Goal: Task Accomplishment & Management: Manage account settings

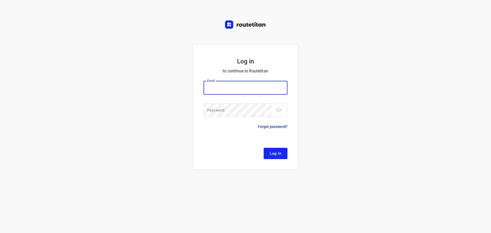
click at [261, 87] on input "email" at bounding box center [245, 88] width 84 height 14
type input "remco@fruitopjewerk.nl"
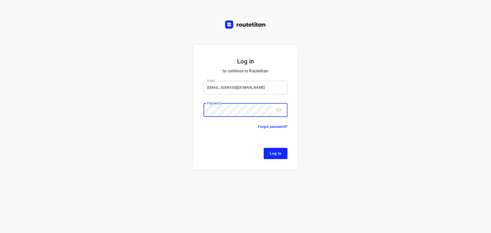
click at [264, 148] on button "Log In" at bounding box center [276, 153] width 24 height 11
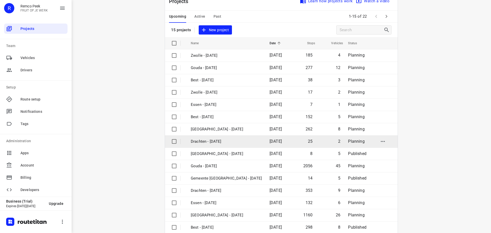
scroll to position [26, 0]
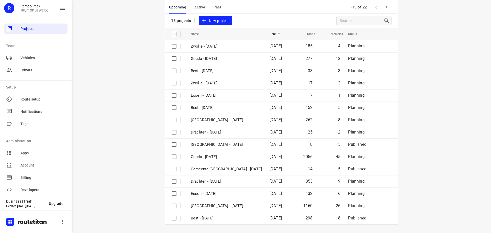
click at [385, 4] on icon "button" at bounding box center [386, 7] width 6 height 6
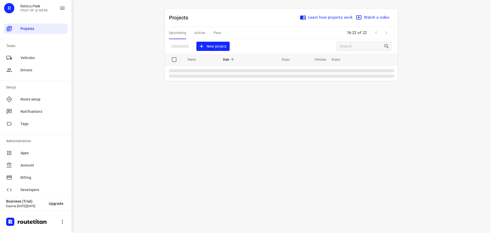
scroll to position [0, 0]
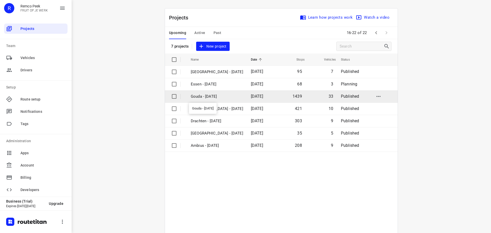
click at [227, 97] on p "Gouda - Tuesday" at bounding box center [217, 97] width 52 height 6
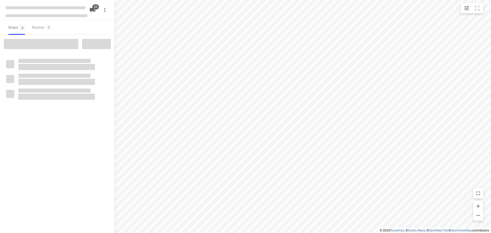
checkbox input "true"
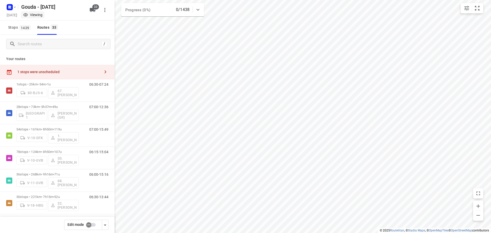
click at [64, 77] on div "1 stops were unscheduled" at bounding box center [57, 72] width 115 height 15
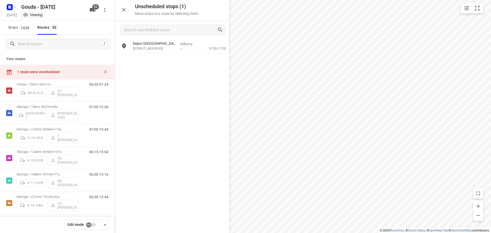
click at [125, 10] on icon "button" at bounding box center [124, 10] width 4 height 4
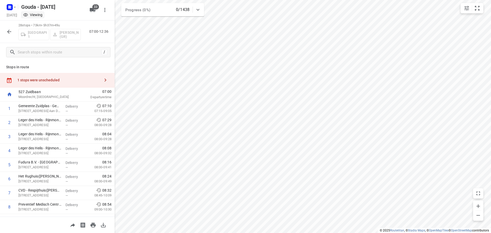
click at [11, 31] on icon "button" at bounding box center [9, 32] width 6 height 6
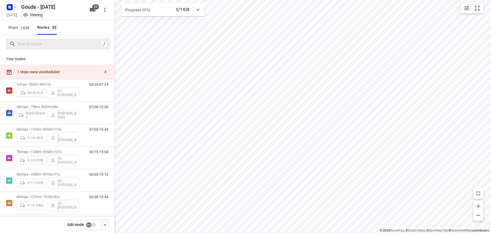
click at [16, 44] on div at bounding box center [55, 44] width 92 height 8
click at [16, 25] on span "Stops 1439" at bounding box center [20, 27] width 24 height 6
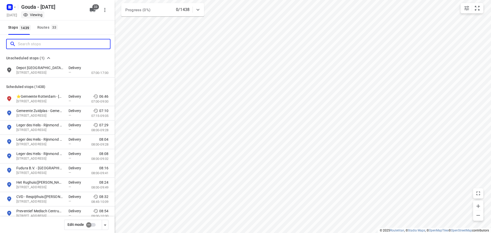
click at [34, 43] on input "Search stops" at bounding box center [64, 44] width 92 height 8
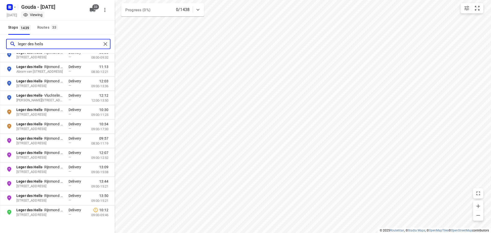
scroll to position [77, 0]
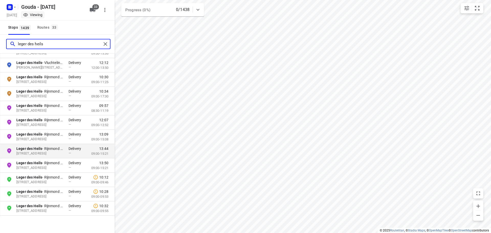
type input "leger des heils"
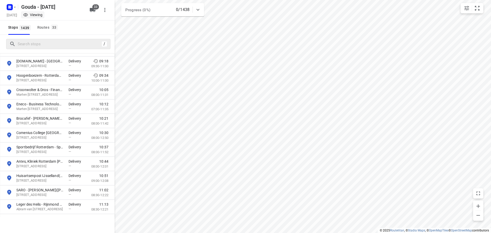
scroll to position [179, 0]
click at [41, 23] on button "Routes 33" at bounding box center [47, 27] width 24 height 14
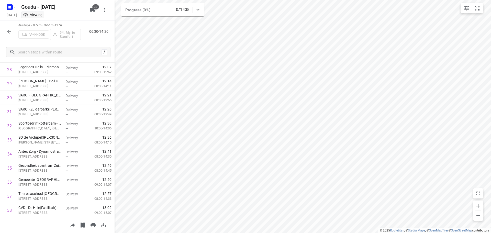
scroll to position [546, 0]
click at [15, 32] on div "46 stops • 97km • 7h51m • 117u V-44-DDK 54. Myrte Stenfert 06:30-14:20" at bounding box center [57, 31] width 115 height 22
click at [10, 31] on icon "button" at bounding box center [9, 32] width 4 height 4
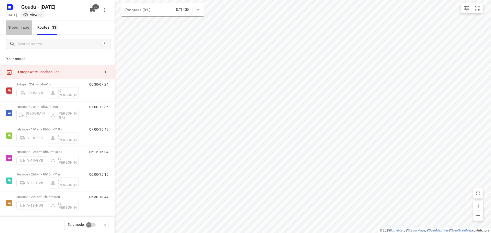
click at [21, 29] on span "1439" at bounding box center [24, 27] width 11 height 5
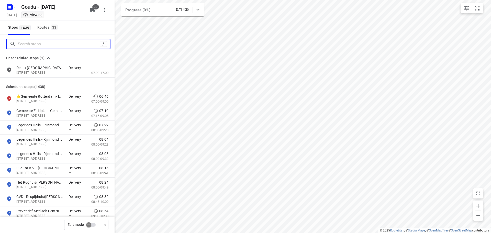
click at [27, 42] on input "Search stops" at bounding box center [59, 44] width 82 height 8
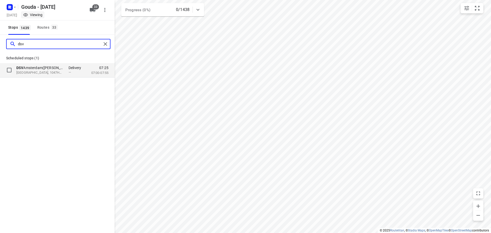
type input "dsv"
click at [47, 68] on p "DSV Amsterdam(Willem Bosch)" at bounding box center [39, 67] width 47 height 5
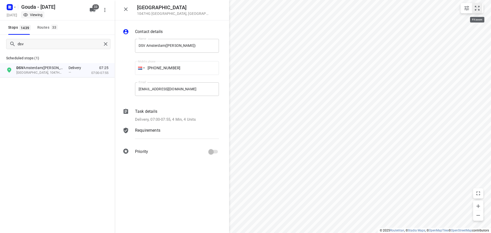
click at [475, 6] on icon "small contained button group" at bounding box center [477, 8] width 6 height 6
click at [128, 10] on icon "button" at bounding box center [126, 9] width 6 height 6
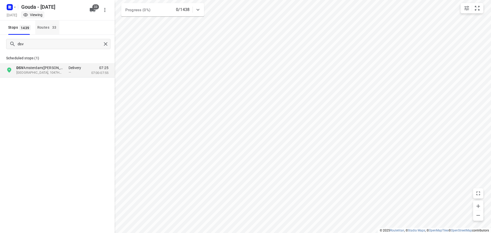
click at [42, 26] on div "Routes 33" at bounding box center [48, 27] width 22 height 6
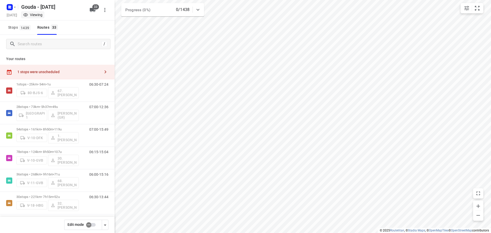
click at [95, 66] on div "1 stops were unscheduled" at bounding box center [57, 72] width 115 height 15
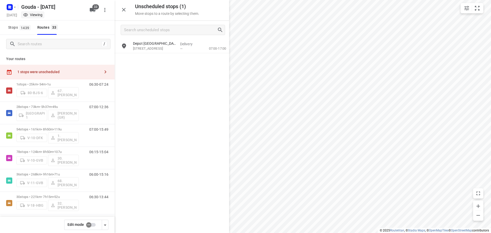
click at [89, 68] on div "1 stops were unscheduled" at bounding box center [57, 72] width 115 height 15
click at [128, 8] on button "button" at bounding box center [124, 10] width 10 height 10
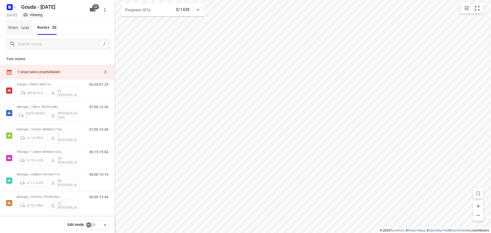
click at [17, 26] on span "Stops 1439" at bounding box center [20, 27] width 24 height 6
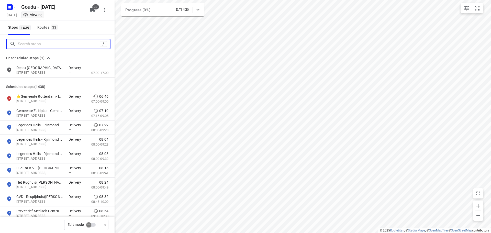
click at [31, 42] on input "Search stops" at bounding box center [59, 44] width 82 height 8
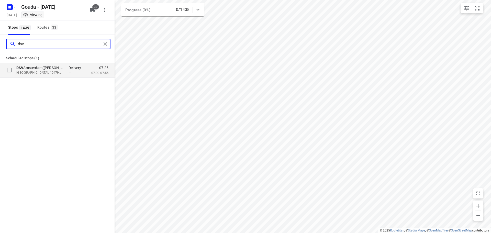
type input "dsv"
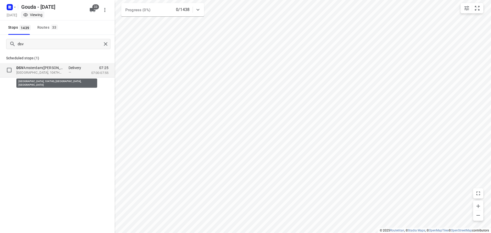
click at [44, 74] on p "Amsterdam, 1047HG, Amsterdam, NL" at bounding box center [39, 72] width 47 height 5
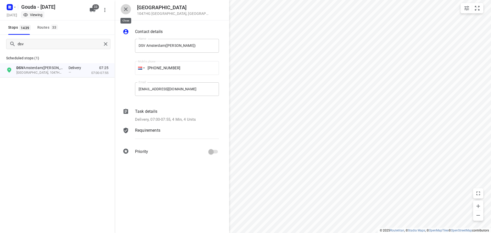
click at [127, 7] on icon "button" at bounding box center [126, 9] width 6 height 6
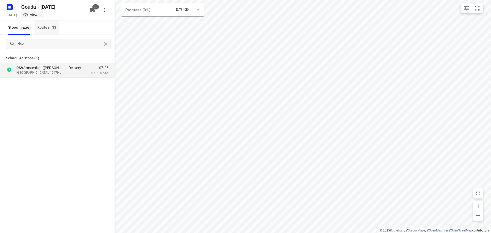
click at [43, 26] on div "Routes 33" at bounding box center [48, 27] width 22 height 6
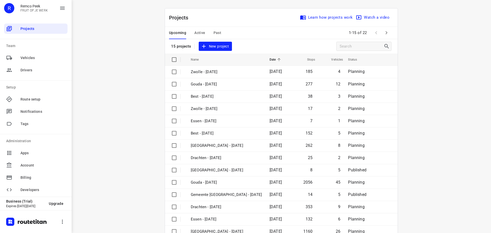
click at [198, 33] on span "Active" at bounding box center [199, 33] width 11 height 6
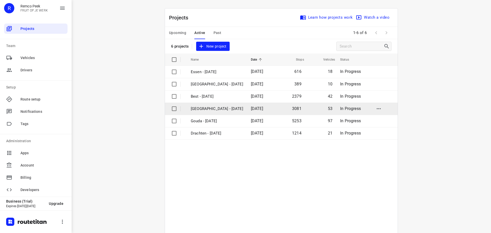
click at [208, 109] on p "[GEOGRAPHIC_DATA] - [DATE]" at bounding box center [217, 109] width 52 height 6
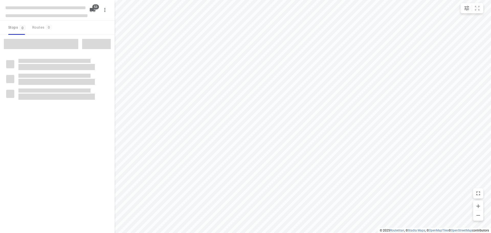
checkbox input "true"
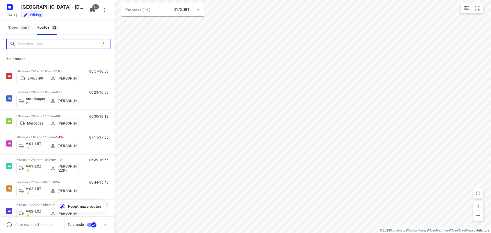
click at [34, 45] on input "Search routes" at bounding box center [59, 44] width 82 height 8
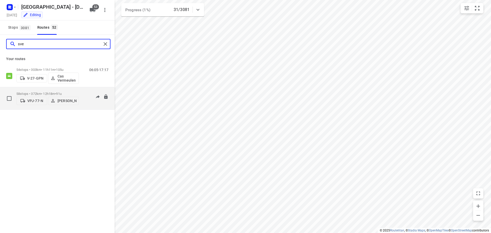
type input "sve"
click at [53, 92] on p "58 stops • 372km • 12h18m • 91u" at bounding box center [47, 94] width 62 height 4
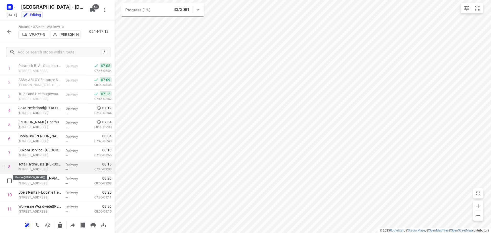
scroll to position [51, 0]
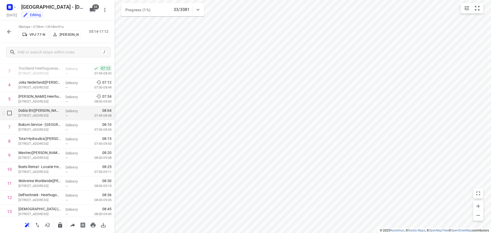
click at [49, 110] on p "Dobla BV(Kelly Cooper)" at bounding box center [39, 110] width 43 height 5
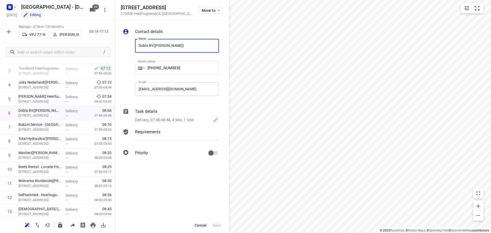
drag, startPoint x: 93, startPoint y: 111, endPoint x: 185, endPoint y: 89, distance: 94.3
click at [185, 89] on div "Email delivery+7527829@fruitopjewerk.nl Email" at bounding box center [177, 91] width 84 height 18
click at [194, 119] on p "Delivery, 07:45-08:48, 4 Min, 1 Unit" at bounding box center [164, 120] width 59 height 6
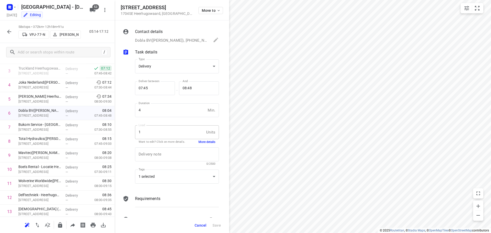
click at [200, 144] on button "More details" at bounding box center [206, 142] width 17 height 4
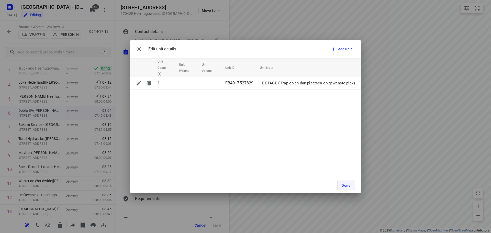
click at [346, 188] on button "Done" at bounding box center [346, 185] width 18 height 10
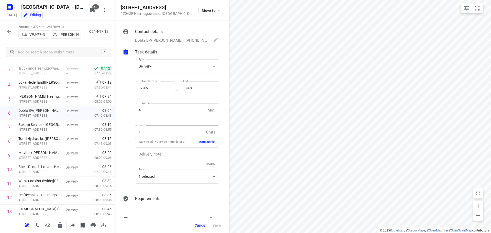
click at [200, 225] on span "Cancel" at bounding box center [201, 225] width 12 height 4
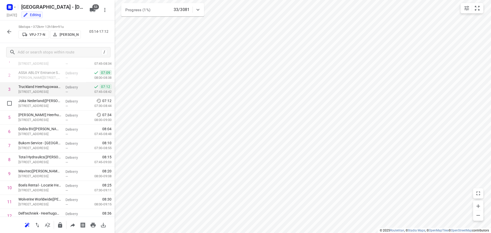
scroll to position [26, 0]
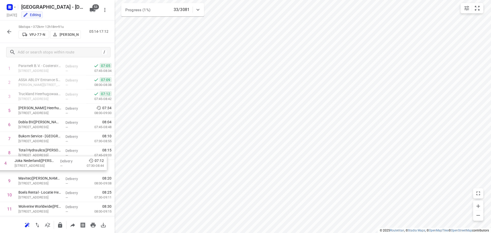
drag, startPoint x: 42, startPoint y: 114, endPoint x: 39, endPoint y: 172, distance: 57.6
click at [10, 30] on icon "button" at bounding box center [9, 32] width 6 height 6
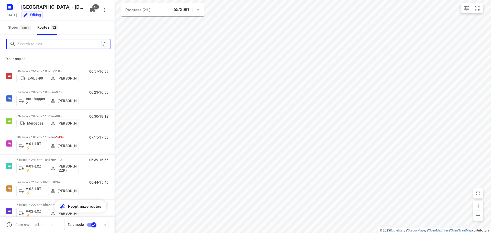
click at [40, 44] on input "Search routes" at bounding box center [59, 44] width 83 height 8
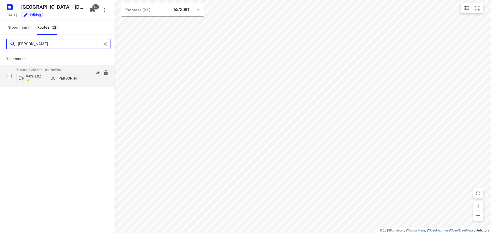
type input "mika"
click at [49, 70] on p "51 stops • 268km • 10h44m • 96u" at bounding box center [47, 70] width 62 height 4
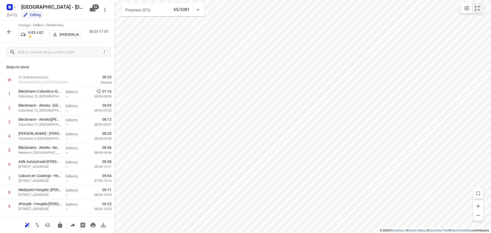
click at [477, 11] on icon "small contained button group" at bounding box center [477, 8] width 6 height 6
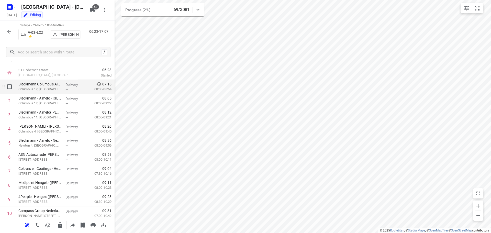
scroll to position [0, 0]
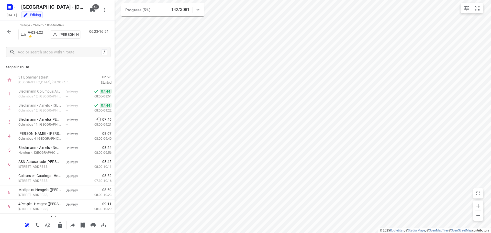
click at [95, 69] on p "Stops in route" at bounding box center [57, 66] width 102 height 5
click at [79, 62] on div "Stops in route 31 Bohemenstraat Zwolle, Netherlands 06:23 Started 1 Bleckmann C…" at bounding box center [57, 138] width 115 height 155
click at [11, 31] on icon "button" at bounding box center [9, 32] width 4 height 4
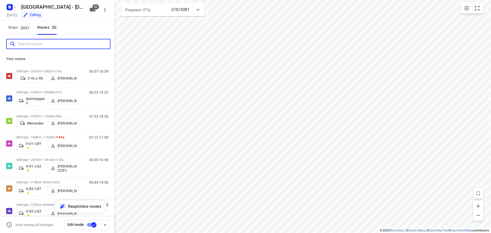
drag, startPoint x: 47, startPoint y: 46, endPoint x: 67, endPoint y: 29, distance: 26.7
click at [47, 46] on input "Search routes" at bounding box center [64, 44] width 92 height 8
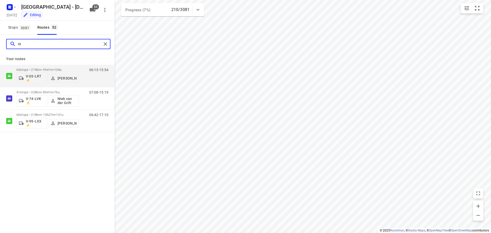
type input "nin"
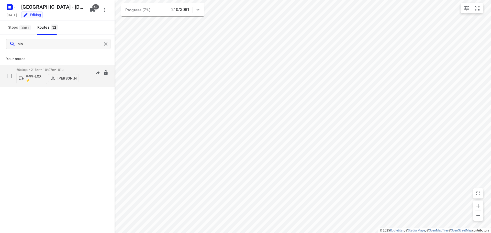
click at [64, 67] on div "60 stops • 218km • 10h27m • 101u V-99-LXX ⚡ Nina Jo An Kleinjan" at bounding box center [47, 75] width 62 height 21
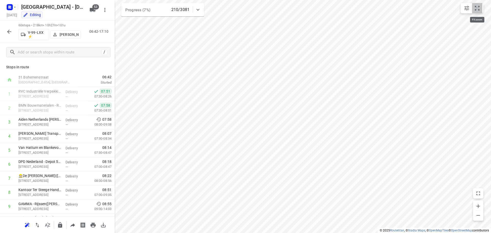
click at [481, 9] on button "small contained button group" at bounding box center [477, 8] width 10 height 10
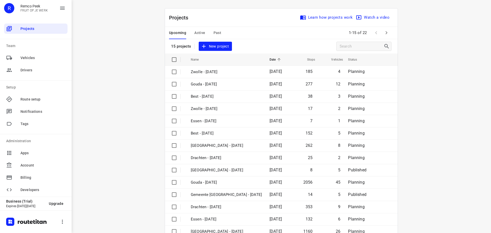
click at [197, 31] on span "Active" at bounding box center [199, 33] width 11 height 6
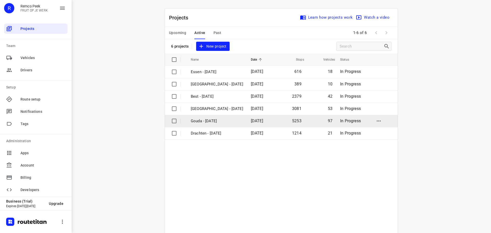
click at [211, 120] on p "Gouda - [DATE]" at bounding box center [217, 121] width 52 height 6
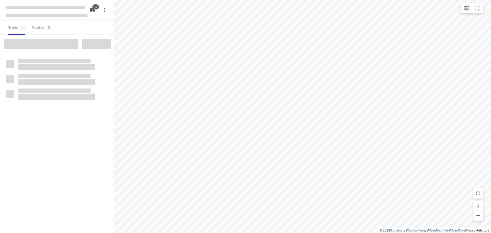
checkbox input "true"
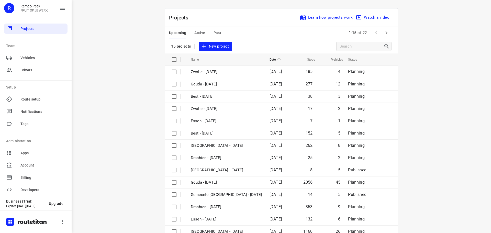
click at [198, 29] on button "Active" at bounding box center [199, 33] width 11 height 12
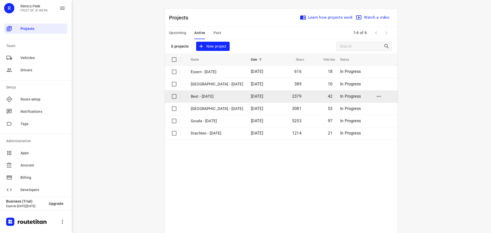
click at [198, 94] on p "Best - [DATE]" at bounding box center [217, 97] width 52 height 6
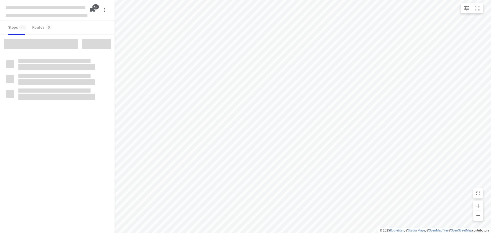
checkbox input "true"
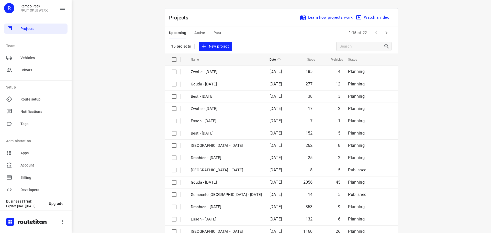
click at [200, 34] on span "Active" at bounding box center [199, 33] width 11 height 6
click at [143, 72] on div "i © 2025 Routetitan , © Stadia Maps , © OpenMapTiles © OpenStreetMap contributo…" at bounding box center [281, 116] width 419 height 233
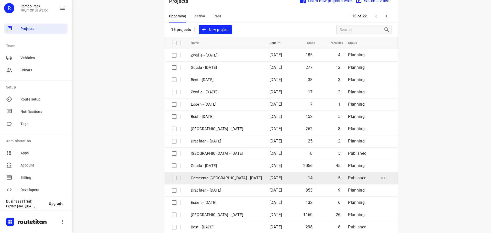
scroll to position [26, 0]
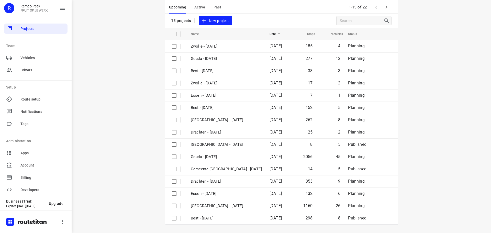
click at [388, 5] on button "button" at bounding box center [386, 7] width 10 height 10
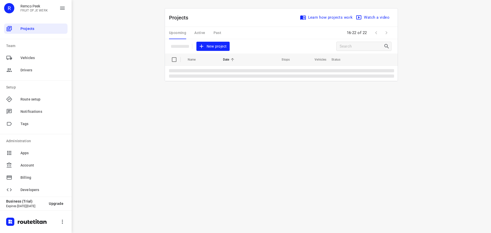
scroll to position [0, 0]
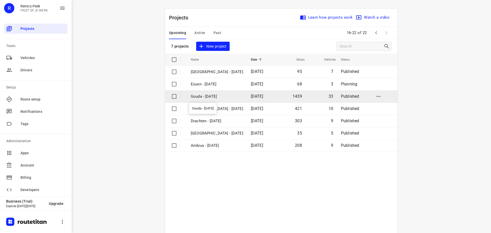
click at [205, 96] on p "Gouda - [DATE]" at bounding box center [217, 97] width 52 height 6
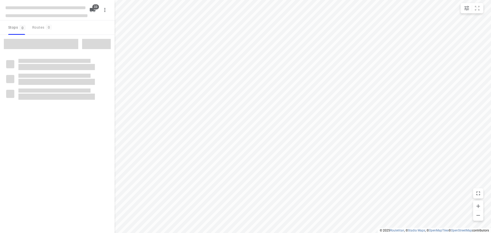
checkbox input "true"
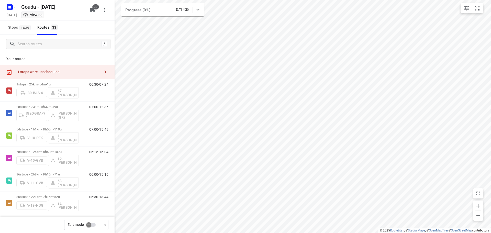
click at [56, 72] on div "1 stops were unscheduled" at bounding box center [58, 72] width 83 height 4
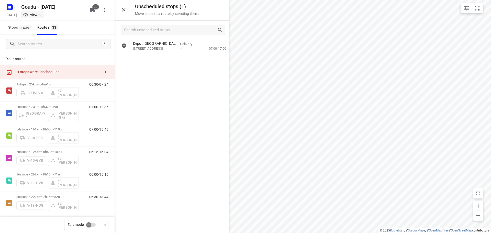
click at [145, 53] on div "Depot België(Depot België) Vaartkaai 52A, Antwerpen Delivery — 07:00-17:00" at bounding box center [172, 46] width 115 height 15
click at [175, 51] on div "Depot België(Depot België) Vaartkaai 52A, Antwerpen" at bounding box center [154, 46] width 47 height 14
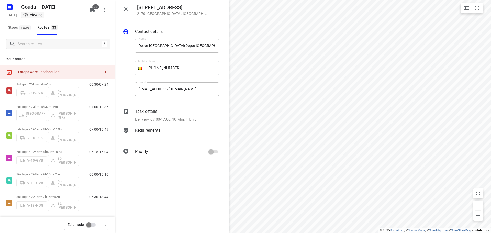
click at [168, 115] on div "Task details Delivery, 07:00-17:00, 10 Min, 1 Unit" at bounding box center [177, 115] width 86 height 16
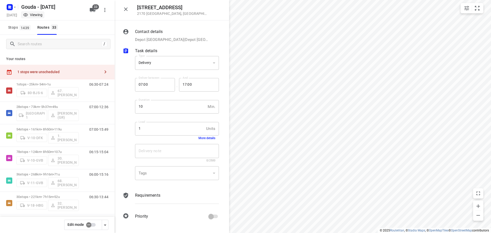
click at [214, 139] on button "More details" at bounding box center [206, 138] width 17 height 4
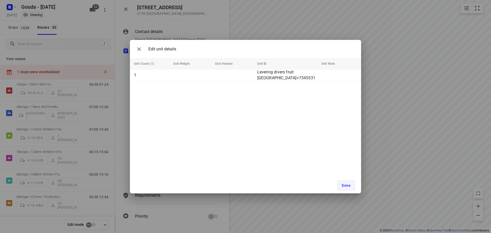
click at [347, 187] on button "Done" at bounding box center [346, 185] width 18 height 10
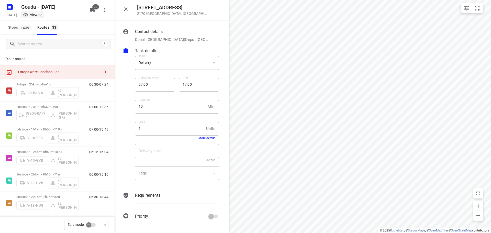
click at [129, 10] on icon "button" at bounding box center [126, 9] width 6 height 6
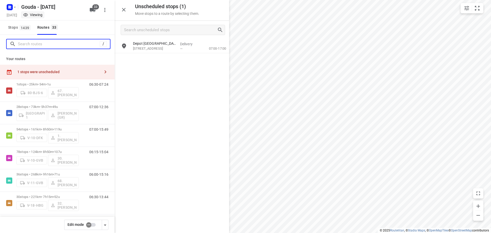
click at [78, 48] on input "Search routes" at bounding box center [59, 44] width 82 height 8
click at [89, 228] on input "checkbox" at bounding box center [88, 225] width 29 height 10
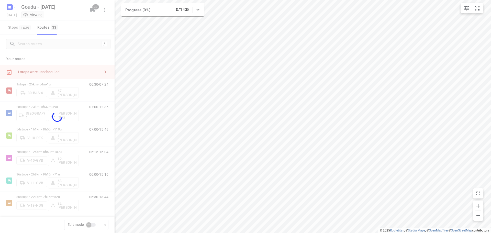
click at [80, 55] on div at bounding box center [57, 116] width 115 height 233
click at [80, 56] on div at bounding box center [57, 116] width 115 height 233
checkbox input "true"
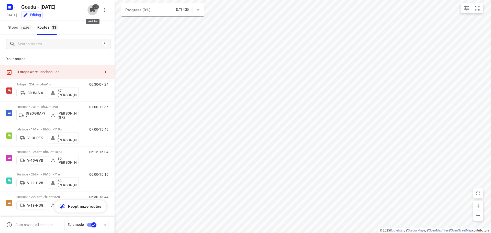
click at [89, 11] on button "33" at bounding box center [92, 10] width 10 height 10
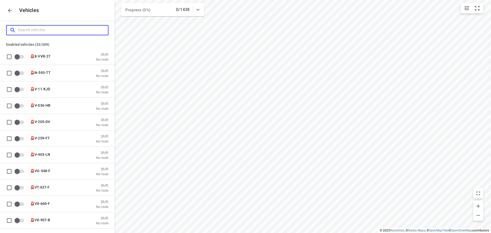
click at [71, 28] on input "Search vehicles" at bounding box center [63, 30] width 90 height 8
type input "a"
checkbox input "false"
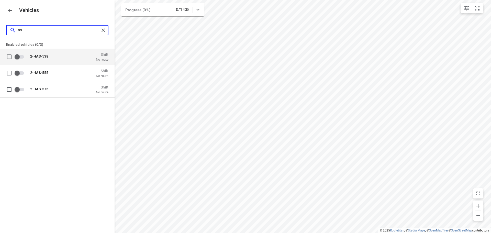
type input "a"
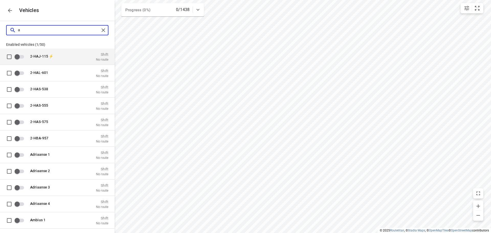
checkbox input "true"
type input "v"
checkbox input "false"
type input "vb"
checkbox input "true"
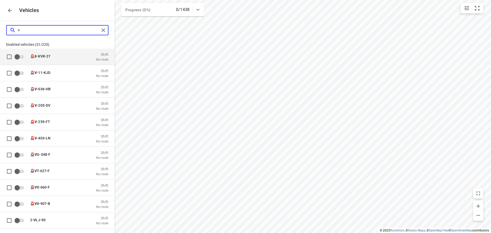
checkbox input "true"
type input "vbv"
checkbox input "true"
checkbox input "false"
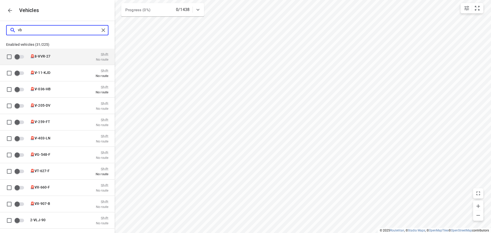
checkbox input "false"
drag, startPoint x: 71, startPoint y: 28, endPoint x: 0, endPoint y: 22, distance: 71.1
click at [0, 25] on div "vbv" at bounding box center [57, 30] width 115 height 18
checkbox input "false"
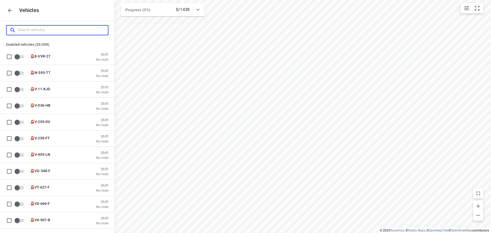
type input "8"
checkbox input "true"
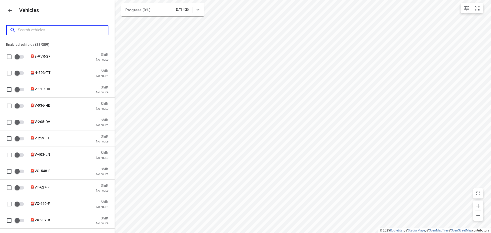
checkbox input "false"
type input "80"
checkbox input "true"
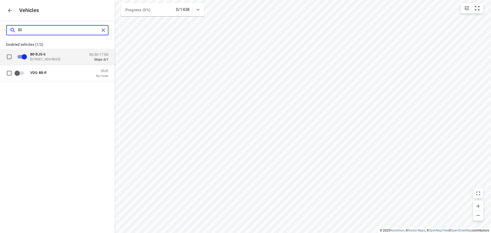
drag, startPoint x: 49, startPoint y: 31, endPoint x: 0, endPoint y: 29, distance: 48.6
click at [0, 29] on div "80" at bounding box center [57, 30] width 115 height 18
type input "80"
click at [51, 56] on div "80 -BJS-6 Zuidbaan 527, 2841 MD Moordrecht, Nederland" at bounding box center [55, 56] width 51 height 9
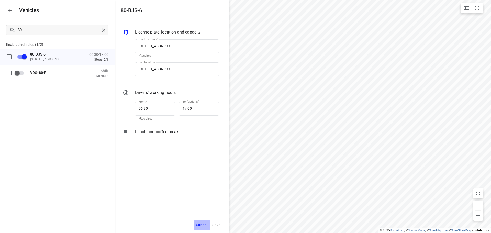
drag, startPoint x: 198, startPoint y: 224, endPoint x: 70, endPoint y: 51, distance: 215.7
click at [199, 224] on span "Cancel" at bounding box center [202, 225] width 12 height 6
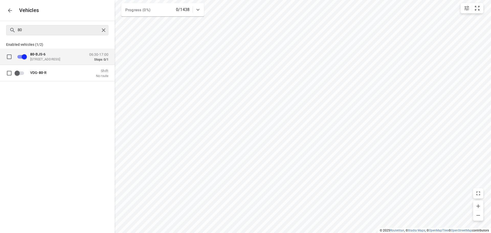
checkbox input "false"
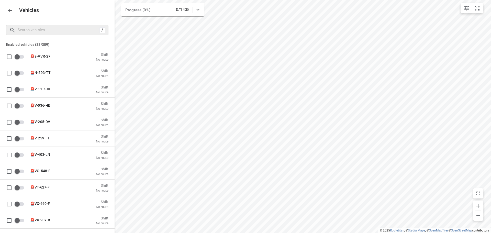
click at [79, 10] on div "Vehicles" at bounding box center [57, 10] width 115 height 21
click at [12, 13] on icon "button" at bounding box center [10, 10] width 6 height 6
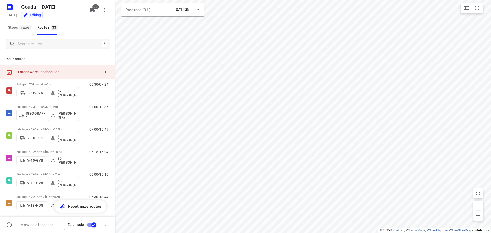
click at [58, 67] on div "1 stops were unscheduled" at bounding box center [57, 72] width 115 height 15
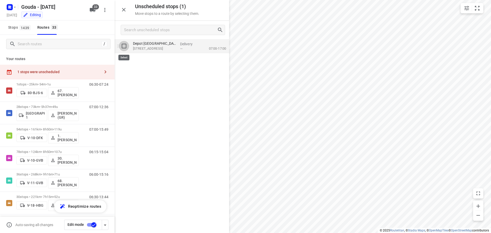
click at [127, 49] on input "grid" at bounding box center [124, 46] width 10 height 10
checkbox input "true"
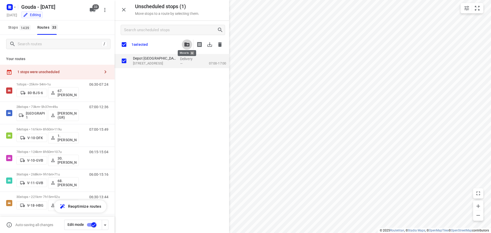
click at [186, 47] on button "button" at bounding box center [187, 44] width 10 height 10
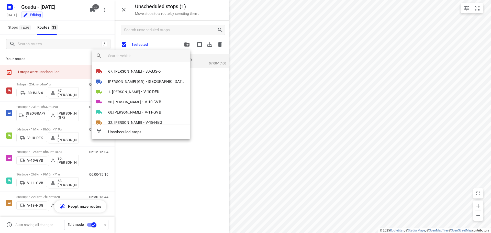
click at [177, 56] on input "search vehicle" at bounding box center [147, 56] width 78 height 8
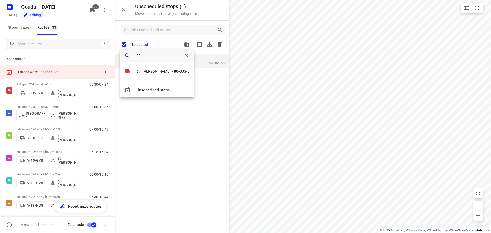
type input "80"
click at [167, 78] on div "67. Rob de Jong • 80 -BJS-6" at bounding box center [157, 74] width 74 height 16
click at [174, 73] on b "80" at bounding box center [176, 71] width 5 height 5
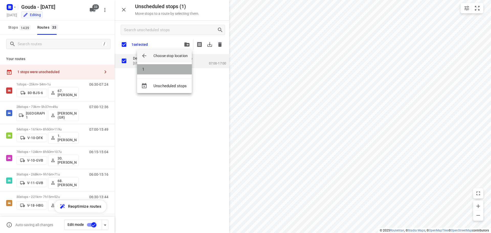
click at [167, 73] on li "1" at bounding box center [164, 69] width 55 height 10
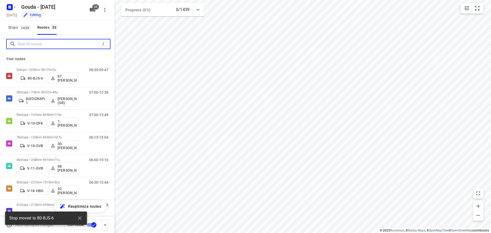
click at [26, 46] on input "Search routes" at bounding box center [59, 44] width 82 height 8
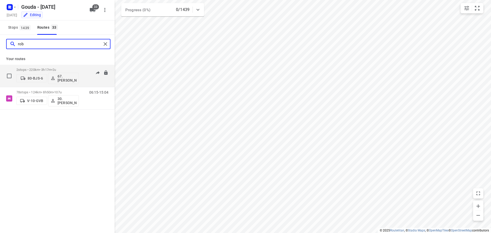
type input "rob"
click at [72, 65] on div "2 stops • 220km • 3h17m • 2u 80-BJS-6 67. Rob de Jong" at bounding box center [47, 75] width 62 height 21
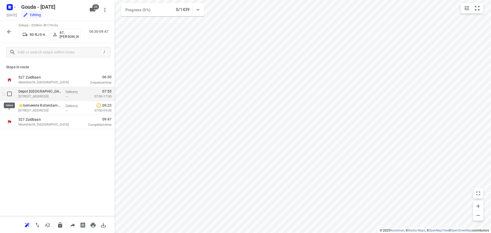
click at [8, 94] on input "checkbox" at bounding box center [9, 94] width 10 height 10
checkbox input "true"
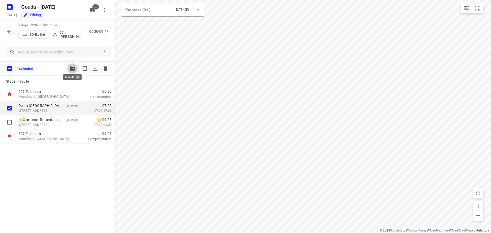
click at [69, 70] on button "button" at bounding box center [72, 68] width 10 height 10
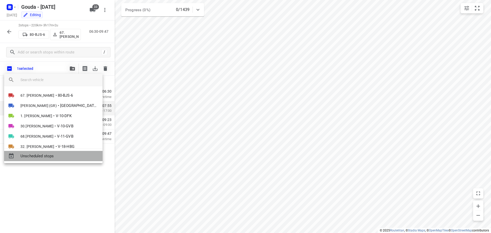
click at [44, 152] on div "Unscheduled stops" at bounding box center [53, 156] width 98 height 10
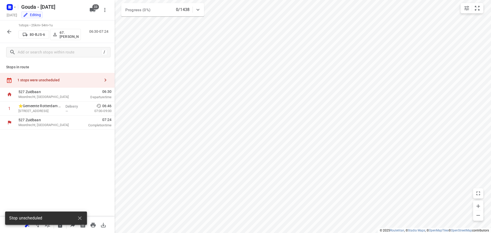
click at [63, 68] on p "Stops in route" at bounding box center [57, 66] width 102 height 5
click at [8, 31] on icon "button" at bounding box center [9, 32] width 4 height 4
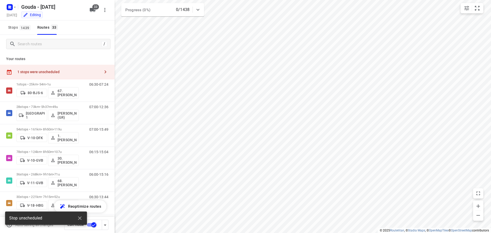
click at [89, 10] on icon "button" at bounding box center [92, 10] width 6 height 6
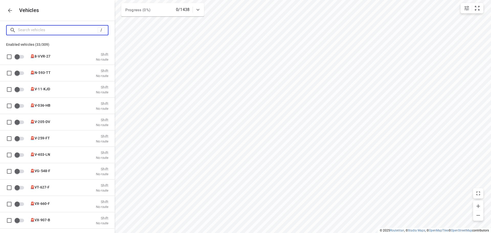
click at [62, 31] on input "Search vehicles" at bounding box center [58, 30] width 80 height 8
type input "v"
checkbox input "false"
type input "vb"
checkbox input "true"
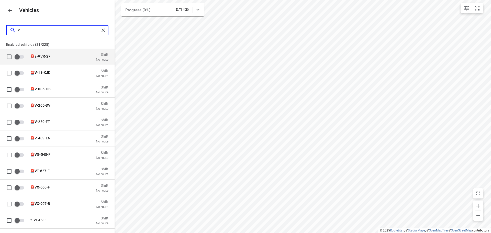
checkbox input "true"
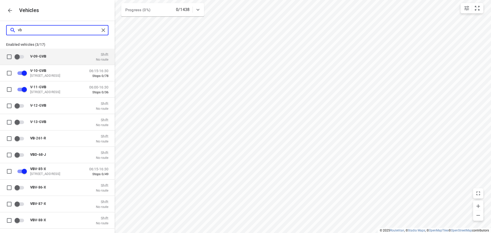
type input "vbv"
checkbox input "true"
checkbox input "false"
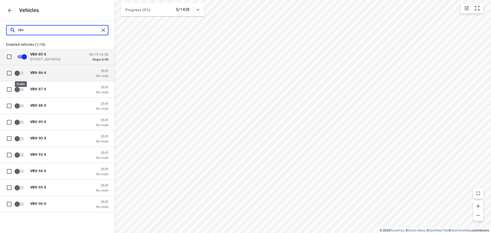
type input "vbv"
click at [19, 69] on input "grid" at bounding box center [17, 73] width 29 height 10
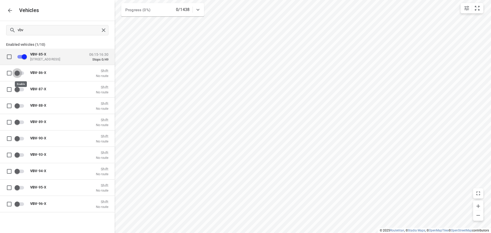
checkbox input "true"
click at [65, 38] on div "vbv" at bounding box center [57, 30] width 115 height 18
checkbox input "false"
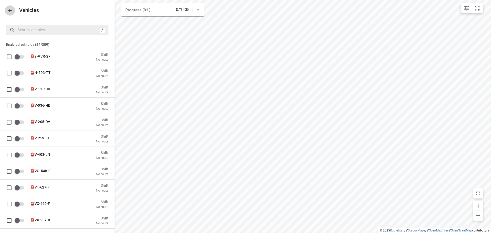
click at [10, 7] on button "button" at bounding box center [10, 10] width 10 height 10
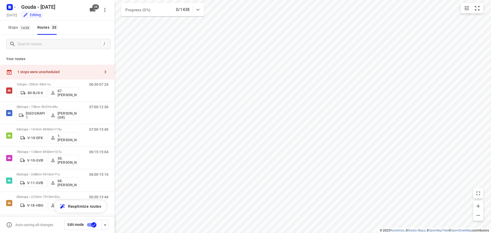
click at [47, 68] on div "1 stops were unscheduled" at bounding box center [57, 72] width 115 height 15
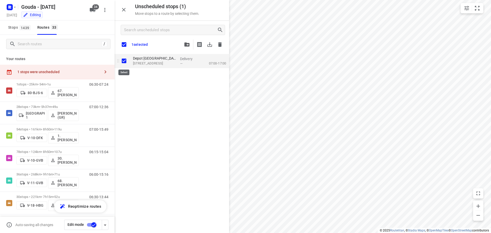
checkbox input "true"
click at [185, 45] on icon "button" at bounding box center [186, 44] width 5 height 4
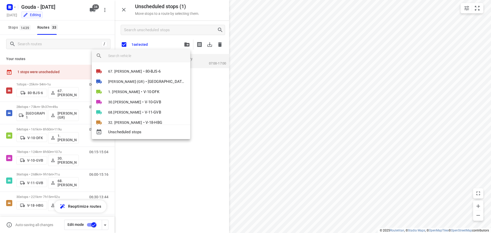
click at [162, 55] on input "search vehicle" at bounding box center [147, 56] width 78 height 8
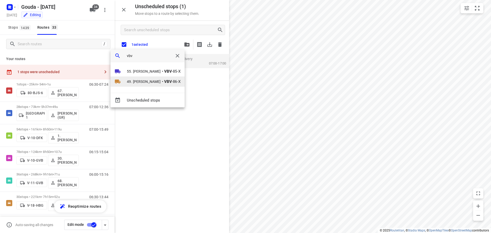
type input "vbv"
click at [154, 83] on span "49. [PERSON_NAME]" at bounding box center [144, 81] width 34 height 5
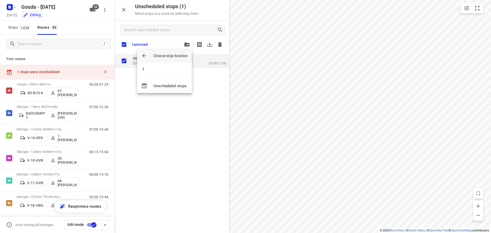
drag, startPoint x: 368, startPoint y: 90, endPoint x: 236, endPoint y: 79, distance: 132.6
click at [368, 89] on div at bounding box center [245, 116] width 491 height 233
click at [141, 63] on p "Vaartkaai 52A, Antwerpen" at bounding box center [154, 63] width 43 height 5
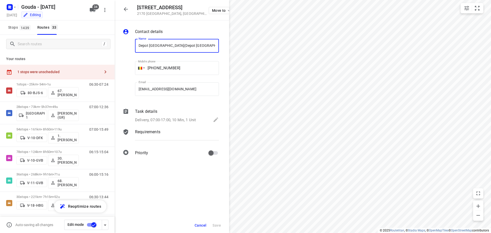
click at [126, 12] on icon "button" at bounding box center [126, 9] width 6 height 6
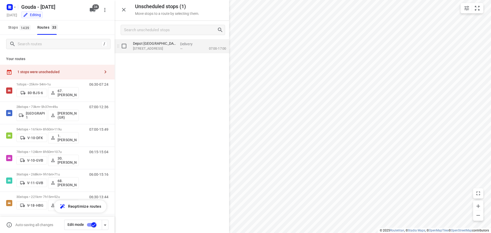
click at [168, 50] on p "Vaartkaai 52A, Antwerpen" at bounding box center [154, 48] width 43 height 5
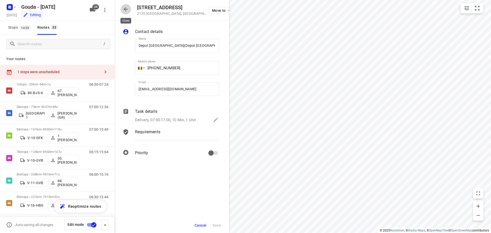
click at [127, 11] on icon "button" at bounding box center [126, 9] width 6 height 6
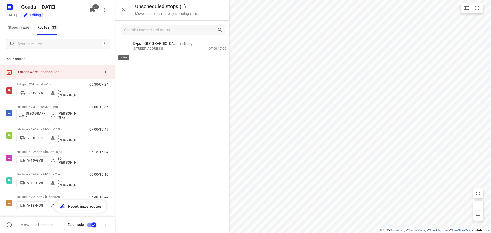
drag, startPoint x: 124, startPoint y: 48, endPoint x: 182, endPoint y: 36, distance: 59.3
click at [124, 48] on input "grid" at bounding box center [124, 46] width 10 height 10
checkbox input "true"
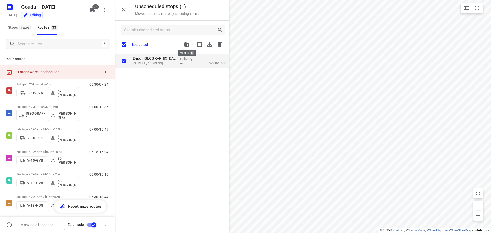
click at [185, 42] on icon "button" at bounding box center [186, 44] width 5 height 4
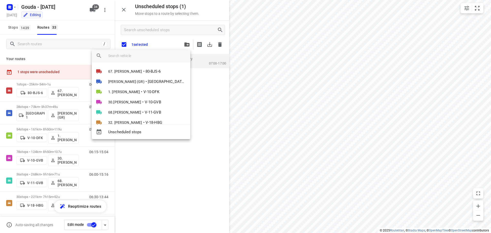
click at [166, 54] on input "search vehicle" at bounding box center [147, 56] width 78 height 8
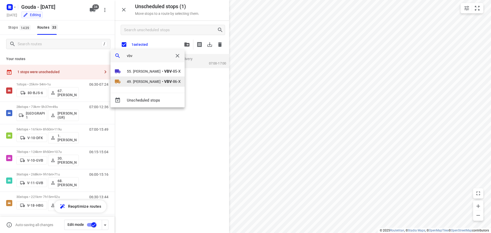
type input "vbv"
click at [146, 79] on span "49. [PERSON_NAME]" at bounding box center [144, 81] width 34 height 5
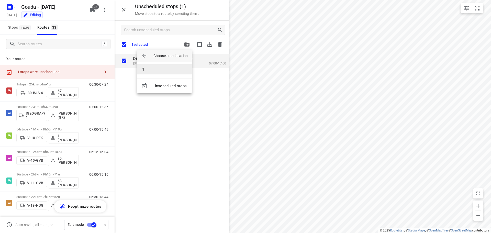
click at [159, 65] on li "1" at bounding box center [164, 69] width 55 height 10
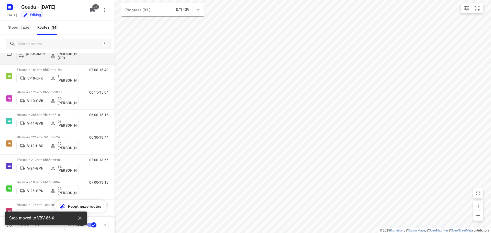
scroll to position [77, 0]
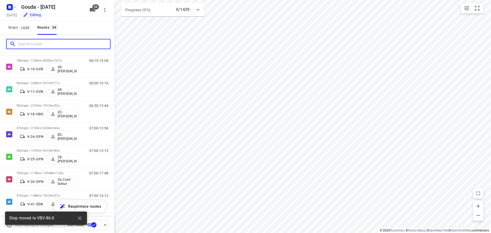
click at [46, 43] on input "Search routes" at bounding box center [64, 44] width 92 height 8
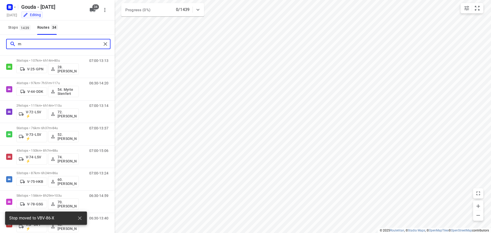
scroll to position [0, 0]
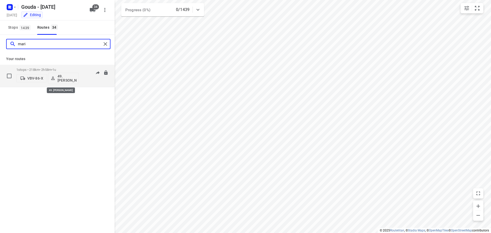
type input "mari"
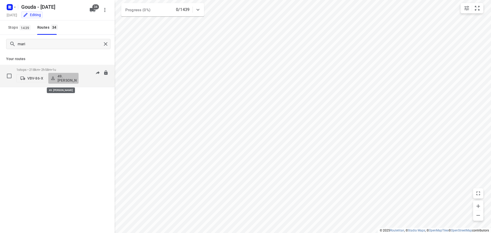
click at [63, 78] on p "49. [PERSON_NAME]" at bounding box center [67, 78] width 19 height 8
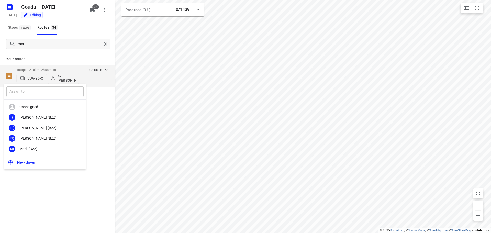
click at [52, 92] on input "text" at bounding box center [44, 91] width 77 height 10
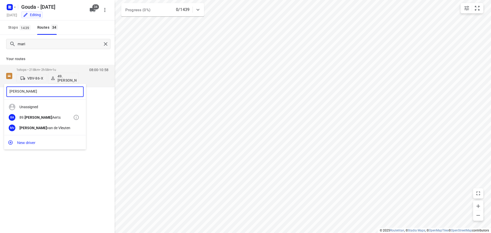
type input "marcel"
click at [44, 119] on div "89. Marcel Aerts" at bounding box center [46, 117] width 54 height 4
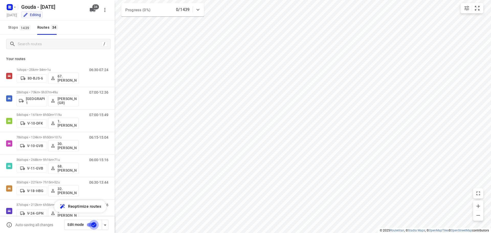
click at [90, 224] on input "checkbox" at bounding box center [93, 225] width 29 height 10
checkbox input "true"
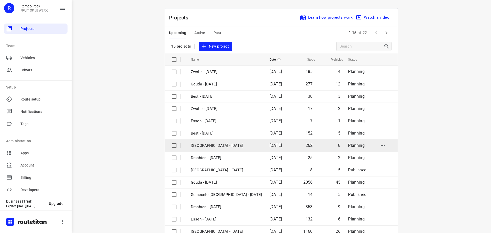
scroll to position [26, 0]
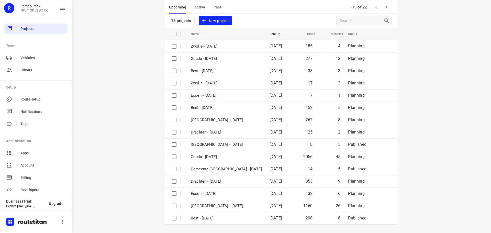
click at [123, 57] on div "i © 2025 Routetitan , © Stadia Maps , © OpenMapTiles © OpenStreetMap contributo…" at bounding box center [281, 116] width 419 height 233
click at [136, 49] on div "i © 2025 Routetitan , © Stadia Maps , © OpenMapTiles © OpenStreetMap contributo…" at bounding box center [281, 116] width 419 height 233
click at [136, 50] on div "i © 2025 Routetitan , © Stadia Maps , © OpenMapTiles © OpenStreetMap contributo…" at bounding box center [281, 116] width 419 height 233
click at [465, 78] on div "i © 2025 Routetitan , © Stadia Maps , © OpenMapTiles © OpenStreetMap contributo…" at bounding box center [281, 116] width 419 height 233
click at [455, 84] on div "i © 2025 Routetitan , © Stadia Maps , © OpenMapTiles © OpenStreetMap contributo…" at bounding box center [281, 116] width 419 height 233
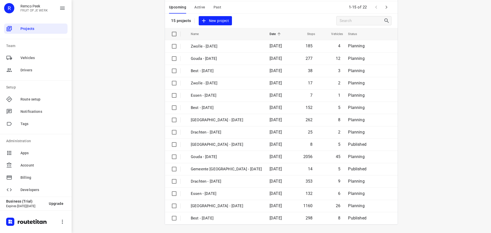
click at [455, 84] on div "i © 2025 Routetitan , © Stadia Maps , © OpenMapTiles © OpenStreetMap contributo…" at bounding box center [281, 116] width 419 height 233
click at [426, 79] on div "i © 2025 Routetitan , © Stadia Maps , © OpenMapTiles © OpenStreetMap contributo…" at bounding box center [281, 116] width 419 height 233
click at [386, 6] on icon "button" at bounding box center [386, 7] width 6 height 6
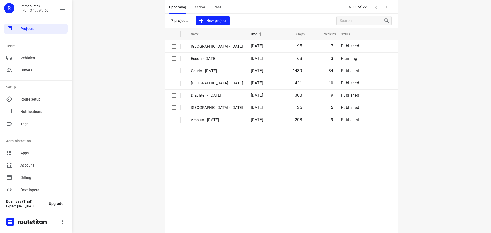
scroll to position [0, 0]
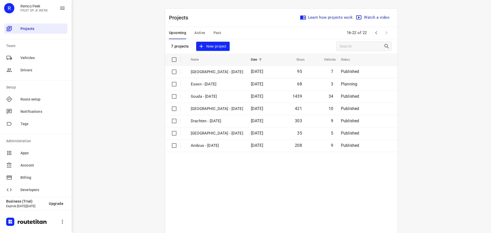
click at [446, 104] on div "i © 2025 Routetitan , © Stadia Maps , © OpenMapTiles © OpenStreetMap contributo…" at bounding box center [281, 116] width 419 height 233
click at [444, 103] on div "i © 2025 Routetitan , © Stadia Maps , © OpenMapTiles © OpenStreetMap contributo…" at bounding box center [281, 116] width 419 height 233
click at [443, 103] on div "i © 2025 Routetitan , © Stadia Maps , © OpenMapTiles © OpenStreetMap contributo…" at bounding box center [281, 116] width 419 height 233
click at [376, 29] on button "button" at bounding box center [376, 33] width 10 height 10
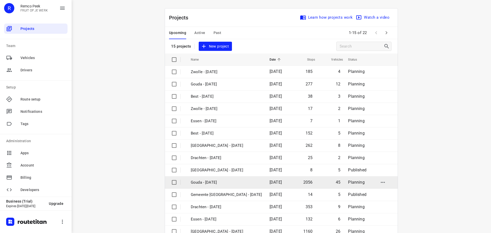
scroll to position [26, 0]
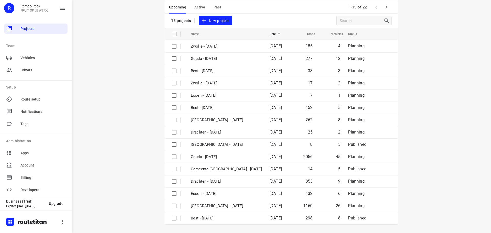
click at [425, 156] on div "i © 2025 Routetitan , © Stadia Maps , © OpenMapTiles © OpenStreetMap contributo…" at bounding box center [281, 116] width 419 height 233
click at [426, 156] on div "i © 2025 Routetitan , © Stadia Maps , © OpenMapTiles © OpenStreetMap contributo…" at bounding box center [281, 116] width 419 height 233
click at [427, 155] on div "i © 2025 Routetitan , © Stadia Maps , © OpenMapTiles © OpenStreetMap contributo…" at bounding box center [281, 116] width 419 height 233
click at [381, 9] on button "button" at bounding box center [386, 7] width 10 height 10
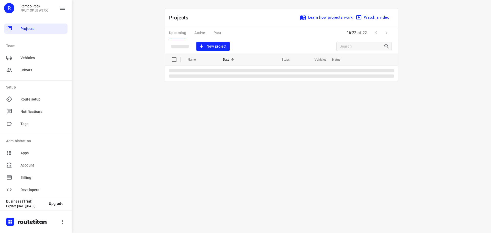
scroll to position [0, 0]
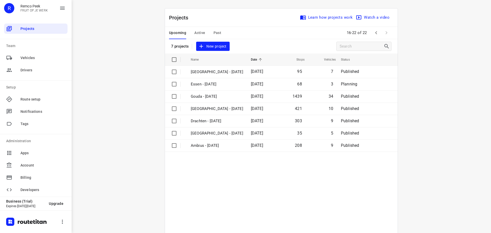
click at [139, 64] on div "i © 2025 Routetitan , © Stadia Maps , © OpenMapTiles © OpenStreetMap contributo…" at bounding box center [281, 116] width 419 height 233
click at [149, 21] on div "i © 2025 Routetitan , © Stadia Maps , © OpenMapTiles © OpenStreetMap contributo…" at bounding box center [281, 116] width 419 height 233
drag, startPoint x: 149, startPoint y: 21, endPoint x: 146, endPoint y: 5, distance: 16.1
click at [149, 11] on div "i © 2025 Routetitan , © Stadia Maps , © OpenMapTiles © OpenStreetMap contributo…" at bounding box center [281, 116] width 419 height 233
click at [179, 33] on span "Upcoming" at bounding box center [177, 33] width 17 height 6
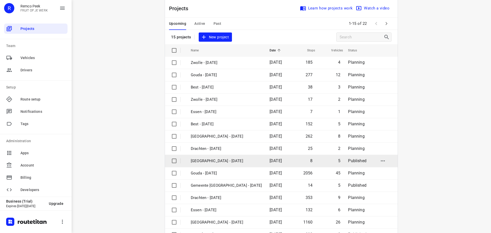
scroll to position [26, 0]
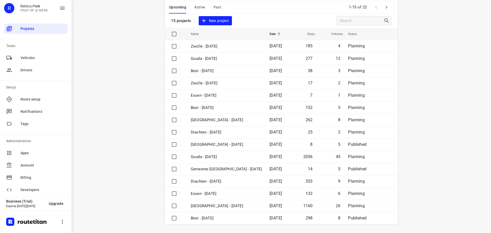
click at [388, 9] on button "button" at bounding box center [386, 7] width 10 height 10
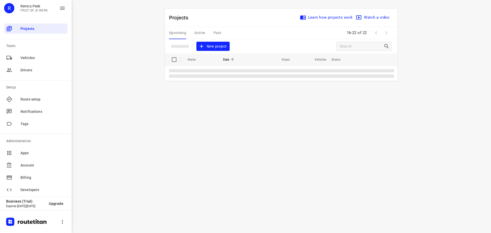
scroll to position [0, 0]
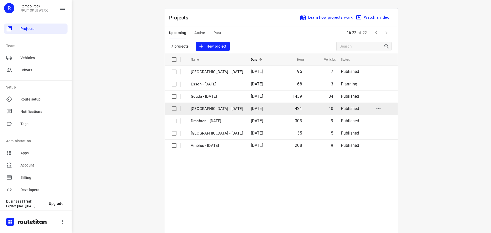
click at [209, 104] on td "[GEOGRAPHIC_DATA] - [DATE]" at bounding box center [216, 109] width 61 height 12
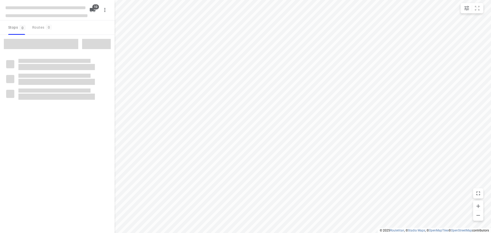
checkbox input "true"
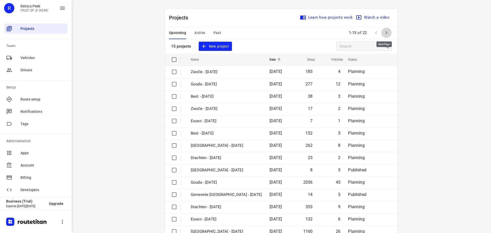
click at [387, 30] on icon "button" at bounding box center [386, 33] width 6 height 6
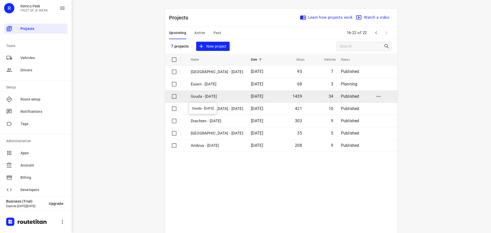
click at [211, 95] on p "Gouda - [DATE]" at bounding box center [217, 97] width 52 height 6
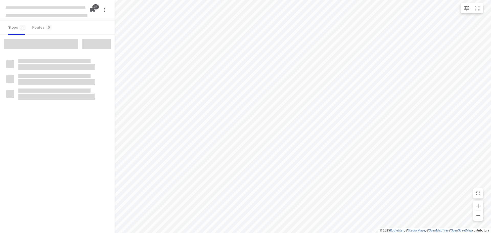
checkbox input "true"
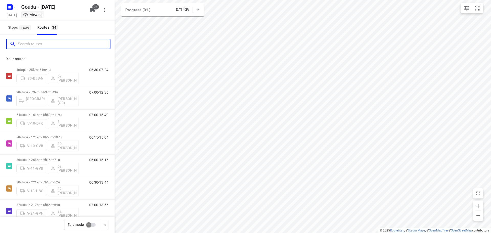
click at [43, 43] on input "Search routes" at bounding box center [64, 44] width 92 height 8
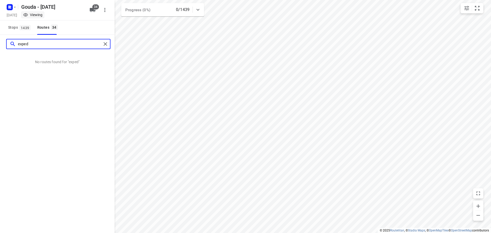
type input "exped"
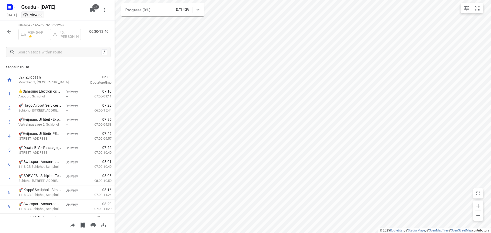
click at [11, 30] on icon "button" at bounding box center [9, 32] width 6 height 6
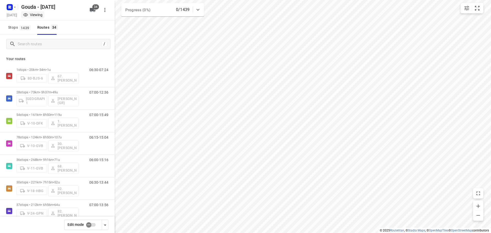
click at [75, 56] on div "Your routes 1 stops • 25km • 54m • 1u 80-BJS-6 67. Rob de Jong 06:30-07:24 28 s…" at bounding box center [57, 150] width 115 height 194
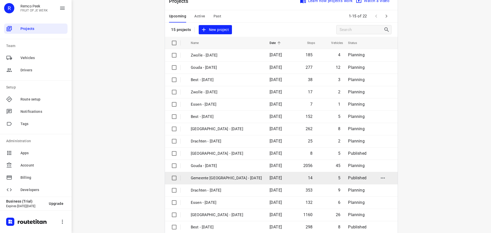
scroll to position [26, 0]
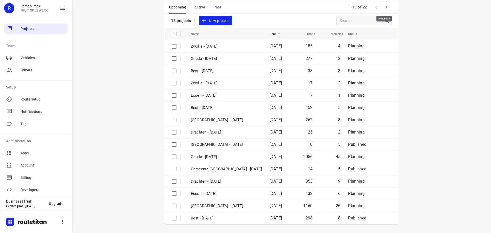
click at [384, 10] on icon "button" at bounding box center [386, 7] width 6 height 6
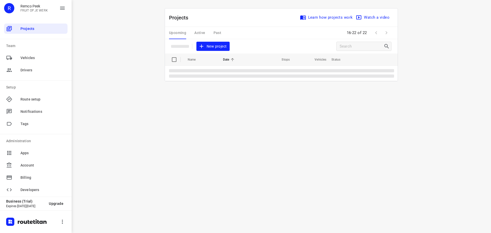
scroll to position [0, 0]
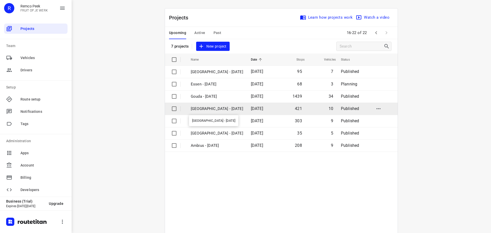
click at [212, 109] on p "[GEOGRAPHIC_DATA] - [DATE]" at bounding box center [217, 109] width 52 height 6
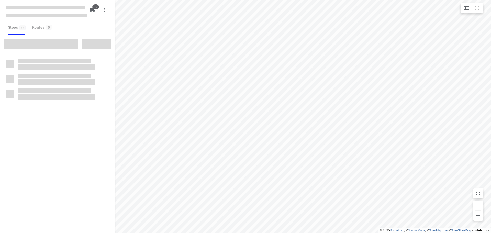
checkbox input "true"
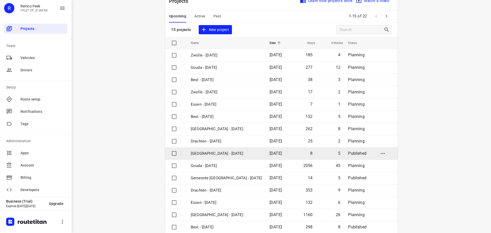
scroll to position [26, 0]
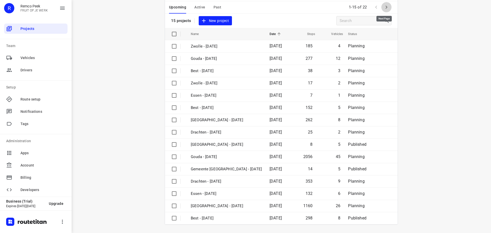
click at [386, 7] on icon "button" at bounding box center [386, 7] width 6 height 6
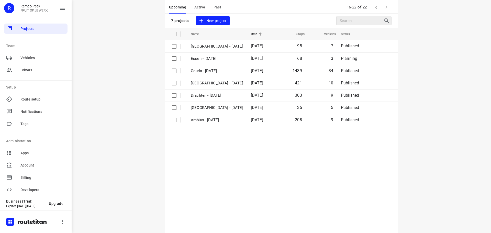
scroll to position [0, 0]
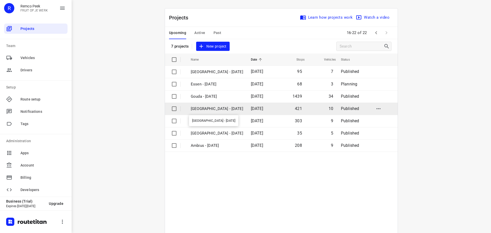
click at [211, 107] on p "[GEOGRAPHIC_DATA] - [DATE]" at bounding box center [217, 109] width 52 height 6
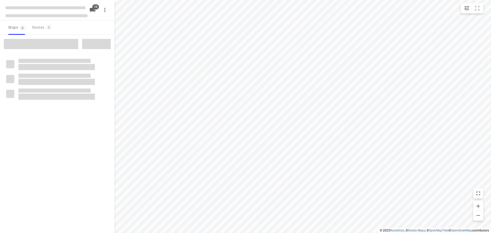
checkbox input "true"
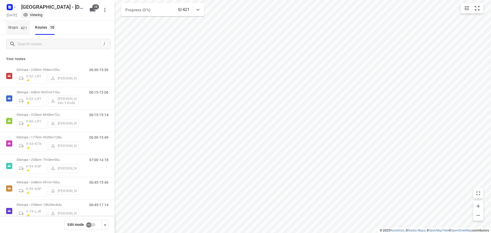
click at [23, 26] on span "421" at bounding box center [23, 27] width 9 height 5
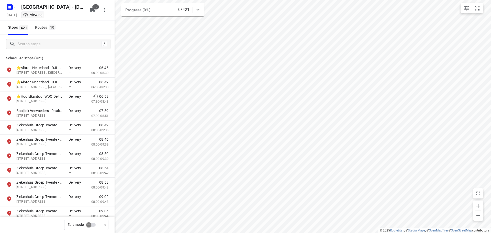
click at [30, 37] on div "/" at bounding box center [57, 44] width 115 height 18
click at [34, 41] on input "Search stops" at bounding box center [59, 44] width 82 height 8
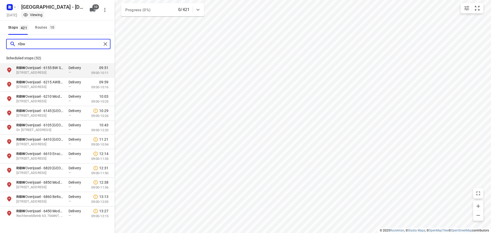
type input "ribw"
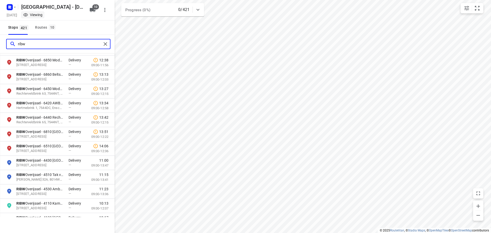
scroll to position [128, 0]
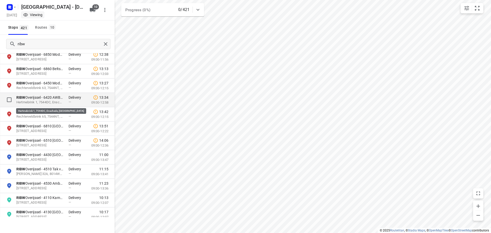
click at [38, 101] on p "Hertmebrink 1, 7544DC, Enschede, [GEOGRAPHIC_DATA]" at bounding box center [39, 102] width 47 height 5
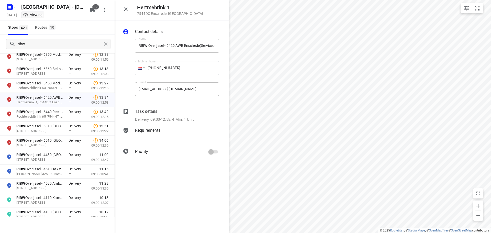
click at [181, 119] on p "Delivery, 09:00-12:58, 4 Min, 1 Unit" at bounding box center [164, 120] width 59 height 6
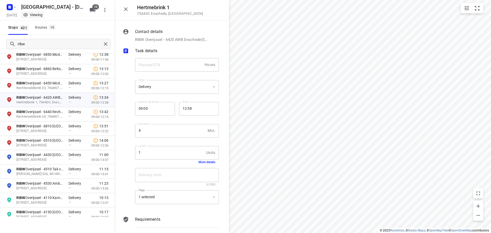
click at [198, 163] on button "More details" at bounding box center [206, 162] width 17 height 4
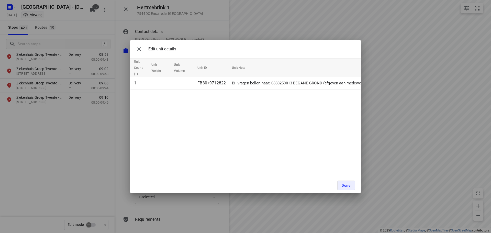
scroll to position [0, 0]
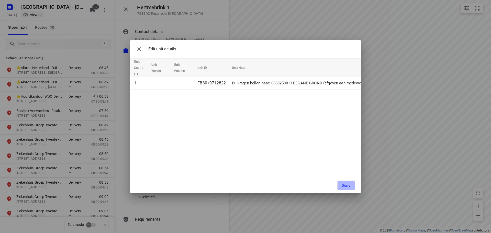
click at [348, 184] on span "Done" at bounding box center [346, 185] width 9 height 4
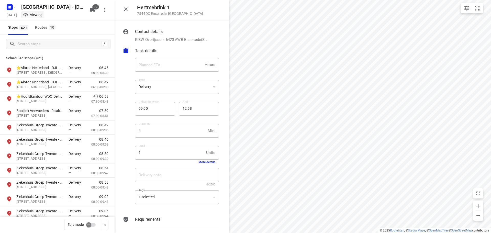
click at [123, 9] on icon "button" at bounding box center [126, 9] width 6 height 6
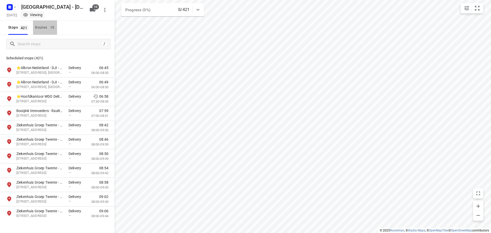
click at [39, 24] on button "Routes 10" at bounding box center [45, 27] width 24 height 14
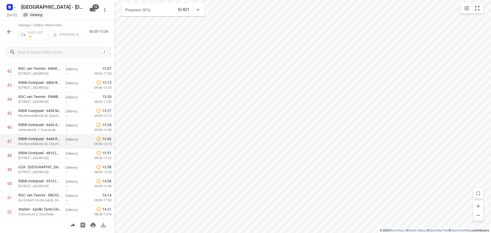
scroll to position [616, 0]
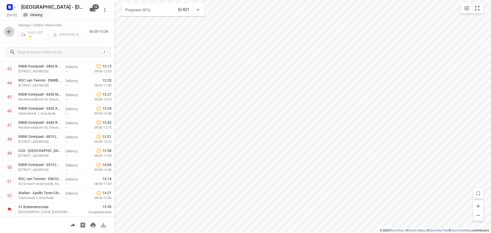
click at [9, 31] on icon "button" at bounding box center [9, 32] width 4 height 4
click at [27, 114] on p "Hertmebrink 1, Enschede" at bounding box center [39, 113] width 43 height 5
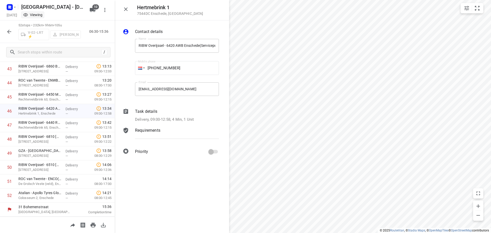
click at [225, 140] on div "i © 2025 Routetitan , © Stadia Maps , © OpenMapTiles © OpenStreetMap contributo…" at bounding box center [245, 116] width 491 height 233
click at [187, 119] on p "Delivery, 09:00-12:58, 4 Min, 1 Unit" at bounding box center [164, 120] width 59 height 6
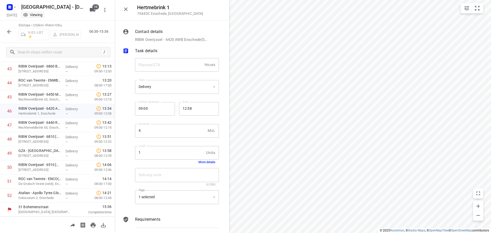
click at [201, 161] on button "More details" at bounding box center [206, 162] width 17 height 4
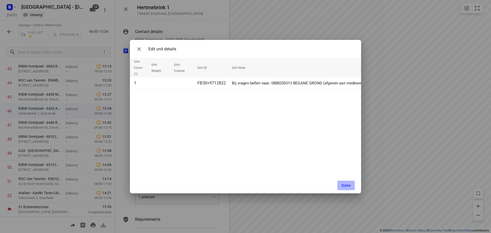
click at [342, 186] on span "Done" at bounding box center [346, 185] width 9 height 4
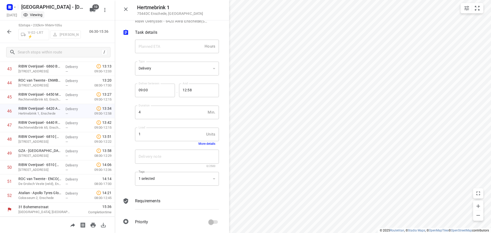
scroll to position [20, 0]
click at [129, 7] on button "button" at bounding box center [126, 9] width 10 height 10
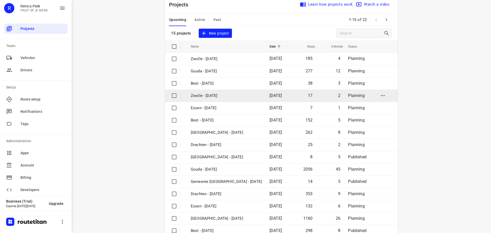
scroll to position [26, 0]
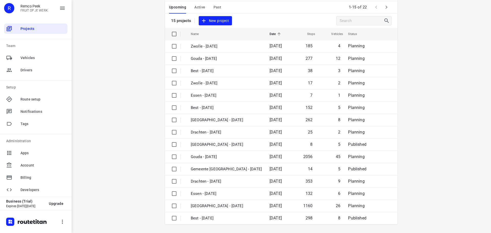
click at [383, 7] on icon "button" at bounding box center [386, 7] width 6 height 6
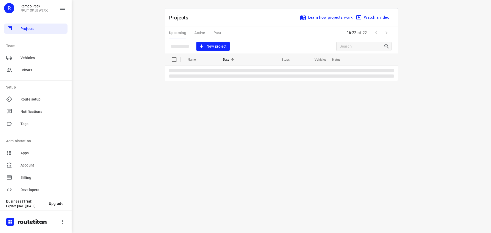
scroll to position [0, 0]
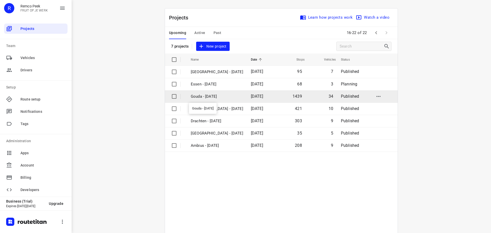
click at [212, 97] on p "Gouda - Tuesday" at bounding box center [217, 97] width 52 height 6
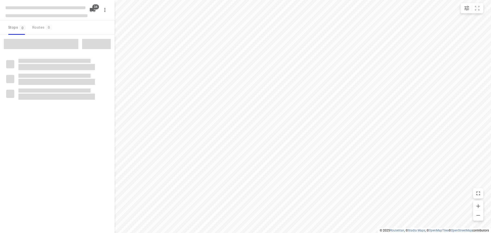
checkbox input "true"
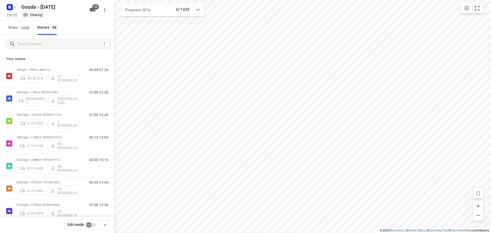
click at [16, 25] on span "Stops 1439" at bounding box center [20, 27] width 24 height 6
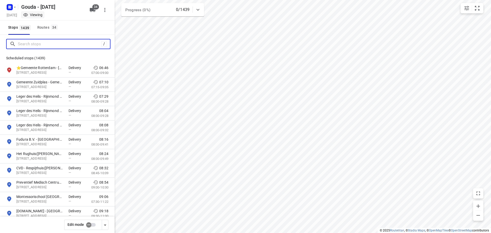
click at [33, 40] on input "Search stops" at bounding box center [59, 44] width 83 height 8
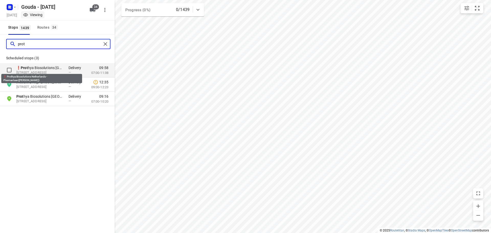
type input "prot"
click at [46, 66] on p "❗ Prot hya Biosolutions Netherlands - Plesmanlaan(Marcel Eekhof)" at bounding box center [39, 67] width 47 height 5
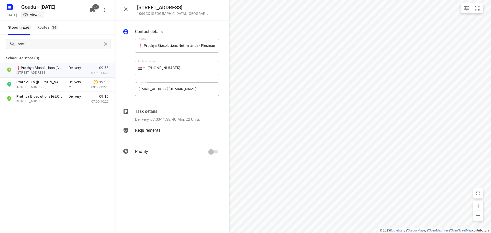
click at [127, 8] on icon "button" at bounding box center [126, 9] width 6 height 6
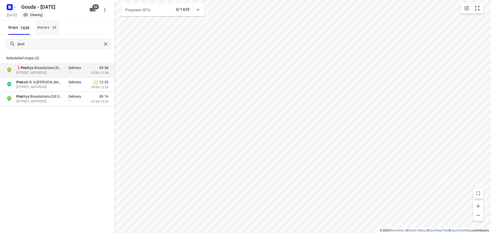
click at [47, 31] on button "Routes 34" at bounding box center [47, 27] width 24 height 14
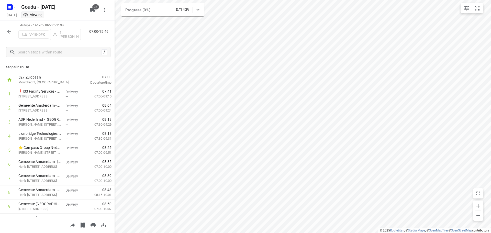
click at [10, 29] on icon "button" at bounding box center [9, 32] width 6 height 6
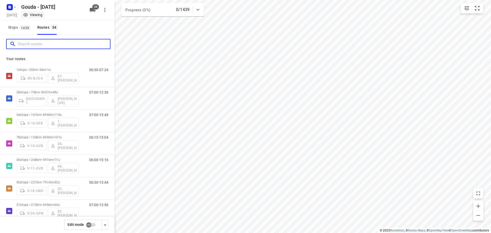
click at [20, 44] on input "Search routes" at bounding box center [64, 44] width 92 height 8
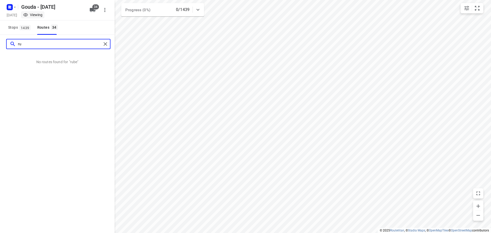
type input "r"
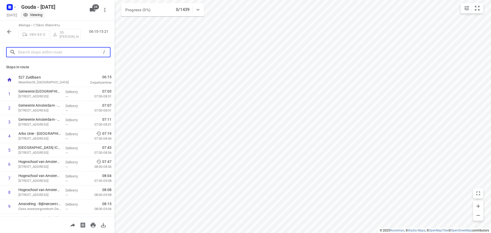
click at [44, 53] on input "text" at bounding box center [59, 52] width 83 height 8
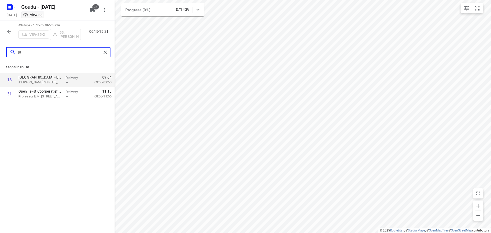
type input "p"
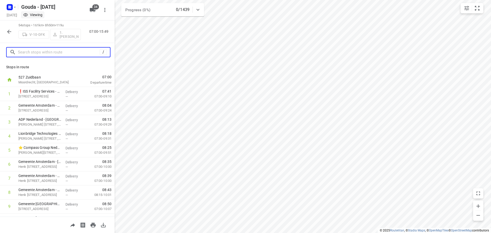
click at [64, 53] on input "text" at bounding box center [59, 52] width 82 height 8
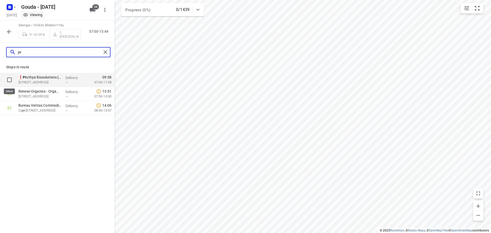
type input "pr"
click at [9, 78] on input "checkbox" at bounding box center [9, 80] width 10 height 10
checkbox input "true"
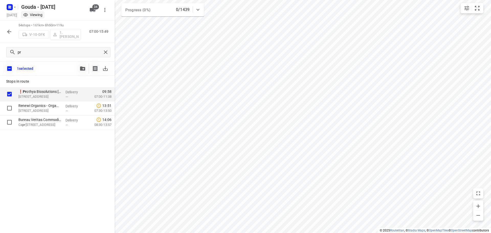
click at [82, 70] on icon "button" at bounding box center [82, 68] width 5 height 4
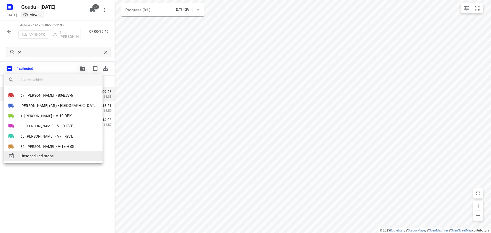
click at [52, 154] on span "Unscheduled stops" at bounding box center [59, 156] width 78 height 6
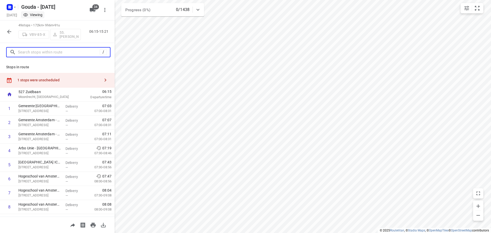
click at [47, 55] on input "text" at bounding box center [59, 52] width 82 height 8
click at [66, 80] on div "1 stops were unscheduled" at bounding box center [58, 80] width 83 height 4
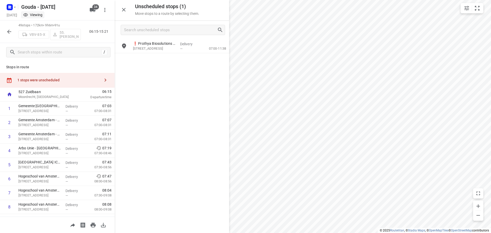
click at [10, 32] on icon "button" at bounding box center [9, 32] width 6 height 6
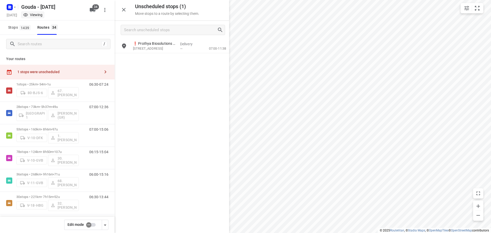
click at [87, 223] on input "checkbox" at bounding box center [88, 225] width 29 height 10
checkbox input "false"
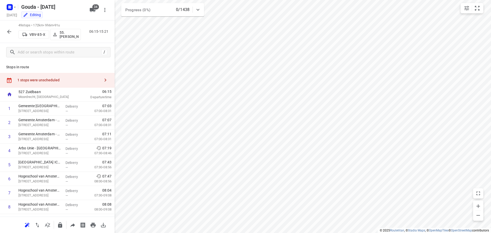
click at [77, 75] on div "1 stops were unscheduled" at bounding box center [57, 80] width 115 height 15
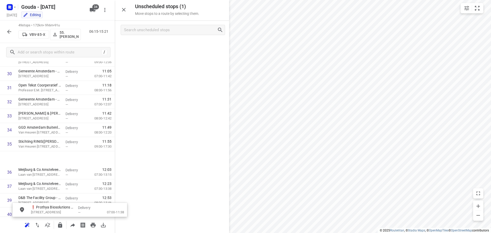
scroll to position [446, 1]
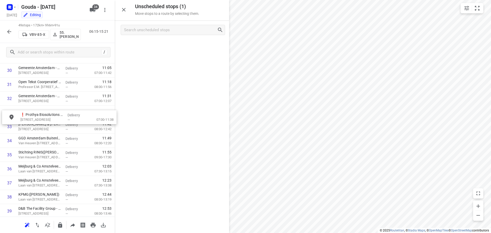
drag, startPoint x: 151, startPoint y: 48, endPoint x: 37, endPoint y: 124, distance: 137.4
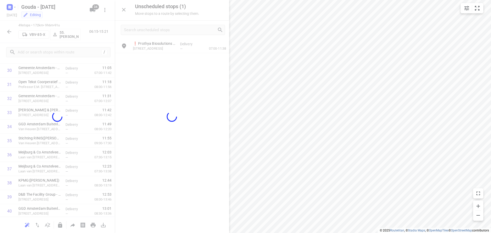
scroll to position [446, 0]
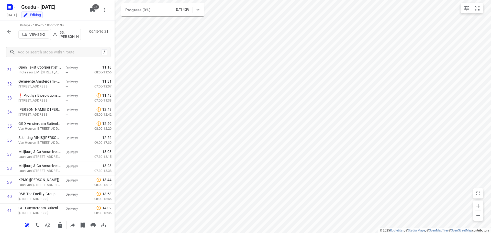
click at [11, 36] on button "button" at bounding box center [9, 32] width 10 height 10
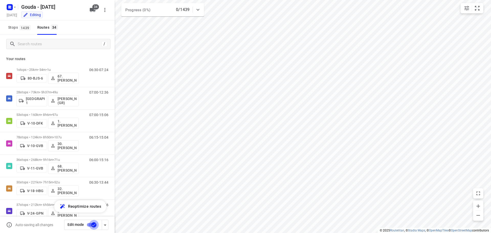
click at [92, 224] on input "checkbox" at bounding box center [93, 225] width 29 height 10
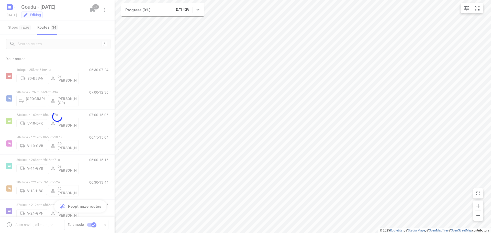
checkbox input "false"
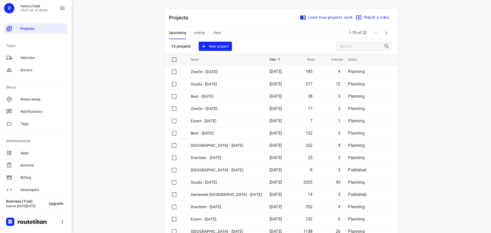
click at [200, 32] on span "Active" at bounding box center [199, 33] width 11 height 6
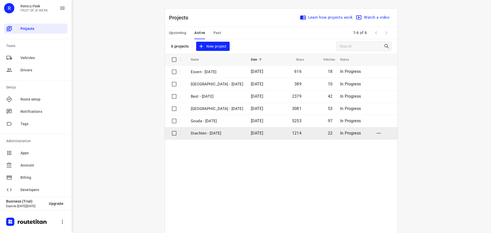
click at [215, 128] on td "Drachten - [DATE]" at bounding box center [216, 133] width 61 height 12
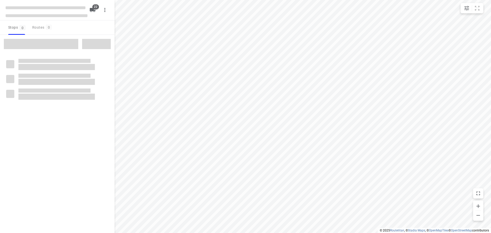
checkbox input "true"
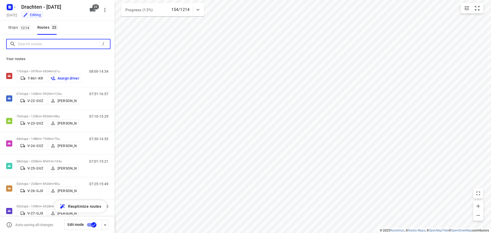
click at [63, 42] on input "Search routes" at bounding box center [59, 44] width 82 height 8
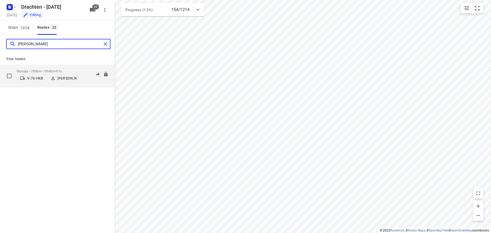
type input "jos"
click at [76, 69] on p "56 stops • 285km • 10h40m • 97u" at bounding box center [47, 71] width 62 height 4
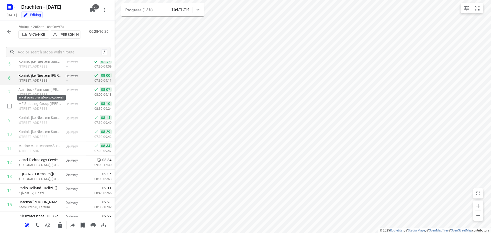
scroll to position [102, 0]
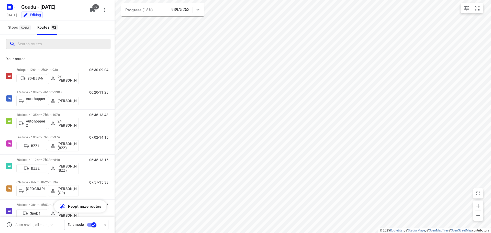
click at [62, 42] on input "Search routes" at bounding box center [64, 44] width 93 height 8
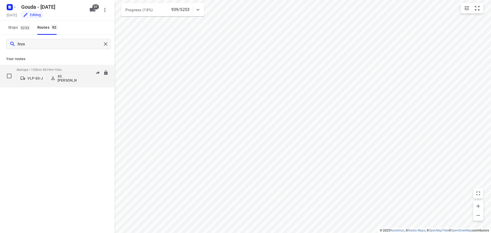
type input "brya"
click at [62, 68] on span "106u" at bounding box center [57, 70] width 7 height 4
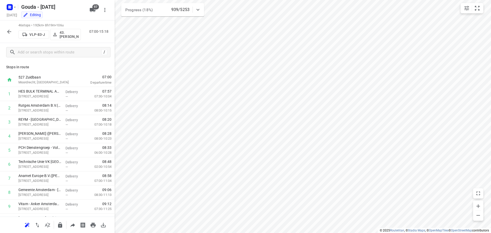
click at [35, 61] on div "/" at bounding box center [57, 52] width 115 height 18
drag, startPoint x: 14, startPoint y: 32, endPoint x: 80, endPoint y: 6, distance: 70.9
click at [14, 32] on button "button" at bounding box center [9, 32] width 10 height 10
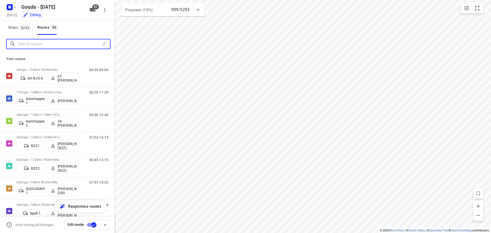
drag, startPoint x: 60, startPoint y: 40, endPoint x: 66, endPoint y: 39, distance: 6.3
click at [60, 40] on input "Search routes" at bounding box center [59, 44] width 83 height 8
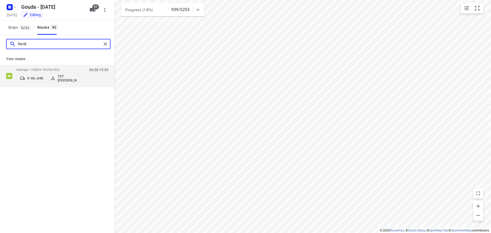
type input "femke"
click at [47, 67] on div "64 stops • 182km • 9h25m • 90u V-46-JHN 107.Femke Bogaards" at bounding box center [47, 75] width 62 height 21
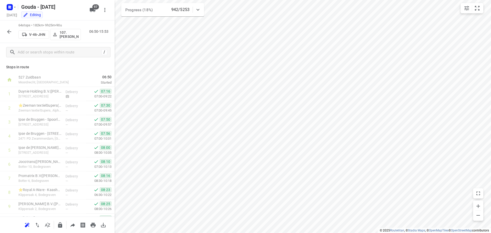
click at [9, 34] on icon "button" at bounding box center [9, 32] width 6 height 6
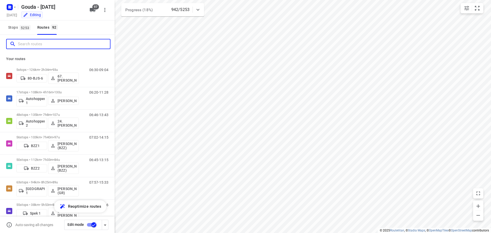
drag, startPoint x: 31, startPoint y: 45, endPoint x: 27, endPoint y: 41, distance: 6.0
click at [31, 43] on input "Search routes" at bounding box center [64, 44] width 92 height 8
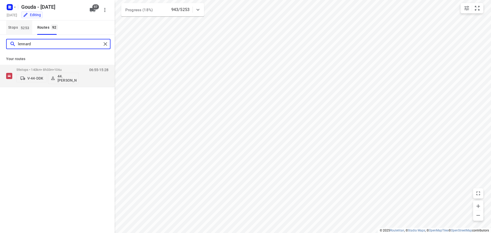
type input "lennard"
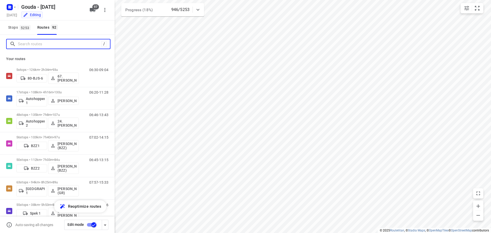
click at [43, 42] on input "Search routes" at bounding box center [59, 44] width 83 height 8
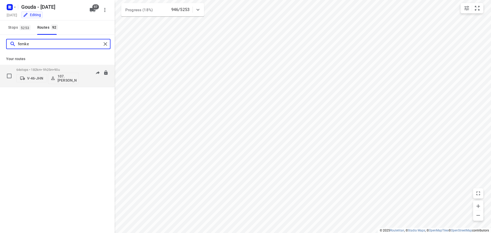
type input "femke"
click at [51, 70] on p "64 stops • 182km • 9h25m • 90u" at bounding box center [47, 70] width 62 height 4
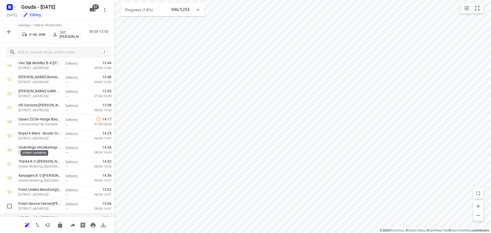
scroll to position [784, 0]
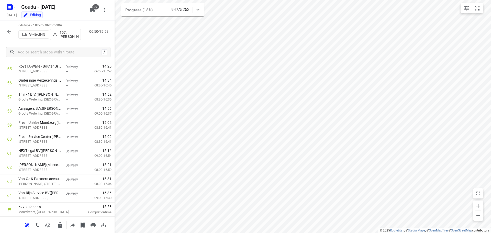
click at [12, 34] on div at bounding box center [9, 32] width 10 height 10
click at [9, 33] on icon "button" at bounding box center [9, 32] width 4 height 4
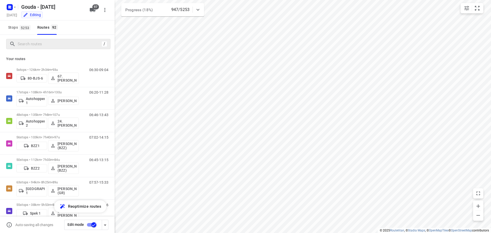
click at [45, 40] on div "/" at bounding box center [58, 44] width 104 height 10
click at [45, 42] on input "Search routes" at bounding box center [59, 44] width 83 height 8
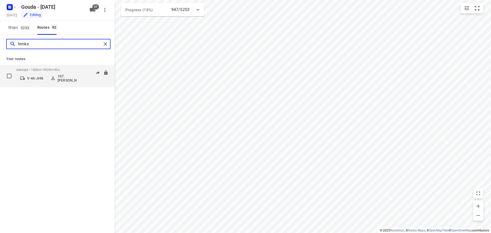
type input "femke"
click at [67, 69] on p "64 stops • 182km • 9h25m • 90u" at bounding box center [47, 70] width 62 height 4
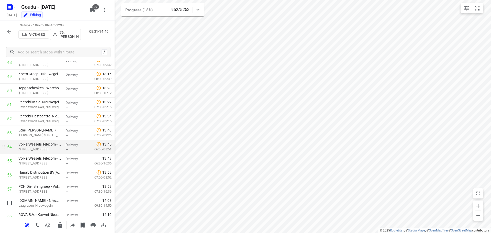
scroll to position [714, 0]
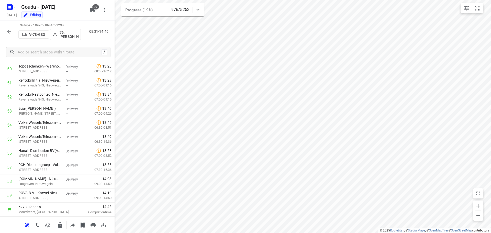
click at [7, 30] on icon "button" at bounding box center [9, 32] width 6 height 6
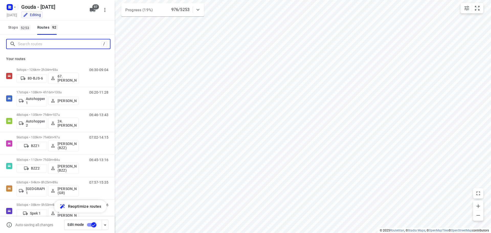
click at [34, 44] on input "Search routes" at bounding box center [59, 44] width 83 height 8
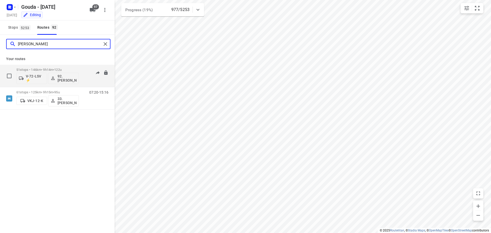
type input "[PERSON_NAME]"
click at [71, 67] on div "51 stops • 146km • 9h14m • 122u V-72-LSV ⚡ 92.Lars van Tuinen" at bounding box center [47, 75] width 62 height 21
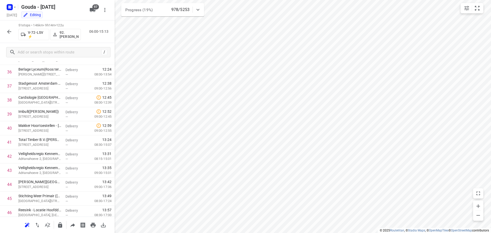
scroll to position [602, 0]
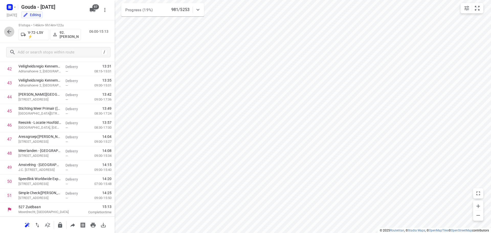
click at [10, 32] on icon "button" at bounding box center [9, 32] width 6 height 6
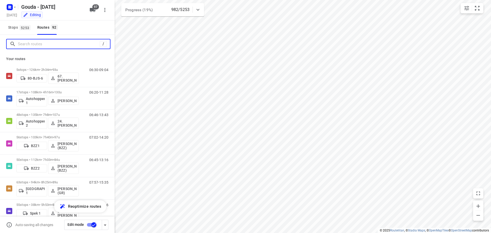
drag, startPoint x: 43, startPoint y: 45, endPoint x: 48, endPoint y: 42, distance: 5.8
click at [43, 44] on input "Search routes" at bounding box center [59, 44] width 82 height 8
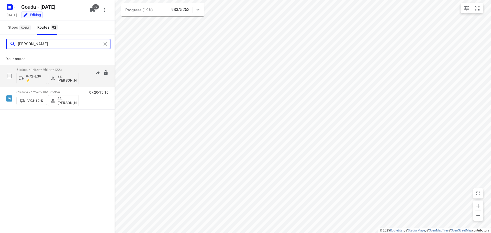
type input "[PERSON_NAME]"
click at [71, 67] on div "51 stops • 146km • 9h14m • 122u V-72-LSV ⚡ 92.Lars van Tuinen" at bounding box center [47, 75] width 62 height 21
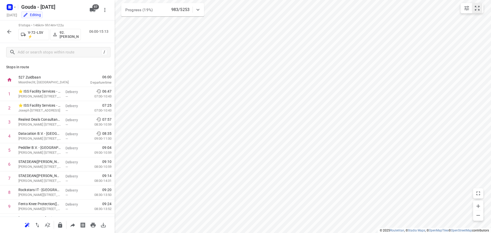
click at [481, 5] on button "small contained button group" at bounding box center [477, 8] width 10 height 10
click at [481, 7] on button "small contained button group" at bounding box center [477, 8] width 10 height 10
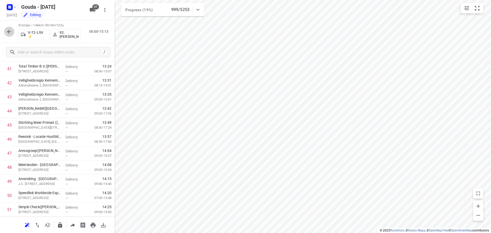
click at [10, 28] on button "button" at bounding box center [9, 32] width 10 height 10
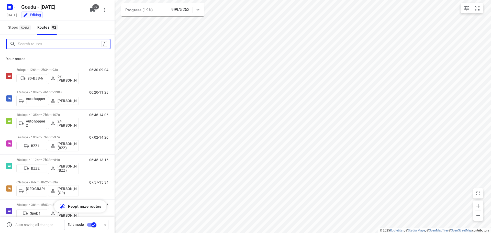
click at [39, 44] on input "Search routes" at bounding box center [59, 44] width 83 height 8
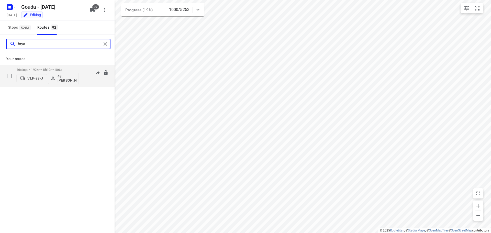
type input "brya"
click at [47, 65] on div "46 stops • 192km • 8h19m • 106u VLP-83-J 43.Bryan Hougardy" at bounding box center [47, 75] width 62 height 21
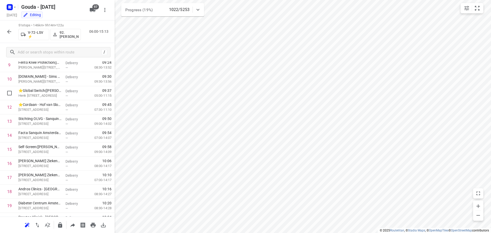
scroll to position [0, 0]
click at [11, 30] on icon "button" at bounding box center [9, 32] width 6 height 6
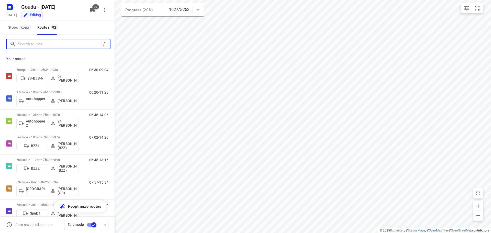
drag, startPoint x: 32, startPoint y: 44, endPoint x: 36, endPoint y: 37, distance: 8.3
click at [32, 44] on input "Search routes" at bounding box center [59, 44] width 83 height 8
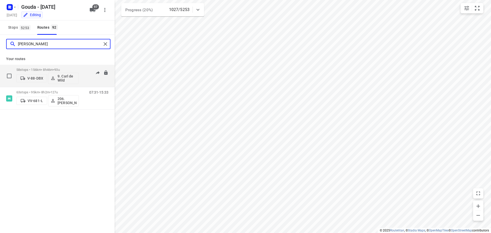
type input "carl"
click at [59, 66] on div "58 stops • 156km • 8h46m • 93u V-88-DBX 9. Carl de Wild" at bounding box center [47, 75] width 62 height 21
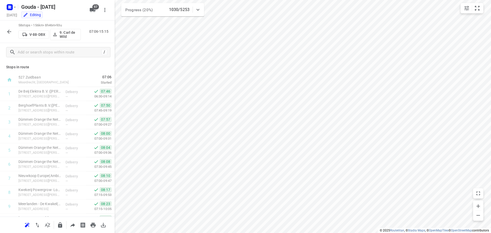
scroll to position [179, 0]
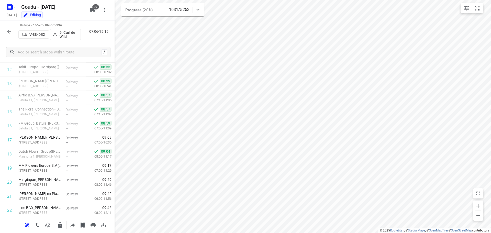
click at [9, 27] on button "button" at bounding box center [9, 32] width 10 height 10
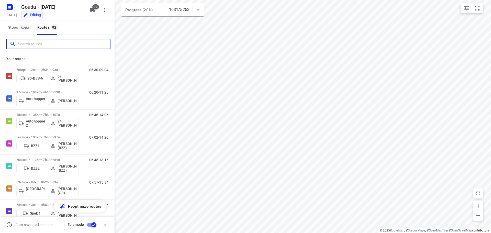
drag, startPoint x: 25, startPoint y: 44, endPoint x: 38, endPoint y: 40, distance: 13.4
click at [25, 44] on input "Search routes" at bounding box center [64, 44] width 92 height 8
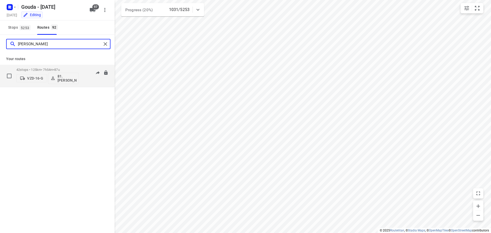
type input "sidney"
click at [47, 67] on div "42 stops • 125km • 7h54m • 87u VZD-16-G 81.Sidney Schoonderwoerd" at bounding box center [47, 75] width 62 height 21
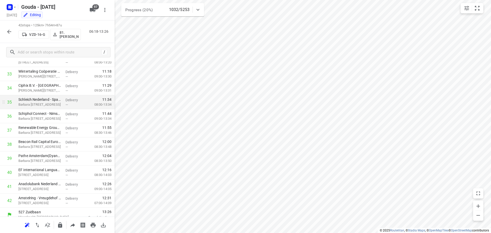
scroll to position [475, 0]
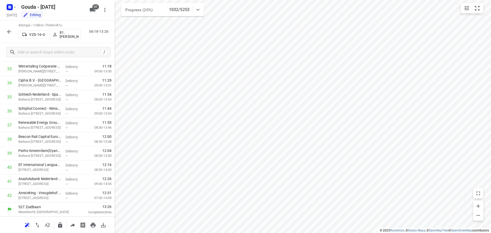
click at [9, 32] on icon "button" at bounding box center [9, 32] width 4 height 4
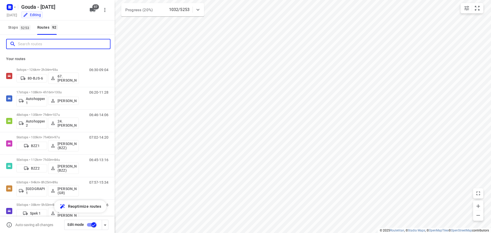
drag, startPoint x: 61, startPoint y: 43, endPoint x: 90, endPoint y: 35, distance: 29.8
click at [62, 42] on input "Search routes" at bounding box center [64, 44] width 92 height 8
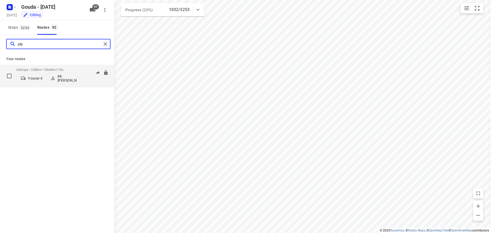
type input "jay"
click at [37, 67] on div "64 stops • 238km • 10h44m • 110u Youcar 4 68.Jay Jairam" at bounding box center [47, 75] width 62 height 21
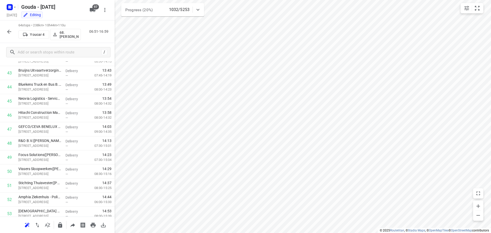
scroll to position [784, 0]
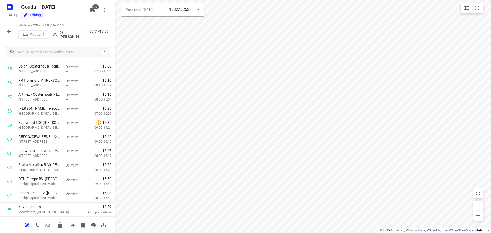
click at [483, 9] on div "small contained button group" at bounding box center [471, 8] width 23 height 10
click at [481, 9] on button "small contained button group" at bounding box center [477, 8] width 10 height 10
click at [10, 31] on icon "button" at bounding box center [9, 32] width 6 height 6
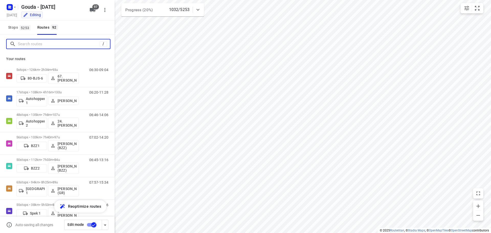
click at [28, 45] on input "Search routes" at bounding box center [59, 44] width 82 height 8
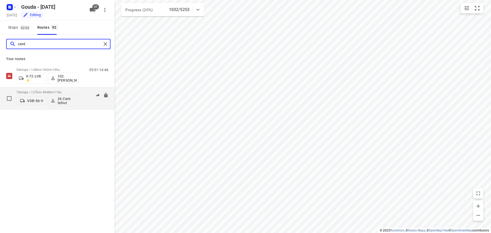
type input "cent"
click at [63, 89] on div "73 stops • 127km • 8h40m • 118u VDB-56-V 26.Cent Schut" at bounding box center [47, 98] width 62 height 21
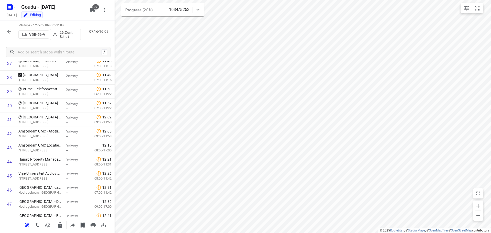
scroll to position [389, 0]
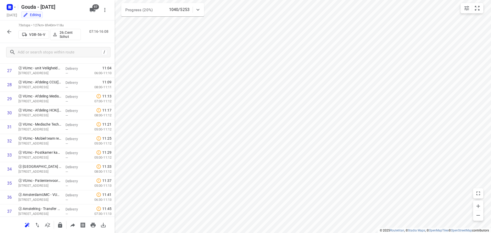
click at [10, 31] on icon "button" at bounding box center [9, 32] width 4 height 4
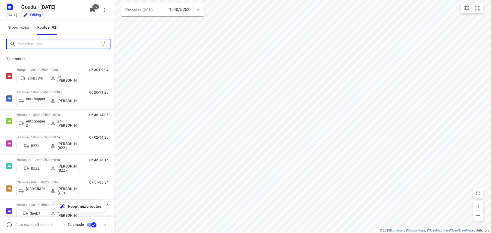
drag, startPoint x: 35, startPoint y: 42, endPoint x: 45, endPoint y: 41, distance: 9.6
click at [35, 42] on input "Search routes" at bounding box center [59, 44] width 83 height 8
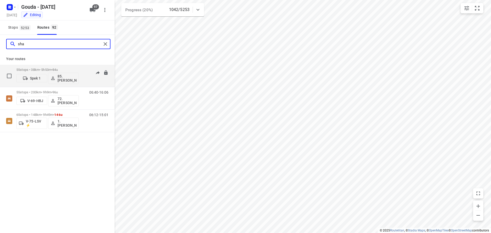
type input "sha"
click at [59, 65] on div "55 stops • 38km • 5h53m • 84u Spek 1 85.Shahram Poorramszani" at bounding box center [47, 75] width 62 height 21
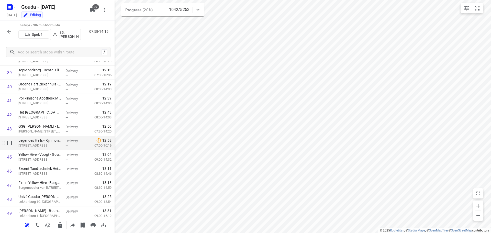
scroll to position [658, 0]
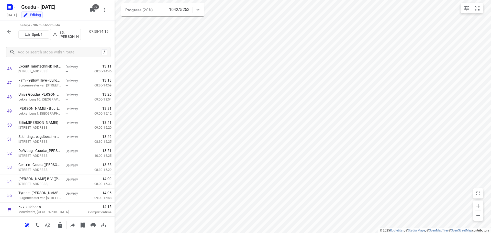
click at [5, 30] on button "button" at bounding box center [9, 32] width 10 height 10
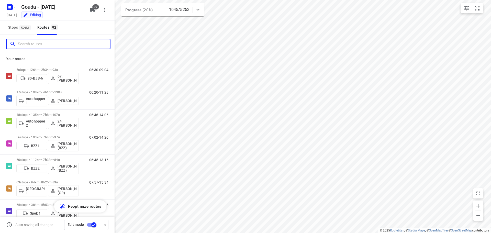
click at [63, 41] on input "Search routes" at bounding box center [64, 44] width 92 height 8
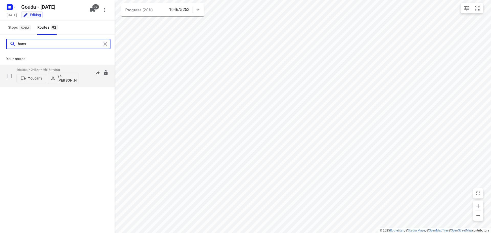
type input "hans"
click at [52, 68] on p "46 stops • 248km • 9h15m • 86u" at bounding box center [47, 70] width 62 height 4
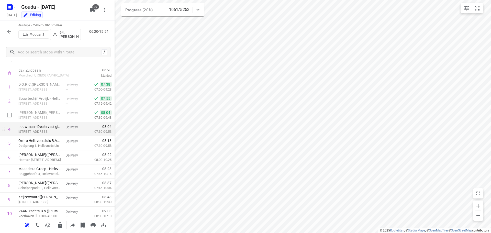
scroll to position [0, 0]
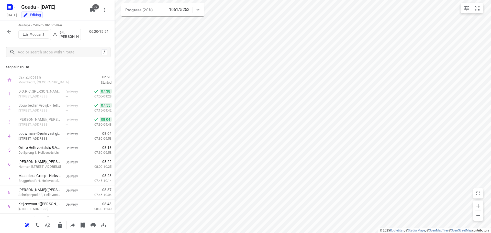
click at [7, 30] on icon "button" at bounding box center [9, 32] width 6 height 6
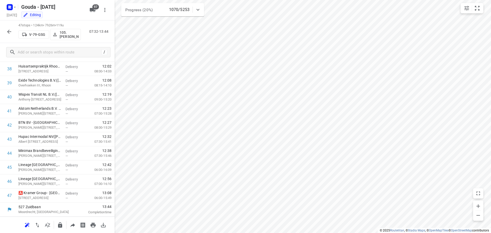
scroll to position [545, 0]
click at [11, 30] on icon "button" at bounding box center [9, 32] width 6 height 6
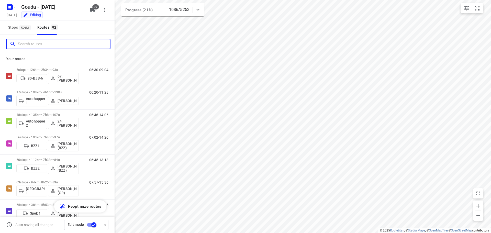
click at [35, 45] on input "Search routes" at bounding box center [64, 44] width 92 height 8
drag, startPoint x: 36, startPoint y: 49, endPoint x: 0, endPoint y: 5, distance: 56.5
click at [36, 49] on div "/" at bounding box center [57, 44] width 115 height 18
drag, startPoint x: 42, startPoint y: 45, endPoint x: 60, endPoint y: 44, distance: 17.4
click at [44, 45] on input "Search routes" at bounding box center [59, 44] width 83 height 8
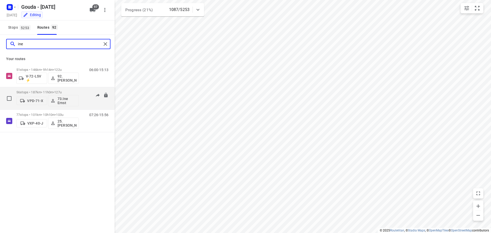
type input "ine"
click at [53, 92] on p "56 stops • 187km • 11h0m • 127u" at bounding box center [47, 92] width 62 height 4
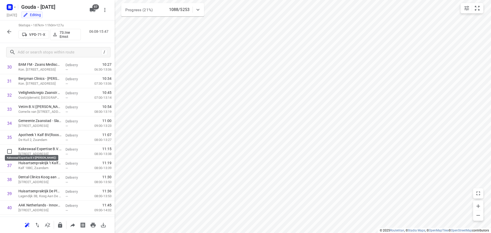
scroll to position [672, 0]
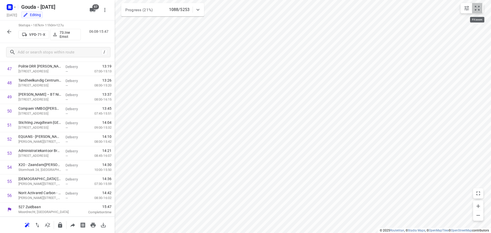
click at [477, 6] on icon "small contained button group" at bounding box center [477, 8] width 6 height 6
click at [7, 31] on icon "button" at bounding box center [9, 32] width 6 height 6
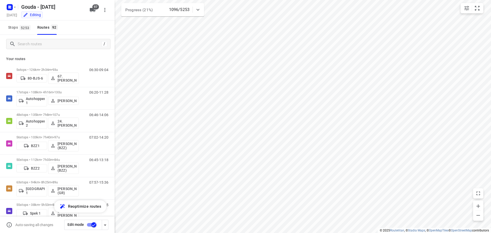
click at [26, 38] on div "/" at bounding box center [57, 44] width 115 height 18
click at [31, 50] on div "/" at bounding box center [57, 44] width 115 height 18
click at [38, 44] on input "Search routes" at bounding box center [64, 44] width 92 height 8
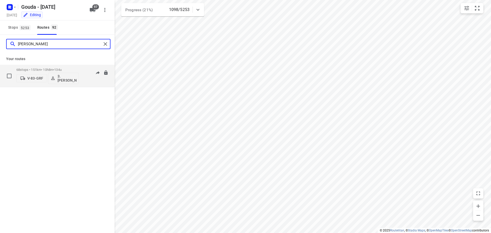
type input "anna"
click at [73, 71] on p "68 stops • 151km • 10h8m • 134u" at bounding box center [47, 70] width 62 height 4
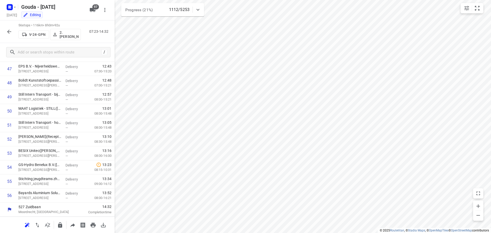
click at [8, 33] on icon "button" at bounding box center [9, 32] width 6 height 6
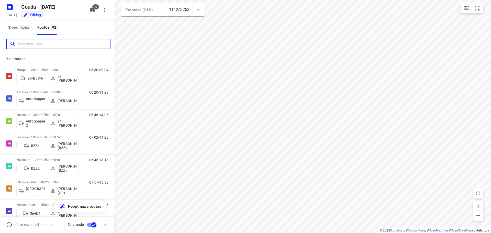
drag, startPoint x: 35, startPoint y: 44, endPoint x: 63, endPoint y: 28, distance: 32.1
click at [35, 44] on input "Search routes" at bounding box center [64, 44] width 92 height 8
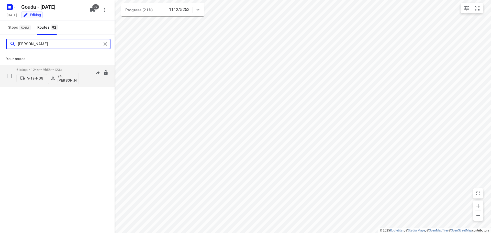
type input "edwin"
click at [59, 68] on span "123u" at bounding box center [57, 70] width 7 height 4
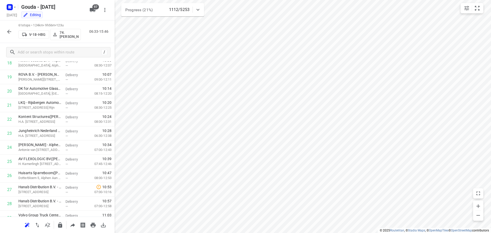
scroll to position [129, 0]
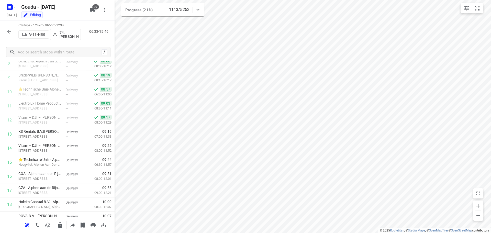
click at [11, 36] on button "button" at bounding box center [9, 32] width 10 height 10
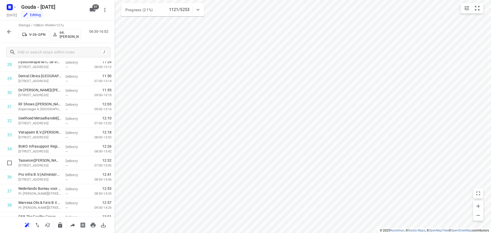
scroll to position [658, 0]
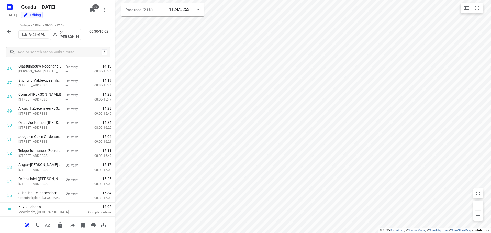
click at [7, 31] on icon "button" at bounding box center [9, 32] width 6 height 6
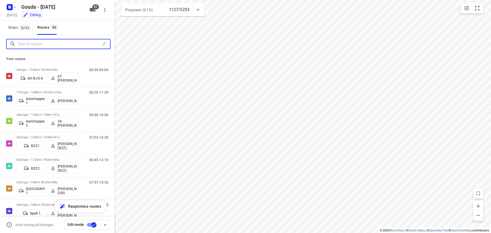
drag, startPoint x: 54, startPoint y: 47, endPoint x: 82, endPoint y: 35, distance: 30.6
click at [54, 47] on input "Search routes" at bounding box center [59, 44] width 83 height 8
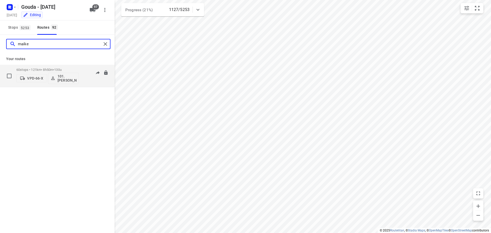
type input "maike"
click at [41, 69] on p "60 stops • 121km • 8h50m • 130u" at bounding box center [47, 70] width 62 height 4
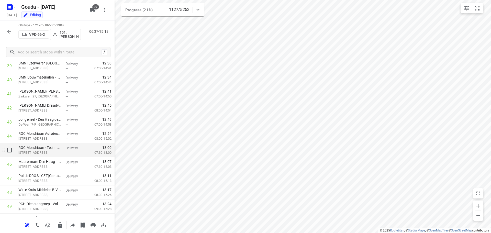
scroll to position [728, 0]
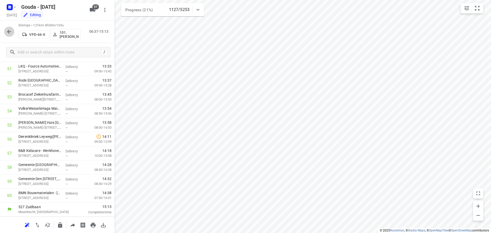
click at [10, 31] on icon "button" at bounding box center [9, 32] width 6 height 6
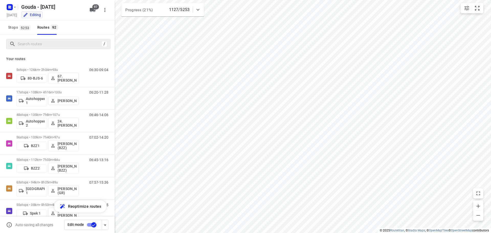
drag, startPoint x: 47, startPoint y: 37, endPoint x: 47, endPoint y: 43, distance: 6.4
click at [47, 38] on div "/" at bounding box center [57, 44] width 115 height 18
click at [48, 44] on input "Search routes" at bounding box center [59, 44] width 83 height 8
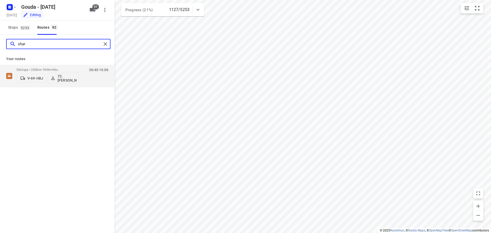
type input "shar"
click at [55, 64] on div "Your routes 55 stops • 200km • 9h9m • 96u V-69-HBJ 72.Sharron Koeiman 06:40-16:…" at bounding box center [57, 70] width 115 height 34
click at [52, 68] on span "•" at bounding box center [51, 70] width 1 height 4
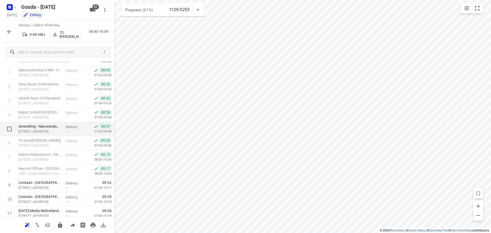
scroll to position [0, 0]
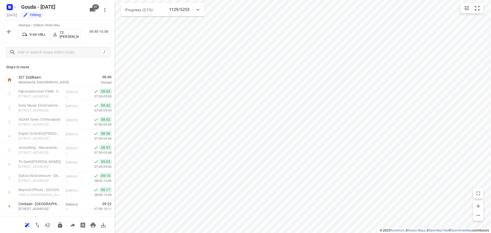
drag, startPoint x: 60, startPoint y: 68, endPoint x: 64, endPoint y: 80, distance: 12.4
click at [61, 68] on p "Stops in route" at bounding box center [57, 66] width 102 height 5
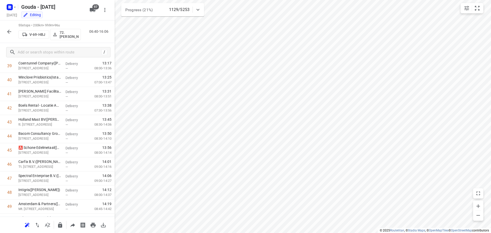
scroll to position [658, 0]
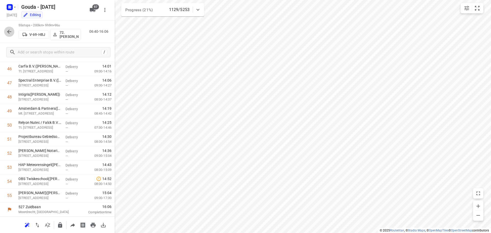
click at [6, 30] on button "button" at bounding box center [9, 32] width 10 height 10
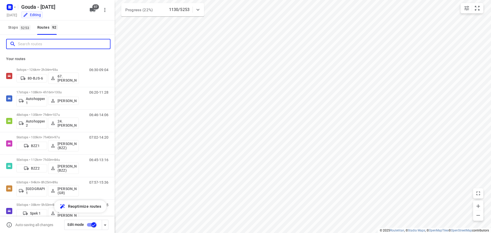
click at [63, 47] on input "Search routes" at bounding box center [64, 44] width 92 height 8
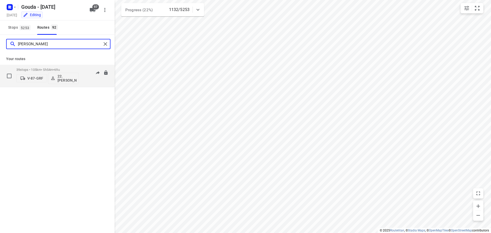
type input "alicia"
click at [59, 65] on div "39 stops • 105km • 5h54m • 69u V-87-GRF 22.Alicia Kramer 06:49-12:18" at bounding box center [57, 76] width 115 height 22
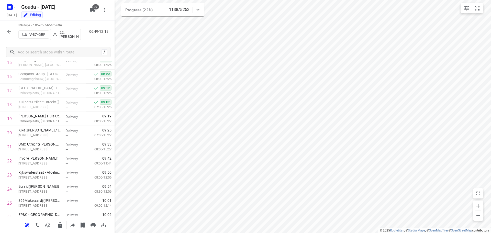
scroll to position [433, 0]
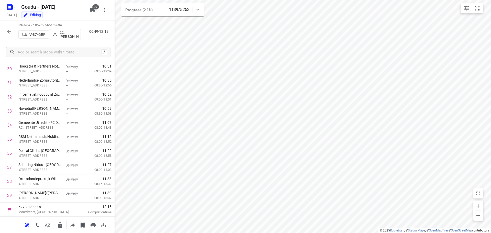
click at [9, 31] on icon "button" at bounding box center [9, 32] width 6 height 6
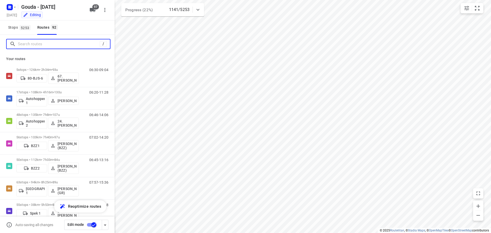
drag, startPoint x: 35, startPoint y: 47, endPoint x: 35, endPoint y: 44, distance: 3.3
click at [35, 44] on input "Search routes" at bounding box center [59, 44] width 82 height 8
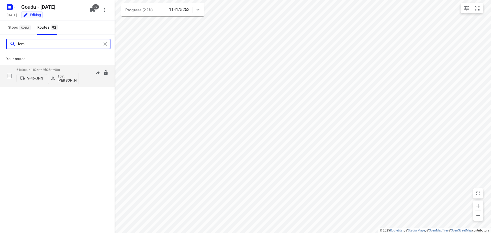
type input "fem"
click at [56, 66] on div "64 stops • 182km • 9h25m • 90u V-46-JHN 107.Femke Bogaards" at bounding box center [47, 75] width 62 height 21
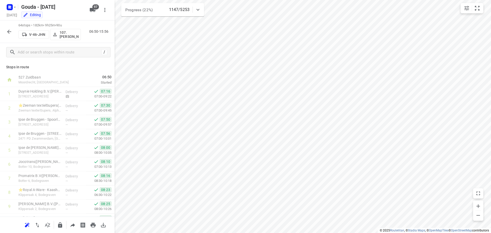
click at [7, 32] on icon "button" at bounding box center [9, 32] width 6 height 6
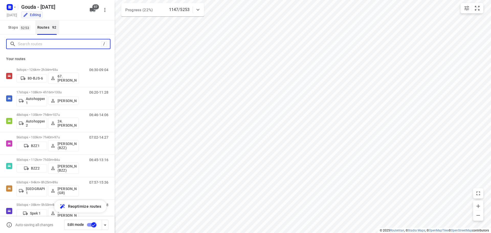
drag, startPoint x: 39, startPoint y: 44, endPoint x: 43, endPoint y: 32, distance: 12.9
click at [40, 37] on div "/" at bounding box center [57, 44] width 115 height 18
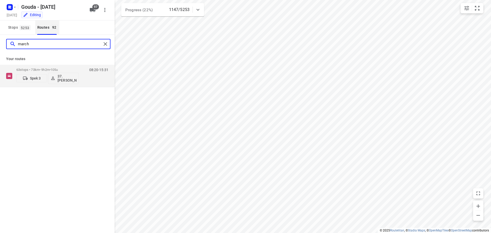
type input "marcha"
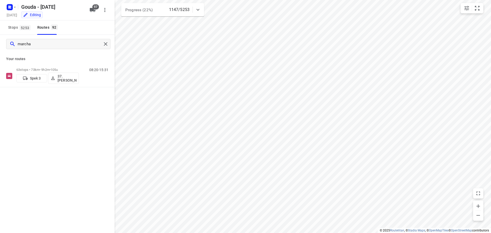
type input "marcha"
click at [58, 69] on span "105u" at bounding box center [54, 70] width 7 height 4
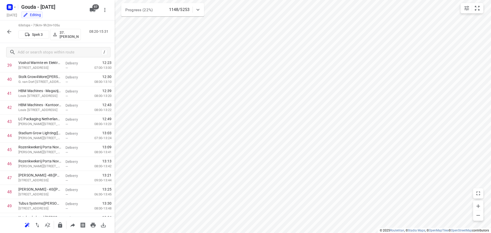
scroll to position [770, 0]
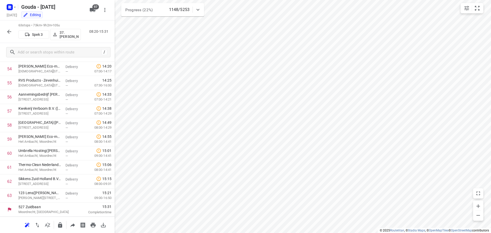
click at [10, 36] on button "button" at bounding box center [9, 32] width 10 height 10
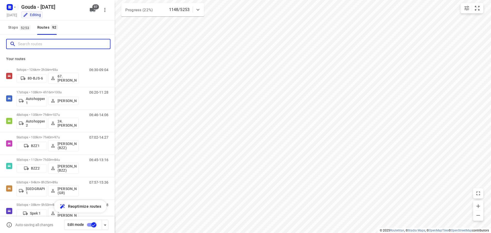
click at [28, 48] on input "Search routes" at bounding box center [64, 44] width 92 height 8
click at [27, 46] on input "Search routes" at bounding box center [64, 44] width 92 height 8
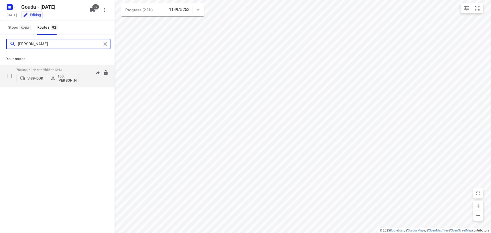
type input "[PERSON_NAME]"
click at [62, 69] on span "124u" at bounding box center [57, 70] width 7 height 4
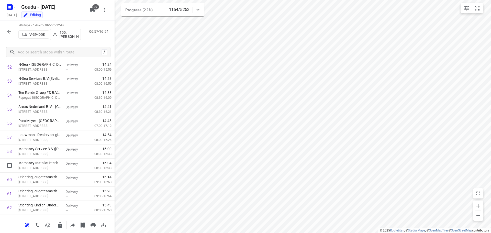
scroll to position [869, 0]
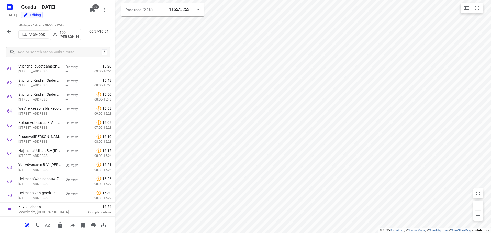
click at [12, 36] on div at bounding box center [9, 32] width 10 height 10
click at [9, 33] on icon "button" at bounding box center [9, 32] width 6 height 6
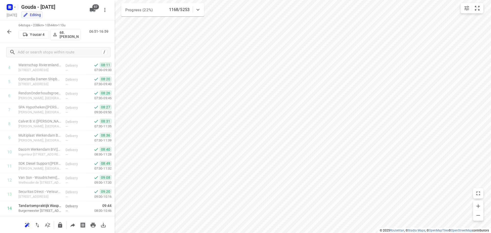
click at [5, 32] on button "button" at bounding box center [9, 32] width 10 height 10
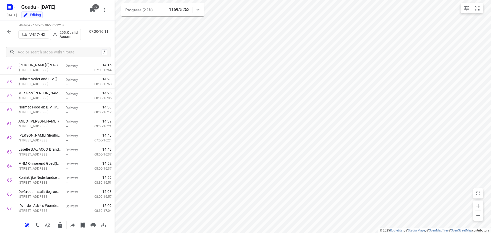
scroll to position [869, 0]
click at [8, 32] on icon "button" at bounding box center [9, 32] width 4 height 4
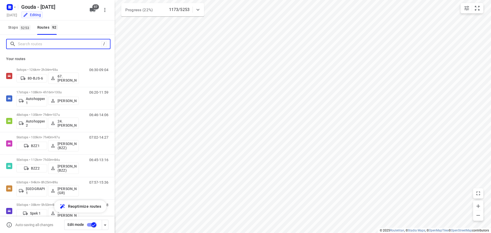
click at [34, 42] on input "Search routes" at bounding box center [59, 44] width 83 height 8
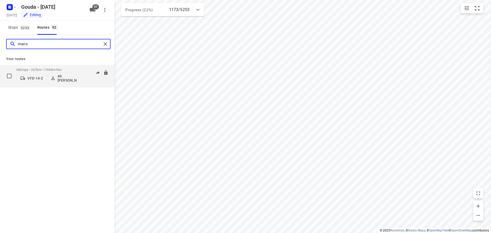
type input "maris"
click at [49, 67] on div "68 stops • 367km • 11h54m • 96u VFD-14-Z 49. Mariska van der Meer" at bounding box center [47, 75] width 62 height 21
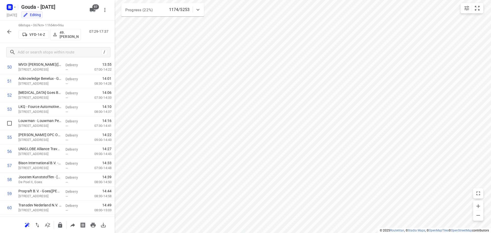
scroll to position [841, 0]
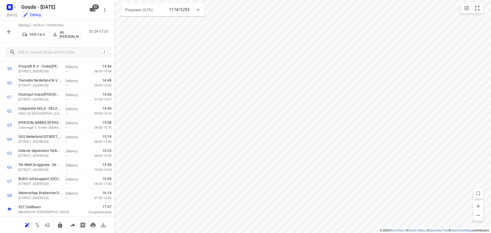
click at [3, 31] on div "68 stops • 367km • 11h54m • 96u VFD-14-Z 49. Mariska van der Meer 07:29-17:37" at bounding box center [57, 31] width 115 height 22
click at [9, 31] on icon "button" at bounding box center [9, 32] width 6 height 6
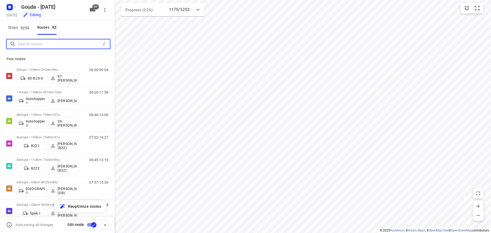
drag, startPoint x: 39, startPoint y: 43, endPoint x: 56, endPoint y: 37, distance: 17.9
click at [39, 41] on input "Search routes" at bounding box center [59, 44] width 83 height 8
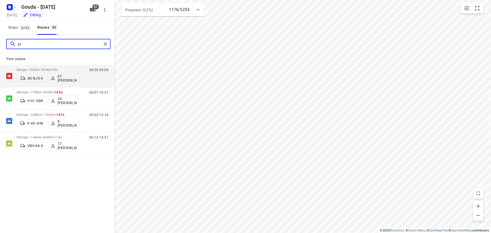
type input "j"
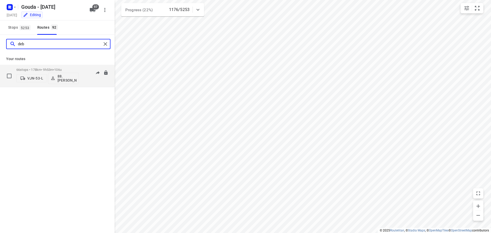
type input "deb"
click at [40, 67] on div "66 stops • 178km • 9h53m • 106u VJN-53-L 88. Deborah van den Berg" at bounding box center [47, 75] width 62 height 21
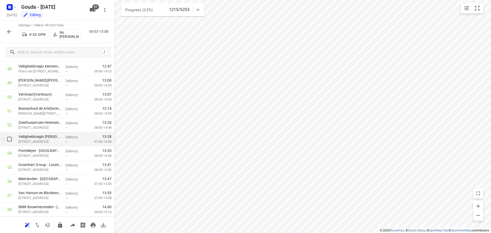
scroll to position [728, 0]
click at [10, 30] on icon "button" at bounding box center [9, 32] width 6 height 6
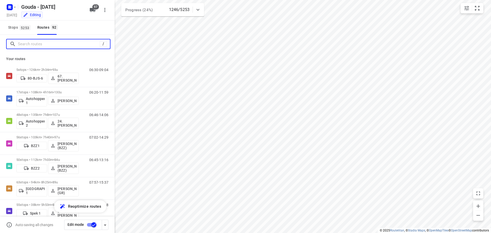
drag, startPoint x: 31, startPoint y: 46, endPoint x: 39, endPoint y: 36, distance: 12.6
click at [32, 45] on input "Search routes" at bounding box center [59, 44] width 82 height 8
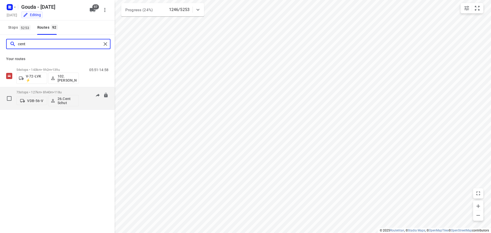
type input "cent"
click at [64, 90] on div "73 stops • 127km • 8h40m • 118u VDB-56-V 26.Cent Schut" at bounding box center [47, 98] width 62 height 21
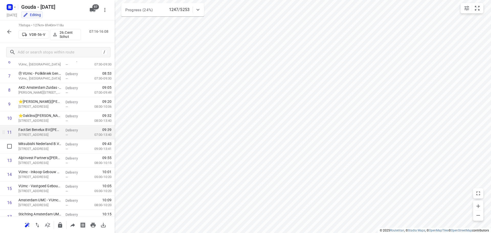
scroll to position [0, 0]
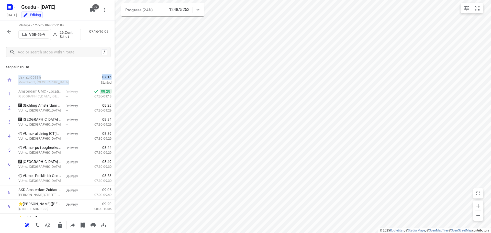
drag, startPoint x: 110, startPoint y: 74, endPoint x: 95, endPoint y: 65, distance: 17.5
click at [100, 65] on div "Stops in route 527 Zuidbaan Moordrecht, Netherlands 07:16 Started 1 Amsterdam U…" at bounding box center [57, 138] width 115 height 155
click at [87, 71] on div "Stops in route 527 Zuidbaan Moordrecht, Netherlands 07:16 Started 1 Amsterdam U…" at bounding box center [57, 138] width 115 height 155
click at [9, 32] on icon "button" at bounding box center [9, 32] width 6 height 6
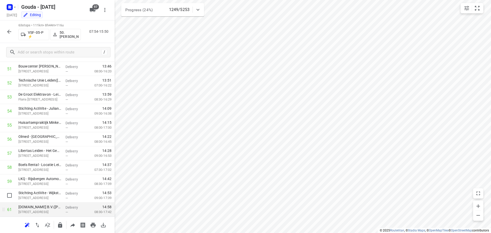
scroll to position [770, 0]
click at [10, 31] on icon "button" at bounding box center [9, 32] width 6 height 6
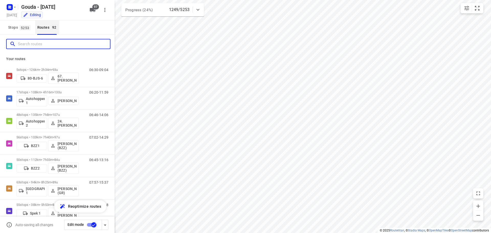
drag, startPoint x: 36, startPoint y: 45, endPoint x: 48, endPoint y: 31, distance: 19.1
click at [36, 44] on input "Search routes" at bounding box center [64, 44] width 92 height 8
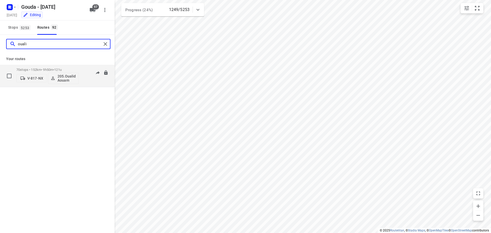
type input "ouali"
click at [54, 71] on span "•" at bounding box center [53, 70] width 1 height 4
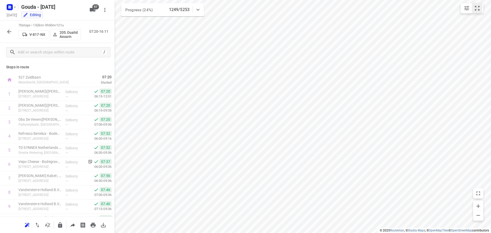
click at [475, 8] on icon "small contained button group" at bounding box center [477, 8] width 6 height 6
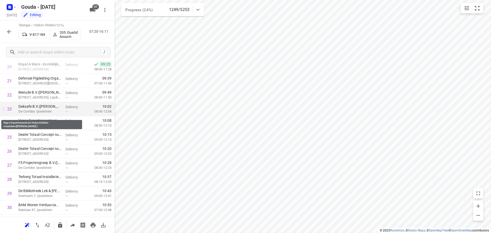
scroll to position [301, 0]
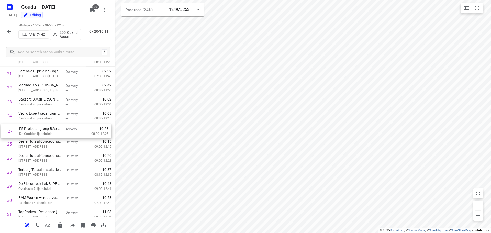
drag, startPoint x: 33, startPoint y: 163, endPoint x: 35, endPoint y: 132, distance: 30.7
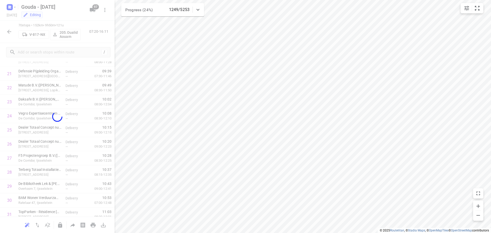
click at [112, 33] on div "i © 2025 Routetitan , © Stadia Maps , © OpenMapTiles © OpenStreetMap contributo…" at bounding box center [245, 116] width 491 height 233
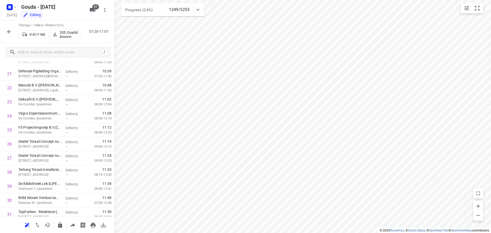
click at [9, 32] on icon "button" at bounding box center [9, 32] width 6 height 6
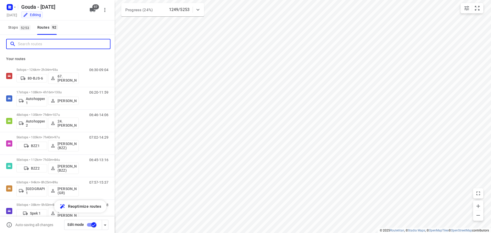
click at [31, 46] on input "Search routes" at bounding box center [64, 44] width 92 height 8
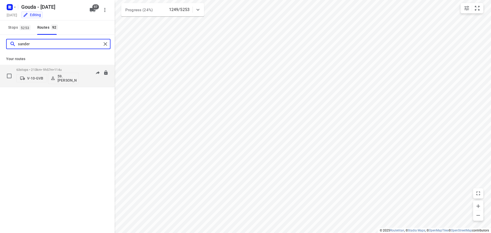
type input "sander"
click at [39, 67] on div "63 stops • 213km • 9h57m • 114u V-10-GVB 59.Sander Jannes" at bounding box center [47, 75] width 62 height 21
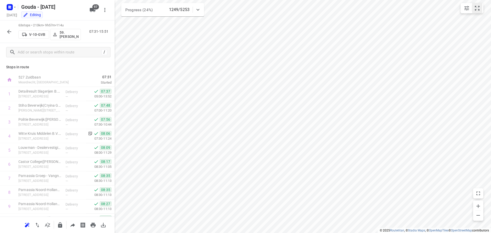
click at [480, 11] on button "small contained button group" at bounding box center [477, 8] width 10 height 10
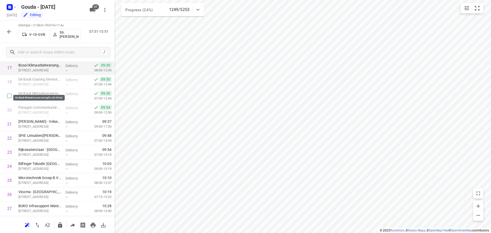
scroll to position [256, 0]
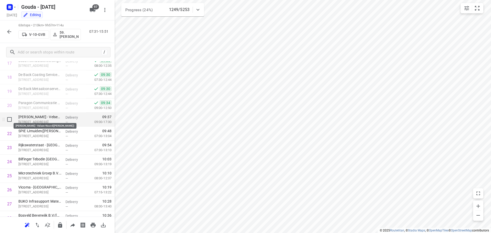
click at [40, 118] on p "Van den Heuvel - Velsen-Noord(Ilse Piek)" at bounding box center [39, 116] width 43 height 5
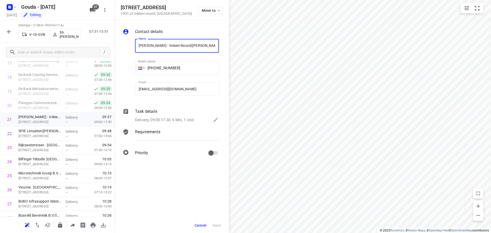
click at [175, 116] on div "Task details Delivery, 09:00-17:30, 5 Min, 1 Unit" at bounding box center [177, 115] width 86 height 17
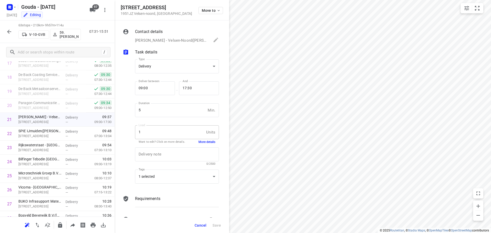
click at [201, 142] on button "More details" at bounding box center [206, 142] width 17 height 4
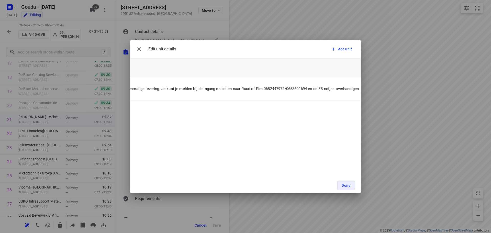
scroll to position [0, 159]
click at [346, 188] on button "Done" at bounding box center [346, 185] width 18 height 10
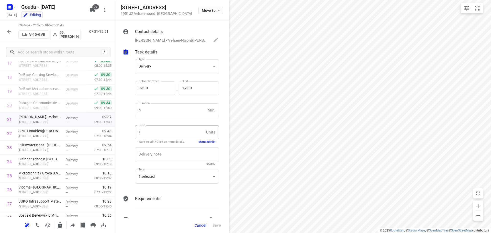
click at [206, 225] on span "Cancel" at bounding box center [201, 225] width 12 height 4
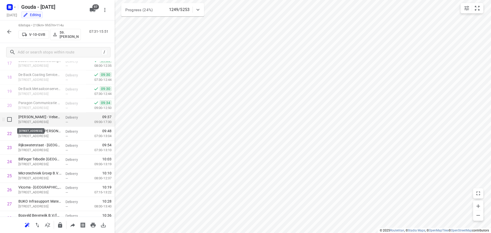
click at [44, 121] on p "Wenckebachstraat 1, Velsen-noord" at bounding box center [39, 121] width 43 height 5
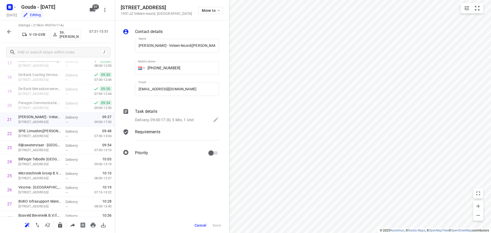
click at [491, 59] on html "i © 2025 Routetitan , © Stadia Maps , © OpenMapTiles © OpenStreetMap contributo…" at bounding box center [245, 116] width 491 height 233
click at [185, 121] on p "Delivery, 09:00-17:30, 5 Min, 1 Unit" at bounding box center [164, 120] width 59 height 6
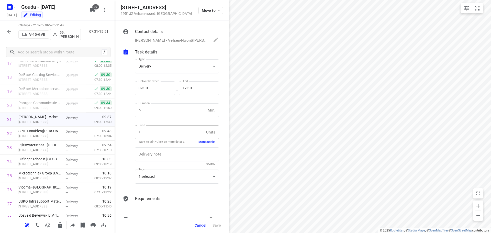
click at [202, 143] on button "More details" at bounding box center [206, 142] width 17 height 4
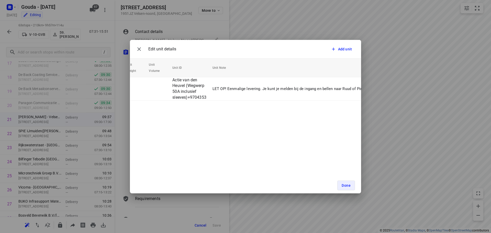
scroll to position [0, 0]
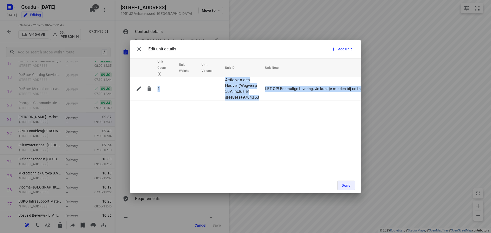
drag, startPoint x: 448, startPoint y: 134, endPoint x: 424, endPoint y: 140, distance: 25.0
click at [424, 140] on div "Edit unit details Add unit Unit Count (1) Unit Weight Unit Volume Unit ID Unit …" at bounding box center [245, 116] width 491 height 233
click at [346, 188] on button "Done" at bounding box center [346, 185] width 18 height 10
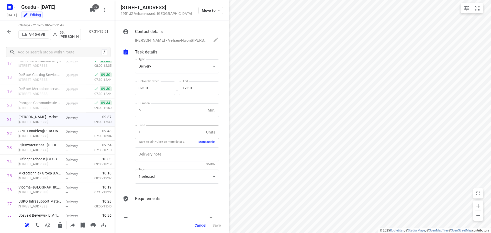
click at [202, 224] on span "Cancel" at bounding box center [201, 225] width 12 height 4
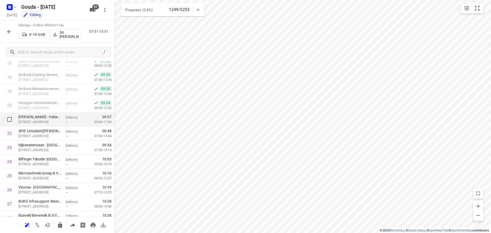
click at [59, 118] on p "Van den Heuvel - Velsen-Noord(Ilse Piek)" at bounding box center [39, 116] width 43 height 5
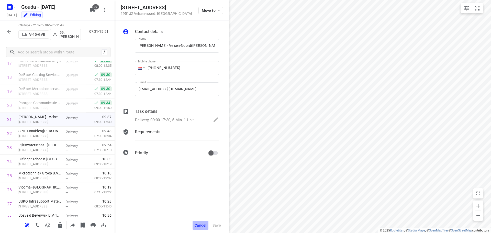
click at [205, 224] on span "Cancel" at bounding box center [201, 225] width 12 height 4
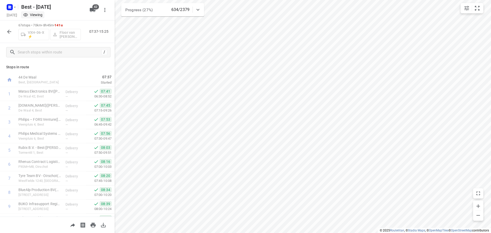
scroll to position [827, 0]
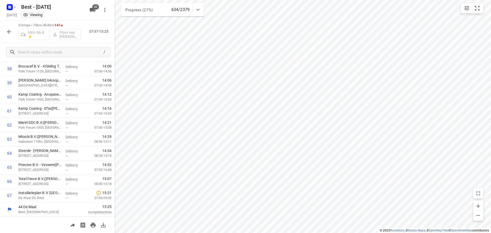
click at [9, 29] on icon "button" at bounding box center [9, 32] width 6 height 6
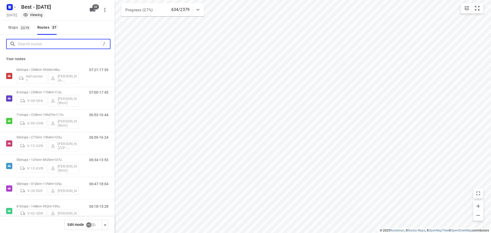
drag, startPoint x: 55, startPoint y: 43, endPoint x: 74, endPoint y: 32, distance: 21.8
click at [56, 43] on input "Search routes" at bounding box center [59, 44] width 83 height 8
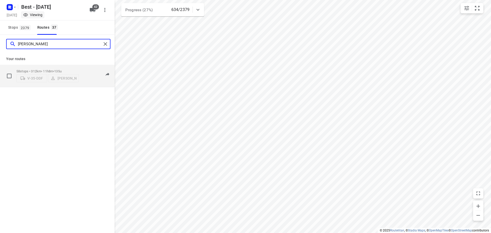
type input "dani"
click at [67, 67] on div "58 stops • 312km • 11h8m • 135u V-35-DDF Daniëlle Belmer" at bounding box center [47, 76] width 62 height 18
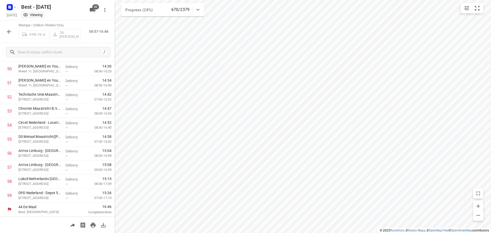
scroll to position [714, 0]
click at [7, 30] on icon "button" at bounding box center [9, 32] width 6 height 6
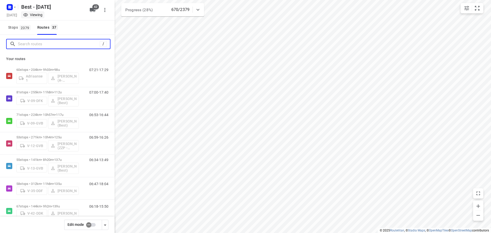
click at [53, 47] on input "Search routes" at bounding box center [59, 44] width 82 height 8
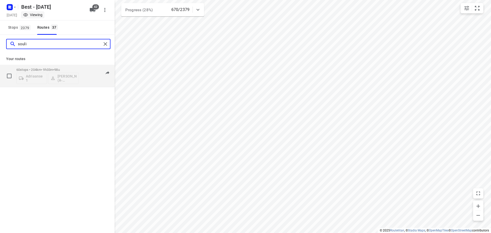
type input "souli"
click at [60, 69] on span "98u" at bounding box center [56, 70] width 5 height 4
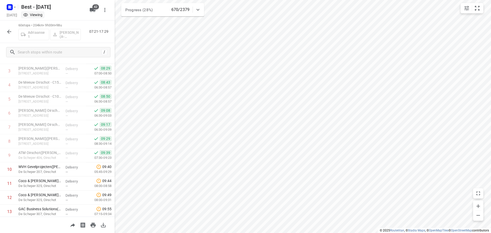
scroll to position [0, 0]
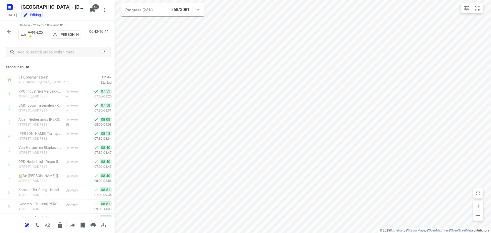
click at [7, 27] on button "button" at bounding box center [9, 32] width 10 height 10
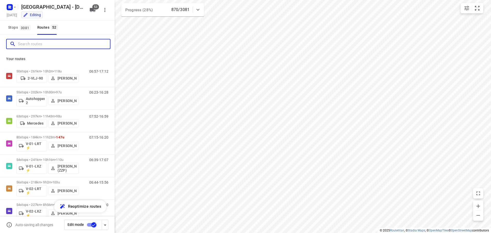
click at [67, 46] on input "Search routes" at bounding box center [64, 44] width 92 height 8
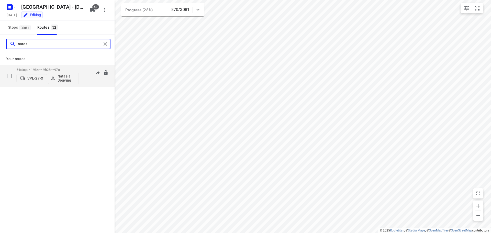
type input "natas"
click at [32, 67] on div "54 stops • 198km • 9h25m • 97u VPL-27-X [PERSON_NAME]" at bounding box center [47, 75] width 62 height 21
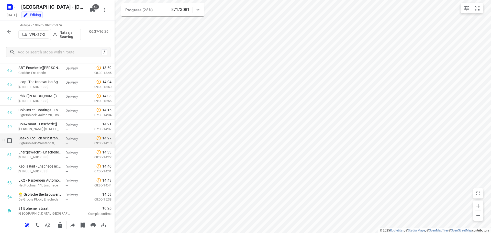
scroll to position [644, 0]
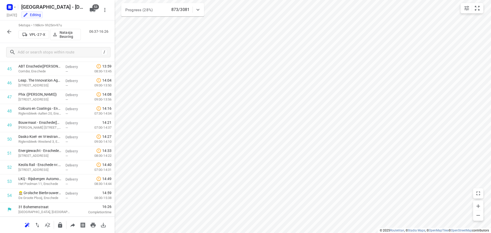
click at [8, 30] on icon "button" at bounding box center [9, 32] width 6 height 6
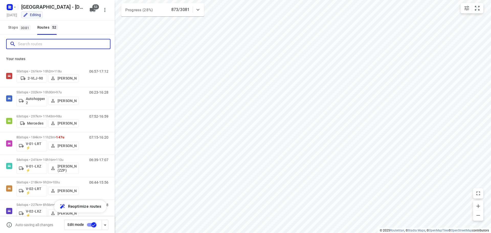
click at [73, 41] on input "Search routes" at bounding box center [64, 44] width 92 height 8
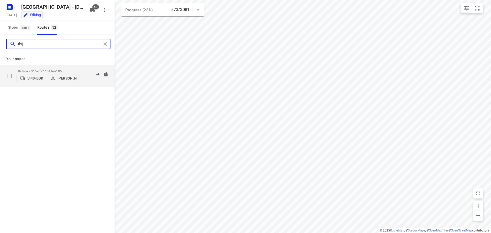
type input "thij"
click at [45, 69] on p "58 stops • 315km • 11h11m • 106u" at bounding box center [47, 71] width 62 height 4
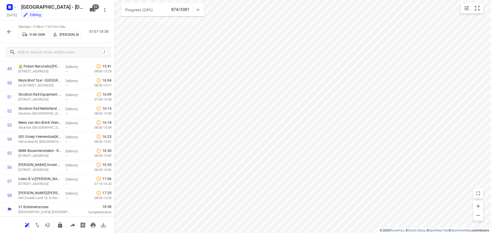
scroll to position [0, 0]
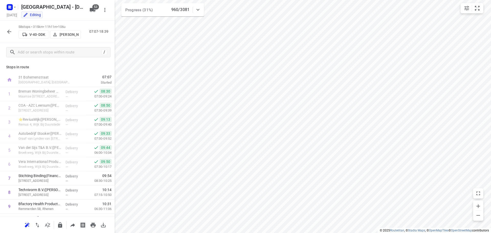
click at [75, 18] on div "Editing" at bounding box center [53, 16] width 68 height 6
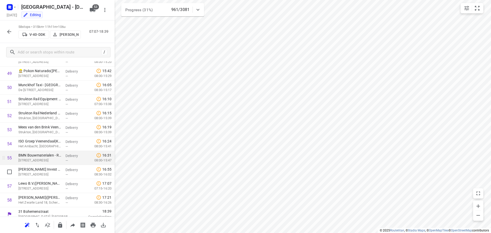
scroll to position [700, 0]
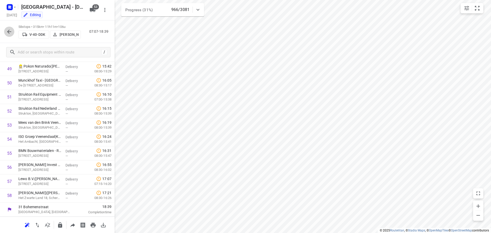
click at [9, 32] on icon "button" at bounding box center [9, 32] width 4 height 4
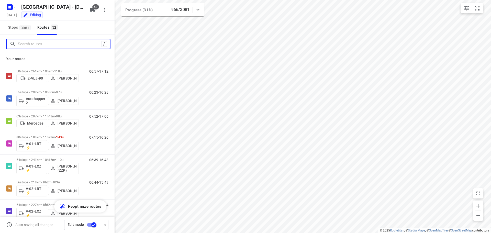
click at [39, 45] on input "Search routes" at bounding box center [59, 44] width 83 height 8
click at [84, 42] on input "Search routes" at bounding box center [64, 44] width 92 height 8
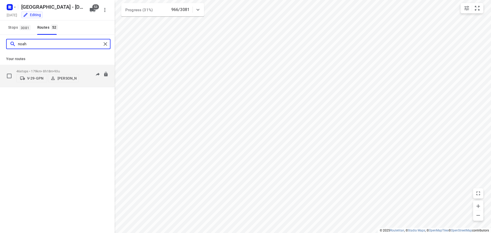
type input "noah"
click at [48, 69] on p "46 stops • 179km • 8h18m • 93u" at bounding box center [47, 71] width 62 height 4
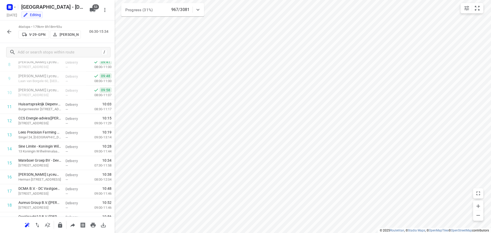
scroll to position [531, 0]
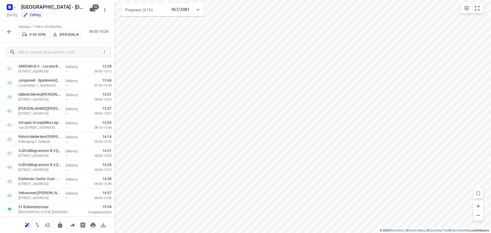
click at [12, 35] on button "button" at bounding box center [9, 32] width 10 height 10
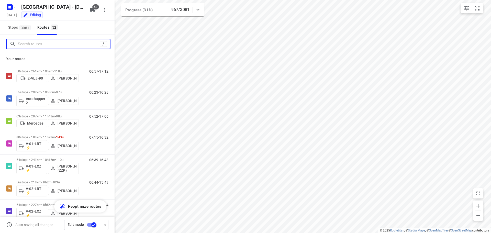
click at [42, 45] on input "Search routes" at bounding box center [59, 44] width 82 height 8
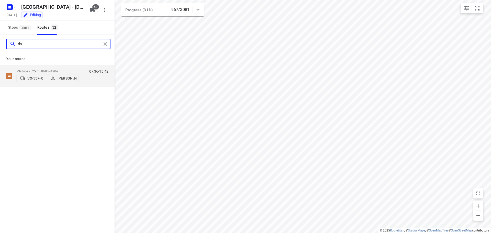
type input "d"
type input "daan"
click at [54, 70] on span "•" at bounding box center [53, 70] width 1 height 4
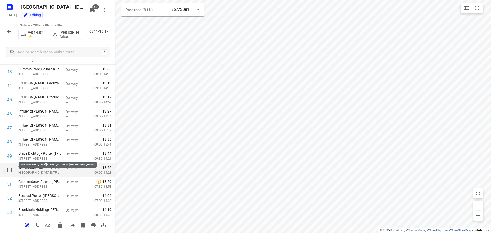
scroll to position [630, 0]
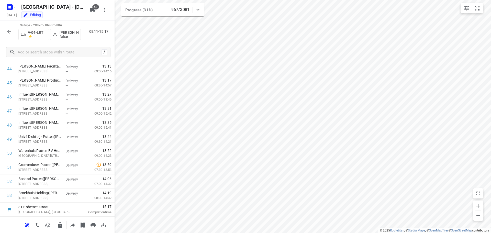
click at [8, 31] on icon "button" at bounding box center [9, 32] width 6 height 6
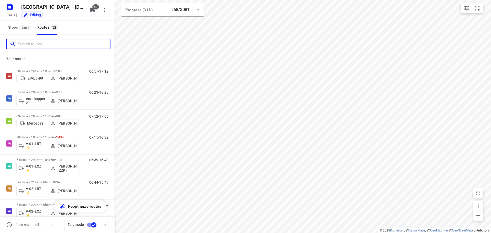
click at [41, 46] on input "Search routes" at bounding box center [64, 44] width 92 height 8
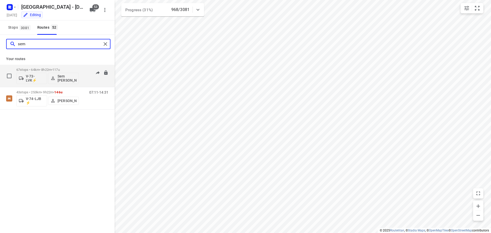
type input "sem"
click at [55, 66] on div "67 stops • 64km • 8h22m • 117u V-73-LVK⚡ Sem [PERSON_NAME]" at bounding box center [47, 75] width 62 height 21
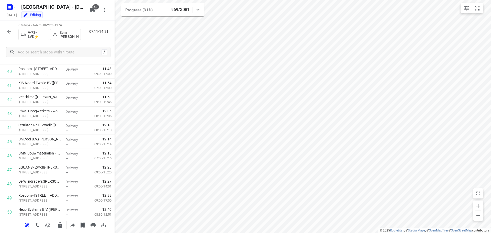
scroll to position [392, 0]
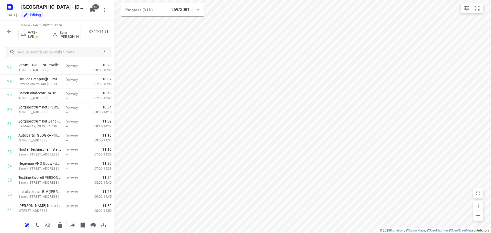
click at [7, 27] on div at bounding box center [9, 32] width 10 height 10
click at [9, 33] on icon "button" at bounding box center [9, 32] width 6 height 6
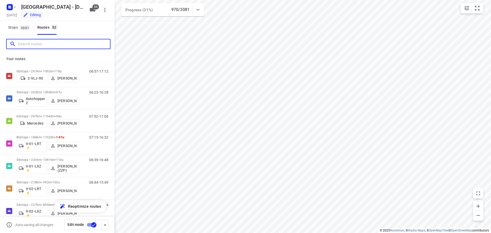
click at [67, 41] on input "Search routes" at bounding box center [64, 44] width 92 height 8
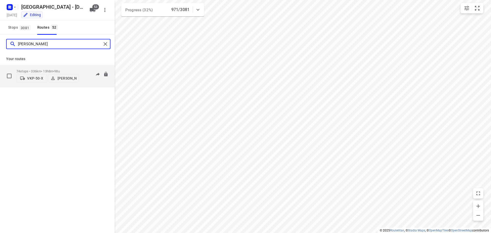
type input "[PERSON_NAME]"
click at [62, 77] on p "[PERSON_NAME]" at bounding box center [67, 78] width 19 height 4
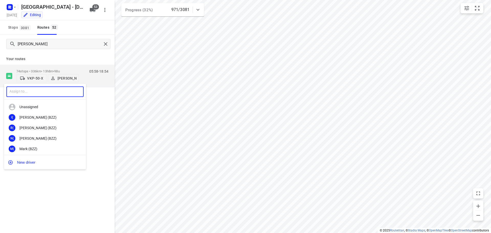
click at [48, 97] on input "text" at bounding box center [44, 91] width 77 height 10
type input "tyro"
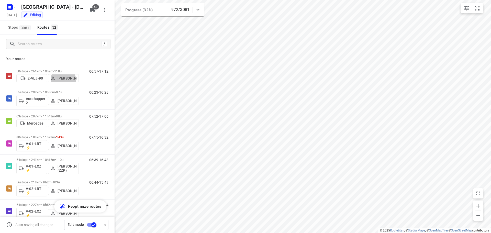
click at [62, 52] on div "tyro ​ Unassigned Tv Tyro ne van Boom New driver" at bounding box center [245, 116] width 491 height 233
click at [52, 46] on input "Search routes" at bounding box center [64, 44] width 92 height 8
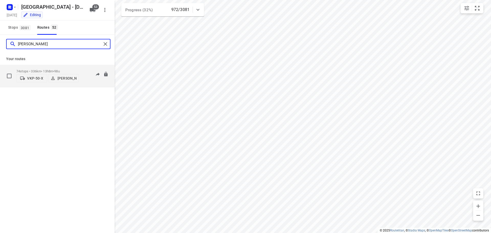
type input "[PERSON_NAME]"
click at [47, 71] on p "74 stops • 336km • 13h8m • 98u" at bounding box center [47, 71] width 62 height 4
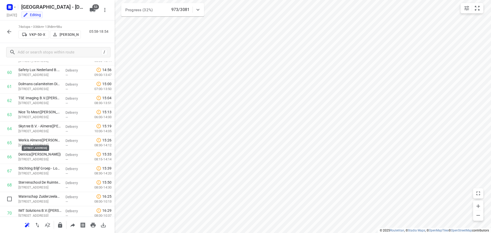
scroll to position [925, 0]
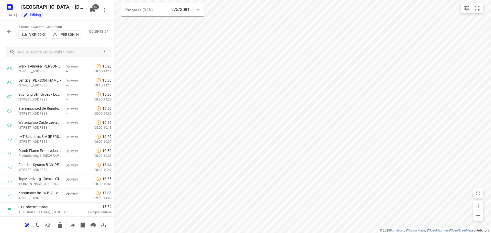
click at [6, 31] on button "button" at bounding box center [9, 32] width 10 height 10
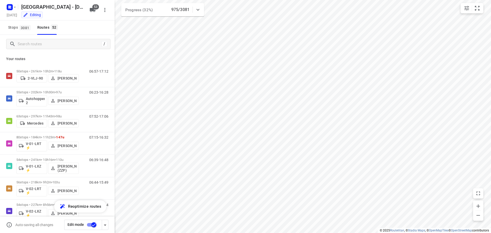
scroll to position [14, 0]
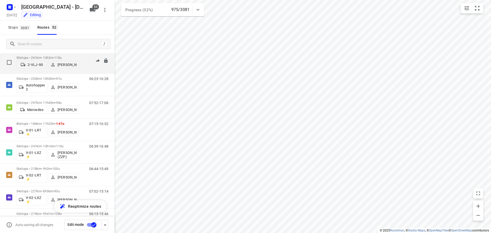
click at [71, 59] on p "50 stops • 261km • 10h2m • 118u" at bounding box center [47, 58] width 62 height 4
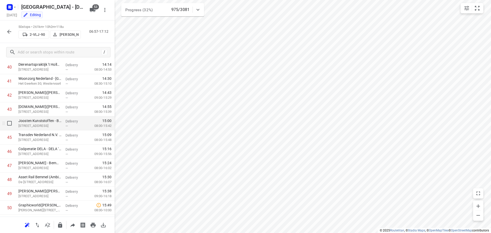
scroll to position [587, 0]
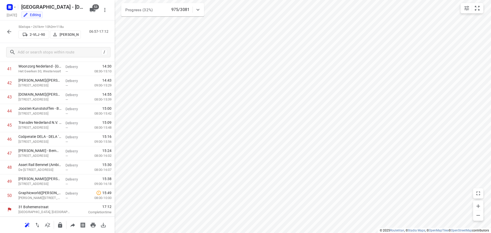
click at [8, 32] on icon "button" at bounding box center [9, 32] width 6 height 6
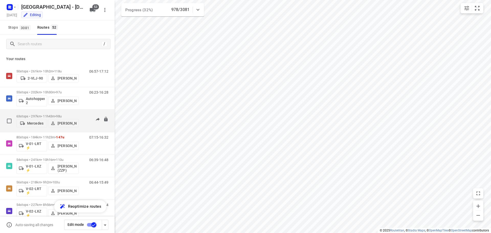
click at [61, 116] on span "98u" at bounding box center [58, 116] width 5 height 4
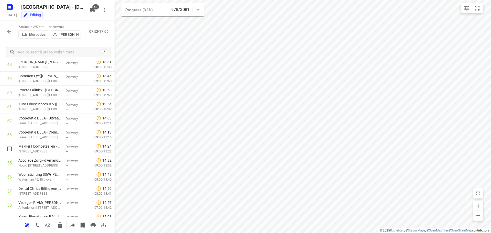
scroll to position [770, 0]
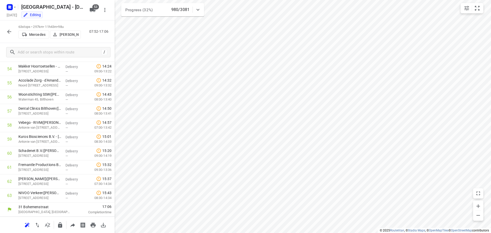
drag, startPoint x: 10, startPoint y: 38, endPoint x: 10, endPoint y: 35, distance: 2.8
click at [10, 38] on div "63 stops • 297km • 11h43m • 98u Mercedes Fikri Mizaz 07:52-17:06" at bounding box center [57, 31] width 115 height 22
click at [9, 33] on icon "button" at bounding box center [9, 32] width 4 height 4
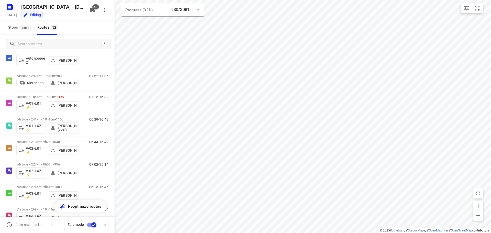
scroll to position [42, 0]
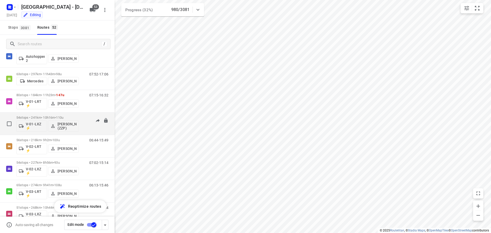
click at [83, 121] on div "06:39-16:48" at bounding box center [96, 125] width 26 height 19
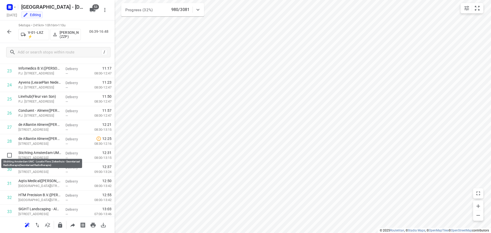
scroll to position [644, 0]
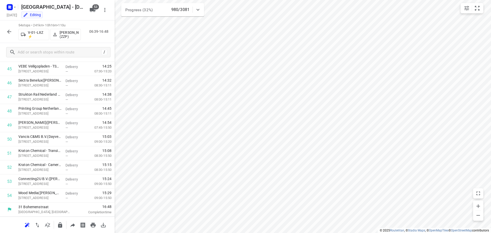
click at [12, 28] on button "button" at bounding box center [9, 32] width 10 height 10
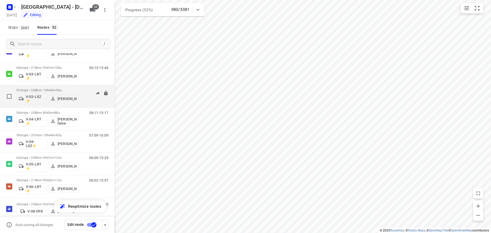
scroll to position [161, 0]
click at [87, 99] on div "06:23-16:54" at bounding box center [96, 96] width 26 height 19
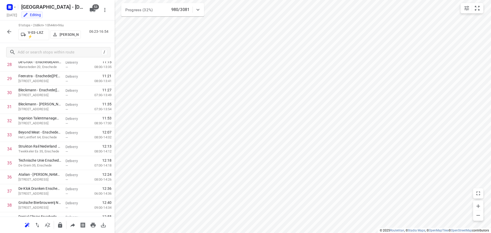
scroll to position [602, 0]
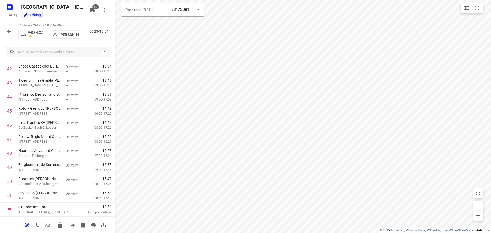
click at [11, 31] on icon "button" at bounding box center [9, 32] width 6 height 6
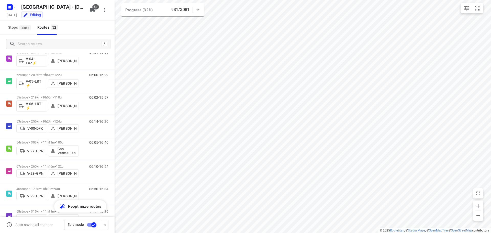
scroll to position [244, 0]
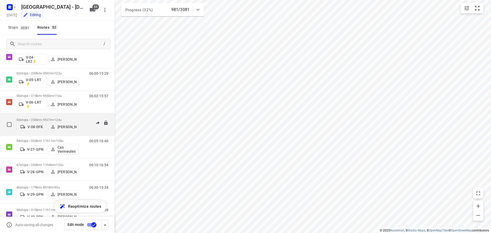
click at [77, 116] on div "53 stops • 256km • 9h27m • 124u V-08-DFK Arno Barneveld" at bounding box center [47, 124] width 62 height 18
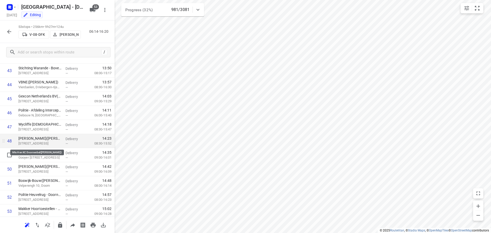
scroll to position [630, 0]
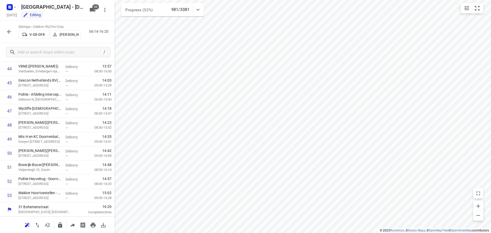
click at [6, 30] on icon "button" at bounding box center [9, 32] width 6 height 6
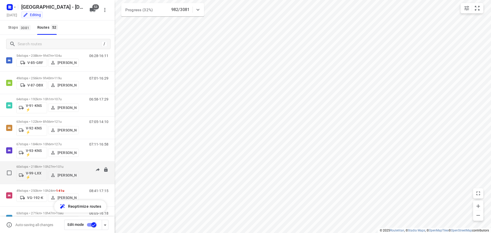
scroll to position [670, 0]
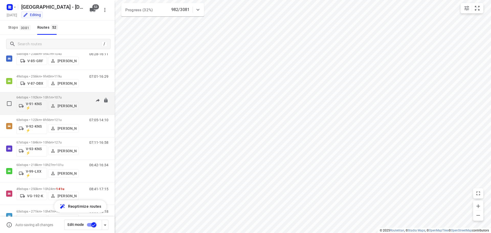
click at [49, 95] on div "64 stops • 192km • 10h1m • 107u V-91-KNS ⚡ Milan Rave" at bounding box center [47, 103] width 62 height 21
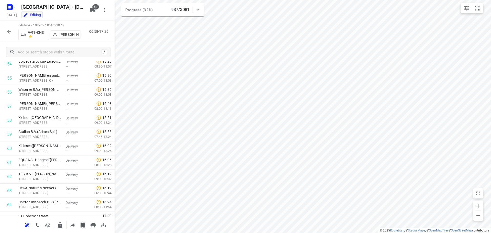
scroll to position [784, 0]
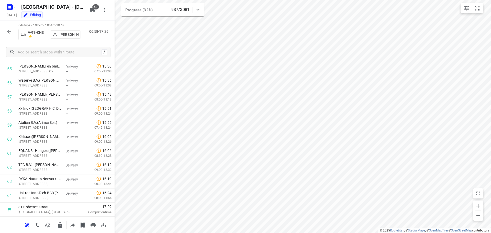
click at [9, 33] on icon "button" at bounding box center [9, 32] width 4 height 4
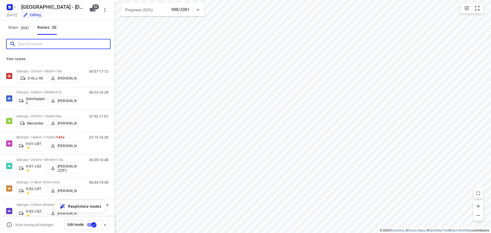
click at [31, 46] on input "Search routes" at bounding box center [64, 44] width 92 height 8
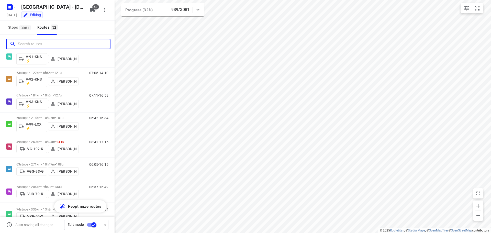
scroll to position [722, 0]
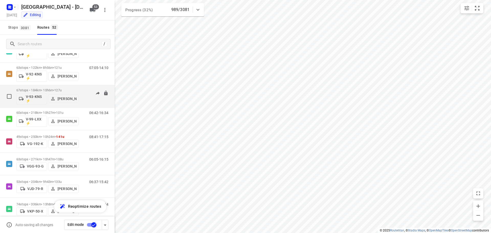
click at [73, 88] on p "67 stops • 184km • 10h6m • 127u" at bounding box center [47, 90] width 62 height 4
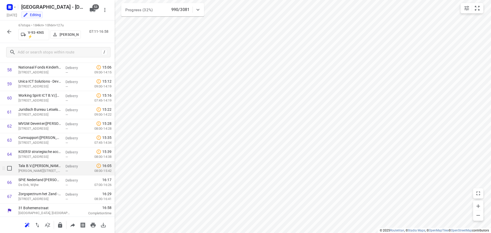
scroll to position [827, 0]
click at [8, 33] on icon "button" at bounding box center [9, 32] width 6 height 6
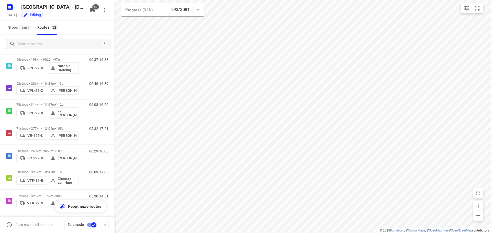
scroll to position [979, 0]
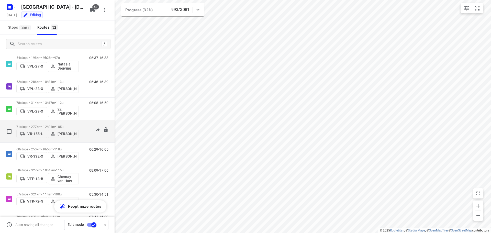
click at [54, 125] on p "71 stops • 277km • 12h24m • 105u" at bounding box center [47, 127] width 62 height 4
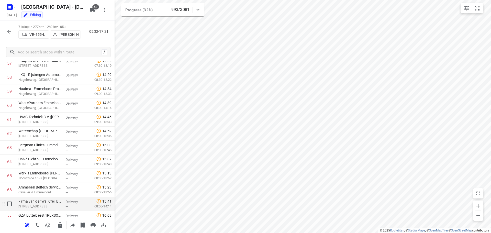
scroll to position [883, 0]
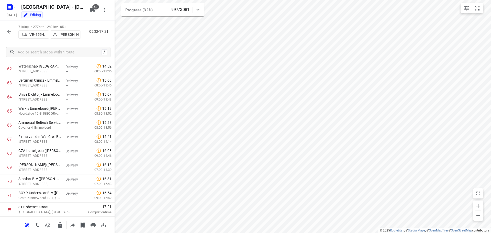
click at [11, 31] on icon "button" at bounding box center [9, 32] width 4 height 4
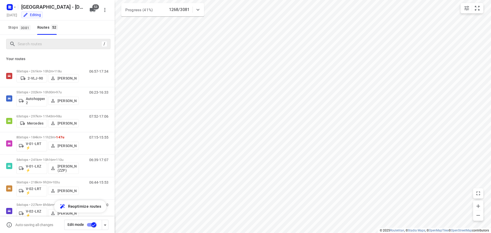
click at [38, 40] on div "/" at bounding box center [58, 44] width 104 height 10
drag, startPoint x: 37, startPoint y: 40, endPoint x: 37, endPoint y: 44, distance: 3.8
click at [37, 42] on input "Search routes" at bounding box center [59, 44] width 82 height 8
click at [37, 44] on input "Search routes" at bounding box center [64, 44] width 92 height 8
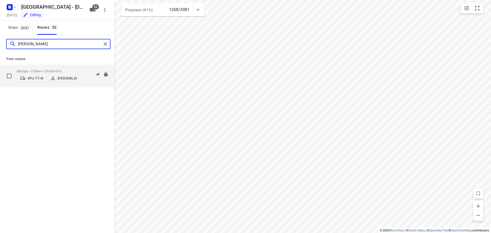
type input "sven"
click at [62, 67] on div "58 stops • 372km • 12h16m • 91u VPJ-77-N Sven Hageman" at bounding box center [47, 76] width 62 height 18
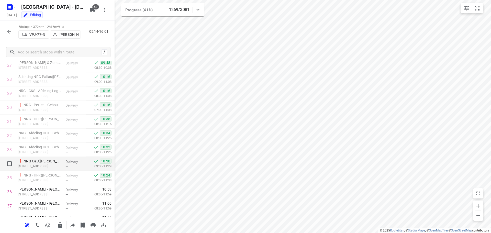
scroll to position [444, 0]
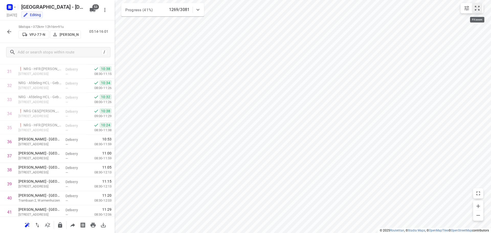
click at [476, 9] on icon "small contained button group" at bounding box center [477, 8] width 5 height 5
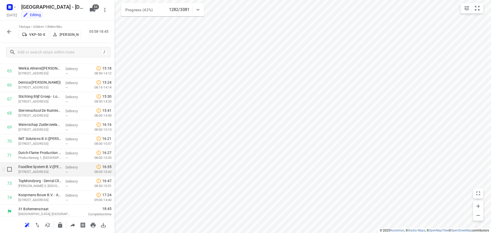
scroll to position [925, 0]
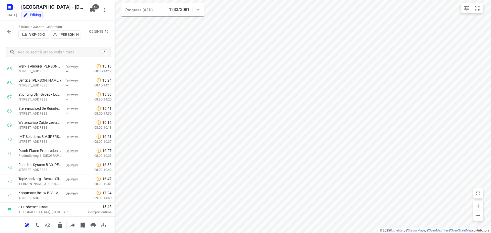
click at [416, 233] on html "i © 2025 Routetitan , © Stadia Maps , © OpenMapTiles © OpenStreetMap contributo…" at bounding box center [245, 116] width 491 height 233
click at [3, 32] on div "58 stops • 372km • 12h16m • 91u VPJ-77-N Sven Hageman 05:14-16:01" at bounding box center [57, 31] width 115 height 22
click at [6, 30] on button "button" at bounding box center [9, 32] width 10 height 10
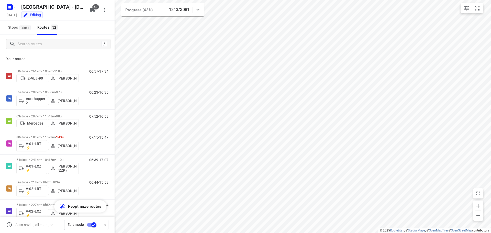
click at [78, 24] on div "Stops 3081 Routes 52" at bounding box center [57, 27] width 115 height 14
click at [52, 41] on input "Search routes" at bounding box center [59, 44] width 83 height 8
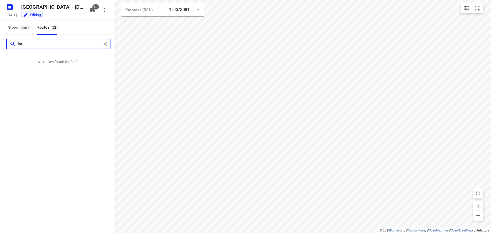
drag, startPoint x: 50, startPoint y: 45, endPoint x: 0, endPoint y: 38, distance: 50.0
click at [0, 38] on div "lar" at bounding box center [57, 44] width 115 height 18
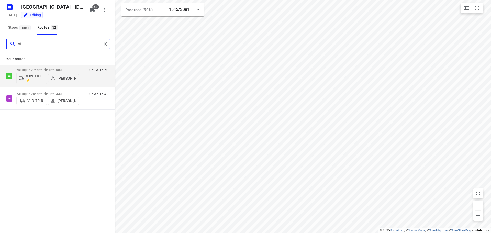
type input "s"
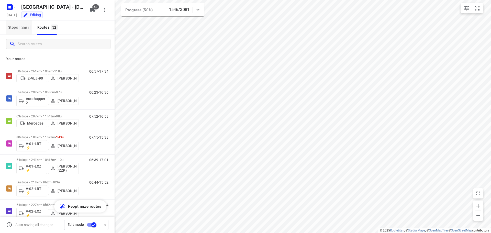
click at [23, 30] on span "Stops 3081" at bounding box center [20, 27] width 24 height 6
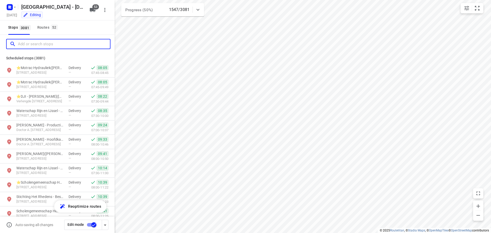
click at [44, 41] on input "Add or search stops" at bounding box center [64, 44] width 92 height 8
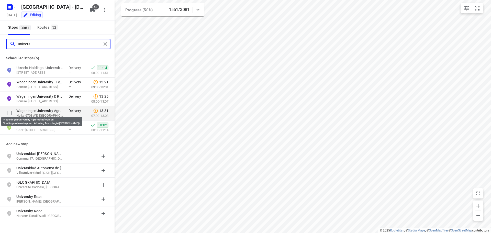
type input "universi"
click at [50, 109] on b "Universi" at bounding box center [44, 111] width 14 height 4
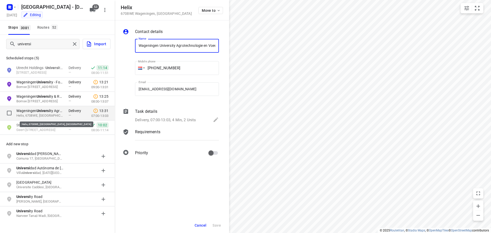
scroll to position [0, 97]
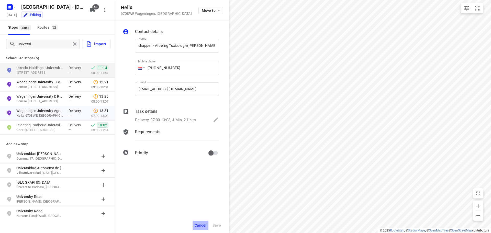
click at [202, 225] on span "Cancel" at bounding box center [201, 225] width 12 height 4
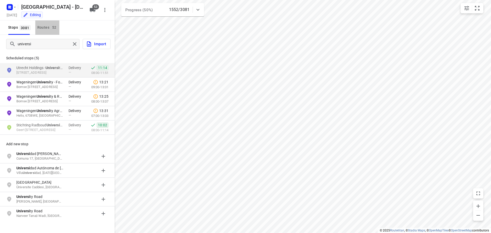
click at [47, 25] on div "Routes 52" at bounding box center [48, 27] width 22 height 6
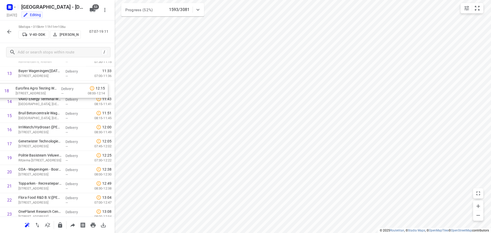
scroll to position [188, 0]
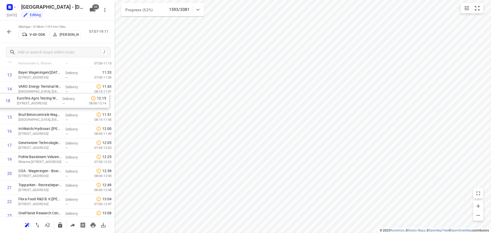
drag, startPoint x: 44, startPoint y: 120, endPoint x: 43, endPoint y: 101, distance: 19.2
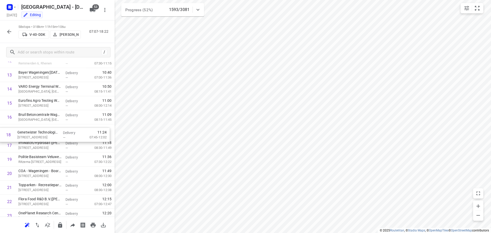
drag, startPoint x: 45, startPoint y: 144, endPoint x: 44, endPoint y: 131, distance: 13.3
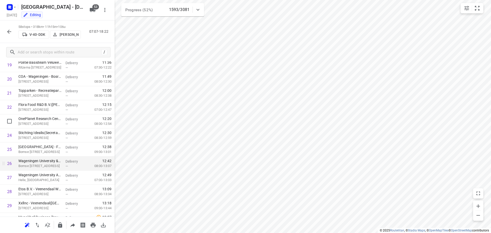
scroll to position [290, 0]
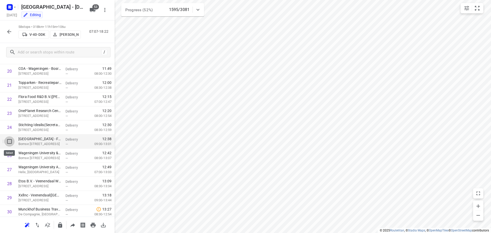
click at [7, 142] on input "checkbox" at bounding box center [9, 141] width 10 height 10
checkbox input "true"
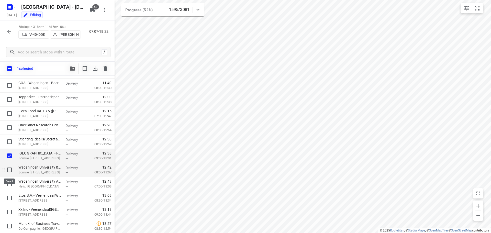
click at [7, 169] on input "checkbox" at bounding box center [9, 170] width 10 height 10
checkbox input "true"
click at [6, 184] on input "checkbox" at bounding box center [9, 184] width 10 height 10
checkbox input "true"
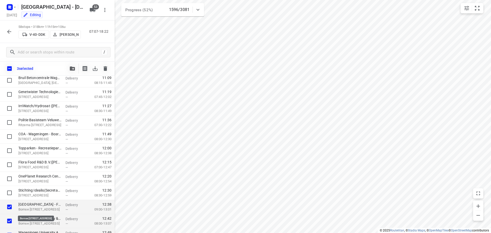
scroll to position [239, 0]
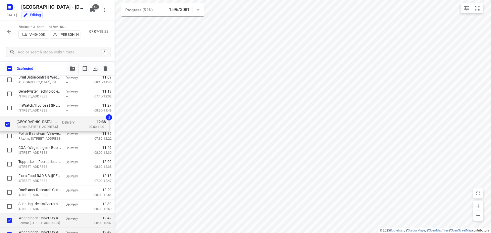
drag, startPoint x: 36, startPoint y: 209, endPoint x: 34, endPoint y: 125, distance: 84.1
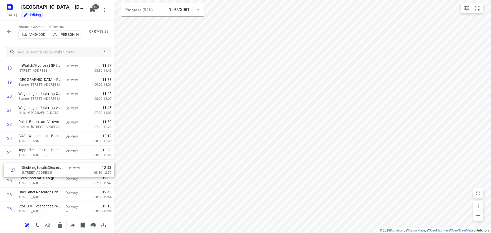
scroll to position [265, 0]
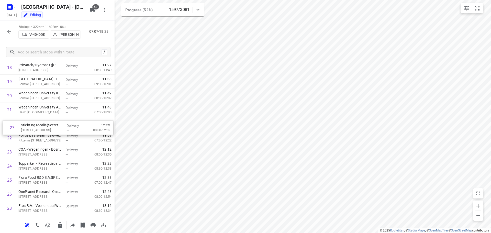
drag, startPoint x: 46, startPoint y: 167, endPoint x: 45, endPoint y: 125, distance: 42.5
click at [45, 125] on div "1 Breman Woningbeheer Midden B.V.(Michelle Peters) Maarnse Grindweg 12, Maarn D…" at bounding box center [57, 230] width 115 height 816
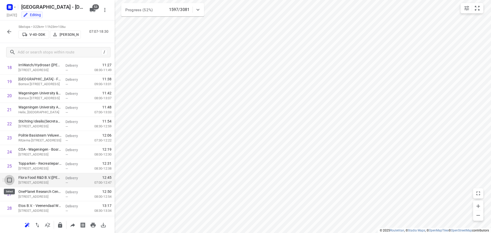
click at [10, 181] on input "checkbox" at bounding box center [9, 180] width 10 height 10
checkbox input "true"
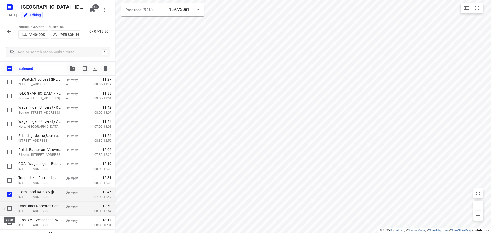
drag, startPoint x: 10, startPoint y: 209, endPoint x: 39, endPoint y: 175, distance: 44.8
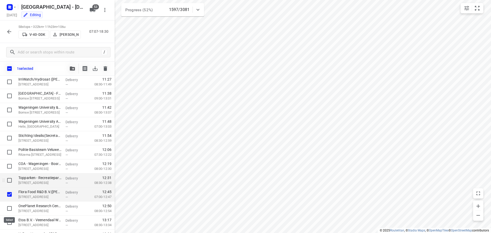
click at [11, 207] on input "checkbox" at bounding box center [9, 208] width 10 height 10
checkbox input "true"
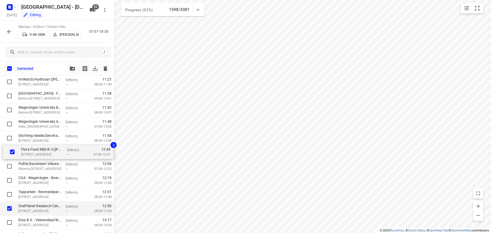
drag, startPoint x: 35, startPoint y: 193, endPoint x: 38, endPoint y: 146, distance: 46.6
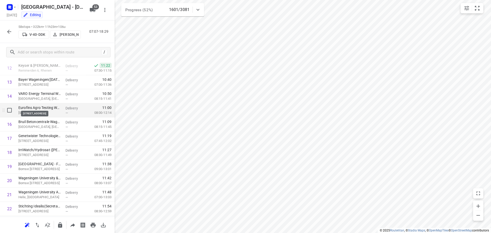
scroll to position [189, 0]
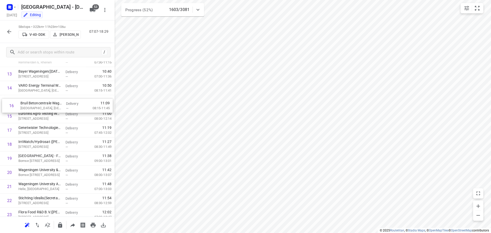
drag, startPoint x: 44, startPoint y: 116, endPoint x: 46, endPoint y: 106, distance: 9.5
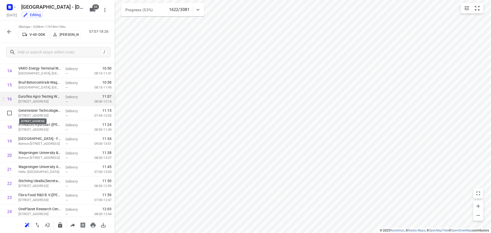
scroll to position [214, 0]
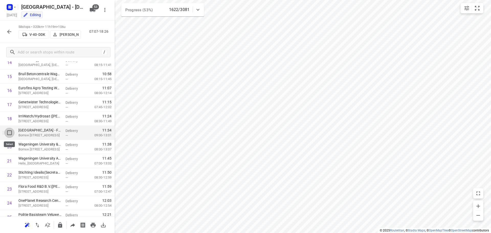
click at [9, 133] on input "checkbox" at bounding box center [9, 133] width 10 height 10
checkbox input "true"
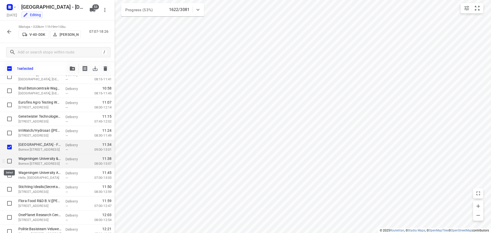
click at [10, 163] on input "checkbox" at bounding box center [9, 161] width 10 height 10
checkbox input "true"
click at [8, 175] on input "checkbox" at bounding box center [9, 175] width 10 height 10
checkbox input "true"
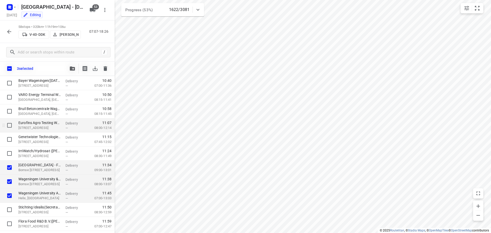
scroll to position [189, 0]
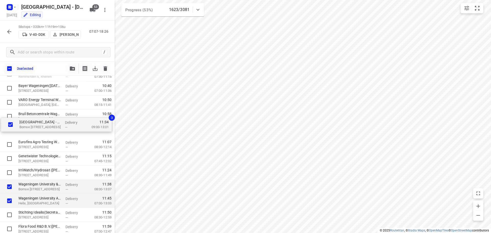
drag, startPoint x: 38, startPoint y: 175, endPoint x: 39, endPoint y: 123, distance: 52.7
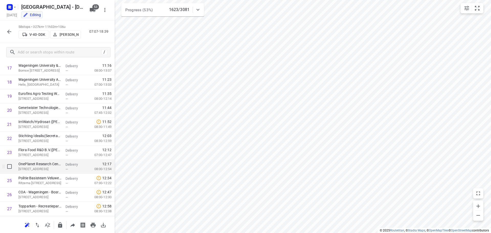
scroll to position [265, 0]
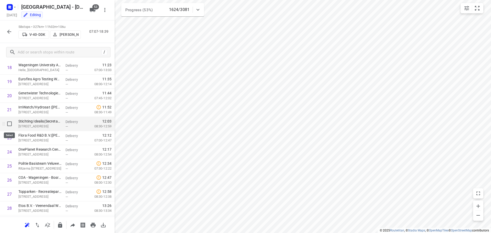
click at [11, 127] on input "checkbox" at bounding box center [9, 124] width 10 height 10
checkbox input "true"
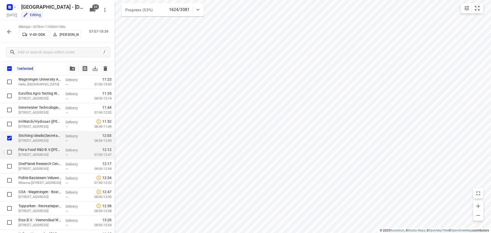
click at [8, 155] on input "checkbox" at bounding box center [9, 152] width 10 height 10
checkbox input "true"
click at [8, 167] on input "checkbox" at bounding box center [9, 166] width 10 height 10
checkbox input "true"
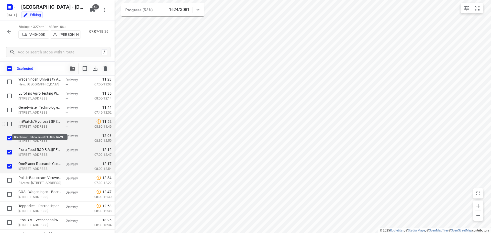
scroll to position [240, 0]
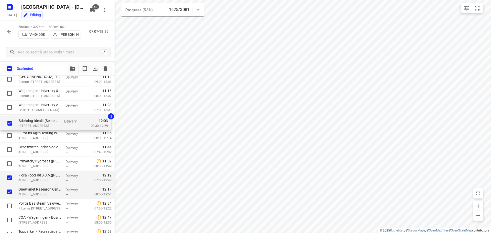
drag, startPoint x: 30, startPoint y: 142, endPoint x: 30, endPoint y: 112, distance: 29.7
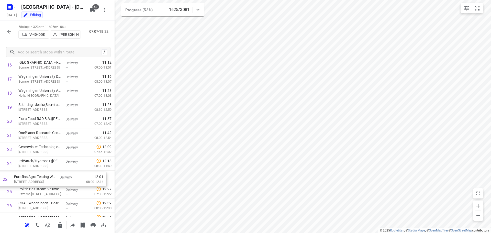
scroll to position [243, 0]
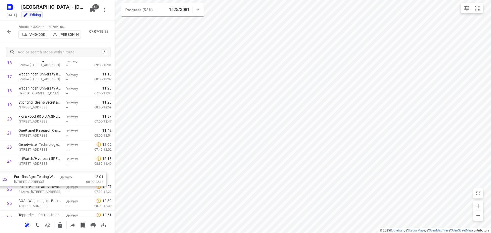
drag, startPoint x: 44, startPoint y: 151, endPoint x: 40, endPoint y: 183, distance: 32.0
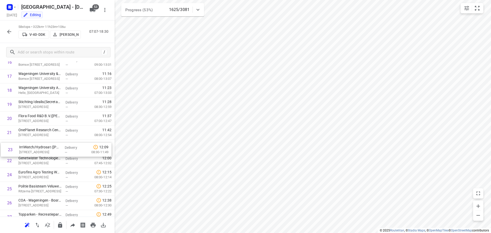
drag, startPoint x: 46, startPoint y: 158, endPoint x: 46, endPoint y: 144, distance: 13.8
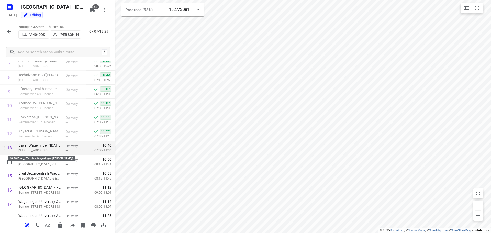
scroll to position [140, 0]
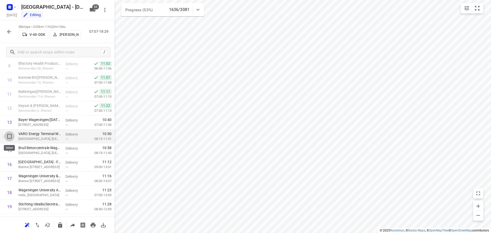
click at [9, 137] on input "checkbox" at bounding box center [9, 136] width 10 height 10
checkbox input "true"
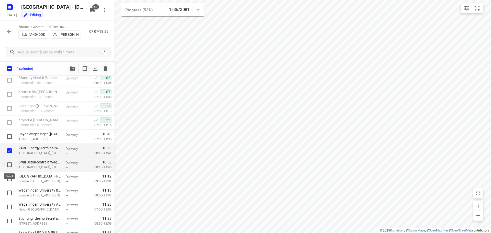
click at [7, 166] on input "checkbox" at bounding box center [9, 165] width 10 height 10
checkbox input "true"
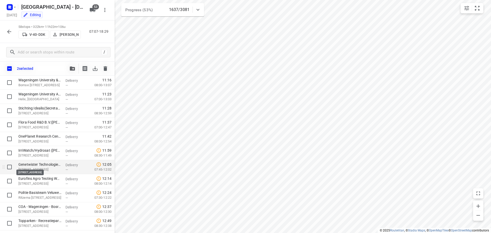
scroll to position [243, 0]
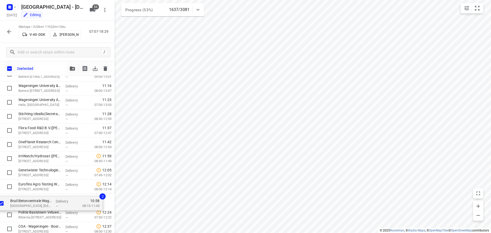
drag, startPoint x: 41, startPoint y: 89, endPoint x: 39, endPoint y: 203, distance: 114.0
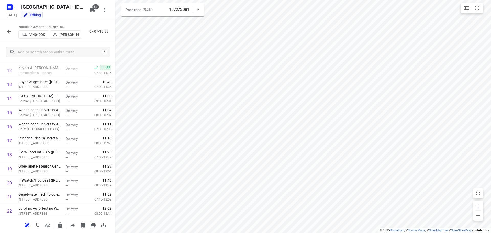
scroll to position [181, 0]
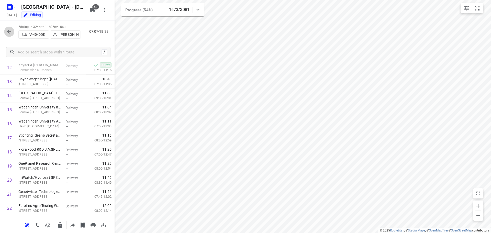
click at [12, 31] on icon "button" at bounding box center [9, 32] width 6 height 6
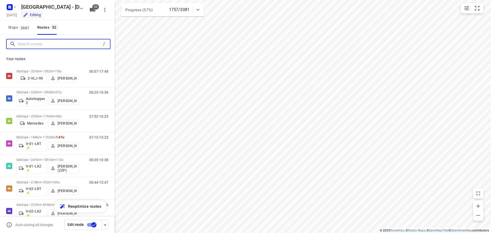
click at [30, 45] on input "Search routes" at bounding box center [59, 44] width 83 height 8
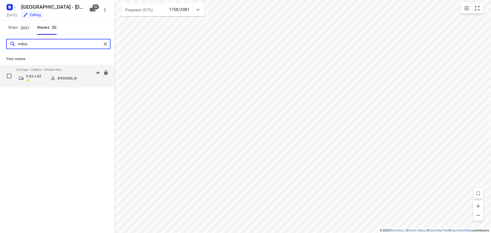
type input "mikai"
click at [42, 70] on p "51 stops • 268km • 10h44m • 96u" at bounding box center [47, 70] width 62 height 4
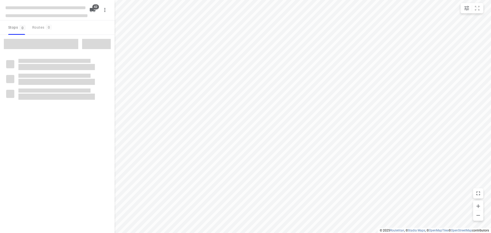
checkbox input "true"
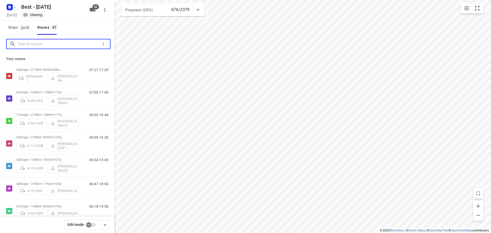
drag, startPoint x: 51, startPoint y: 45, endPoint x: 73, endPoint y: 36, distance: 23.0
click at [51, 44] on input "Search routes" at bounding box center [59, 44] width 82 height 8
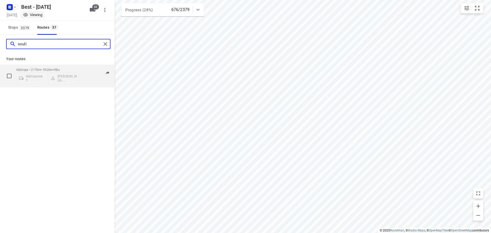
type input "souli"
click at [40, 69] on p "60 stops • 217km • 9h26m • 98u" at bounding box center [47, 70] width 62 height 4
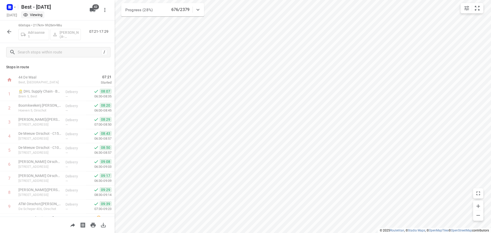
click at [113, 76] on div "i © 2025 Routetitan , © Stadia Maps , © OpenMapTiles © OpenStreetMap contributo…" at bounding box center [245, 116] width 491 height 233
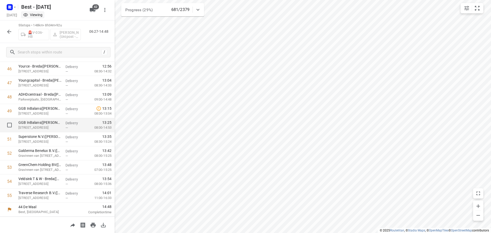
scroll to position [658, 0]
click at [10, 30] on icon "button" at bounding box center [9, 32] width 6 height 6
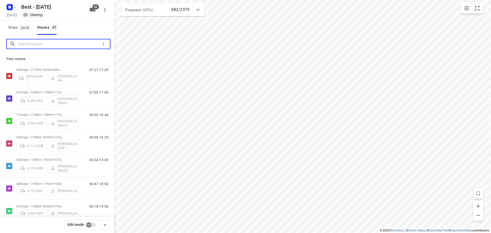
click at [42, 45] on input "Search routes" at bounding box center [59, 44] width 82 height 8
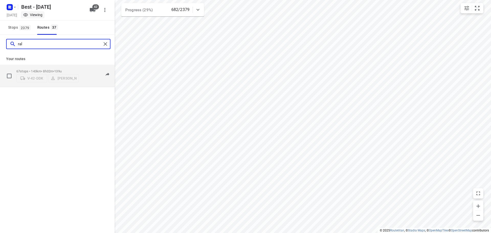
type input "ral"
click at [58, 67] on div "67 stops • 143km • 8h32m • 139u V-42-DDK Ralph van Osnabrugge" at bounding box center [47, 76] width 62 height 18
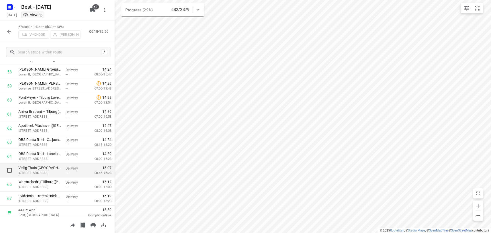
scroll to position [827, 0]
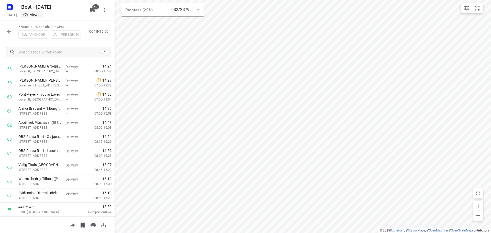
click at [8, 30] on icon "button" at bounding box center [9, 32] width 6 height 6
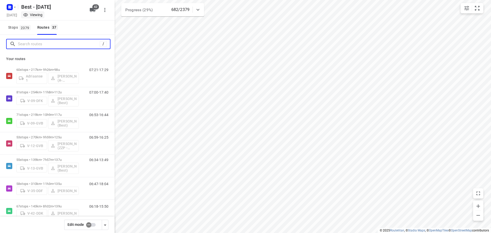
click at [44, 46] on input "Search routes" at bounding box center [59, 44] width 82 height 8
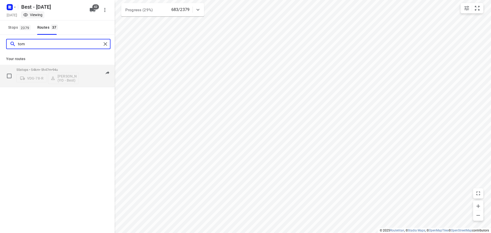
type input "tom"
click at [59, 66] on div "55 stops • 54km • 5h47m • 94u VDG-78-R Tom Swinkels (YO - Best)" at bounding box center [47, 75] width 62 height 21
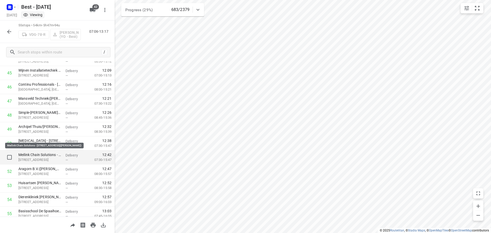
scroll to position [658, 0]
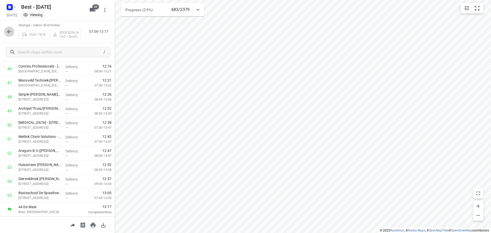
click at [8, 29] on icon "button" at bounding box center [9, 32] width 6 height 6
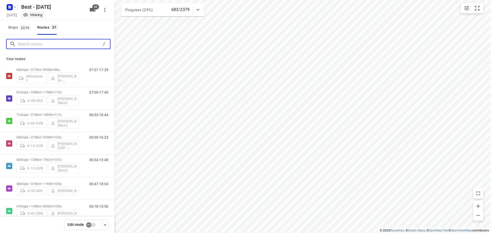
click at [46, 46] on input "Search routes" at bounding box center [59, 44] width 83 height 8
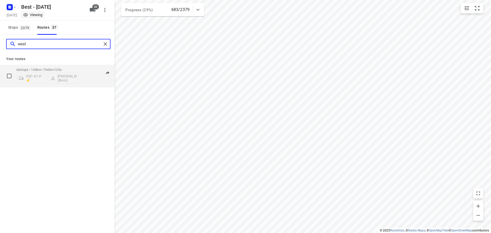
type input "wesl"
click at [49, 66] on div "66 stops • 100km • 7h43m • 129u VSF-07-P ⚡ Wesley Imming (Best)" at bounding box center [47, 75] width 62 height 21
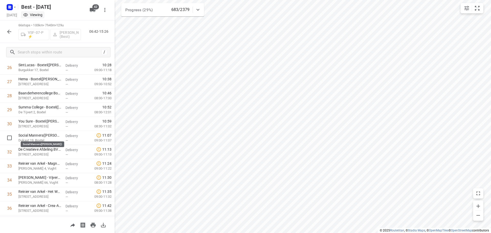
scroll to position [659, 0]
click at [10, 29] on icon "button" at bounding box center [9, 32] width 6 height 6
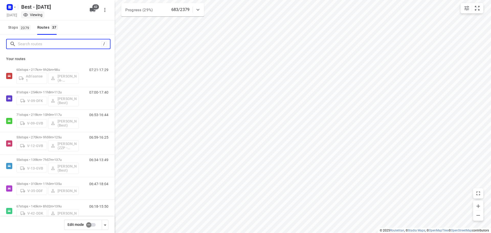
click at [32, 44] on input "Search routes" at bounding box center [59, 44] width 83 height 8
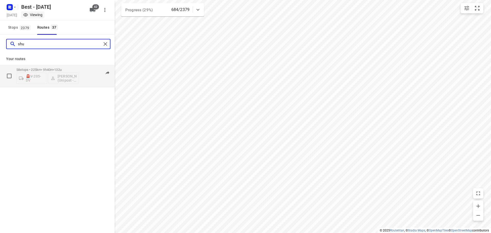
type input "shu"
click at [42, 65] on div "58 stops • 225km • 9h40m • 132u 🚨V-205-DV Shukri Rageh (Unipost - Best - ZZP)" at bounding box center [47, 75] width 62 height 21
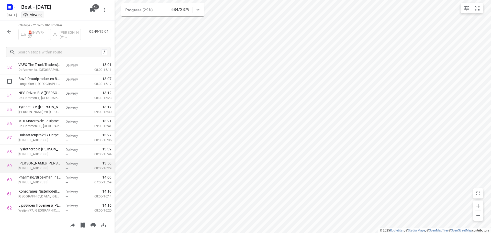
scroll to position [770, 0]
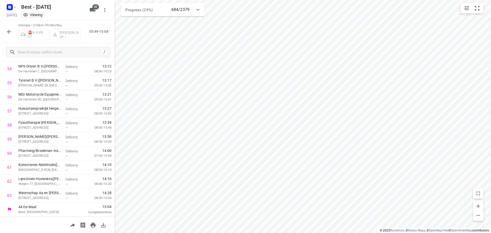
click at [10, 33] on icon "button" at bounding box center [9, 32] width 6 height 6
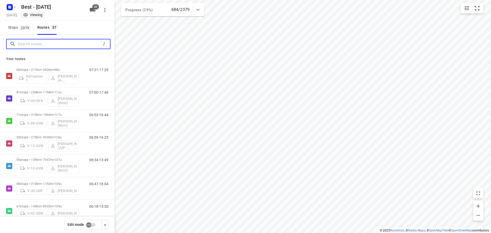
drag, startPoint x: 33, startPoint y: 46, endPoint x: 36, endPoint y: 43, distance: 3.3
click at [36, 43] on input "Search routes" at bounding box center [59, 44] width 83 height 8
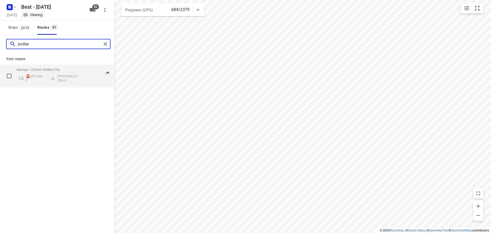
type input "jordan"
click at [50, 66] on div "56 stops • 231km • 9h30m • 73u 🚨VX-660-F Jordan Merks (Best - ZZP)" at bounding box center [47, 75] width 62 height 21
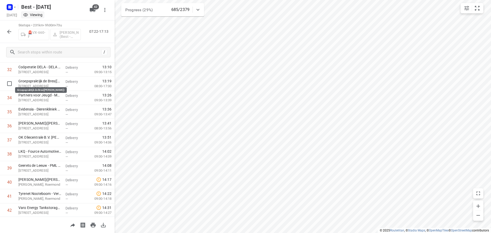
scroll to position [672, 0]
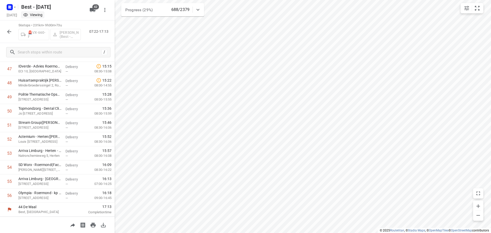
click at [6, 31] on icon "button" at bounding box center [9, 32] width 6 height 6
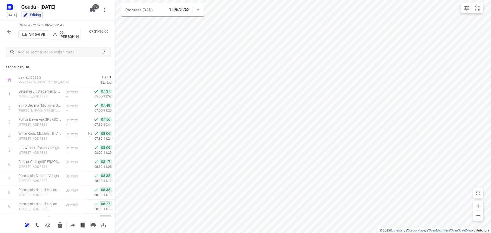
scroll to position [256, 0]
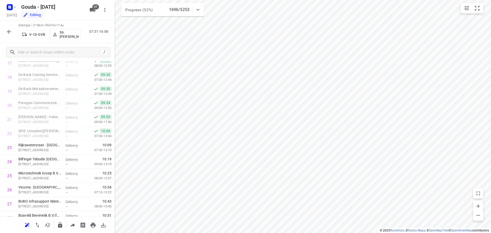
click at [7, 33] on icon "button" at bounding box center [9, 32] width 6 height 6
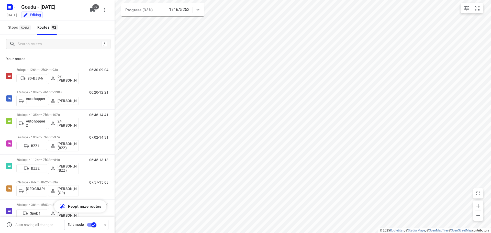
click at [77, 30] on div "Stops [STREET_ADDRESS]" at bounding box center [57, 27] width 115 height 14
click at [49, 45] on input "Search routes" at bounding box center [64, 44] width 92 height 8
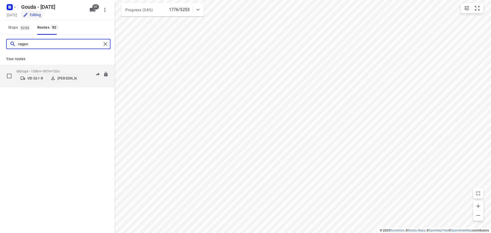
type input "vagan"
click at [53, 70] on p "68 stops • 130km • 9h7m • 120u" at bounding box center [47, 71] width 62 height 4
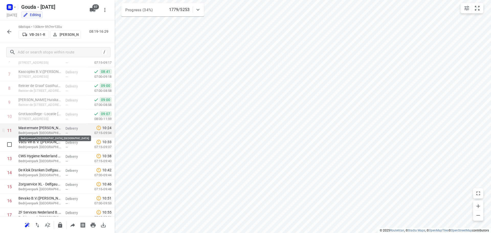
scroll to position [102, 0]
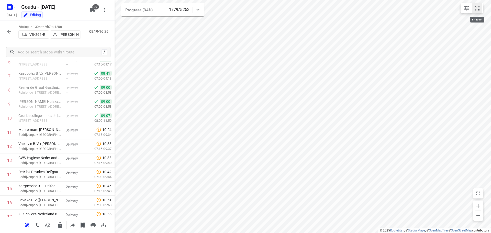
click at [479, 6] on icon "small contained button group" at bounding box center [477, 8] width 6 height 6
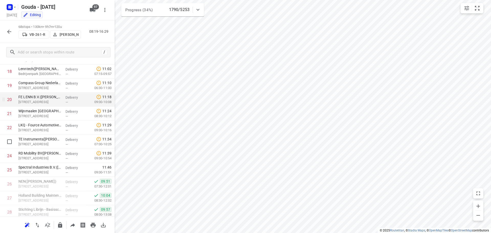
scroll to position [230, 0]
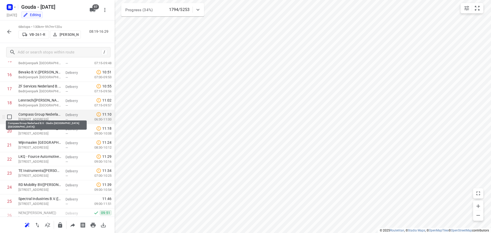
click at [46, 116] on p "Compass Group Nederland B.V. - Stedin [GEOGRAPHIC_DATA]([GEOGRAPHIC_DATA])" at bounding box center [39, 114] width 43 height 5
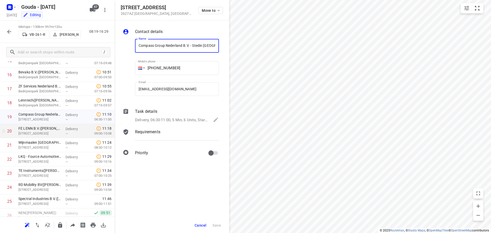
scroll to position [0, 0]
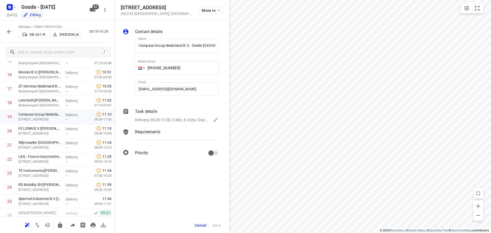
click at [157, 121] on p "Delivery, 06:30-11:00, 5 Min, 6 Units, Startdatum [DATE]. Welkom bij een nieuwe…" at bounding box center [171, 120] width 73 height 6
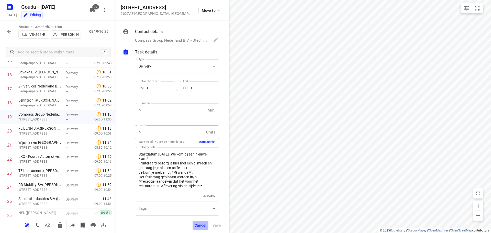
click at [200, 225] on span "Cancel" at bounding box center [201, 225] width 12 height 4
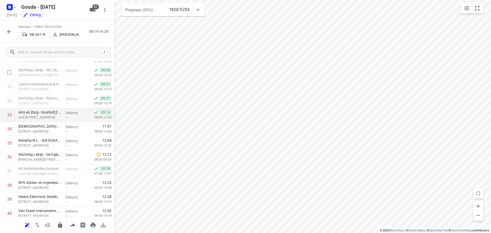
scroll to position [454, 0]
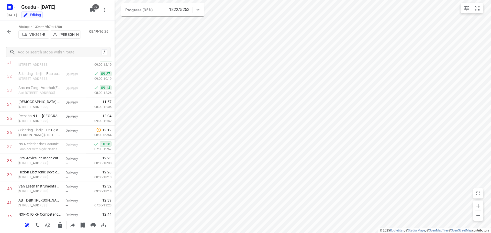
click at [12, 35] on button "button" at bounding box center [9, 32] width 10 height 10
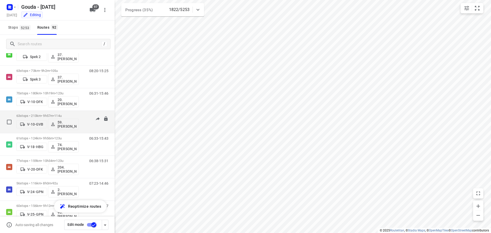
scroll to position [0, 0]
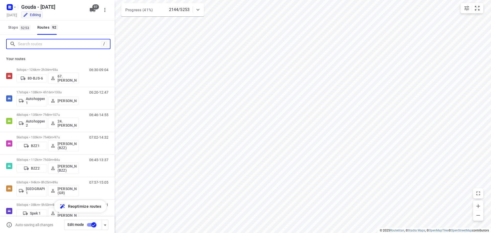
click at [38, 40] on input "Search routes" at bounding box center [59, 44] width 83 height 8
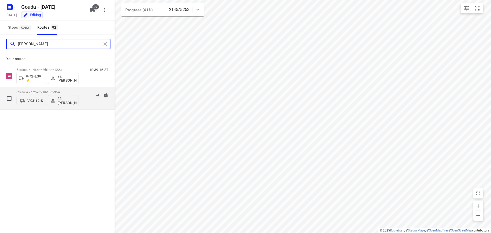
type input "lars"
click at [53, 93] on p "61 stops • 125km • 9h15m • 95u" at bounding box center [47, 92] width 62 height 4
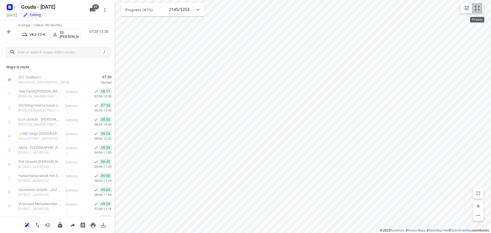
click at [478, 10] on icon "small contained button group" at bounding box center [477, 8] width 6 height 6
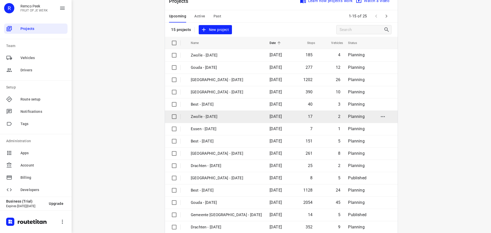
scroll to position [26, 0]
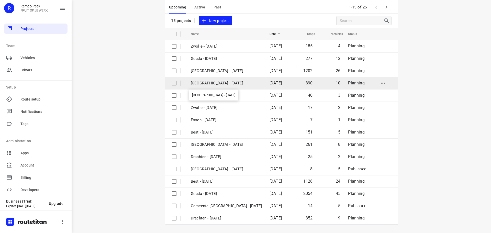
click at [200, 82] on p "[GEOGRAPHIC_DATA] - [DATE]" at bounding box center [226, 83] width 71 height 6
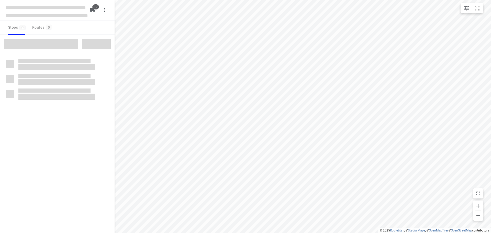
checkbox input "true"
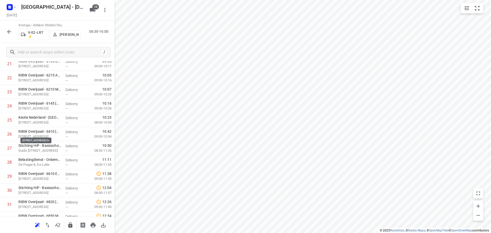
scroll to position [245, 0]
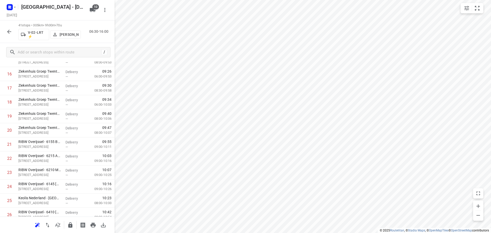
click at [9, 33] on icon "button" at bounding box center [9, 32] width 6 height 6
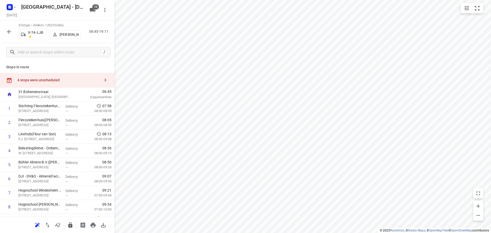
click at [43, 80] on div "4 stops were unscheduled" at bounding box center [58, 80] width 83 height 4
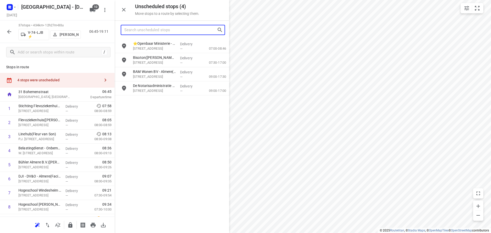
click at [144, 29] on input "Search unscheduled stops" at bounding box center [170, 30] width 93 height 8
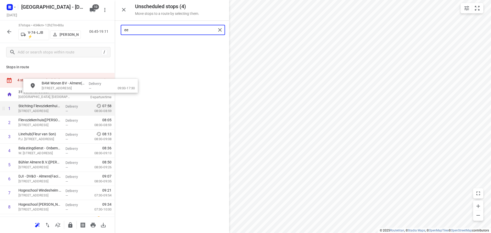
drag, startPoint x: 150, startPoint y: 51, endPoint x: 33, endPoint y: 105, distance: 129.6
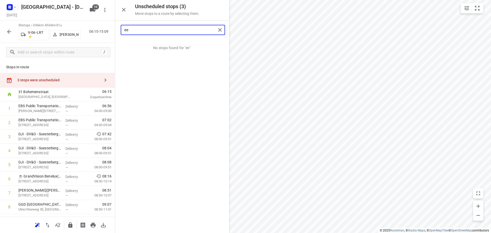
drag, startPoint x: 173, startPoint y: 29, endPoint x: 38, endPoint y: 31, distance: 135.3
click at [38, 31] on div "Unscheduled stops ( 3 ) Move stops to a route by selecting them. ee No stops fo…" at bounding box center [57, 116] width 115 height 233
type input "e"
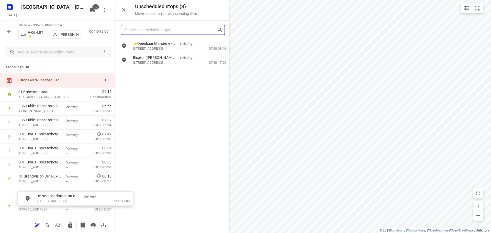
drag, startPoint x: 167, startPoint y: 68, endPoint x: 53, endPoint y: 218, distance: 188.3
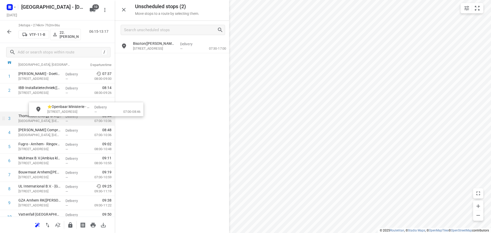
scroll to position [31, 0]
drag, startPoint x: 163, startPoint y: 51, endPoint x: 68, endPoint y: 120, distance: 117.2
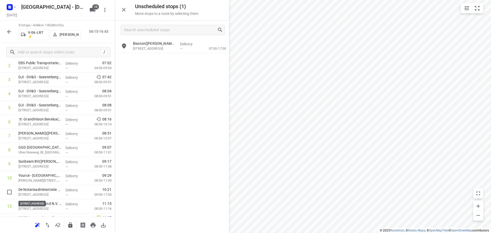
scroll to position [58, 0]
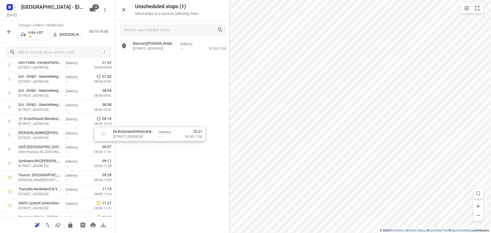
drag, startPoint x: 55, startPoint y: 192, endPoint x: 165, endPoint y: 122, distance: 130.6
click at [115, 122] on div "Unscheduled stops ( 1 ) Move stops to a route by selecting them. Bisoton(Candic…" at bounding box center [57, 116] width 115 height 233
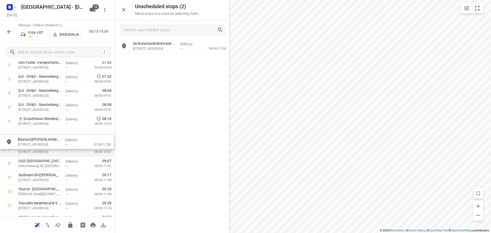
drag, startPoint x: 162, startPoint y: 65, endPoint x: 97, endPoint y: 150, distance: 107.2
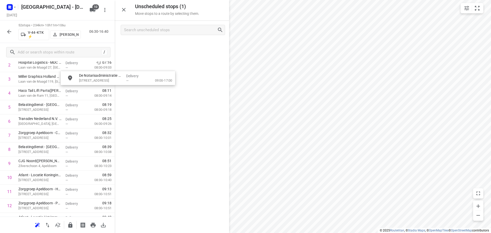
drag, startPoint x: 106, startPoint y: 78, endPoint x: 56, endPoint y: 123, distance: 67.4
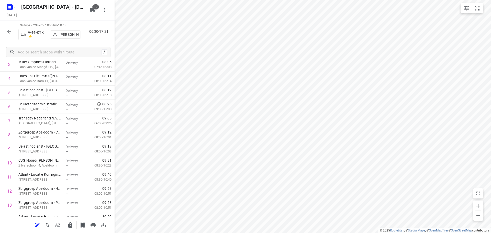
click at [12, 28] on button "button" at bounding box center [9, 32] width 10 height 10
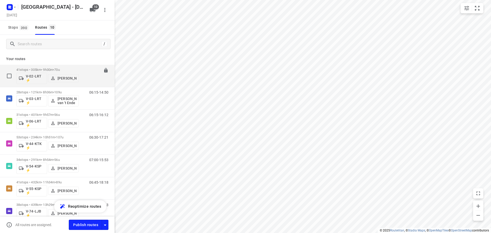
click at [50, 66] on div "41 stops • 305km • 9h30m • 70u V-02-LRT ⚡ Frank Louwdijk" at bounding box center [47, 75] width 62 height 21
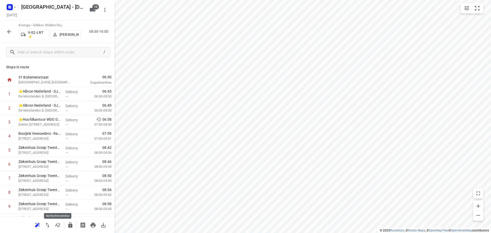
click at [59, 229] on button "button" at bounding box center [58, 225] width 10 height 10
click at [12, 30] on button "button" at bounding box center [9, 32] width 10 height 10
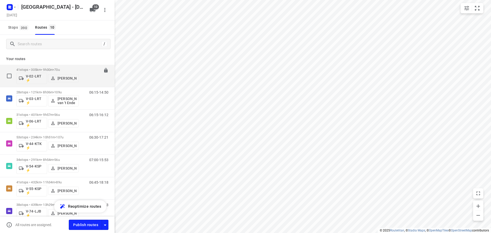
click at [51, 66] on div "41 stops • 305km • 9h30m • 70u V-02-LRT ⚡ Frank Louwdijk" at bounding box center [47, 75] width 62 height 21
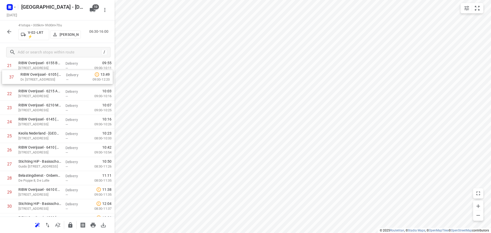
scroll to position [299, 0]
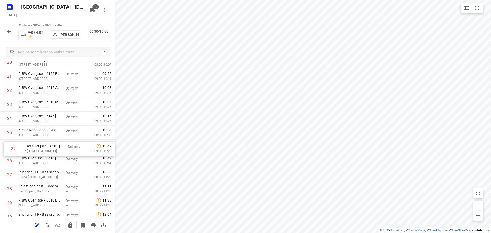
drag, startPoint x: 47, startPoint y: 142, endPoint x: 50, endPoint y: 148, distance: 6.9
click at [50, 148] on div "1 ⭐Albron Nederland - DJI - PI Zwolle Zuid 2 - 7966(Contactpersoon 7966) De Mar…" at bounding box center [57, 76] width 115 height 576
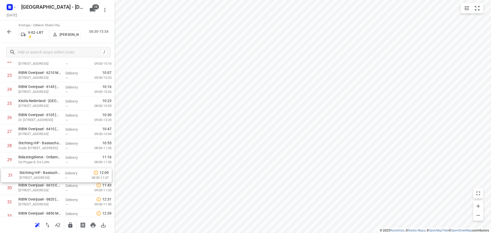
scroll to position [328, 0]
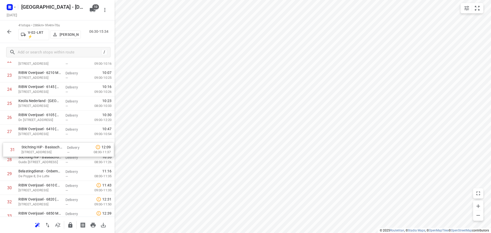
drag, startPoint x: 48, startPoint y: 189, endPoint x: 51, endPoint y: 146, distance: 43.5
click at [51, 146] on div "1 ⭐Albron Nederland - DJI - PI Zwolle Zuid 2 - 7966(Contactpersoon 7966) De Mar…" at bounding box center [57, 47] width 115 height 576
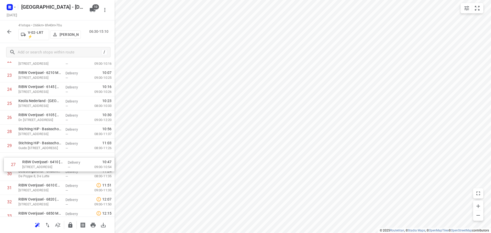
drag, startPoint x: 61, startPoint y: 130, endPoint x: 65, endPoint y: 164, distance: 34.0
click at [65, 164] on div "1 ⭐Albron Nederland - DJI - PI Zwolle Zuid 2 - 7966(Contactpersoon 7966) De Mar…" at bounding box center [57, 47] width 115 height 576
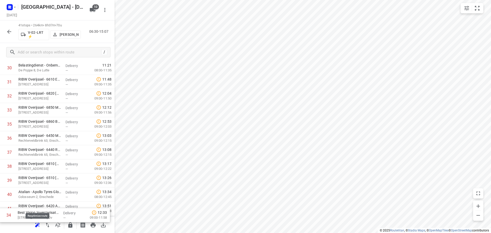
scroll to position [461, 0]
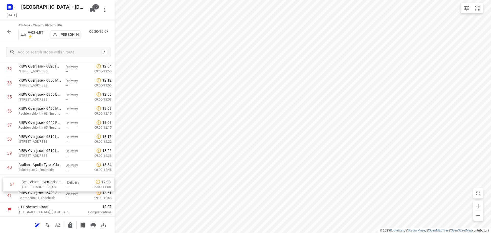
drag, startPoint x: 39, startPoint y: 158, endPoint x: 42, endPoint y: 191, distance: 33.1
drag, startPoint x: 37, startPoint y: 183, endPoint x: 36, endPoint y: 199, distance: 15.6
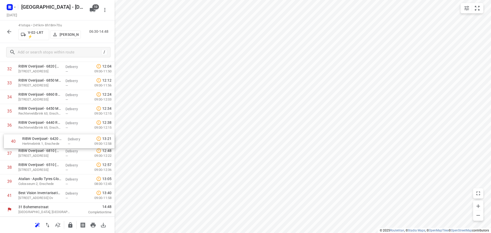
drag, startPoint x: 55, startPoint y: 186, endPoint x: 59, endPoint y: 141, distance: 44.6
click at [72, 225] on icon "button" at bounding box center [70, 224] width 4 height 5
click at [8, 32] on icon "button" at bounding box center [9, 32] width 6 height 6
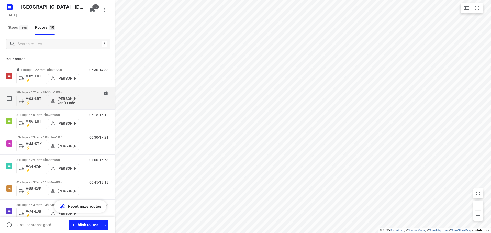
click at [61, 90] on span "109u" at bounding box center [57, 92] width 7 height 4
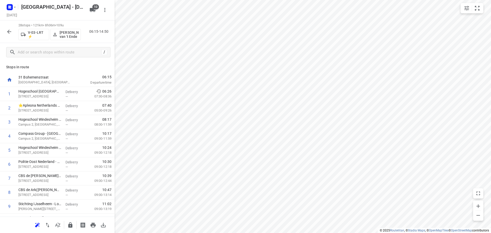
click at [59, 227] on icon "button" at bounding box center [58, 225] width 6 height 6
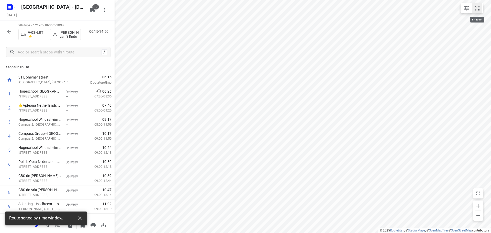
click at [480, 7] on button "small contained button group" at bounding box center [477, 8] width 10 height 10
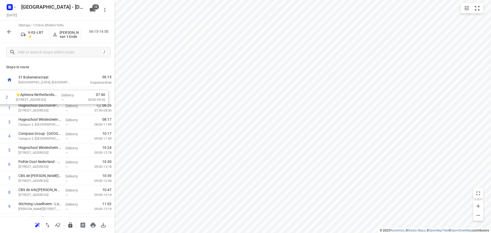
drag, startPoint x: 45, startPoint y: 105, endPoint x: 42, endPoint y: 91, distance: 13.8
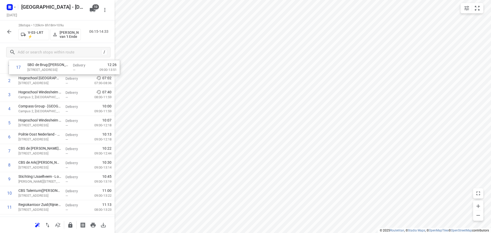
scroll to position [0, 0]
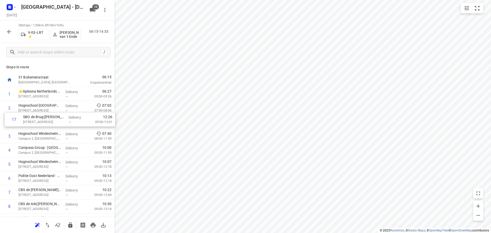
drag, startPoint x: 30, startPoint y: 168, endPoint x: 34, endPoint y: 118, distance: 50.5
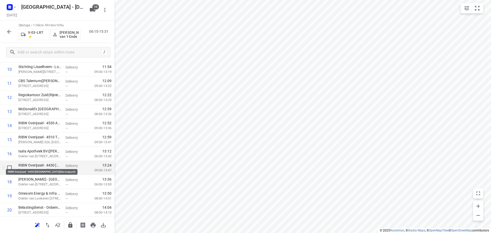
scroll to position [153, 0]
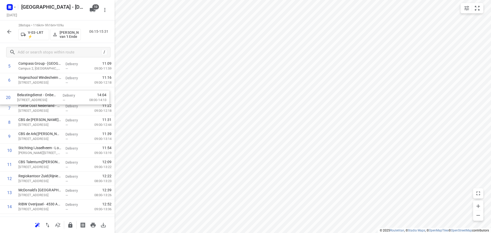
drag, startPoint x: 48, startPoint y: 204, endPoint x: 45, endPoint y: 92, distance: 111.5
click at [45, 92] on div "1 ⭐Apleona Netherlands B.V. - Facility Management - Rieteweg 21(Sabina van den …" at bounding box center [57, 200] width 115 height 394
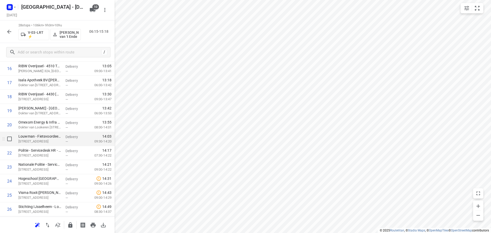
scroll to position [237, 0]
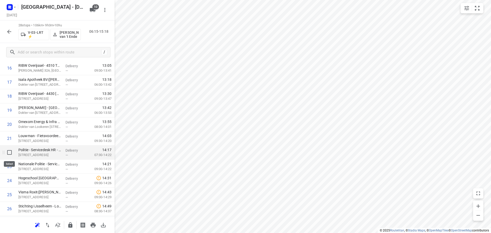
click at [11, 151] on input "checkbox" at bounding box center [9, 152] width 10 height 10
checkbox input "true"
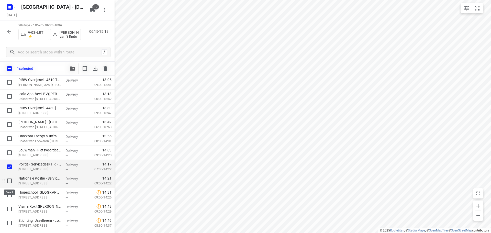
click at [9, 184] on input "checkbox" at bounding box center [9, 181] width 10 height 10
checkbox input "true"
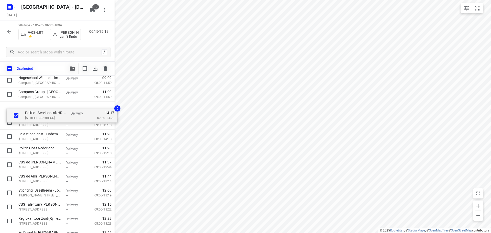
scroll to position [70, 0]
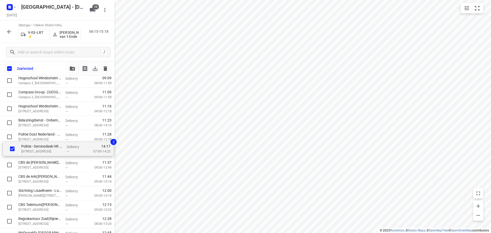
drag, startPoint x: 42, startPoint y: 219, endPoint x: 45, endPoint y: 148, distance: 71.6
click at [45, 148] on div "⭐Apleona Netherlands B.V. - Facility Management - Rieteweg 21(Sabina van den be…" at bounding box center [57, 228] width 115 height 394
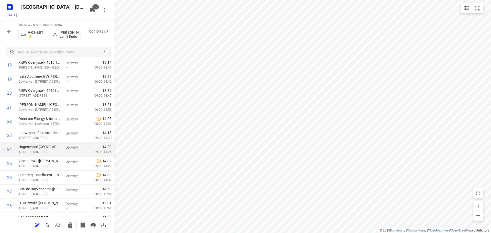
scroll to position [274, 0]
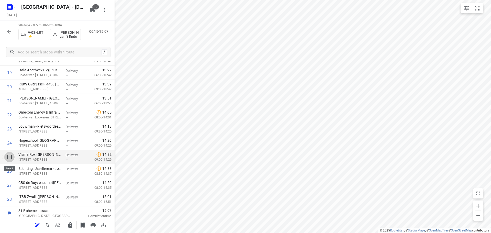
click at [8, 155] on input "checkbox" at bounding box center [9, 157] width 10 height 10
checkbox input "true"
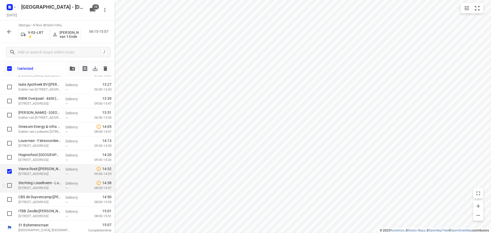
click at [10, 191] on div at bounding box center [8, 185] width 16 height 14
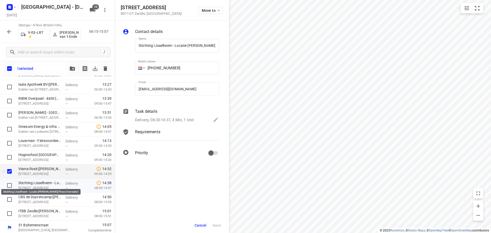
scroll to position [0, 28]
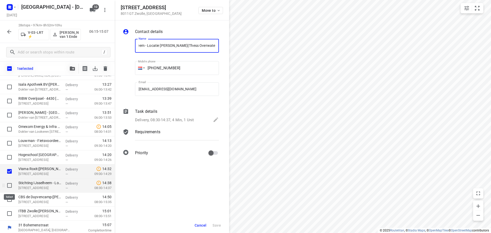
click at [6, 188] on input "checkbox" at bounding box center [9, 185] width 10 height 10
checkbox input "true"
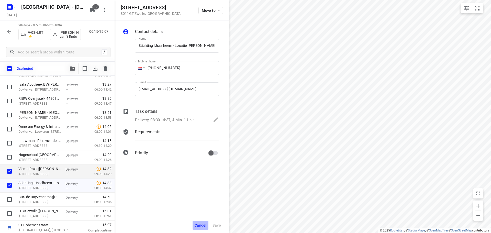
click at [196, 223] on span "Cancel" at bounding box center [201, 225] width 12 height 4
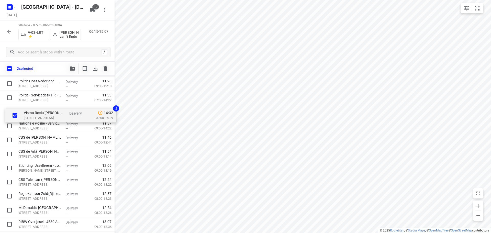
scroll to position [123, 0]
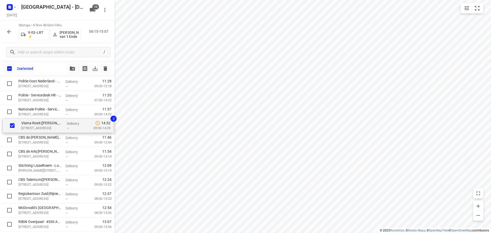
drag, startPoint x: 41, startPoint y: 175, endPoint x: 43, endPoint y: 123, distance: 52.2
click at [43, 123] on div "⭐Apleona Netherlands B.V. - Facility Management - Rieteweg 21(Sabina van den be…" at bounding box center [57, 175] width 115 height 394
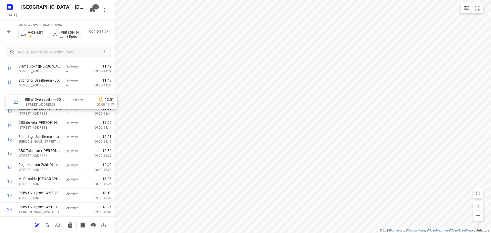
scroll to position [164, 0]
drag, startPoint x: 34, startPoint y: 161, endPoint x: 51, endPoint y: 109, distance: 54.4
click at [40, 108] on div "1 ⭐Apleona Netherlands B.V. - Facility Management - Rieteweg 21(Sabina van den …" at bounding box center [57, 120] width 115 height 394
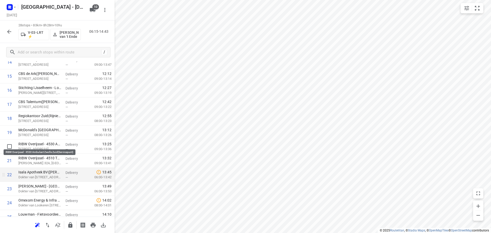
scroll to position [216, 0]
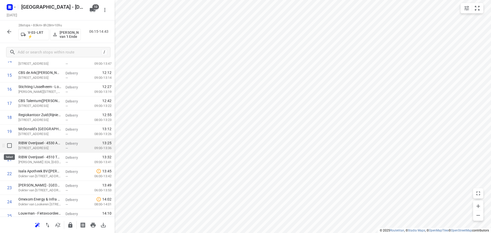
click at [10, 145] on input "checkbox" at bounding box center [9, 145] width 10 height 10
checkbox input "true"
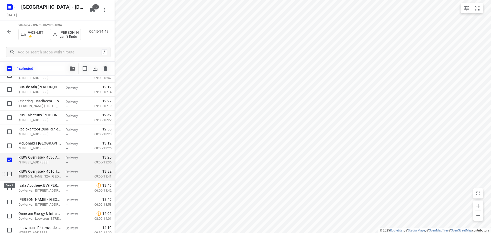
click at [8, 174] on input "checkbox" at bounding box center [9, 174] width 10 height 10
checkbox input "true"
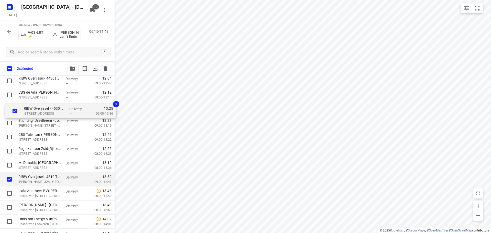
drag, startPoint x: 34, startPoint y: 158, endPoint x: 39, endPoint y: 108, distance: 50.9
click at [39, 108] on div "⭐Apleona Netherlands B.V. - Facility Management - Rieteweg 21(Sabina van den be…" at bounding box center [57, 88] width 115 height 394
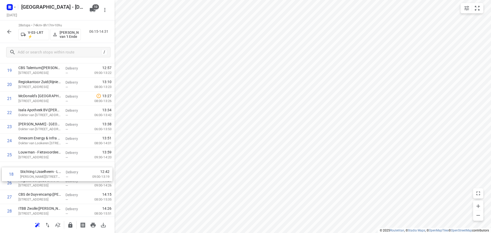
scroll to position [263, 0]
drag, startPoint x: 42, startPoint y: 122, endPoint x: 43, endPoint y: 173, distance: 51.1
click at [43, 173] on div "1 ⭐Apleona Netherlands B.V. - Facility Management - Rieteweg 21(Sabina van den …" at bounding box center [57, 21] width 115 height 394
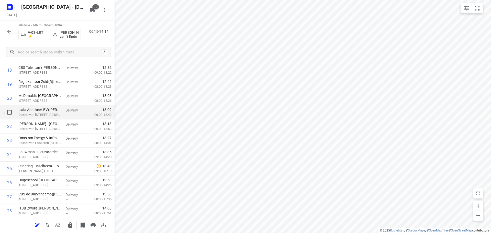
scroll to position [237, 0]
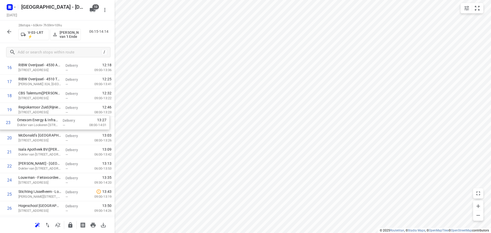
drag, startPoint x: 43, startPoint y: 167, endPoint x: 41, endPoint y: 117, distance: 50.2
click at [41, 117] on div "1 ⭐Apleona Netherlands B.V. - Facility Management - Rieteweg 21(Sabina van den …" at bounding box center [57, 47] width 115 height 394
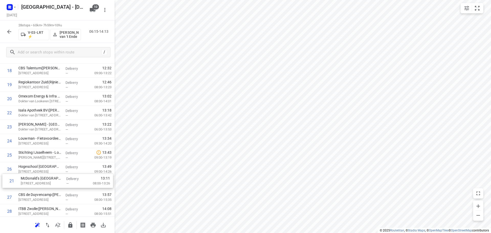
drag, startPoint x: 49, startPoint y: 138, endPoint x: 51, endPoint y: 180, distance: 42.5
click at [51, 180] on div "1 ⭐Apleona Netherlands B.V. - Facility Management - Rieteweg 21(Sabina van den …" at bounding box center [57, 22] width 115 height 394
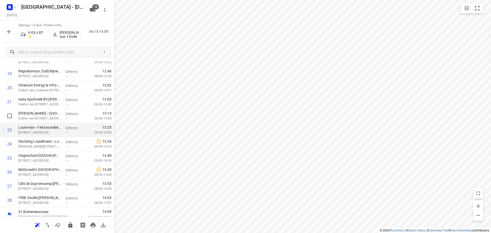
scroll to position [278, 0]
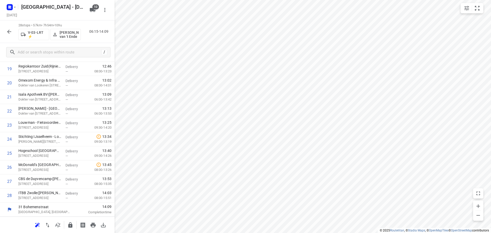
click at [73, 230] on div at bounding box center [70, 225] width 10 height 10
click at [70, 222] on icon "button" at bounding box center [70, 225] width 6 height 6
click at [13, 32] on button "button" at bounding box center [9, 32] width 10 height 10
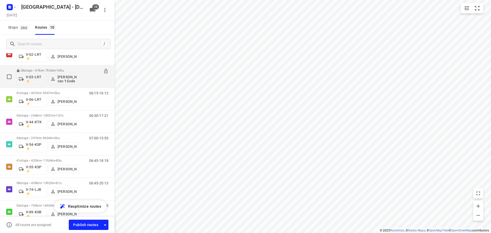
scroll to position [26, 0]
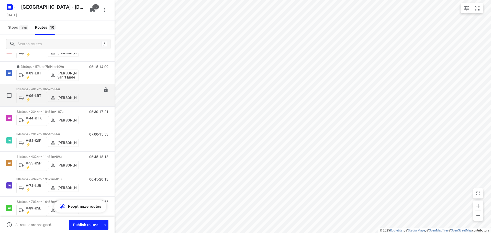
click at [48, 86] on div "31 stops • 401km • 9h57m • 56u V-06-LRT ⚡ Thomas Bol" at bounding box center [47, 95] width 62 height 21
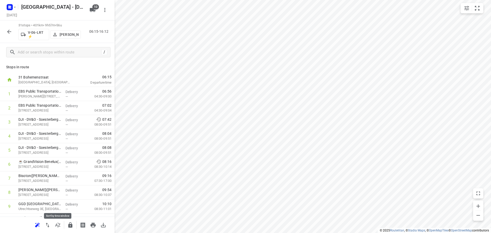
click at [61, 229] on button "button" at bounding box center [58, 225] width 10 height 10
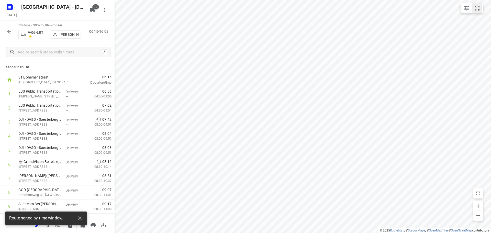
click at [477, 9] on icon "small contained button group" at bounding box center [477, 8] width 6 height 6
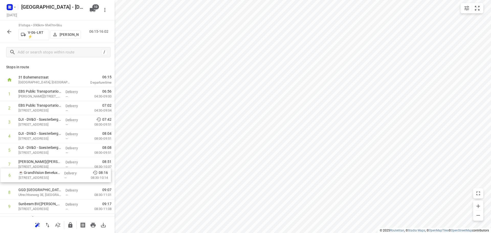
drag, startPoint x: 58, startPoint y: 161, endPoint x: 58, endPoint y: 175, distance: 13.6
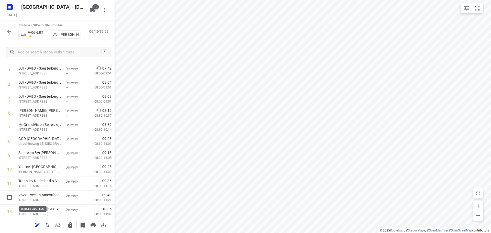
scroll to position [52, 0]
drag, startPoint x: 45, startPoint y: 201, endPoint x: 46, endPoint y: 152, distance: 49.1
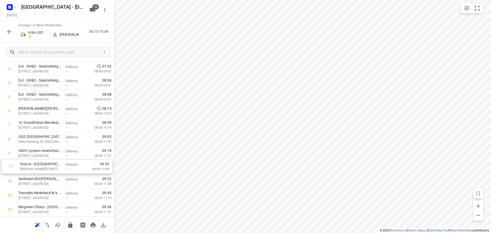
drag, startPoint x: 69, startPoint y: 183, endPoint x: 70, endPoint y: 164, distance: 18.9
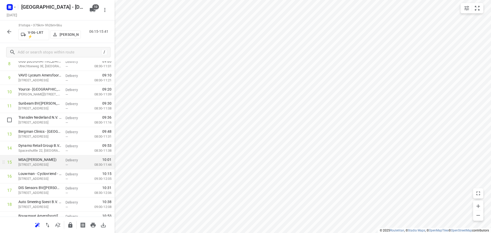
scroll to position [130, 0]
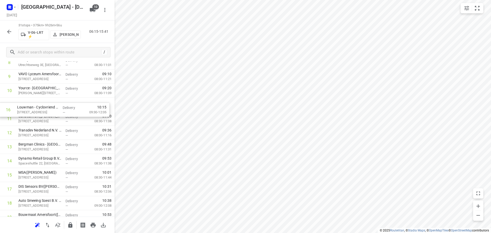
drag, startPoint x: 50, startPoint y: 177, endPoint x: 48, endPoint y: 110, distance: 66.7
click at [48, 110] on div "1 EBS Public Transportation - Locatie Harderwijk(Ron van Haasteren) Van Leeuwen…" at bounding box center [57, 175] width 115 height 436
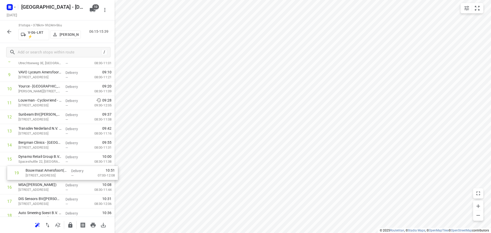
scroll to position [132, 0]
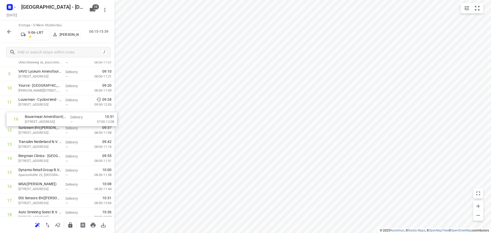
drag, startPoint x: 46, startPoint y: 214, endPoint x: 51, endPoint y: 114, distance: 101.1
click at [51, 114] on div "1 EBS Public Transportation - Locatie Harderwijk(Ron van Haasteren) Van Leeuwen…" at bounding box center [57, 172] width 115 height 436
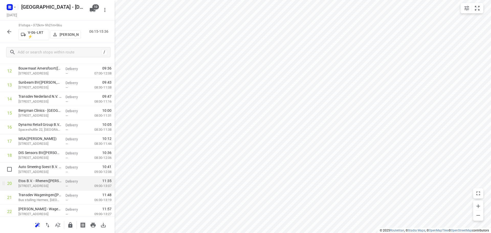
scroll to position [184, 0]
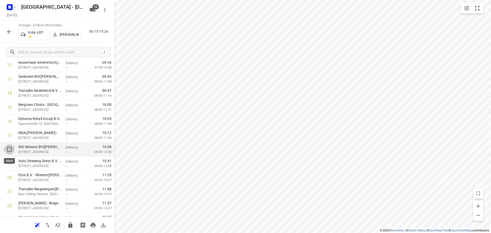
click at [11, 151] on input "checkbox" at bounding box center [9, 149] width 10 height 10
checkbox input "true"
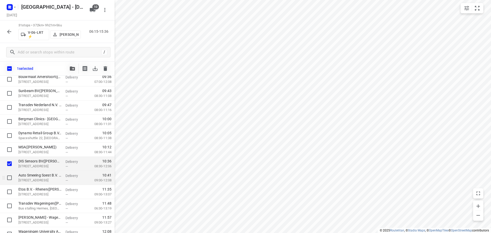
click at [9, 182] on input "checkbox" at bounding box center [9, 178] width 10 height 10
checkbox input "true"
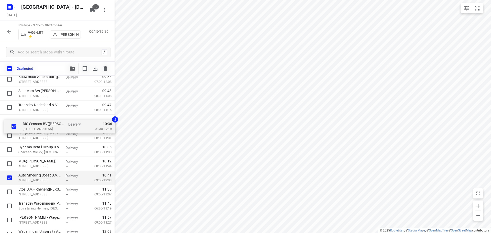
drag, startPoint x: 35, startPoint y: 162, endPoint x: 39, endPoint y: 118, distance: 43.6
click at [39, 118] on div "EBS Public Transportation - Locatie Harderwijk(Ron van Haasteren) Van Leeuwenho…" at bounding box center [57, 136] width 115 height 436
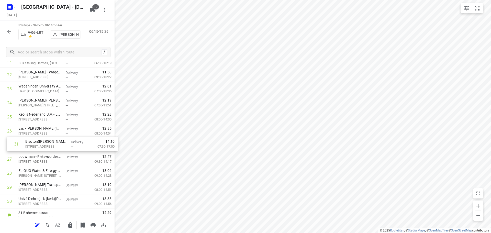
scroll to position [314, 0]
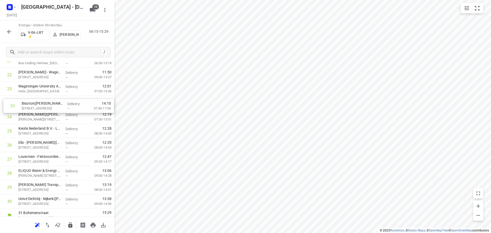
drag, startPoint x: 35, startPoint y: 201, endPoint x: 39, endPoint y: 102, distance: 99.5
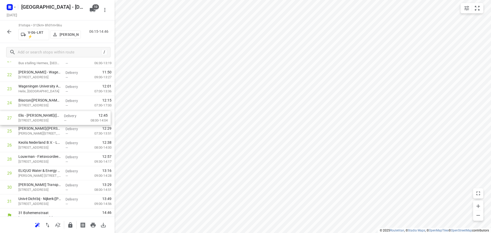
drag, startPoint x: 47, startPoint y: 148, endPoint x: 46, endPoint y: 117, distance: 30.4
drag, startPoint x: 46, startPoint y: 145, endPoint x: 49, endPoint y: 128, distance: 17.6
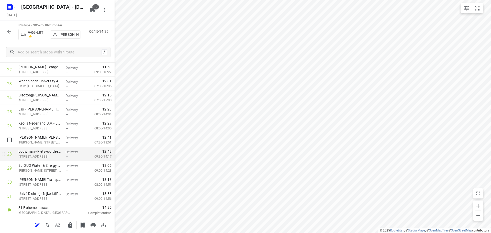
scroll to position [320, 0]
click at [73, 226] on icon "button" at bounding box center [70, 225] width 6 height 6
click at [8, 30] on icon "button" at bounding box center [9, 32] width 6 height 6
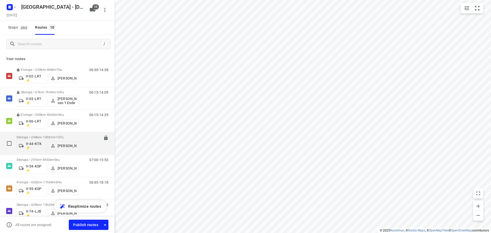
click at [52, 136] on p "53 stops • 234km • 10h51m • 107u" at bounding box center [47, 137] width 62 height 4
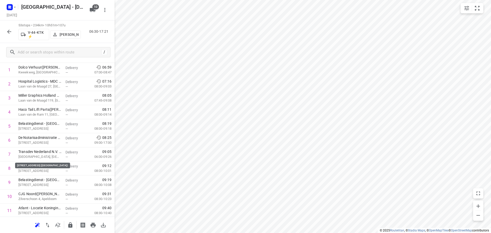
scroll to position [179, 0]
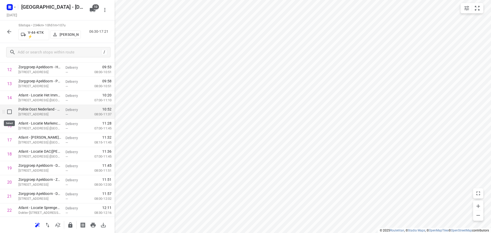
drag, startPoint x: 11, startPoint y: 117, endPoint x: 30, endPoint y: 121, distance: 19.6
click at [12, 113] on input "checkbox" at bounding box center [9, 112] width 10 height 10
checkbox input "true"
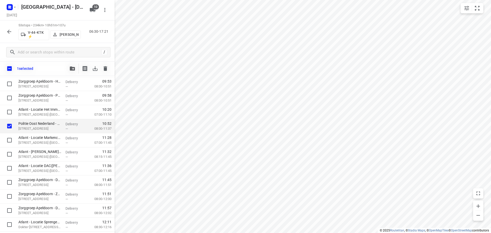
click at [71, 66] on button "button" at bounding box center [72, 68] width 10 height 10
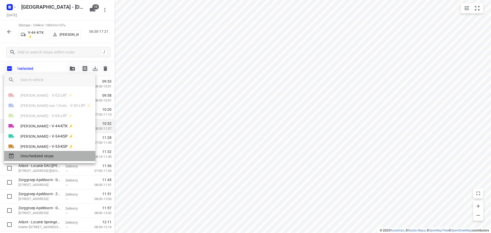
click at [54, 154] on span "Unscheduled stops" at bounding box center [55, 156] width 71 height 6
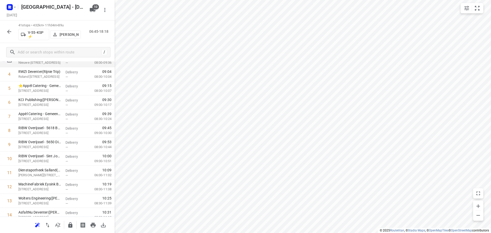
scroll to position [0, 0]
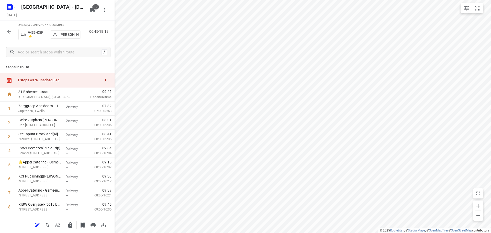
click at [57, 77] on div "1 stops were unscheduled" at bounding box center [57, 80] width 115 height 15
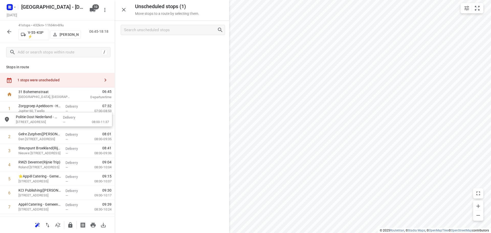
drag, startPoint x: 147, startPoint y: 47, endPoint x: 23, endPoint y: 124, distance: 146.4
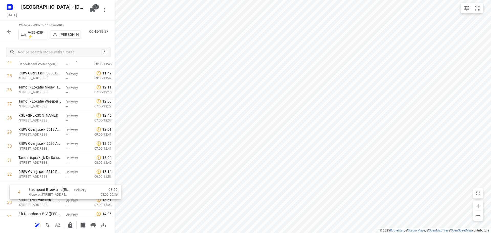
scroll to position [342, 0]
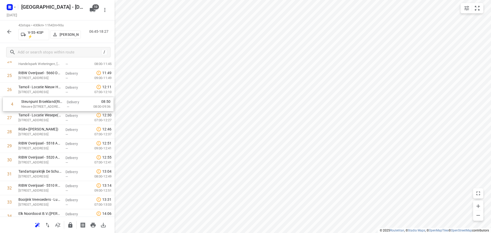
drag, startPoint x: 60, startPoint y: 138, endPoint x: 63, endPoint y: 107, distance: 30.3
click at [63, 107] on div "1 Zorggroep Apeldoorn - Hofstede(Joke van Veluwen) Jupiter 60, Twello Delivery …" at bounding box center [57, 40] width 115 height 591
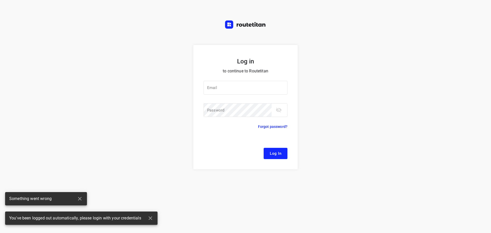
drag, startPoint x: 316, startPoint y: 119, endPoint x: 313, endPoint y: 121, distance: 4.3
click at [313, 121] on div "Log in to continue to Routetitan Email Email ​ Password Password ​ Forgot passw…" at bounding box center [245, 139] width 491 height 188
click at [282, 157] on button "Log In" at bounding box center [276, 153] width 24 height 11
click at [245, 87] on input "email" at bounding box center [245, 88] width 84 height 14
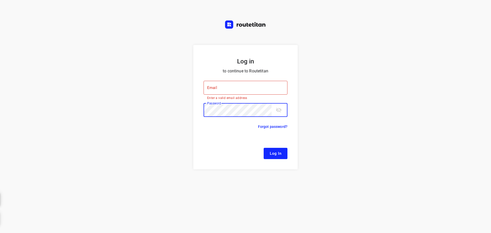
click at [224, 88] on input "email" at bounding box center [245, 88] width 84 height 14
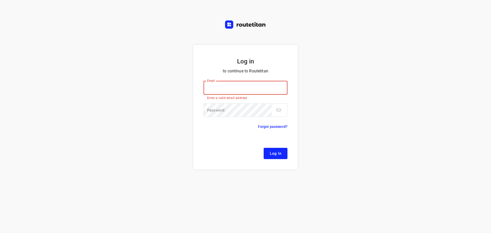
type input "remco@fruitopjewerk.nl"
click at [233, 101] on div "Email remco@fruitopjewerk.nl Email Enter a valid email address" at bounding box center [245, 91] width 84 height 21
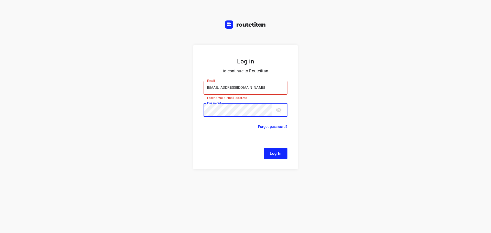
click at [264, 148] on button "Log In" at bounding box center [276, 153] width 24 height 11
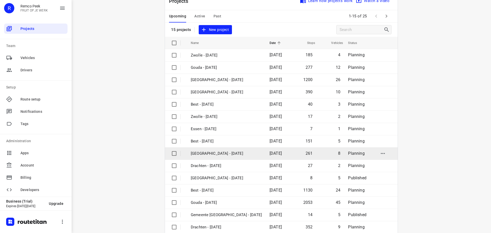
scroll to position [26, 0]
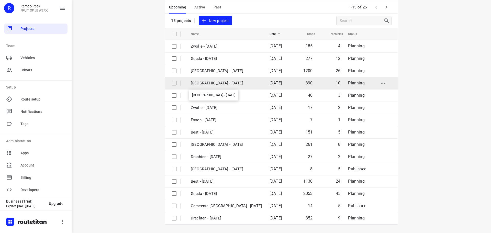
click at [209, 86] on p "[GEOGRAPHIC_DATA] - [DATE]" at bounding box center [226, 83] width 71 height 6
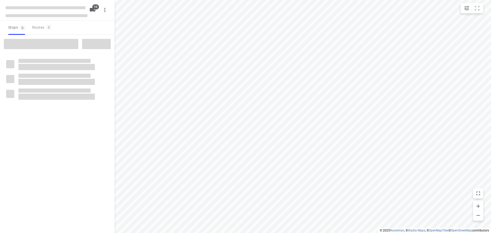
checkbox input "true"
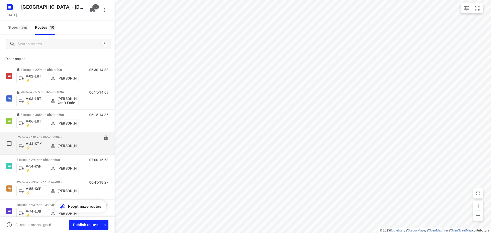
click at [61, 137] on span "106u" at bounding box center [57, 137] width 7 height 4
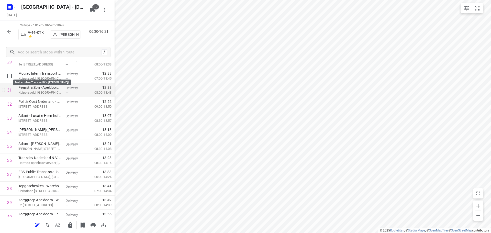
scroll to position [435, 0]
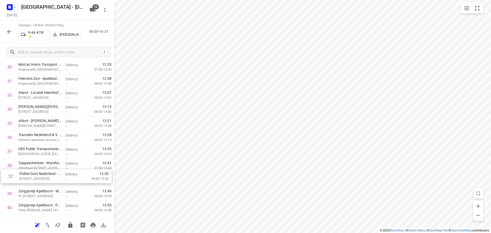
drag, startPoint x: 47, startPoint y: 98, endPoint x: 49, endPoint y: 183, distance: 84.9
click at [49, 183] on div "1 Dolco Verhuur(Henk Fix) Kweekweg, Epe Delivery — 06:59 07:00-08:47 2 Hospital…" at bounding box center [57, 17] width 115 height 731
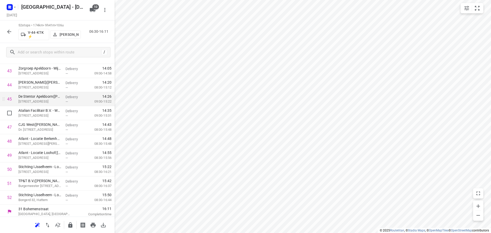
scroll to position [616, 0]
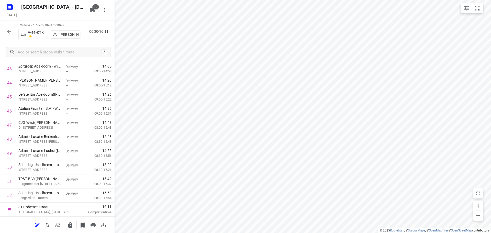
click at [262, 233] on html "i © 2025 Routetitan , © Stadia Maps , © OpenMapTiles © OpenStreetMap contributo…" at bounding box center [245, 116] width 491 height 233
click at [66, 224] on button "button" at bounding box center [70, 225] width 10 height 10
click at [6, 27] on button "button" at bounding box center [9, 32] width 10 height 10
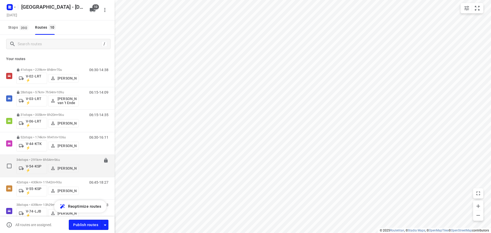
click at [69, 158] on p "34 stops • 291km • 8h54m • 56u" at bounding box center [47, 160] width 62 height 4
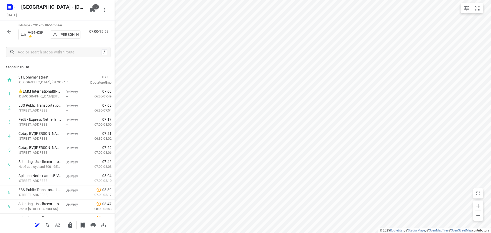
click at [62, 225] on button "button" at bounding box center [58, 225] width 10 height 10
click at [448, 0] on html "i © 2025 Routetitan , © Stadia Maps , © OpenMapTiles © OpenStreetMap contributo…" at bounding box center [245, 116] width 491 height 233
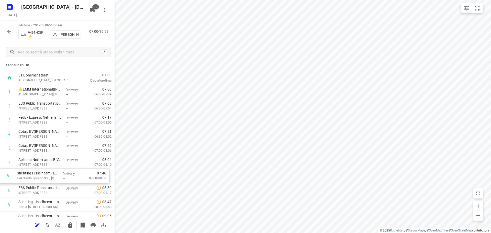
drag, startPoint x: 57, startPoint y: 162, endPoint x: 55, endPoint y: 181, distance: 19.3
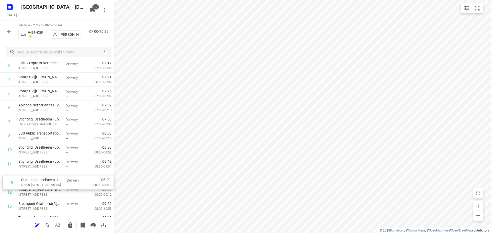
drag, startPoint x: 58, startPoint y: 155, endPoint x: 60, endPoint y: 187, distance: 32.3
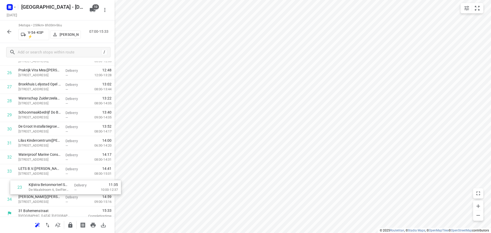
scroll to position [363, 0]
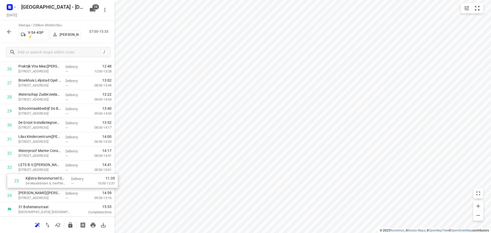
drag, startPoint x: 50, startPoint y: 117, endPoint x: 59, endPoint y: 185, distance: 68.7
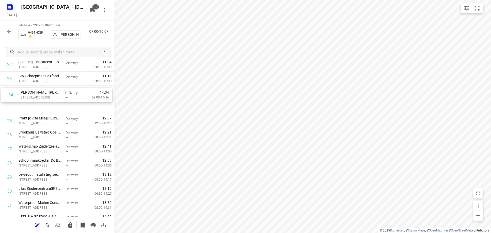
drag, startPoint x: 43, startPoint y: 194, endPoint x: 45, endPoint y: 91, distance: 103.3
click at [45, 91] on div "1 ⭐EMM International(Mariska Helmich / Bianca Sterken) Bohemenstraat 19, Zwolle…" at bounding box center [57, 1] width 115 height 478
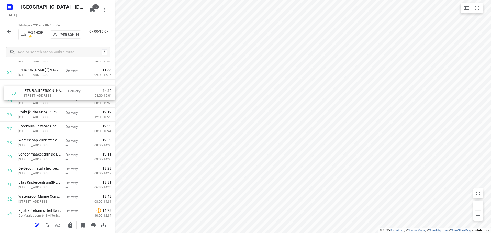
scroll to position [340, 0]
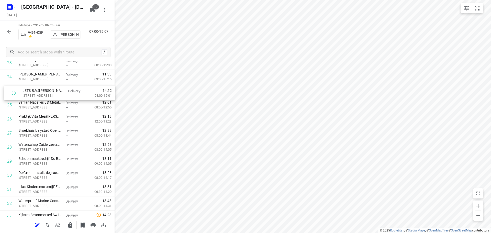
drag, startPoint x: 45, startPoint y: 182, endPoint x: 51, endPoint y: 92, distance: 90.1
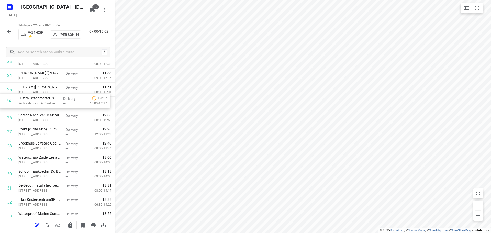
scroll to position [341, 0]
drag, startPoint x: 45, startPoint y: 198, endPoint x: 45, endPoint y: 104, distance: 94.1
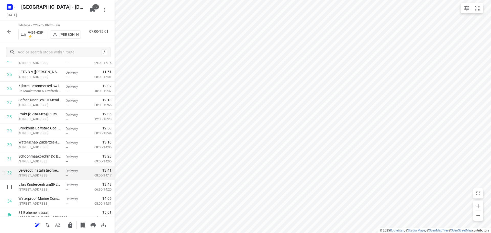
scroll to position [363, 0]
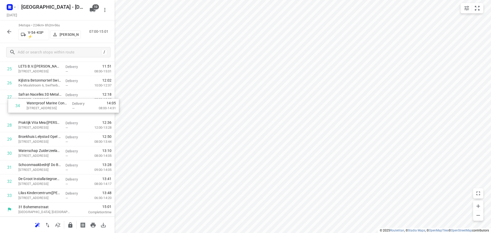
drag, startPoint x: 46, startPoint y: 194, endPoint x: 54, endPoint y: 103, distance: 91.4
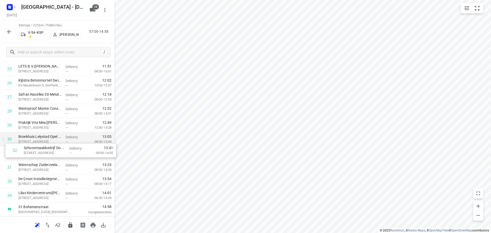
drag, startPoint x: 53, startPoint y: 164, endPoint x: 59, endPoint y: 144, distance: 20.8
click at [73, 225] on icon "button" at bounding box center [70, 225] width 6 height 6
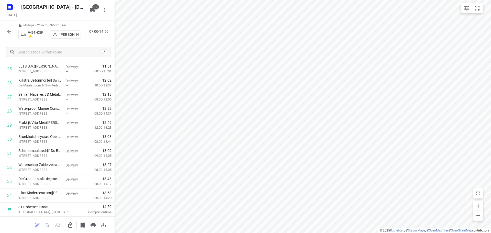
click at [10, 31] on icon "button" at bounding box center [9, 32] width 6 height 6
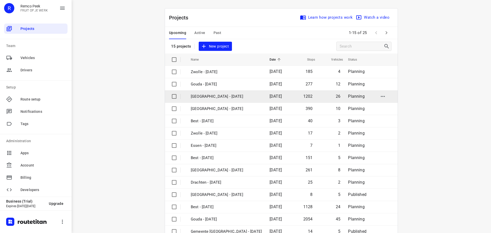
click at [233, 96] on p "[GEOGRAPHIC_DATA] - [DATE]" at bounding box center [226, 97] width 71 height 6
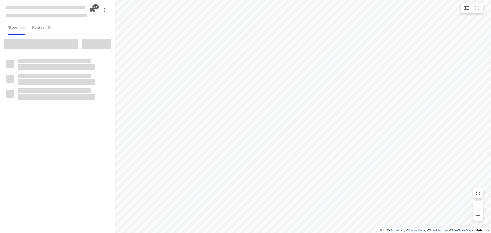
checkbox input "true"
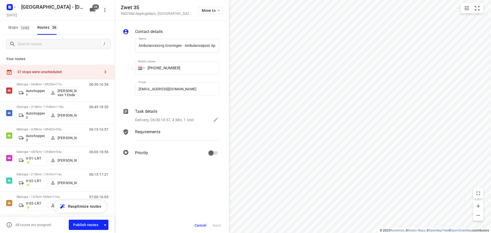
scroll to position [0, 41]
click at [137, 13] on p "9902RM [GEOGRAPHIC_DATA] , [GEOGRAPHIC_DATA]" at bounding box center [157, 14] width 72 height 4
drag, startPoint x: 156, startPoint y: 3, endPoint x: 184, endPoint y: 1, distance: 28.7
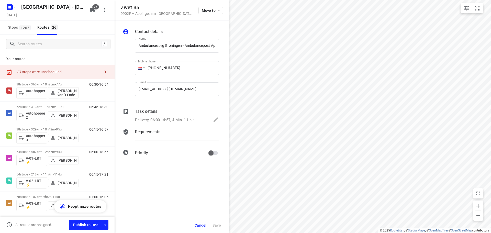
click at [156, 3] on div "Zwet 35 9902RM [GEOGRAPHIC_DATA] , [GEOGRAPHIC_DATA] Move to" at bounding box center [172, 10] width 115 height 20
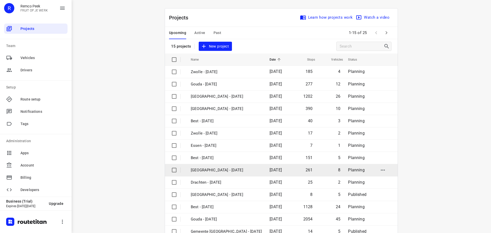
click at [206, 168] on p "[GEOGRAPHIC_DATA] - [DATE]" at bounding box center [226, 170] width 71 height 6
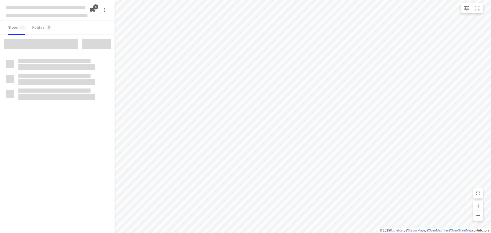
checkbox input "true"
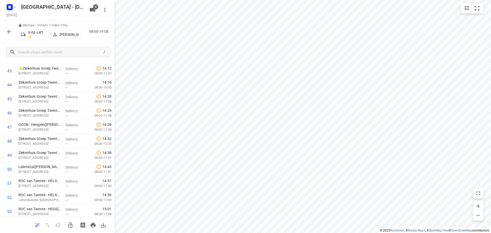
scroll to position [841, 0]
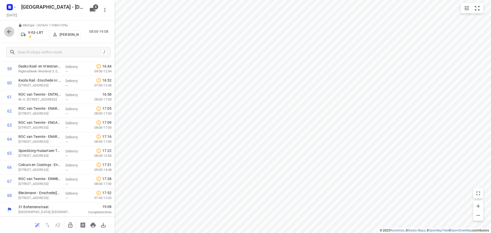
click at [7, 29] on icon "button" at bounding box center [9, 32] width 6 height 6
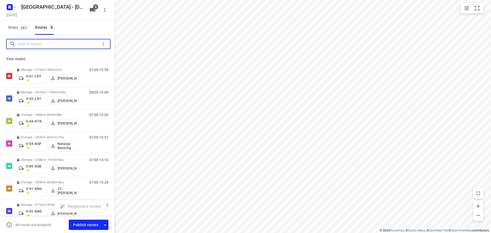
click at [21, 46] on input "Search routes" at bounding box center [59, 44] width 82 height 8
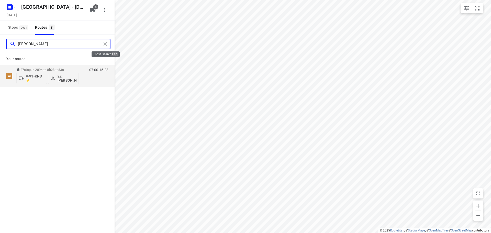
type input "[PERSON_NAME]"
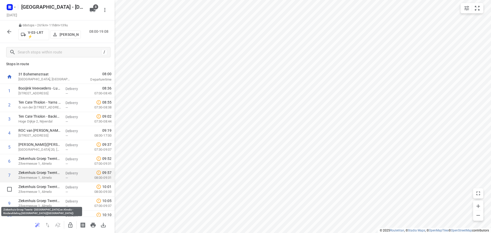
scroll to position [0, 0]
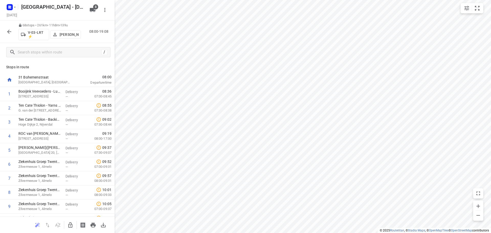
click at [9, 34] on icon "button" at bounding box center [9, 32] width 6 height 6
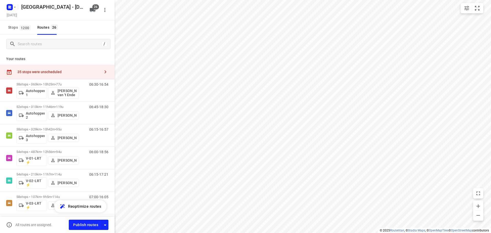
click at [61, 53] on div "Your routes 35 stops were unscheduled 38 stops • 363km • 10h25m • 77u Autohoppe…" at bounding box center [57, 142] width 115 height 179
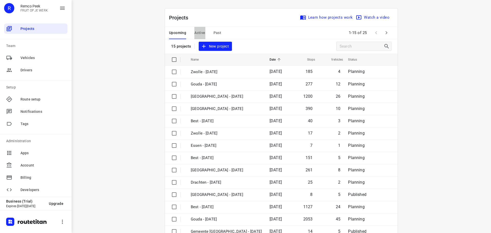
click at [194, 31] on span "Active" at bounding box center [199, 33] width 11 height 6
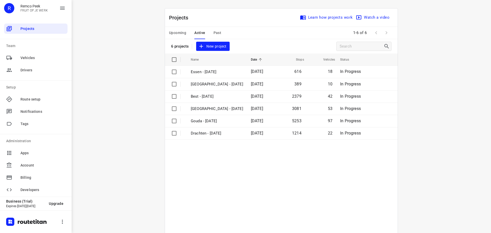
click at [180, 34] on span "Upcoming" at bounding box center [177, 33] width 17 height 6
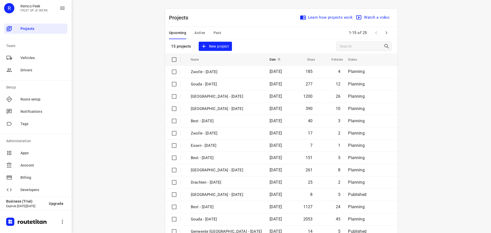
click at [215, 32] on span "Past" at bounding box center [217, 33] width 8 height 6
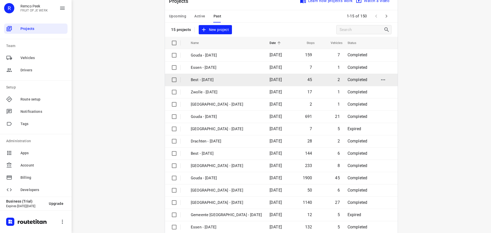
scroll to position [26, 0]
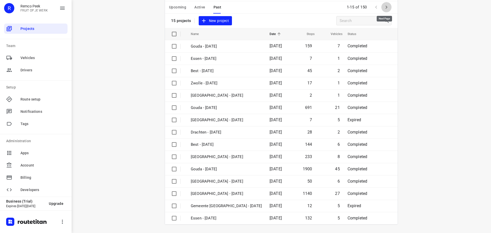
click at [386, 7] on icon "button" at bounding box center [387, 7] width 2 height 3
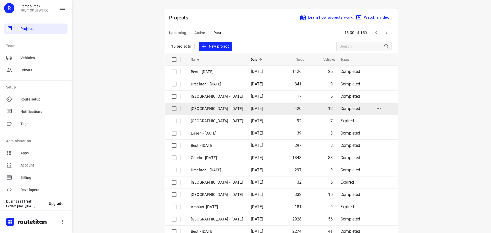
click at [215, 112] on td "[GEOGRAPHIC_DATA] - [DATE]" at bounding box center [216, 109] width 61 height 12
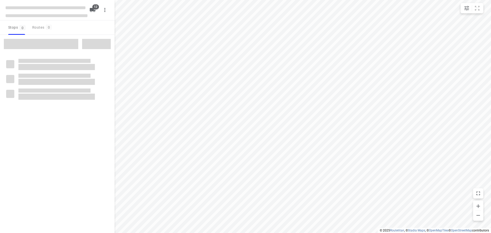
checkbox input "true"
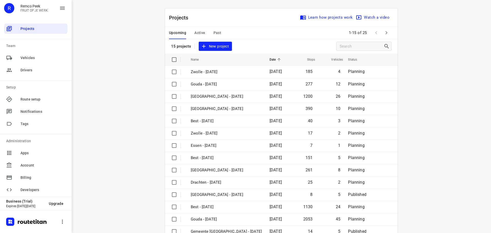
click at [210, 33] on div "Upcoming Active Past" at bounding box center [199, 33] width 60 height 12
drag, startPoint x: 210, startPoint y: 33, endPoint x: 214, endPoint y: 34, distance: 3.8
click at [211, 33] on div "Upcoming Active Past" at bounding box center [199, 33] width 60 height 12
click at [220, 34] on div "Upcoming Active Past" at bounding box center [199, 33] width 60 height 12
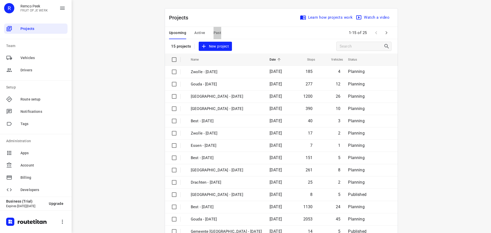
click at [218, 33] on span "Past" at bounding box center [217, 33] width 8 height 6
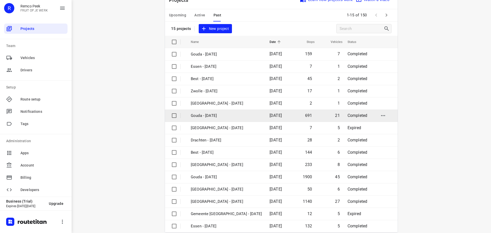
scroll to position [26, 0]
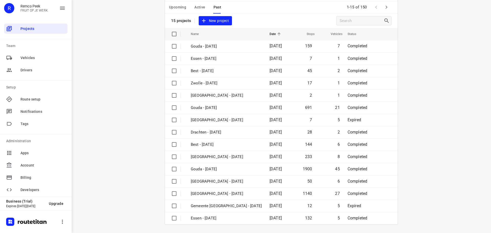
click at [388, 6] on button "button" at bounding box center [386, 7] width 10 height 10
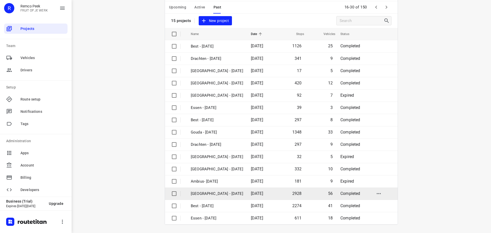
click at [221, 190] on td "[GEOGRAPHIC_DATA] - [DATE]" at bounding box center [216, 193] width 61 height 12
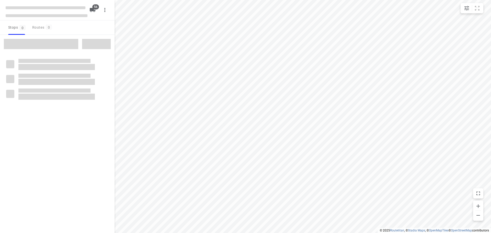
checkbox input "true"
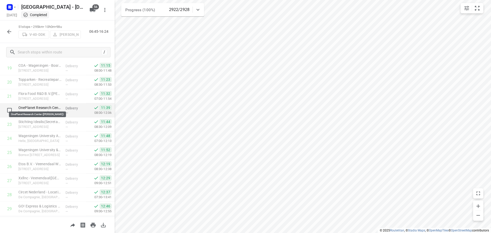
scroll to position [281, 0]
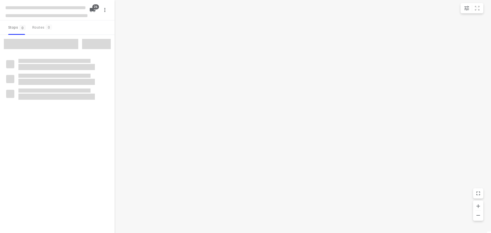
checkbox input "true"
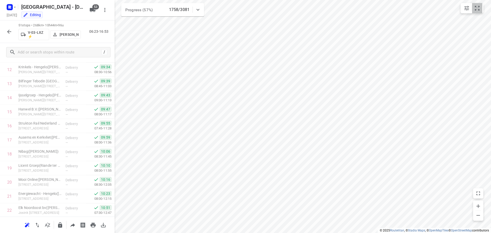
click at [480, 8] on button "small contained button group" at bounding box center [477, 8] width 10 height 10
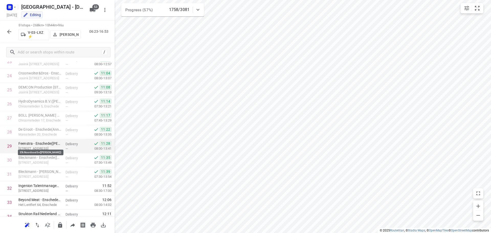
scroll to position [218, 0]
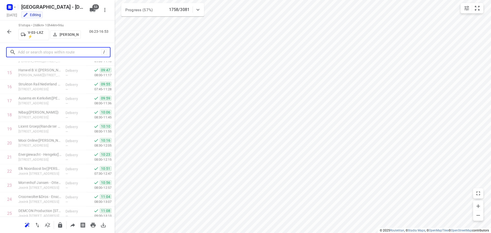
click at [44, 48] on input "text" at bounding box center [59, 52] width 83 height 8
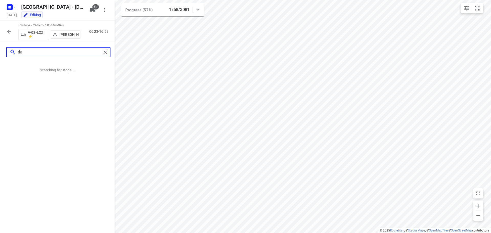
type input "d"
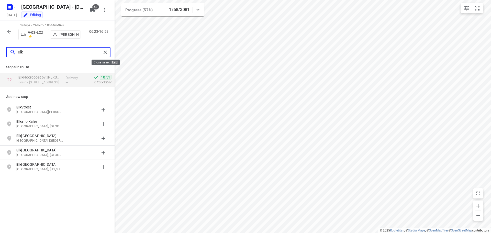
type input "elk"
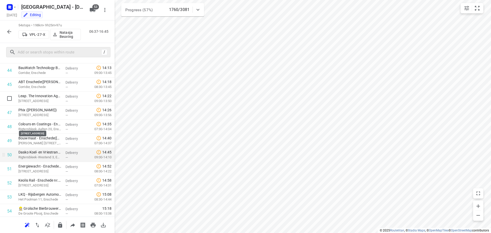
scroll to position [644, 0]
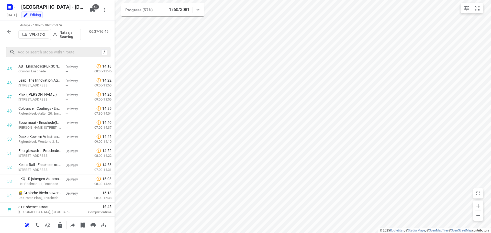
click at [7, 31] on icon "button" at bounding box center [9, 32] width 6 height 6
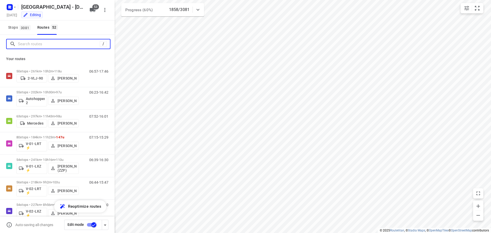
click at [32, 40] on input "Search routes" at bounding box center [59, 44] width 82 height 8
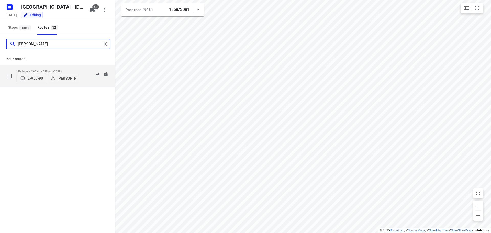
type input "[PERSON_NAME]"
click at [59, 69] on span "118u" at bounding box center [57, 71] width 7 height 4
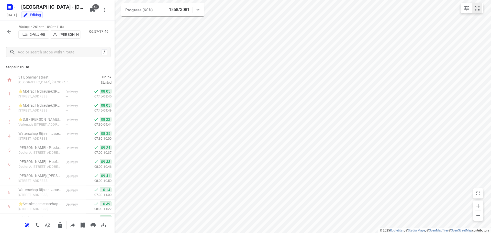
click at [481, 9] on button "small contained button group" at bounding box center [477, 8] width 10 height 10
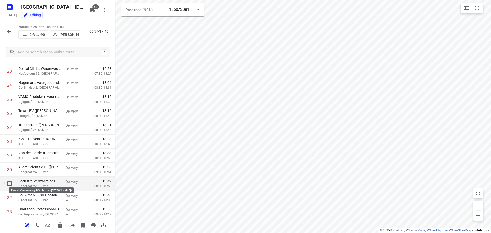
scroll to position [332, 0]
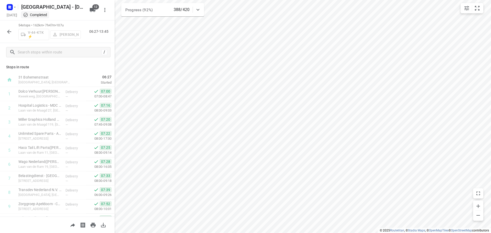
click at [298, 233] on html "i © 2025 Routetitan , © Stadia Maps , © OpenMapTiles © OpenStreetMap contributo…" at bounding box center [245, 116] width 491 height 233
click at [8, 29] on icon "button" at bounding box center [9, 32] width 6 height 6
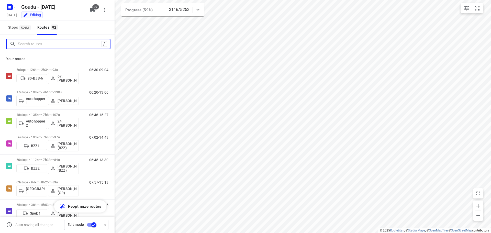
click at [38, 47] on input "Search routes" at bounding box center [59, 44] width 83 height 8
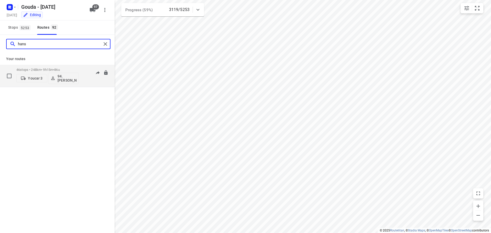
type input "hans"
click at [58, 66] on div "46 stops • 248km • 9h15m • 86u Youcar 3 94.Hans Groenewegen" at bounding box center [47, 75] width 62 height 21
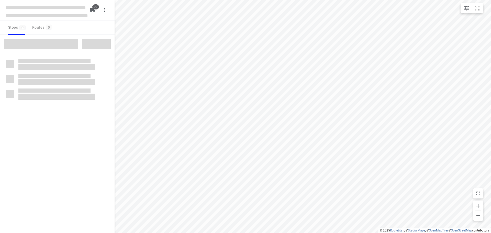
click at [69, 27] on div "Stops 0 Routes 0" at bounding box center [57, 27] width 115 height 14
checkbox input "true"
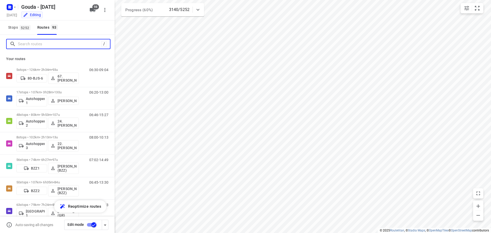
click at [47, 43] on input "Search routes" at bounding box center [59, 44] width 83 height 8
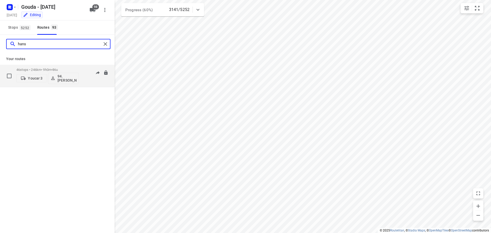
type input "hans"
click at [42, 67] on div "46 stops • 246km • 9h0m • 86u Youcar 3 94.Hans Groenewegen" at bounding box center [47, 75] width 62 height 21
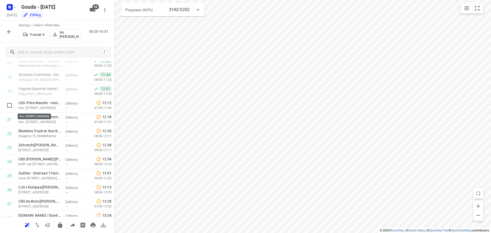
scroll to position [531, 0]
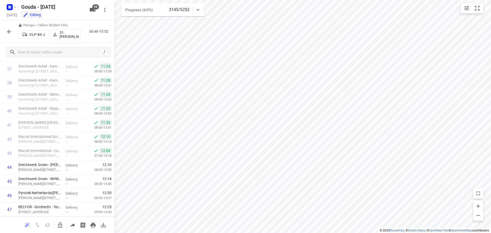
click at [9, 30] on icon "button" at bounding box center [9, 32] width 6 height 6
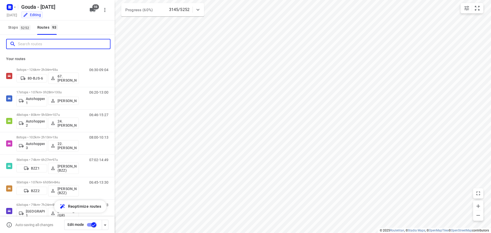
click at [43, 45] on input "Search routes" at bounding box center [64, 44] width 92 height 8
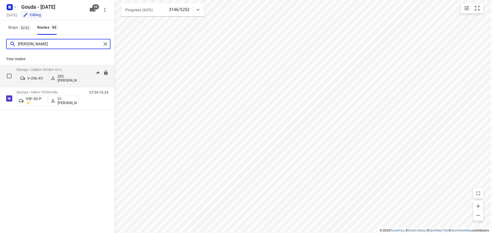
type input "frank"
click at [53, 69] on p "55 stops • 268km • 9h18m • 131u" at bounding box center [47, 70] width 62 height 4
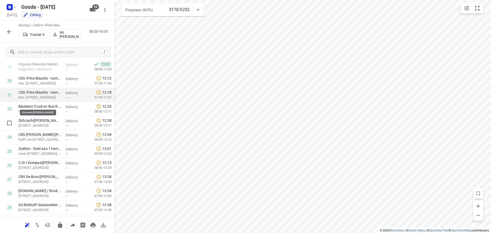
scroll to position [250, 0]
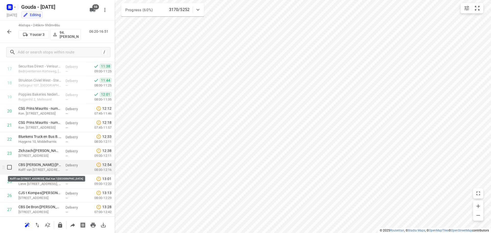
click at [52, 171] on p "Kolff van Oosterwijkstraat 2, Stad Aan 't Haringvliet" at bounding box center [39, 169] width 43 height 5
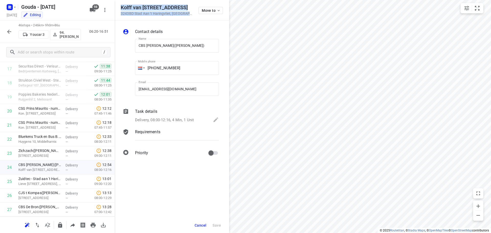
drag, startPoint x: 120, startPoint y: 5, endPoint x: 191, endPoint y: 14, distance: 71.8
click at [191, 14] on div "Kolff van Oosterwijkstraat 2 3243BD Stad Aan 't Haringvliet , Netherlands Move …" at bounding box center [172, 10] width 115 height 20
click at [197, 225] on span "Cancel" at bounding box center [201, 225] width 12 height 4
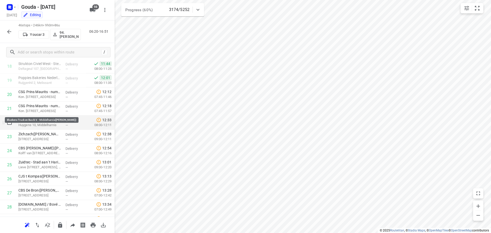
scroll to position [276, 0]
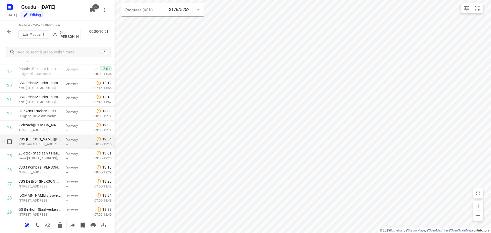
click at [38, 148] on div "CBS Albert Schweitzer(Stephan Wesdijk) Kolff van Oosterwijkstraat 2, Stad Aan '…" at bounding box center [39, 142] width 47 height 14
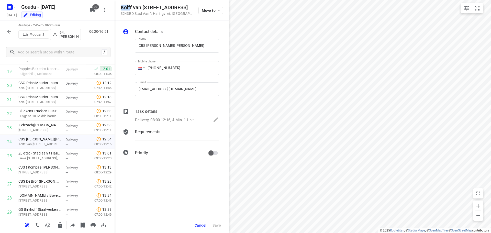
drag, startPoint x: 120, startPoint y: 7, endPoint x: 131, endPoint y: 7, distance: 10.5
click at [131, 7] on div "Kolff van Oosterwijkstraat 2 3243BD Stad Aan 't Haringvliet , Netherlands Move …" at bounding box center [172, 10] width 115 height 20
click at [131, 7] on h5 "Kolff van Oosterwijkstraat 2" at bounding box center [157, 8] width 72 height 6
drag, startPoint x: 132, startPoint y: 7, endPoint x: 142, endPoint y: 8, distance: 10.3
click at [142, 8] on h5 "Kolff van Oosterwijkstraat 2" at bounding box center [157, 8] width 72 height 6
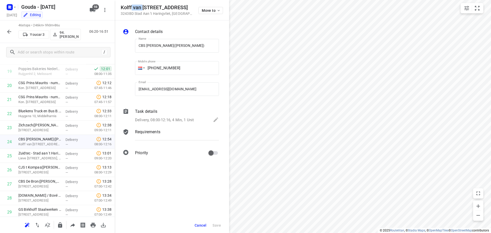
click at [142, 8] on h5 "Kolff van Oosterwijkstraat 2" at bounding box center [157, 8] width 72 height 6
click at [153, 5] on h5 "Kolff van Oosterwijkstraat 2" at bounding box center [157, 8] width 72 height 6
click at [206, 222] on button "Cancel" at bounding box center [201, 225] width 16 height 9
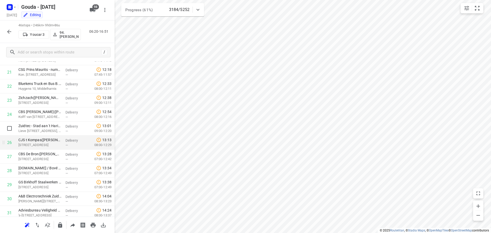
scroll to position [327, 0]
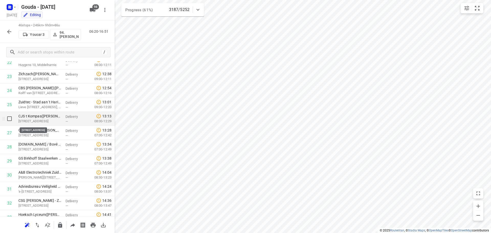
click at [45, 119] on p "Nassaustraat 24, Den Bommel" at bounding box center [39, 121] width 43 height 5
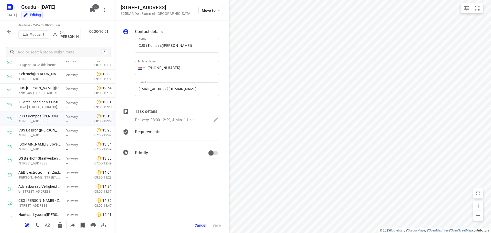
click at [199, 225] on span "Cancel" at bounding box center [201, 225] width 12 height 4
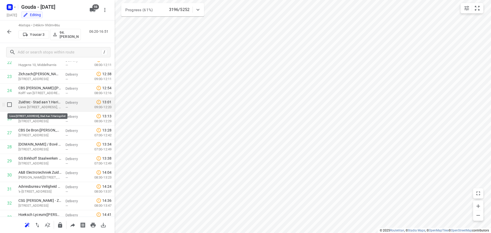
click at [45, 109] on p "Lieve Vrouwepoldersedijk 1b, Stad Aan 't Haringvliet" at bounding box center [39, 107] width 43 height 5
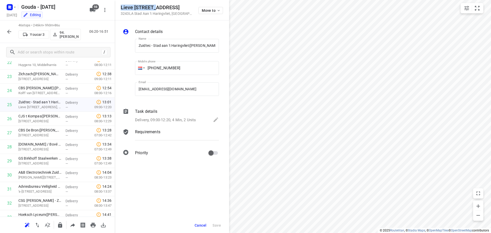
drag, startPoint x: 122, startPoint y: 5, endPoint x: 158, endPoint y: 6, distance: 36.1
click at [157, 6] on h5 "Lieve Vrouwepoldersedijk 1b" at bounding box center [157, 8] width 72 height 6
click at [158, 6] on h5 "Lieve Vrouwepoldersedijk 1b" at bounding box center [157, 8] width 72 height 6
click at [203, 223] on span "Cancel" at bounding box center [201, 225] width 12 height 4
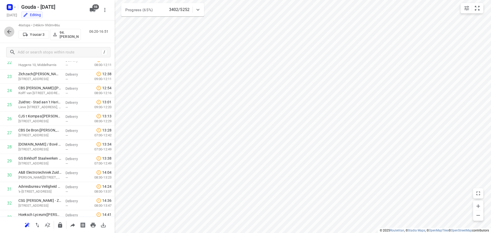
click at [10, 33] on icon "button" at bounding box center [9, 32] width 6 height 6
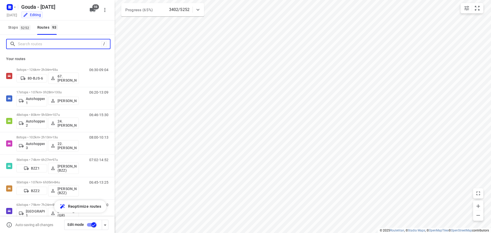
drag, startPoint x: 32, startPoint y: 46, endPoint x: 33, endPoint y: 43, distance: 2.8
click at [32, 45] on input "Search routes" at bounding box center [59, 44] width 83 height 8
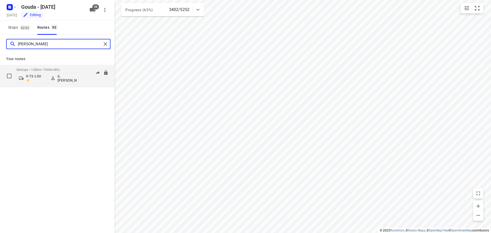
type input "arnold"
click at [40, 68] on p "56 stops • 130km • 7h55m • 89u" at bounding box center [47, 70] width 62 height 4
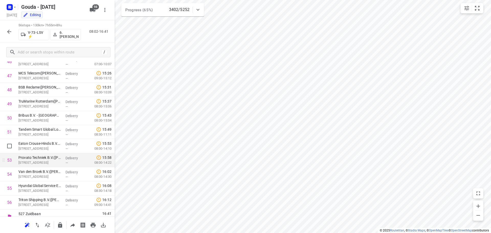
scroll to position [672, 0]
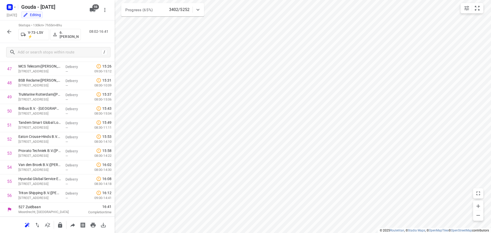
click at [11, 31] on icon "button" at bounding box center [9, 32] width 6 height 6
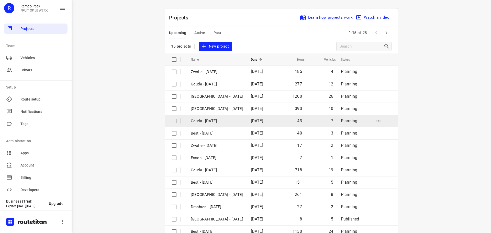
click at [209, 123] on p "Gouda - [DATE]" at bounding box center [217, 121] width 52 height 6
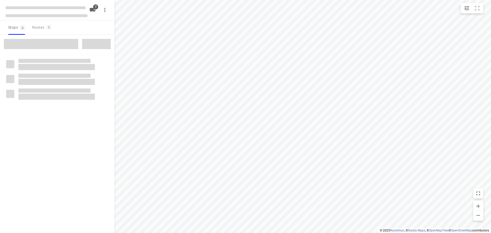
checkbox input "true"
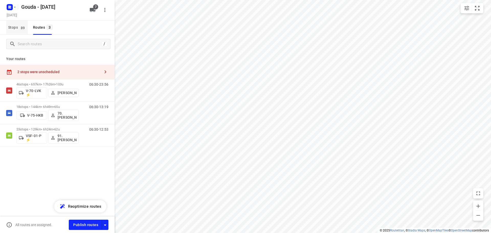
click at [21, 29] on span "89" at bounding box center [22, 27] width 7 height 5
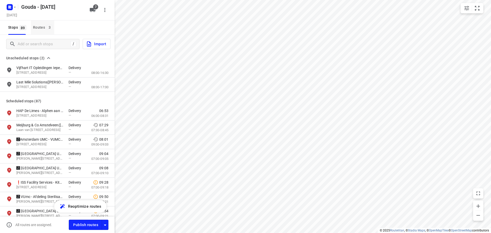
click at [36, 27] on div "Routes 3" at bounding box center [43, 27] width 21 height 6
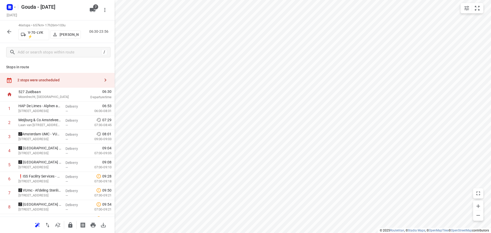
click at [9, 30] on icon "button" at bounding box center [9, 32] width 6 height 6
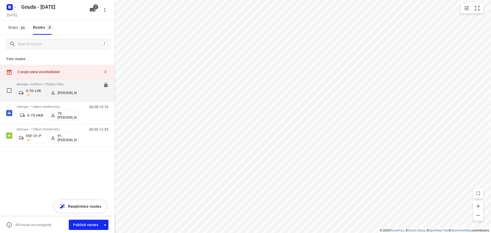
click at [90, 93] on div "06:30-23:56" at bounding box center [96, 91] width 26 height 19
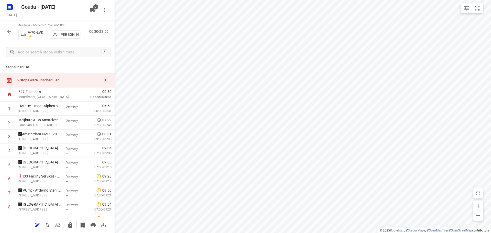
click at [9, 33] on icon "button" at bounding box center [9, 32] width 4 height 4
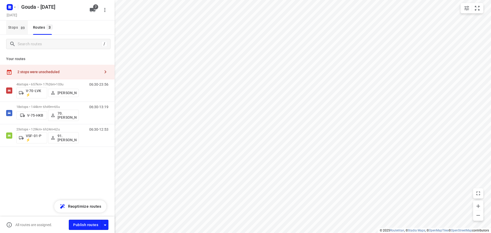
click at [16, 26] on span "Stops 89" at bounding box center [18, 27] width 20 height 6
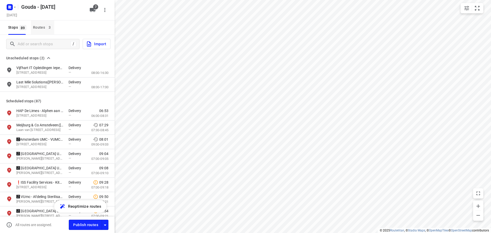
click at [39, 25] on div "Routes 3" at bounding box center [43, 27] width 21 height 6
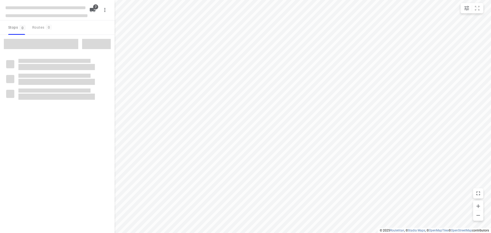
checkbox input "true"
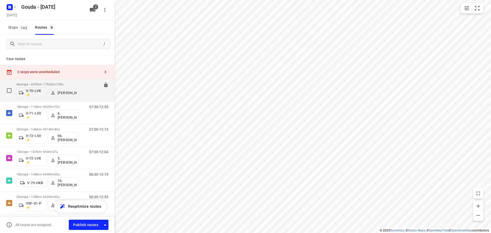
click at [61, 86] on span "103u" at bounding box center [59, 84] width 7 height 4
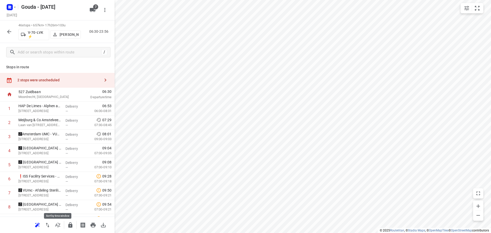
click at [59, 226] on icon "button" at bounding box center [57, 224] width 5 height 5
click at [40, 55] on input "text" at bounding box center [59, 52] width 82 height 8
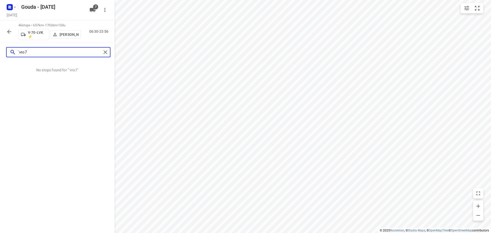
drag, startPoint x: 56, startPoint y: 49, endPoint x: 0, endPoint y: 58, distance: 56.5
click at [0, 58] on div "`vro7" at bounding box center [57, 52] width 115 height 18
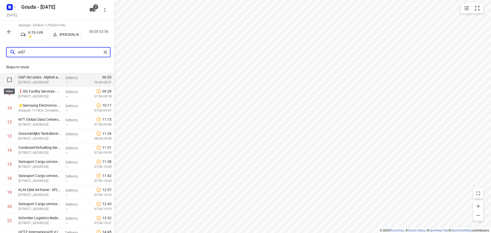
type input "vr07"
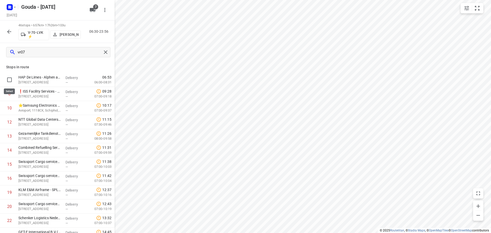
click at [8, 80] on input "checkbox" at bounding box center [9, 80] width 10 height 10
checkbox input "true"
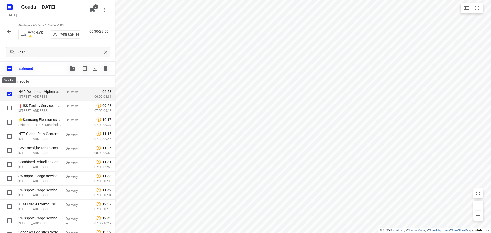
click at [6, 66] on input "checkbox" at bounding box center [9, 68] width 11 height 11
checkbox input "false"
checkbox input "true"
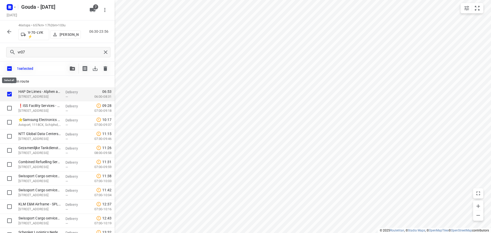
checkbox input "true"
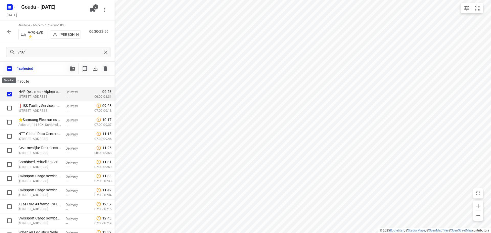
checkbox input "true"
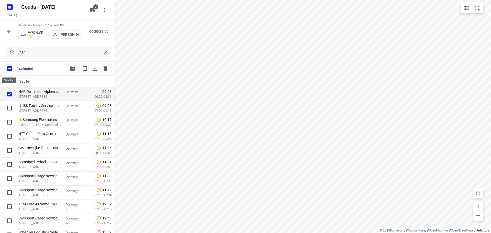
checkbox input "true"
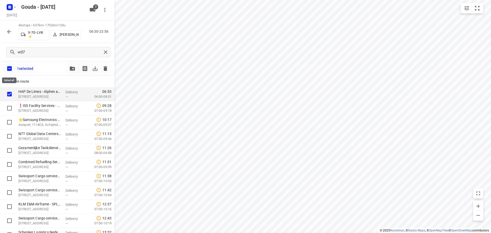
checkbox input "true"
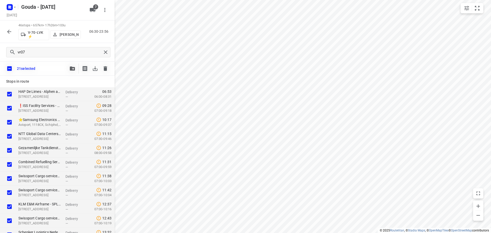
click at [72, 68] on icon "button" at bounding box center [72, 68] width 5 height 4
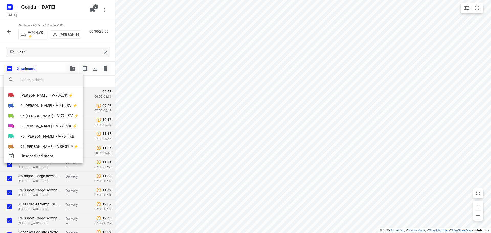
drag, startPoint x: 61, startPoint y: 80, endPoint x: 55, endPoint y: 83, distance: 6.2
click at [61, 80] on input "search vehicle" at bounding box center [49, 80] width 58 height 8
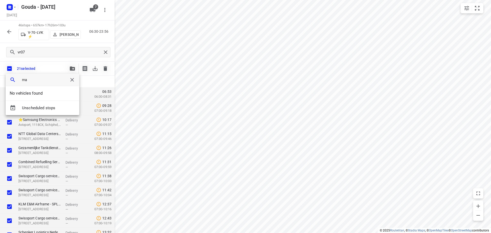
type input "m"
type input "73"
click at [56, 21] on div at bounding box center [245, 116] width 491 height 233
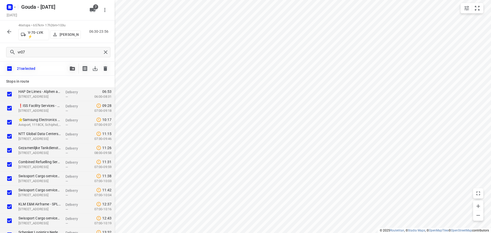
click at [10, 34] on icon "button" at bounding box center [9, 32] width 6 height 6
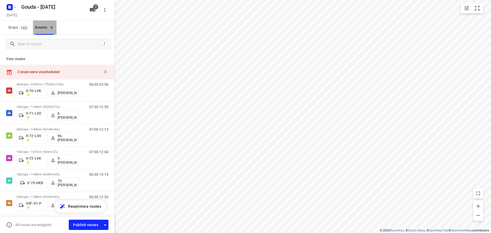
click at [49, 27] on span "6" at bounding box center [52, 27] width 6 height 5
click at [72, 26] on div "Stops 142 Routes 6" at bounding box center [57, 27] width 115 height 14
drag, startPoint x: 19, startPoint y: 29, endPoint x: 75, endPoint y: 28, distance: 56.5
click at [19, 28] on span "Stops 142" at bounding box center [19, 27] width 22 height 6
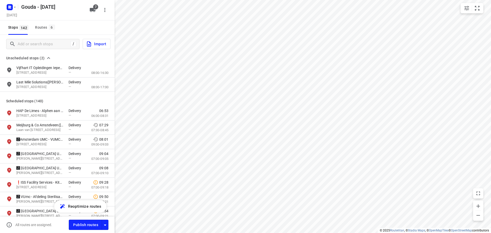
click at [82, 28] on div "Stops 142 Routes 6" at bounding box center [57, 27] width 115 height 14
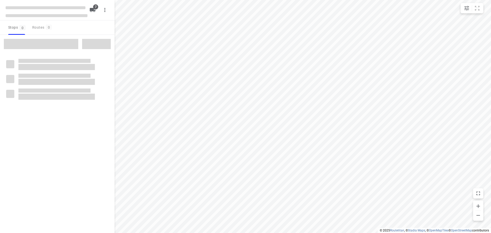
checkbox input "true"
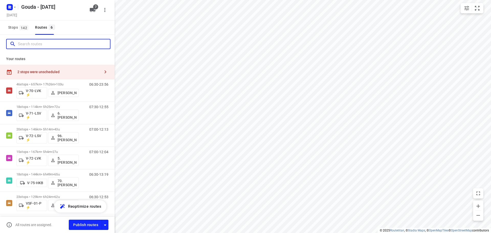
click at [39, 46] on input "Search routes" at bounding box center [64, 44] width 92 height 8
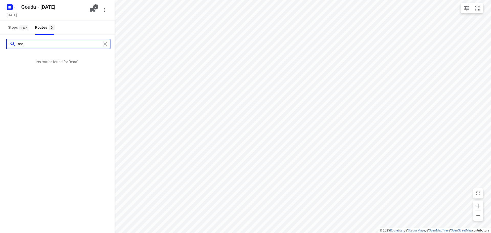
type input "m"
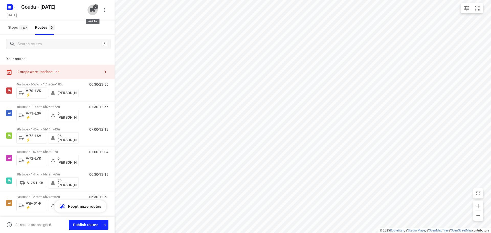
click at [95, 6] on span "7" at bounding box center [95, 6] width 5 height 5
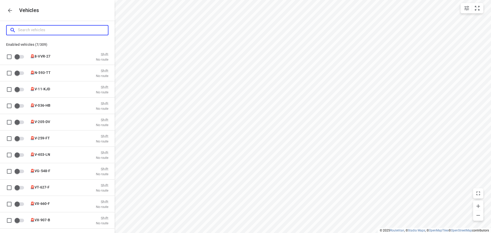
click at [68, 32] on input "Search vehicles" at bounding box center [63, 30] width 90 height 8
type input "7"
checkbox input "true"
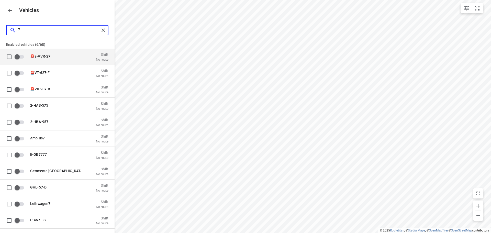
type input "73"
checkbox input "true"
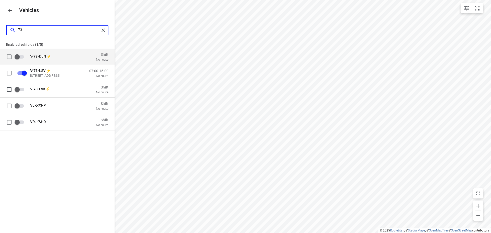
type input "73"
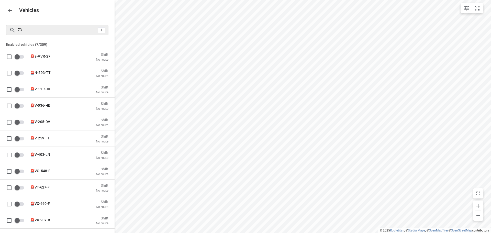
checkbox input "false"
click at [8, 10] on icon "button" at bounding box center [10, 10] width 4 height 4
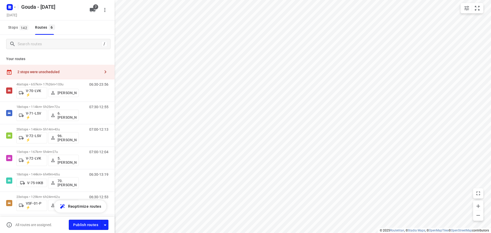
click at [35, 69] on div "2 stops were unscheduled" at bounding box center [57, 72] width 115 height 15
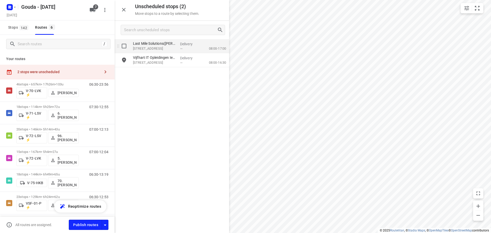
click at [124, 51] on div "grid" at bounding box center [123, 46] width 16 height 14
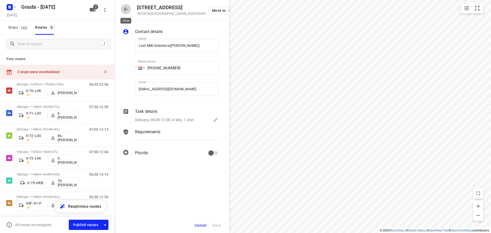
click at [127, 7] on icon "button" at bounding box center [126, 9] width 6 height 6
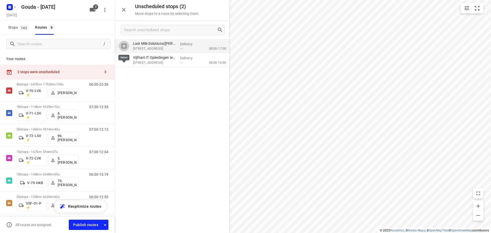
click at [123, 44] on input "grid" at bounding box center [124, 46] width 10 height 10
checkbox input "true"
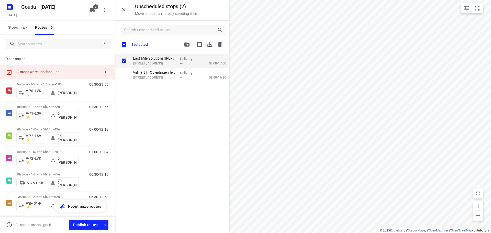
click at [184, 43] on icon "button" at bounding box center [186, 44] width 5 height 4
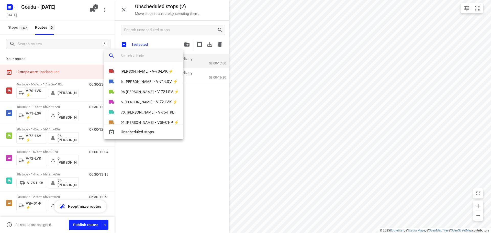
click at [149, 57] on input "search vehicle" at bounding box center [150, 56] width 58 height 8
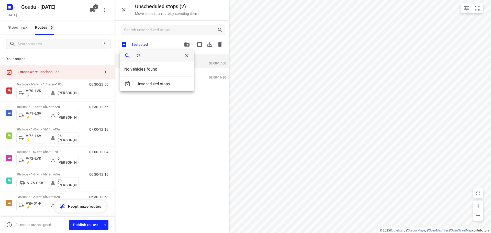
drag, startPoint x: 150, startPoint y: 57, endPoint x: 34, endPoint y: 64, distance: 116.2
click at [34, 64] on div "73 No vehicles found Unscheduled stops" at bounding box center [245, 116] width 491 height 233
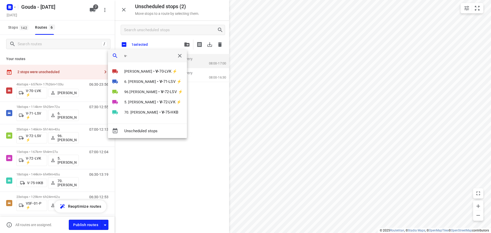
type input "v-"
click at [163, 123] on div "[PERSON_NAME] • V- 70-LVK ⚡ 6. [PERSON_NAME] • V- 71-LSV ⚡ 96.[PERSON_NAME] • V…" at bounding box center [147, 94] width 79 height 57
click at [183, 55] on icon "button" at bounding box center [180, 56] width 6 height 6
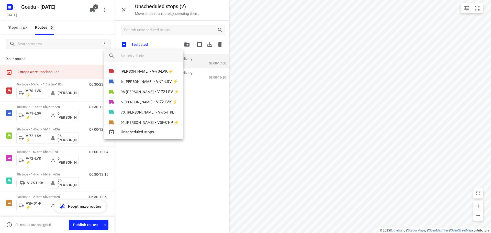
click at [160, 42] on div at bounding box center [245, 116] width 491 height 233
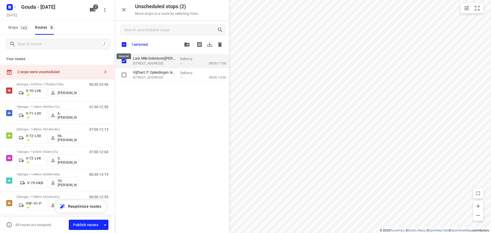
click at [123, 44] on input "checkbox" at bounding box center [124, 44] width 11 height 11
checkbox input "true"
click at [123, 44] on input "checkbox" at bounding box center [124, 44] width 11 height 11
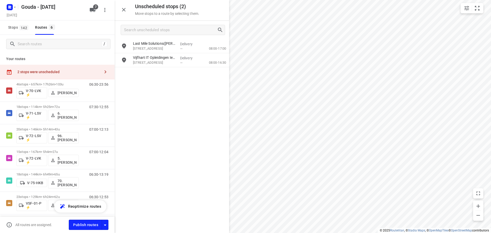
click at [98, 26] on div "Stops 142 Routes 6" at bounding box center [57, 27] width 115 height 14
click at [95, 9] on icon "button" at bounding box center [93, 10] width 6 height 4
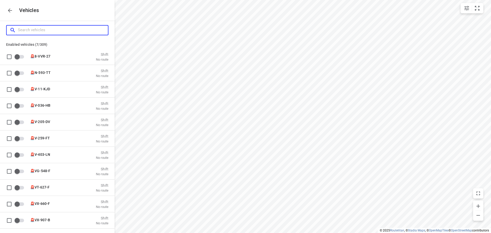
click at [47, 31] on input "Search vehicles" at bounding box center [63, 30] width 90 height 8
type input "7"
checkbox input "true"
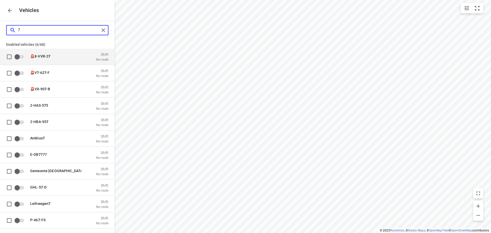
type input "73"
checkbox input "true"
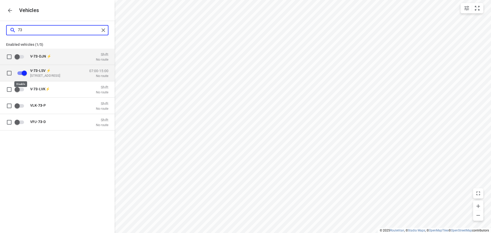
type input "73"
click at [25, 71] on input "grid" at bounding box center [24, 73] width 29 height 10
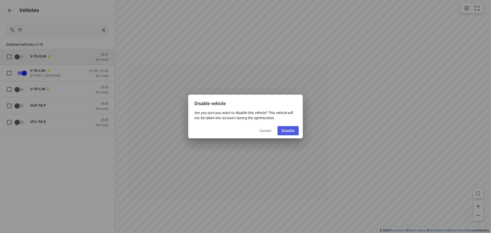
click at [291, 127] on button "Disable" at bounding box center [287, 130] width 21 height 9
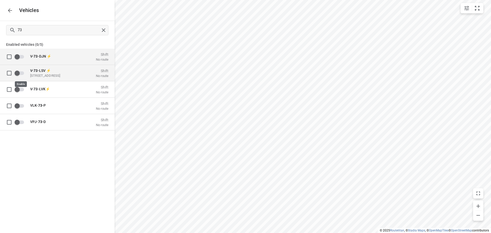
click at [20, 73] on input "grid" at bounding box center [17, 73] width 29 height 10
checkbox input "true"
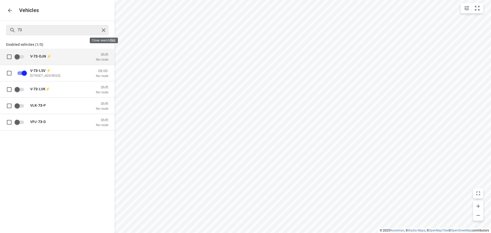
checkbox input "false"
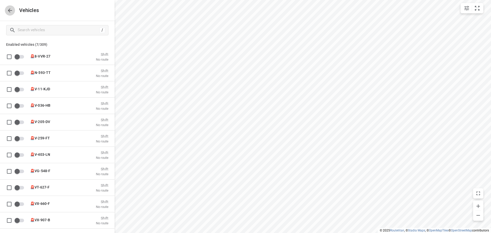
click at [6, 10] on button "button" at bounding box center [10, 10] width 10 height 10
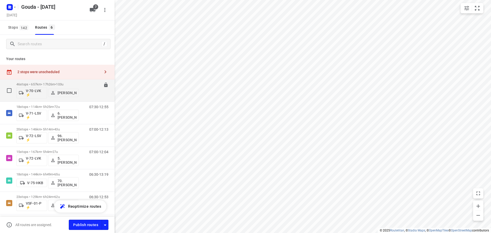
click at [57, 83] on p "46 stops • 657km • 17h26m • 103u" at bounding box center [47, 84] width 62 height 4
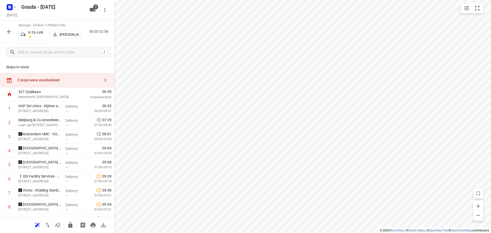
click at [78, 81] on div "2 stops were unscheduled" at bounding box center [58, 80] width 83 height 4
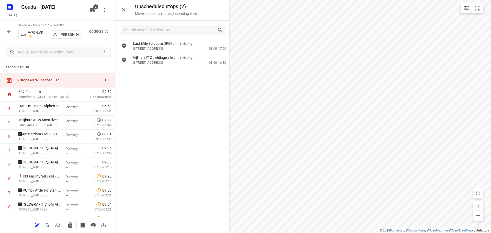
click at [55, 60] on div "/" at bounding box center [57, 52] width 115 height 18
click at [121, 10] on icon "button" at bounding box center [124, 10] width 6 height 6
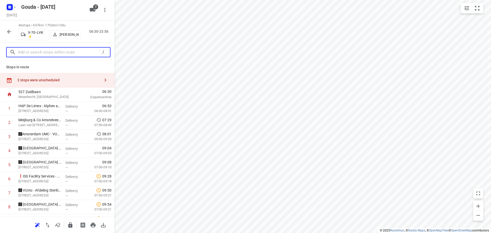
click at [30, 55] on input "text" at bounding box center [59, 52] width 82 height 8
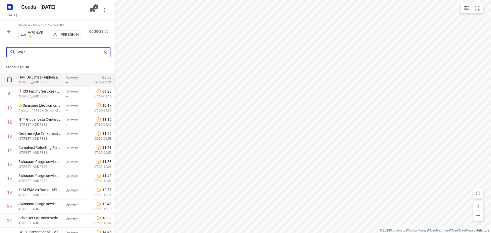
type input "vr07"
click at [10, 78] on input "checkbox" at bounding box center [9, 80] width 10 height 10
checkbox input "true"
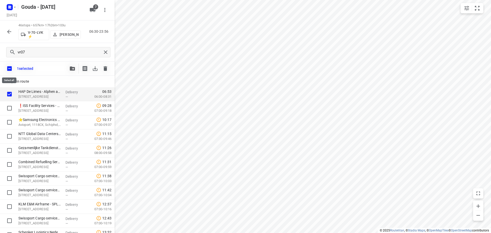
click at [11, 71] on input "checkbox" at bounding box center [9, 68] width 11 height 11
checkbox input "false"
checkbox input "true"
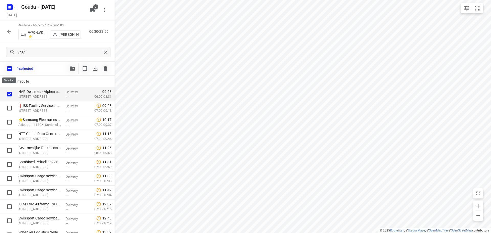
checkbox input "true"
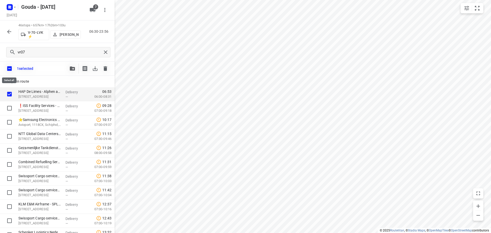
checkbox input "true"
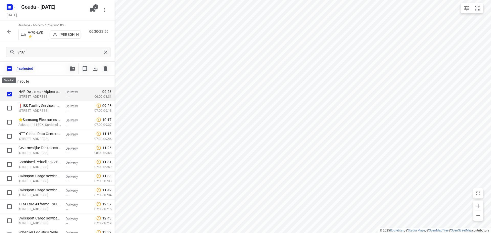
checkbox input "true"
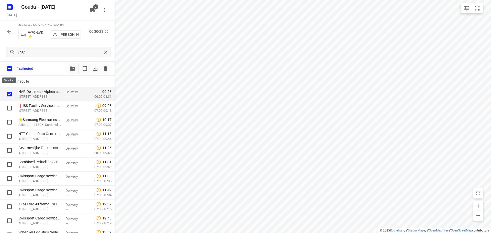
checkbox input "true"
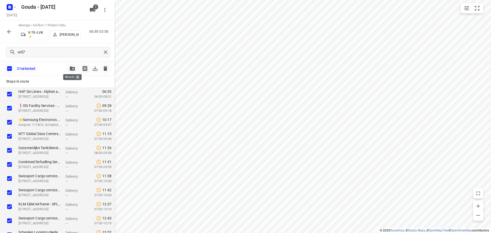
click at [74, 69] on span "button" at bounding box center [72, 68] width 6 height 4
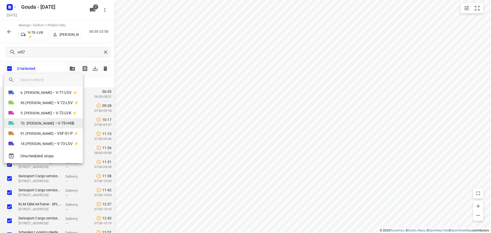
scroll to position [19, 0]
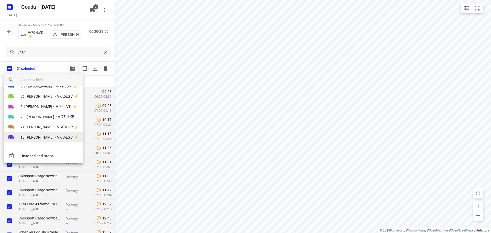
click at [46, 137] on span "18.Maarten Smit" at bounding box center [36, 137] width 33 height 5
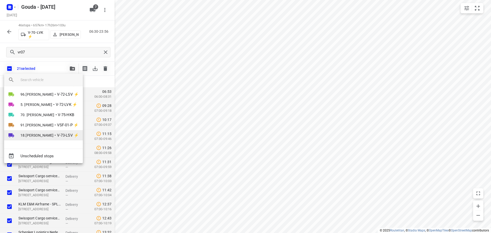
scroll to position [0, 0]
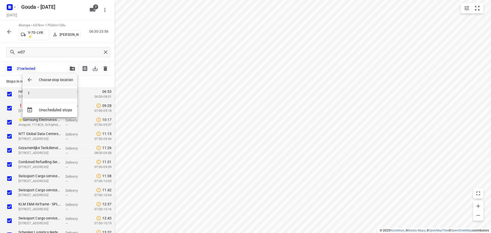
click at [57, 95] on li "1" at bounding box center [49, 93] width 55 height 10
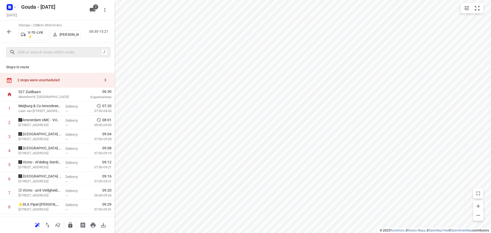
click at [5, 31] on button "button" at bounding box center [9, 32] width 10 height 10
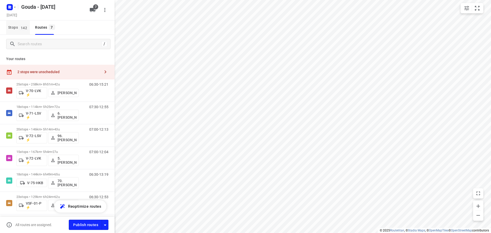
click at [21, 26] on span "142" at bounding box center [23, 27] width 9 height 5
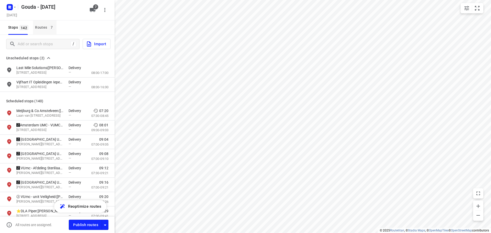
click at [36, 29] on div "Routes 7" at bounding box center [45, 27] width 21 height 6
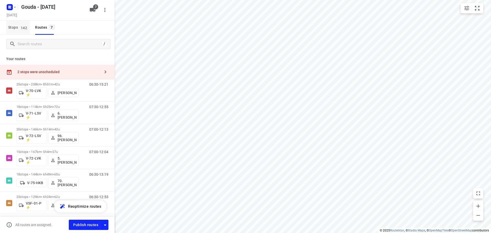
click at [18, 27] on span "Stops 142" at bounding box center [19, 27] width 22 height 6
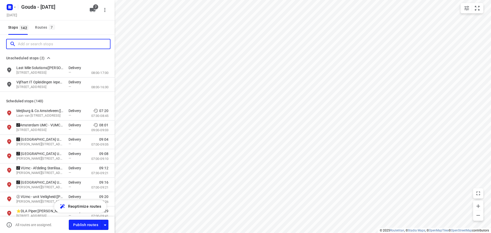
click at [25, 40] on input "Add or search stops" at bounding box center [64, 44] width 92 height 8
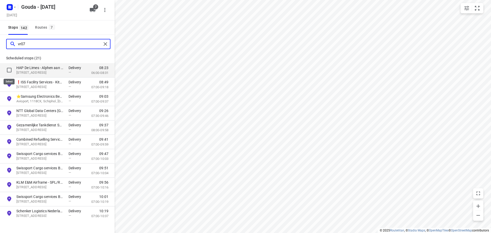
type input "vr07"
click at [11, 70] on input "grid" at bounding box center [9, 70] width 10 height 10
checkbox input "true"
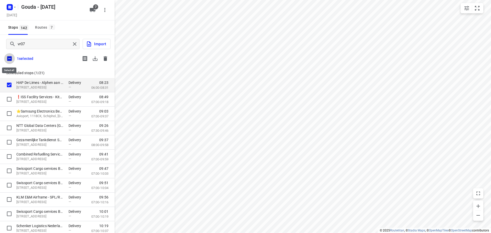
click at [10, 60] on input "checkbox" at bounding box center [9, 58] width 11 height 11
checkbox input "true"
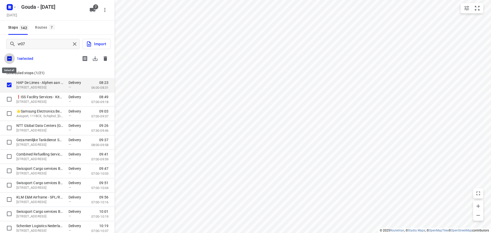
checkbox input "true"
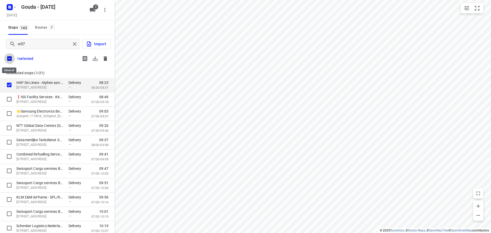
checkbox input "true"
click at [11, 61] on input "checkbox" at bounding box center [9, 58] width 11 height 11
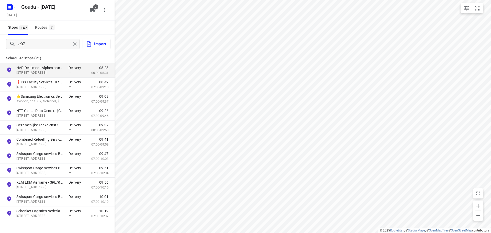
click at [64, 56] on p "Scheduled stops ( 21 )" at bounding box center [57, 58] width 102 height 6
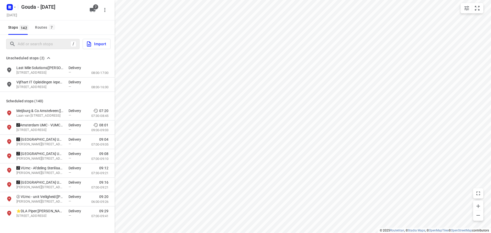
click at [66, 31] on div "Stops 142 Routes 7" at bounding box center [57, 27] width 115 height 14
click at [42, 29] on div "Routes 7" at bounding box center [45, 27] width 21 height 6
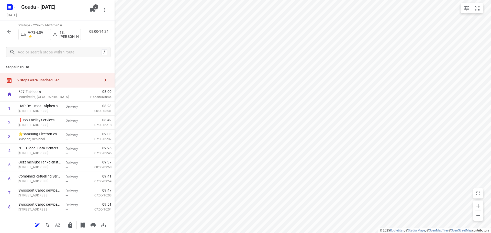
click at [4, 28] on div at bounding box center [9, 32] width 10 height 10
click at [8, 32] on icon "button" at bounding box center [9, 32] width 4 height 4
click at [54, 222] on button "button" at bounding box center [58, 225] width 10 height 10
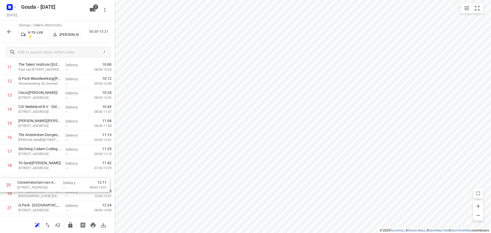
scroll to position [182, 0]
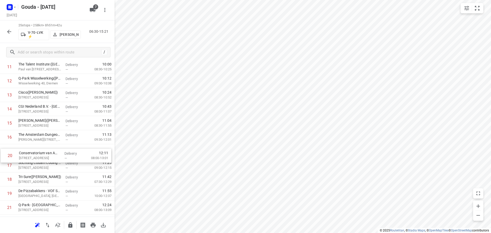
drag, startPoint x: 50, startPoint y: 195, endPoint x: 50, endPoint y: 152, distance: 42.4
click at [50, 152] on div "1 Meijburg & Co Amstelveen(Patricia Pijlman) Laan van Langerhuize 9, Amstelveen…" at bounding box center [57, 95] width 115 height 352
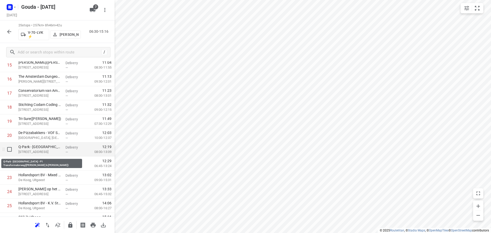
scroll to position [251, 0]
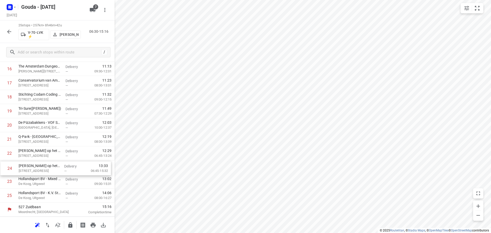
drag, startPoint x: 49, startPoint y: 183, endPoint x: 49, endPoint y: 168, distance: 14.8
click at [49, 168] on div "1 Meijburg & Co Amstelveen(Patricia Pijlman) Laan van Langerhuize 9, Amstelveen…" at bounding box center [57, 27] width 115 height 352
click at [70, 228] on icon "button" at bounding box center [70, 225] width 6 height 6
drag, startPoint x: 64, startPoint y: 195, endPoint x: 58, endPoint y: 167, distance: 28.0
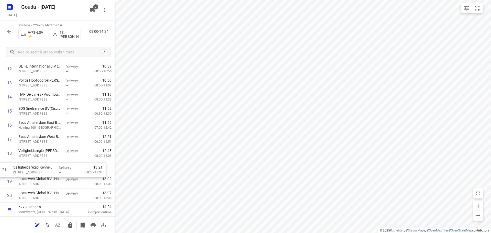
click at [58, 167] on div "1 HAP De Limes - Alphen aan den Rijn(Nicole Krab) Meteoorlaan 4, Alphen Aan Den…" at bounding box center [57, 54] width 115 height 295
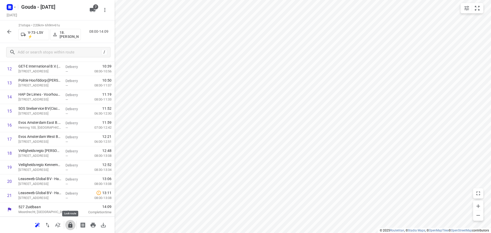
click at [69, 225] on icon "button" at bounding box center [70, 224] width 4 height 5
click at [7, 30] on icon "button" at bounding box center [9, 32] width 6 height 6
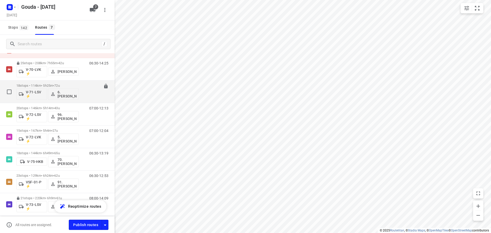
scroll to position [0, 0]
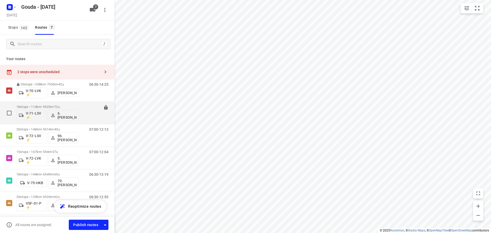
click at [59, 106] on span "72u" at bounding box center [56, 107] width 5 height 4
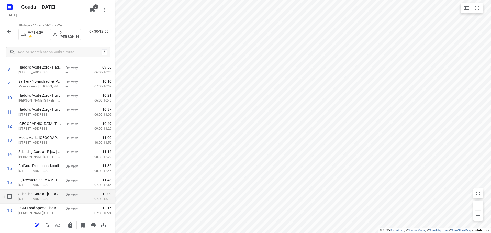
scroll to position [152, 0]
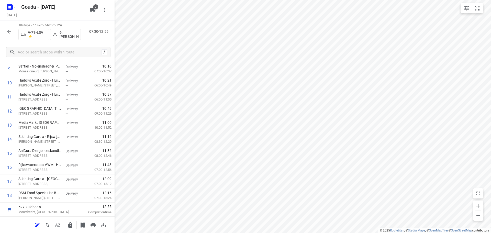
click at [72, 224] on icon "button" at bounding box center [70, 224] width 4 height 5
click at [9, 32] on icon "button" at bounding box center [9, 32] width 6 height 6
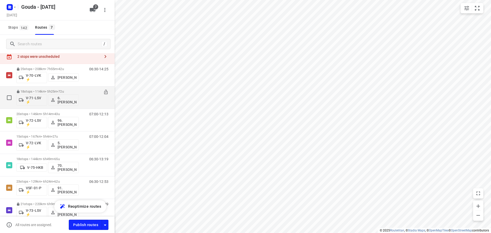
scroll to position [0, 0]
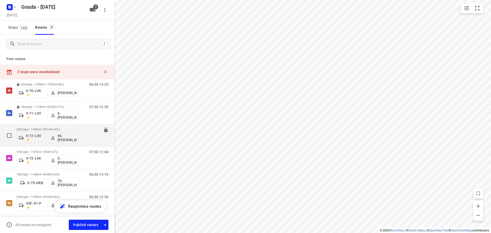
click at [72, 127] on div "20 stops • 146km • 5h14m • 43u V-72-LSV ⚡ 96.Jan Peek" at bounding box center [47, 135] width 62 height 21
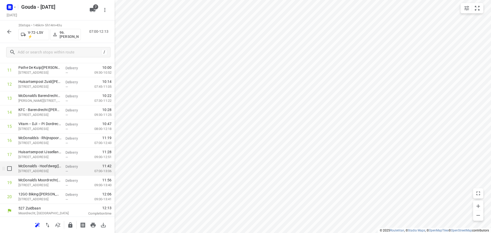
scroll to position [180, 0]
click at [72, 222] on icon "button" at bounding box center [70, 225] width 6 height 6
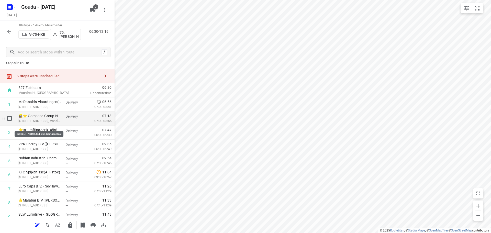
scroll to position [0, 0]
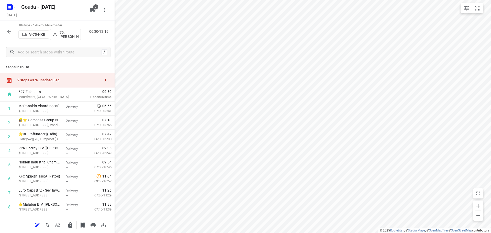
click at [64, 83] on div "2 stops were unscheduled" at bounding box center [57, 80] width 115 height 15
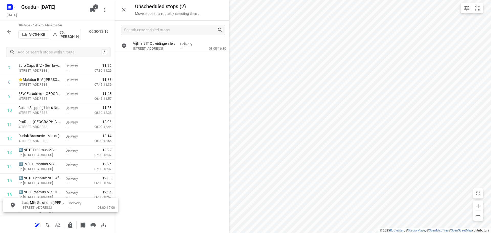
scroll to position [170, 0]
drag, startPoint x: 152, startPoint y: 49, endPoint x: 41, endPoint y: 198, distance: 186.4
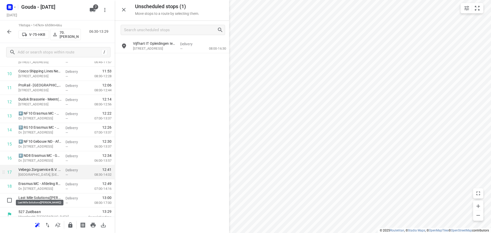
scroll to position [166, 0]
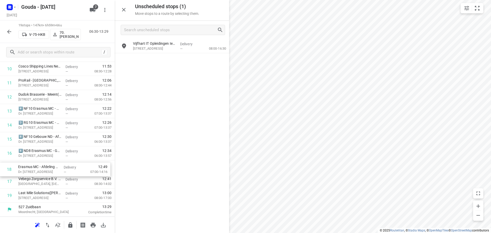
drag, startPoint x: 55, startPoint y: 188, endPoint x: 62, endPoint y: 177, distance: 13.0
click at [54, 174] on div "1 McDonald's Vlaardingen(Linda van Muijden) Westlandseweg 280, Vlaardingen Deli…" at bounding box center [57, 68] width 115 height 267
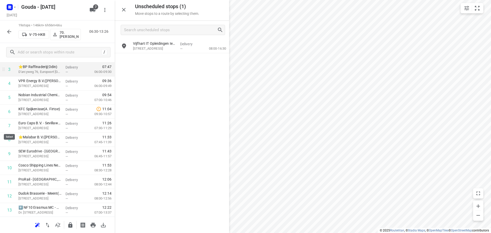
scroll to position [0, 0]
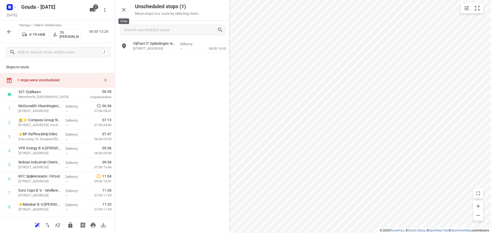
click at [121, 8] on icon "button" at bounding box center [124, 10] width 6 height 6
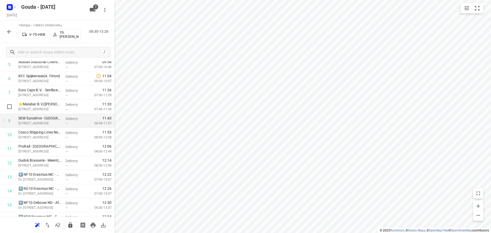
scroll to position [166, 0]
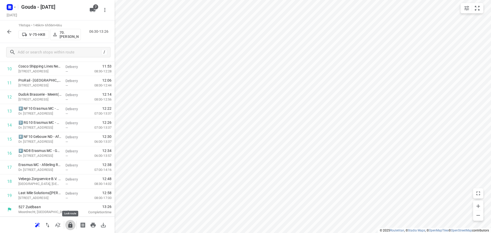
click at [69, 223] on icon "button" at bounding box center [70, 225] width 6 height 6
click at [9, 30] on icon "button" at bounding box center [9, 32] width 4 height 4
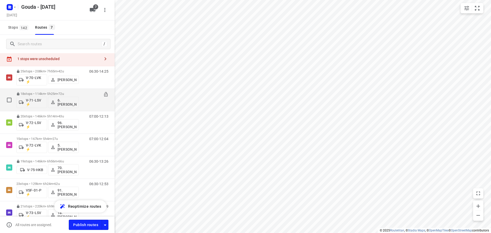
scroll to position [0, 0]
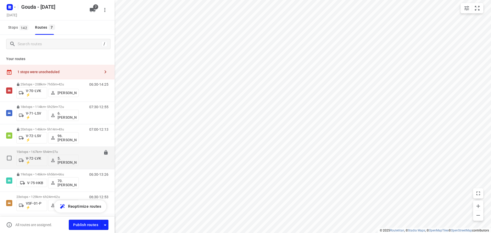
click at [63, 149] on div "15 stops • 167km • 5h4m • 27u V-72-LVK ⚡ 5. Ron van Werkhooven" at bounding box center [47, 157] width 62 height 21
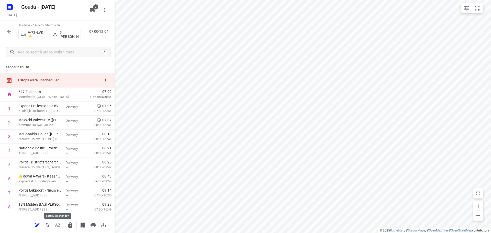
click at [60, 226] on icon "button" at bounding box center [58, 225] width 6 height 6
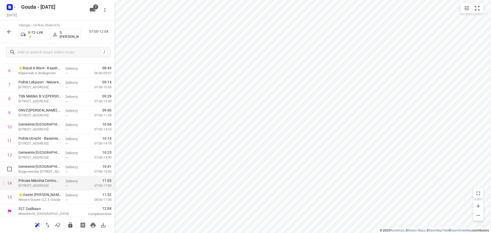
scroll to position [110, 0]
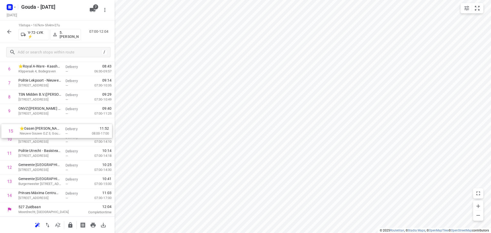
drag, startPoint x: 57, startPoint y: 201, endPoint x: 59, endPoint y: 137, distance: 64.4
click at [59, 137] on div "1 Experis Professionals BV - Gouda(Kimberley Craanen) Zuidelijk Halfrond 11, Go…" at bounding box center [57, 97] width 115 height 211
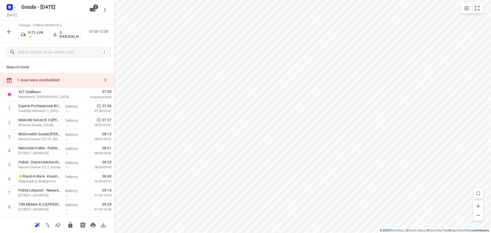
click at [45, 76] on div "1 stops were unscheduled" at bounding box center [57, 80] width 115 height 15
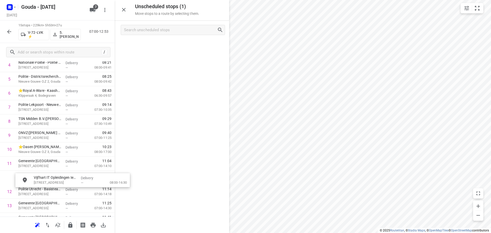
scroll to position [86, 0]
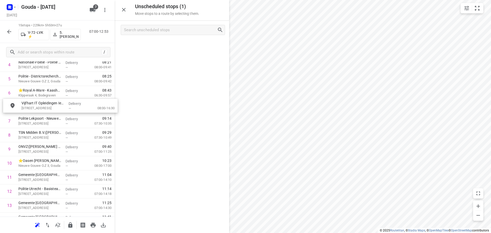
drag, startPoint x: 149, startPoint y: 46, endPoint x: 39, endPoint y: 109, distance: 126.0
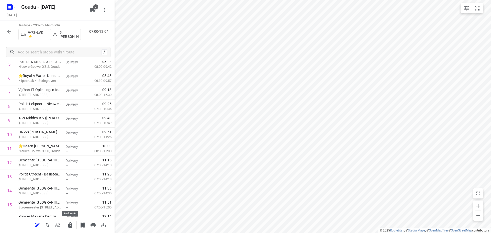
click at [72, 225] on icon "button" at bounding box center [70, 224] width 4 height 5
click at [10, 31] on icon "button" at bounding box center [9, 32] width 4 height 4
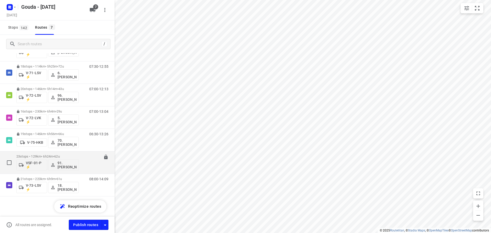
scroll to position [26, 0]
click at [66, 154] on div "23 stops • 129km • 6h24m • 62u VSF-01-P ⚡ 91.Pierre Dikstra" at bounding box center [47, 162] width 62 height 21
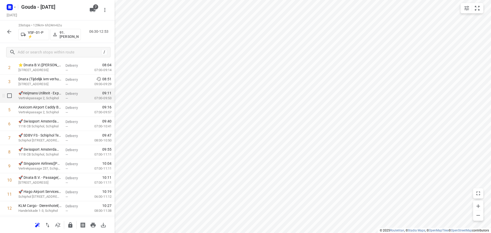
scroll to position [51, 0]
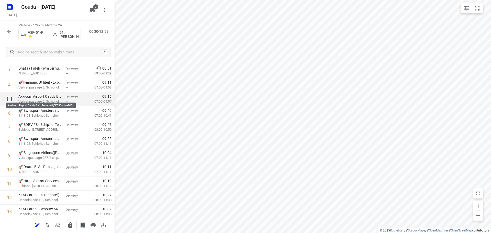
click at [46, 98] on p "Axxicom Airport Caddy B.V. - Terminal(Ariënne Huizer)" at bounding box center [39, 96] width 43 height 5
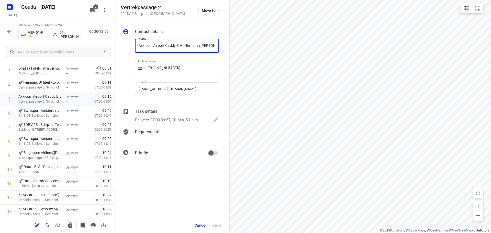
scroll to position [0, 11]
drag, startPoint x: 146, startPoint y: 116, endPoint x: 179, endPoint y: 122, distance: 34.0
click at [146, 116] on div "Task details Delivery, 07:00-09:57, 20 Min, 5 Units" at bounding box center [177, 115] width 86 height 17
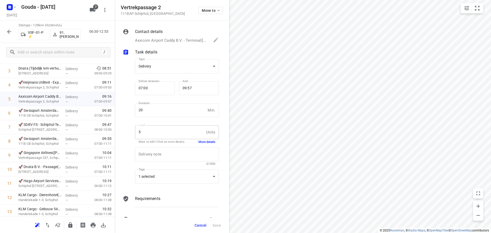
click at [205, 139] on div "5 Units Load" at bounding box center [177, 132] width 84 height 14
click at [203, 141] on button "More details" at bounding box center [206, 142] width 17 height 4
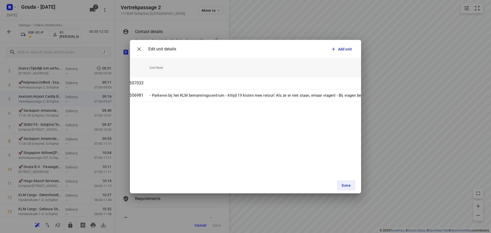
scroll to position [0, 126]
click at [350, 187] on span "Done" at bounding box center [346, 185] width 9 height 4
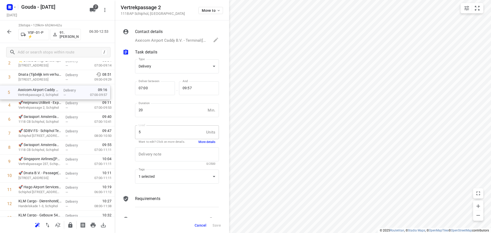
drag, startPoint x: 62, startPoint y: 102, endPoint x: 61, endPoint y: 94, distance: 8.5
click at [61, 94] on div "1 Dnata B.V. - Rangoonweg(Yorick de Wolf) Rangoonweg 11, Schiphol Delivery — 07…" at bounding box center [57, 203] width 115 height 323
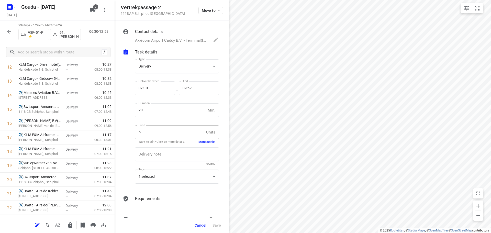
scroll to position [205, 0]
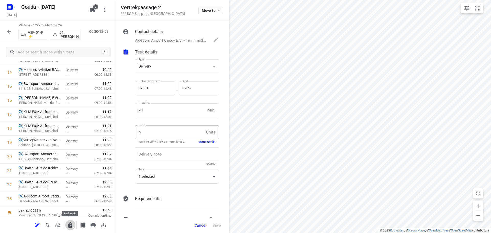
click at [70, 222] on icon "button" at bounding box center [70, 224] width 4 height 5
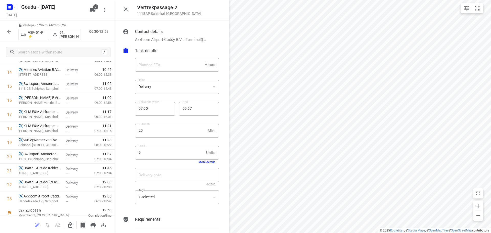
click at [126, 8] on icon "button" at bounding box center [126, 9] width 6 height 6
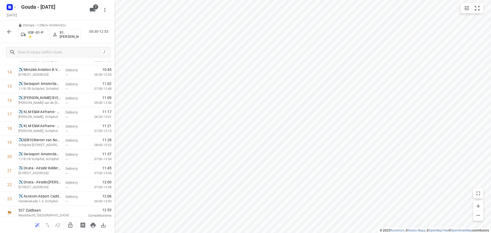
click at [10, 33] on icon "button" at bounding box center [9, 32] width 6 height 6
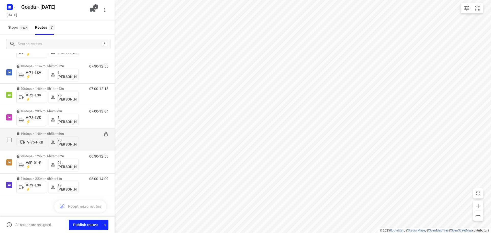
scroll to position [0, 0]
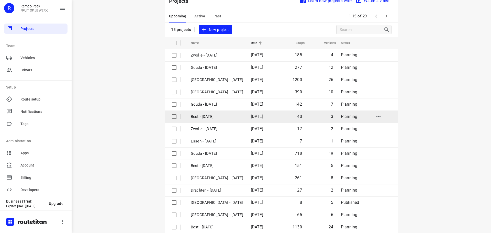
scroll to position [26, 0]
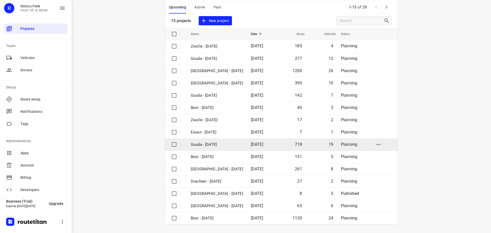
click at [215, 144] on p "Gouda - [DATE]" at bounding box center [217, 145] width 52 height 6
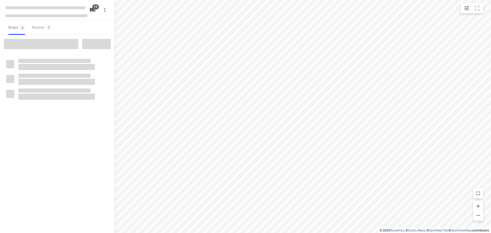
checkbox input "true"
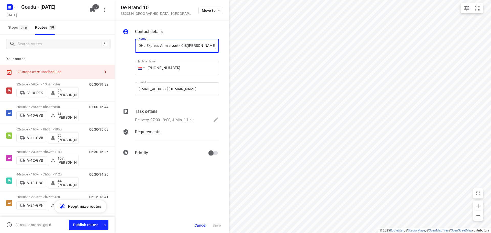
click at [198, 227] on button "Cancel" at bounding box center [201, 225] width 16 height 9
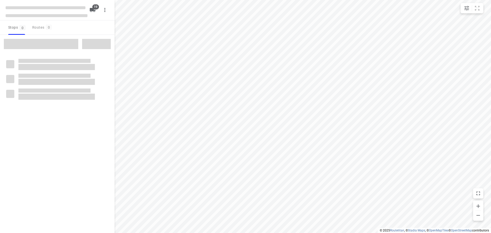
checkbox input "true"
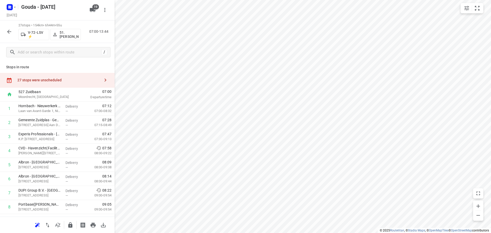
click at [52, 77] on div "27 stops were unscheduled" at bounding box center [57, 80] width 115 height 15
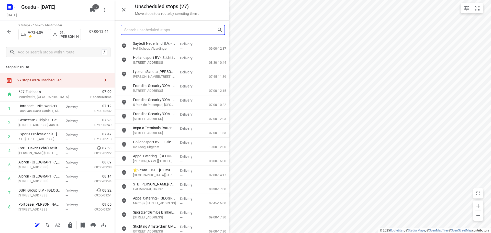
click at [153, 30] on input "Search unscheduled stops" at bounding box center [170, 30] width 93 height 8
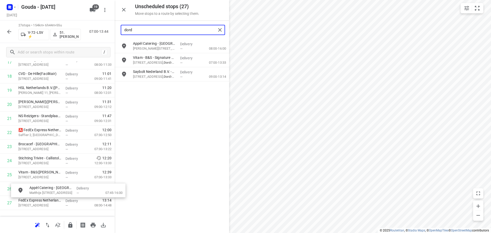
scroll to position [297, 0]
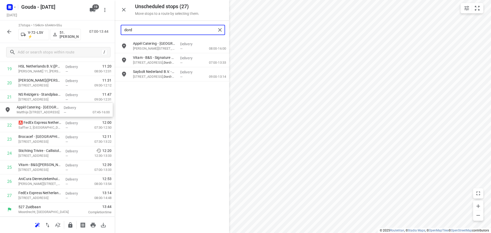
drag, startPoint x: 162, startPoint y: 63, endPoint x: 45, endPoint y: 114, distance: 127.5
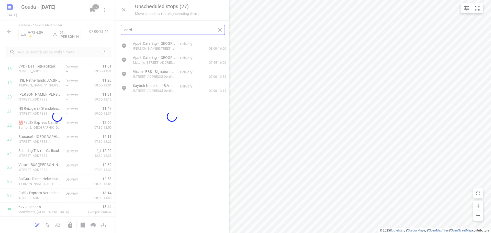
scroll to position [279, 0]
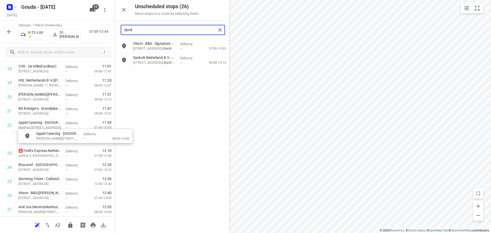
drag, startPoint x: 173, startPoint y: 44, endPoint x: 74, endPoint y: 136, distance: 134.8
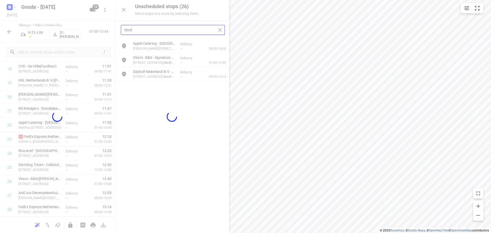
type input "dord"
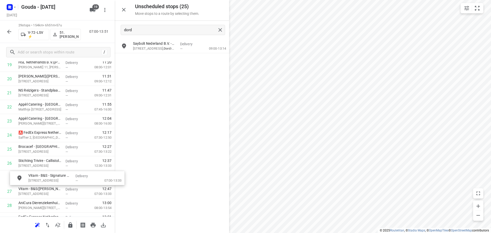
scroll to position [298, 0]
drag, startPoint x: 163, startPoint y: 44, endPoint x: 56, endPoint y: 176, distance: 169.6
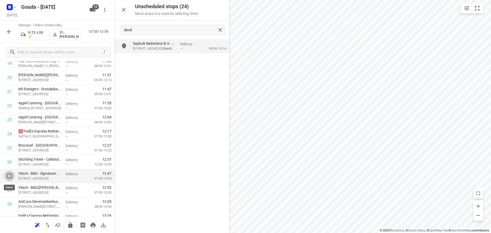
click at [7, 176] on input "checkbox" at bounding box center [9, 176] width 10 height 10
checkbox input "true"
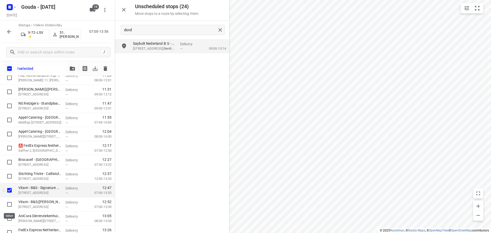
click at [8, 203] on input "checkbox" at bounding box center [9, 204] width 10 height 10
checkbox input "true"
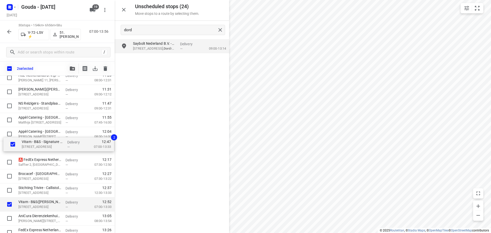
drag, startPoint x: 36, startPoint y: 194, endPoint x: 39, endPoint y: 146, distance: 47.7
click at [39, 146] on div "Hornbach - Nieuwerkerk a/d Ijssel(Leander Verwoerdt) Laan van Avant-Garde 1, Ni…" at bounding box center [57, 29] width 115 height 422
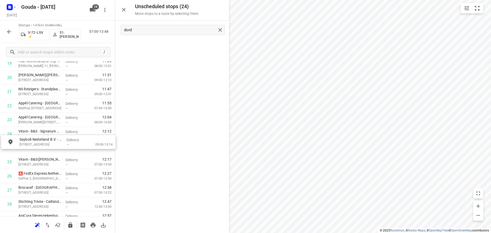
drag, startPoint x: 157, startPoint y: 49, endPoint x: 43, endPoint y: 149, distance: 152.0
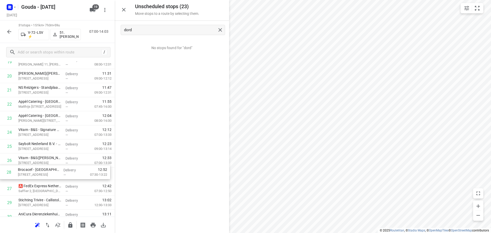
scroll to position [300, 0]
drag, startPoint x: 46, startPoint y: 188, endPoint x: 46, endPoint y: 157, distance: 30.9
click at [46, 157] on div "1 Hornbach - Nieuwerkerk a/d Ijssel(Leander Verwoerdt) Laan van Avant-Garde 1, …" at bounding box center [57, 20] width 115 height 436
drag, startPoint x: 55, startPoint y: 173, endPoint x: 56, endPoint y: 131, distance: 41.9
click at [56, 131] on div "1 Hornbach - Nieuwerkerk a/d Ijssel(Leander Verwoerdt) Laan van Avant-Garde 1, …" at bounding box center [57, 20] width 115 height 436
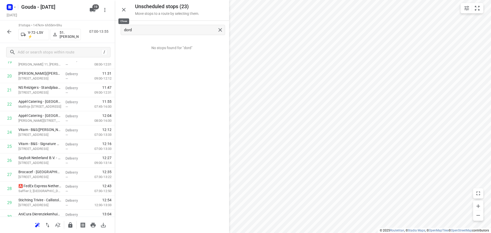
click at [122, 7] on icon "button" at bounding box center [124, 10] width 6 height 6
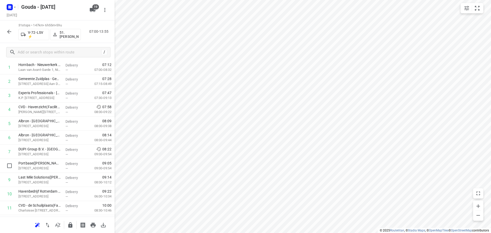
scroll to position [0, 0]
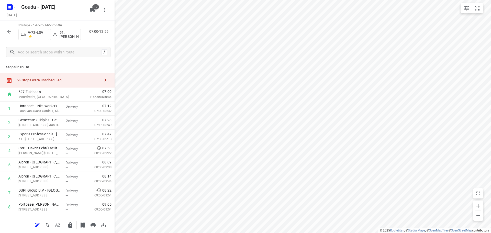
click at [57, 76] on div "23 stops were unscheduled" at bounding box center [57, 80] width 115 height 15
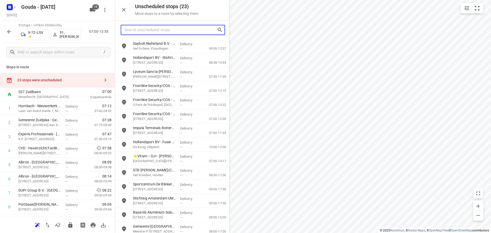
click at [149, 30] on input "Search unscheduled stops" at bounding box center [170, 30] width 93 height 8
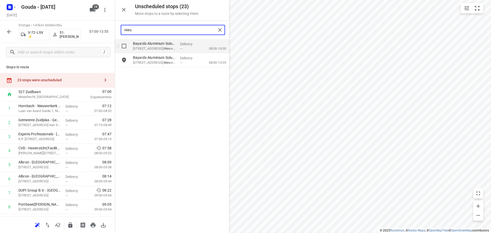
type input "nieu"
click at [129, 48] on input "grid" at bounding box center [124, 46] width 10 height 10
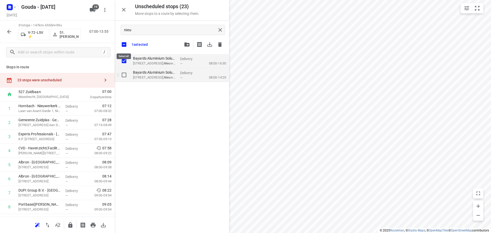
checkbox input "true"
click at [123, 76] on input "grid" at bounding box center [124, 75] width 10 height 10
checkbox input "true"
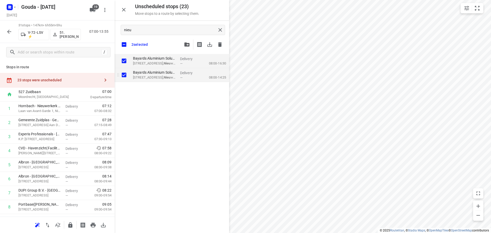
checkbox input "true"
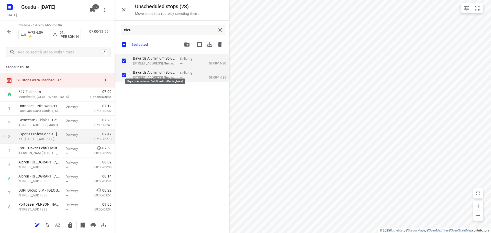
checkbox input "true"
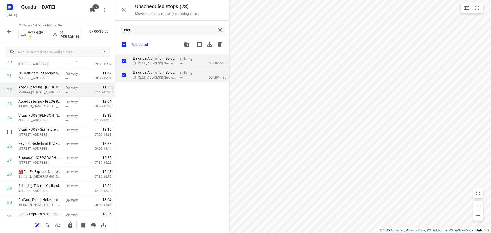
scroll to position [335, 0]
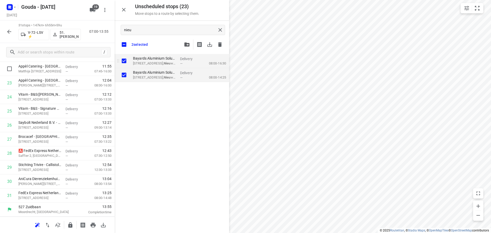
checkbox input "true"
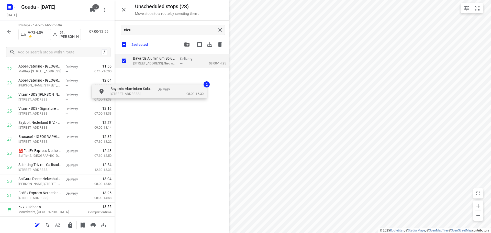
checkbox input "true"
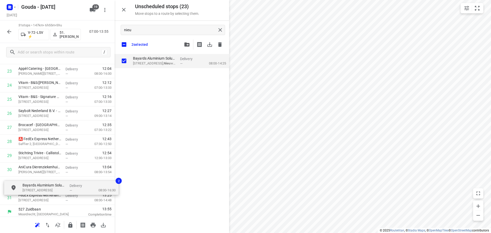
drag, startPoint x: 143, startPoint y: 59, endPoint x: 30, endPoint y: 189, distance: 172.4
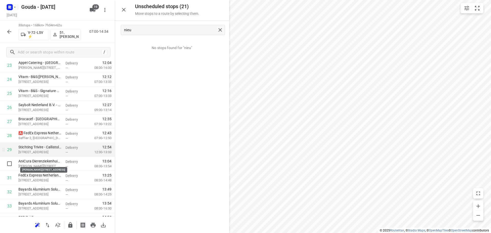
scroll to position [363, 0]
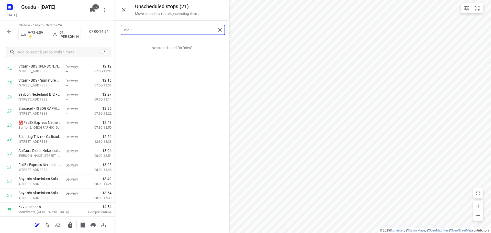
drag, startPoint x: 145, startPoint y: 29, endPoint x: -23, endPoint y: 46, distance: 169.4
click at [0, 46] on html "i © 2025 Routetitan , © Stadia Maps , © OpenMapTiles © OpenStreetMap contributo…" at bounding box center [245, 116] width 491 height 233
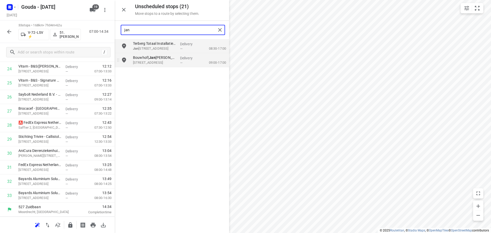
type input "jan"
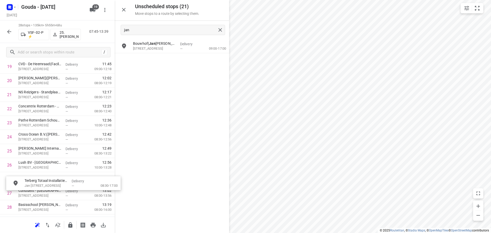
scroll to position [308, 0]
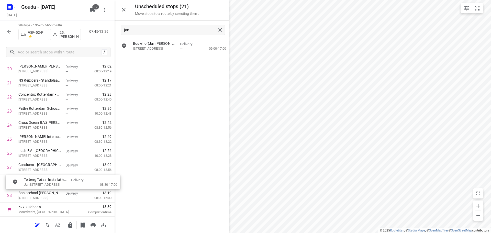
drag, startPoint x: 171, startPoint y: 49, endPoint x: 58, endPoint y: 186, distance: 177.5
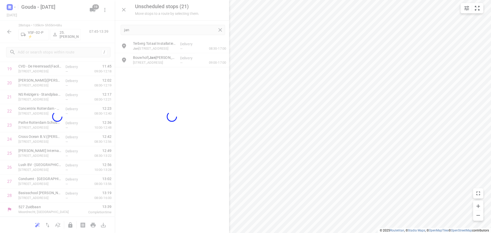
scroll to position [293, 0]
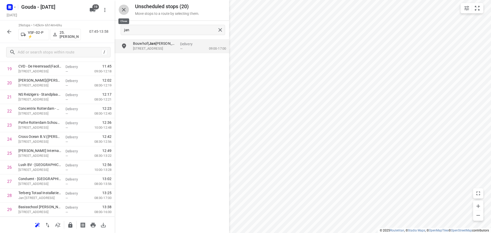
click at [123, 11] on icon "button" at bounding box center [124, 10] width 6 height 6
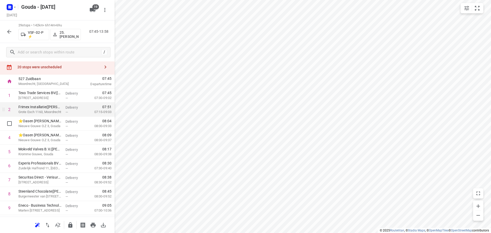
scroll to position [0, 0]
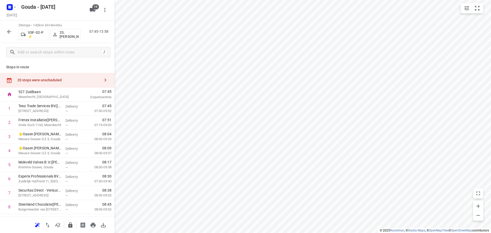
click at [2, 30] on div "29 stops • 142km • 6h14m • 69u VSF-02-P ⚡ 25. Hassan Schweineh 07:45-13:58" at bounding box center [57, 31] width 115 height 22
click at [8, 31] on icon "button" at bounding box center [9, 32] width 4 height 4
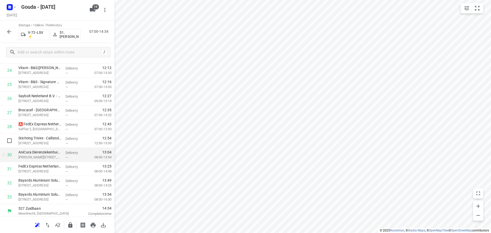
scroll to position [363, 0]
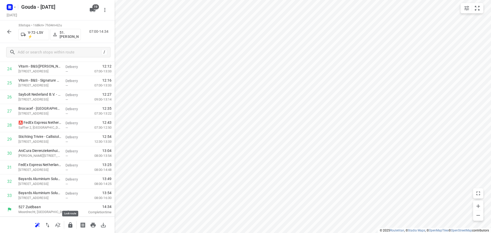
click at [70, 222] on icon "button" at bounding box center [70, 225] width 6 height 6
click at [5, 35] on button "button" at bounding box center [9, 32] width 10 height 10
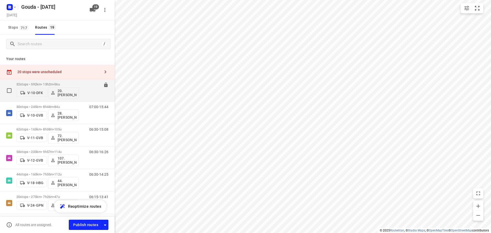
click at [60, 84] on span "56u" at bounding box center [56, 84] width 5 height 4
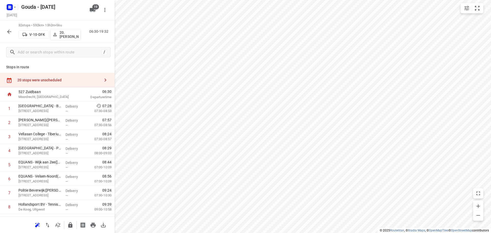
click at [40, 77] on div "20 stops were unscheduled" at bounding box center [57, 80] width 115 height 15
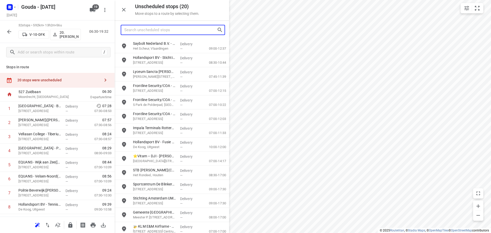
click at [182, 34] on input "Search unscheduled stops" at bounding box center [170, 30] width 93 height 8
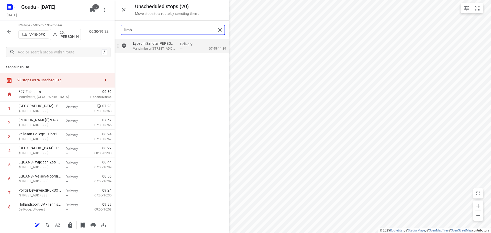
type input "limb"
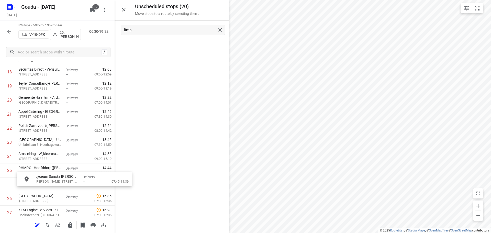
scroll to position [276, 0]
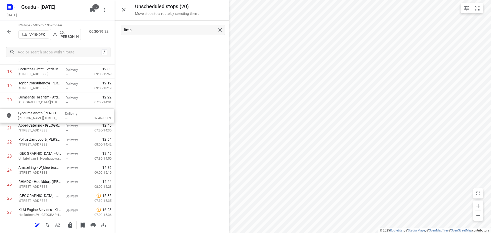
drag, startPoint x: 160, startPoint y: 48, endPoint x: 42, endPoint y: 125, distance: 140.1
click at [126, 12] on icon "button" at bounding box center [124, 10] width 6 height 6
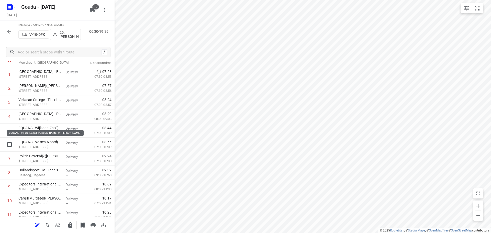
scroll to position [0, 0]
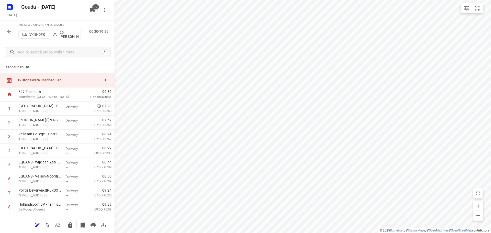
click at [51, 80] on div "19 stops were unscheduled" at bounding box center [58, 80] width 83 height 4
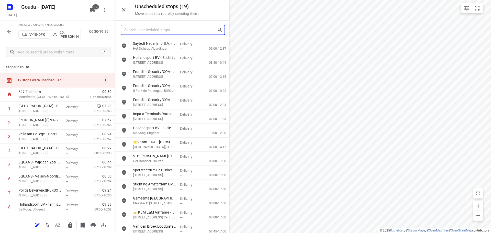
click at [169, 32] on input "Search unscheduled stops" at bounding box center [170, 30] width 93 height 8
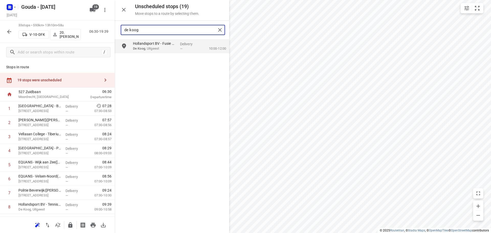
drag, startPoint x: 155, startPoint y: 29, endPoint x: 34, endPoint y: 23, distance: 121.4
click at [40, 24] on div "Unscheduled stops ( 19 ) Move stops to a route by selecting them. de koog Holla…" at bounding box center [57, 116] width 115 height 233
type input "uitg"
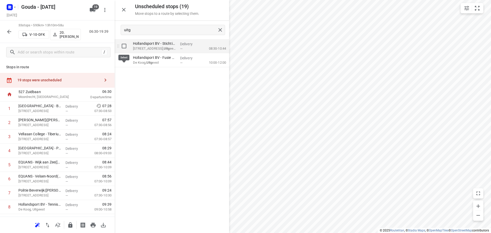
click at [125, 47] on input "grid" at bounding box center [124, 46] width 10 height 10
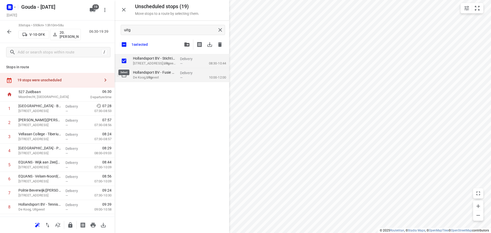
checkbox input "true"
click at [126, 73] on input "grid" at bounding box center [124, 75] width 10 height 10
checkbox input "true"
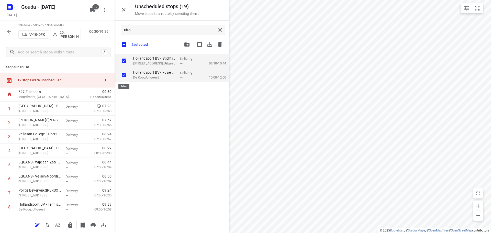
checkbox input "true"
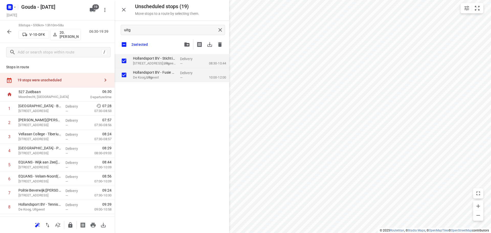
checkbox input "true"
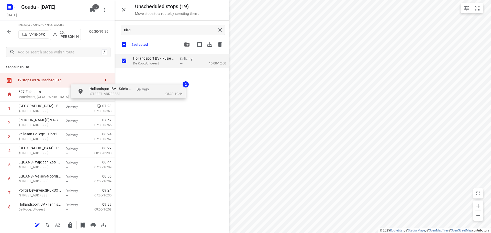
checkbox input "true"
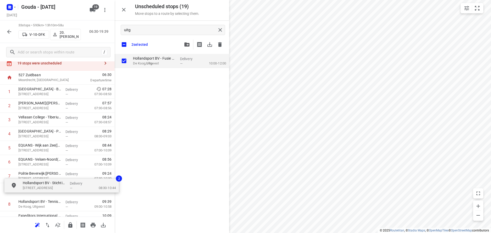
scroll to position [22, 0]
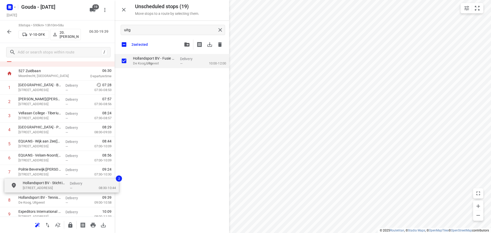
drag, startPoint x: 157, startPoint y: 62, endPoint x: 44, endPoint y: 187, distance: 168.4
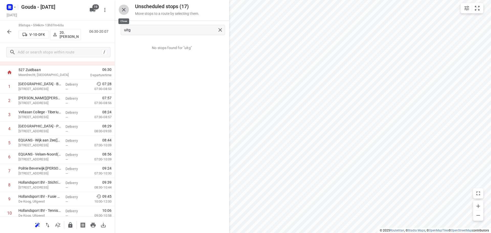
click at [121, 8] on icon "button" at bounding box center [124, 10] width 6 height 6
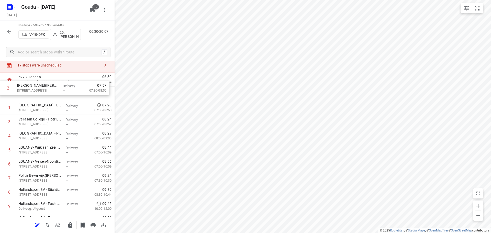
drag, startPoint x: 43, startPoint y: 103, endPoint x: 42, endPoint y: 87, distance: 15.4
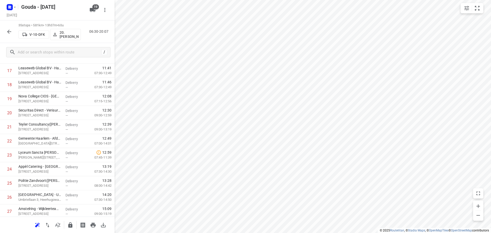
scroll to position [391, 0]
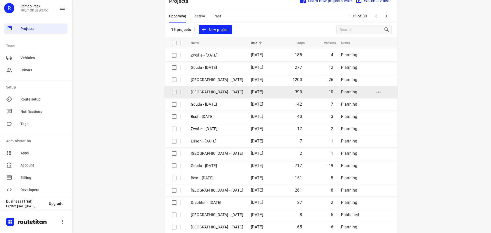
scroll to position [26, 0]
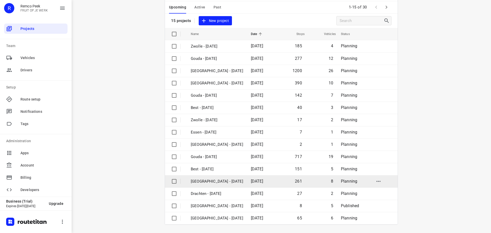
click at [223, 183] on p "[GEOGRAPHIC_DATA] - [DATE]" at bounding box center [217, 181] width 52 height 6
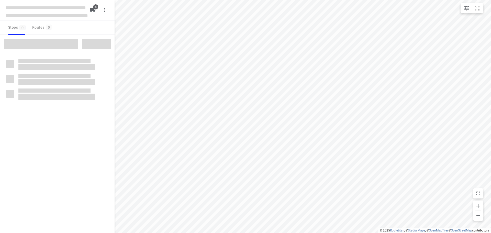
checkbox input "true"
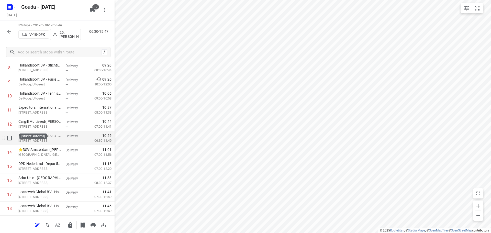
scroll to position [153, 0]
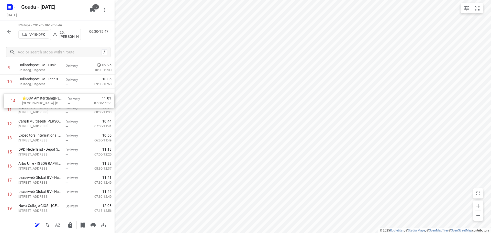
drag, startPoint x: 33, startPoint y: 137, endPoint x: 36, endPoint y: 97, distance: 40.0
click at [36, 97] on div "1 [PERSON_NAME]([PERSON_NAME]) [STREET_ADDRESS] Delivery — 07:33 07:30-08:56 2 …" at bounding box center [57, 173] width 115 height 450
drag, startPoint x: 44, startPoint y: 138, endPoint x: 45, endPoint y: 103, distance: 35.1
click at [45, 103] on div "1 [PERSON_NAME]([PERSON_NAME]) [STREET_ADDRESS] Delivery — 07:33 07:30-08:56 2 …" at bounding box center [57, 174] width 115 height 450
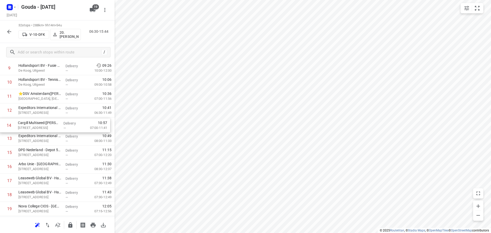
drag, startPoint x: 78, startPoint y: 141, endPoint x: 77, endPoint y: 124, distance: 16.4
click at [77, 124] on div "1 [PERSON_NAME]([PERSON_NAME]) [STREET_ADDRESS] Delivery — 07:33 07:30-08:56 2 …" at bounding box center [57, 174] width 115 height 450
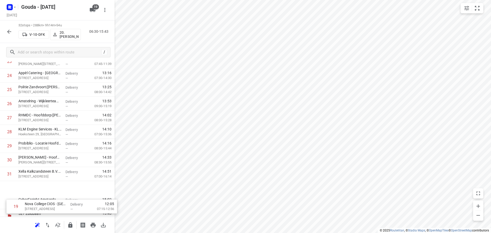
scroll to position [344, 0]
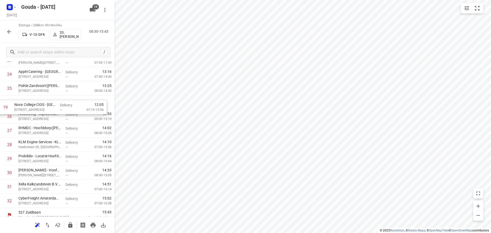
drag, startPoint x: 41, startPoint y: 156, endPoint x: 37, endPoint y: 102, distance: 54.2
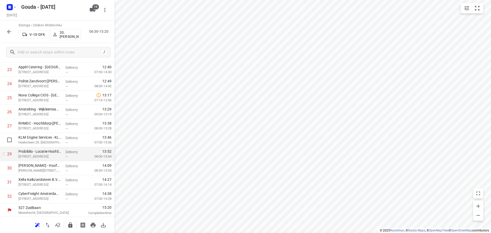
scroll to position [349, 0]
click at [71, 222] on icon "button" at bounding box center [70, 225] width 6 height 6
click at [10, 31] on icon "button" at bounding box center [9, 32] width 6 height 6
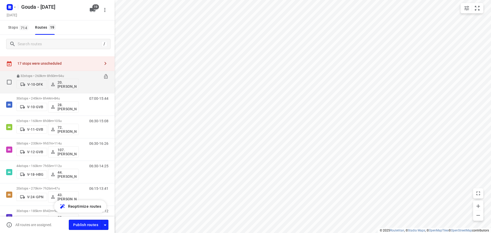
scroll to position [0, 0]
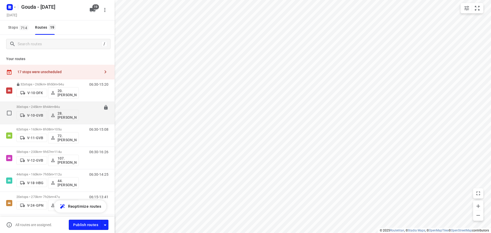
click at [67, 106] on p "30 stops • 245km • 8h44m • 84u" at bounding box center [47, 107] width 62 height 4
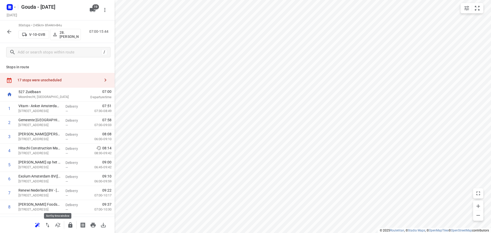
click at [57, 223] on icon "button" at bounding box center [58, 225] width 6 height 6
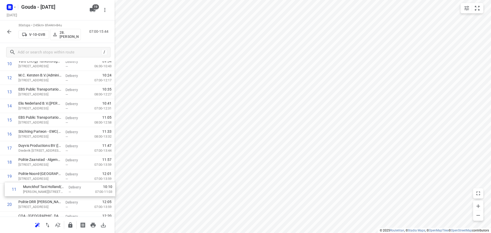
scroll to position [172, 0]
drag, startPoint x: 48, startPoint y: 196, endPoint x: 44, endPoint y: 118, distance: 78.1
click at [44, 118] on div "1 Vitam - Anker Amsterdam Spirits([PERSON_NAME]) Slego 2, Amsterdam Delivery — …" at bounding box center [57, 141] width 115 height 422
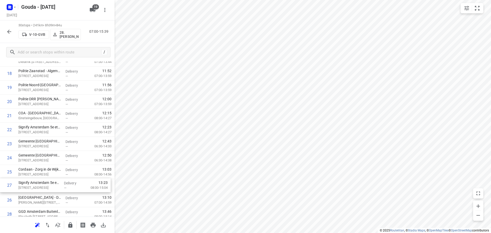
scroll to position [275, 0]
drag, startPoint x: 49, startPoint y: 183, endPoint x: 46, endPoint y: 140, distance: 42.8
click at [44, 138] on div "1 Vitam - Anker Amsterdam Spirits([PERSON_NAME]) Slego 2, Amsterdam Delivery — …" at bounding box center [57, 38] width 115 height 422
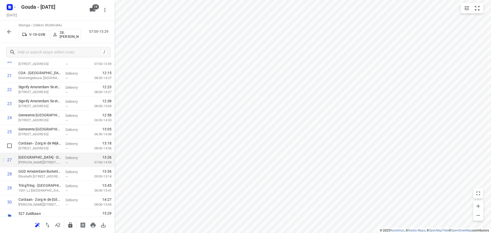
scroll to position [321, 0]
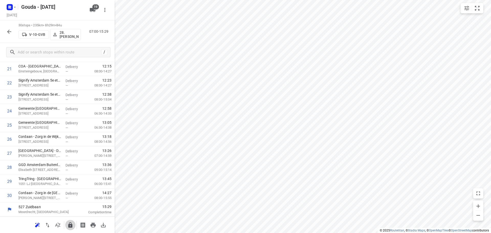
click at [68, 222] on icon "button" at bounding box center [70, 225] width 6 height 6
click at [7, 32] on icon "button" at bounding box center [9, 32] width 4 height 4
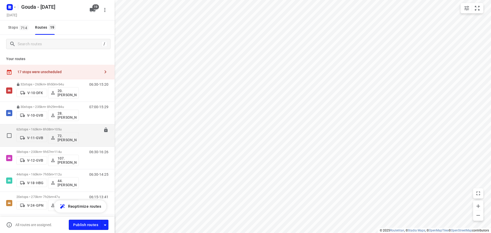
click at [69, 130] on p "62 stops • 163km • 8h38m • 105u" at bounding box center [47, 129] width 62 height 4
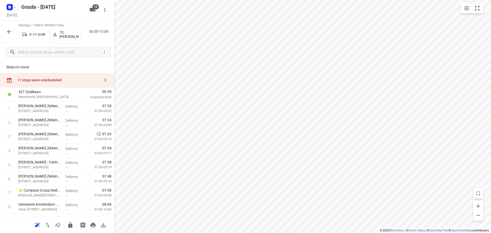
click at [62, 225] on button "button" at bounding box center [58, 225] width 10 height 10
click at [69, 80] on div "17 stops were unscheduled" at bounding box center [58, 80] width 83 height 4
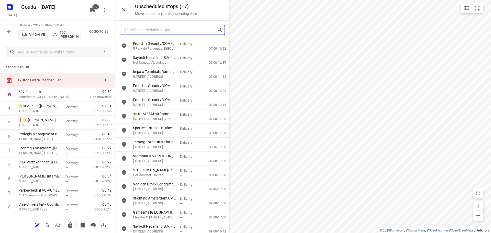
click at [161, 28] on input "Search unscheduled stops" at bounding box center [170, 30] width 93 height 8
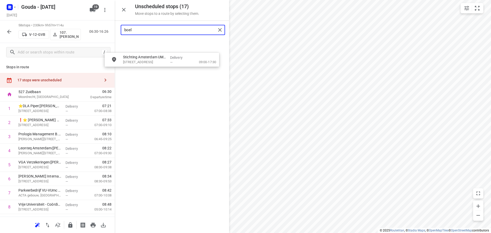
drag, startPoint x: 172, startPoint y: 63, endPoint x: 70, endPoint y: 169, distance: 147.4
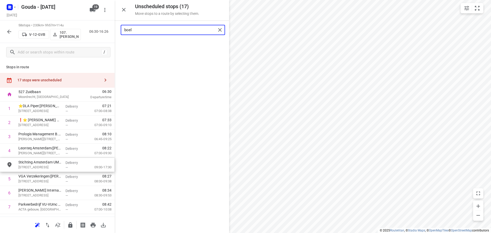
type input "boel"
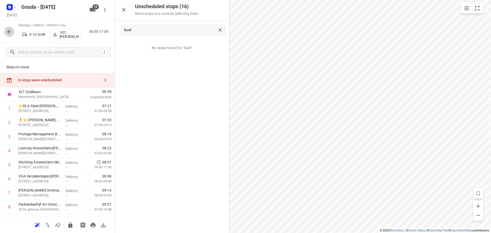
click at [11, 32] on icon "button" at bounding box center [9, 32] width 6 height 6
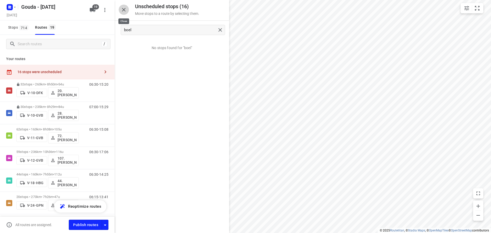
click at [123, 10] on icon "button" at bounding box center [124, 10] width 4 height 4
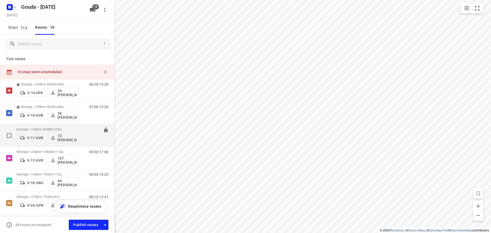
click at [66, 126] on div "62 stops • 163km • 8h38m • 105u V-11-GVB 72.Sharron Koeiman" at bounding box center [47, 135] width 62 height 21
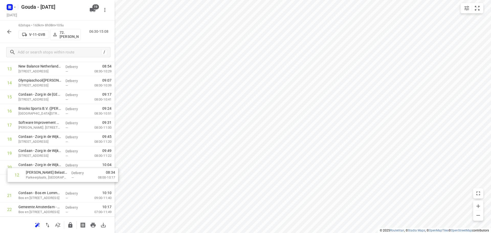
scroll to position [196, 0]
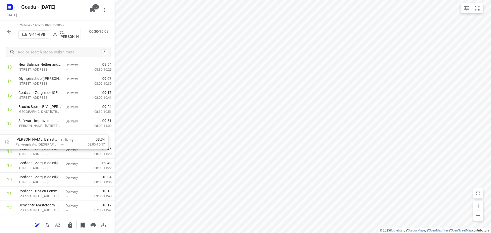
drag, startPoint x: 48, startPoint y: 164, endPoint x: 45, endPoint y: 146, distance: 17.7
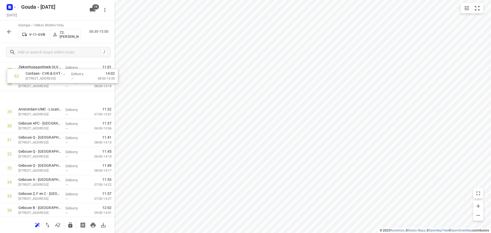
scroll to position [397, 0]
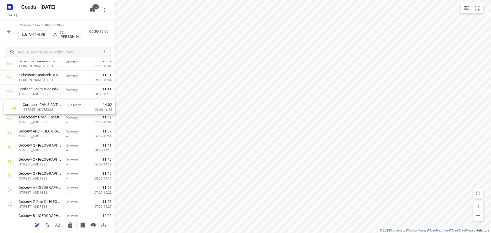
drag, startPoint x: 45, startPoint y: 197, endPoint x: 49, endPoint y: 105, distance: 91.9
click at [49, 105] on div "1 Antoni van Leeuwenhoek Ziekenhuis - Spoed CRU(Daniella van Gullik) Plesmanlaa…" at bounding box center [57, 141] width 115 height 872
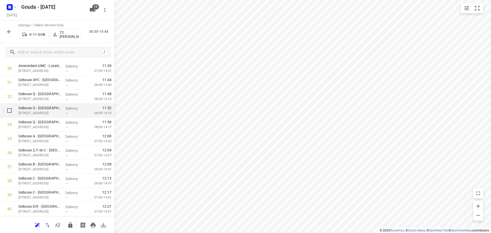
scroll to position [448, 0]
drag, startPoint x: 50, startPoint y: 138, endPoint x: 50, endPoint y: 135, distance: 3.1
click at [50, 135] on div "1 Antoni van Leeuwenhoek Ziekenhuis - Spoed CRU(Daniella van Gullik) Plesmanlaa…" at bounding box center [57, 90] width 115 height 872
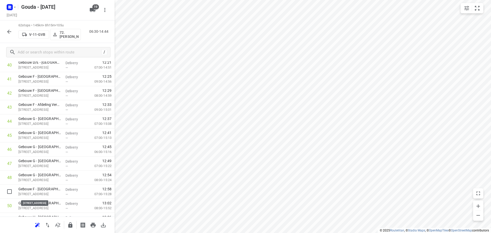
scroll to position [592, 0]
drag, startPoint x: 43, startPoint y: 195, endPoint x: 50, endPoint y: 121, distance: 74.2
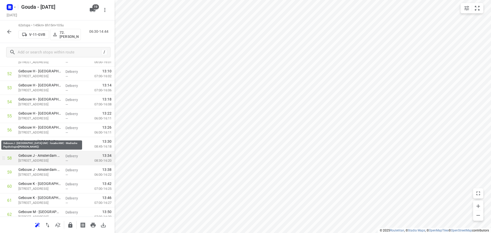
scroll to position [771, 0]
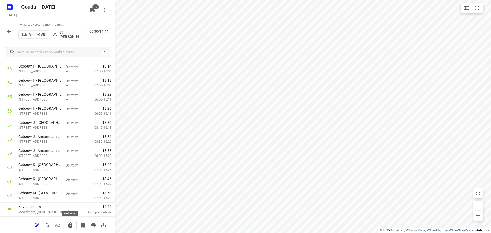
click at [68, 223] on icon "button" at bounding box center [70, 225] width 6 height 6
click at [5, 29] on button "button" at bounding box center [9, 32] width 10 height 10
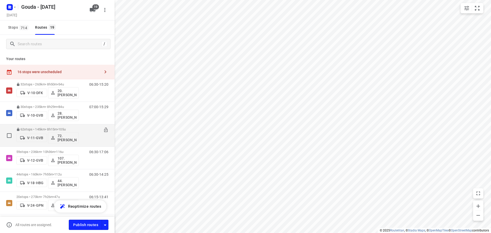
click at [80, 146] on div "62 stops • 145km • 8h15m • 105u V-11-GVB 72.Sharron Koeiman 06:30-14:44" at bounding box center [57, 135] width 115 height 22
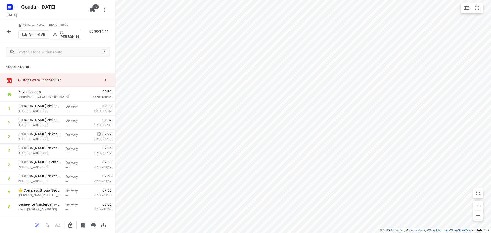
click at [4, 33] on button "button" at bounding box center [9, 32] width 10 height 10
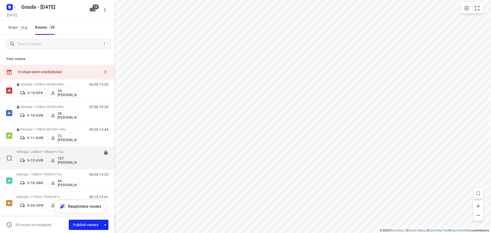
click at [75, 153] on p "59 stops • 236km • 10h36m • 116u" at bounding box center [47, 152] width 62 height 4
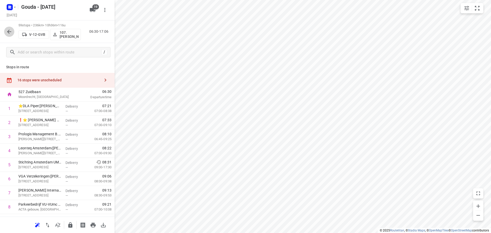
click at [10, 33] on icon "button" at bounding box center [9, 32] width 6 height 6
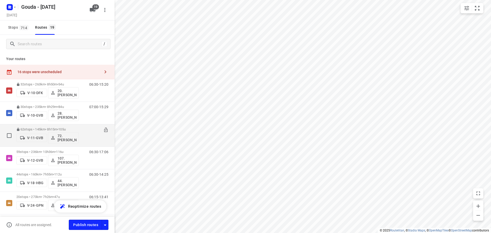
click at [76, 130] on p "62 stops • 145km • 8h15m • 105u" at bounding box center [47, 129] width 62 height 4
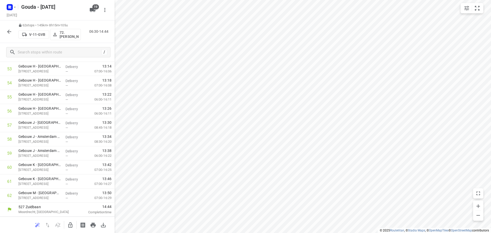
click at [5, 30] on button "button" at bounding box center [9, 32] width 10 height 10
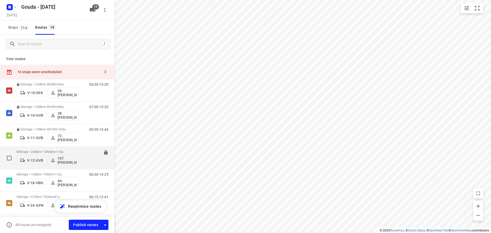
click at [51, 150] on p "59 stops • 236km • 10h36m • 116u" at bounding box center [47, 152] width 62 height 4
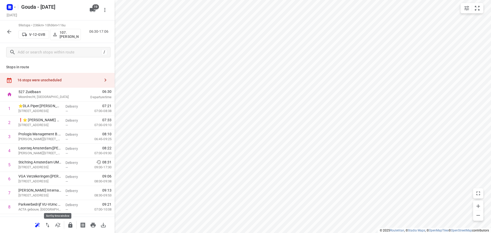
click at [62, 226] on button "button" at bounding box center [58, 225] width 10 height 10
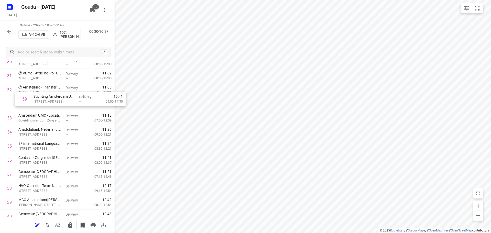
scroll to position [454, 0]
drag, startPoint x: 46, startPoint y: 196, endPoint x: 45, endPoint y: 102, distance: 93.6
click at [45, 102] on div "1 ⭐DLA Piper(Margaux Perry) Strawinskylaan 6, Amsterdam Delivery — 07:21 07:00-…" at bounding box center [57, 63] width 115 height 830
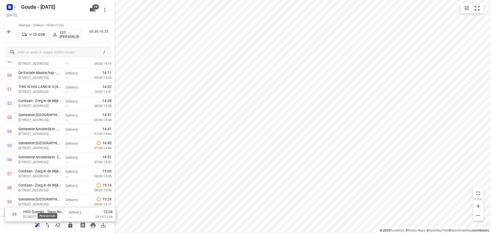
scroll to position [729, 0]
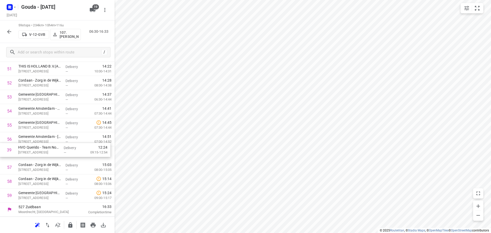
drag, startPoint x: 43, startPoint y: 116, endPoint x: 66, endPoint y: 160, distance: 49.4
drag, startPoint x: 48, startPoint y: 185, endPoint x: 47, endPoint y: 169, distance: 15.6
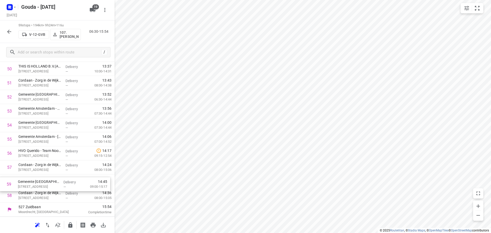
drag, startPoint x: 44, startPoint y: 188, endPoint x: 43, endPoint y: 184, distance: 3.8
click at [67, 224] on icon "button" at bounding box center [70, 225] width 6 height 6
click at [5, 35] on button "button" at bounding box center [9, 32] width 10 height 10
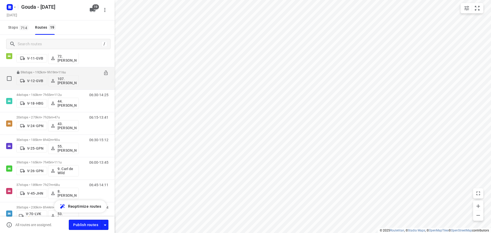
scroll to position [77, 0]
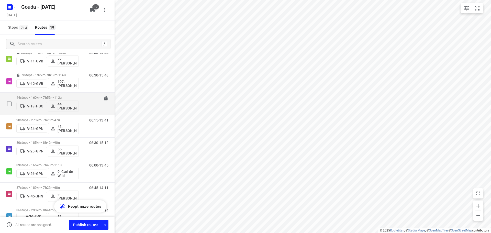
click at [65, 95] on div "44 stops • 160km • 7h55m • 112u V-18-HBG 44. Lennard Horn" at bounding box center [47, 103] width 62 height 21
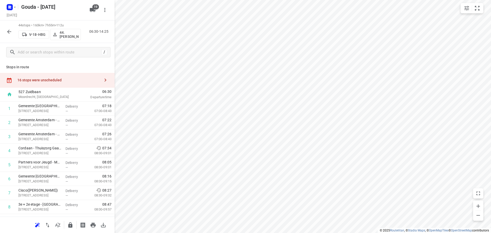
click at [59, 224] on icon "button" at bounding box center [58, 225] width 6 height 6
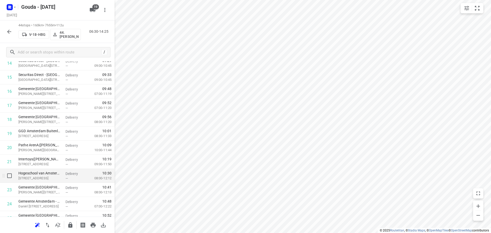
scroll to position [230, 0]
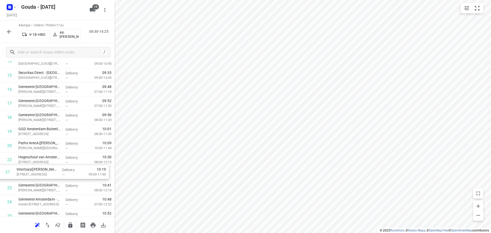
drag, startPoint x: 53, startPoint y: 159, endPoint x: 51, endPoint y: 173, distance: 14.2
click at [51, 173] on div "1 Gemeente Amsterdam - Directie Stadswerken - Schepenbergweg(Gwenda der Meer - …" at bounding box center [57, 180] width 115 height 619
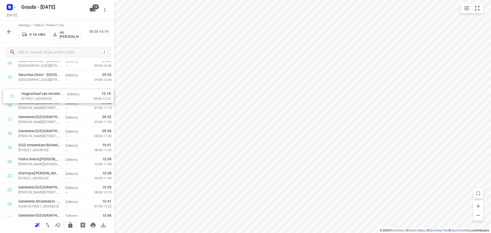
scroll to position [226, 0]
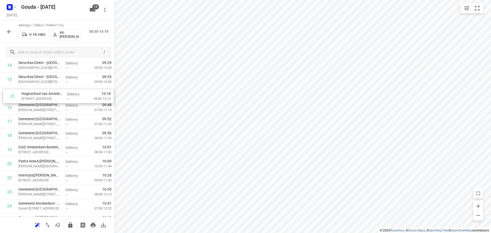
drag, startPoint x: 51, startPoint y: 163, endPoint x: 54, endPoint y: 100, distance: 62.2
click at [54, 100] on div "1 Gemeente Amsterdam - Directie Stadswerken - Schepenbergweg(Gwenda der Meer - …" at bounding box center [57, 184] width 115 height 619
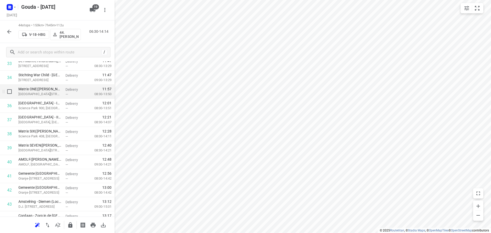
scroll to position [518, 0]
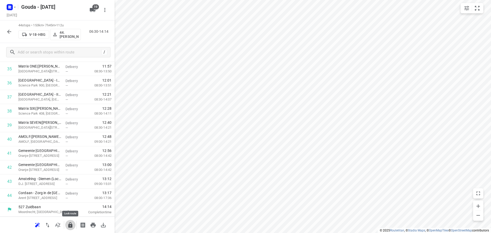
click at [72, 223] on icon "button" at bounding box center [70, 225] width 6 height 6
click at [13, 30] on button "button" at bounding box center [9, 32] width 10 height 10
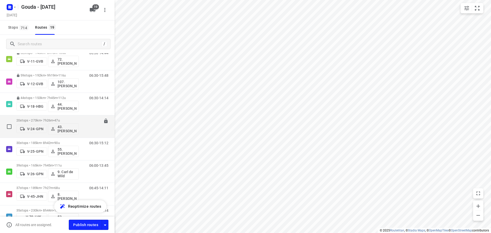
scroll to position [77, 0]
click at [54, 118] on span "•" at bounding box center [53, 120] width 1 height 4
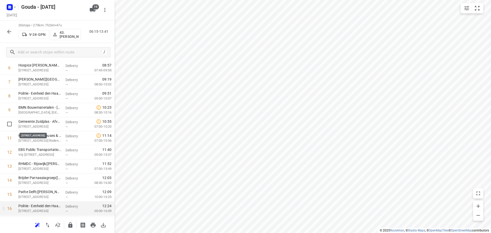
scroll to position [180, 0]
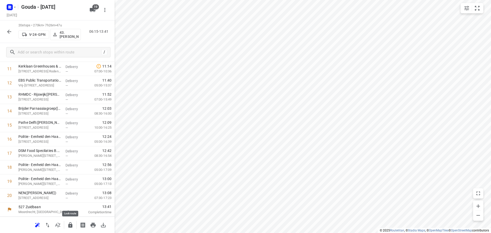
click at [68, 224] on icon "button" at bounding box center [70, 225] width 6 height 6
click at [70, 227] on icon "button" at bounding box center [70, 224] width 4 height 5
click at [58, 225] on icon "button" at bounding box center [58, 225] width 6 height 6
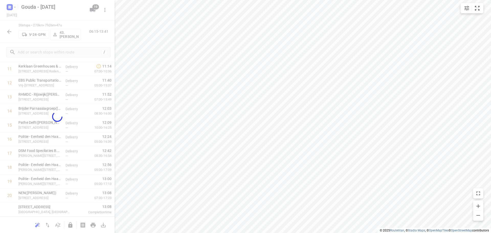
click at [58, 225] on div at bounding box center [57, 116] width 115 height 233
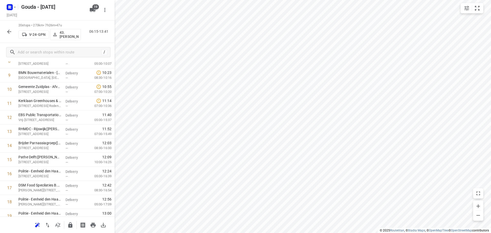
scroll to position [0, 0]
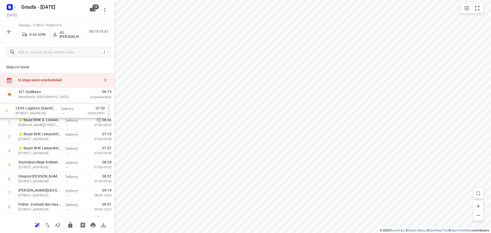
drag, startPoint x: 55, startPoint y: 137, endPoint x: 52, endPoint y: 107, distance: 30.3
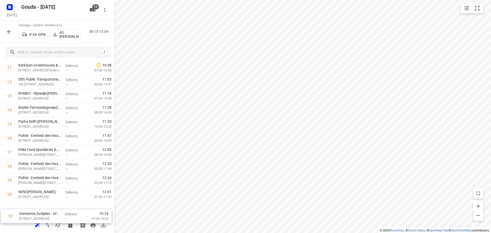
scroll to position [180, 0]
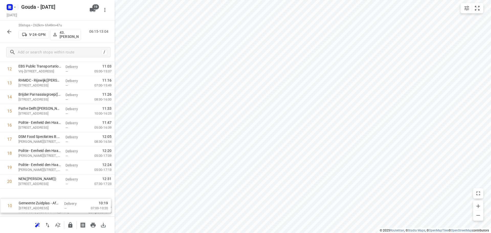
drag, startPoint x: 50, startPoint y: 131, endPoint x: 55, endPoint y: 194, distance: 63.9
click at [55, 194] on div "1 CEVA Logistics ZalareServices B.V. - Bleiswijk(Patrick Sloos) Klappolder 130,…" at bounding box center [57, 61] width 115 height 281
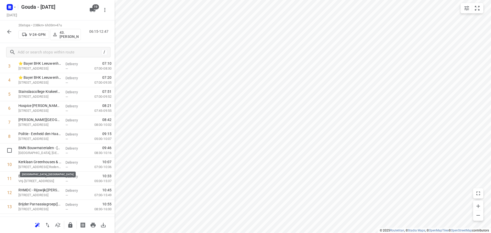
scroll to position [52, 0]
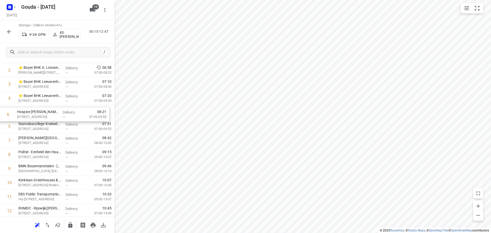
drag, startPoint x: 55, startPoint y: 130, endPoint x: 56, endPoint y: 114, distance: 15.4
click at [54, 115] on div "1 CEVA Logistics ZalareServices B.V. - Bleiswijk(Patrick Sloos) Klappolder 130,…" at bounding box center [57, 189] width 115 height 281
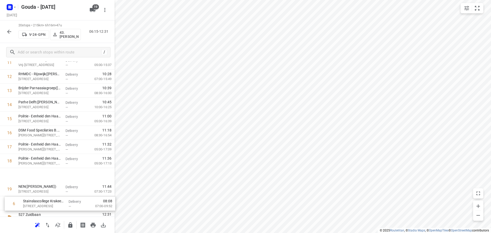
scroll to position [180, 0]
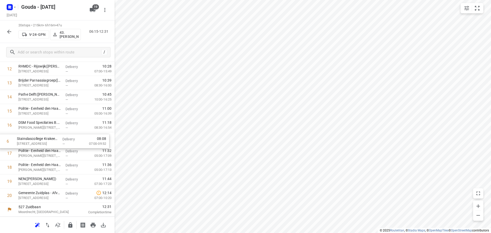
drag, startPoint x: 43, startPoint y: 130, endPoint x: 41, endPoint y: 145, distance: 15.2
click at [41, 145] on div "1 CEVA Logistics ZalareServices B.V. - Bleiswijk(Patrick Sloos) Klappolder 130,…" at bounding box center [57, 61] width 115 height 281
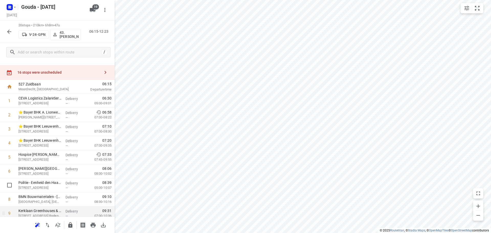
scroll to position [0, 0]
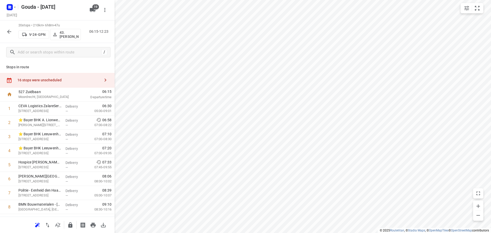
click at [49, 78] on div "16 stops were unscheduled" at bounding box center [58, 80] width 83 height 4
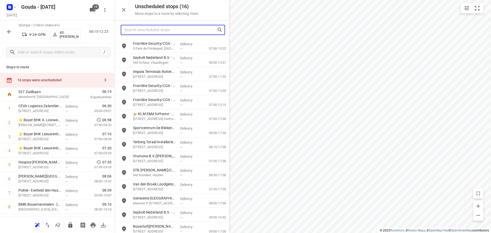
click at [171, 28] on input "Search unscheduled stops" at bounding box center [170, 30] width 93 height 8
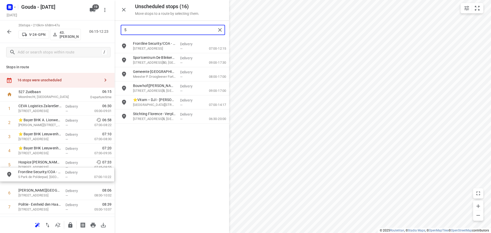
drag, startPoint x: 148, startPoint y: 50, endPoint x: 32, endPoint y: 183, distance: 176.8
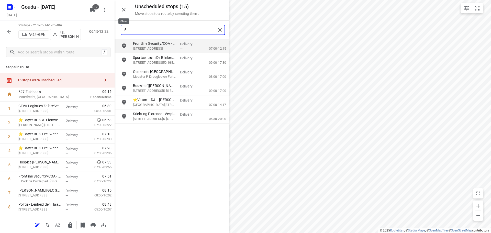
type input "5"
click at [127, 12] on button "button" at bounding box center [124, 10] width 10 height 10
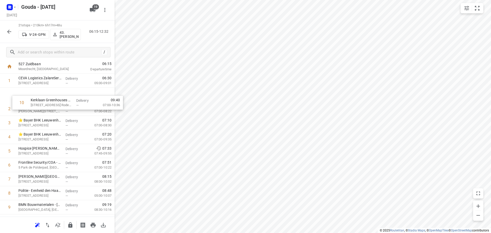
scroll to position [25, 0]
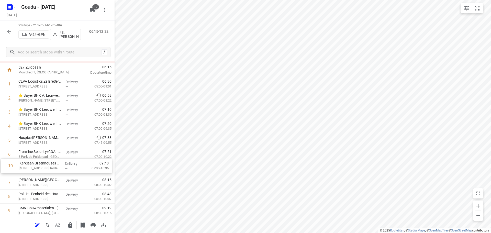
drag, startPoint x: 55, startPoint y: 159, endPoint x: 55, endPoint y: 163, distance: 4.1
click at [55, 163] on div "1 CEVA Logistics ZalareServices B.V. - Bleiswijk(Patrick Sloos) Klappolder 130,…" at bounding box center [57, 224] width 115 height 295
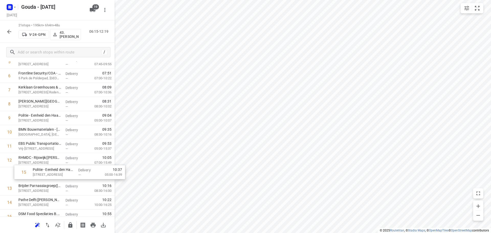
scroll to position [103, 0]
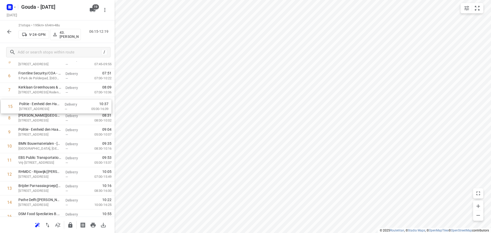
drag, startPoint x: 46, startPoint y: 201, endPoint x: 48, endPoint y: 100, distance: 101.0
click at [48, 100] on div "1 CEVA Logistics ZalareServices B.V. - Bleiswijk(Patrick Sloos) Klappolder 130,…" at bounding box center [57, 145] width 115 height 295
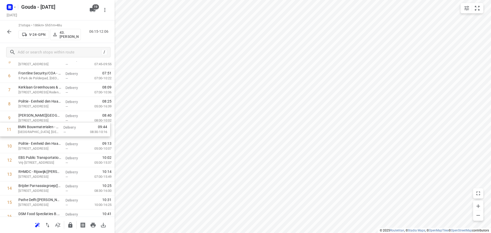
drag, startPoint x: 60, startPoint y: 134, endPoint x: 60, endPoint y: 130, distance: 4.6
click at [60, 130] on div "1 CEVA Logistics ZalareServices B.V. - Bleiswijk(Patrick Sloos) Klappolder 130,…" at bounding box center [57, 145] width 115 height 295
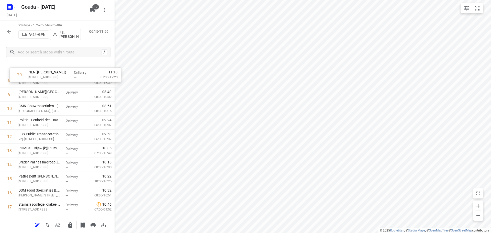
scroll to position [111, 0]
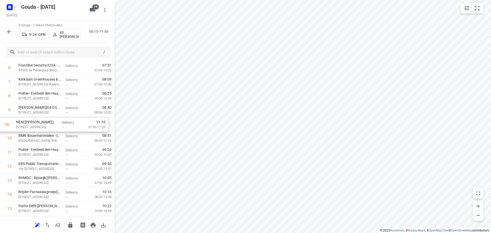
drag, startPoint x: 46, startPoint y: 181, endPoint x: 43, endPoint y: 122, distance: 58.9
click at [43, 122] on div "1 CEVA Logistics ZalareServices B.V. - Bleiswijk(Patrick Sloos) Klappolder 130,…" at bounding box center [57, 138] width 115 height 295
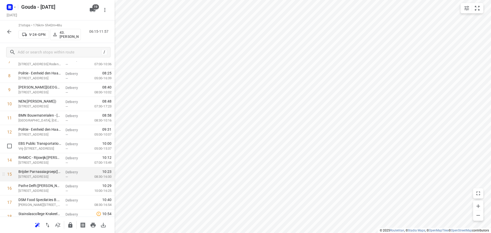
scroll to position [137, 0]
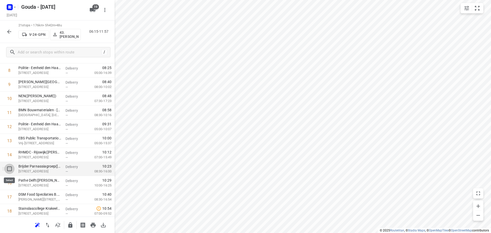
click at [8, 169] on input "checkbox" at bounding box center [9, 169] width 10 height 10
checkbox input "true"
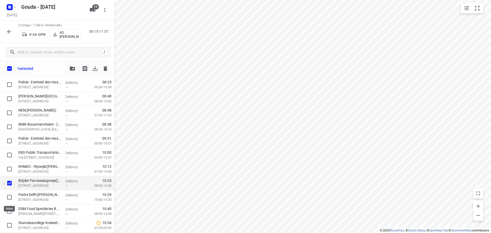
drag, startPoint x: 6, startPoint y: 200, endPoint x: 24, endPoint y: 188, distance: 21.6
click at [7, 199] on input "checkbox" at bounding box center [9, 197] width 10 height 10
checkbox input "true"
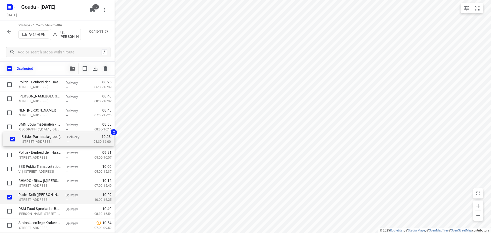
drag, startPoint x: 33, startPoint y: 184, endPoint x: 37, endPoint y: 137, distance: 46.9
click at [37, 137] on div "CEVA Logistics ZalareServices B.V. - Bleiswijk(Patrick Sloos) Klappolder 130, B…" at bounding box center [57, 126] width 115 height 295
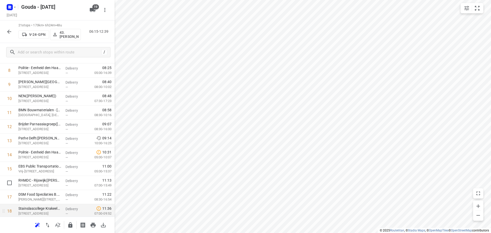
scroll to position [188, 0]
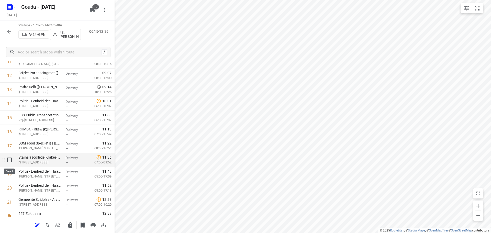
click at [9, 162] on input "checkbox" at bounding box center [9, 160] width 10 height 10
checkbox input "true"
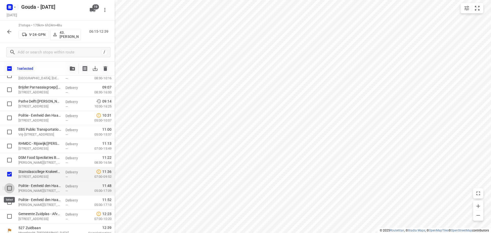
click at [9, 191] on input "checkbox" at bounding box center [9, 188] width 10 height 10
checkbox input "true"
click at [7, 205] on input "checkbox" at bounding box center [9, 202] width 10 height 10
checkbox input "true"
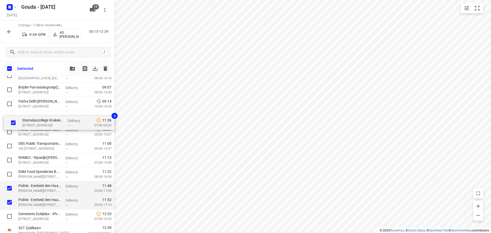
drag, startPoint x: 31, startPoint y: 173, endPoint x: 40, endPoint y: 119, distance: 55.3
click at [34, 119] on div "CEVA Logistics ZalareServices B.V. - Bleiswijk(Patrick Sloos) Klappolder 130, B…" at bounding box center [57, 75] width 115 height 295
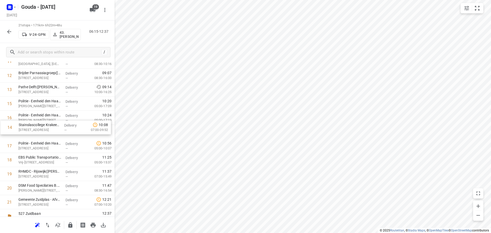
drag, startPoint x: 58, startPoint y: 105, endPoint x: 58, endPoint y: 132, distance: 26.9
click at [58, 132] on div "1 CEVA Logistics ZalareServices B.V. - Bleiswijk(Patrick Sloos) Klappolder 130,…" at bounding box center [57, 61] width 115 height 295
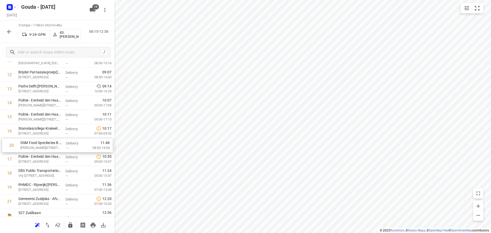
drag, startPoint x: 44, startPoint y: 191, endPoint x: 46, endPoint y: 146, distance: 45.3
click at [46, 146] on div "1 CEVA Logistics ZalareServices B.V. - Bleiswijk(Patrick Sloos) Klappolder 130,…" at bounding box center [57, 60] width 115 height 295
drag, startPoint x: 46, startPoint y: 174, endPoint x: 43, endPoint y: 153, distance: 21.4
click at [43, 153] on div "1 CEVA Logistics ZalareServices B.V. - Bleiswijk(Patrick Sloos) Klappolder 130,…" at bounding box center [57, 60] width 115 height 295
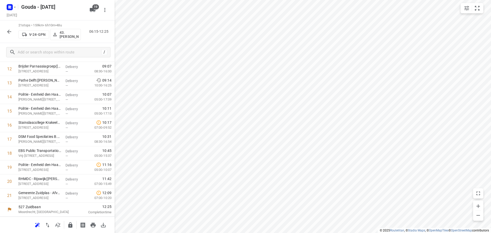
scroll to position [194, 0]
click at [68, 222] on icon "button" at bounding box center [70, 225] width 6 height 6
click at [13, 33] on button "button" at bounding box center [9, 32] width 10 height 10
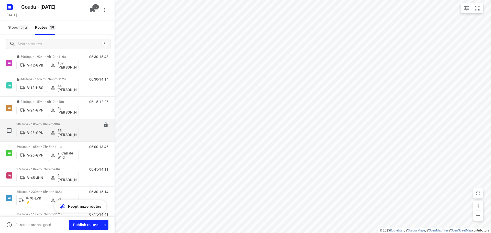
scroll to position [102, 0]
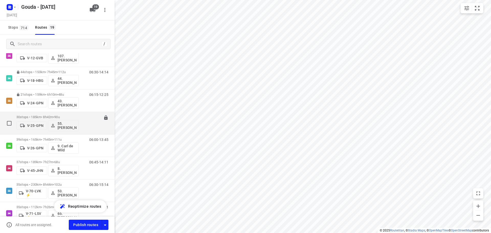
click at [49, 115] on p "30 stops • 185km • 8h42m • 90u" at bounding box center [47, 117] width 62 height 4
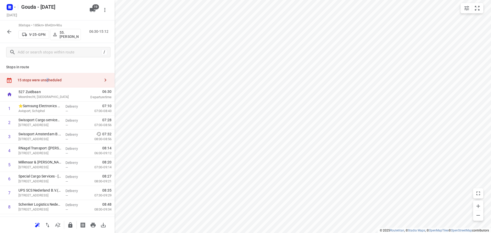
drag, startPoint x: 48, startPoint y: 77, endPoint x: 58, endPoint y: 73, distance: 10.5
click at [47, 77] on div "15 stops were unscheduled" at bounding box center [57, 80] width 115 height 15
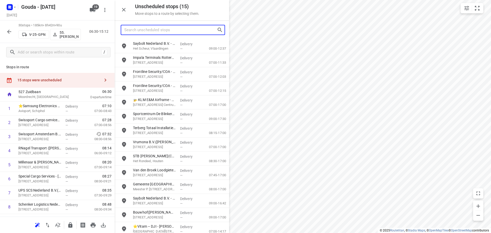
click at [194, 29] on input "Search unscheduled stops" at bounding box center [170, 30] width 93 height 8
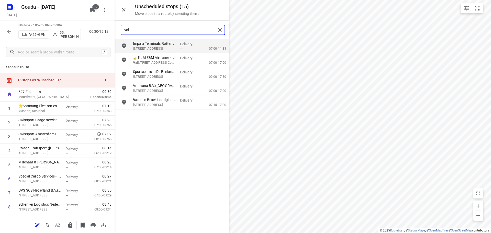
type input "valk"
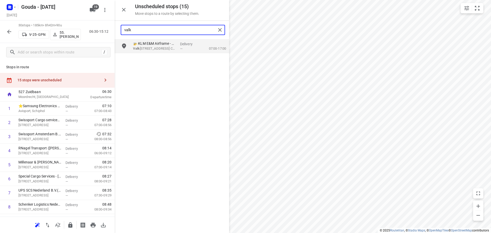
click at [157, 44] on p "🚁 KLM E&M Airframe - SPL/C - P30(Roland van Gerven)" at bounding box center [154, 43] width 43 height 5
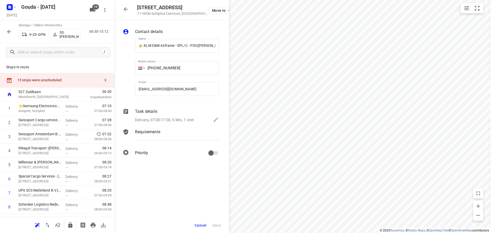
scroll to position [0, 15]
click at [201, 117] on div "Delivery, 07:00-17:00, 5 Min, 1 Unit" at bounding box center [177, 120] width 84 height 7
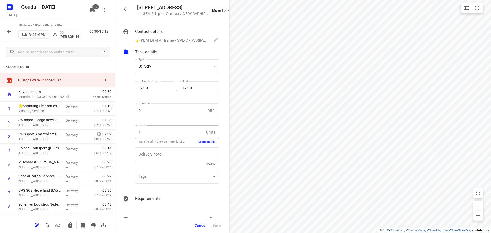
click at [201, 142] on button "More details" at bounding box center [206, 142] width 17 height 4
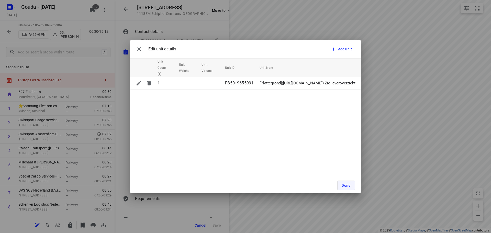
click at [344, 184] on span "Done" at bounding box center [346, 185] width 9 height 4
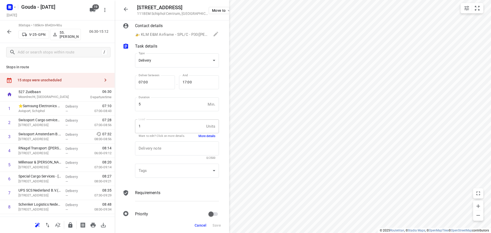
scroll to position [15, 0]
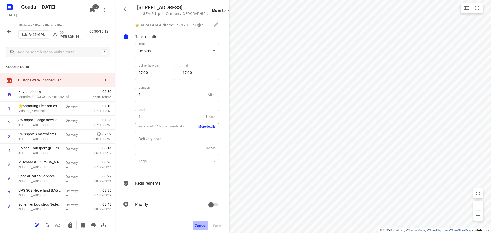
click at [202, 223] on button "Cancel" at bounding box center [201, 225] width 16 height 9
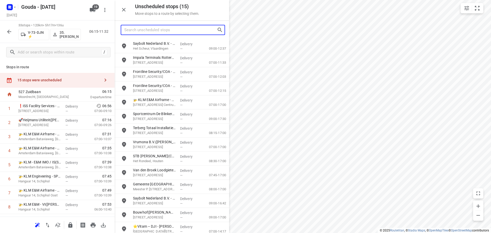
click at [163, 30] on input "Search unscheduled stops" at bounding box center [170, 30] width 93 height 8
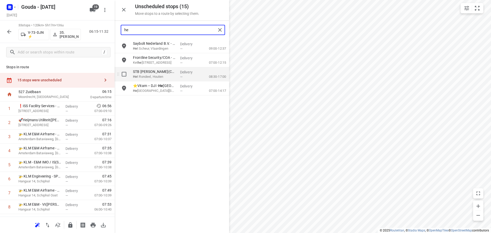
type input "h"
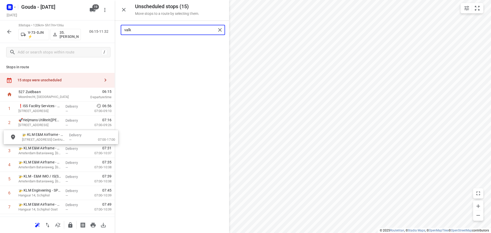
drag, startPoint x: 154, startPoint y: 49, endPoint x: 43, endPoint y: 147, distance: 147.6
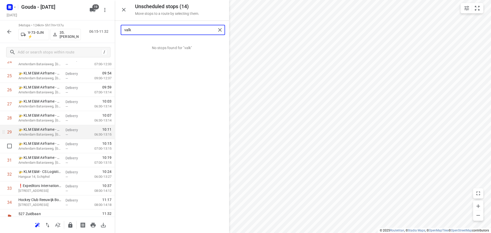
scroll to position [377, 0]
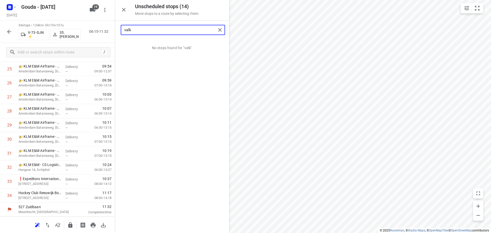
type input "valk"
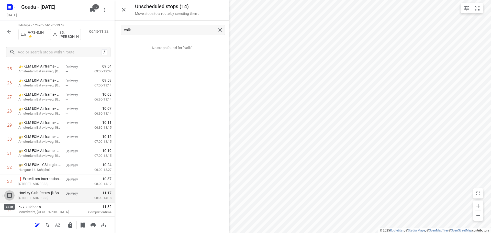
click at [7, 195] on input "checkbox" at bounding box center [9, 195] width 10 height 10
checkbox input "true"
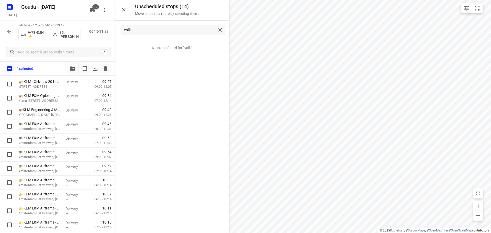
scroll to position [222, 0]
click at [73, 70] on icon "button" at bounding box center [72, 68] width 5 height 4
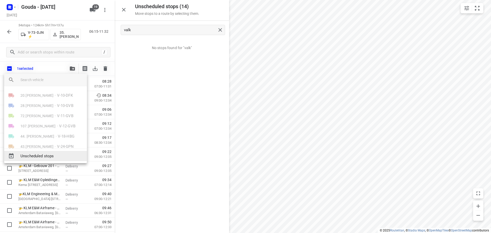
click at [48, 153] on div "Unscheduled stops" at bounding box center [45, 156] width 83 height 10
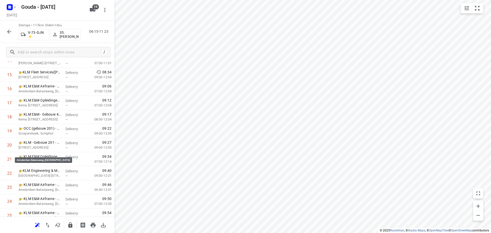
scroll to position [363, 0]
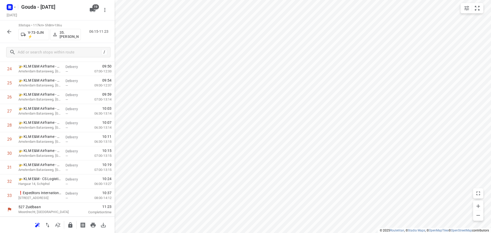
click at [10, 32] on icon "button" at bounding box center [9, 32] width 6 height 6
click at [70, 229] on button "button" at bounding box center [70, 225] width 10 height 10
click at [11, 32] on icon "button" at bounding box center [9, 32] width 4 height 4
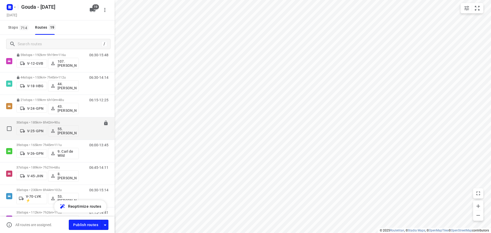
scroll to position [102, 0]
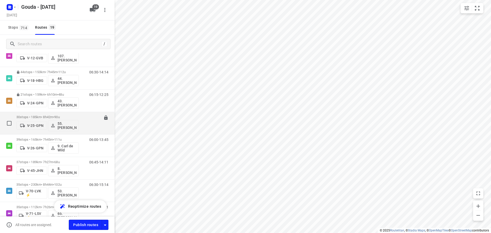
click at [60, 116] on span "90u" at bounding box center [56, 117] width 5 height 4
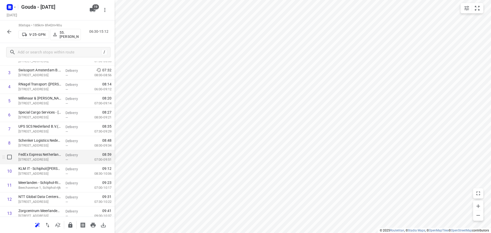
scroll to position [77, 0]
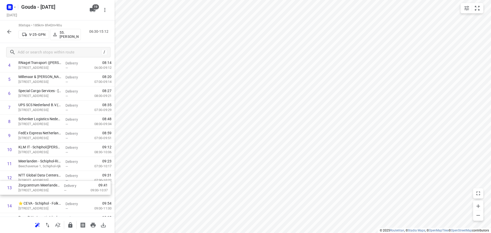
drag, startPoint x: 48, startPoint y: 201, endPoint x: 50, endPoint y: 179, distance: 21.6
click at [50, 180] on div "1 ⭐Samsung Electronics Benelux B.V.(Timothy van Bentum) Avioport, Schiphol Deli…" at bounding box center [57, 227] width 115 height 422
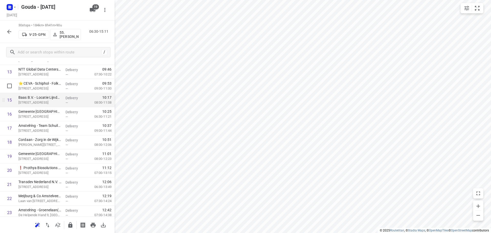
scroll to position [214, 0]
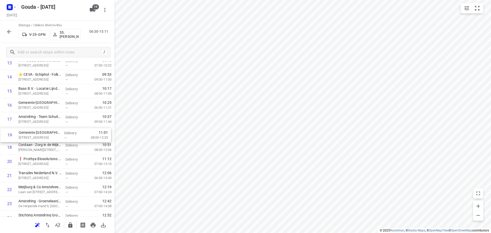
drag, startPoint x: 40, startPoint y: 149, endPoint x: 39, endPoint y: 134, distance: 14.3
click at [39, 134] on div "1 ⭐Samsung Electronics Benelux B.V.(Timothy van Bentum) Avioport, Schiphol Deli…" at bounding box center [57, 98] width 115 height 422
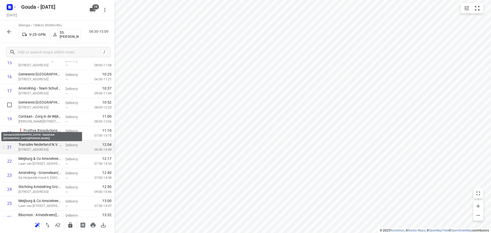
scroll to position [291, 0]
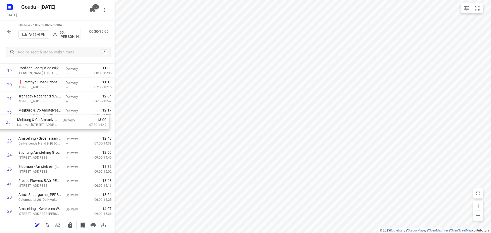
drag, startPoint x: 44, startPoint y: 161, endPoint x: 43, endPoint y: 126, distance: 34.8
click at [43, 126] on div "1 ⭐Samsung Electronics Benelux B.V.(Timothy van Bentum) Avioport, Schiphol Deli…" at bounding box center [57, 22] width 115 height 422
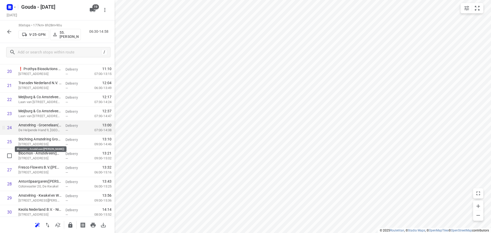
scroll to position [321, 0]
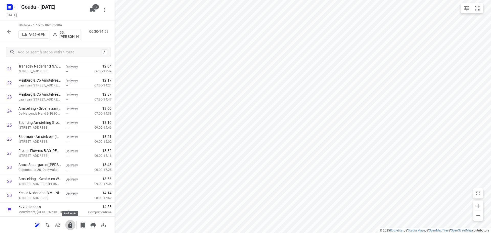
click at [69, 224] on icon "button" at bounding box center [70, 224] width 4 height 5
click at [12, 33] on icon "button" at bounding box center [9, 32] width 6 height 6
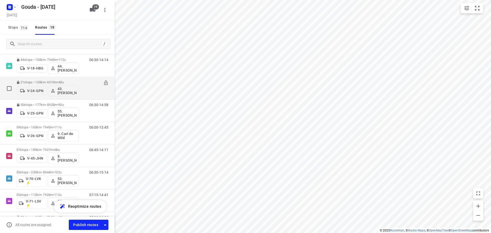
scroll to position [102, 0]
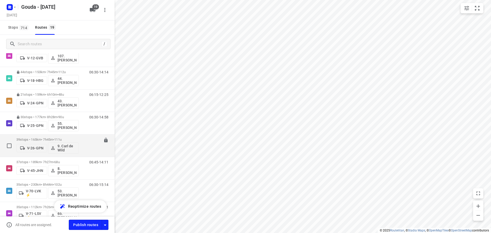
click at [54, 139] on span "•" at bounding box center [53, 140] width 1 height 4
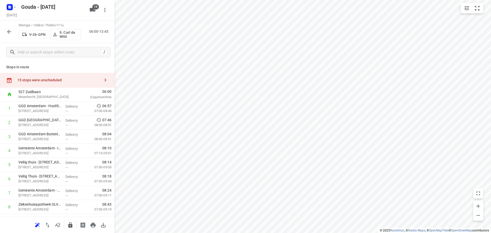
click at [57, 223] on icon "button" at bounding box center [58, 225] width 6 height 6
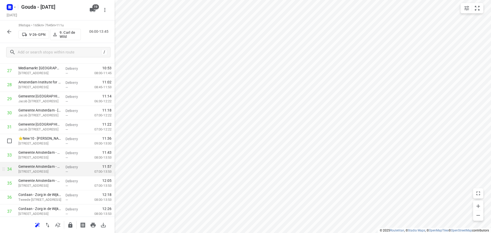
scroll to position [409, 0]
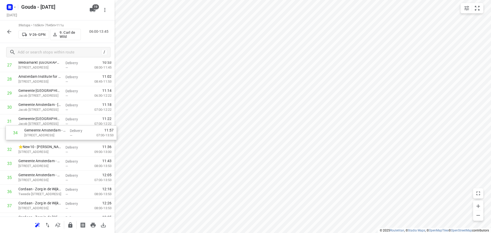
drag, startPoint x: 37, startPoint y: 166, endPoint x: 42, endPoint y: 134, distance: 32.7
drag, startPoint x: 41, startPoint y: 178, endPoint x: 44, endPoint y: 145, distance: 33.1
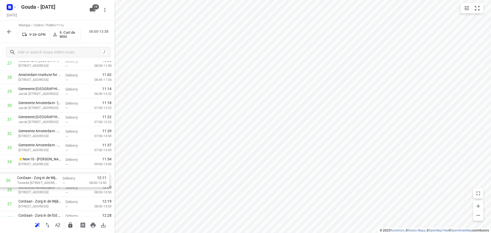
scroll to position [411, 0]
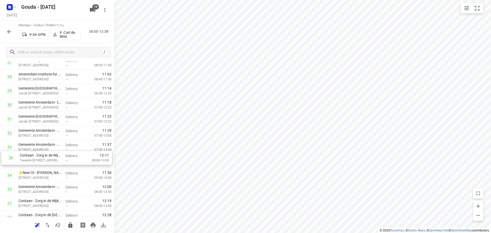
drag, startPoint x: 55, startPoint y: 191, endPoint x: 55, endPoint y: 155, distance: 36.0
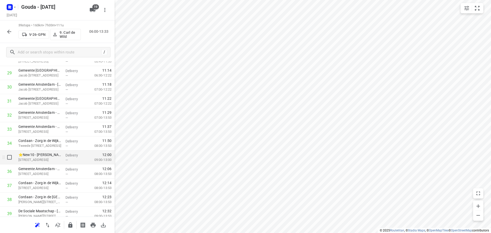
scroll to position [447, 0]
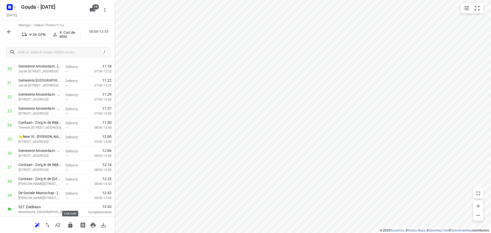
click at [67, 224] on button "button" at bounding box center [70, 225] width 10 height 10
click at [12, 33] on icon "button" at bounding box center [9, 32] width 6 height 6
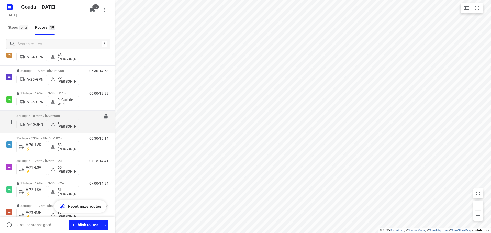
scroll to position [153, 0]
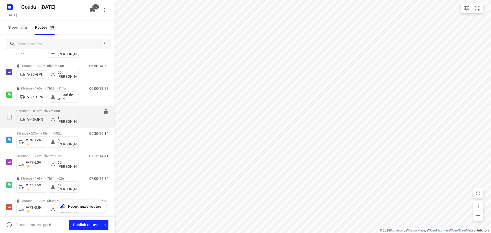
click at [55, 111] on p "37 stops • 189km • 7h27m • 68u" at bounding box center [47, 111] width 62 height 4
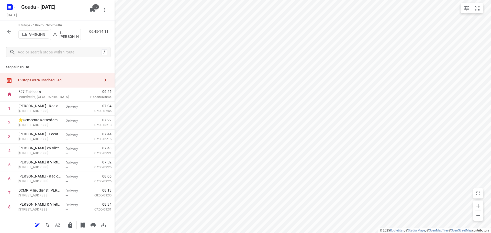
click at [47, 80] on div "15 stops were unscheduled" at bounding box center [58, 80] width 83 height 4
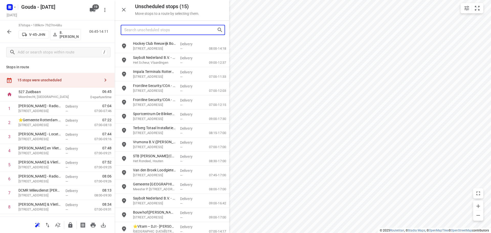
click at [138, 27] on input "Search unscheduled stops" at bounding box center [170, 30] width 93 height 8
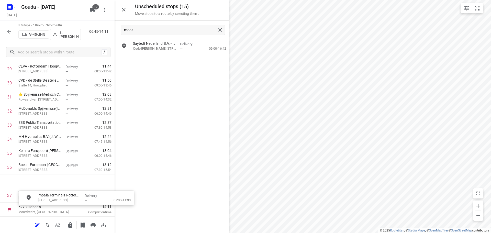
scroll to position [437, 0]
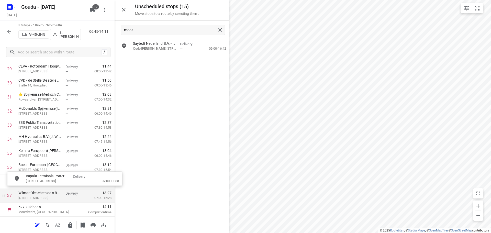
drag, startPoint x: 153, startPoint y: 52, endPoint x: 46, endPoint y: 187, distance: 173.0
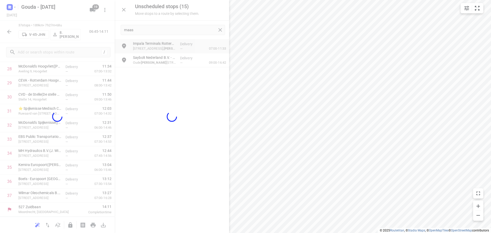
scroll to position [419, 0]
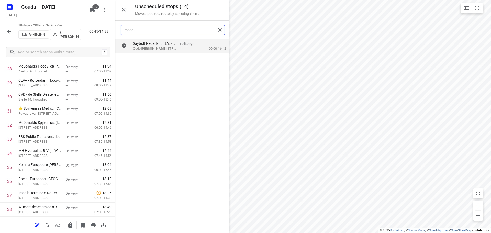
drag, startPoint x: 84, startPoint y: 30, endPoint x: 18, endPoint y: 34, distance: 66.4
click at [19, 34] on div "Unscheduled stops ( 14 ) Move stops to a route by selecting them. maas Saybolt …" at bounding box center [57, 116] width 115 height 233
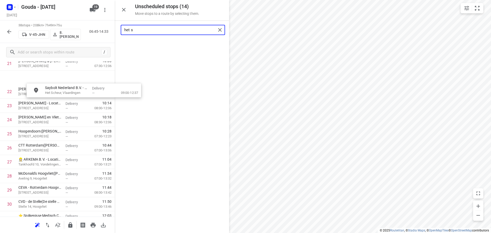
scroll to position [315, 0]
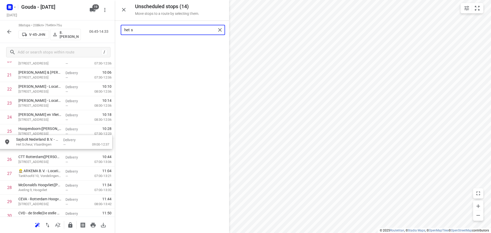
drag, startPoint x: 151, startPoint y: 51, endPoint x: 34, endPoint y: 150, distance: 153.4
drag, startPoint x: 114, startPoint y: 31, endPoint x: -288, endPoint y: 29, distance: 401.6
click at [0, 29] on html "i © 2025 Routetitan , © Stadia Maps , © OpenMapTiles © OpenStreetMap contributo…" at bounding box center [245, 116] width 491 height 233
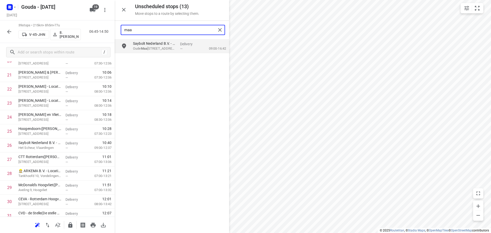
type input "maas"
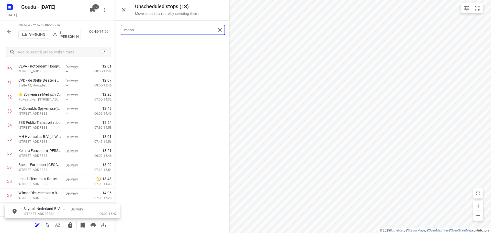
scroll to position [465, 0]
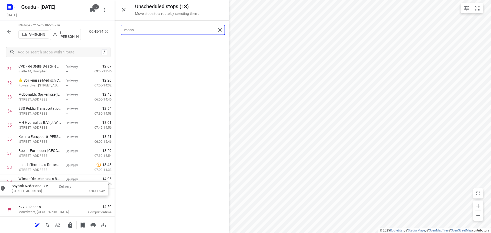
drag, startPoint x: 176, startPoint y: 45, endPoint x: 54, endPoint y: 189, distance: 189.2
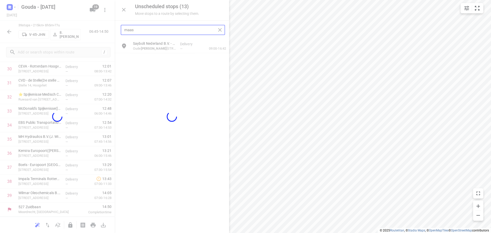
scroll to position [447, 0]
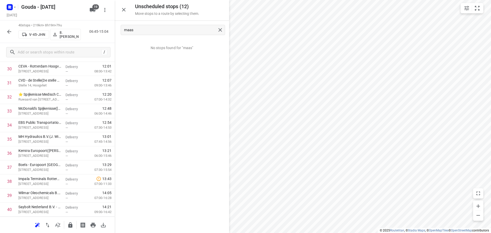
click at [127, 6] on button "button" at bounding box center [124, 10] width 10 height 10
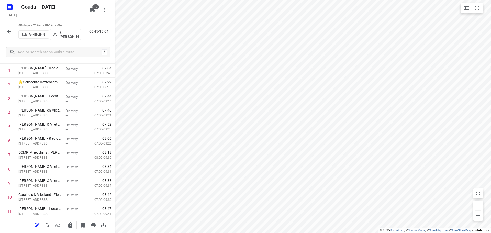
scroll to position [0, 0]
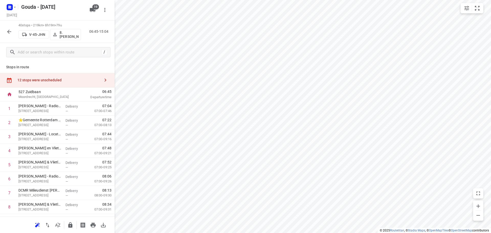
click at [38, 76] on div "12 stops were unscheduled" at bounding box center [57, 80] width 115 height 15
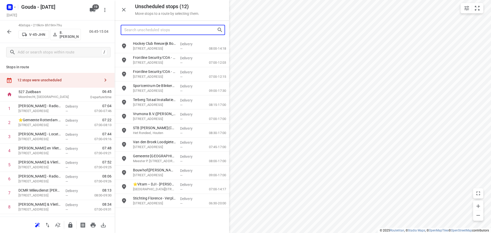
click at [169, 31] on input "Search unscheduled stops" at bounding box center [170, 30] width 93 height 8
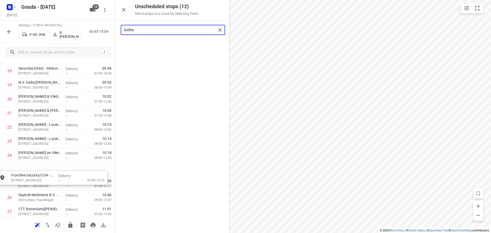
scroll to position [277, 0]
drag, startPoint x: 170, startPoint y: 48, endPoint x: 51, endPoint y: 172, distance: 172.5
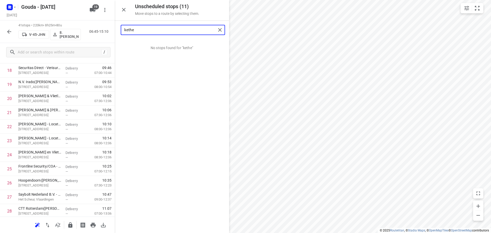
type input "kethe"
click at [124, 8] on icon "button" at bounding box center [124, 10] width 6 height 6
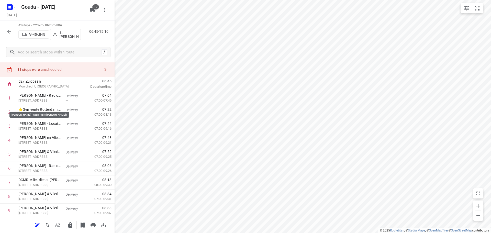
scroll to position [0, 0]
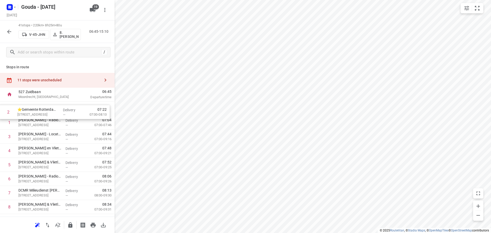
drag, startPoint x: 46, startPoint y: 122, endPoint x: 44, endPoint y: 105, distance: 16.7
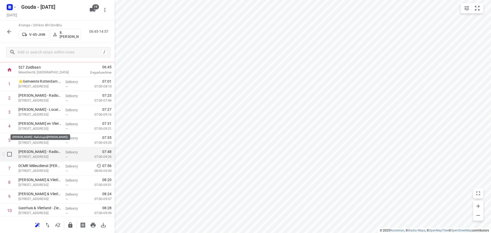
scroll to position [51, 0]
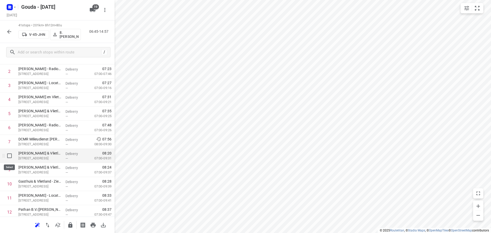
click at [11, 155] on input "checkbox" at bounding box center [9, 156] width 10 height 10
checkbox input "true"
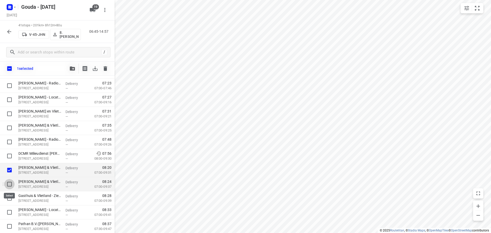
click at [10, 183] on input "checkbox" at bounding box center [9, 184] width 10 height 10
checkbox input "true"
click at [7, 199] on input "checkbox" at bounding box center [9, 198] width 10 height 10
checkbox input "true"
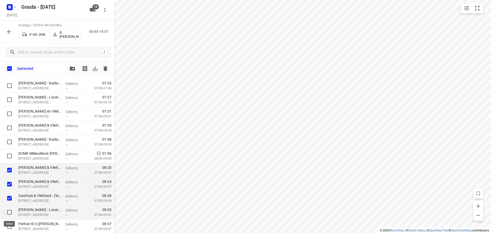
click at [6, 210] on input "checkbox" at bounding box center [9, 212] width 10 height 10
checkbox input "true"
drag, startPoint x: 8, startPoint y: 227, endPoint x: 13, endPoint y: 205, distance: 21.9
click at [8, 227] on input "checkbox" at bounding box center [9, 226] width 10 height 10
checkbox input "true"
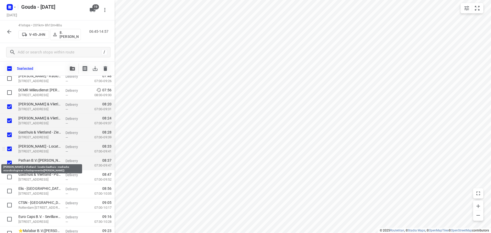
scroll to position [128, 0]
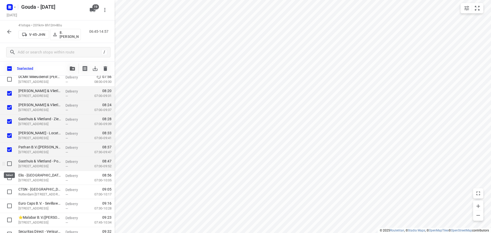
click at [10, 163] on input "checkbox" at bounding box center [9, 164] width 10 height 10
checkbox input "true"
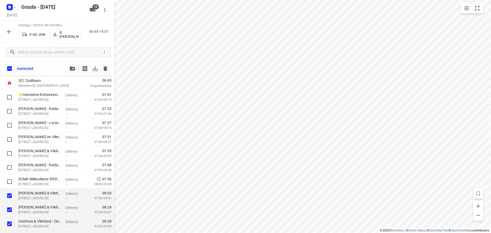
scroll to position [26, 0]
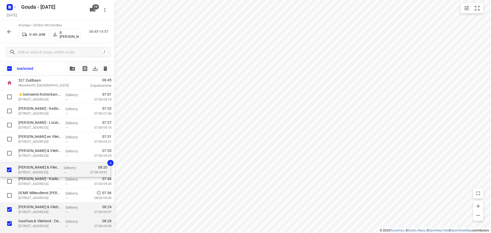
drag, startPoint x: 37, startPoint y: 196, endPoint x: 35, endPoint y: 168, distance: 27.9
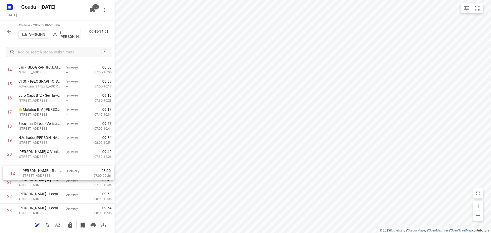
scroll to position [209, 0]
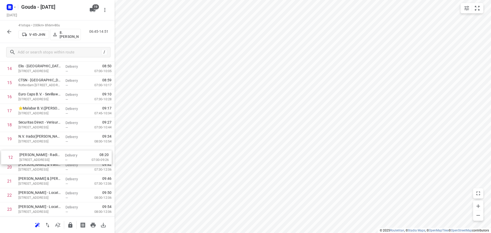
drag, startPoint x: 54, startPoint y: 137, endPoint x: 55, endPoint y: 166, distance: 29.2
click at [55, 166] on div "1 ⭐Gemeente Rotterdam - Rotterdam Inclusief - Zuidlaardermeer(Ton Stolk) Zuidla…" at bounding box center [57, 181] width 115 height 576
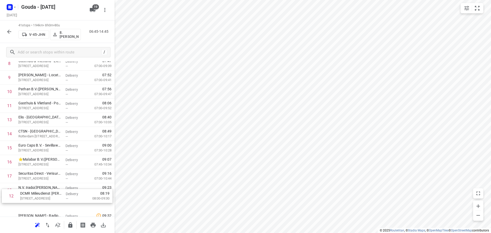
scroll to position [159, 0]
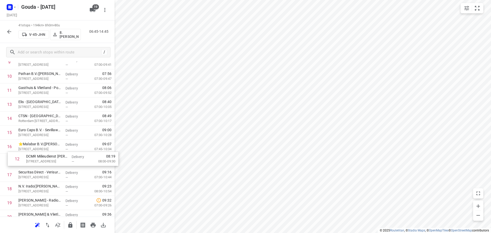
drag, startPoint x: 36, startPoint y: 135, endPoint x: 45, endPoint y: 162, distance: 28.5
click at [45, 162] on div "1 ⭐Gemeente Rotterdam - Rotterdam Inclusief - Zuidlaardermeer(Ton Stolk) Zuidla…" at bounding box center [57, 231] width 115 height 576
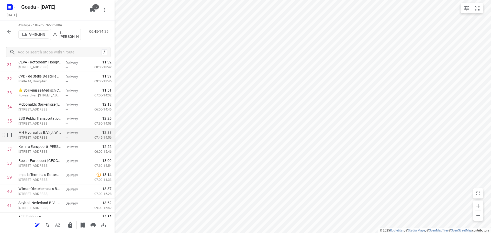
scroll to position [476, 0]
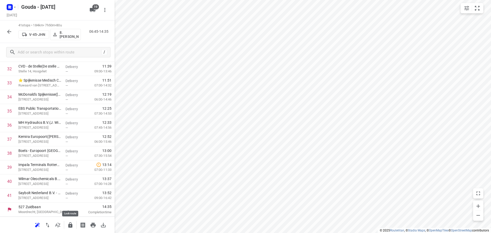
click at [68, 222] on icon "button" at bounding box center [70, 225] width 6 height 6
click at [7, 37] on button "button" at bounding box center [9, 32] width 10 height 10
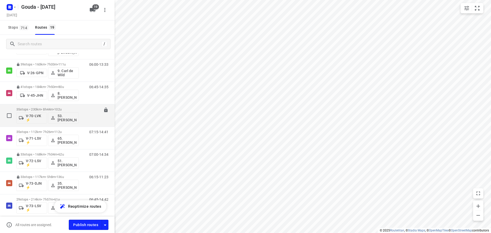
scroll to position [179, 0]
click at [61, 107] on span "102u" at bounding box center [57, 108] width 7 height 4
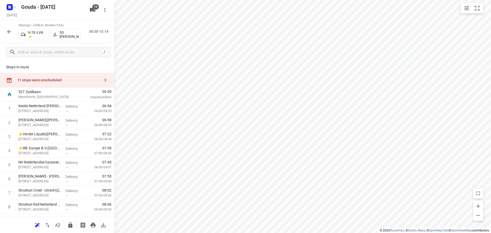
click at [62, 225] on button "button" at bounding box center [58, 225] width 10 height 10
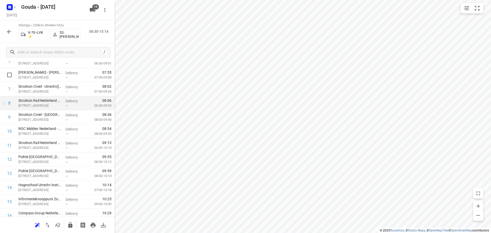
scroll to position [128, 0]
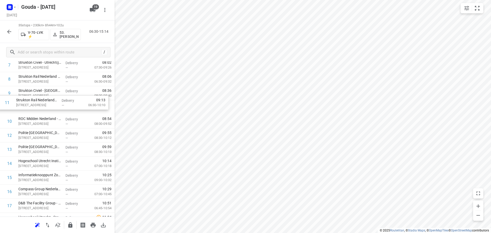
drag, startPoint x: 51, startPoint y: 123, endPoint x: 49, endPoint y: 106, distance: 18.0
click at [49, 106] on div "1 Keolis Nederland B.V. - Tasveld(Paul Gloudemans) Tasveld 2, Montfoort Deliver…" at bounding box center [57, 220] width 115 height 492
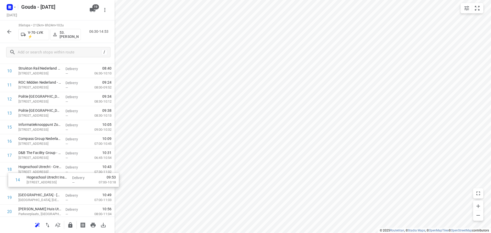
scroll to position [164, 0]
drag, startPoint x: 48, startPoint y: 162, endPoint x: 48, endPoint y: 152, distance: 10.0
click at [48, 152] on div "1 Keolis Nederland B.V. - Tasveld(Paul Gloudemans) Tasveld 2, Montfoort Deliver…" at bounding box center [57, 183] width 115 height 492
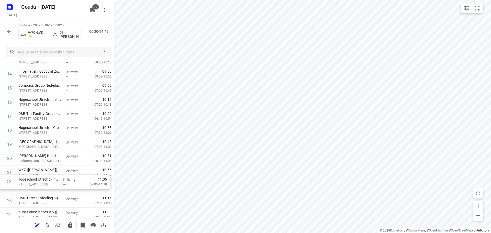
scroll to position [219, 0]
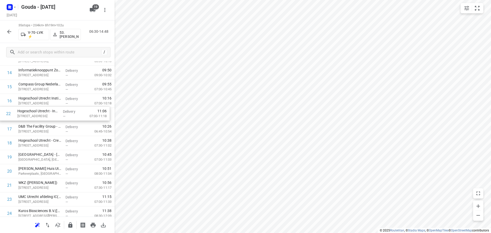
drag, startPoint x: 39, startPoint y: 190, endPoint x: 36, endPoint y: 113, distance: 77.0
click at [36, 113] on div "1 Keolis Nederland B.V. - Tasveld(Paul Gloudemans) Tasveld 2, Montfoort Deliver…" at bounding box center [57, 129] width 115 height 492
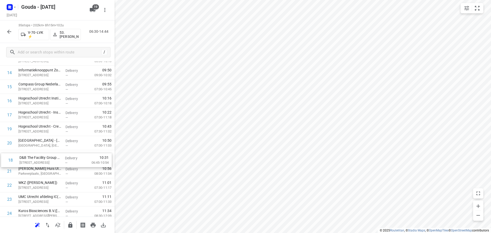
drag, startPoint x: 39, startPoint y: 131, endPoint x: 41, endPoint y: 163, distance: 31.3
click at [40, 164] on div "1 Keolis Nederland B.V. - Tasveld(Paul Gloudemans) Tasveld 2, Montfoort Deliver…" at bounding box center [57, 129] width 115 height 492
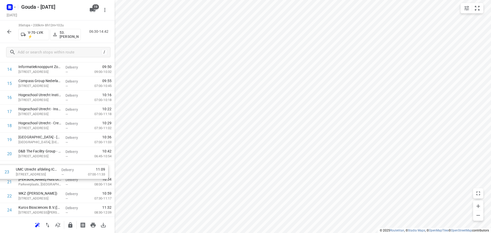
scroll to position [222, 0]
drag, startPoint x: 42, startPoint y: 197, endPoint x: 43, endPoint y: 147, distance: 50.1
click at [43, 147] on div "1 Keolis Nederland B.V. - Tasveld(Paul Gloudemans) Tasveld 2, Montfoort Deliver…" at bounding box center [57, 126] width 115 height 492
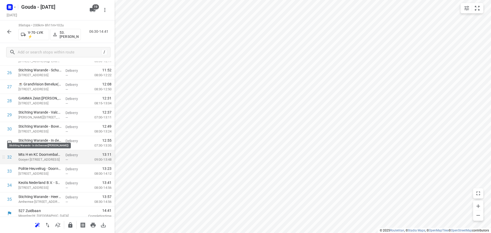
scroll to position [391, 0]
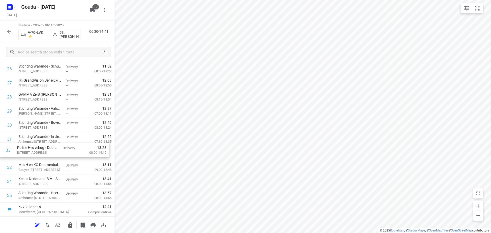
drag, startPoint x: 67, startPoint y: 171, endPoint x: 66, endPoint y: 155, distance: 15.6
drag, startPoint x: 24, startPoint y: 198, endPoint x: 26, endPoint y: 151, distance: 47.3
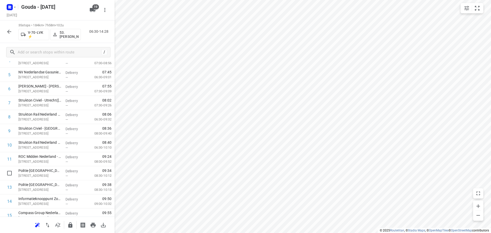
scroll to position [0, 0]
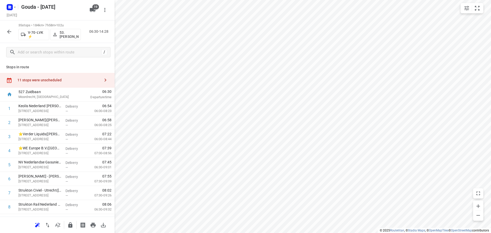
click at [47, 80] on div "11 stops were unscheduled" at bounding box center [58, 80] width 83 height 4
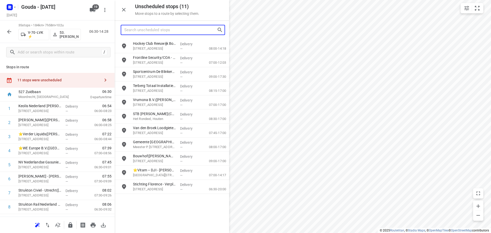
click at [140, 29] on input "Search unscheduled stops" at bounding box center [170, 30] width 93 height 8
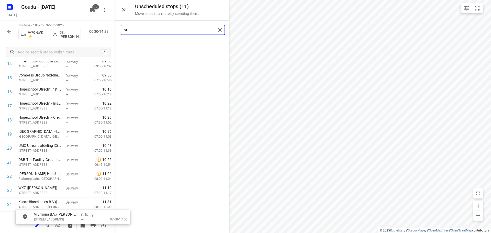
scroll to position [313, 3]
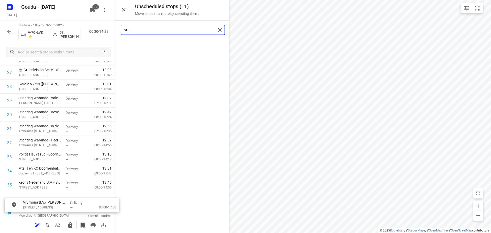
drag, startPoint x: 147, startPoint y: 43, endPoint x: 35, endPoint y: 196, distance: 190.3
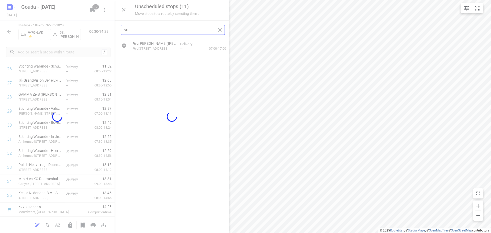
scroll to position [391, 0]
type input "vru"
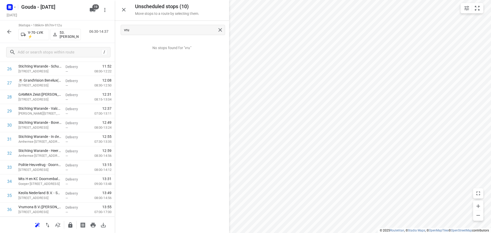
click at [127, 8] on button "button" at bounding box center [124, 10] width 10 height 10
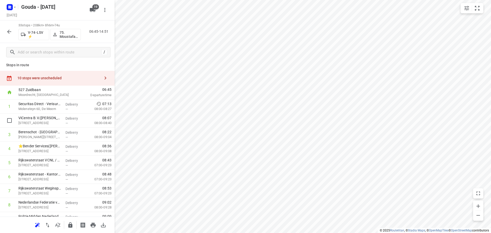
scroll to position [0, 0]
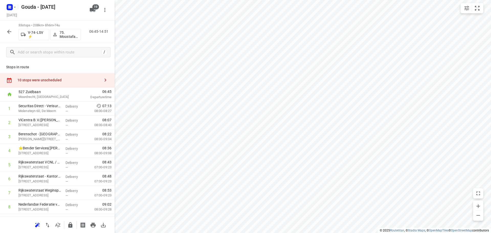
click at [48, 79] on div "10 stops were unscheduled" at bounding box center [58, 80] width 83 height 4
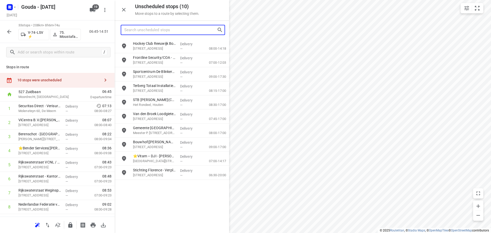
click at [140, 30] on input "Search unscheduled stops" at bounding box center [170, 30] width 93 height 8
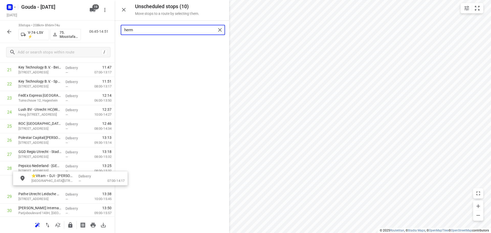
scroll to position [320, 0]
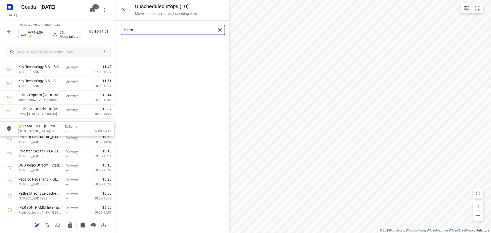
drag, startPoint x: 144, startPoint y: 47, endPoint x: 30, endPoint y: 133, distance: 142.7
type input "herm"
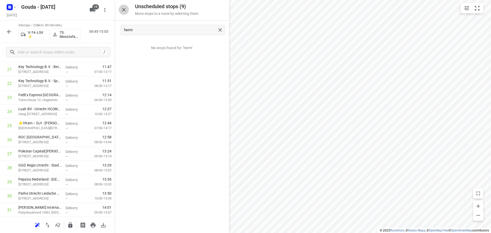
click at [124, 9] on icon "button" at bounding box center [124, 10] width 4 height 4
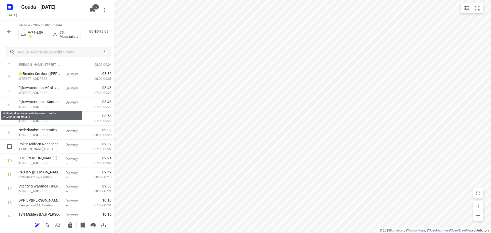
scroll to position [0, 0]
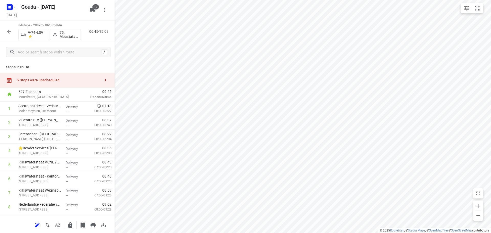
click at [37, 80] on div "9 stops were unscheduled" at bounding box center [58, 80] width 83 height 4
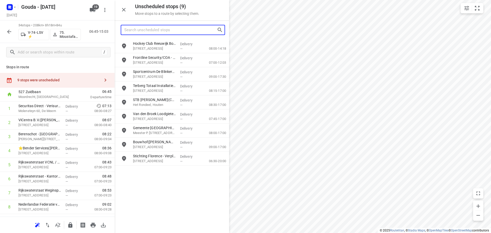
click at [179, 31] on input "Search unscheduled stops" at bounding box center [170, 30] width 93 height 8
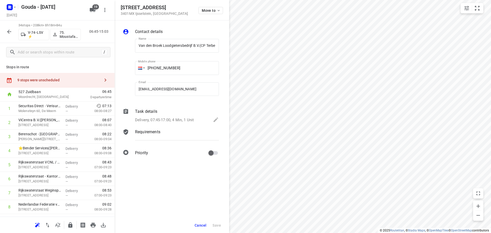
scroll to position [0, 18]
drag, startPoint x: 201, startPoint y: 225, endPoint x: 101, endPoint y: 143, distance: 129.9
click at [201, 224] on span "Cancel" at bounding box center [201, 225] width 12 height 4
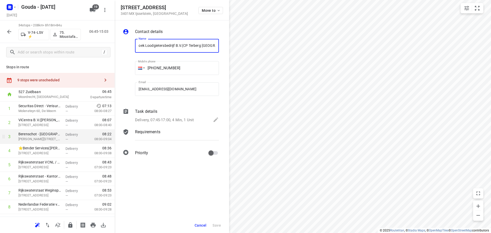
scroll to position [0, 0]
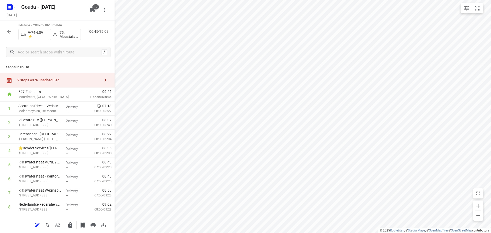
click at [36, 78] on div "9 stops were unscheduled" at bounding box center [58, 80] width 83 height 4
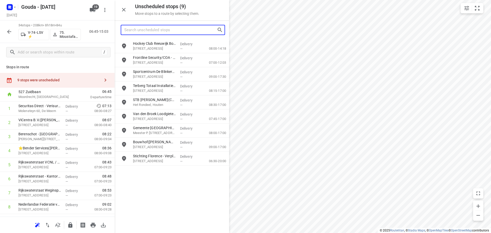
drag, startPoint x: 131, startPoint y: 26, endPoint x: 134, endPoint y: 31, distance: 6.2
click at [133, 30] on input "Search unscheduled stops" at bounding box center [170, 30] width 93 height 8
click at [134, 31] on input "Search unscheduled stops" at bounding box center [170, 30] width 93 height 8
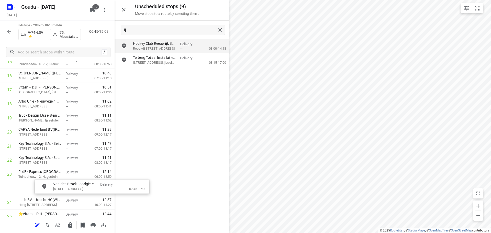
scroll to position [244, 4]
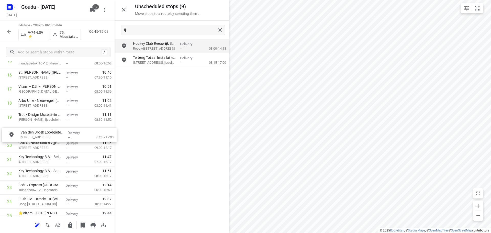
drag, startPoint x: 152, startPoint y: 77, endPoint x: 39, endPoint y: 142, distance: 131.2
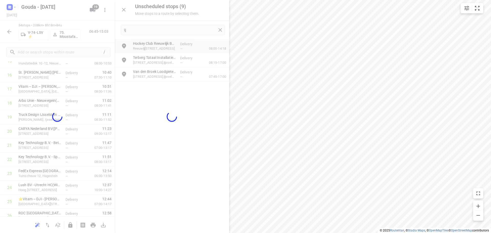
scroll to position [244, 0]
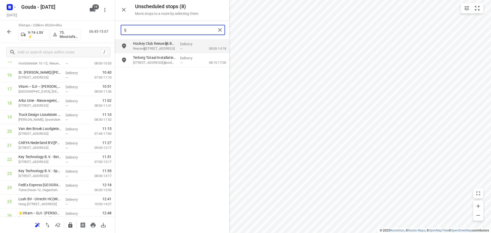
drag, startPoint x: 152, startPoint y: 31, endPoint x: 24, endPoint y: 37, distance: 128.5
click at [24, 37] on div "Unscheduled stops ( 8 ) Move stops to a route by selecting them. ij Hockey Club…" at bounding box center [57, 116] width 115 height 233
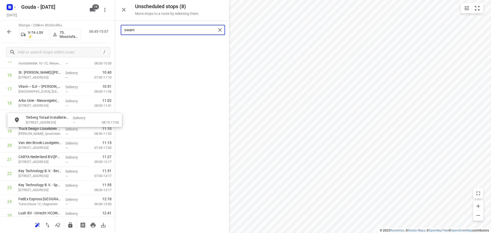
drag, startPoint x: 168, startPoint y: 49, endPoint x: 60, endPoint y: 125, distance: 131.7
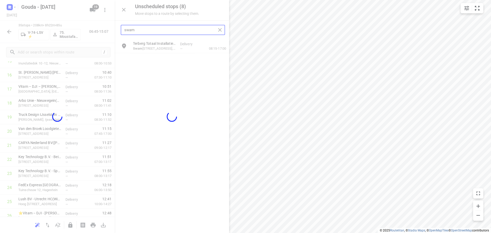
type input "swam"
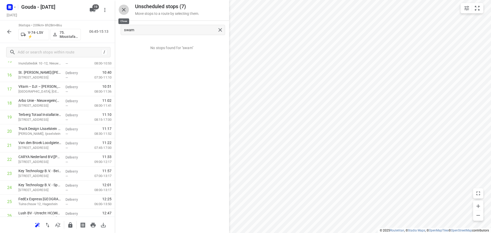
click at [122, 8] on icon "button" at bounding box center [124, 10] width 4 height 4
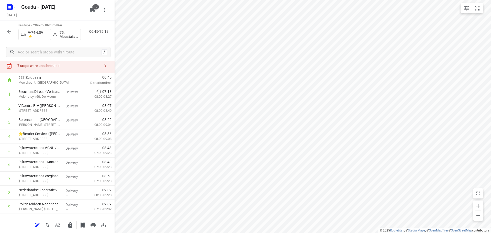
scroll to position [0, 0]
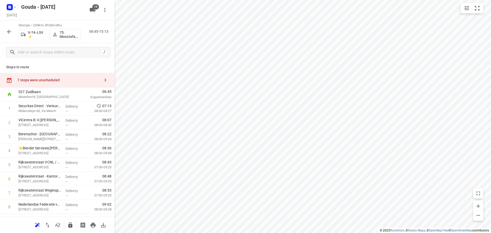
click at [58, 76] on div "7 stops were unscheduled" at bounding box center [57, 80] width 115 height 15
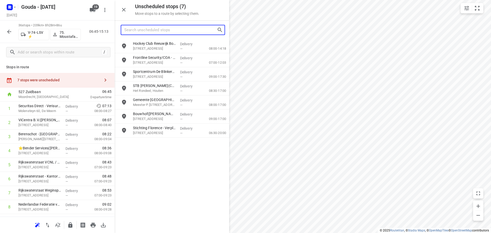
click at [177, 34] on input "Search unscheduled stops" at bounding box center [170, 30] width 93 height 8
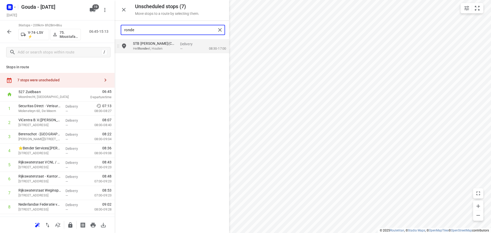
type input "ronde"
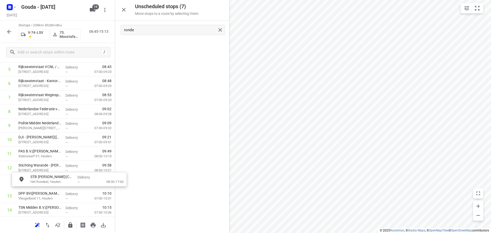
scroll to position [98, 0]
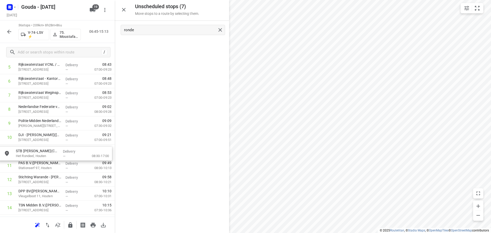
drag, startPoint x: 166, startPoint y: 47, endPoint x: 49, endPoint y: 156, distance: 159.7
click at [122, 10] on icon "button" at bounding box center [124, 10] width 6 height 6
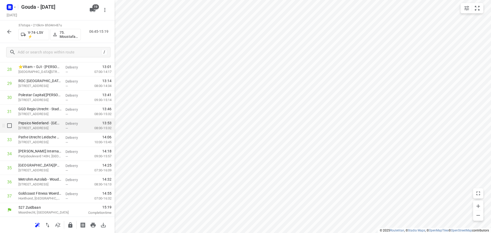
scroll to position [419, 0]
click at [71, 221] on button "button" at bounding box center [70, 225] width 10 height 10
click at [6, 30] on button "button" at bounding box center [9, 32] width 10 height 10
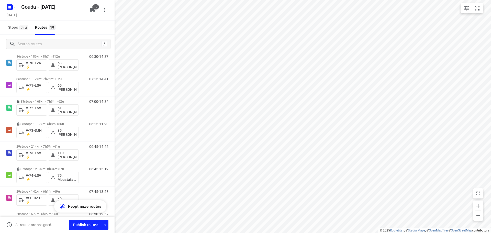
scroll to position [179, 0]
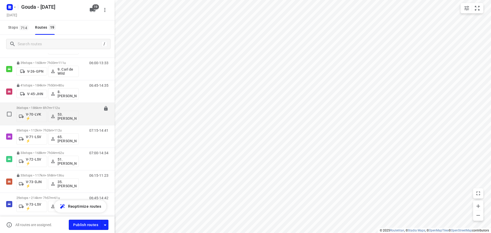
click at [53, 108] on p "36 stops • 186km • 8h7m • 112u" at bounding box center [47, 108] width 62 height 4
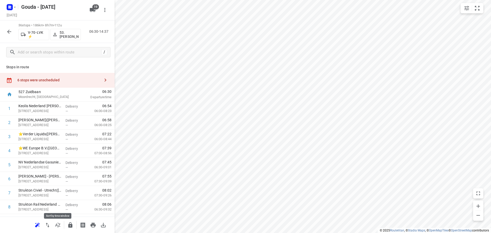
click at [55, 229] on button "button" at bounding box center [58, 225] width 10 height 10
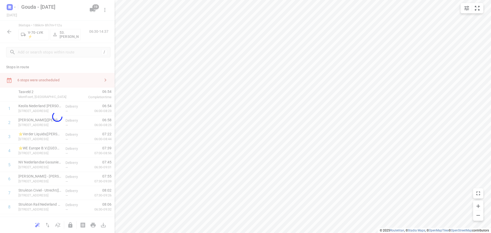
click at [55, 227] on div at bounding box center [57, 116] width 115 height 233
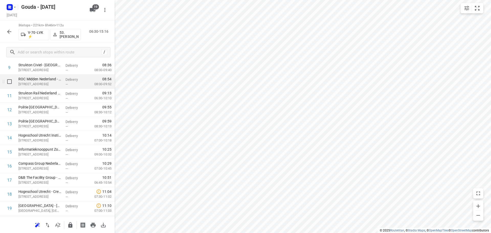
scroll to position [128, 0]
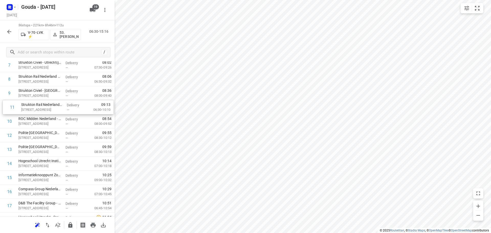
drag, startPoint x: 68, startPoint y: 126, endPoint x: 70, endPoint y: 110, distance: 16.0
click at [70, 110] on div "1 Keolis Nederland B.V. - Tasveld(Paul Gloudemans) Tasveld 2, Montfoort Deliver…" at bounding box center [57, 227] width 115 height 506
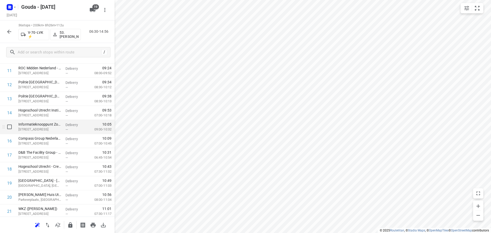
scroll to position [179, 0]
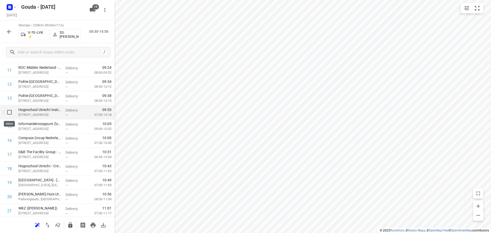
click at [10, 112] on input "checkbox" at bounding box center [9, 112] width 10 height 10
checkbox input "true"
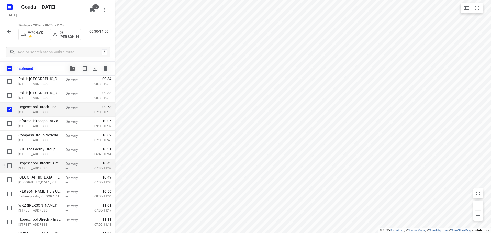
scroll to position [205, 0]
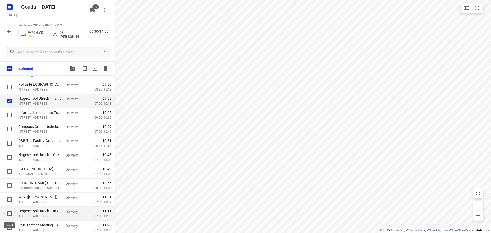
click at [10, 213] on input "checkbox" at bounding box center [9, 213] width 10 height 10
checkbox input "true"
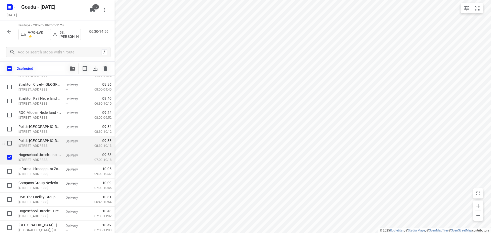
scroll to position [179, 0]
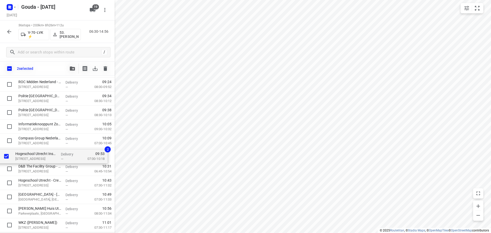
drag, startPoint x: 52, startPoint y: 123, endPoint x: 49, endPoint y: 154, distance: 31.3
click at [49, 154] on div "Keolis Nederland B.V. - Tasveld(Paul Gloudemans) Tasveld 2, Montfoort Delivery …" at bounding box center [57, 190] width 115 height 506
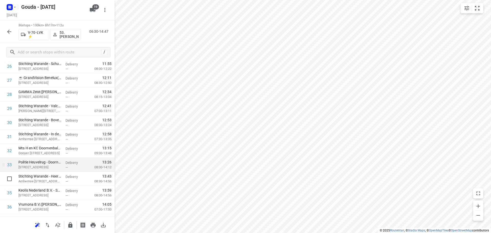
scroll to position [405, 0]
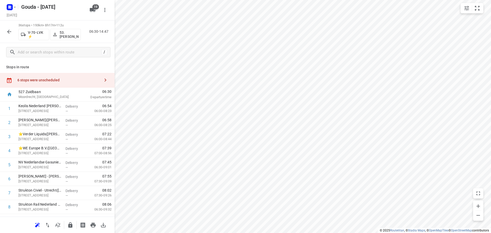
scroll to position [405, 0]
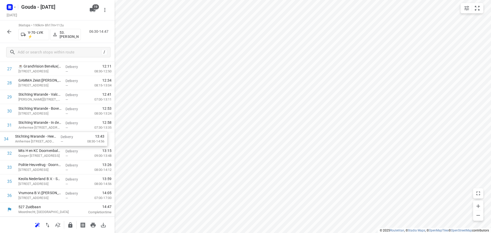
drag, startPoint x: 53, startPoint y: 167, endPoint x: 49, endPoint y: 136, distance: 30.9
click at [71, 223] on icon "button" at bounding box center [70, 224] width 4 height 5
click at [9, 32] on icon "button" at bounding box center [9, 32] width 6 height 6
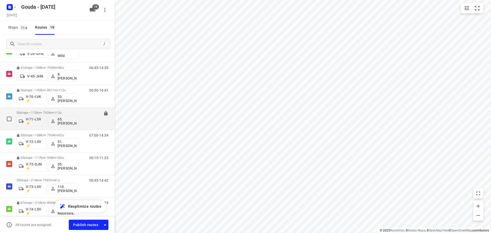
scroll to position [205, 0]
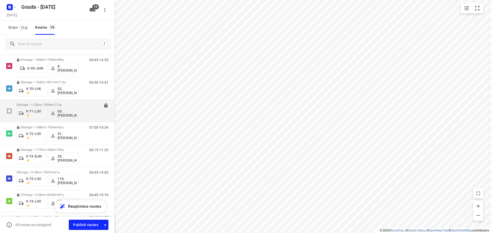
click at [72, 100] on div "35 stops • 112km • 7h26m • 112u V-71-LSV ⚡ 65. [PERSON_NAME]" at bounding box center [47, 110] width 62 height 21
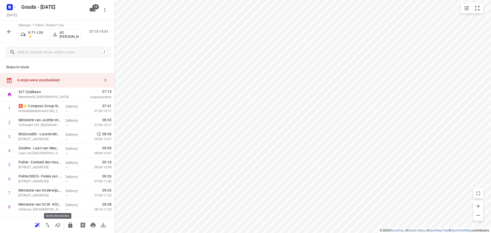
click at [53, 224] on button "button" at bounding box center [58, 225] width 10 height 10
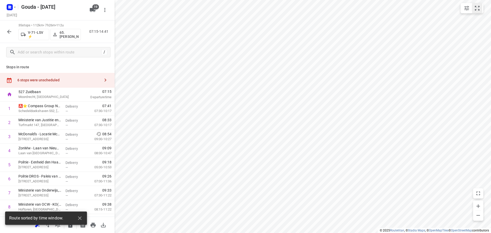
click at [473, 12] on button "small contained button group" at bounding box center [477, 8] width 10 height 10
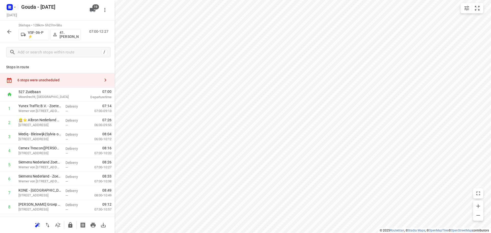
click at [34, 79] on div "6 stops were unscheduled" at bounding box center [58, 80] width 83 height 4
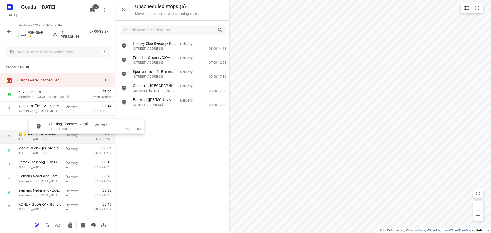
drag, startPoint x: 162, startPoint y: 120, endPoint x: 60, endPoint y: 133, distance: 103.6
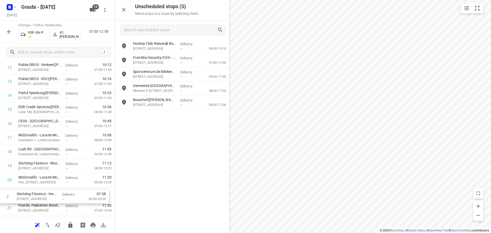
scroll to position [207, 0]
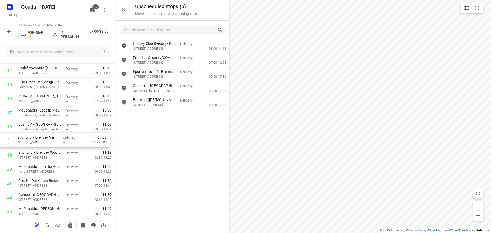
drag, startPoint x: 43, startPoint y: 125, endPoint x: 43, endPoint y: 144, distance: 19.4
click at [43, 144] on div "1 Yunex Traffic B.V. - [GEOGRAPHIC_DATA]([PERSON_NAME]) Werner von [STREET_ADDR…" at bounding box center [57, 85] width 115 height 380
click at [120, 9] on button "button" at bounding box center [124, 10] width 10 height 10
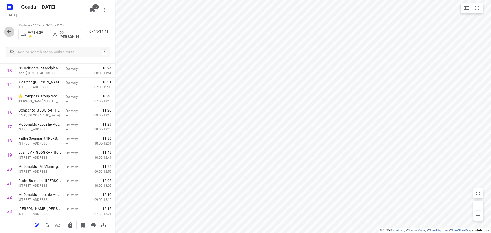
click at [10, 33] on icon "button" at bounding box center [9, 32] width 6 height 6
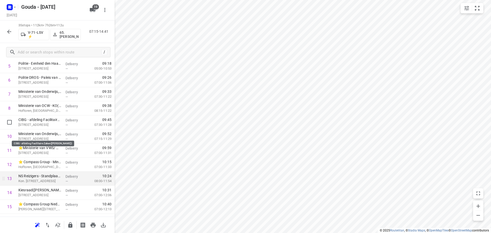
scroll to position [102, 0]
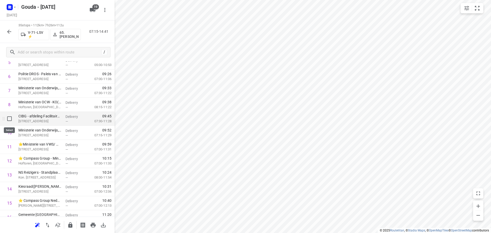
click at [9, 119] on input "checkbox" at bounding box center [9, 119] width 10 height 10
checkbox input "true"
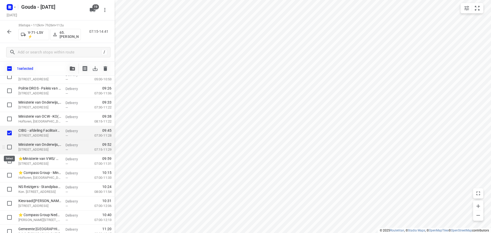
click at [9, 148] on input "checkbox" at bounding box center [9, 147] width 10 height 10
checkbox input "true"
click at [46, 55] on input "text" at bounding box center [59, 52] width 82 height 8
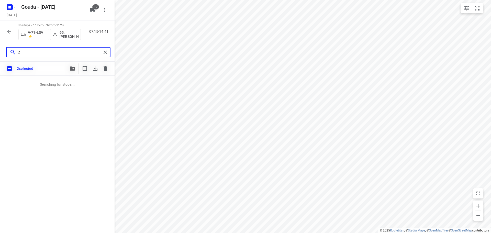
scroll to position [0, 0]
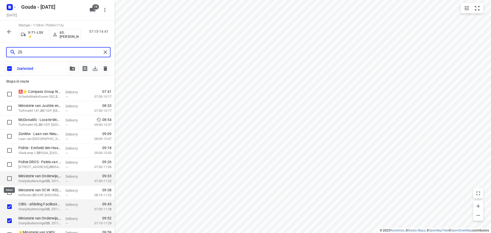
type input "25"
click at [7, 179] on input "checkbox" at bounding box center [9, 178] width 10 height 10
checkbox input "true"
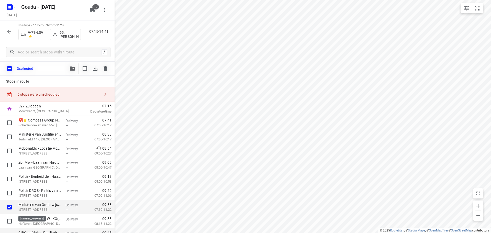
scroll to position [1, 0]
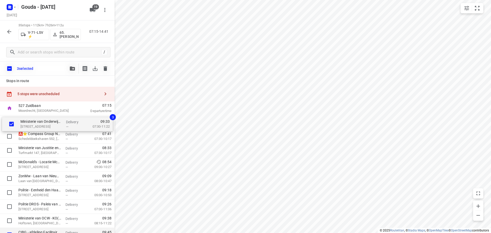
drag, startPoint x: 44, startPoint y: 208, endPoint x: 46, endPoint y: 119, distance: 88.2
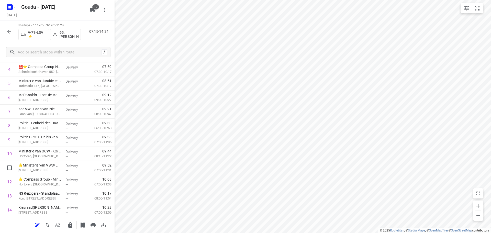
scroll to position [26, 0]
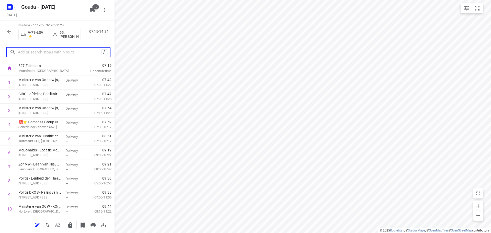
click at [37, 51] on input "text" at bounding box center [59, 52] width 83 height 8
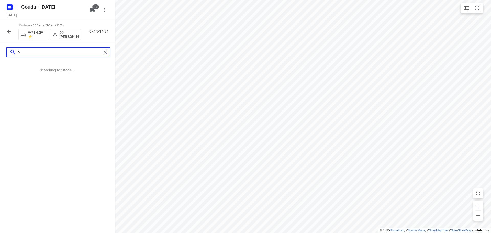
scroll to position [0, 0]
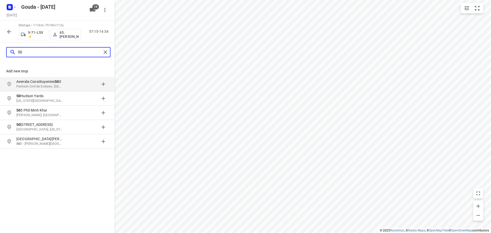
type input "50"
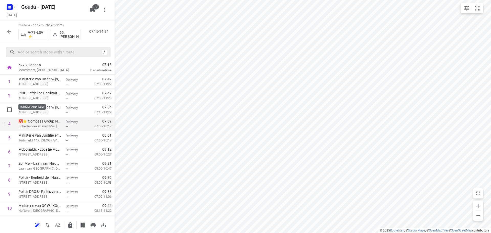
scroll to position [77, 0]
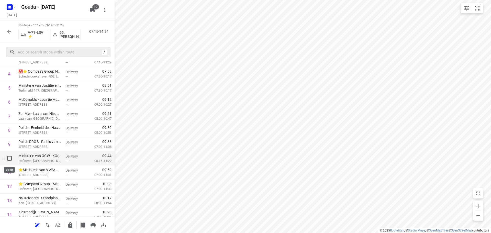
click at [8, 159] on input "checkbox" at bounding box center [9, 158] width 10 height 10
checkbox input "true"
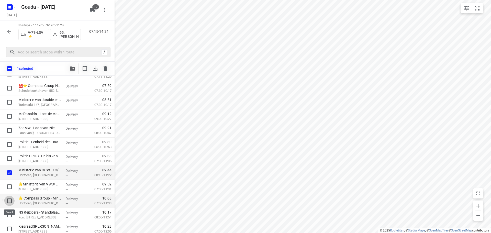
click at [9, 203] on input "checkbox" at bounding box center [9, 201] width 10 height 10
checkbox input "true"
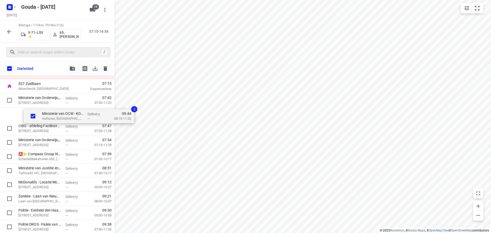
scroll to position [22, 0]
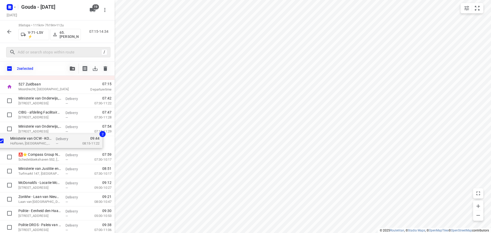
drag, startPoint x: 36, startPoint y: 175, endPoint x: 28, endPoint y: 140, distance: 35.8
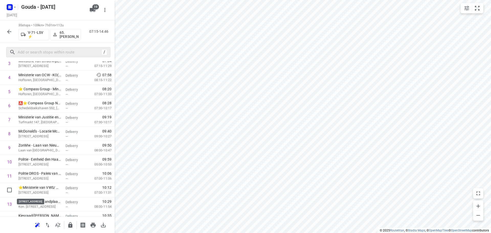
scroll to position [74, 0]
drag, startPoint x: 55, startPoint y: 193, endPoint x: 53, endPoint y: 117, distance: 76.2
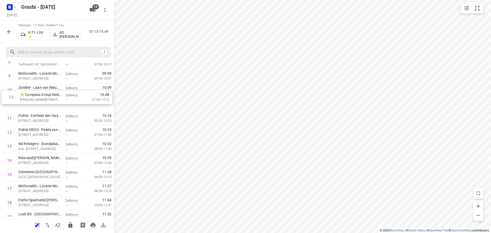
scroll to position [142, 0]
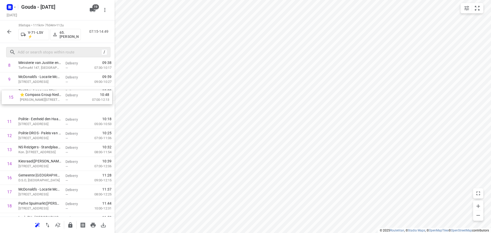
drag, startPoint x: 58, startPoint y: 159, endPoint x: 58, endPoint y: 100, distance: 59.3
click at [58, 100] on div "1 Ministerie van Onderwijs, Cultuur en Wetenschap - Kennis(Stephanie van der We…" at bounding box center [57, 206] width 115 height 492
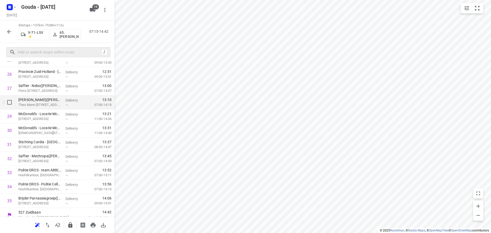
scroll to position [391, 0]
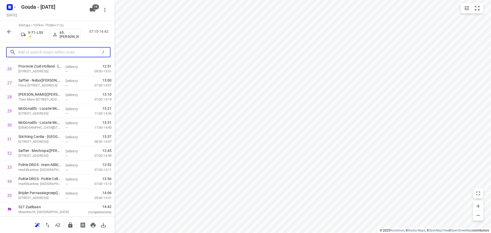
click at [48, 50] on input "text" at bounding box center [59, 52] width 82 height 8
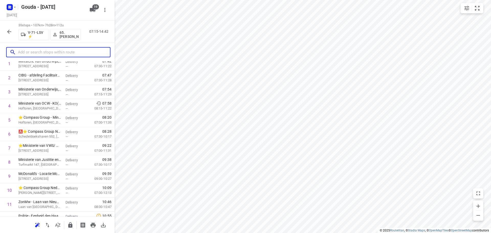
scroll to position [0, 0]
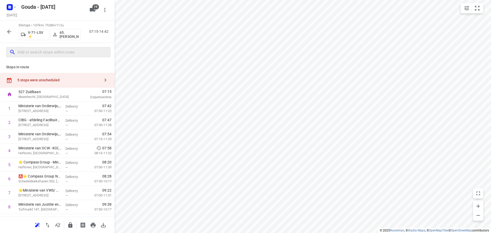
drag, startPoint x: 51, startPoint y: 78, endPoint x: 94, endPoint y: 57, distance: 48.0
click at [51, 78] on div "5 stops were unscheduled" at bounding box center [58, 80] width 83 height 4
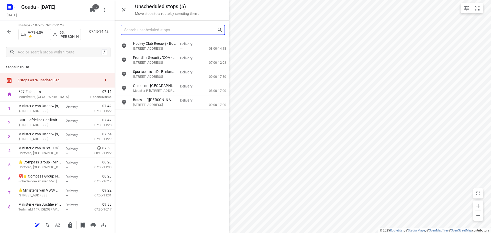
click at [139, 31] on input "Search unscheduled stops" at bounding box center [170, 30] width 93 height 8
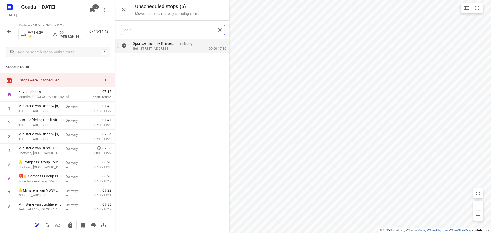
type input "sein"
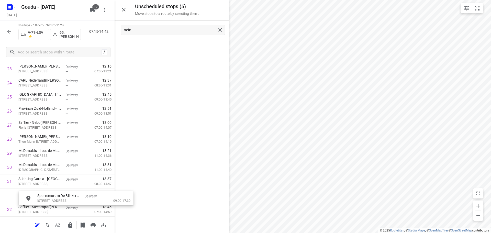
scroll to position [363, 0]
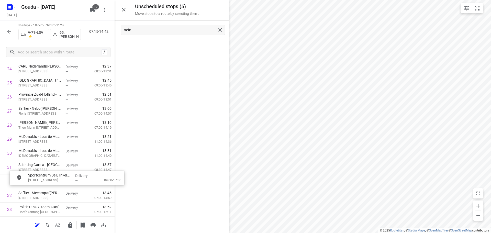
drag, startPoint x: 151, startPoint y: 49, endPoint x: 46, endPoint y: 183, distance: 170.1
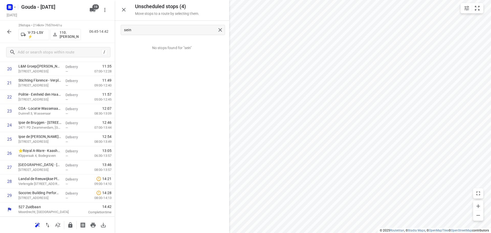
scroll to position [307, 0]
click at [10, 166] on input "checkbox" at bounding box center [9, 167] width 10 height 10
checkbox input "true"
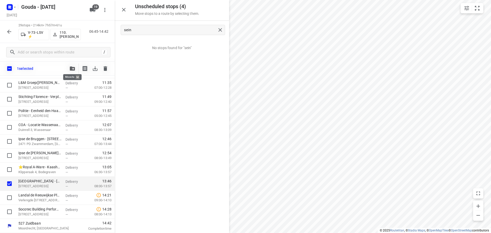
click at [76, 70] on button "button" at bounding box center [72, 68] width 10 height 10
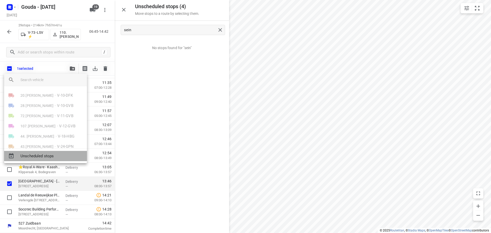
click at [56, 157] on span "Unscheduled stops" at bounding box center [51, 156] width 62 height 6
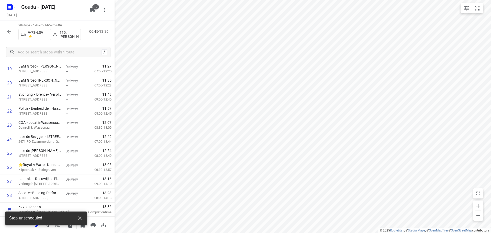
scroll to position [293, 0]
click at [81, 216] on icon "button" at bounding box center [80, 218] width 6 height 6
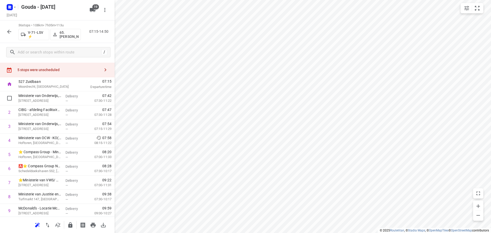
scroll to position [0, 0]
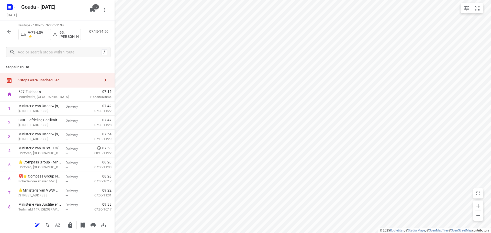
click at [56, 82] on div "5 stops were unscheduled" at bounding box center [57, 80] width 115 height 15
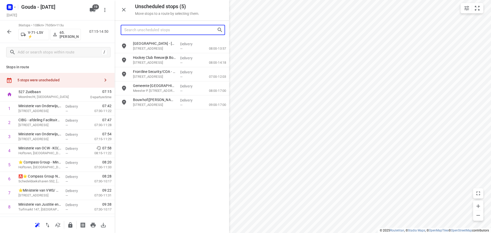
click at [178, 33] on input "Search unscheduled stops" at bounding box center [170, 30] width 93 height 8
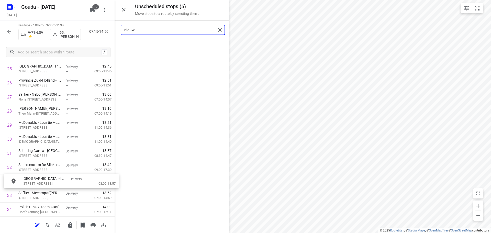
drag, startPoint x: 170, startPoint y: 50, endPoint x: 55, endPoint y: 185, distance: 176.9
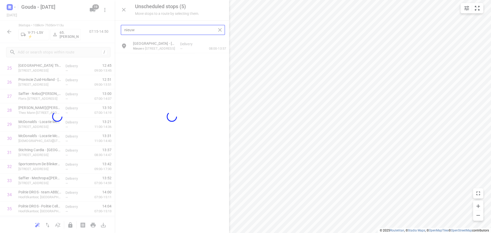
type input "nieuw"
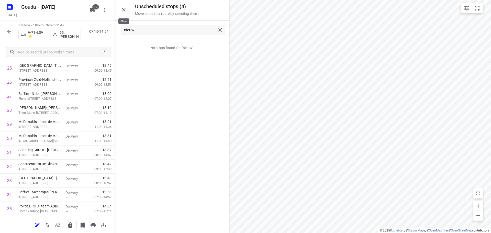
click at [125, 11] on icon "button" at bounding box center [124, 10] width 4 height 4
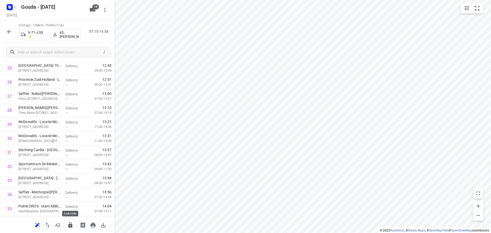
click at [73, 227] on icon "button" at bounding box center [70, 225] width 6 height 6
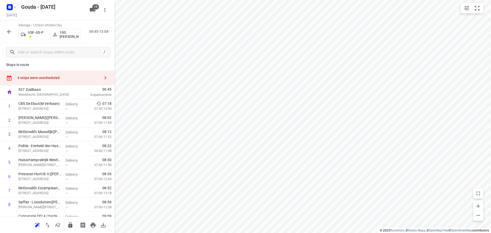
scroll to position [0, 0]
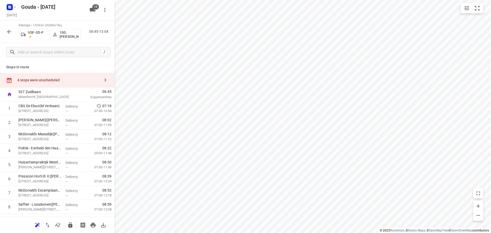
drag, startPoint x: 43, startPoint y: 78, endPoint x: 47, endPoint y: 75, distance: 4.7
click at [43, 79] on div "4 stops were unscheduled" at bounding box center [58, 80] width 83 height 4
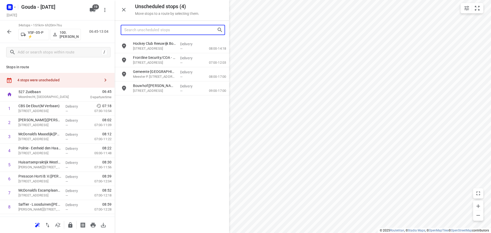
click at [168, 31] on input "Search unscheduled stops" at bounding box center [170, 30] width 93 height 8
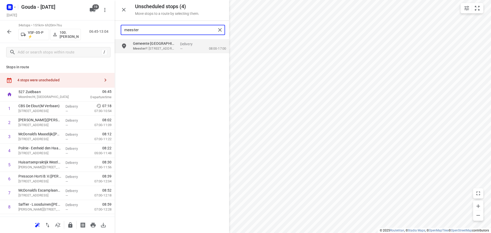
type input "meester"
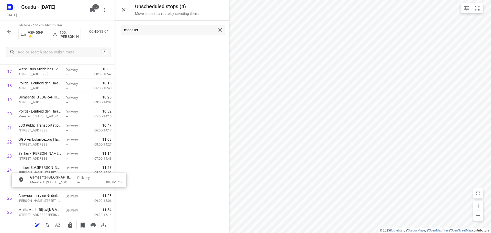
scroll to position [262, 0]
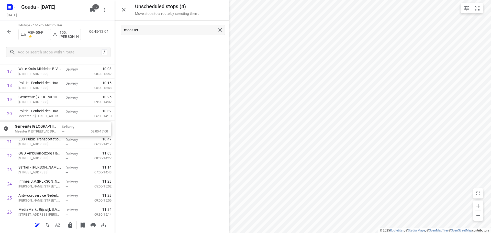
drag, startPoint x: 178, startPoint y: 48, endPoint x: 57, endPoint y: 134, distance: 148.1
click at [126, 14] on button "button" at bounding box center [124, 10] width 10 height 10
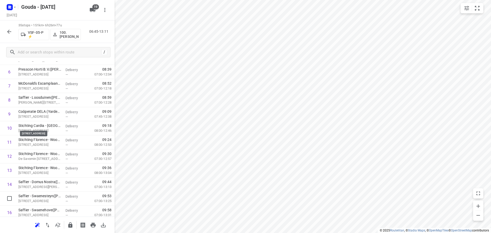
scroll to position [0, 0]
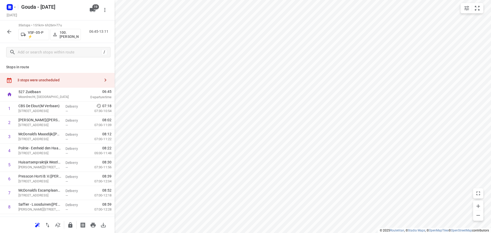
click at [42, 80] on div "3 stops were unscheduled" at bounding box center [58, 80] width 83 height 4
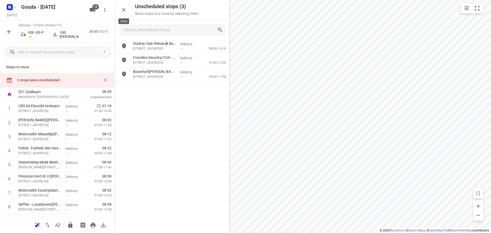
click at [121, 8] on icon "button" at bounding box center [124, 10] width 6 height 6
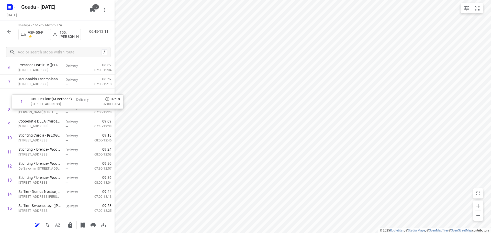
scroll to position [95, 0]
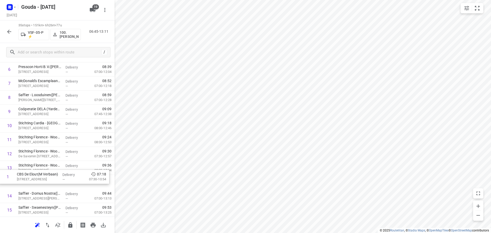
drag, startPoint x: 30, startPoint y: 107, endPoint x: 29, endPoint y: 178, distance: 70.3
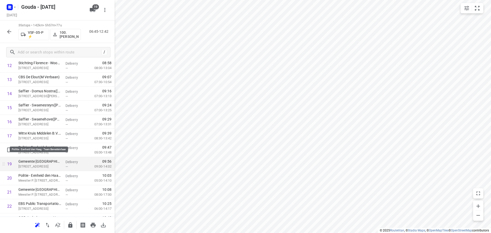
scroll to position [205, 0]
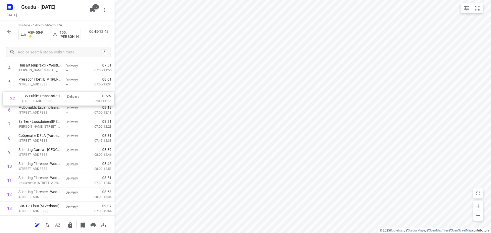
drag, startPoint x: 49, startPoint y: 201, endPoint x: 51, endPoint y: 96, distance: 104.6
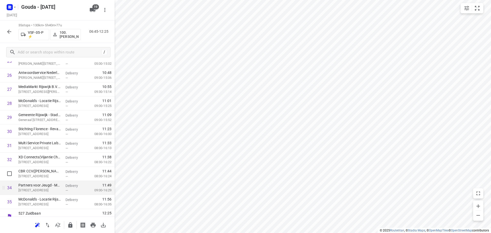
scroll to position [391, 0]
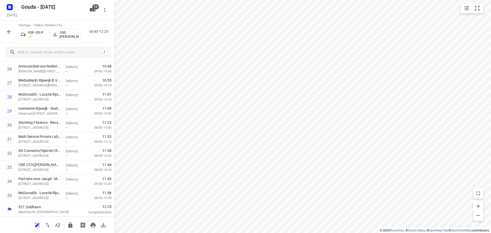
click at [73, 223] on button "button" at bounding box center [70, 225] width 10 height 10
click at [10, 33] on icon "button" at bounding box center [9, 32] width 6 height 6
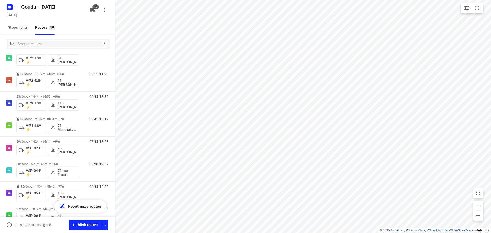
scroll to position [256, 0]
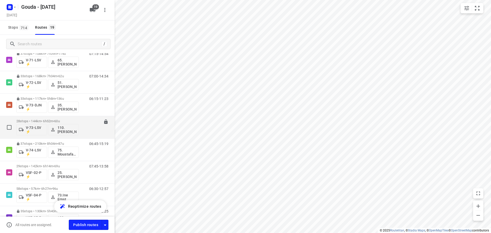
click at [62, 118] on div "28 stops • 144km • 6h52m • 60u V-73-LSV ⚡ 110.Lucas Drenth" at bounding box center [47, 127] width 62 height 21
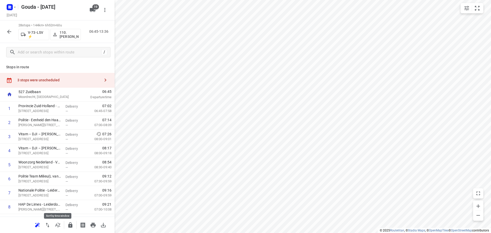
click at [59, 222] on icon "button" at bounding box center [58, 225] width 6 height 6
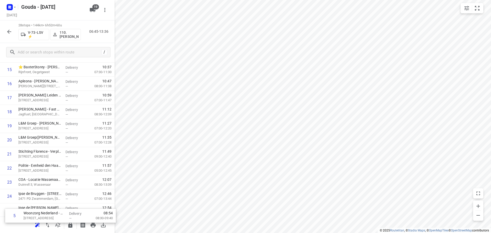
scroll to position [293, 0]
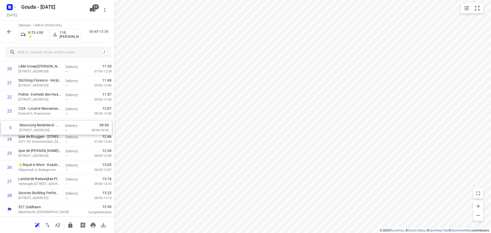
drag, startPoint x: 58, startPoint y: 81, endPoint x: 59, endPoint y: 133, distance: 51.9
click at [59, 133] on div "1 Provincie Zuid-Holland - BC Steekterpoort(Erik de Leeuw) Steekterweg 99, Alph…" at bounding box center [57, 6] width 115 height 394
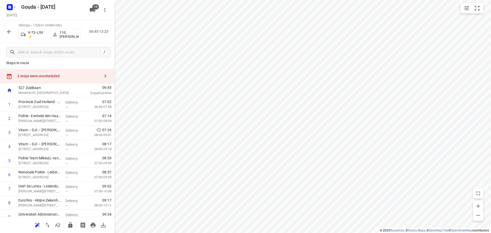
scroll to position [0, 0]
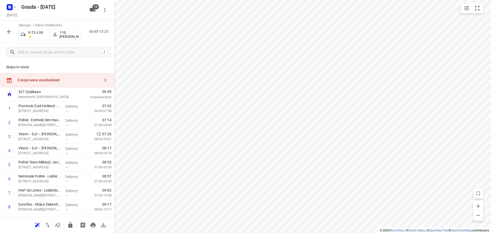
click at [46, 80] on div "3 stops were unscheduled" at bounding box center [58, 80] width 83 height 4
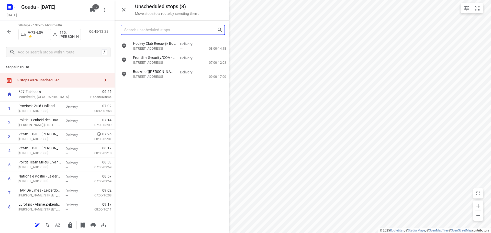
click at [166, 30] on input "Search unscheduled stops" at bounding box center [170, 30] width 93 height 8
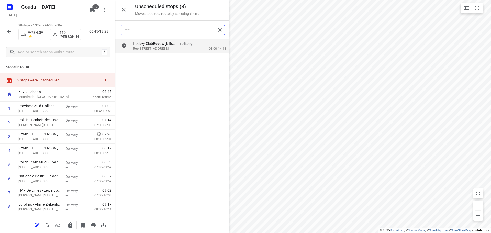
type input "ree"
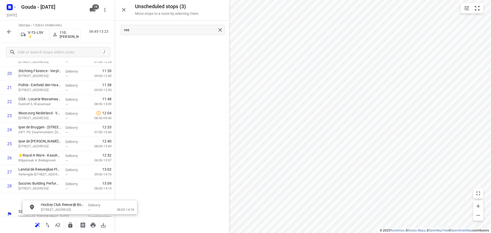
scroll to position [310, 0]
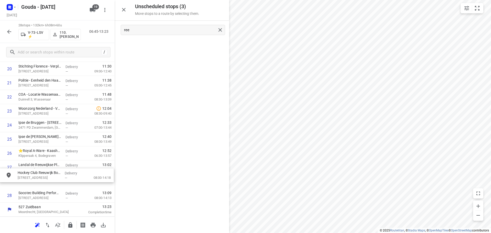
drag, startPoint x: 165, startPoint y: 45, endPoint x: 48, endPoint y: 179, distance: 178.1
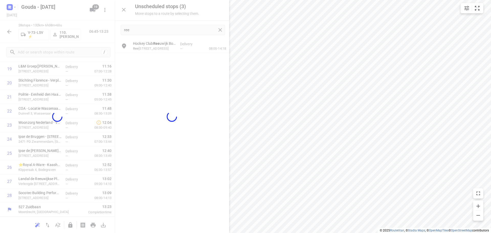
scroll to position [293, 0]
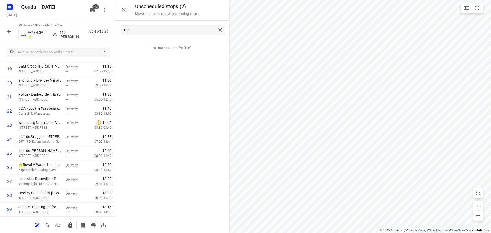
click at [122, 11] on icon "button" at bounding box center [124, 10] width 6 height 6
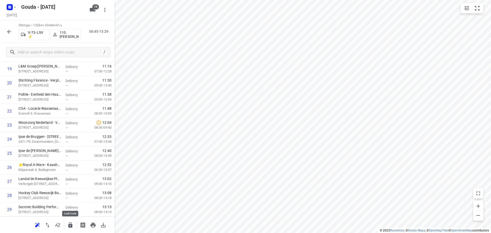
click at [68, 225] on icon "button" at bounding box center [70, 225] width 6 height 6
click at [8, 29] on icon "button" at bounding box center [9, 32] width 6 height 6
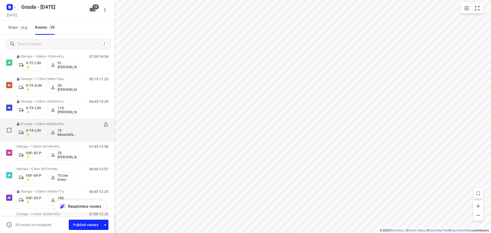
scroll to position [281, 0]
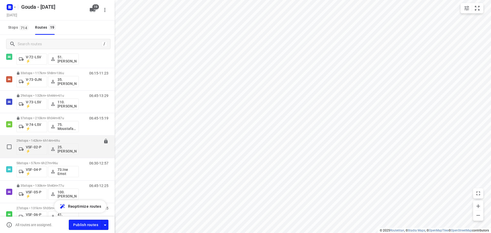
click at [60, 139] on span "69u" at bounding box center [56, 141] width 5 height 4
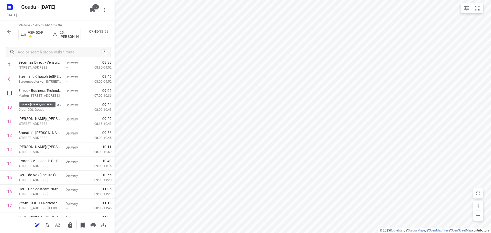
scroll to position [127, 0]
drag, startPoint x: 42, startPoint y: 93, endPoint x: 42, endPoint y: 124, distance: 31.2
click at [42, 125] on div "1 Texo Trade Services BV(Angela van der Elst) Oostbaan 601, Moordrecht Delivery…" at bounding box center [57, 178] width 115 height 408
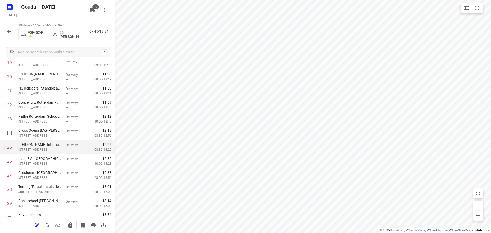
scroll to position [307, 0]
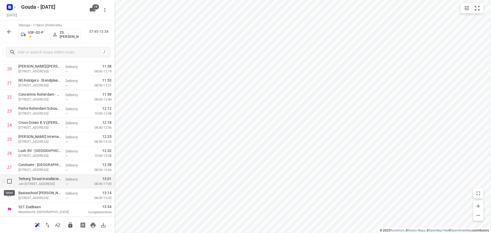
click at [8, 183] on input "checkbox" at bounding box center [9, 181] width 10 height 10
checkbox input "true"
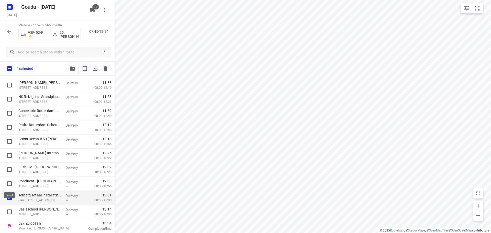
scroll to position [305, 0]
click at [9, 212] on input "checkbox" at bounding box center [9, 212] width 10 height 10
checkbox input "true"
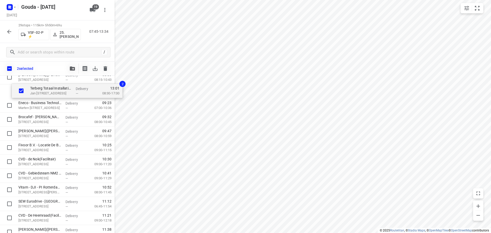
scroll to position [167, 0]
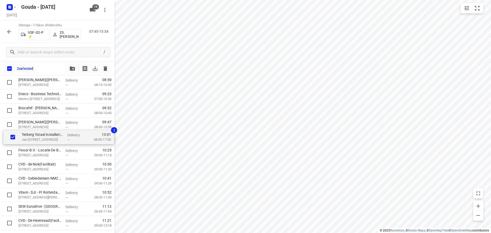
drag, startPoint x: 44, startPoint y: 195, endPoint x: 49, endPoint y: 138, distance: 57.2
click at [49, 138] on div "Texo Trade Services BV(Angela van der Elst) Oostbaan 601, Moordrecht Delivery —…" at bounding box center [57, 153] width 115 height 408
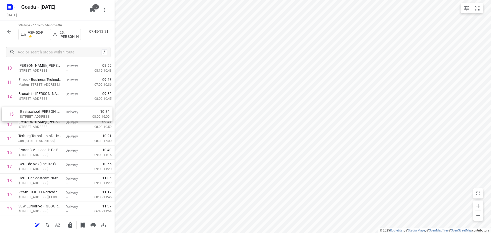
drag, startPoint x: 52, startPoint y: 140, endPoint x: 54, endPoint y: 112, distance: 27.4
click at [54, 112] on div "1 Texo Trade Services BV(Angela van der Elst) Oostbaan 601, Moordrecht Delivery…" at bounding box center [57, 139] width 115 height 408
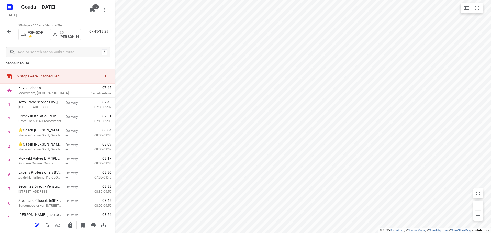
scroll to position [0, 0]
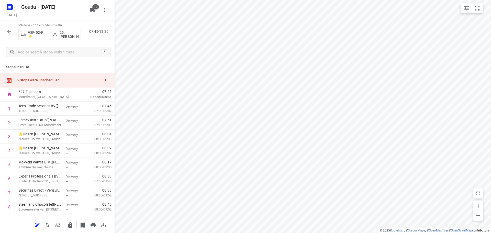
click at [48, 76] on div "2 stops were unscheduled" at bounding box center [57, 80] width 115 height 15
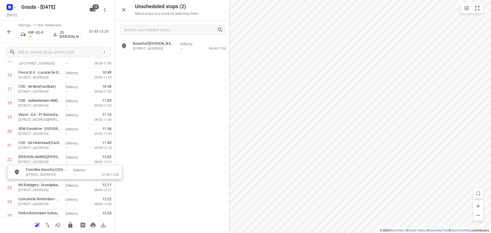
scroll to position [245, 0]
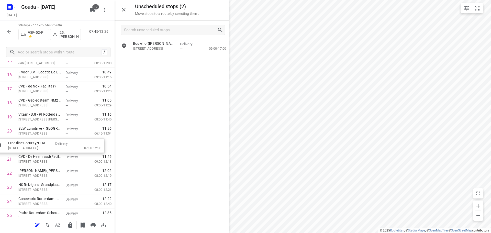
drag, startPoint x: 185, startPoint y: 46, endPoint x: 68, endPoint y: 151, distance: 156.6
click at [127, 11] on button "button" at bounding box center [124, 10] width 10 height 10
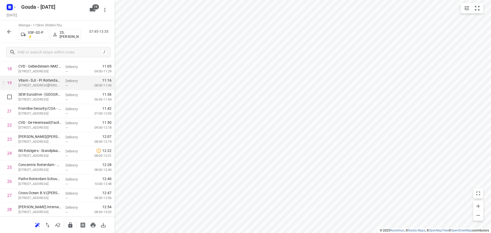
scroll to position [270, 0]
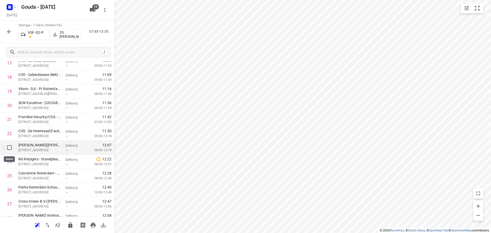
click at [8, 149] on input "checkbox" at bounding box center [9, 147] width 10 height 10
checkbox input "true"
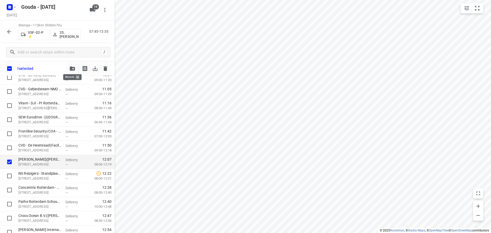
click at [67, 69] on button "button" at bounding box center [72, 68] width 10 height 10
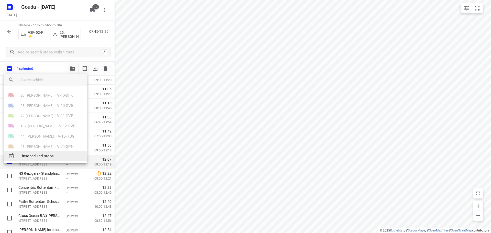
click at [47, 155] on span "Unscheduled stops" at bounding box center [51, 156] width 62 height 6
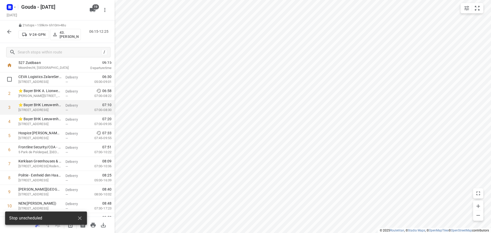
scroll to position [0, 0]
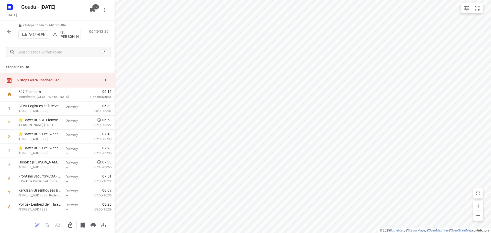
click at [72, 222] on icon "button" at bounding box center [70, 225] width 6 height 6
click at [44, 79] on div "2 stops were unscheduled" at bounding box center [58, 80] width 83 height 4
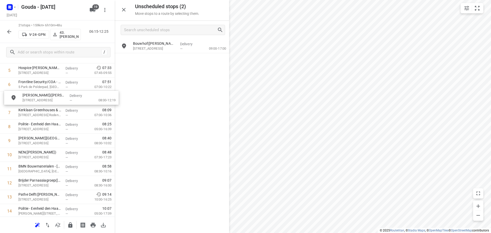
drag, startPoint x: 154, startPoint y: 45, endPoint x: 43, endPoint y: 100, distance: 123.5
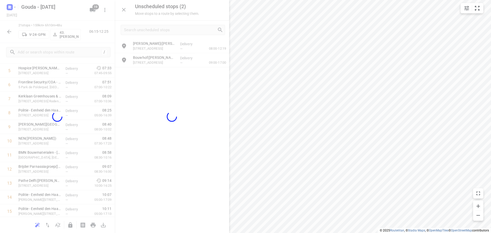
scroll to position [94, 0]
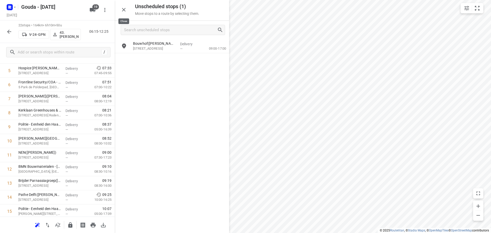
click at [124, 12] on icon "button" at bounding box center [124, 10] width 6 height 6
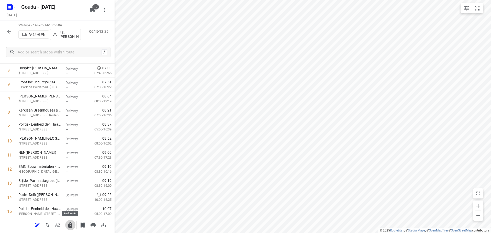
click at [72, 226] on icon "button" at bounding box center [70, 224] width 4 height 5
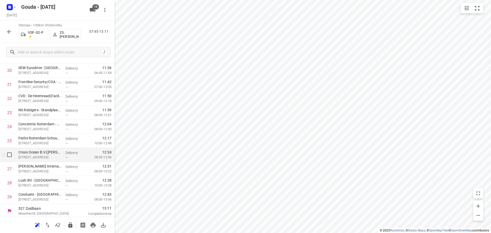
scroll to position [307, 0]
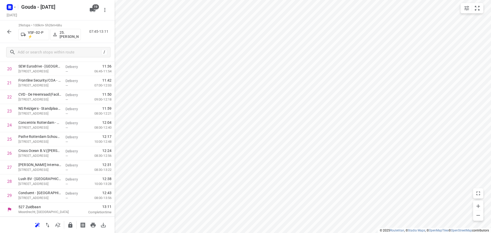
click at [73, 224] on icon "button" at bounding box center [70, 225] width 6 height 6
click at [3, 30] on div "29 stops • 100km • 5h26m • 68u VSF-02-P ⚡ 25. Hassan Schweineh 07:45-13:11" at bounding box center [57, 31] width 115 height 22
click at [6, 30] on icon "button" at bounding box center [9, 32] width 6 height 6
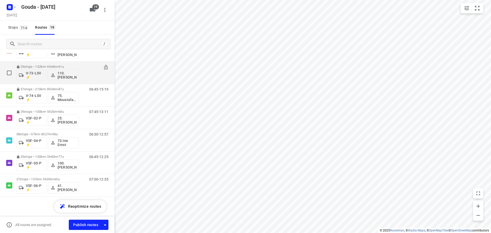
scroll to position [311, 0]
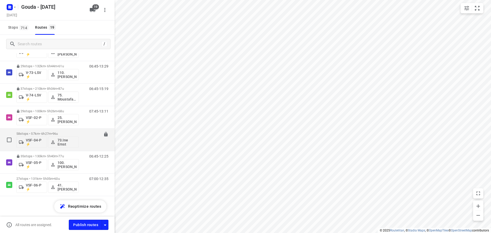
click at [59, 130] on div "58 stops • 57km • 6h27m • 96u VSF-04-P ⚡ 73.Ine Ernst" at bounding box center [47, 139] width 62 height 21
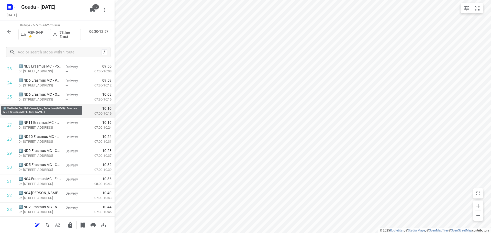
scroll to position [358, 0]
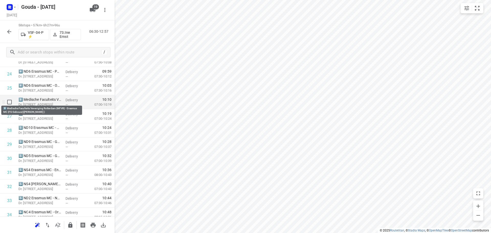
click at [50, 102] on p "8️⃣ Medische Faculteits Vereniging Rotterdam (MFVR) - Erasmus MC (FG Gebouw)(Jo…" at bounding box center [39, 99] width 43 height 5
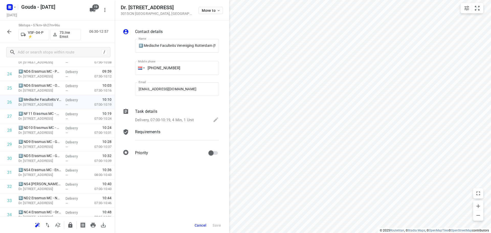
scroll to position [0, 80]
click at [225, 111] on div "i © 2025 Routetitan , © Stadia Maps , © OpenMapTiles © OpenStreetMap contributo…" at bounding box center [245, 116] width 491 height 233
click at [170, 115] on div "Task details Delivery, 07:00-10:19, 4 Min, 1 Unit" at bounding box center [177, 115] width 86 height 17
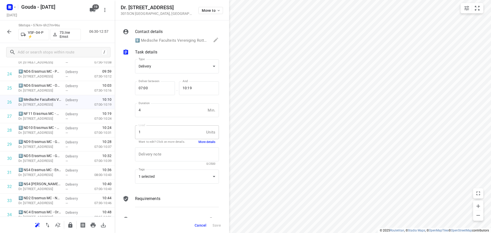
scroll to position [0, 0]
click at [202, 142] on button "More details" at bounding box center [206, 142] width 17 height 4
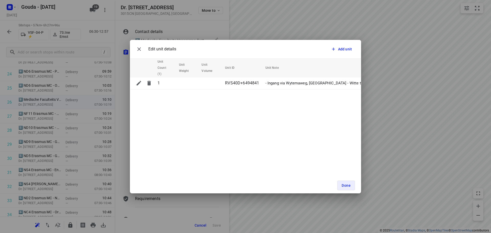
drag, startPoint x: 313, startPoint y: 128, endPoint x: 350, endPoint y: 130, distance: 36.6
click at [350, 130] on div "Edit unit details Add unit Unit Count (1) Unit Weight Unit Volume Unit ID Unit …" at bounding box center [245, 116] width 231 height 153
click at [345, 184] on span "Done" at bounding box center [346, 185] width 9 height 4
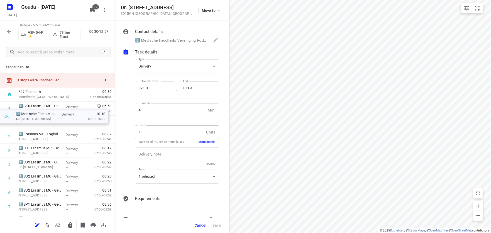
drag, startPoint x: 54, startPoint y: 69, endPoint x: 55, endPoint y: 124, distance: 54.5
click at [200, 226] on span "Cancel" at bounding box center [201, 225] width 12 height 4
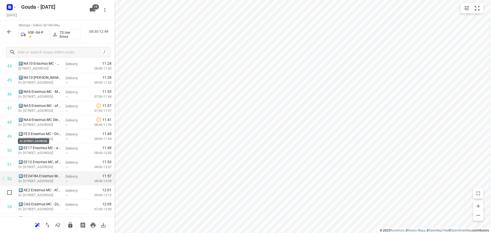
scroll to position [715, 0]
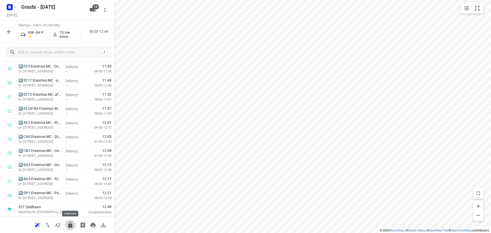
click at [71, 226] on icon "button" at bounding box center [70, 224] width 4 height 5
click at [4, 29] on div "58 stops • 54km • 6h19m • 96u VSF-04-P ⚡ 73.Ine Ernst 06:30-12:49" at bounding box center [57, 31] width 115 height 22
click at [12, 36] on button "button" at bounding box center [9, 32] width 10 height 10
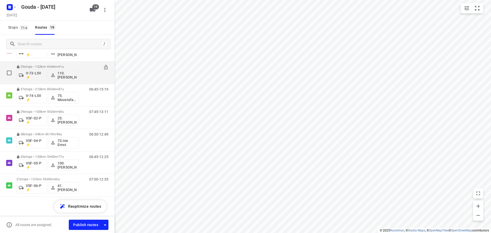
scroll to position [311, 0]
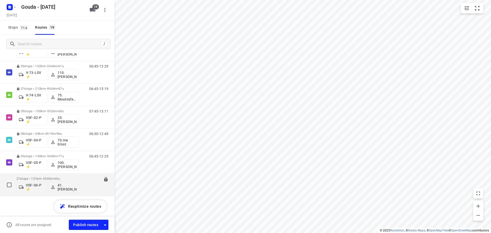
click at [60, 180] on span "60u" at bounding box center [56, 179] width 5 height 4
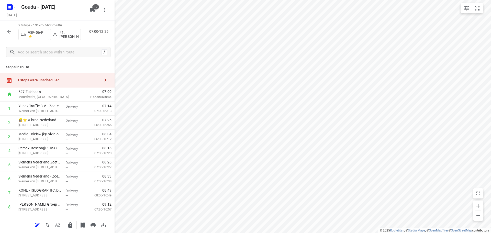
click at [66, 80] on div "1 stops were unscheduled" at bounding box center [58, 80] width 83 height 4
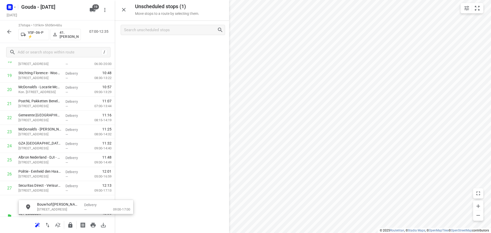
scroll to position [293, 4]
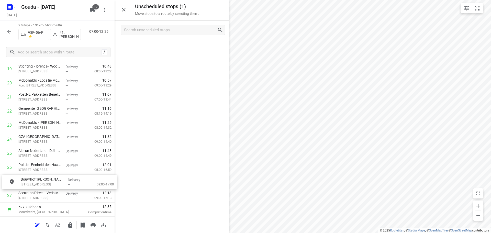
drag, startPoint x: 157, startPoint y: 46, endPoint x: 38, endPoint y: 189, distance: 185.4
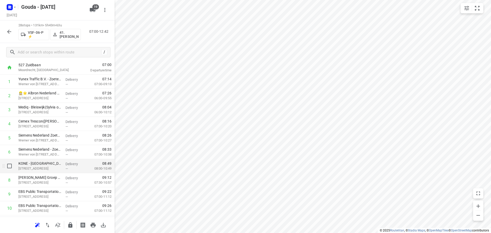
scroll to position [0, 0]
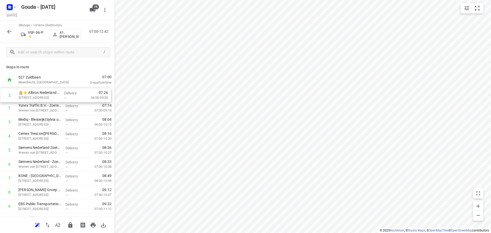
drag, startPoint x: 45, startPoint y: 109, endPoint x: 46, endPoint y: 94, distance: 14.8
drag, startPoint x: 45, startPoint y: 138, endPoint x: 44, endPoint y: 135, distance: 3.4
drag, startPoint x: 42, startPoint y: 153, endPoint x: 43, endPoint y: 119, distance: 33.2
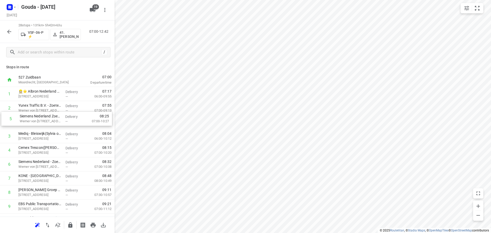
drag, startPoint x: 50, startPoint y: 165, endPoint x: 49, endPoint y: 133, distance: 32.0
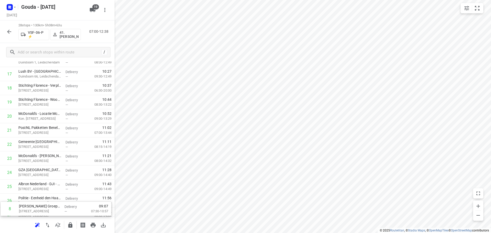
scroll to position [278, 0]
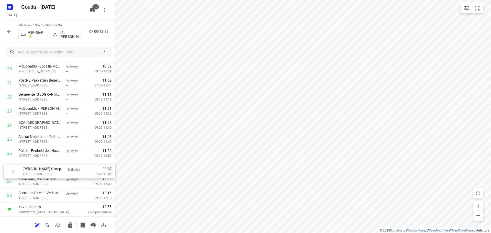
drag, startPoint x: 63, startPoint y: 114, endPoint x: 59, endPoint y: 163, distance: 50.1
click at [59, 163] on div "1 👷🏻⭐ Albron Nederland B.V. - Nutricia(Dennis Santoe) Waterzuiveringsweg 1, Zoe…" at bounding box center [57, 6] width 115 height 394
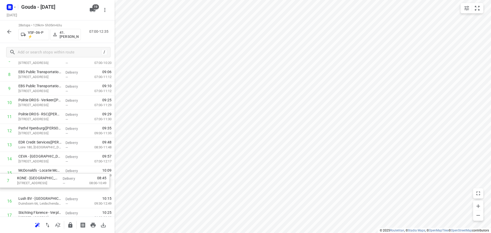
scroll to position [106, 0]
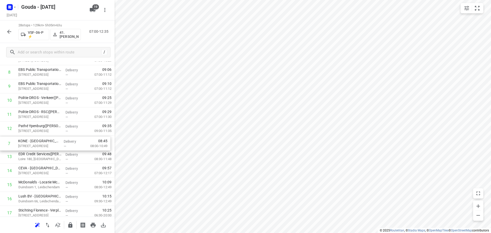
drag, startPoint x: 73, startPoint y: 150, endPoint x: 72, endPoint y: 143, distance: 7.4
click at [72, 143] on div "1 👷🏻⭐ Albron Nederland B.V. - Nutricia(Dennis Santoe) Waterzuiveringsweg 1, Zoe…" at bounding box center [57, 178] width 115 height 394
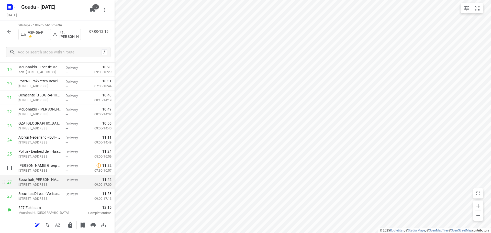
scroll to position [278, 0]
click at [70, 227] on icon "button" at bounding box center [70, 224] width 4 height 5
click at [10, 30] on icon "button" at bounding box center [9, 32] width 6 height 6
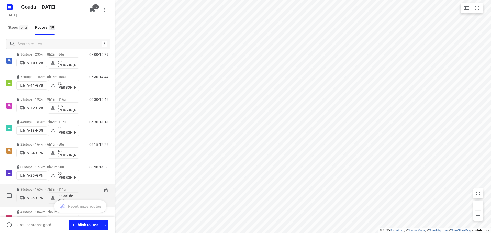
scroll to position [0, 0]
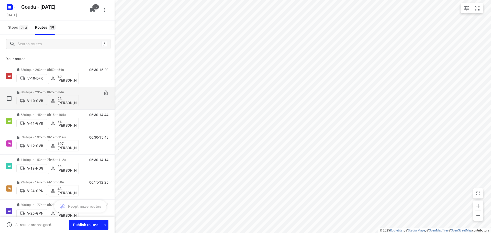
click at [83, 99] on div "07:00-15:29" at bounding box center [96, 99] width 26 height 19
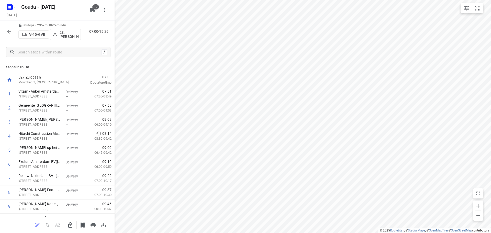
click at [8, 30] on icon "button" at bounding box center [9, 32] width 6 height 6
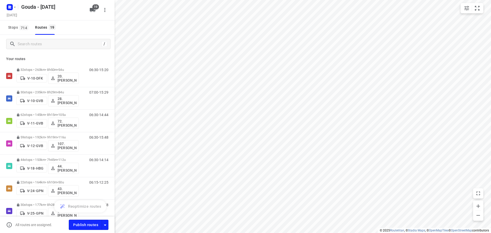
scroll to position [13, 0]
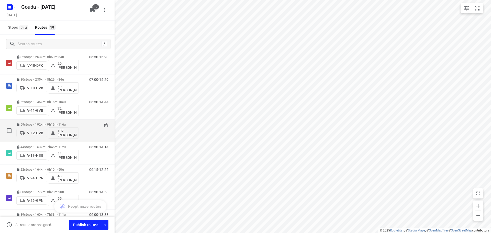
click at [92, 122] on div "59 stops • 192km • 9h19m • 116u V-12-GVB 107.Femke Bogaards 06:30-15:48" at bounding box center [65, 130] width 98 height 21
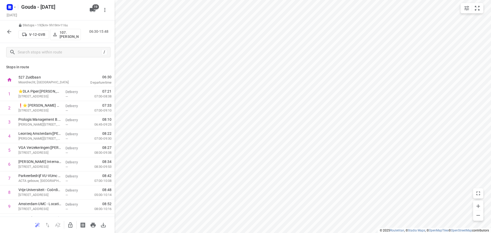
click at [13, 30] on button "button" at bounding box center [9, 32] width 10 height 10
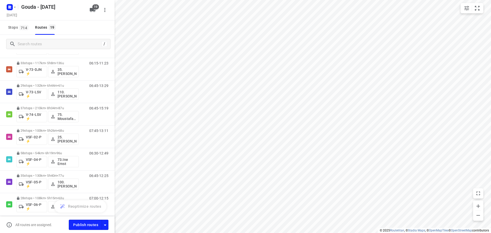
scroll to position [296, 0]
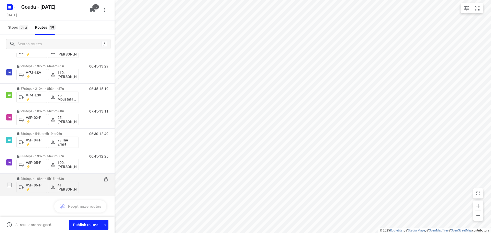
click at [96, 191] on div "07:00-12:15" at bounding box center [96, 186] width 26 height 19
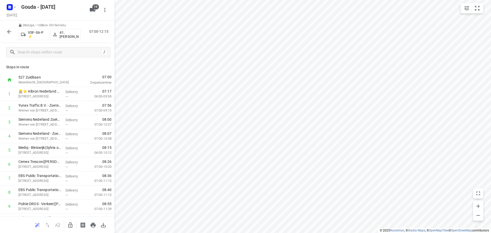
click at [13, 30] on button "button" at bounding box center [9, 32] width 10 height 10
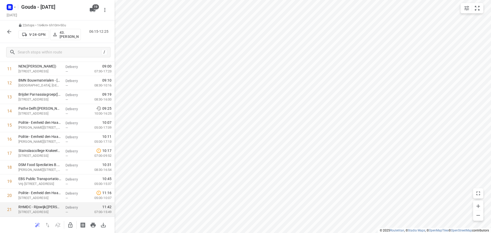
scroll to position [194, 0]
click at [6, 31] on icon "button" at bounding box center [9, 32] width 6 height 6
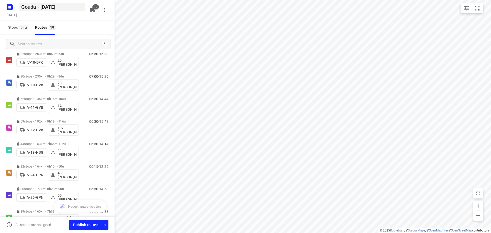
scroll to position [0, 0]
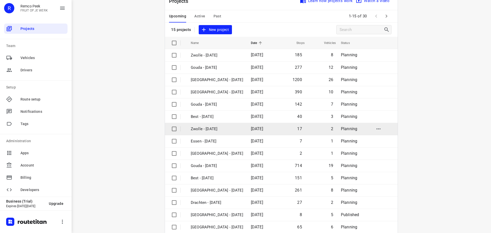
scroll to position [26, 0]
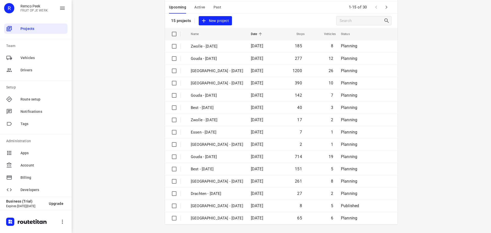
click at [386, 9] on icon "button" at bounding box center [386, 7] width 6 height 6
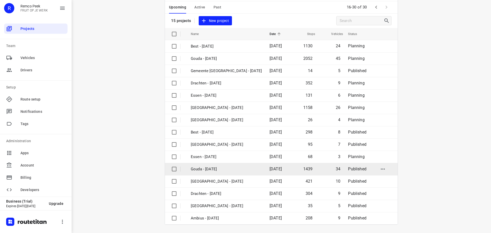
click at [217, 166] on p "Gouda - [DATE]" at bounding box center [226, 169] width 71 height 6
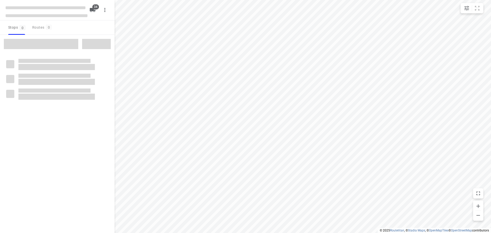
checkbox input "true"
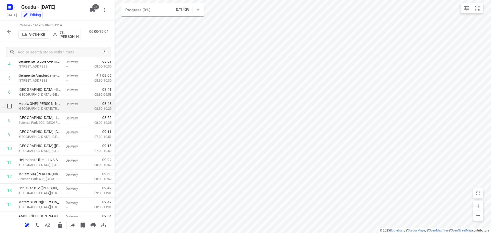
scroll to position [77, 0]
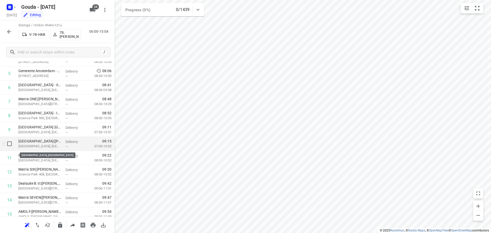
click at [51, 144] on p "[GEOGRAPHIC_DATA], [GEOGRAPHIC_DATA]" at bounding box center [39, 146] width 43 height 5
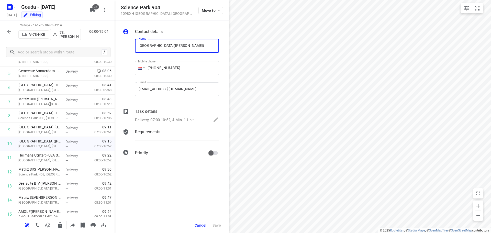
scroll to position [0, 29]
click at [182, 141] on div "i © 2025 Routetitan , © Stadia Maps , © OpenMapTiles © OpenStreetMap contributo…" at bounding box center [245, 116] width 491 height 233
drag, startPoint x: 183, startPoint y: 115, endPoint x: 223, endPoint y: 131, distance: 43.5
click at [186, 117] on div "Task details Delivery, 07:00-10:52, 4 Min, 1 Unit" at bounding box center [177, 115] width 86 height 17
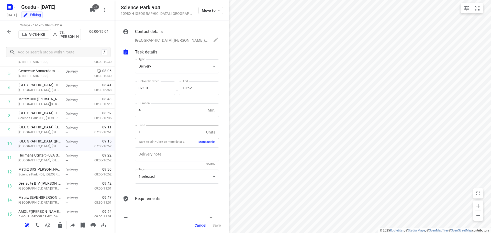
click at [203, 141] on button "More details" at bounding box center [206, 142] width 17 height 4
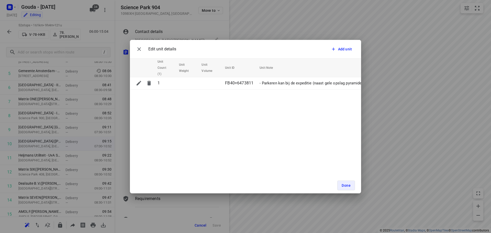
drag, startPoint x: 353, startPoint y: 162, endPoint x: 386, endPoint y: 162, distance: 33.2
click at [386, 162] on div "Edit unit details Add unit Unit Count (1) Unit Weight Unit Volume Unit ID Unit …" at bounding box center [245, 116] width 491 height 233
click at [344, 184] on span "Done" at bounding box center [346, 185] width 9 height 4
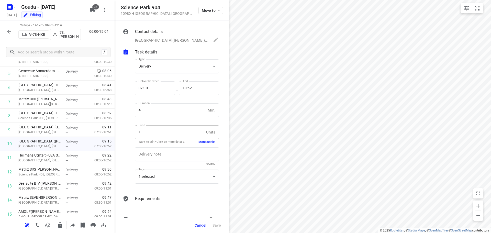
click at [204, 223] on button "Cancel" at bounding box center [201, 225] width 16 height 9
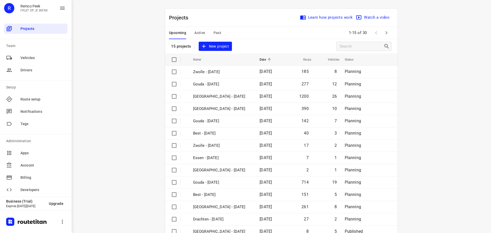
drag, startPoint x: 140, startPoint y: 127, endPoint x: 331, endPoint y: 16, distance: 221.1
click at [141, 126] on div "i © 2025 Routetitan , © Stadia Maps , © OpenMapTiles © OpenStreetMap contributo…" at bounding box center [281, 116] width 419 height 233
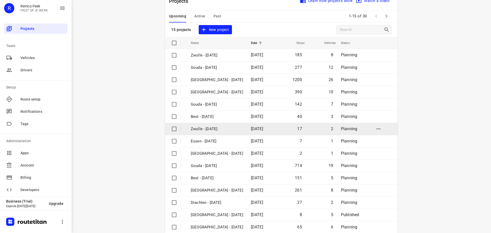
scroll to position [26, 0]
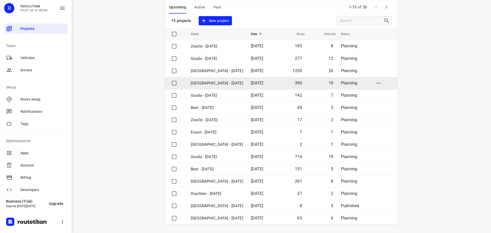
click at [223, 83] on p "[GEOGRAPHIC_DATA] - [DATE]" at bounding box center [217, 83] width 52 height 6
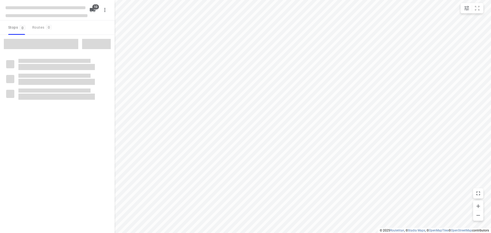
checkbox input "true"
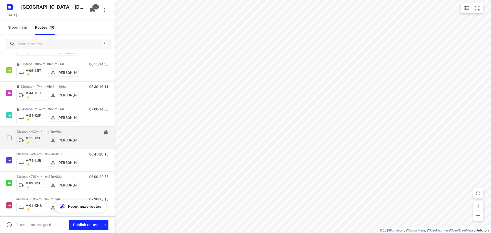
scroll to position [51, 0]
click at [61, 130] on span "90u" at bounding box center [58, 131] width 5 height 4
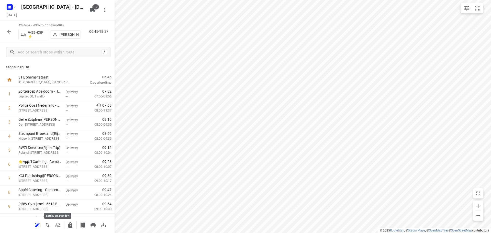
click at [60, 227] on icon "button" at bounding box center [58, 225] width 6 height 6
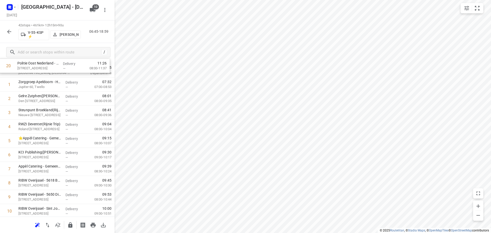
scroll to position [0, 0]
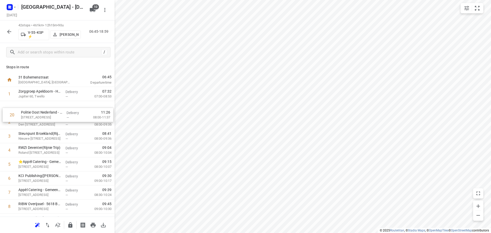
drag, startPoint x: 46, startPoint y: 145, endPoint x: 49, endPoint y: 117, distance: 28.2
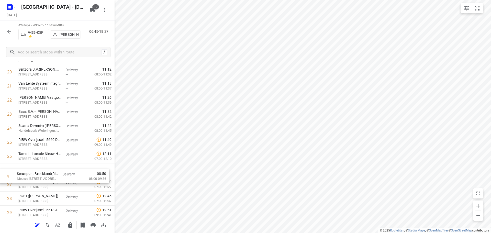
scroll to position [276, 0]
drag, startPoint x: 71, startPoint y: 135, endPoint x: 70, endPoint y: 171, distance: 35.5
click at [70, 171] on div "1 Zorggroep Apeldoorn - Hofstede([PERSON_NAME]) Jupiter 60, Twello Delivery — 0…" at bounding box center [57, 106] width 115 height 591
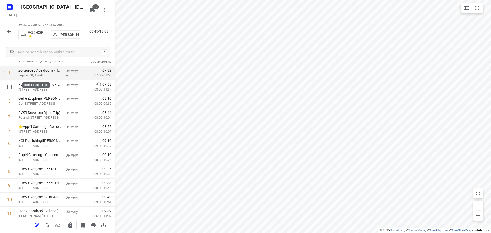
scroll to position [20, 0]
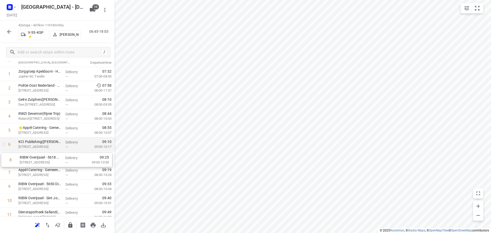
drag, startPoint x: 38, startPoint y: 171, endPoint x: 75, endPoint y: 151, distance: 41.9
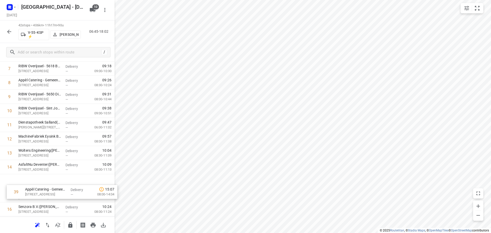
scroll to position [110, 0]
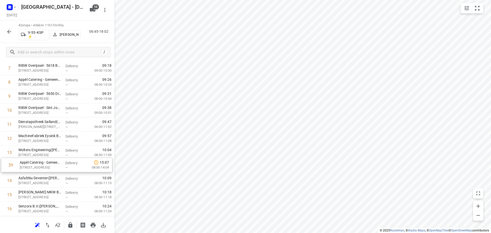
drag, startPoint x: 53, startPoint y: 200, endPoint x: 54, endPoint y: 163, distance: 37.1
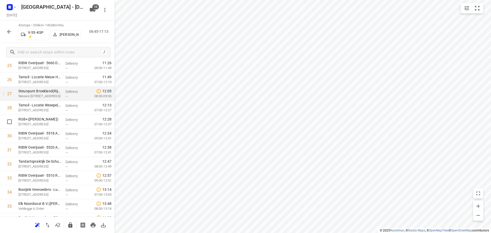
scroll to position [468, 0]
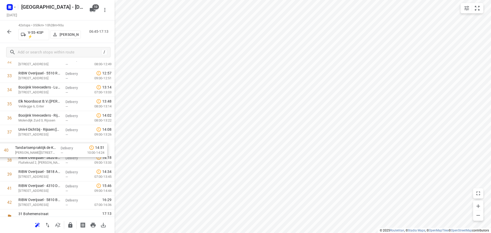
drag, startPoint x: 44, startPoint y: 176, endPoint x: 40, endPoint y: 150, distance: 25.7
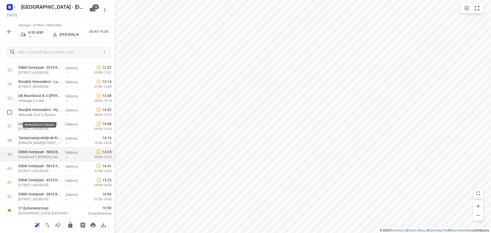
scroll to position [475, 0]
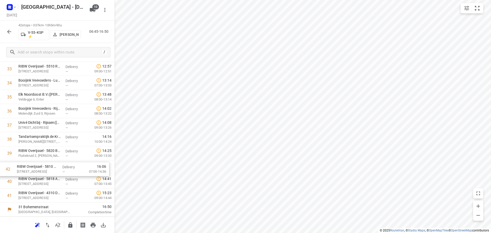
drag, startPoint x: 43, startPoint y: 193, endPoint x: 41, endPoint y: 165, distance: 28.5
click at [68, 225] on icon "button" at bounding box center [70, 225] width 6 height 6
click at [11, 38] on div "42 stops • 275km • 9h0m • 90u V-55-KSP ⚡ Siemen Hiemstra 06:45-15:45" at bounding box center [57, 31] width 115 height 22
click at [8, 33] on icon "button" at bounding box center [9, 32] width 6 height 6
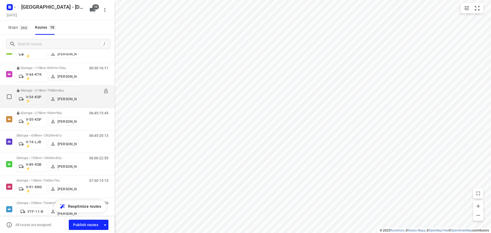
scroll to position [94, 0]
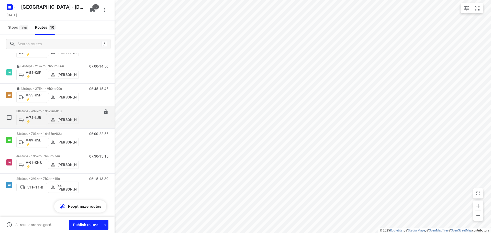
click at [59, 108] on div "38 stops • 439km • 13h29m • 81u V-74-LJB ⚡ Robert Hoogeveen" at bounding box center [47, 117] width 62 height 21
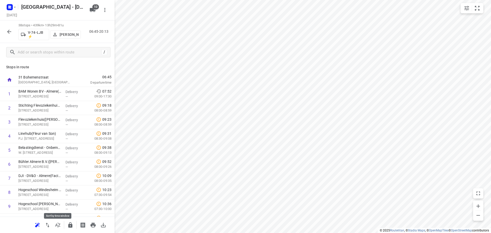
click at [57, 222] on icon "button" at bounding box center [58, 225] width 6 height 6
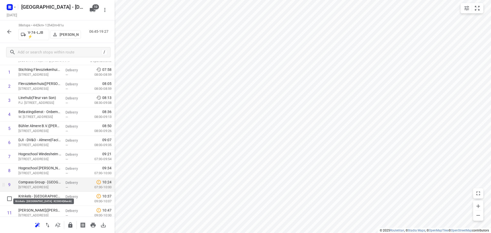
scroll to position [26, 0]
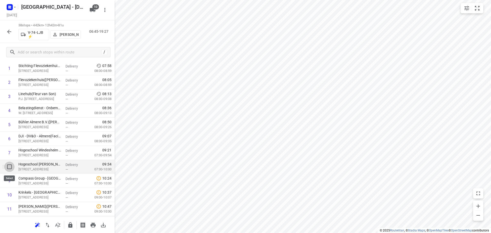
click at [10, 168] on input "checkbox" at bounding box center [9, 167] width 10 height 10
checkbox input "true"
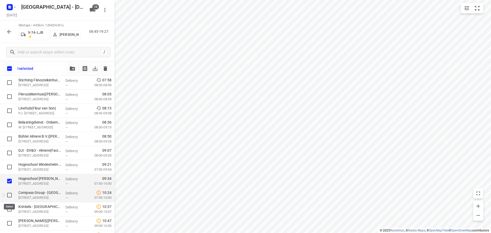
drag, startPoint x: 9, startPoint y: 197, endPoint x: 22, endPoint y: 188, distance: 15.9
click at [9, 197] on input "checkbox" at bounding box center [9, 195] width 10 height 10
checkbox input "true"
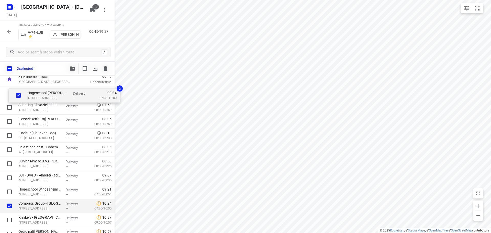
scroll to position [0, 0]
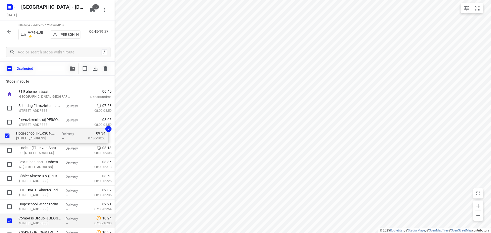
drag, startPoint x: 31, startPoint y: 182, endPoint x: 29, endPoint y: 130, distance: 51.4
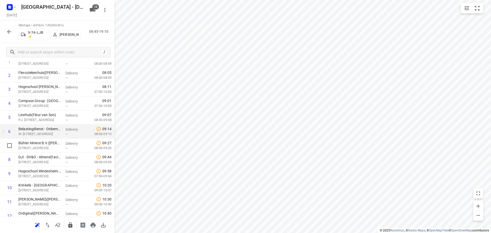
scroll to position [26, 0]
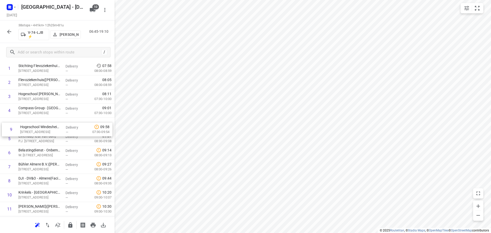
drag, startPoint x: 56, startPoint y: 178, endPoint x: 57, endPoint y: 126, distance: 52.9
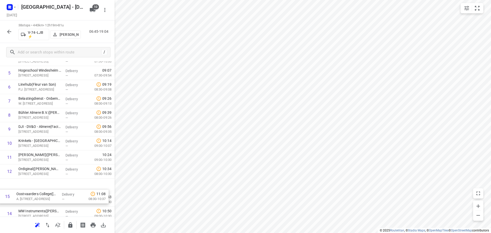
scroll to position [79, 0]
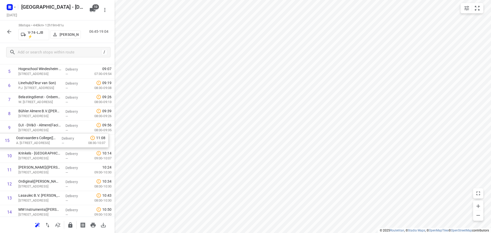
drag, startPoint x: 49, startPoint y: 167, endPoint x: 47, endPoint y: 142, distance: 25.4
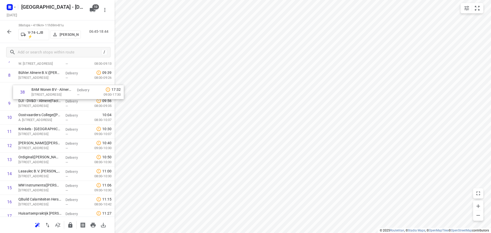
scroll to position [115, 0]
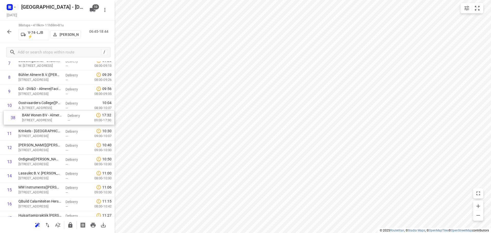
drag, startPoint x: 39, startPoint y: 200, endPoint x: 42, endPoint y: 120, distance: 79.8
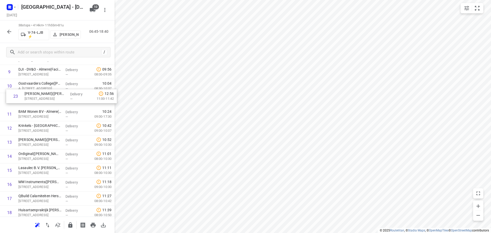
scroll to position [133, 0]
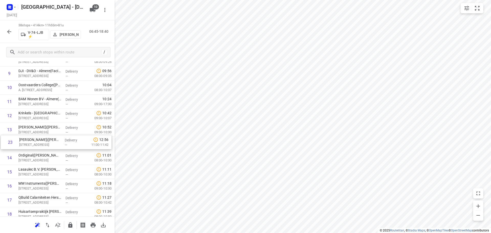
drag, startPoint x: 46, startPoint y: 164, endPoint x: 46, endPoint y: 145, distance: 18.7
click at [46, 145] on div "1 Stichting Flevoziekenhuis(Romina Postma-Ipema) Hospitaalweg 1, Almere Deliver…" at bounding box center [57, 221] width 115 height 534
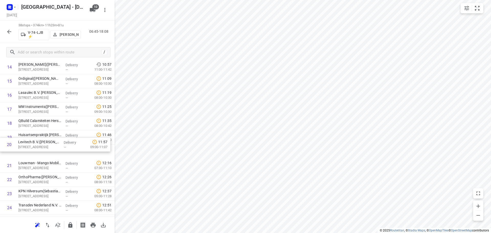
drag, startPoint x: 41, startPoint y: 152, endPoint x: 41, endPoint y: 139, distance: 13.0
click at [41, 139] on div "1 Stichting Flevoziekenhuis(Romina Postma-Ipema) Hospitaalweg 1, Almere Deliver…" at bounding box center [57, 144] width 115 height 534
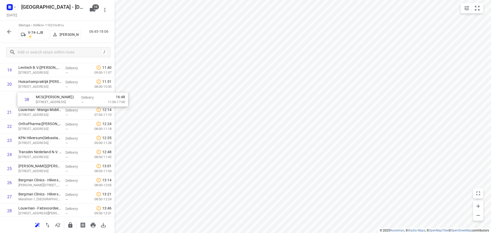
scroll to position [275, 0]
drag, startPoint x: 65, startPoint y: 196, endPoint x: 72, endPoint y: 100, distance: 95.6
click at [72, 100] on div "1 Stichting Flevoziekenhuis(Romina Postma-Ipema) Hospitaalweg 1, Almere Deliver…" at bounding box center [57, 79] width 115 height 534
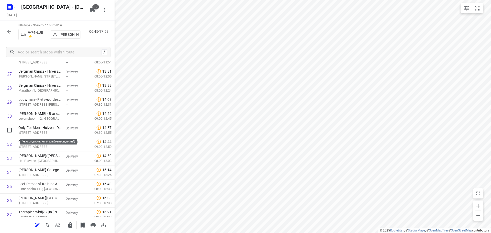
scroll to position [409, 0]
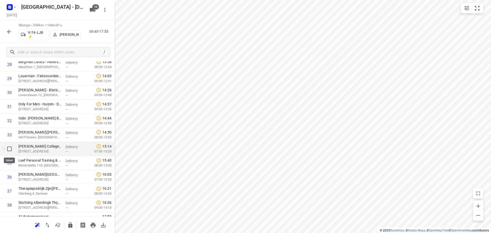
click at [9, 150] on input "checkbox" at bounding box center [9, 149] width 10 height 10
checkbox input "true"
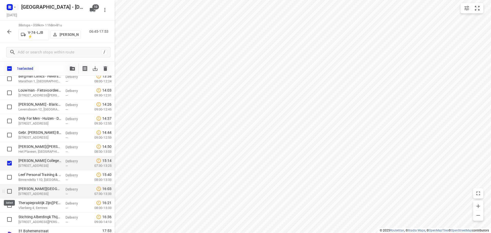
click at [9, 193] on input "checkbox" at bounding box center [9, 191] width 10 height 10
checkbox input "true"
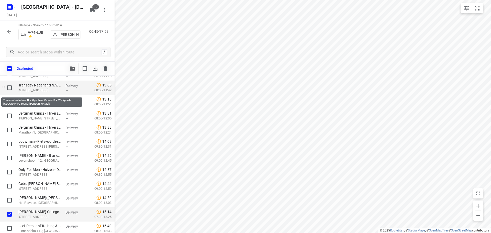
scroll to position [332, 0]
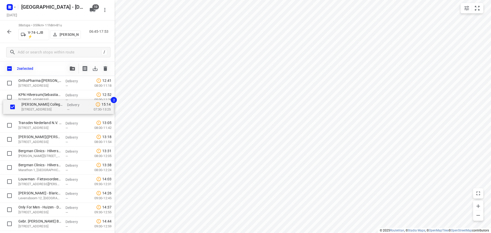
drag, startPoint x: 44, startPoint y: 213, endPoint x: 46, endPoint y: 104, distance: 109.7
click at [46, 104] on div "Stichting Flevoziekenhuis(Romina Postma-Ipema) Hospitaalweg 1, Almere Delivery …" at bounding box center [57, 34] width 115 height 534
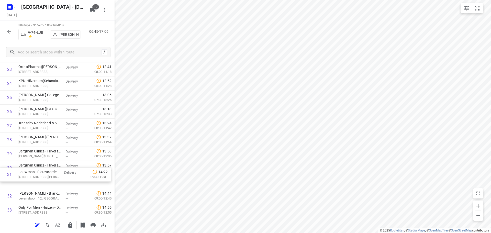
scroll to position [335, 0]
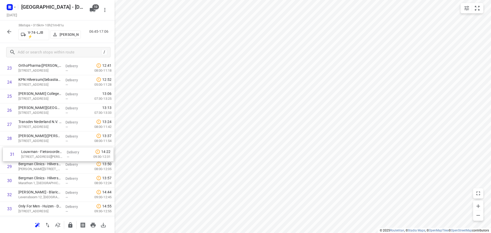
drag, startPoint x: 57, startPoint y: 182, endPoint x: 59, endPoint y: 150, distance: 31.8
click at [59, 150] on div "1 Stichting Flevoziekenhuis(Romina Postma-Ipema) Hospitaalweg 1, Almere Deliver…" at bounding box center [57, 19] width 115 height 534
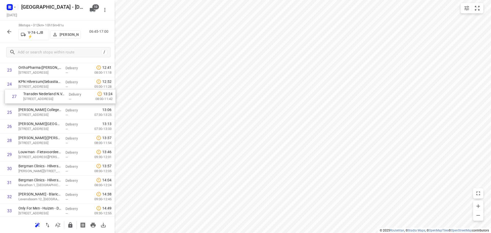
scroll to position [331, 0]
drag, startPoint x: 58, startPoint y: 128, endPoint x: 63, endPoint y: 98, distance: 29.8
click at [63, 98] on div "1 Stichting Flevoziekenhuis(Romina Postma-Ipema) Hospitaalweg 1, Almere Deliver…" at bounding box center [57, 23] width 115 height 534
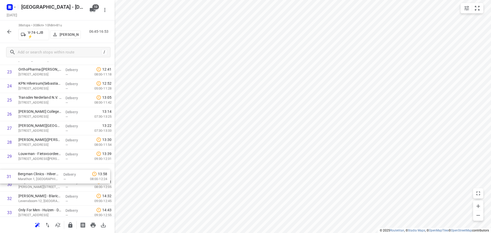
scroll to position [332, 0]
drag, startPoint x: 54, startPoint y: 187, endPoint x: 51, endPoint y: 174, distance: 13.5
click at [51, 174] on div "1 Stichting Flevoziekenhuis(Romina Postma-Ipema) Hospitaalweg 1, Almere Deliver…" at bounding box center [57, 22] width 115 height 534
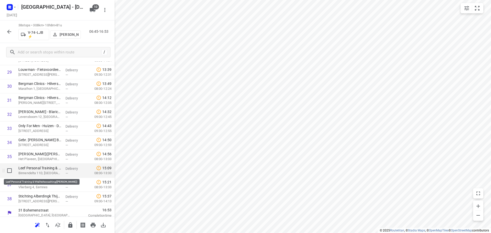
scroll to position [419, 0]
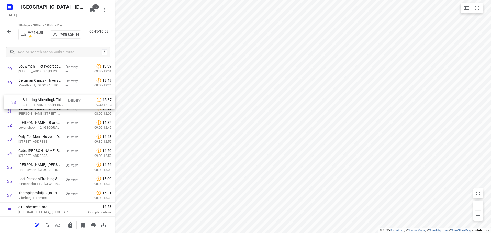
drag, startPoint x: 48, startPoint y: 196, endPoint x: 50, endPoint y: 101, distance: 95.4
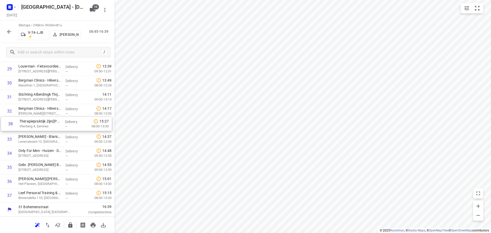
drag, startPoint x: 59, startPoint y: 199, endPoint x: 59, endPoint y: 122, distance: 77.7
click at [73, 224] on icon "button" at bounding box center [70, 225] width 6 height 6
click at [12, 31] on icon "button" at bounding box center [9, 32] width 6 height 6
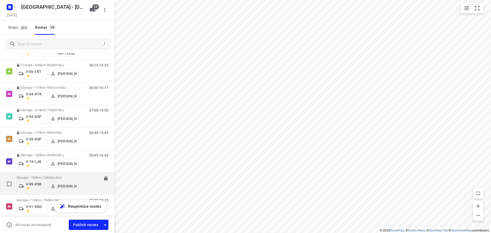
scroll to position [94, 0]
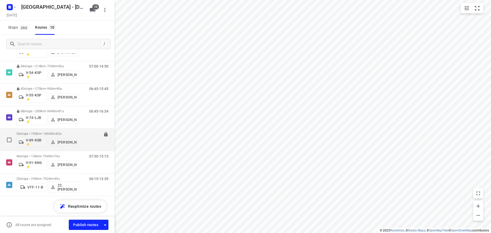
click at [56, 133] on span "•" at bounding box center [55, 134] width 1 height 4
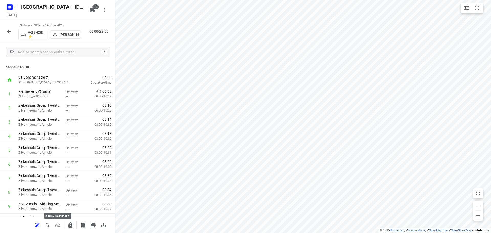
click at [55, 223] on icon "button" at bounding box center [58, 225] width 6 height 6
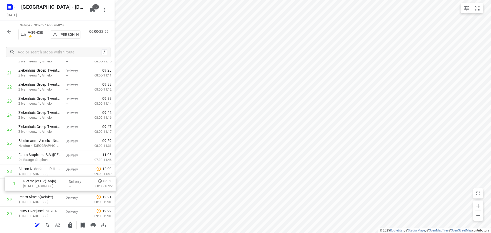
scroll to position [289, 0]
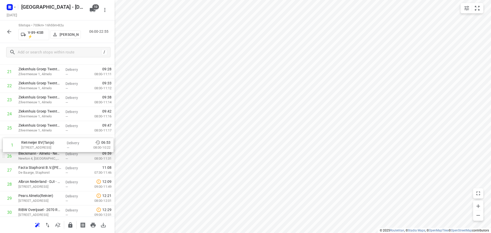
drag, startPoint x: 49, startPoint y: 94, endPoint x: 52, endPoint y: 149, distance: 55.3
click at [52, 149] on div "1 Rietmeijer BV(Tanja) Twentepoort West 45, Almelo Delivery — 06:53 08:00-10:22…" at bounding box center [57, 170] width 115 height 745
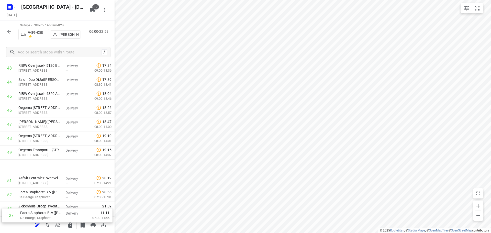
scroll to position [630, 0]
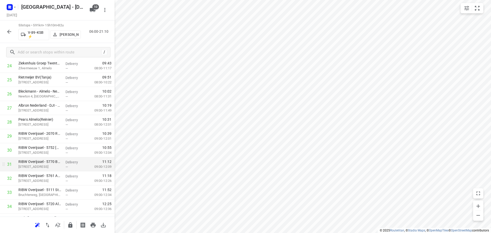
scroll to position [374, 0]
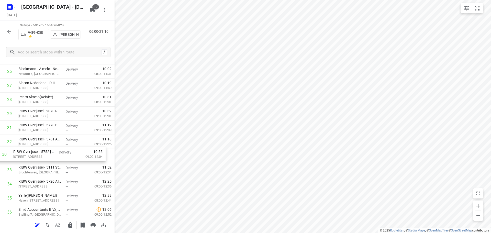
drag, startPoint x: 43, startPoint y: 129, endPoint x: 38, endPoint y: 161, distance: 32.2
click at [38, 161] on div "1 Ziekenhuis Groep Twente - Afdeling POS - Almelo(Marije Munsterhuis / Bennieke…" at bounding box center [57, 85] width 115 height 745
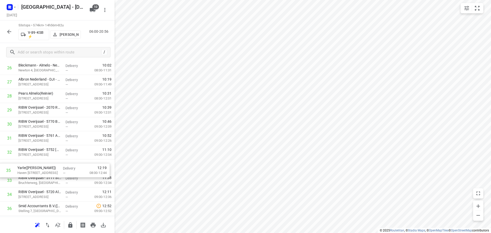
scroll to position [378, 0]
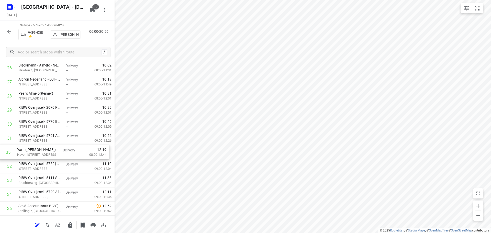
drag, startPoint x: 48, startPoint y: 200, endPoint x: 47, endPoint y: 149, distance: 51.2
click at [47, 149] on div "1 Ziekenhuis Groep Twente - Afdeling POS - Almelo(Marije Munsterhuis / Bennieke…" at bounding box center [57, 81] width 115 height 745
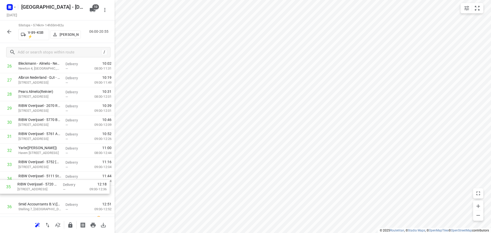
scroll to position [380, 0]
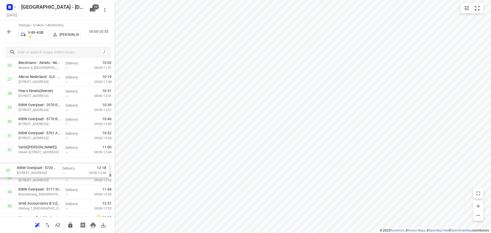
drag, startPoint x: 40, startPoint y: 194, endPoint x: 38, endPoint y: 162, distance: 32.5
click at [38, 162] on div "1 Ziekenhuis Groep Twente - Afdeling POS - Almelo(Marije Munsterhuis / Bennieke…" at bounding box center [57, 79] width 115 height 745
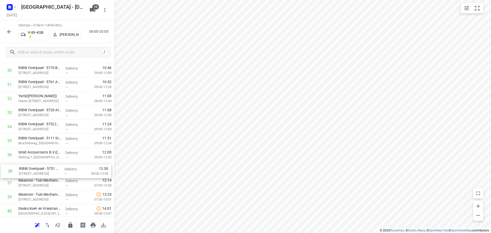
scroll to position [432, 0]
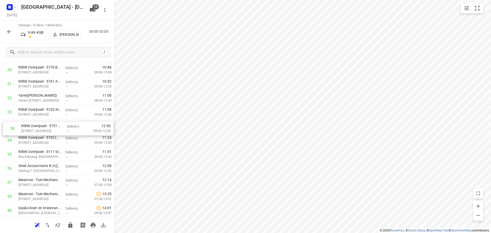
drag, startPoint x: 42, startPoint y: 185, endPoint x: 45, endPoint y: 128, distance: 57.3
click at [45, 128] on div "1 Ziekenhuis Groep Twente - Afdeling POS - Almelo(Marije Munsterhuis / Bennieke…" at bounding box center [57, 27] width 115 height 745
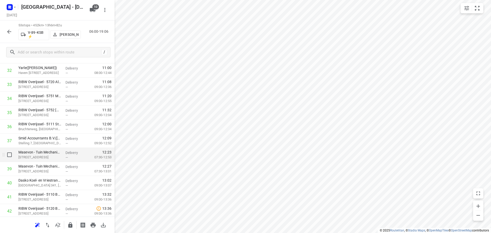
scroll to position [483, 0]
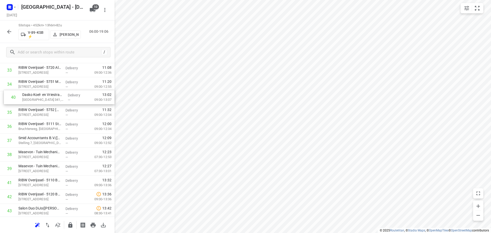
drag, startPoint x: 31, startPoint y: 162, endPoint x: 35, endPoint y: 98, distance: 63.8
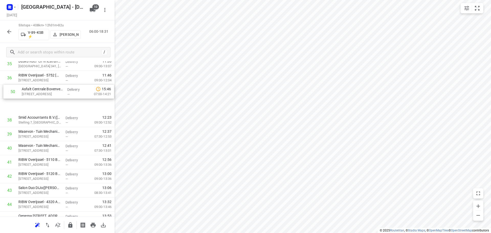
drag, startPoint x: 44, startPoint y: 207, endPoint x: 46, endPoint y: 89, distance: 117.9
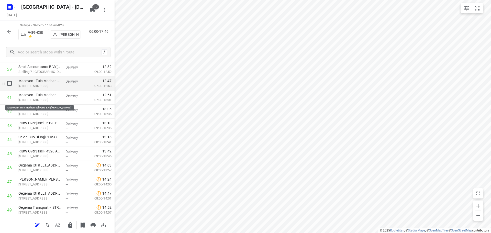
scroll to position [533, 0]
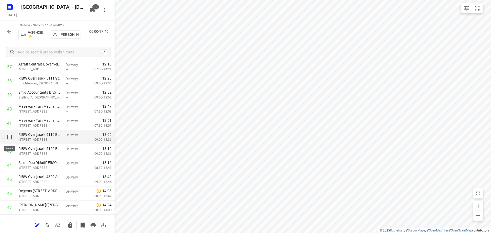
click at [12, 139] on input "checkbox" at bounding box center [9, 137] width 10 height 10
checkbox input "true"
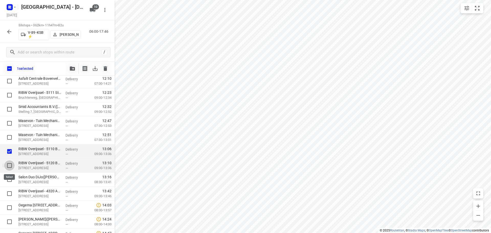
click at [12, 167] on input "checkbox" at bounding box center [9, 165] width 10 height 10
checkbox input "true"
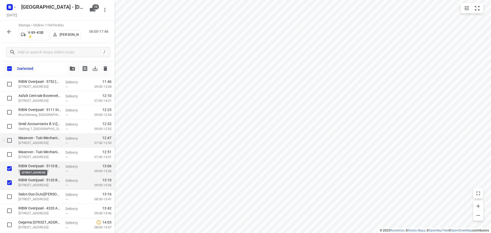
scroll to position [508, 0]
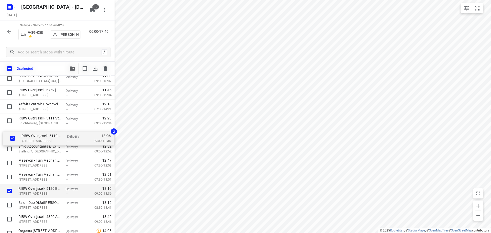
drag, startPoint x: 40, startPoint y: 145, endPoint x: 41, endPoint y: 135, distance: 10.8
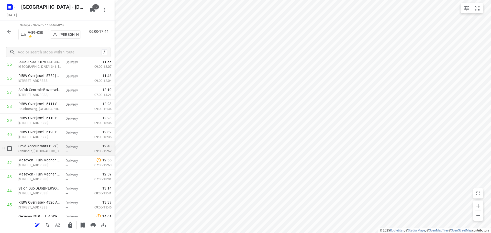
scroll to position [559, 0]
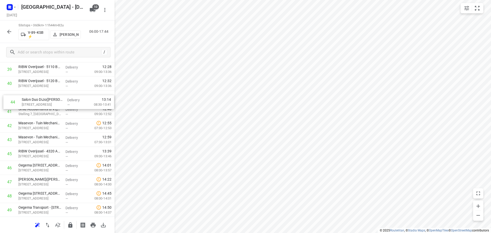
drag, startPoint x: 37, startPoint y: 140, endPoint x: 41, endPoint y: 100, distance: 39.6
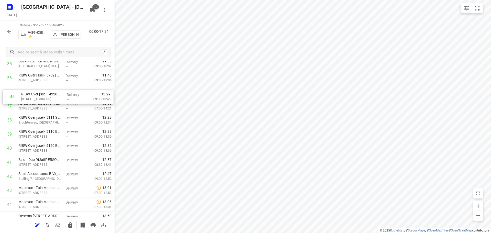
drag, startPoint x: 43, startPoint y: 131, endPoint x: 46, endPoint y: 97, distance: 33.6
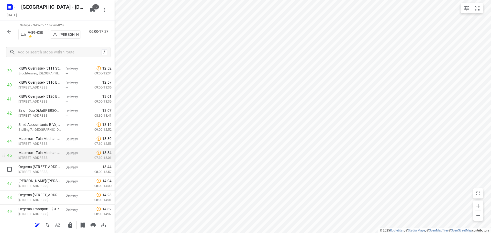
scroll to position [559, 0]
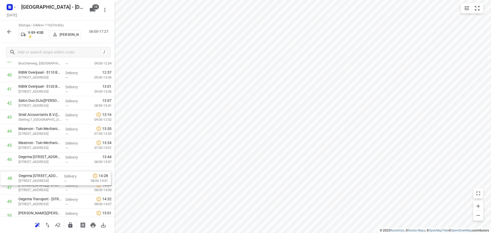
drag, startPoint x: 89, startPoint y: 196, endPoint x: 90, endPoint y: 171, distance: 24.8
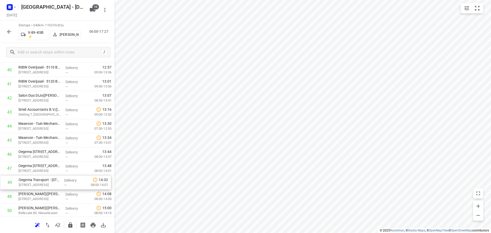
scroll to position [574, 0]
drag, startPoint x: 41, startPoint y: 202, endPoint x: 43, endPoint y: 178, distance: 24.4
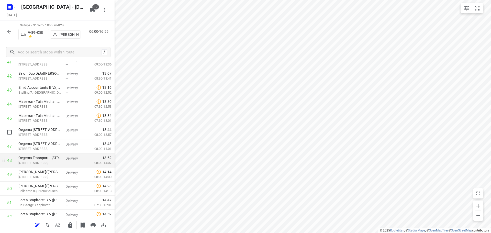
scroll to position [625, 0]
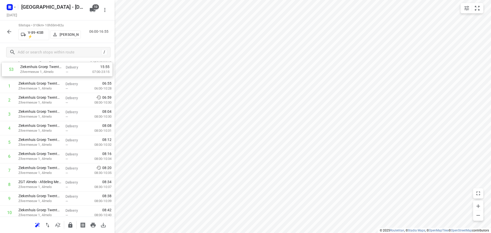
scroll to position [0, 0]
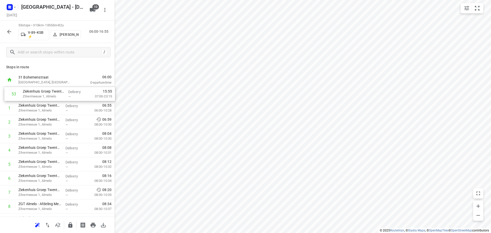
drag, startPoint x: 52, startPoint y: 126, endPoint x: 53, endPoint y: 91, distance: 35.3
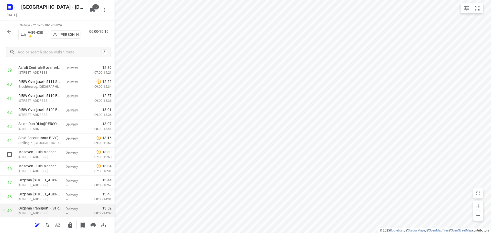
scroll to position [630, 0]
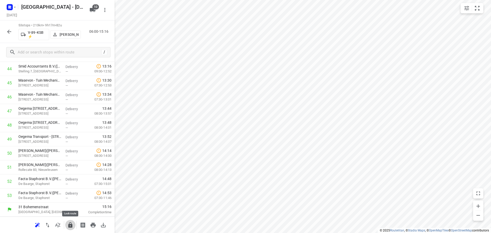
click at [72, 227] on icon "button" at bounding box center [70, 224] width 4 height 5
click at [12, 25] on div "53 stops • 213km • 9h17m • 82u V-89-KSB ⚡ Raymond Blom 06:00-15:16" at bounding box center [57, 31] width 115 height 22
click at [11, 28] on button "button" at bounding box center [9, 32] width 10 height 10
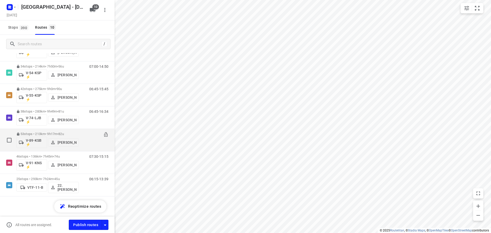
scroll to position [94, 0]
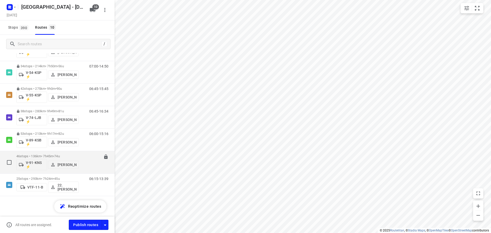
click at [60, 155] on span "74u" at bounding box center [56, 156] width 5 height 4
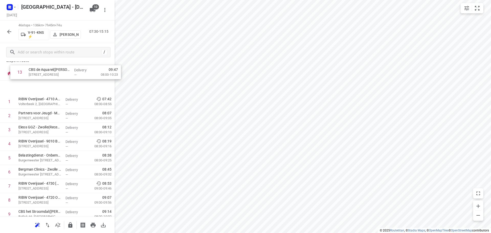
scroll to position [0, 0]
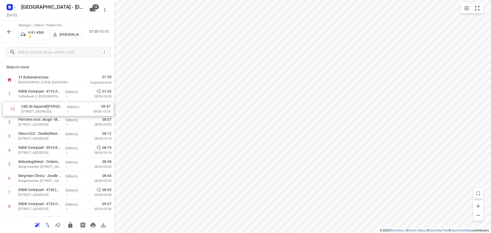
drag, startPoint x: 46, startPoint y: 137, endPoint x: 45, endPoint y: 107, distance: 29.9
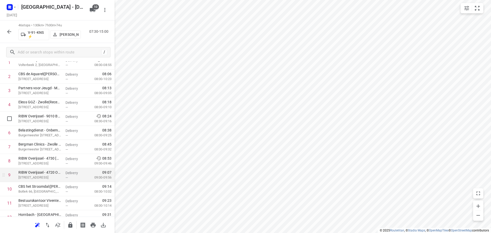
scroll to position [51, 0]
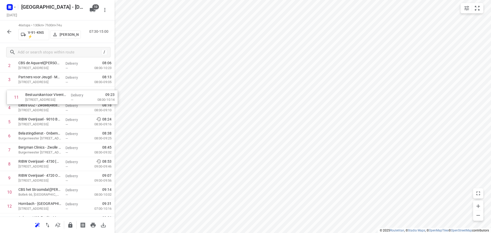
drag, startPoint x: 40, startPoint y: 182, endPoint x: 45, endPoint y: 94, distance: 88.1
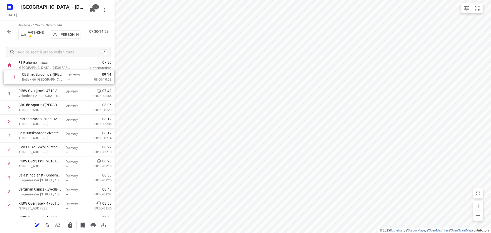
scroll to position [0, 0]
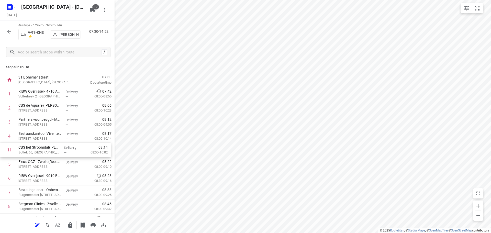
drag, startPoint x: 40, startPoint y: 143, endPoint x: 40, endPoint y: 150, distance: 6.6
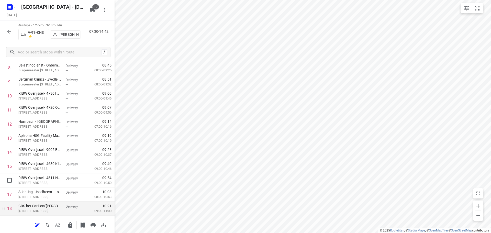
scroll to position [153, 0]
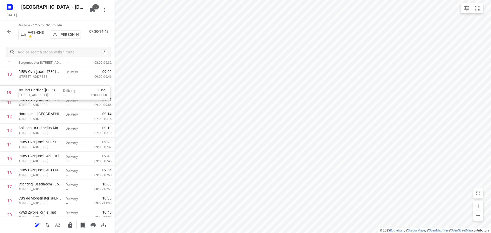
drag, startPoint x: 44, startPoint y: 179, endPoint x: 43, endPoint y: 91, distance: 88.5
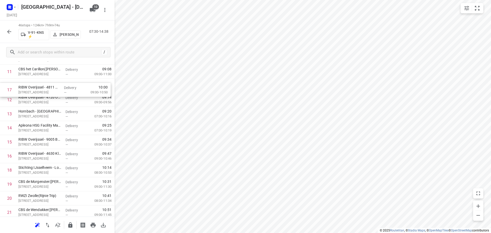
scroll to position [161, 0]
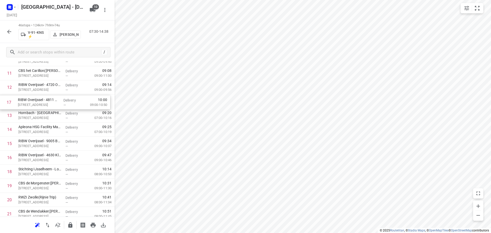
drag, startPoint x: 44, startPoint y: 127, endPoint x: 45, endPoint y: 106, distance: 20.2
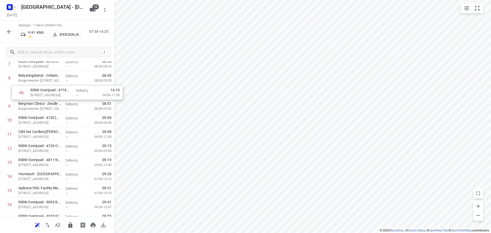
scroll to position [114, 0]
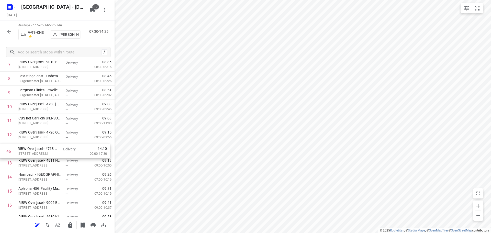
drag, startPoint x: 48, startPoint y: 198, endPoint x: 46, endPoint y: 152, distance: 45.8
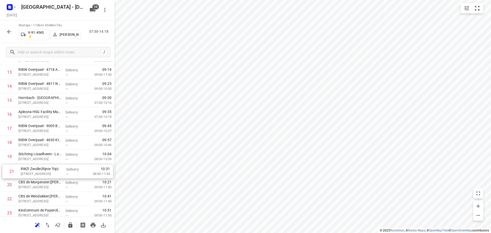
scroll to position [191, 0]
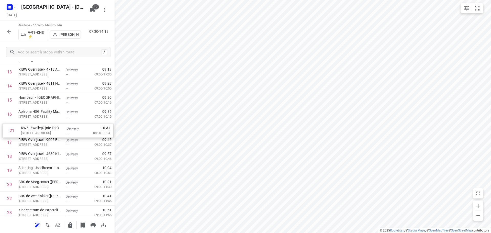
drag, startPoint x: 36, startPoint y: 187, endPoint x: 39, endPoint y: 131, distance: 55.5
click at [39, 131] on div "1 RIBW Overijssel - 4710 Aa-landen(Servicepunt) Volterbeek 2, Zwolle Delivery —…" at bounding box center [57, 219] width 115 height 647
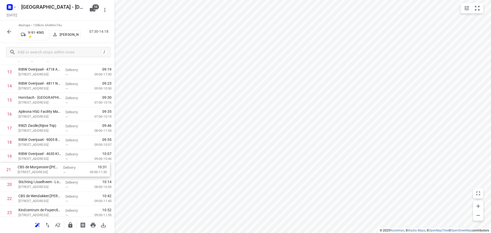
scroll to position [191, 0]
drag, startPoint x: 49, startPoint y: 187, endPoint x: 107, endPoint y: 143, distance: 72.6
click at [50, 144] on div "1 RIBW Overijssel - 4710 Aa-landen(Servicepunt) Volterbeek 2, Zwolle Delivery —…" at bounding box center [57, 219] width 115 height 647
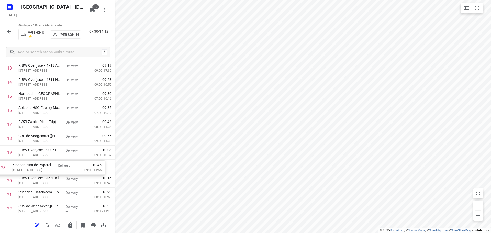
scroll to position [195, 0]
drag, startPoint x: 45, startPoint y: 212, endPoint x: 38, endPoint y: 160, distance: 52.5
click at [38, 160] on div "1 RIBW Overijssel - 4710 Aa-landen(Servicepunt) Volterbeek 2, Zwolle Delivery —…" at bounding box center [57, 215] width 115 height 647
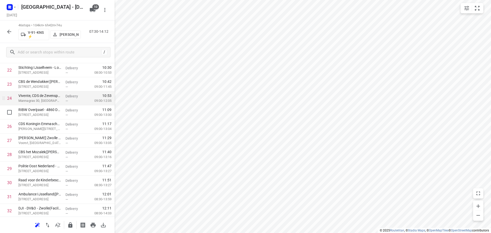
scroll to position [323, 0]
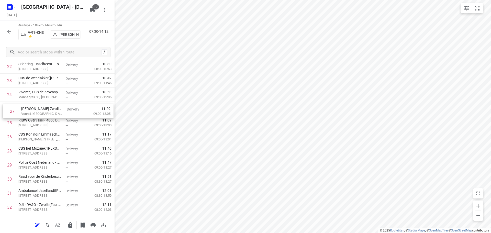
drag, startPoint x: 30, startPoint y: 140, endPoint x: 33, endPoint y: 113, distance: 27.3
click at [33, 113] on div "1 RIBW Overijssel - 4710 Aa-landen(Servicepunt) Volterbeek 2, Zwolle Delivery —…" at bounding box center [57, 87] width 115 height 647
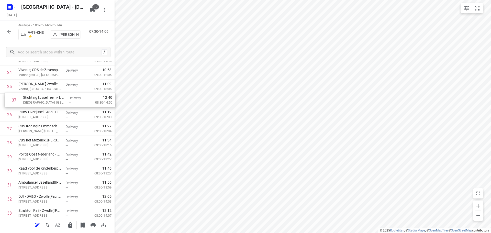
scroll to position [344, 0]
drag, startPoint x: 40, startPoint y: 202, endPoint x: 43, endPoint y: 100, distance: 101.6
click at [43, 100] on div "1 RIBW Overijssel - 4710 Aa-landen(Servicepunt) Volterbeek 2, Zwolle Delivery —…" at bounding box center [57, 66] width 115 height 647
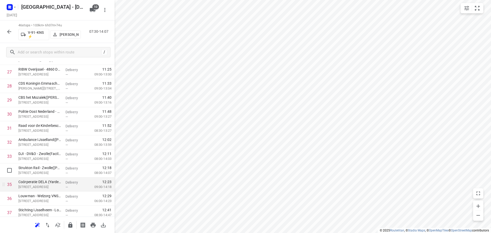
scroll to position [395, 0]
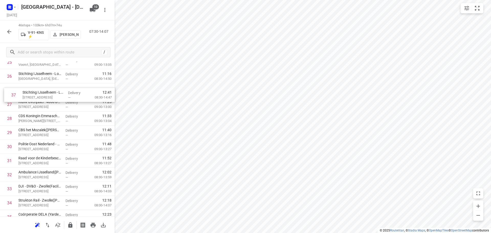
drag, startPoint x: 45, startPoint y: 203, endPoint x: 49, endPoint y: 91, distance: 112.3
click at [49, 91] on div "1 RIBW Overijssel - 4710 Aa-landen(Servicepunt) Volterbeek 2, Zwolle Delivery —…" at bounding box center [57, 41] width 115 height 647
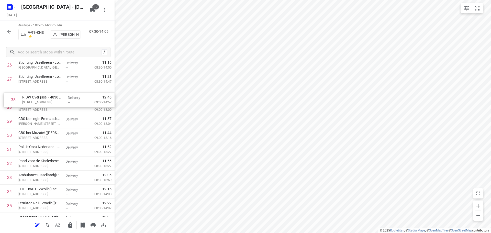
scroll to position [378, 0]
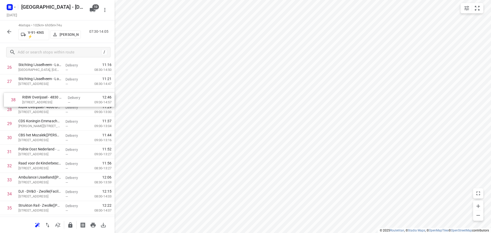
drag, startPoint x: 42, startPoint y: 170, endPoint x: 46, endPoint y: 96, distance: 73.8
click at [46, 96] on div "1 RIBW Overijssel - 4710 Aa-landen(Servicepunt) Volterbeek 2, Zwolle Delivery —…" at bounding box center [57, 32] width 115 height 647
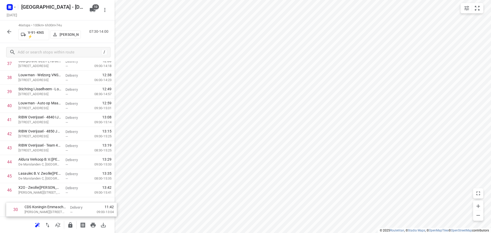
scroll to position [531, 0]
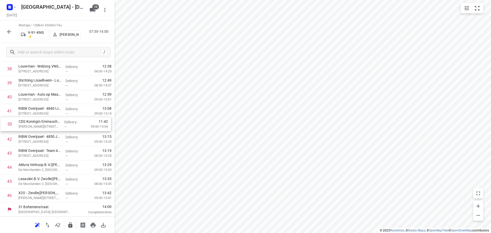
drag, startPoint x: 67, startPoint y: 120, endPoint x: 70, endPoint y: 122, distance: 3.7
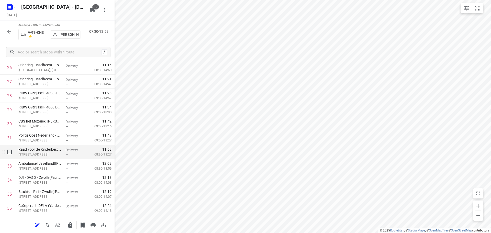
scroll to position [403, 0]
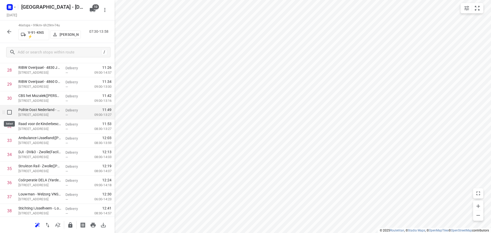
click at [12, 111] on input "checkbox" at bounding box center [9, 112] width 10 height 10
checkbox input "true"
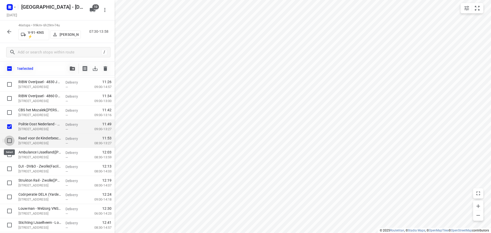
click at [11, 140] on input "checkbox" at bounding box center [9, 140] width 10 height 10
checkbox input "true"
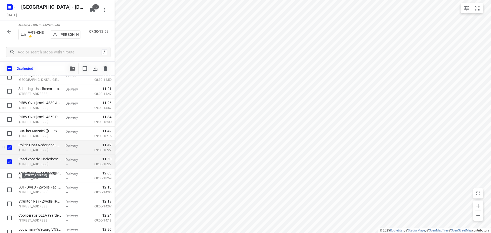
scroll to position [378, 0]
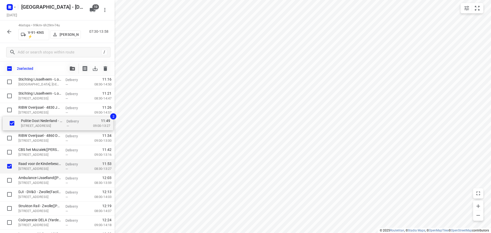
drag, startPoint x: 39, startPoint y: 153, endPoint x: 42, endPoint y: 122, distance: 30.3
click at [42, 122] on div "RIBW Overijssel - 4710 Aa-landen(Servicepunt) Volterbeek 2, Zwolle Delivery — 0…" at bounding box center [57, 46] width 115 height 647
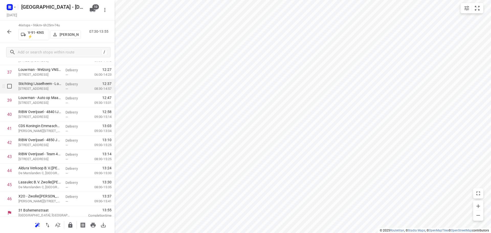
scroll to position [531, 0]
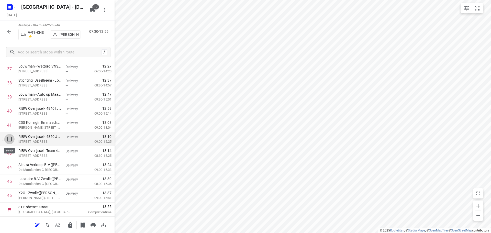
click at [10, 140] on input "checkbox" at bounding box center [9, 139] width 10 height 10
checkbox input "true"
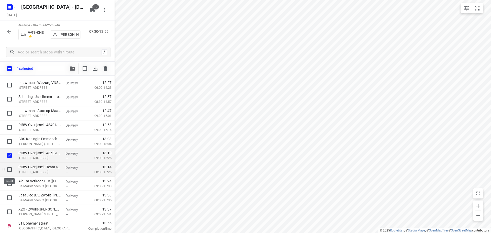
click at [10, 172] on input "checkbox" at bounding box center [9, 169] width 10 height 10
checkbox input "true"
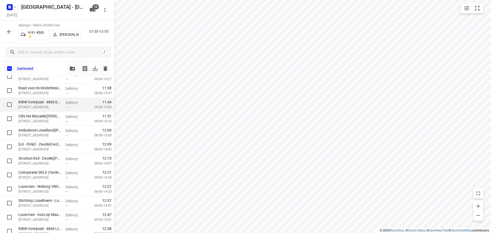
scroll to position [427, 0]
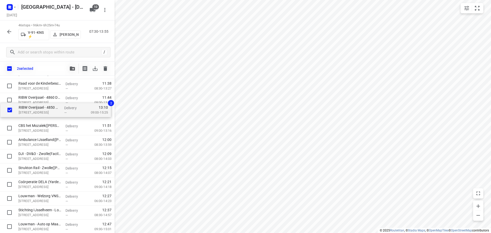
drag, startPoint x: 48, startPoint y: 178, endPoint x: 46, endPoint y: 109, distance: 69.6
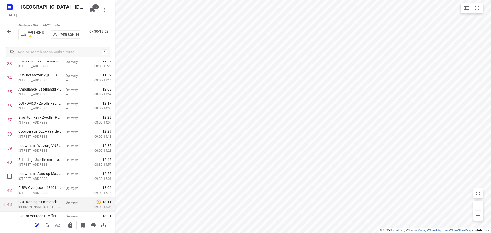
scroll to position [506, 0]
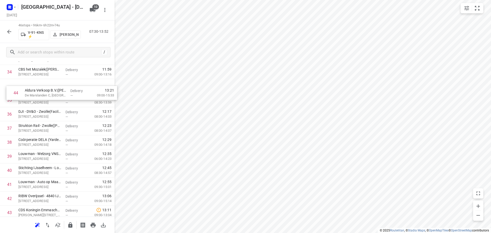
drag, startPoint x: 38, startPoint y: 192, endPoint x: 44, endPoint y: 90, distance: 102.1
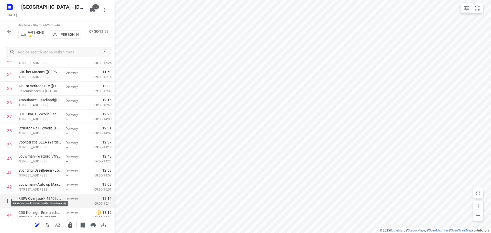
scroll to position [509, 0]
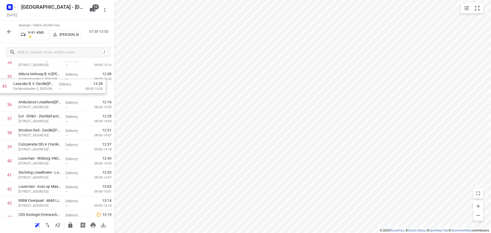
drag, startPoint x: 42, startPoint y: 204, endPoint x: 36, endPoint y: 85, distance: 119.3
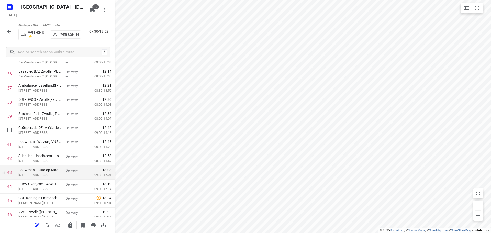
scroll to position [531, 0]
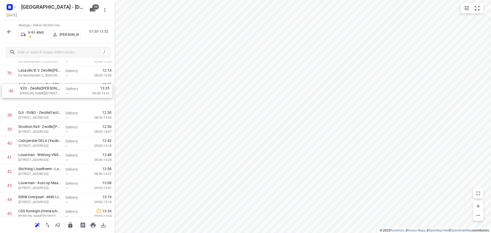
drag, startPoint x: 35, startPoint y: 197, endPoint x: 37, endPoint y: 90, distance: 106.6
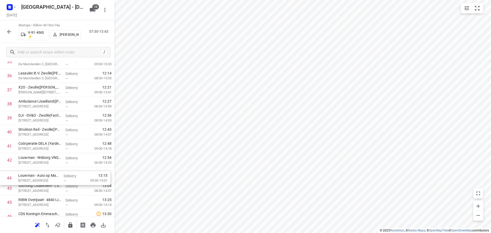
scroll to position [512, 0]
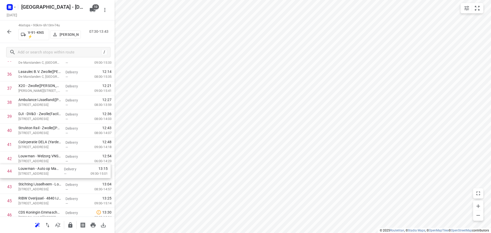
drag, startPoint x: 52, startPoint y: 195, endPoint x: 52, endPoint y: 174, distance: 20.7
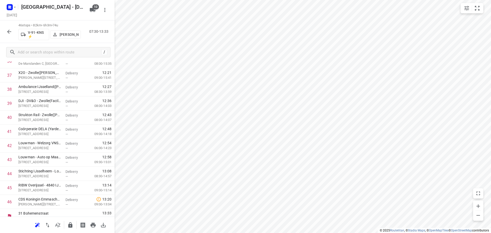
scroll to position [531, 0]
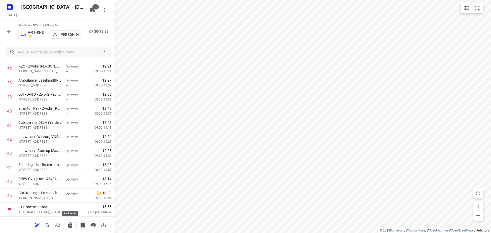
click at [68, 227] on icon "button" at bounding box center [70, 224] width 4 height 5
click at [8, 31] on icon "button" at bounding box center [9, 32] width 4 height 4
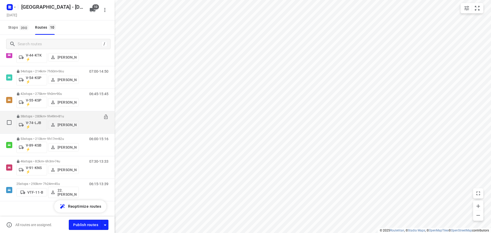
scroll to position [94, 0]
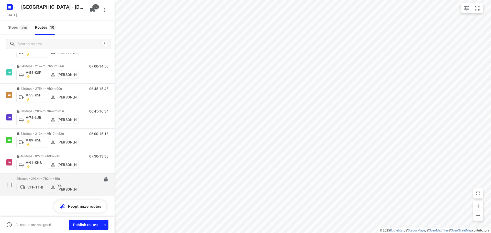
click at [52, 182] on button "22. [PERSON_NAME]" at bounding box center [63, 187] width 31 height 11
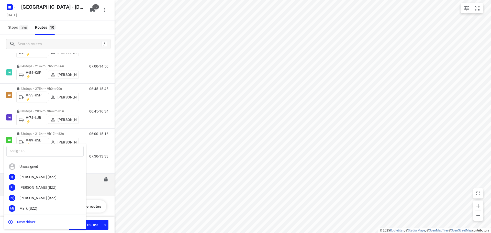
click at [475, 8] on div at bounding box center [245, 116] width 491 height 233
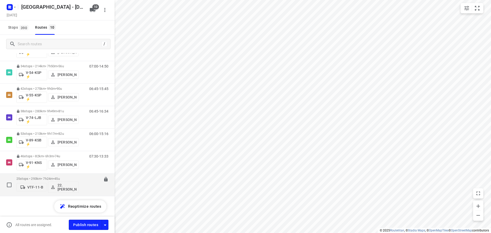
click at [59, 178] on span "45u" at bounding box center [56, 179] width 5 height 4
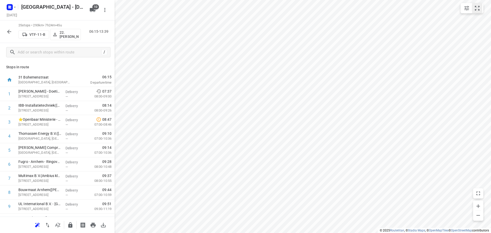
click at [477, 9] on icon "small contained button group" at bounding box center [477, 8] width 6 height 6
drag, startPoint x: 39, startPoint y: 124, endPoint x: 41, endPoint y: 155, distance: 31.3
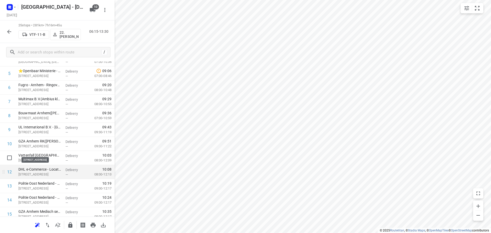
scroll to position [102, 0]
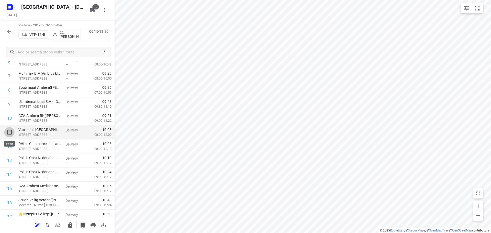
click at [12, 133] on input "checkbox" at bounding box center [9, 132] width 10 height 10
checkbox input "true"
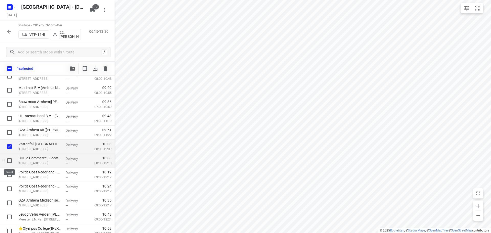
click at [8, 164] on input "checkbox" at bounding box center [9, 160] width 10 height 10
checkbox input "true"
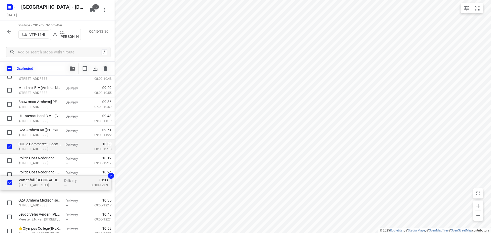
drag, startPoint x: 47, startPoint y: 157, endPoint x: 47, endPoint y: 186, distance: 28.9
click at [47, 186] on div "Kees Smit Tuinmeubelen - Doetinchem - Outlet(D. Engelbertink) Havenstraat 142, …" at bounding box center [57, 175] width 115 height 352
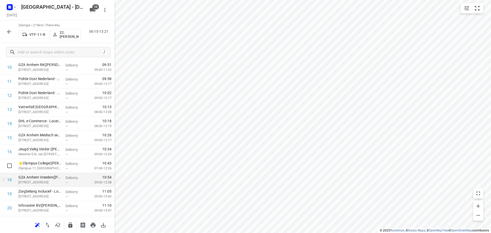
scroll to position [153, 0]
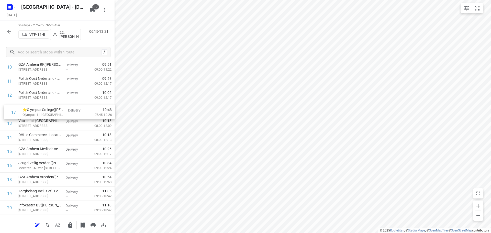
drag, startPoint x: 32, startPoint y: 171, endPoint x: 37, endPoint y: 115, distance: 56.6
click at [37, 115] on div "1 Kees Smit Tuinmeubelen - Doetinchem - Outlet(D. Engelbertink) Havenstraat 142…" at bounding box center [57, 110] width 115 height 352
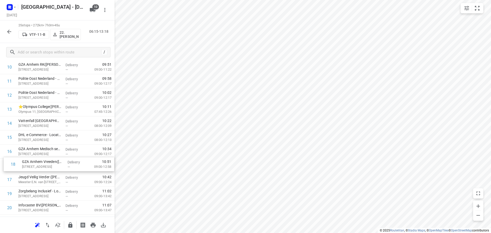
drag, startPoint x: 38, startPoint y: 180, endPoint x: 41, endPoint y: 162, distance: 18.0
click at [41, 162] on div "1 Kees Smit Tuinmeubelen - Doetinchem - Outlet(D. Engelbertink) Havenstraat 142…" at bounding box center [57, 110] width 115 height 352
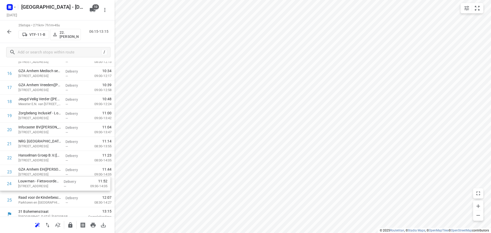
scroll to position [232, 0]
drag, startPoint x: 48, startPoint y: 189, endPoint x: 46, endPoint y: 103, distance: 85.4
click at [46, 103] on div "1 Kees Smit Tuinmeubelen - Doetinchem - Outlet(D. Engelbertink) Havenstraat 142…" at bounding box center [57, 31] width 115 height 352
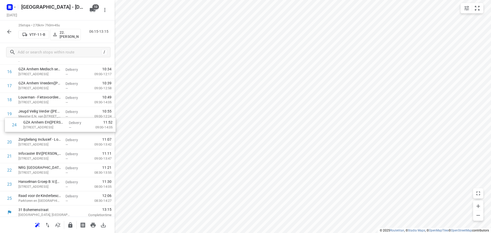
drag, startPoint x: 52, startPoint y: 190, endPoint x: 55, endPoint y: 129, distance: 60.9
click at [55, 129] on div "1 Kees Smit Tuinmeubelen - Doetinchem - Outlet(D. Engelbertink) Havenstraat 142…" at bounding box center [57, 30] width 115 height 352
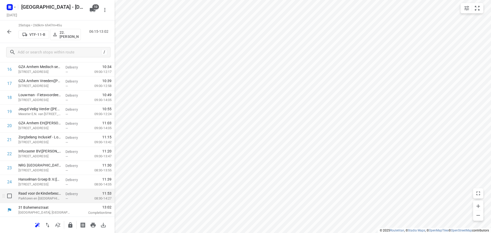
scroll to position [236, 0]
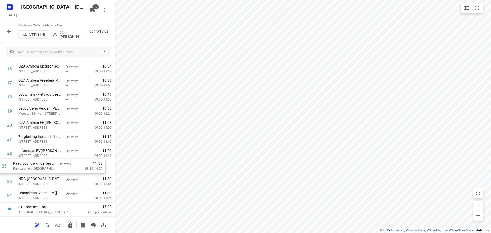
drag, startPoint x: 74, startPoint y: 195, endPoint x: 67, endPoint y: 164, distance: 32.1
click at [67, 164] on div "1 Kees Smit Tuinmeubelen - Doetinchem - Outlet(D. Engelbertink) Havenstraat 142…" at bounding box center [57, 27] width 115 height 352
click at [69, 224] on icon "button" at bounding box center [70, 225] width 6 height 6
click at [9, 31] on icon "button" at bounding box center [9, 32] width 6 height 6
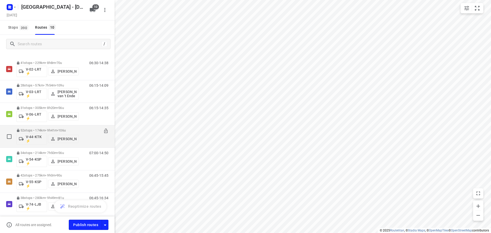
scroll to position [0, 0]
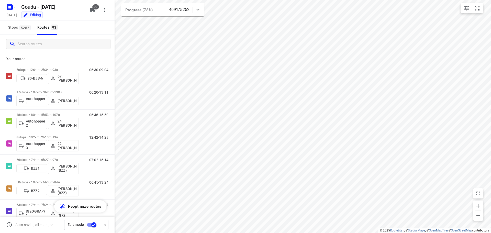
click at [64, 48] on input "Search routes" at bounding box center [64, 44] width 93 height 8
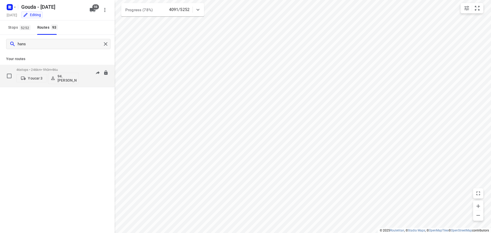
type input "hans"
click at [63, 71] on p "46 stops • 246km • 9h0m • 86u" at bounding box center [47, 70] width 62 height 4
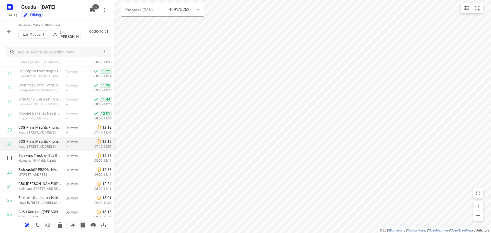
scroll to position [250, 0]
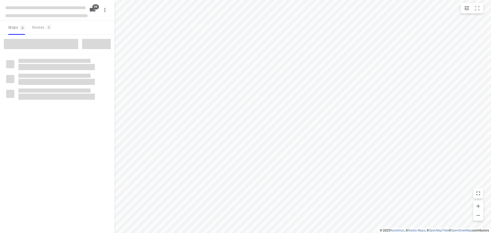
click at [72, 29] on div "Stops 0 Routes 0" at bounding box center [57, 27] width 115 height 14
click at [68, 31] on div "Stops 0 Routes 0" at bounding box center [57, 27] width 115 height 14
checkbox input "true"
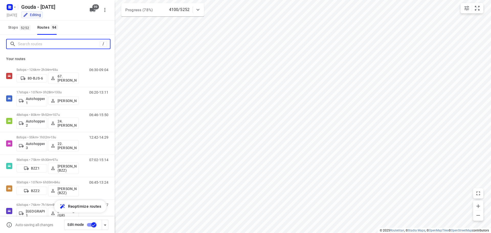
click at [62, 43] on input "Search routes" at bounding box center [59, 44] width 82 height 8
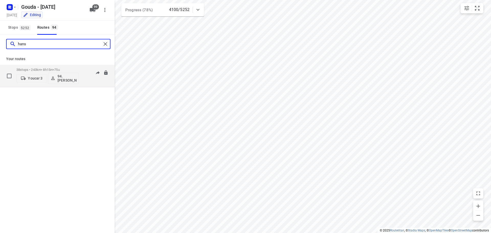
type input "hans"
click at [52, 67] on div "38 stops • 243km • 8h15m • 75u Youcar 3 94.[PERSON_NAME]" at bounding box center [47, 75] width 62 height 21
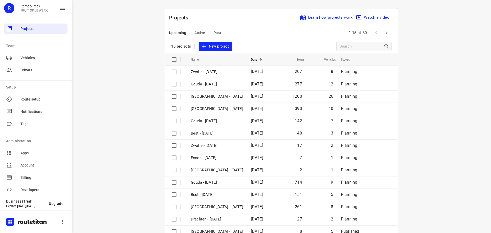
click at [213, 30] on span "Past" at bounding box center [217, 33] width 8 height 6
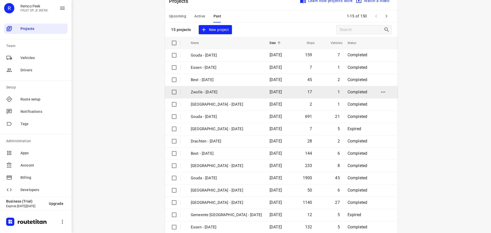
scroll to position [26, 0]
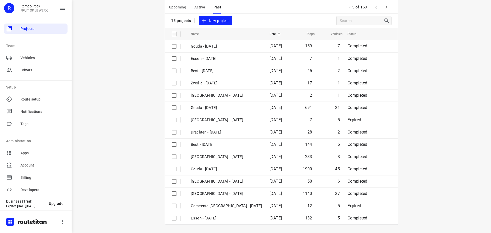
click at [387, 8] on icon "button" at bounding box center [386, 7] width 6 height 6
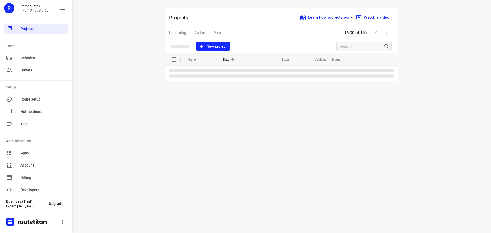
scroll to position [0, 0]
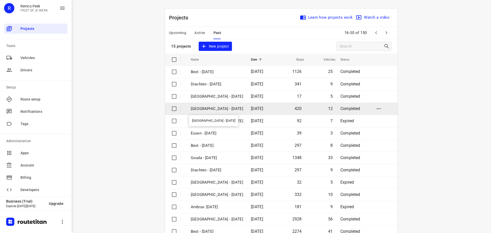
click at [229, 108] on p "[GEOGRAPHIC_DATA] - [DATE]" at bounding box center [217, 109] width 52 height 6
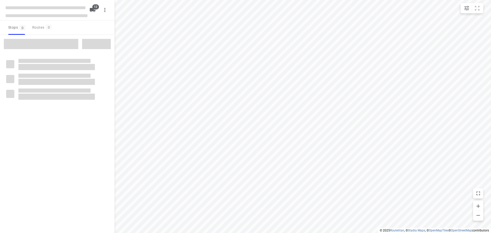
checkbox input "true"
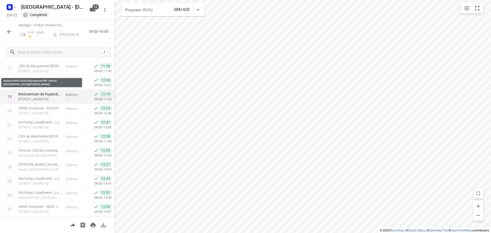
scroll to position [281, 0]
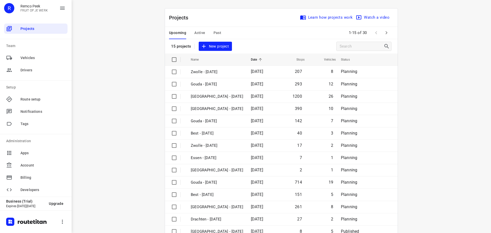
click at [211, 31] on div "Upcoming Active Past" at bounding box center [199, 33] width 60 height 12
click at [216, 31] on span "Past" at bounding box center [217, 33] width 8 height 6
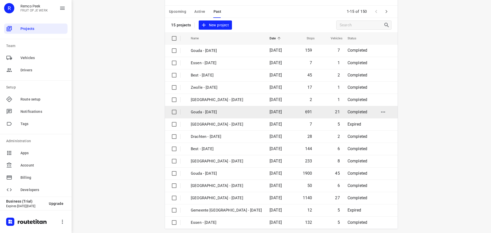
scroll to position [26, 0]
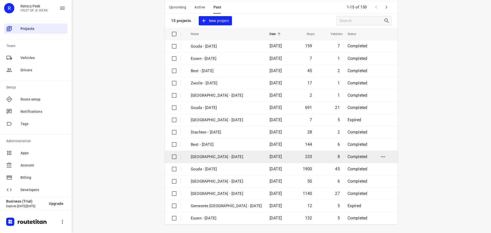
click at [222, 158] on p "[GEOGRAPHIC_DATA] - [DATE]" at bounding box center [226, 157] width 71 height 6
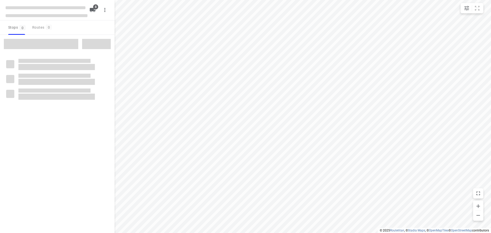
checkbox input "true"
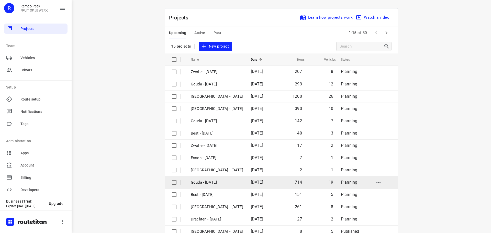
scroll to position [26, 0]
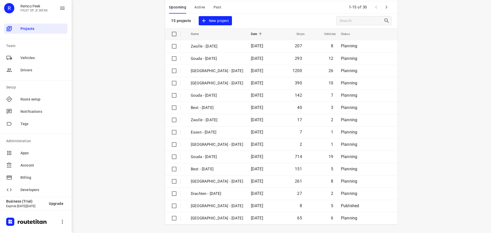
click at [386, 9] on icon "button" at bounding box center [386, 7] width 6 height 6
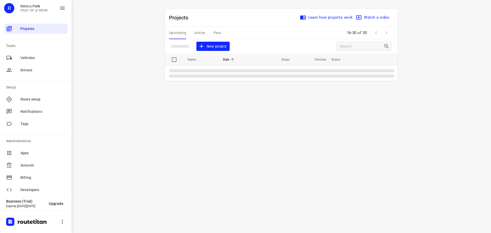
scroll to position [0, 0]
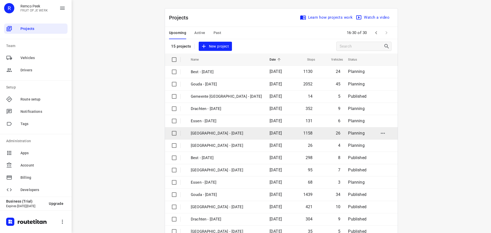
click at [220, 132] on p "[GEOGRAPHIC_DATA] - [DATE]" at bounding box center [226, 133] width 71 height 6
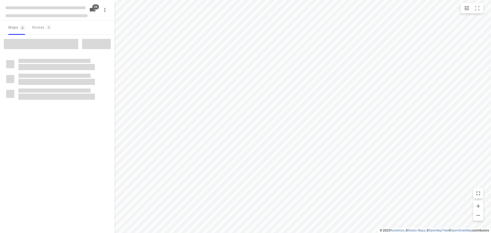
checkbox input "true"
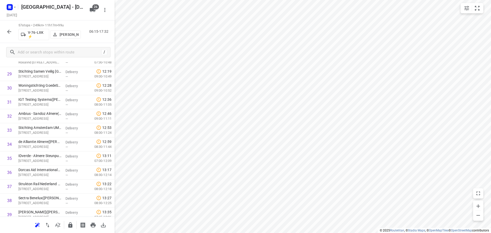
scroll to position [175, 0]
click at [8, 33] on icon "button" at bounding box center [9, 32] width 6 height 6
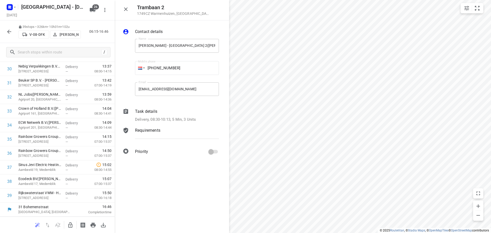
scroll to position [433, 0]
click at [122, 9] on button "button" at bounding box center [126, 9] width 10 height 10
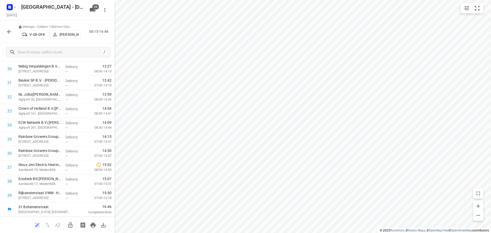
click at [13, 31] on button "button" at bounding box center [9, 32] width 10 height 10
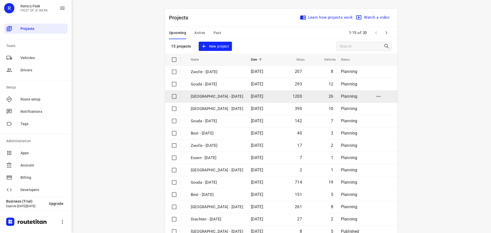
click at [217, 101] on td "[GEOGRAPHIC_DATA] - [DATE]" at bounding box center [216, 96] width 61 height 12
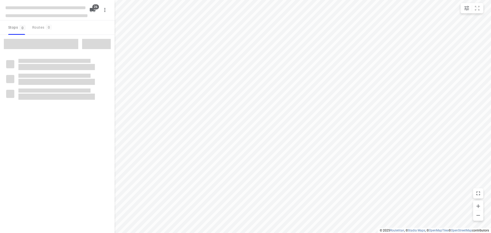
checkbox input "true"
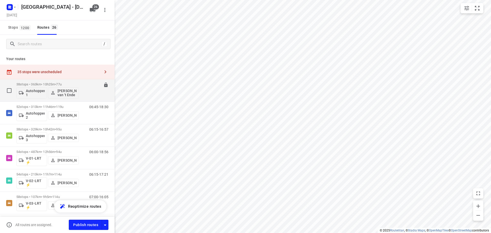
click at [83, 84] on div "06:30-16:54" at bounding box center [96, 91] width 26 height 19
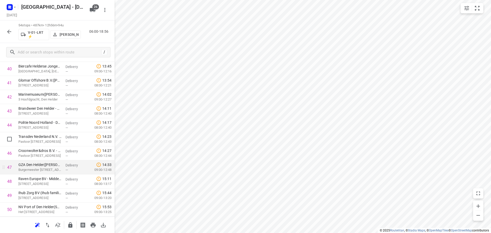
scroll to position [658, 0]
click at [8, 34] on icon "button" at bounding box center [9, 32] width 6 height 6
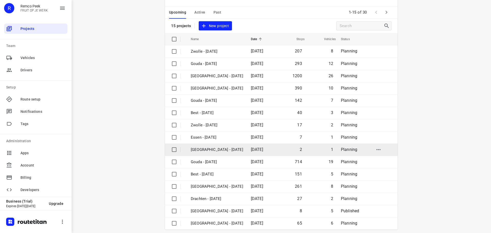
scroll to position [26, 0]
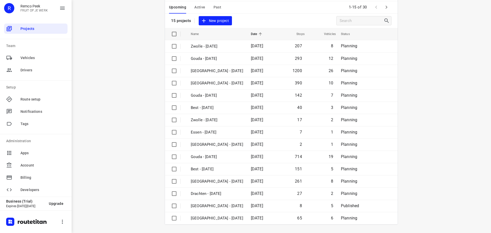
click at [386, 9] on icon "button" at bounding box center [386, 7] width 6 height 6
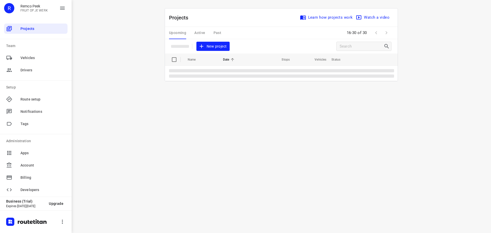
scroll to position [0, 0]
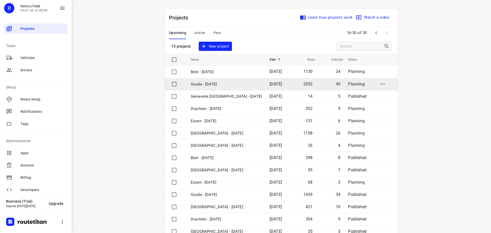
click at [215, 80] on td "Gouda - [DATE]" at bounding box center [226, 84] width 80 height 12
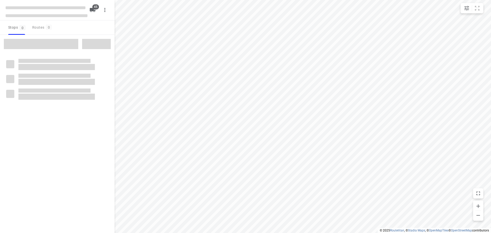
checkbox input "true"
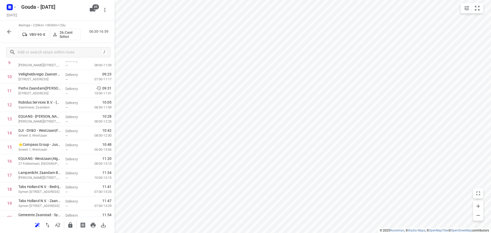
scroll to position [20, 0]
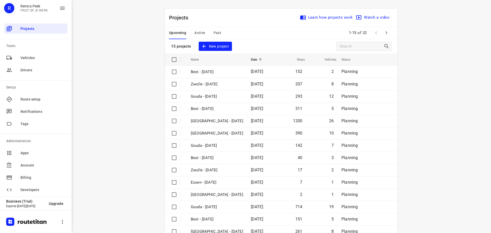
click at [133, 61] on div "i © 2025 Routetitan , © Stadia Maps , © OpenMapTiles © OpenStreetMap contributo…" at bounding box center [281, 116] width 419 height 233
click at [217, 30] on span "Past" at bounding box center [217, 33] width 8 height 6
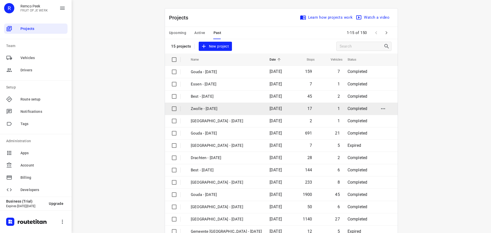
scroll to position [26, 0]
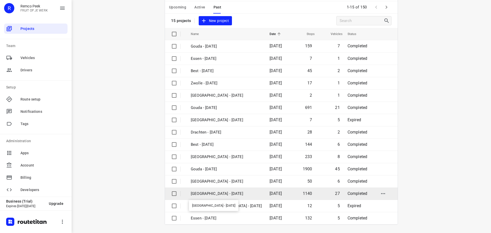
click at [224, 196] on p "[GEOGRAPHIC_DATA] - [DATE]" at bounding box center [226, 194] width 71 height 6
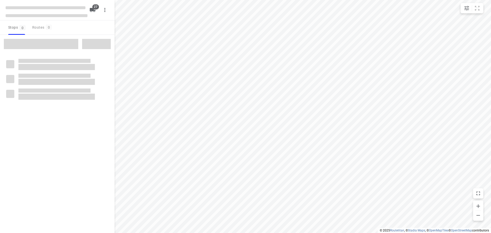
checkbox input "true"
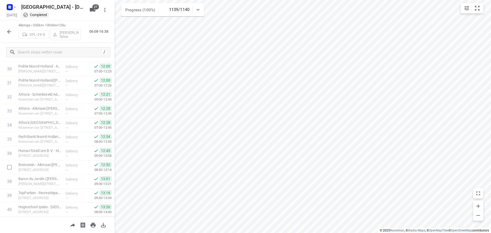
scroll to position [559, 0]
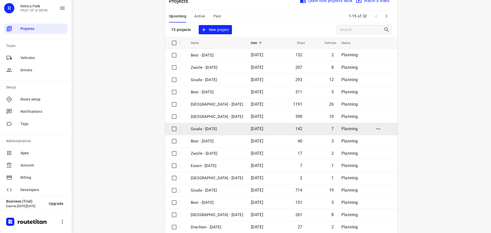
scroll to position [26, 0]
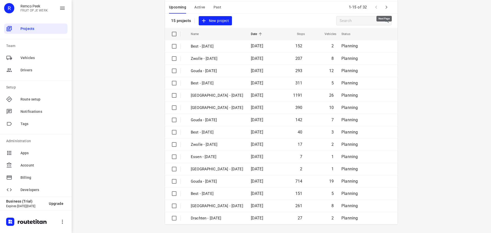
click at [387, 8] on icon "button" at bounding box center [386, 7] width 6 height 6
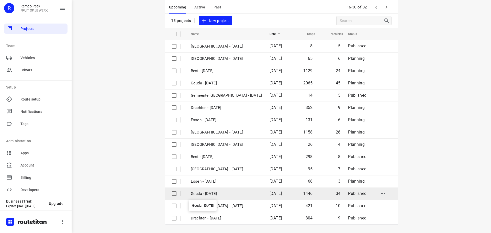
click at [221, 196] on p "Gouda - [DATE]" at bounding box center [226, 194] width 71 height 6
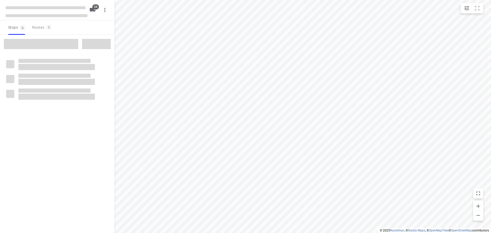
checkbox input "true"
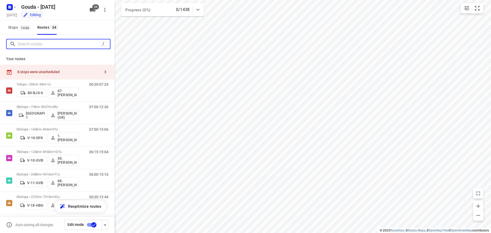
click at [37, 42] on input "Search routes" at bounding box center [59, 44] width 82 height 8
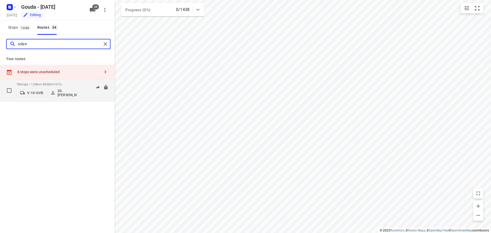
type input "robin"
click at [56, 83] on p "78 stops • 124km • 8h50m • 107u" at bounding box center [47, 84] width 62 height 4
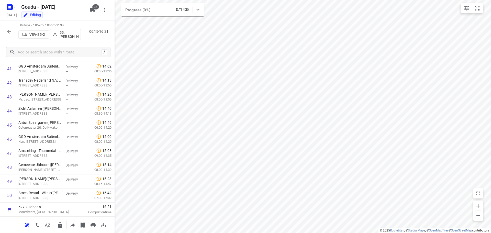
scroll to position [602, 0]
click at [12, 32] on button "button" at bounding box center [9, 32] width 10 height 10
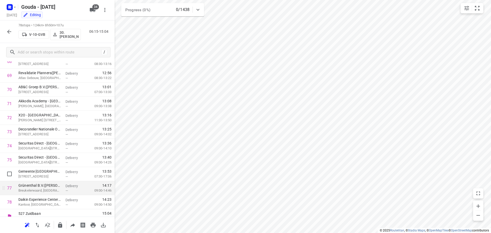
scroll to position [996, 0]
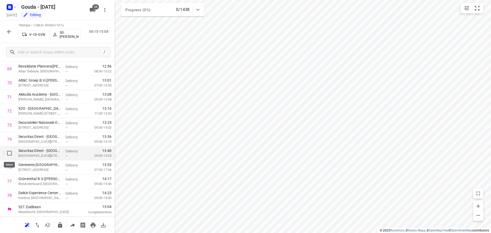
click at [9, 153] on input "checkbox" at bounding box center [9, 153] width 10 height 10
checkbox input "true"
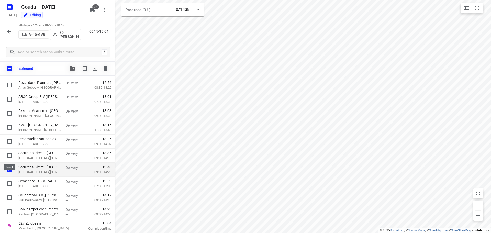
scroll to position [994, 0]
click at [9, 157] on input "checkbox" at bounding box center [9, 155] width 10 height 10
checkbox input "true"
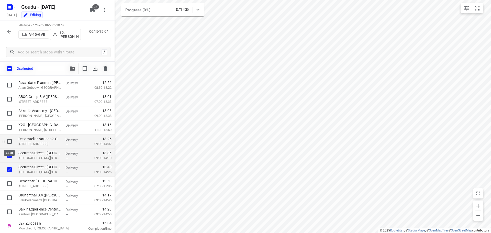
click at [11, 141] on input "checkbox" at bounding box center [9, 141] width 10 height 10
checkbox input "true"
click at [11, 128] on input "checkbox" at bounding box center [9, 127] width 10 height 10
checkbox input "true"
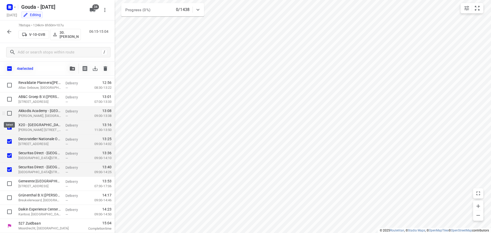
click at [12, 111] on input "checkbox" at bounding box center [9, 113] width 10 height 10
checkbox input "true"
click at [9, 184] on input "checkbox" at bounding box center [9, 183] width 10 height 10
checkbox input "true"
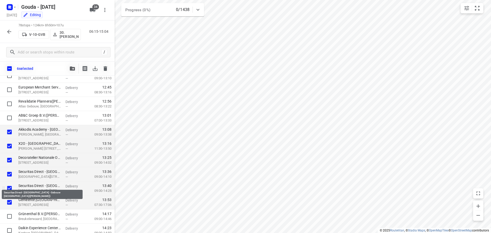
scroll to position [943, 0]
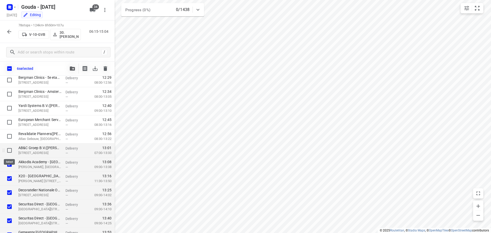
click at [11, 151] on input "checkbox" at bounding box center [9, 150] width 10 height 10
checkbox input "true"
click at [10, 134] on input "checkbox" at bounding box center [9, 136] width 10 height 10
checkbox input "true"
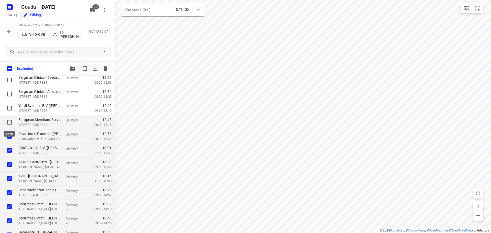
click at [10, 123] on input "checkbox" at bounding box center [9, 122] width 10 height 10
checkbox input "true"
click at [10, 110] on input "checkbox" at bounding box center [9, 108] width 10 height 10
checkbox input "true"
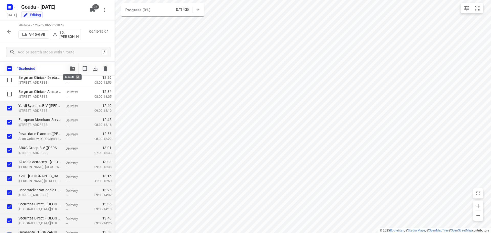
click at [71, 70] on icon "button" at bounding box center [72, 68] width 5 height 4
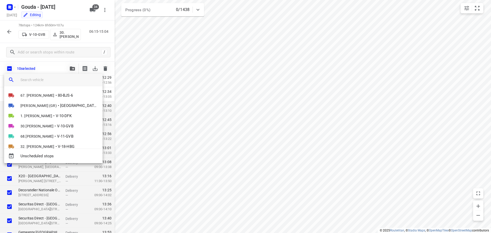
drag, startPoint x: 44, startPoint y: 81, endPoint x: 53, endPoint y: 70, distance: 14.0
click at [44, 80] on input "search vehicle" at bounding box center [59, 80] width 78 height 8
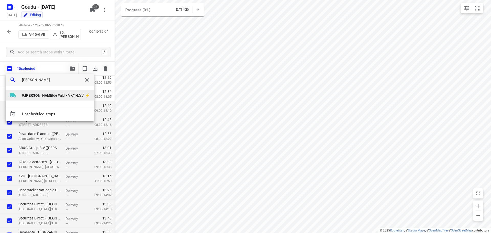
type input "carl"
click at [66, 93] on span "•" at bounding box center [66, 95] width 1 height 6
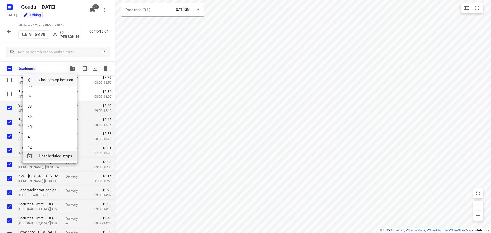
scroll to position [373, 0]
click at [45, 143] on li "42" at bounding box center [49, 139] width 55 height 10
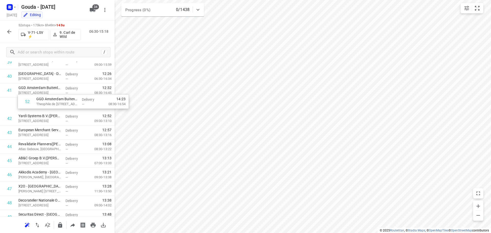
scroll to position [581, 0]
drag, startPoint x: 48, startPoint y: 164, endPoint x: 44, endPoint y: 104, distance: 60.0
drag, startPoint x: 49, startPoint y: 160, endPoint x: 49, endPoint y: 144, distance: 15.9
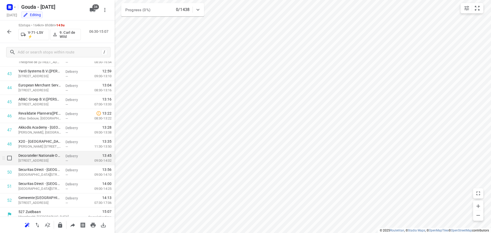
scroll to position [630, 0]
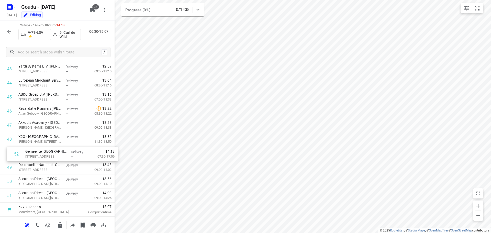
drag, startPoint x: 48, startPoint y: 197, endPoint x: 56, endPoint y: 153, distance: 44.9
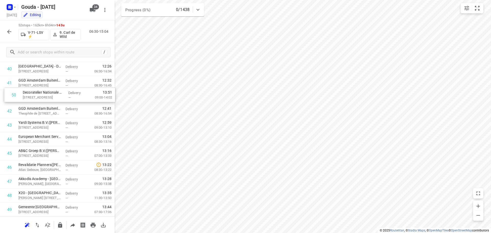
scroll to position [587, 0]
drag, startPoint x: 61, startPoint y: 167, endPoint x: 64, endPoint y: 110, distance: 57.1
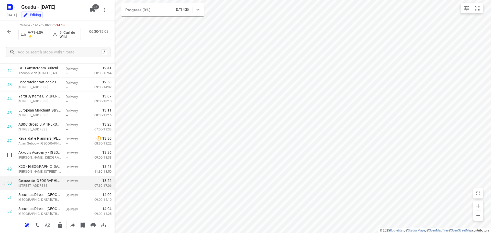
scroll to position [630, 0]
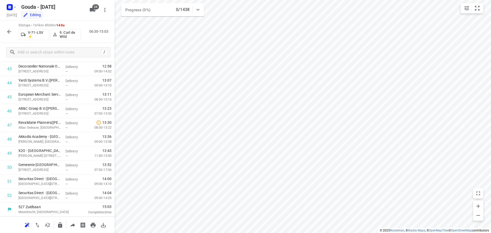
click at [59, 225] on icon "button" at bounding box center [60, 224] width 4 height 5
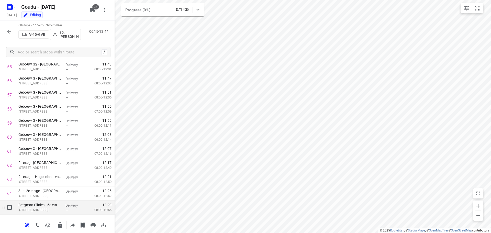
scroll to position [855, 0]
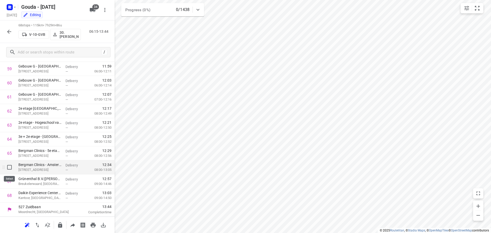
click at [9, 168] on input "checkbox" at bounding box center [9, 167] width 10 height 10
checkbox input "true"
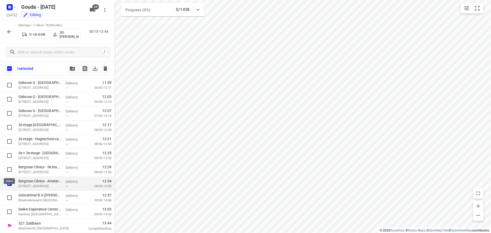
scroll to position [853, 0]
click at [9, 172] on input "checkbox" at bounding box center [9, 169] width 10 height 10
checkbox input "true"
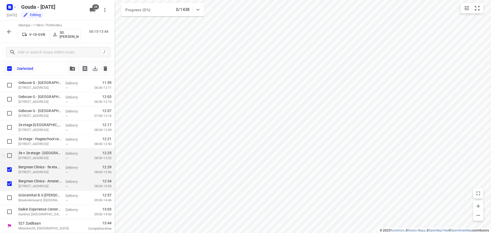
click at [9, 162] on div at bounding box center [8, 156] width 16 height 14
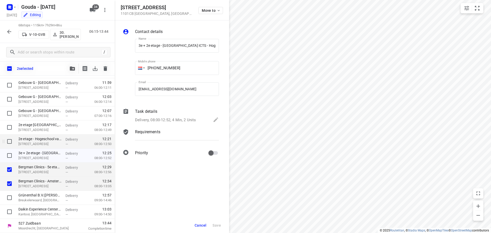
scroll to position [0, 83]
click at [9, 155] on input "checkbox" at bounding box center [9, 155] width 10 height 10
checkbox input "true"
click at [8, 139] on input "checkbox" at bounding box center [9, 141] width 10 height 10
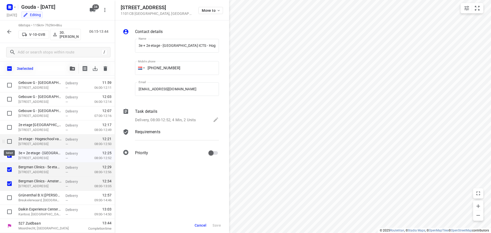
checkbox input "true"
click at [9, 127] on input "checkbox" at bounding box center [9, 127] width 10 height 10
checkbox input "true"
click at [74, 66] on icon "button" at bounding box center [72, 68] width 5 height 4
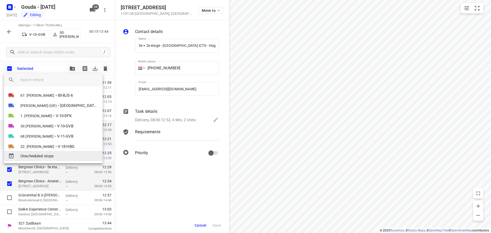
click at [52, 154] on span "Unscheduled stops" at bounding box center [59, 156] width 78 height 6
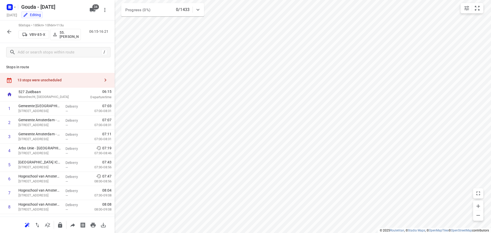
click at [51, 79] on div "13 stops were unscheduled" at bounding box center [58, 80] width 83 height 4
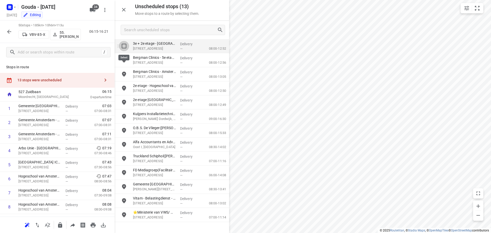
click at [121, 43] on input "grid" at bounding box center [124, 46] width 10 height 10
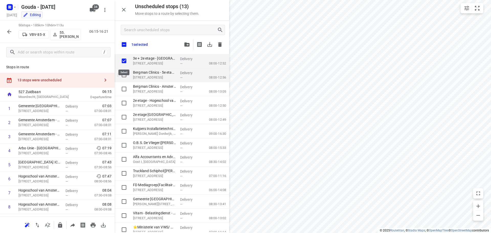
checkbox input "true"
click at [121, 73] on input "grid" at bounding box center [124, 75] width 10 height 10
checkbox input "true"
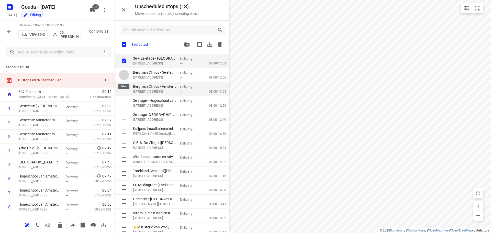
checkbox input "true"
click at [126, 88] on input "grid" at bounding box center [124, 89] width 10 height 10
checkbox input "true"
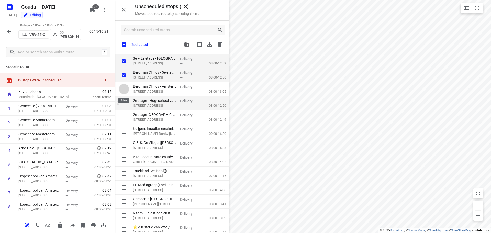
checkbox input "true"
click at [125, 104] on input "grid" at bounding box center [124, 103] width 10 height 10
checkbox input "true"
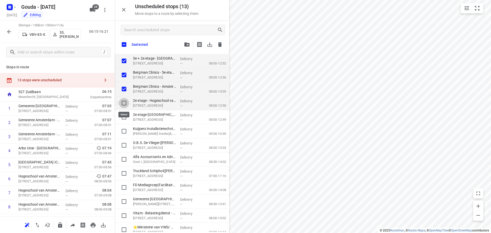
checkbox input "true"
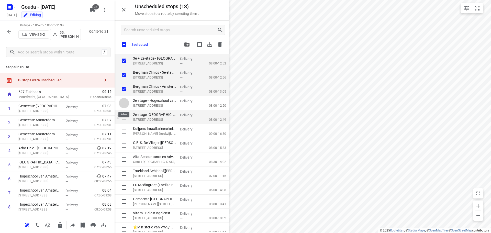
checkbox input "true"
click at [125, 117] on input "grid" at bounding box center [124, 117] width 10 height 10
checkbox input "true"
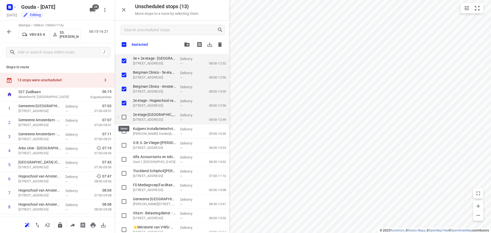
checkbox input "true"
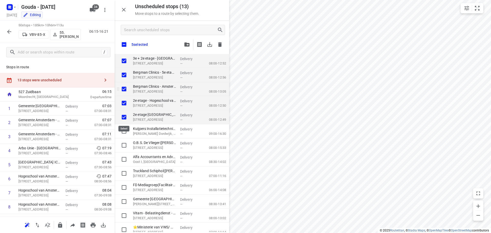
checkbox input "true"
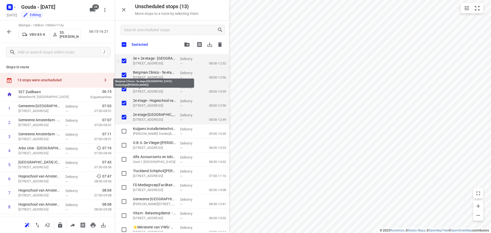
checkbox input "true"
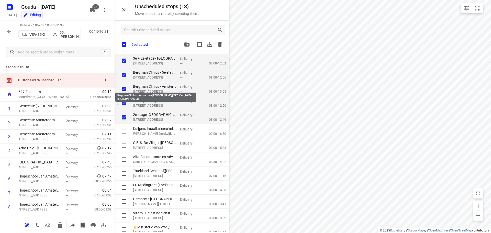
checkbox input "true"
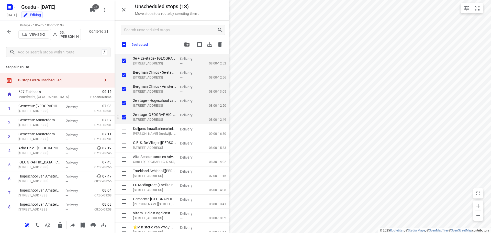
checkbox input "true"
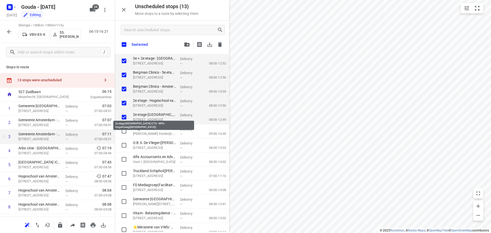
checkbox input "true"
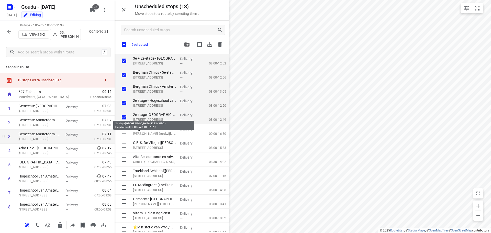
checkbox input "true"
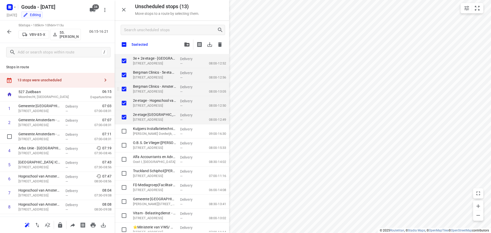
checkbox input "true"
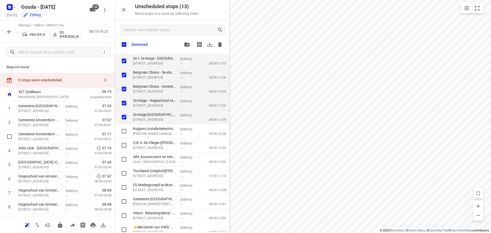
checkbox input "true"
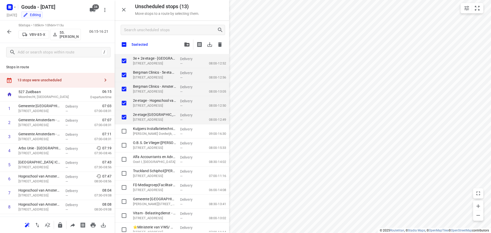
checkbox input "true"
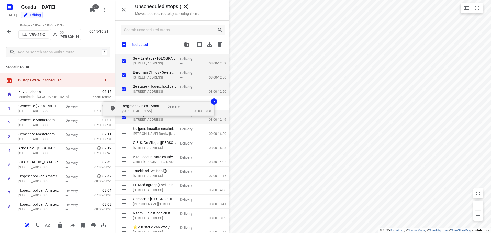
checkbox input "true"
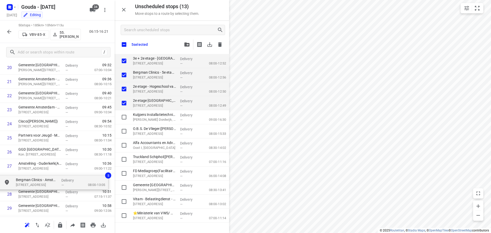
scroll to position [311, 0]
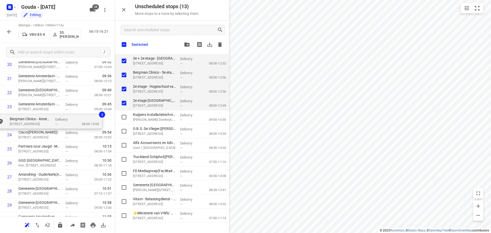
drag, startPoint x: 165, startPoint y: 90, endPoint x: 72, endPoint y: 119, distance: 96.6
checkbox input "true"
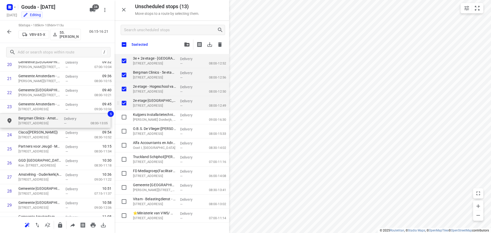
checkbox input "true"
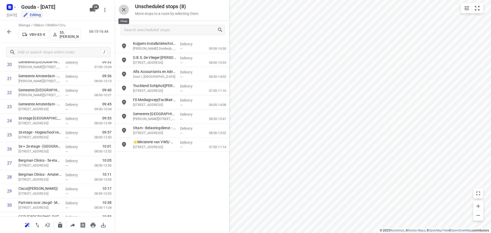
drag, startPoint x: 120, startPoint y: 10, endPoint x: 140, endPoint y: 16, distance: 20.6
click at [121, 10] on button "button" at bounding box center [124, 10] width 10 height 10
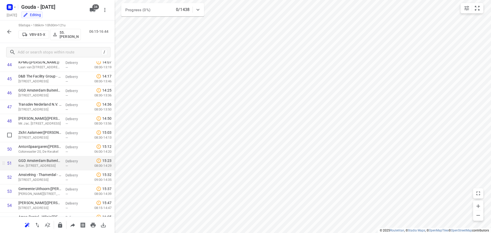
scroll to position [672, 0]
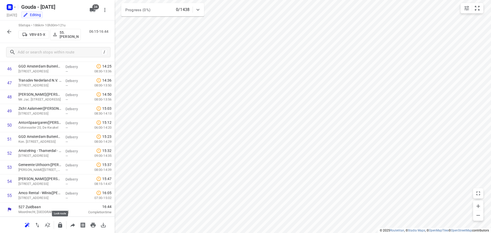
click at [62, 225] on icon "button" at bounding box center [60, 225] width 6 height 6
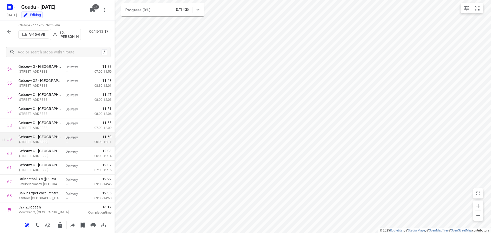
scroll to position [785, 0]
click at [58, 227] on icon "button" at bounding box center [60, 224] width 4 height 5
click at [11, 29] on icon "button" at bounding box center [9, 32] width 6 height 6
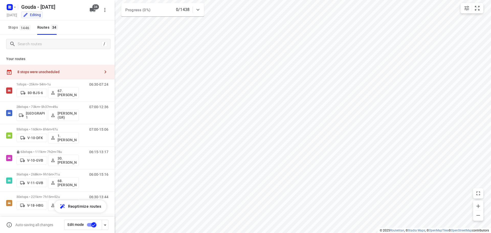
click at [61, 67] on div "8 stops were unscheduled" at bounding box center [57, 72] width 115 height 15
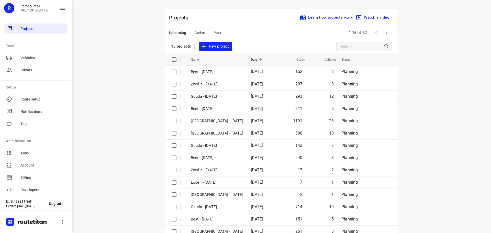
click at [214, 32] on span "Past" at bounding box center [217, 33] width 8 height 6
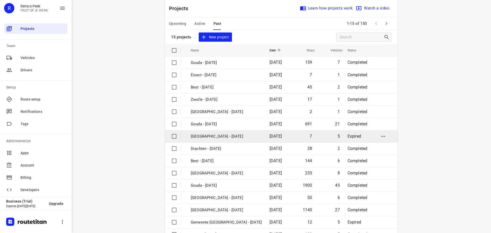
scroll to position [26, 0]
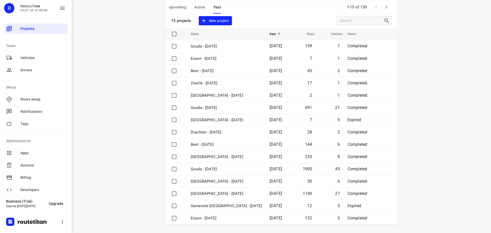
drag, startPoint x: 391, startPoint y: 10, endPoint x: 388, endPoint y: 9, distance: 4.2
click at [391, 10] on div "Upcoming Active Past 1-15 of 150" at bounding box center [281, 7] width 233 height 12
click at [387, 8] on icon "button" at bounding box center [386, 7] width 6 height 6
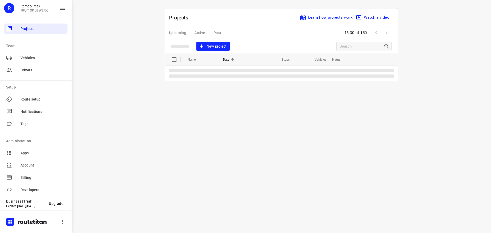
scroll to position [0, 0]
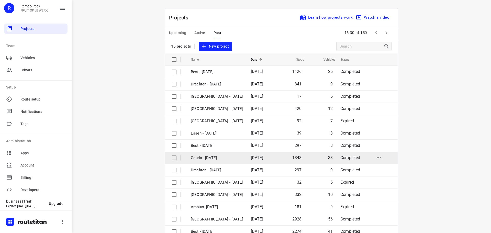
click at [215, 155] on p "Gouda - [DATE]" at bounding box center [217, 158] width 52 height 6
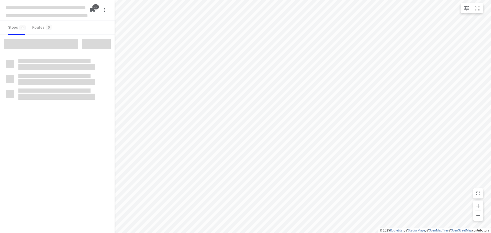
checkbox input "true"
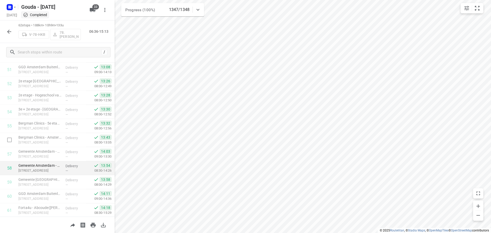
scroll to position [756, 0]
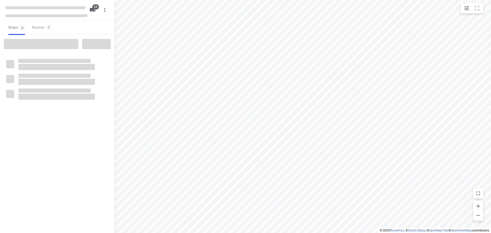
checkbox input "true"
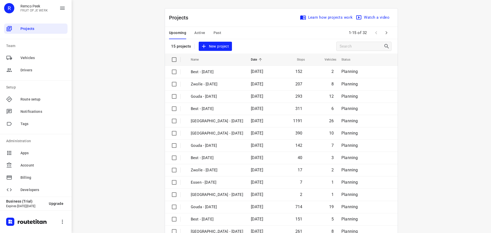
click at [160, 76] on div "Projects Learn how projects work Watch a video 15 projects New project Name Dat…" at bounding box center [281, 129] width 245 height 242
click at [159, 67] on div "Projects Learn how projects work Watch a video 15 projects New project Name Dat…" at bounding box center [281, 129] width 245 height 242
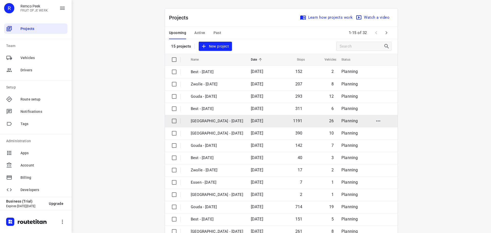
click at [223, 122] on p "[GEOGRAPHIC_DATA] - [DATE]" at bounding box center [217, 121] width 52 height 6
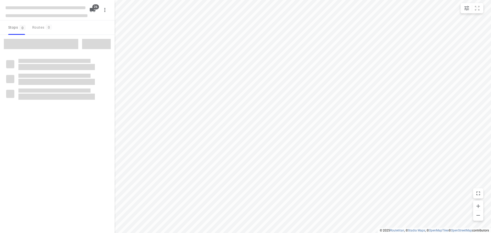
checkbox input "true"
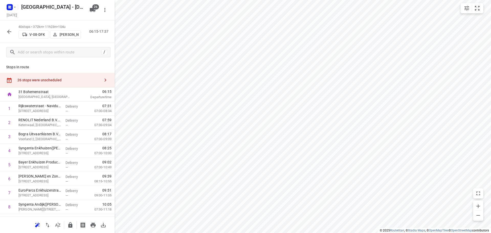
drag, startPoint x: 54, startPoint y: 82, endPoint x: 93, endPoint y: 59, distance: 45.7
click at [54, 82] on div "26 stops were unscheduled" at bounding box center [58, 80] width 83 height 4
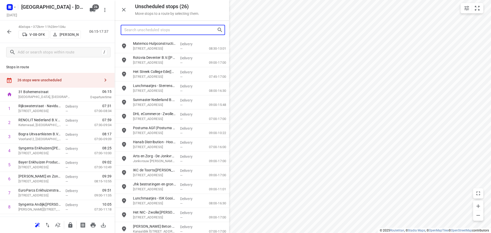
click at [134, 25] on div at bounding box center [173, 30] width 104 height 10
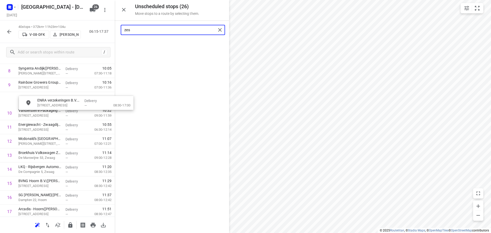
scroll to position [130, 0]
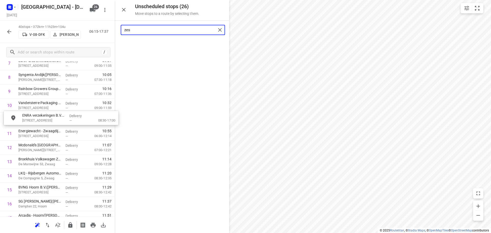
drag, startPoint x: 155, startPoint y: 48, endPoint x: 44, endPoint y: 122, distance: 132.8
type input "zes"
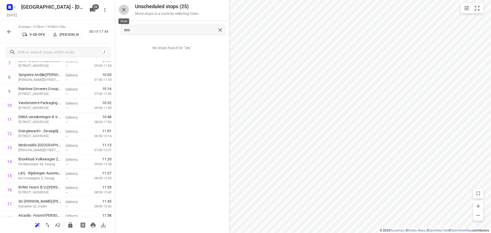
click at [124, 9] on icon "button" at bounding box center [124, 10] width 6 height 6
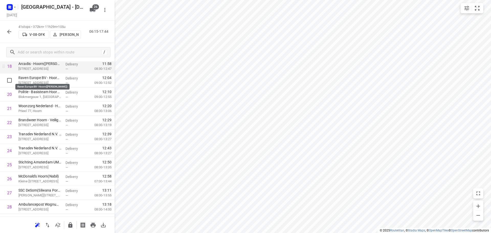
scroll to position [256, 0]
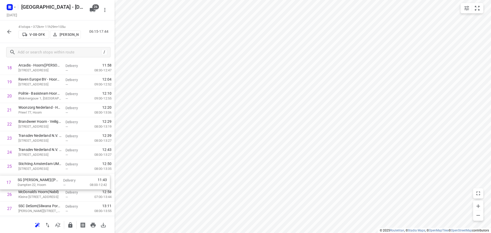
drag, startPoint x: 45, startPoint y: 80, endPoint x: 45, endPoint y: 187, distance: 107.1
click at [45, 187] on div "1 Rijkswaterstaat - Naviduct Krabbersgat([PERSON_NAME]) [STREET_ADDRESS] Delive…" at bounding box center [57, 124] width 115 height 576
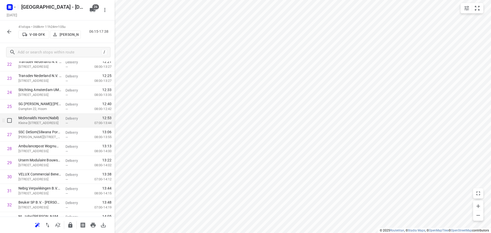
scroll to position [342, 0]
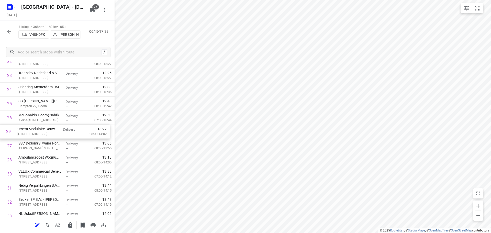
drag, startPoint x: 39, startPoint y: 161, endPoint x: 38, endPoint y: 130, distance: 31.0
click at [38, 130] on div "1 Rijkswaterstaat - Naviduct Krabbersgat([PERSON_NAME]) [STREET_ADDRESS] Delive…" at bounding box center [57, 47] width 115 height 576
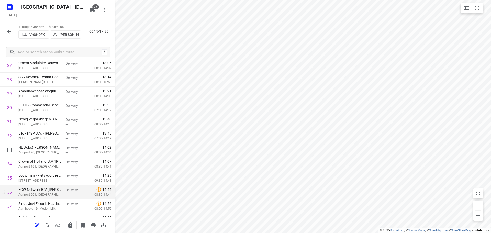
scroll to position [419, 0]
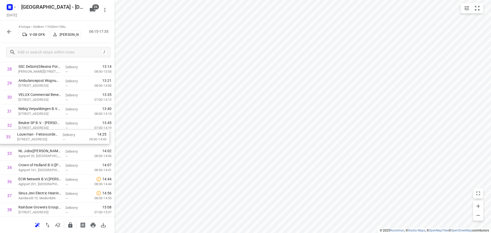
drag, startPoint x: 47, startPoint y: 165, endPoint x: 45, endPoint y: 133, distance: 32.2
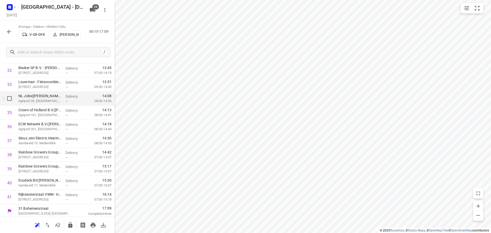
scroll to position [476, 0]
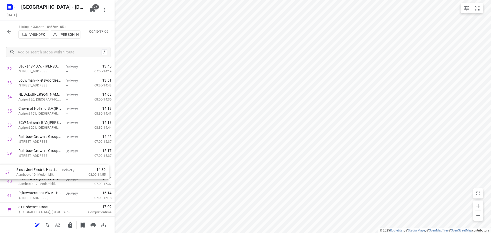
drag, startPoint x: 51, startPoint y: 137, endPoint x: 49, endPoint y: 176, distance: 39.4
click at [72, 224] on icon "button" at bounding box center [70, 224] width 4 height 5
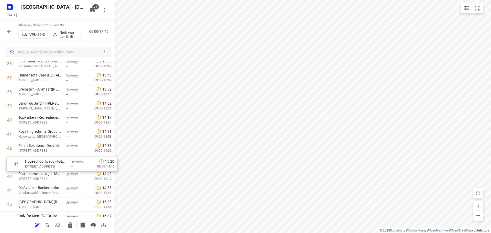
scroll to position [538, 0]
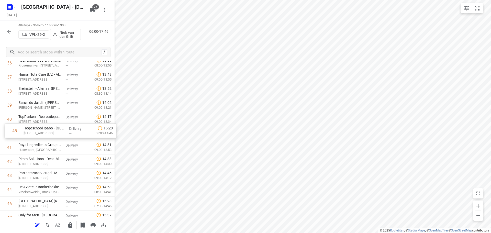
drag, startPoint x: 40, startPoint y: 192, endPoint x: 45, endPoint y: 131, distance: 61.6
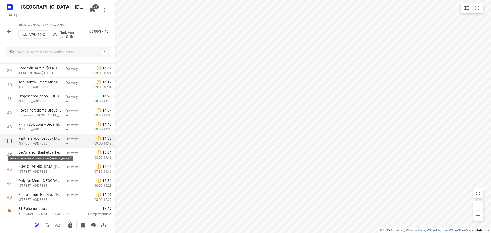
scroll to position [574, 0]
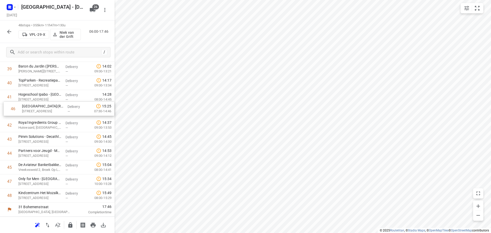
drag, startPoint x: 43, startPoint y: 166, endPoint x: 46, endPoint y: 105, distance: 61.2
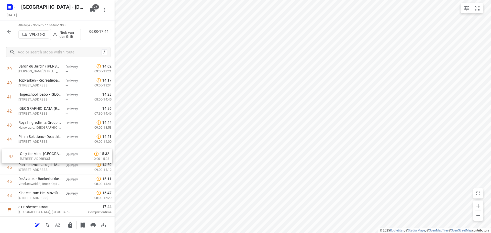
drag, startPoint x: 45, startPoint y: 178, endPoint x: 47, endPoint y: 148, distance: 30.7
click at [70, 224] on icon "button" at bounding box center [70, 224] width 4 height 5
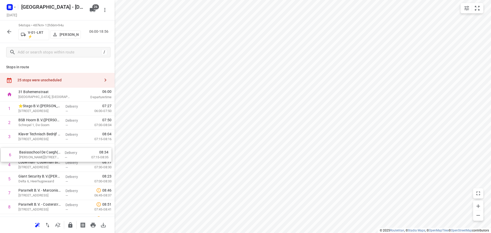
scroll to position [0, 0]
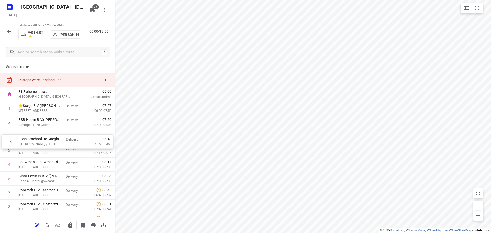
drag, startPoint x: 47, startPoint y: 184, endPoint x: 49, endPoint y: 146, distance: 38.6
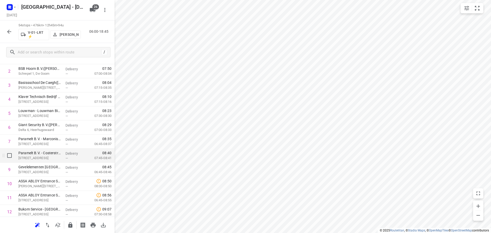
scroll to position [77, 0]
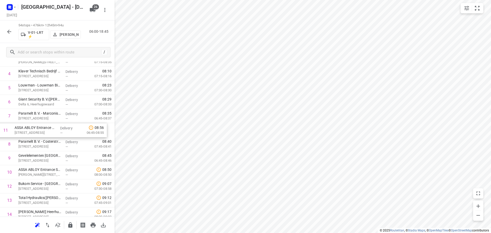
drag, startPoint x: 63, startPoint y: 175, endPoint x: 58, endPoint y: 133, distance: 42.2
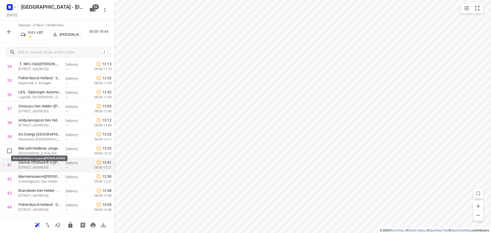
scroll to position [505, 0]
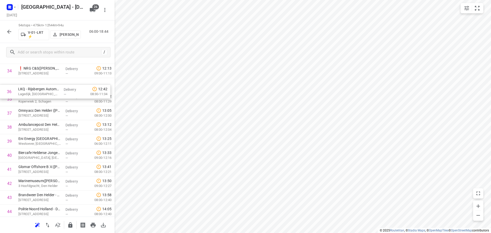
drag, startPoint x: 50, startPoint y: 99, endPoint x: 49, endPoint y: 93, distance: 6.2
click at [8, 99] on input "checkbox" at bounding box center [9, 100] width 10 height 10
checkbox input "true"
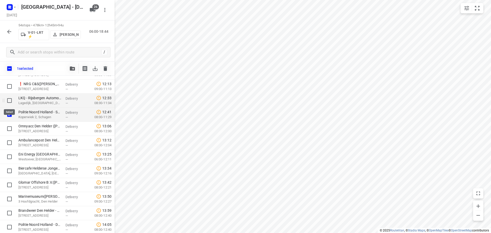
click at [8, 103] on input "checkbox" at bounding box center [9, 100] width 10 height 10
checkbox input "true"
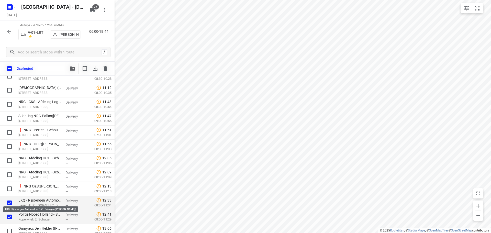
scroll to position [398, 0]
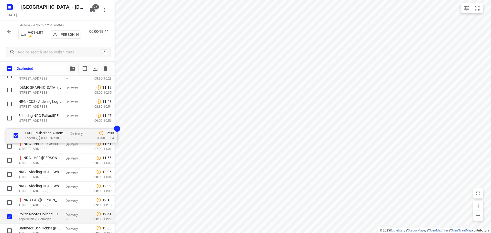
drag, startPoint x: 36, startPoint y: 201, endPoint x: 41, endPoint y: 130, distance: 70.7
click at [41, 130] on div "⭐Stago B.V.([PERSON_NAME]) [STREET_ADDRESS] Delivery — 07:27 06:00-07:50 BSB Ho…" at bounding box center [57, 97] width 115 height 759
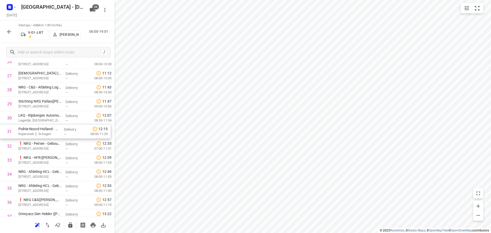
click at [56, 133] on div "1 ⭐Stago B.V.([PERSON_NAME]) [STREET_ADDRESS] Delivery — 07:27 06:00-07:50 2 BS…" at bounding box center [57, 82] width 115 height 759
drag, startPoint x: 64, startPoint y: 106, endPoint x: 63, endPoint y: 122, distance: 16.1
click at [63, 122] on div "1 ⭐Stago B.V.([PERSON_NAME]) [STREET_ADDRESS] Delivery — 07:27 06:00-07:50 2 BS…" at bounding box center [57, 82] width 115 height 759
drag, startPoint x: 54, startPoint y: 115, endPoint x: 55, endPoint y: 130, distance: 14.8
click at [55, 130] on div "1 ⭐Stago B.V.([PERSON_NAME]) [STREET_ADDRESS] Delivery — 07:27 06:00-07:50 2 BS…" at bounding box center [57, 82] width 115 height 759
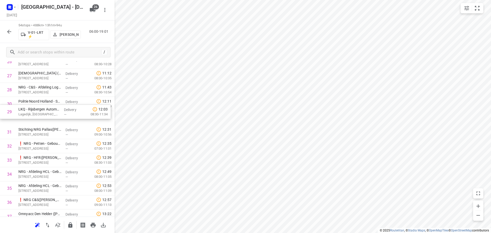
drag, startPoint x: 48, startPoint y: 107, endPoint x: 49, endPoint y: 121, distance: 13.9
click at [49, 121] on div "1 ⭐Stago B.V.([PERSON_NAME]) [STREET_ADDRESS] Delivery — 07:27 06:00-07:50 2 BS…" at bounding box center [57, 82] width 115 height 759
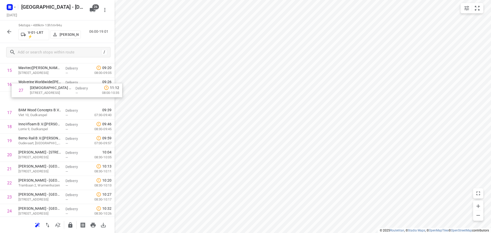
scroll to position [235, 0]
drag, startPoint x: 43, startPoint y: 106, endPoint x: 48, endPoint y: 111, distance: 7.0
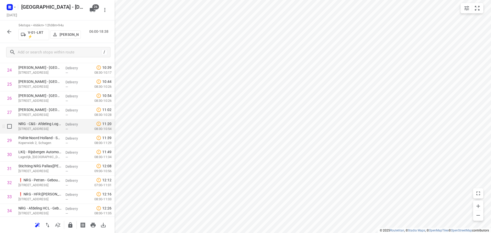
scroll to position [363, 0]
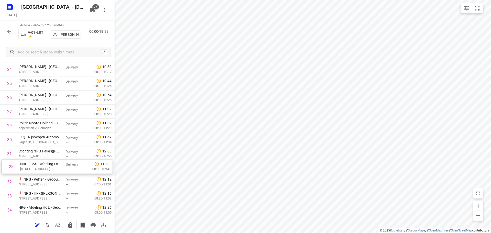
drag, startPoint x: 55, startPoint y: 125, endPoint x: 57, endPoint y: 167, distance: 42.7
click at [57, 167] on div "1 ⭐Stago B.V.([PERSON_NAME]) [STREET_ADDRESS] Delivery — 07:27 06:00-07:50 2 BS…" at bounding box center [57, 118] width 115 height 759
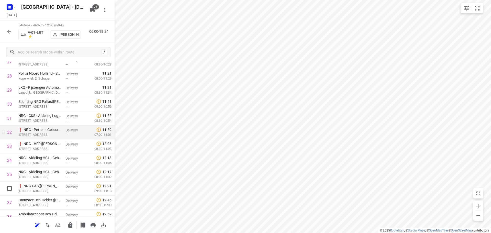
scroll to position [388, 0]
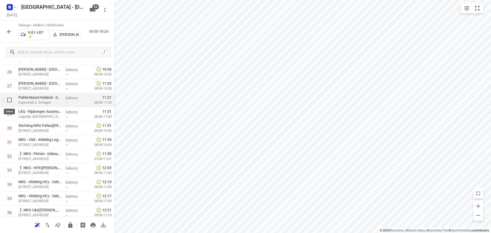
drag, startPoint x: 13, startPoint y: 106, endPoint x: 8, endPoint y: 98, distance: 8.5
click at [8, 98] on input "checkbox" at bounding box center [9, 100] width 10 height 10
checkbox input "true"
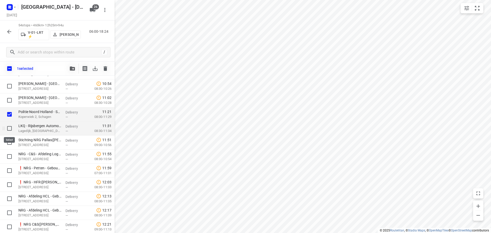
click at [7, 129] on input "checkbox" at bounding box center [9, 128] width 10 height 10
checkbox input "true"
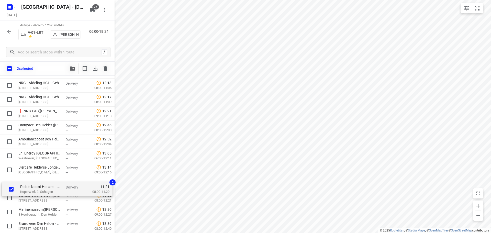
scroll to position [487, 0]
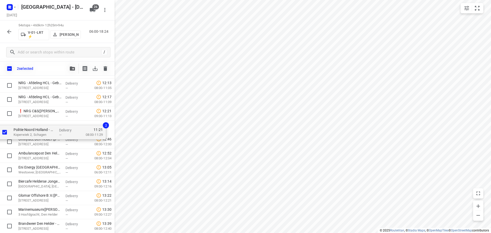
drag, startPoint x: 40, startPoint y: 120, endPoint x: 36, endPoint y: 129, distance: 9.9
click at [36, 129] on div "⭐Stago B.V.([PERSON_NAME]) [STREET_ADDRESS] Delivery — 07:27 06:00-07:50 BSB Ho…" at bounding box center [57, 8] width 115 height 759
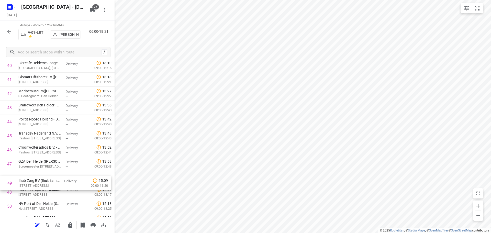
scroll to position [592, 0]
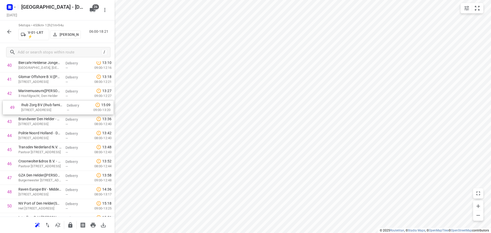
drag, startPoint x: 48, startPoint y: 195, endPoint x: 49, endPoint y: 104, distance: 90.8
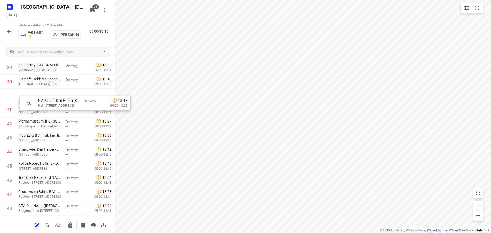
scroll to position [569, 0]
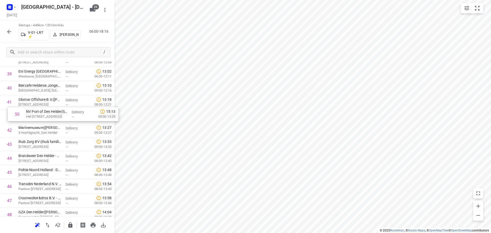
drag, startPoint x: 48, startPoint y: 141, endPoint x: 50, endPoint y: 113, distance: 28.2
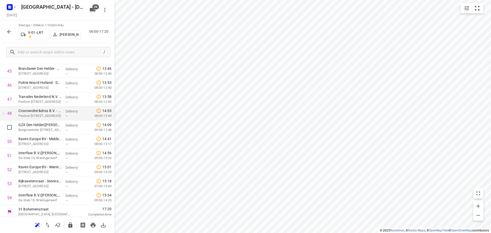
scroll to position [658, 0]
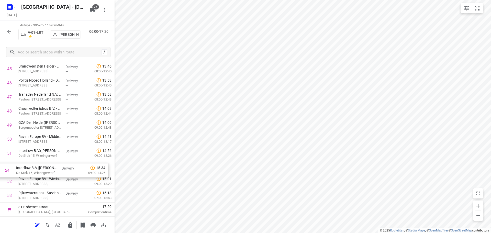
drag, startPoint x: 52, startPoint y: 196, endPoint x: 49, endPoint y: 167, distance: 29.8
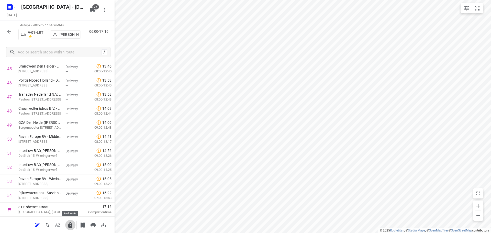
click at [67, 224] on button "button" at bounding box center [70, 225] width 10 height 10
click at [9, 32] on icon "button" at bounding box center [9, 32] width 6 height 6
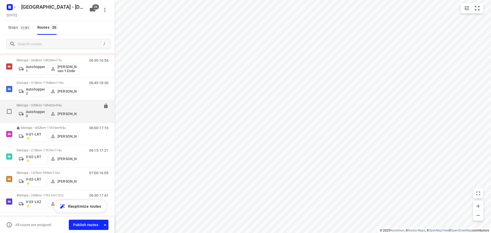
scroll to position [0, 0]
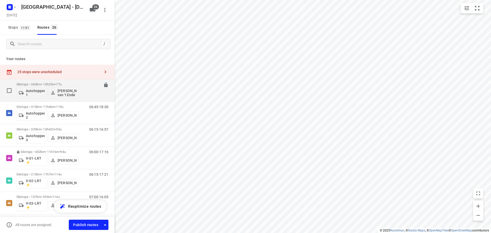
click at [61, 83] on span "77u" at bounding box center [58, 84] width 5 height 4
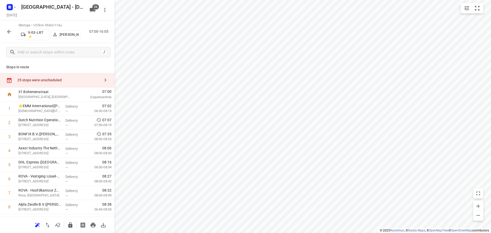
click at [13, 32] on button "button" at bounding box center [9, 32] width 10 height 10
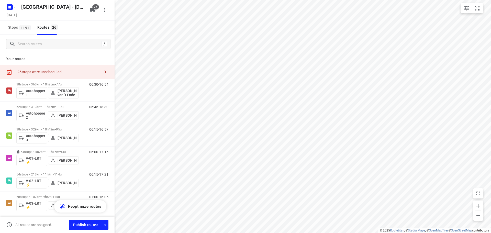
click at [79, 29] on div "Stops 1191 Routes 26" at bounding box center [57, 27] width 115 height 14
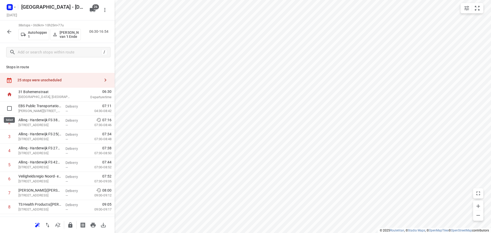
drag, startPoint x: 8, startPoint y: 109, endPoint x: 11, endPoint y: 108, distance: 2.9
click at [9, 108] on input "checkbox" at bounding box center [9, 108] width 10 height 10
checkbox input "true"
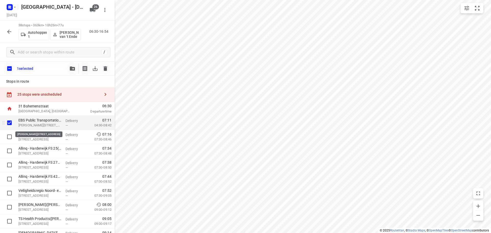
click at [30, 123] on p "[PERSON_NAME][STREET_ADDRESS]" at bounding box center [39, 125] width 43 height 5
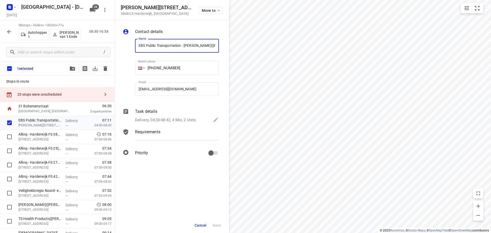
scroll to position [0, 32]
click at [160, 117] on div "Delivery, 04:30-08:42, 4 Min, 2 Units" at bounding box center [177, 120] width 84 height 7
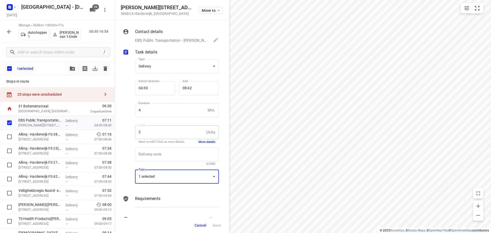
click at [153, 174] on div "1 selected" at bounding box center [177, 176] width 84 height 14
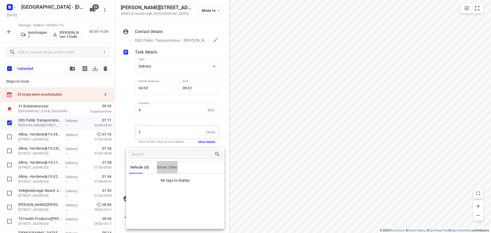
click at [160, 161] on button "Driver (564)" at bounding box center [167, 167] width 20 height 12
click at [144, 180] on p "Zw03" at bounding box center [145, 181] width 10 height 6
click at [129, 141] on div at bounding box center [245, 116] width 491 height 233
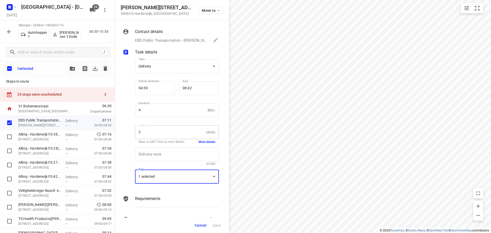
drag, startPoint x: 201, startPoint y: 228, endPoint x: 197, endPoint y: 224, distance: 5.6
click at [201, 228] on button "Cancel" at bounding box center [201, 225] width 16 height 9
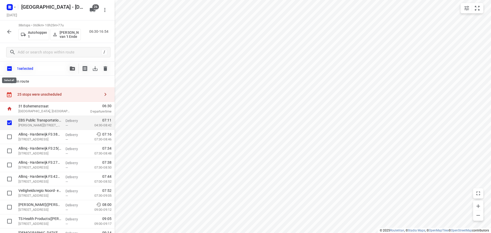
click at [14, 69] on input "checkbox" at bounding box center [9, 68] width 11 height 11
checkbox input "true"
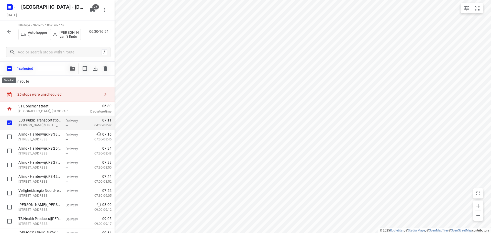
checkbox input "true"
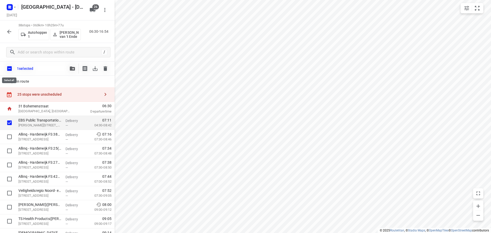
checkbox input "true"
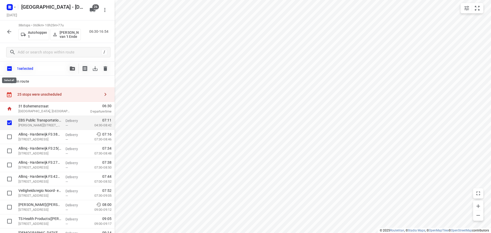
checkbox input "true"
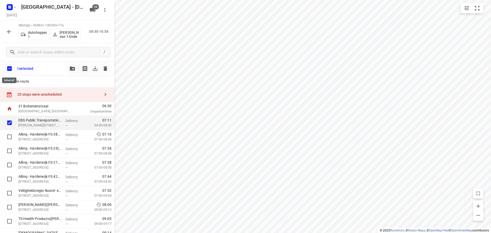
checkbox input "true"
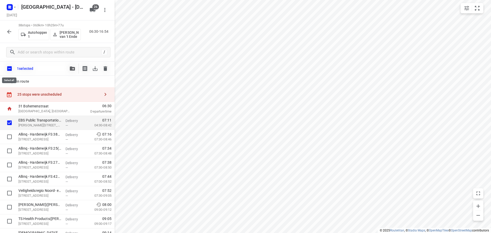
checkbox input "true"
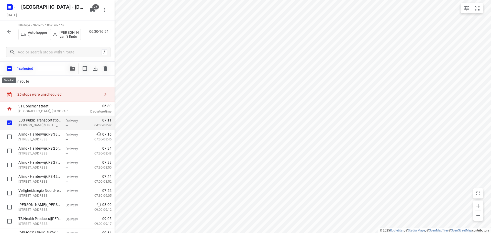
checkbox input "true"
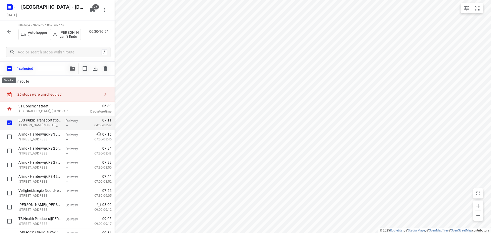
checkbox input "true"
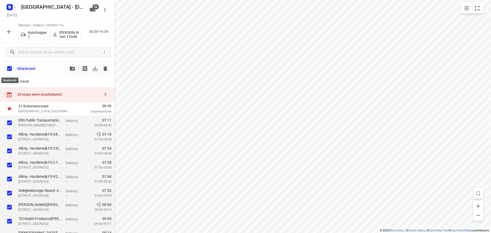
click at [14, 69] on input "checkbox" at bounding box center [9, 68] width 11 height 11
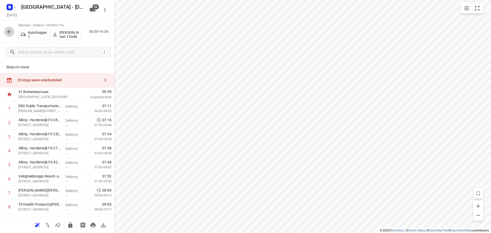
click at [6, 31] on icon "button" at bounding box center [9, 32] width 6 height 6
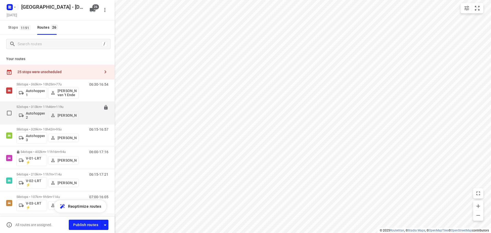
click at [56, 106] on span "•" at bounding box center [55, 107] width 1 height 4
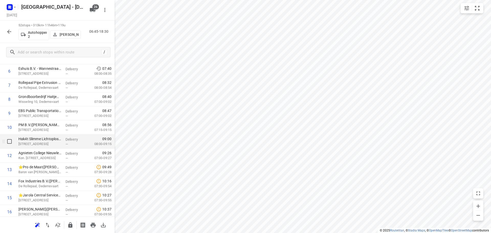
scroll to position [128, 0]
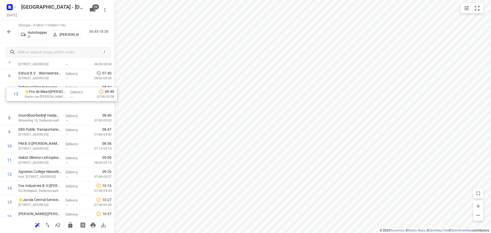
drag, startPoint x: 49, startPoint y: 146, endPoint x: 55, endPoint y: 89, distance: 57.1
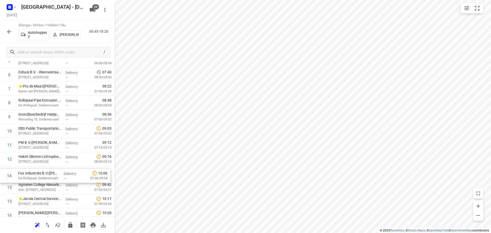
scroll to position [104, 0]
drag, startPoint x: 53, startPoint y: 193, endPoint x: 52, endPoint y: 176, distance: 16.9
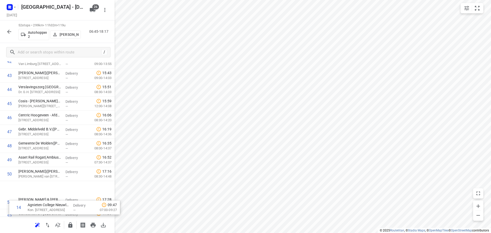
scroll to position [630, 0]
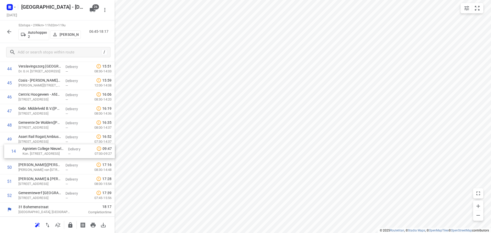
drag, startPoint x: 47, startPoint y: 186, endPoint x: 52, endPoint y: 148, distance: 38.1
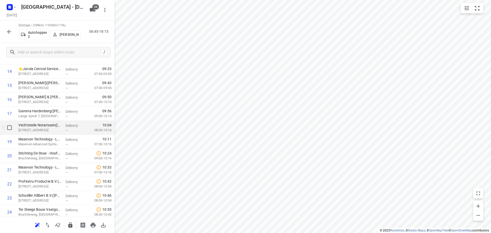
scroll to position [230, 0]
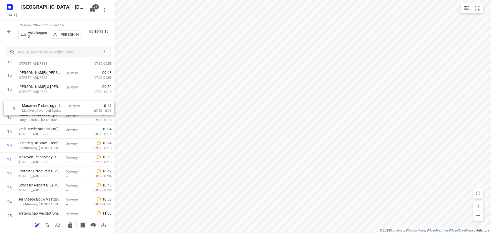
drag, startPoint x: 54, startPoint y: 133, endPoint x: 58, endPoint y: 105, distance: 28.2
click at [58, 105] on div "1 ⭐Albron Nederland - DJI - PI Zwolle Zuid 2 - 7966(Contactpersoon 7966) De Mar…" at bounding box center [57, 236] width 115 height 731
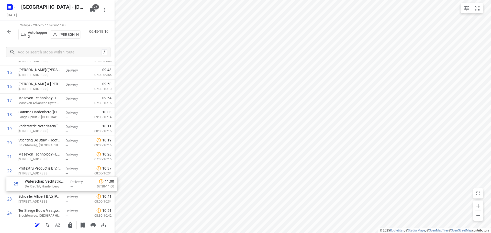
scroll to position [233, 0]
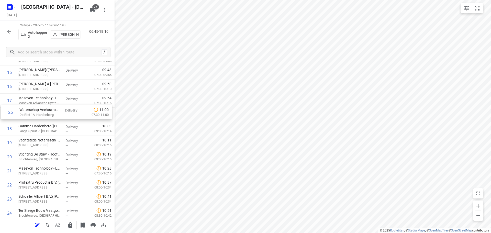
drag, startPoint x: 31, startPoint y: 215, endPoint x: 32, endPoint y: 110, distance: 104.8
click at [32, 110] on div "1 ⭐Albron Nederland - DJI - PI Zwolle Zuid 2 - 7966(Contactpersoon 7966) De Mar…" at bounding box center [57, 234] width 115 height 731
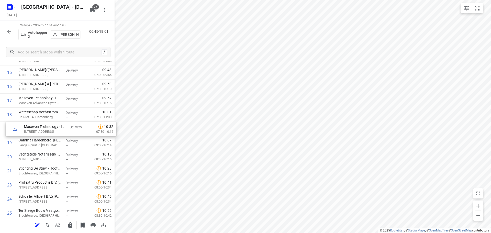
drag, startPoint x: 47, startPoint y: 173, endPoint x: 52, endPoint y: 129, distance: 44.1
click at [52, 129] on div "1 ⭐Albron Nederland - DJI - PI Zwolle Zuid 2 - 7966(Contactpersoon 7966) De Mar…" at bounding box center [57, 234] width 115 height 731
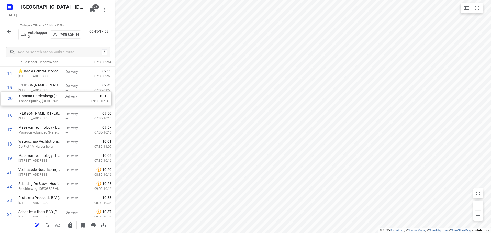
scroll to position [217, 0]
drag, startPoint x: 27, startPoint y: 146, endPoint x: 26, endPoint y: 106, distance: 40.7
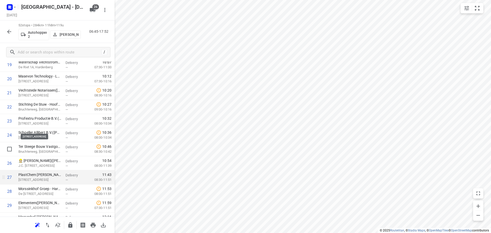
scroll to position [345, 0]
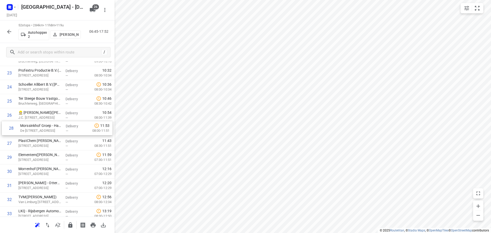
drag, startPoint x: 50, startPoint y: 145, endPoint x: 52, endPoint y: 127, distance: 18.0
click at [52, 127] on div "1 ⭐Albron Nederland - DJI - PI Zwolle Zuid 2 - 7966(Contactpersoon 7966) De Mar…" at bounding box center [57, 122] width 115 height 731
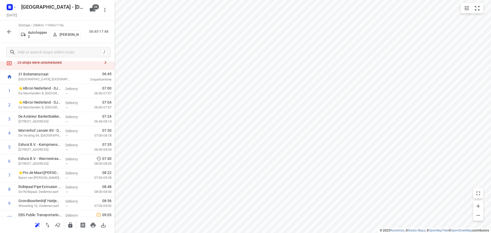
scroll to position [0, 0]
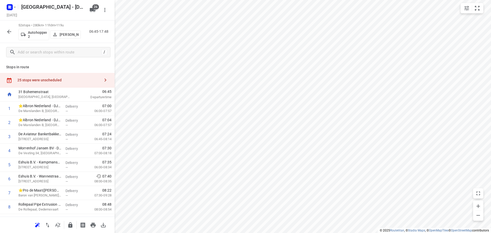
click at [53, 78] on div "25 stops were unscheduled" at bounding box center [58, 80] width 83 height 4
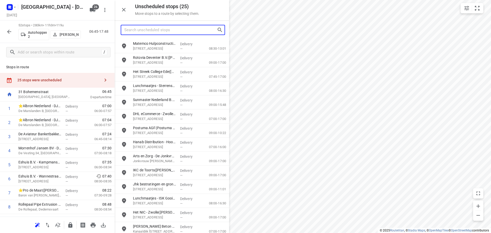
click at [164, 33] on input "Search unscheduled stops" at bounding box center [170, 30] width 93 height 8
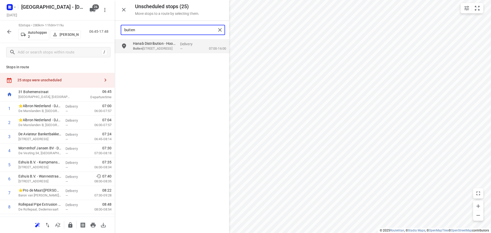
type input "buiten"
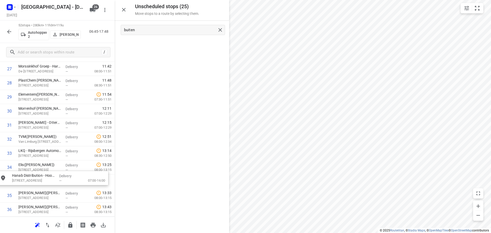
scroll to position [410, 3]
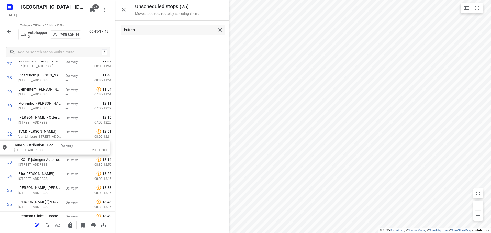
drag, startPoint x: 148, startPoint y: 49, endPoint x: 24, endPoint y: 158, distance: 165.3
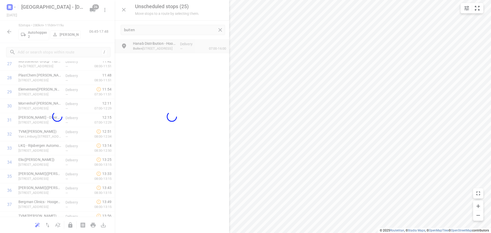
scroll to position [410, 0]
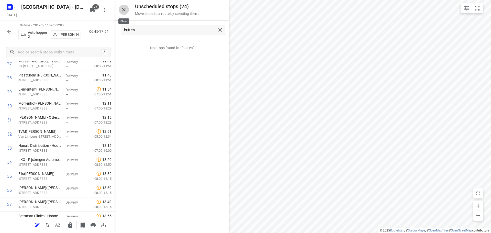
click at [125, 10] on icon "button" at bounding box center [124, 10] width 6 height 6
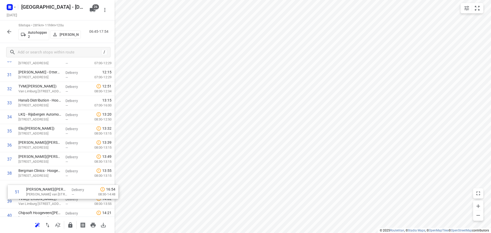
scroll to position [456, 0]
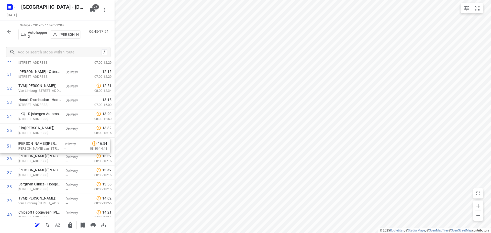
drag, startPoint x: 47, startPoint y: 171, endPoint x: 47, endPoint y: 144, distance: 26.3
click at [47, 144] on div "1 ⭐Albron Nederland - DJI - PI Zwolle Zuid 2 - 7966(Contactpersoon 7966) De Mar…" at bounding box center [57, 17] width 115 height 745
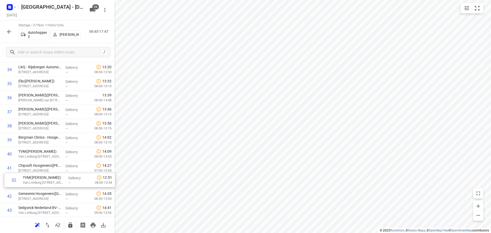
scroll to position [490, 0]
drag, startPoint x: 53, startPoint y: 90, endPoint x: 57, endPoint y: 169, distance: 79.6
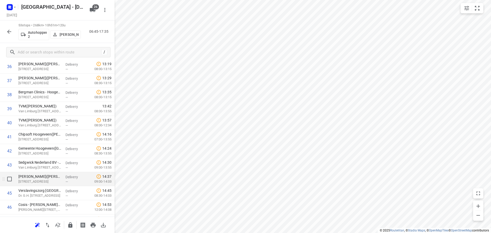
scroll to position [541, 0]
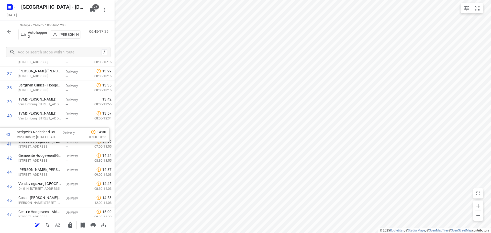
drag, startPoint x: 64, startPoint y: 155, endPoint x: 63, endPoint y: 130, distance: 25.4
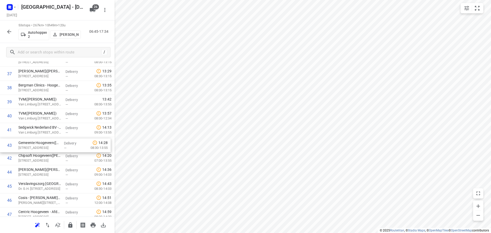
drag, startPoint x: 66, startPoint y: 162, endPoint x: 65, endPoint y: 144, distance: 17.7
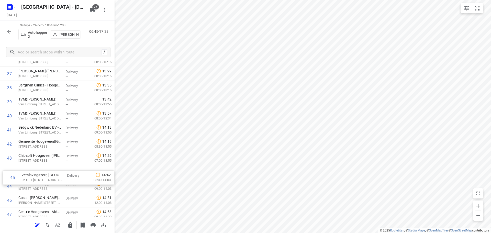
scroll to position [542, 0]
drag, startPoint x: 37, startPoint y: 190, endPoint x: 42, endPoint y: 172, distance: 18.9
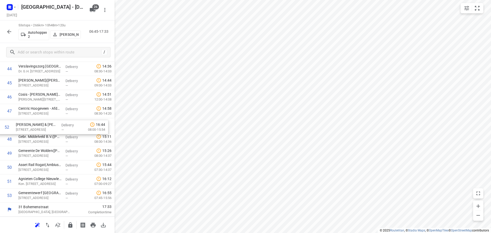
drag, startPoint x: 38, startPoint y: 183, endPoint x: 38, endPoint y: 122, distance: 61.1
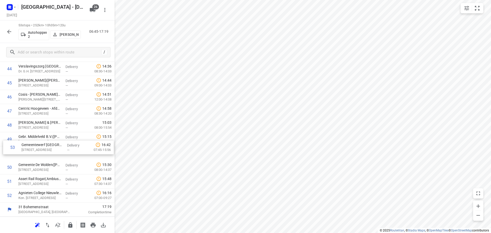
drag, startPoint x: 36, startPoint y: 197, endPoint x: 37, endPoint y: 150, distance: 46.8
click at [66, 222] on button "button" at bounding box center [70, 225] width 10 height 10
click at [7, 31] on icon "button" at bounding box center [9, 32] width 6 height 6
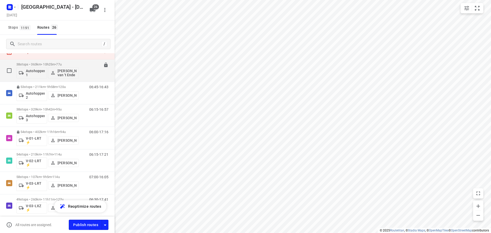
scroll to position [26, 0]
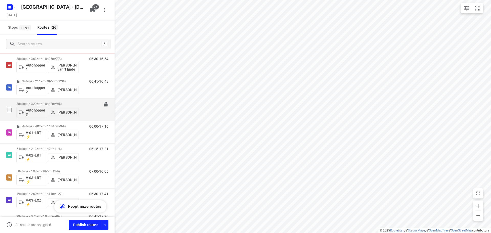
click at [61, 103] on span "95u" at bounding box center [58, 104] width 5 height 4
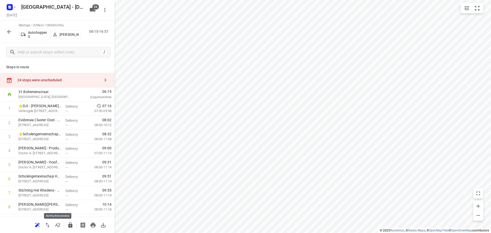
click at [57, 229] on button "button" at bounding box center [58, 225] width 10 height 10
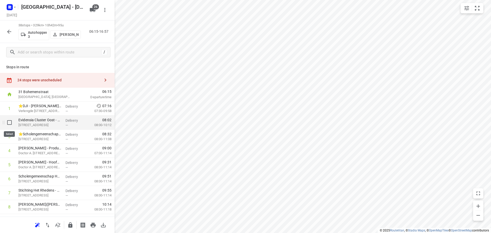
click at [9, 125] on input "checkbox" at bounding box center [9, 122] width 10 height 10
checkbox input "true"
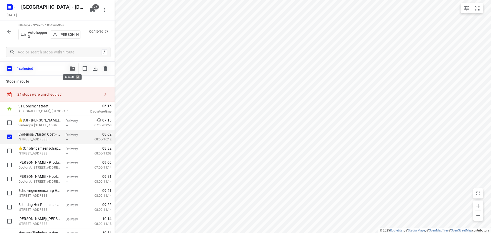
click at [71, 69] on icon "button" at bounding box center [72, 68] width 5 height 4
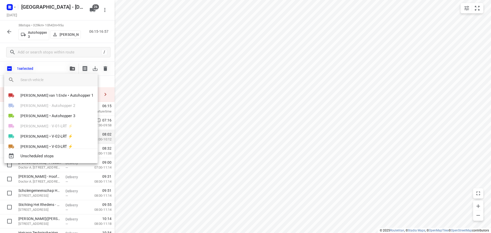
click at [50, 150] on div "Unscheduled stops" at bounding box center [51, 156] width 94 height 15
click at [47, 154] on span "Unscheduled stops" at bounding box center [56, 156] width 73 height 6
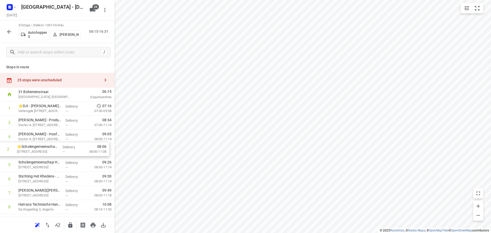
drag, startPoint x: 42, startPoint y: 123, endPoint x: 41, endPoint y: 151, distance: 28.4
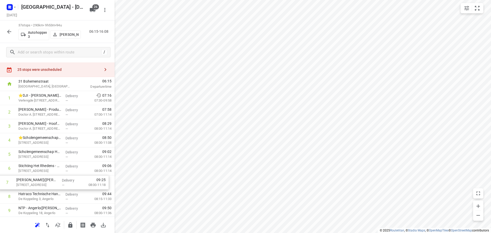
scroll to position [11, 0]
drag, startPoint x: 52, startPoint y: 194, endPoint x: 52, endPoint y: 140, distance: 54.7
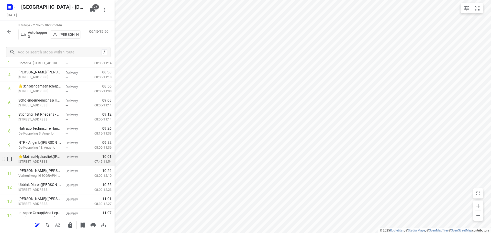
scroll to position [113, 0]
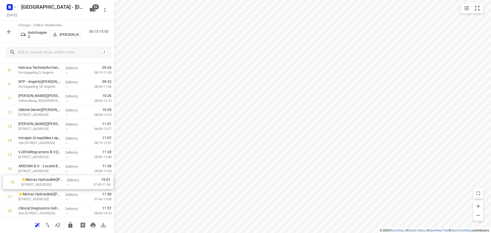
drag, startPoint x: 48, startPoint y: 118, endPoint x: 52, endPoint y: 179, distance: 61.0
click at [52, 180] on div "1 ⭐DJI - PI Zutphen(Dennis Smalbrugge) Verlengde Ooyerhoekseweg 21, Zutphen Del…" at bounding box center [57, 225] width 115 height 520
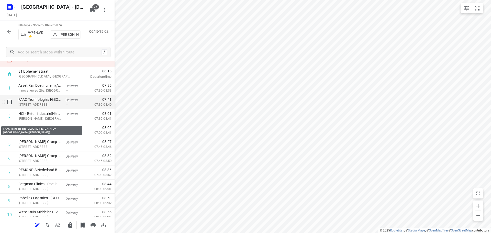
scroll to position [0, 0]
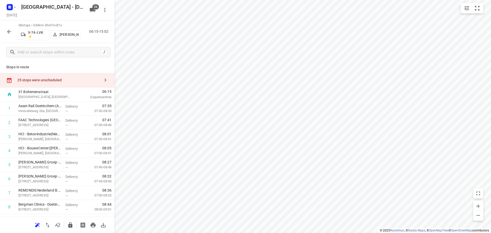
click at [50, 84] on div "25 stops were unscheduled" at bounding box center [57, 80] width 115 height 15
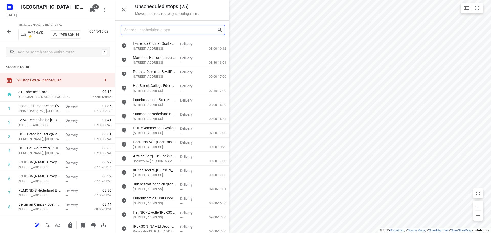
click at [140, 30] on input "Search unscheduled stops" at bounding box center [170, 30] width 93 height 8
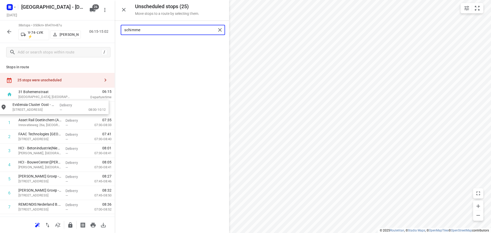
drag, startPoint x: 101, startPoint y: 76, endPoint x: 68, endPoint y: 107, distance: 45.2
type input "schimme"
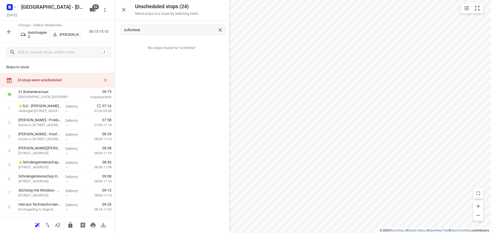
click at [124, 10] on icon "button" at bounding box center [124, 10] width 4 height 4
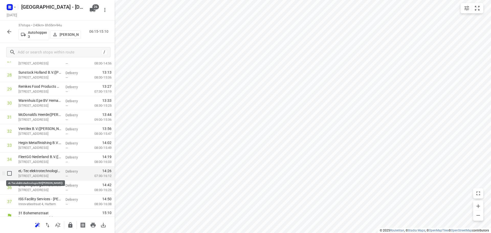
scroll to position [419, 0]
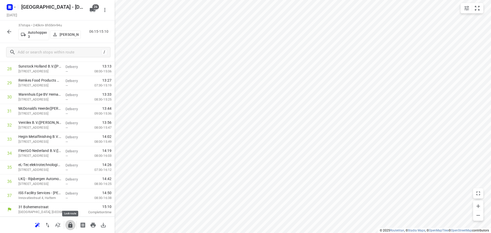
click at [68, 226] on icon "button" at bounding box center [70, 225] width 6 height 6
click at [5, 29] on button "button" at bounding box center [9, 32] width 10 height 10
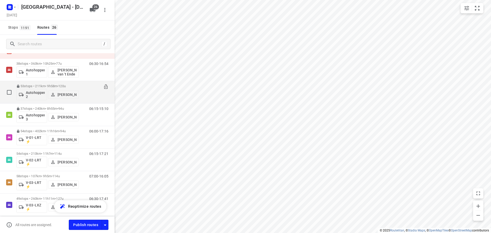
scroll to position [26, 0]
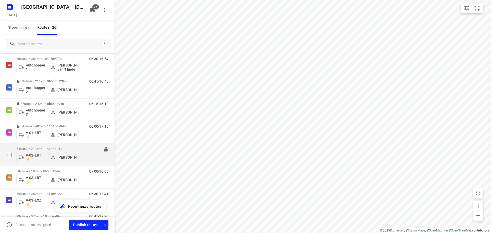
click at [70, 148] on p "54 stops • 213km • 11h7m • 114u" at bounding box center [47, 149] width 62 height 4
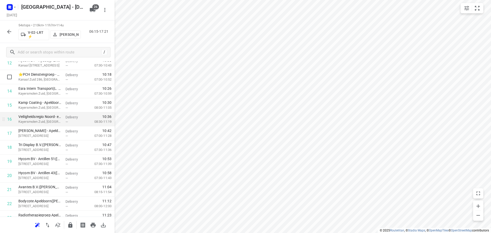
scroll to position [230, 0]
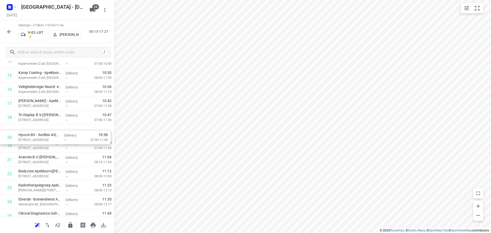
drag, startPoint x: 53, startPoint y: 145, endPoint x: 53, endPoint y: 130, distance: 14.3
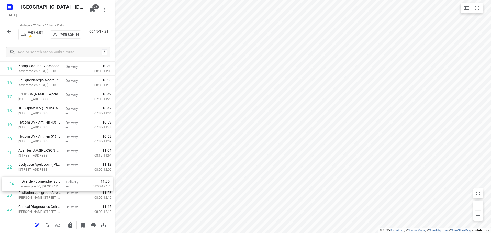
drag, startPoint x: 76, startPoint y: 194, endPoint x: 78, endPoint y: 181, distance: 12.9
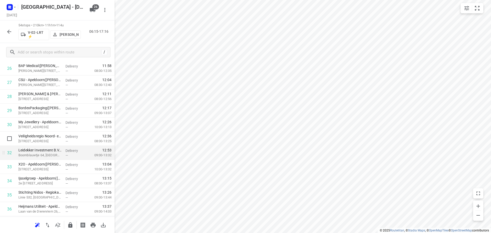
scroll to position [416, 0]
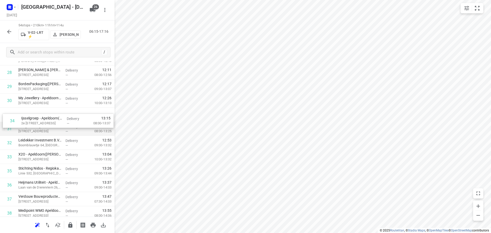
drag, startPoint x: 57, startPoint y: 162, endPoint x: 59, endPoint y: 124, distance: 37.9
click at [59, 124] on div "1 ⭐ Apleona - Abbott Biologicals - De Meente(Burak Kocak) De Meente 22, Olst De…" at bounding box center [57, 65] width 115 height 759
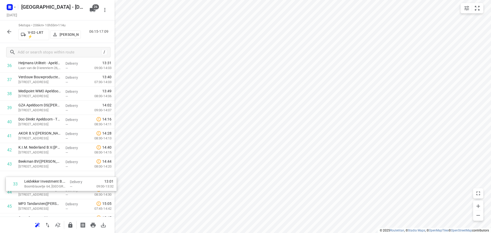
scroll to position [522, 0]
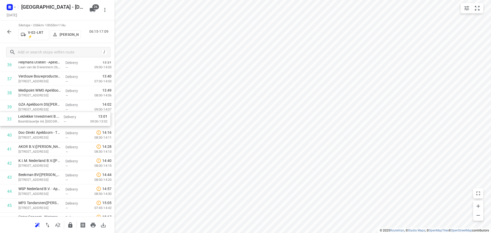
drag, startPoint x: 54, startPoint y: 140, endPoint x: 53, endPoint y: 117, distance: 23.0
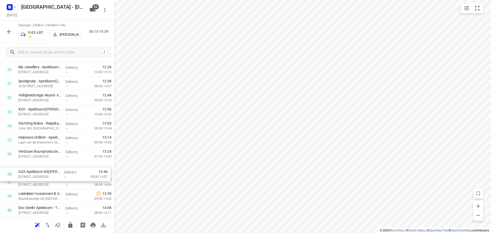
scroll to position [447, 0]
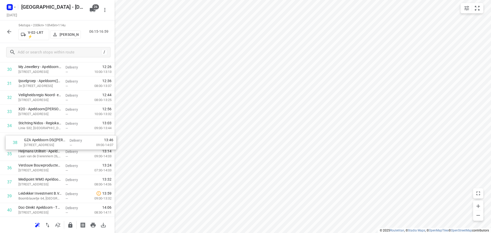
drag, startPoint x: 43, startPoint y: 187, endPoint x: 47, endPoint y: 141, distance: 46.2
click at [47, 141] on div "1 ⭐ Apleona - Abbott Biologicals - De Meente(Burak Kocak) De Meente 22, Olst De…" at bounding box center [57, 34] width 115 height 759
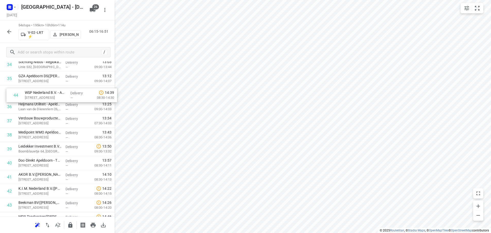
scroll to position [505, 0]
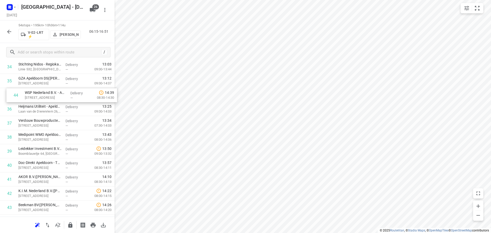
drag, startPoint x: 39, startPoint y: 190, endPoint x: 45, endPoint y: 93, distance: 97.3
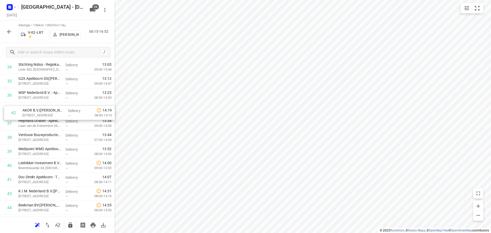
drag, startPoint x: 40, startPoint y: 177, endPoint x: 44, endPoint y: 108, distance: 69.9
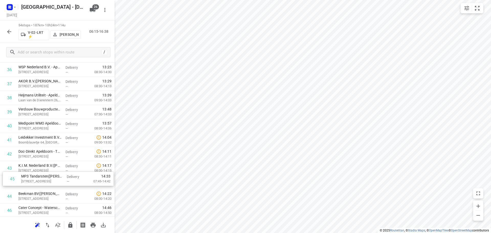
scroll to position [532, 0]
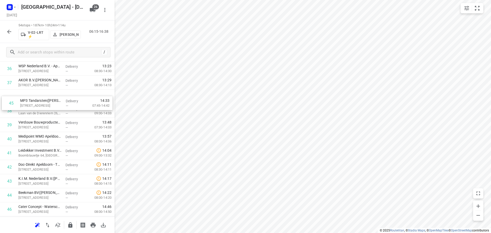
drag, startPoint x: 47, startPoint y: 194, endPoint x: 49, endPoint y: 98, distance: 96.1
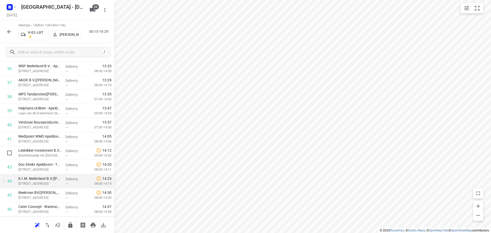
scroll to position [558, 0]
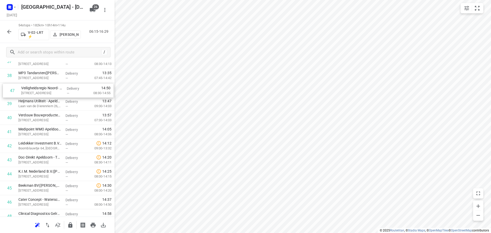
drag, startPoint x: 45, startPoint y: 201, endPoint x: 47, endPoint y: 92, distance: 109.2
drag, startPoint x: 42, startPoint y: 196, endPoint x: 46, endPoint y: 97, distance: 99.5
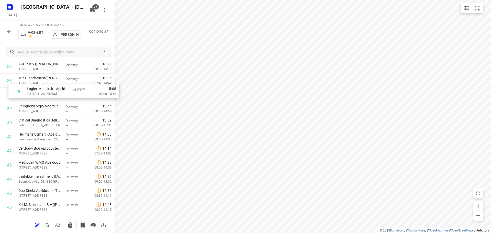
scroll to position [547, 0]
drag, startPoint x: 41, startPoint y: 167, endPoint x: 41, endPoint y: 123, distance: 43.7
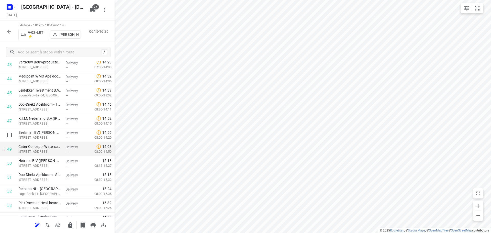
scroll to position [650, 0]
click at [10, 148] on input "checkbox" at bounding box center [9, 148] width 10 height 10
checkbox input "true"
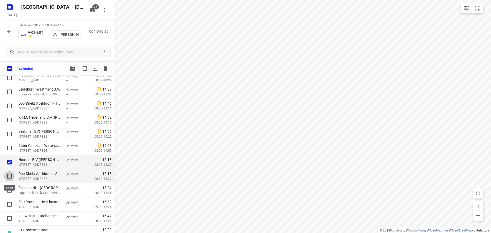
click at [10, 178] on input "checkbox" at bounding box center [9, 176] width 10 height 10
checkbox input "true"
click at [10, 193] on input "checkbox" at bounding box center [9, 190] width 10 height 10
checkbox input "true"
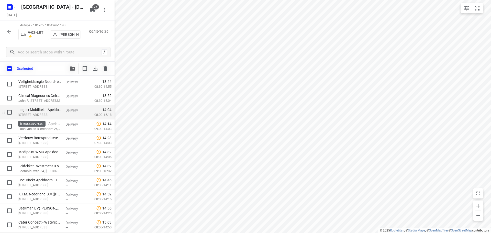
scroll to position [598, 0]
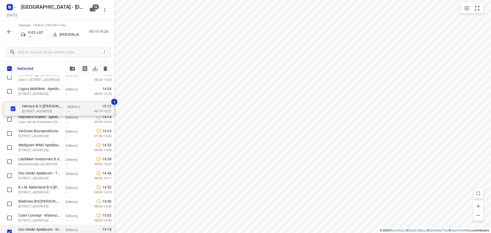
drag, startPoint x: 38, startPoint y: 213, endPoint x: 41, endPoint y: 105, distance: 108.5
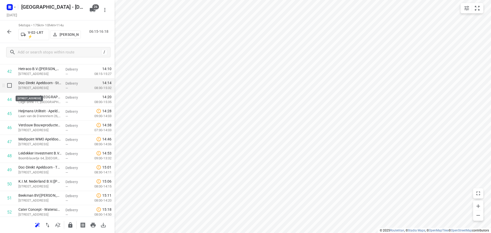
scroll to position [588, 0]
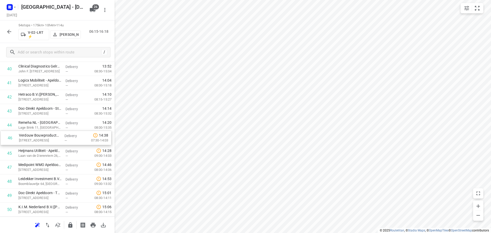
drag, startPoint x: 54, startPoint y: 156, endPoint x: 54, endPoint y: 139, distance: 17.4
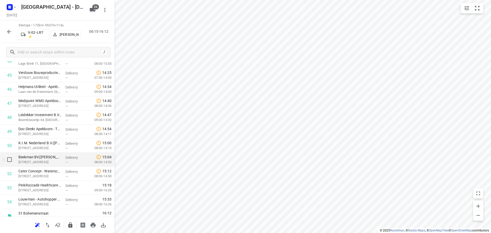
scroll to position [658, 0]
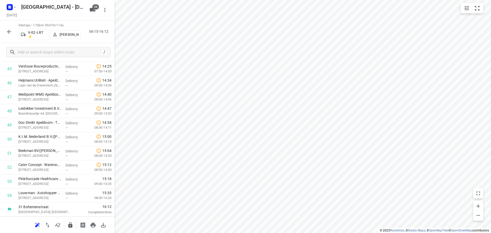
click at [70, 225] on icon "button" at bounding box center [70, 224] width 4 height 5
click at [10, 32] on icon "button" at bounding box center [9, 32] width 6 height 6
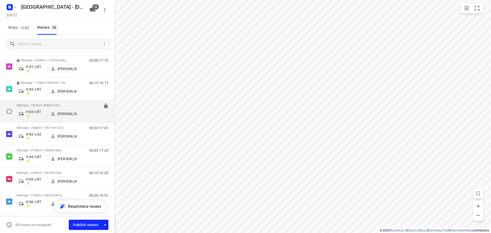
scroll to position [102, 0]
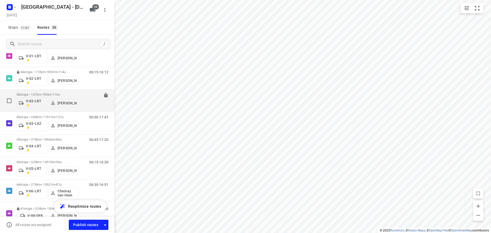
click at [60, 94] on span "114u" at bounding box center [55, 95] width 7 height 4
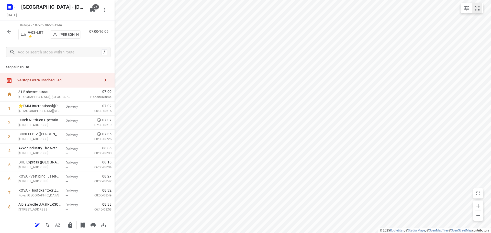
click at [477, 5] on button "small contained button group" at bounding box center [477, 8] width 10 height 10
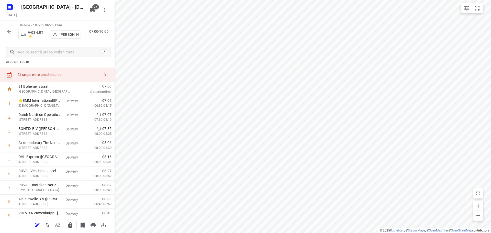
scroll to position [0, 0]
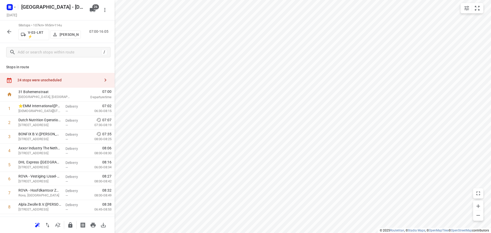
drag, startPoint x: 56, startPoint y: 78, endPoint x: 86, endPoint y: 64, distance: 32.5
click at [56, 79] on div "24 stops were unscheduled" at bounding box center [58, 80] width 83 height 4
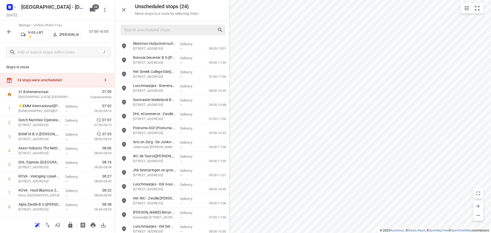
click at [164, 34] on div at bounding box center [173, 30] width 104 height 10
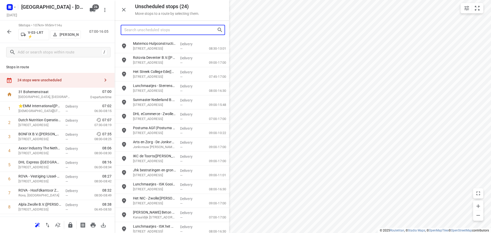
drag, startPoint x: 165, startPoint y: 30, endPoint x: 169, endPoint y: 27, distance: 4.8
click at [165, 28] on input "Search unscheduled stops" at bounding box center [170, 30] width 93 height 8
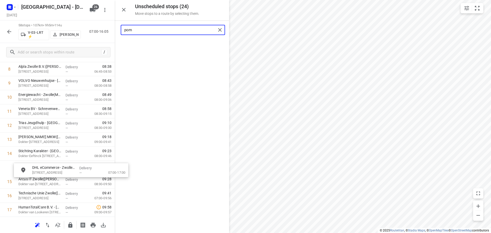
scroll to position [138, 0]
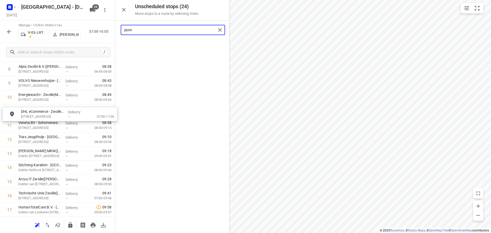
drag, startPoint x: 164, startPoint y: 50, endPoint x: 51, endPoint y: 118, distance: 132.6
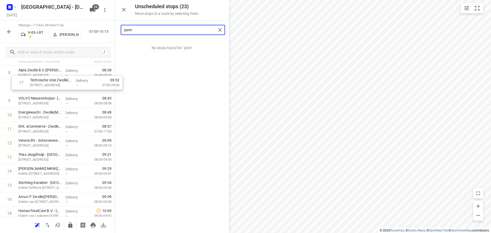
scroll to position [133, 0]
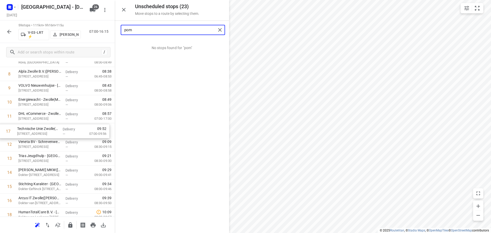
drag, startPoint x: 48, startPoint y: 144, endPoint x: 47, endPoint y: 128, distance: 15.6
type input "pom"
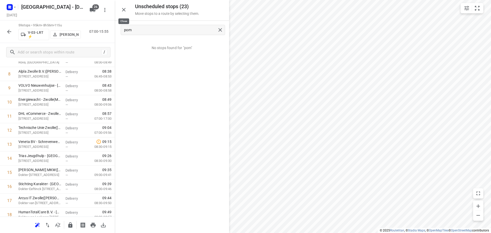
click at [121, 12] on button "button" at bounding box center [124, 10] width 10 height 10
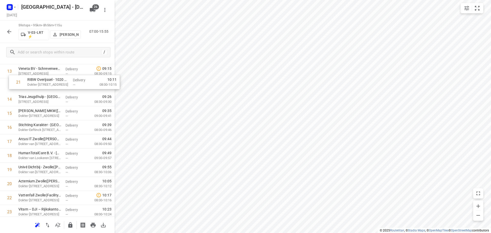
scroll to position [202, 0]
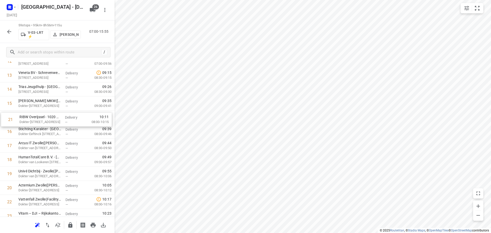
drag, startPoint x: 52, startPoint y: 126, endPoint x: 53, endPoint y: 114, distance: 12.3
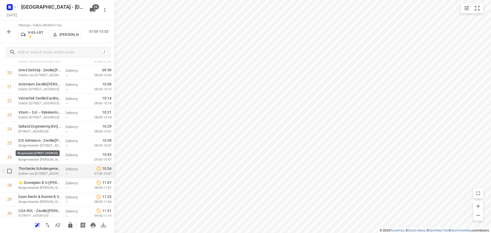
scroll to position [304, 0]
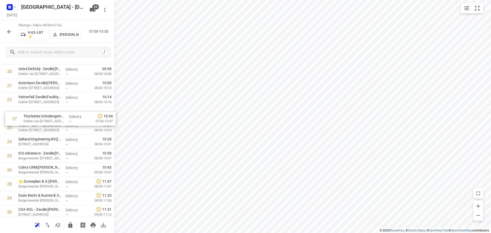
drag, startPoint x: 42, startPoint y: 172, endPoint x: 48, endPoint y: 120, distance: 52.9
click at [48, 120] on div "1 ⭐EMM International(Mariska Helmich / Bianca Sterken) Bohemenstraat 19, Zwolle…" at bounding box center [57, 212] width 115 height 830
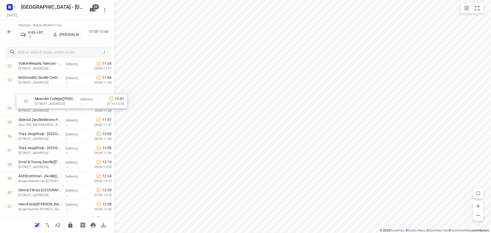
scroll to position [476, 0]
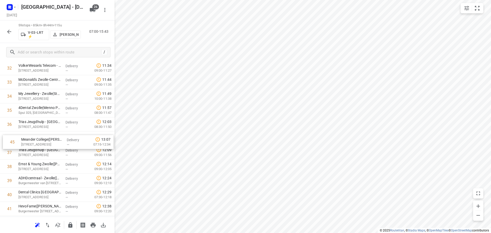
drag, startPoint x: 46, startPoint y: 199, endPoint x: 48, endPoint y: 146, distance: 52.7
click at [48, 146] on div "1 ⭐EMM International(Mariska Helmich / Bianca Sterken) Bohemenstraat 19, Zwolle…" at bounding box center [57, 40] width 115 height 830
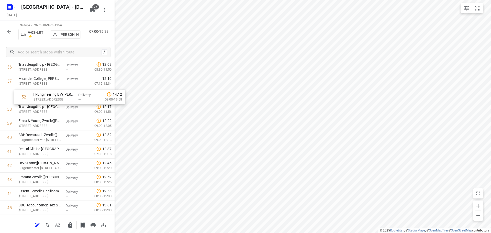
scroll to position [533, 0]
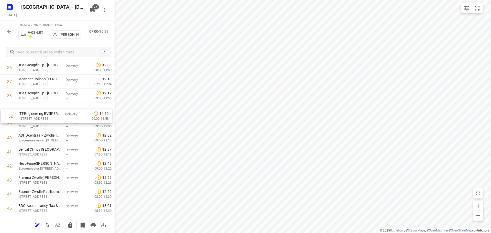
drag, startPoint x: 41, startPoint y: 171, endPoint x: 43, endPoint y: 115, distance: 55.8
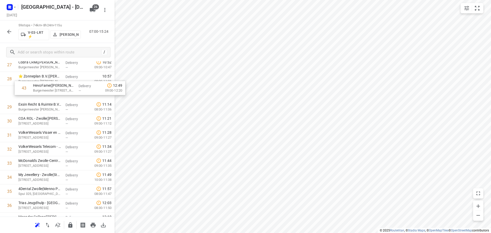
scroll to position [408, 0]
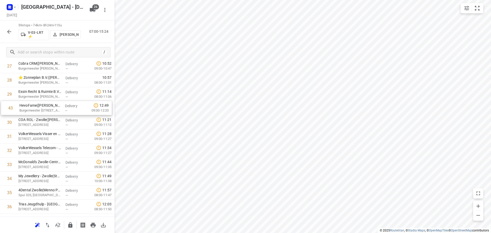
drag, startPoint x: 42, startPoint y: 167, endPoint x: 42, endPoint y: 105, distance: 62.1
click at [42, 105] on div "1 ⭐EMM International(Mariska Helmich / Bianca Sterken) Bohemenstraat 19, Zwolle…" at bounding box center [57, 108] width 115 height 830
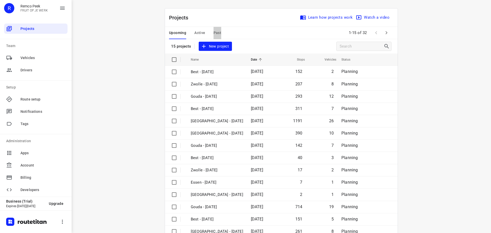
click at [217, 35] on span "Past" at bounding box center [217, 33] width 8 height 6
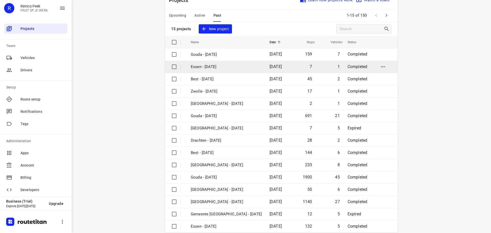
scroll to position [26, 0]
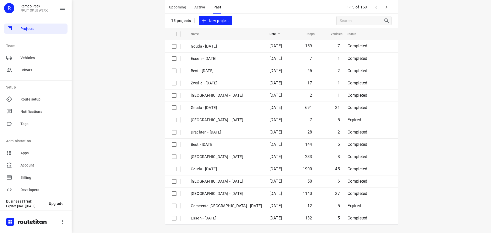
click at [177, 7] on span "Upcoming" at bounding box center [177, 7] width 17 height 6
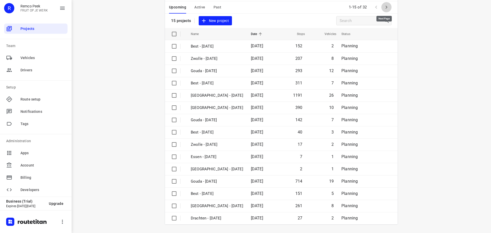
click at [384, 5] on icon "button" at bounding box center [386, 7] width 6 height 6
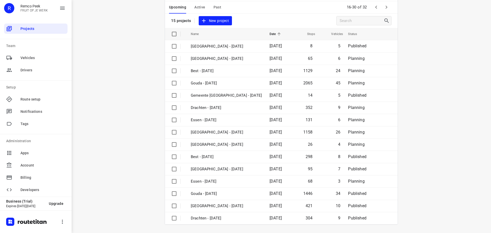
scroll to position [0, 0]
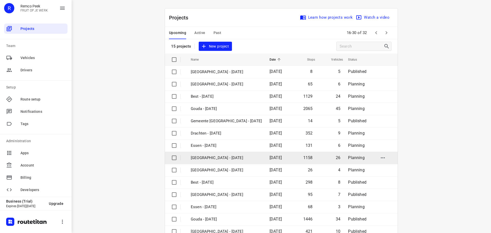
click at [218, 163] on td "[GEOGRAPHIC_DATA] - [DATE]" at bounding box center [226, 158] width 80 height 12
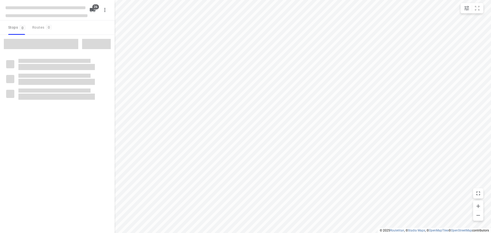
checkbox input "true"
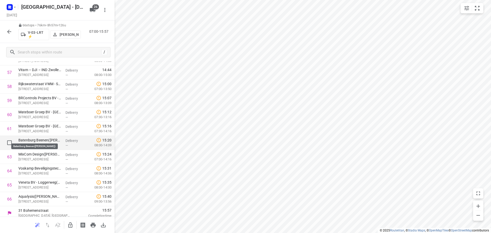
scroll to position [812, 0]
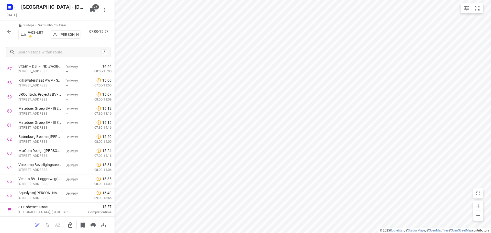
click at [13, 29] on button "button" at bounding box center [9, 32] width 10 height 10
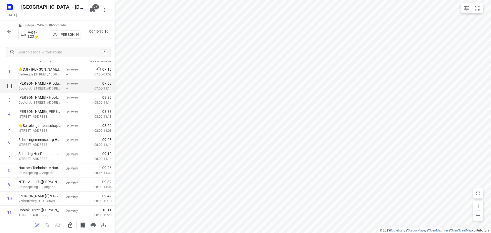
scroll to position [0, 0]
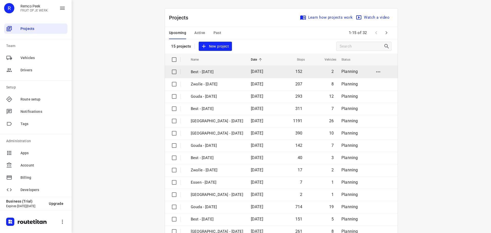
scroll to position [26, 0]
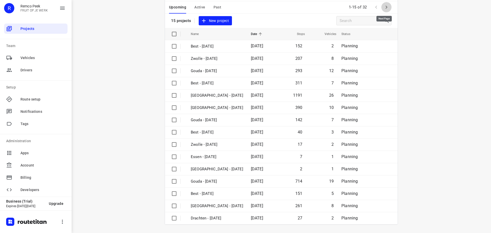
click at [384, 6] on icon "button" at bounding box center [386, 7] width 6 height 6
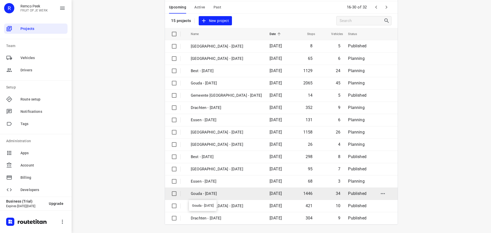
click at [220, 194] on p "Gouda - [DATE]" at bounding box center [226, 194] width 71 height 6
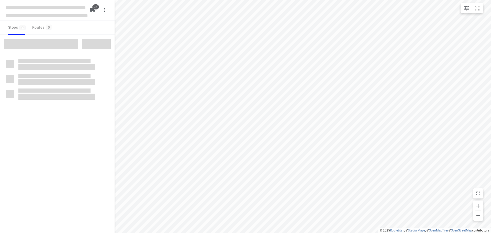
checkbox input "true"
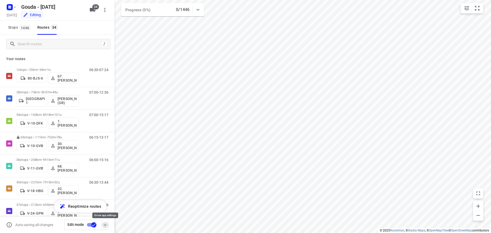
click at [105, 224] on icon "button" at bounding box center [105, 224] width 3 height 1
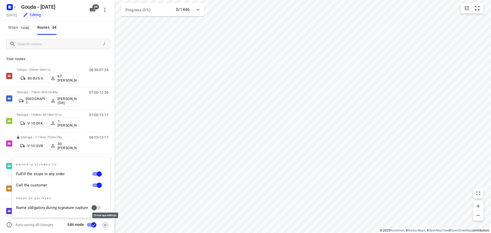
click at [105, 224] on icon "button" at bounding box center [105, 224] width 3 height 1
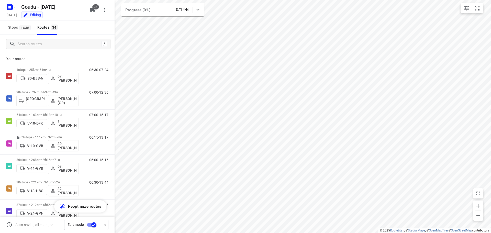
click at [92, 224] on input "checkbox" at bounding box center [93, 225] width 29 height 10
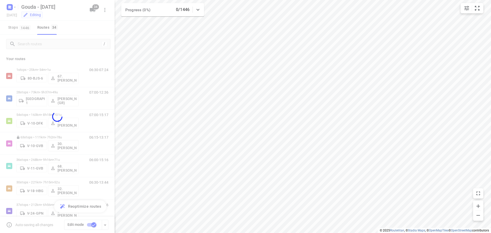
checkbox input "false"
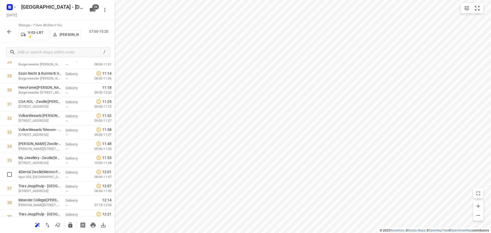
scroll to position [561, 0]
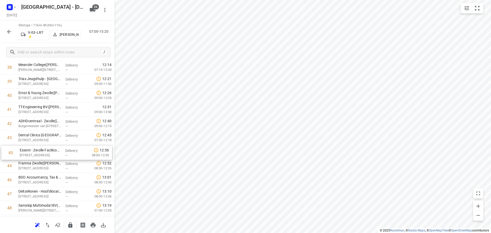
drag, startPoint x: 56, startPoint y: 169, endPoint x: 58, endPoint y: 155, distance: 14.7
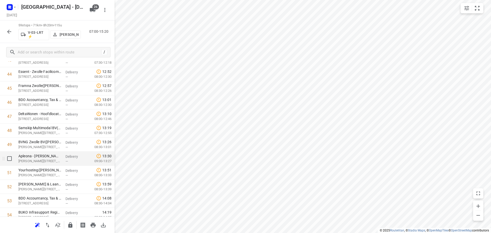
scroll to position [664, 0]
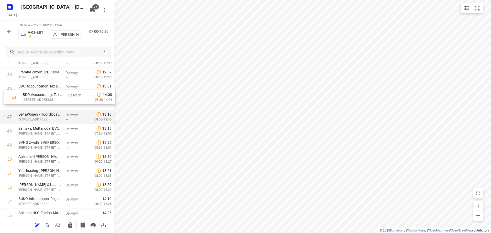
drag, startPoint x: 43, startPoint y: 182, endPoint x: 47, endPoint y: 112, distance: 69.9
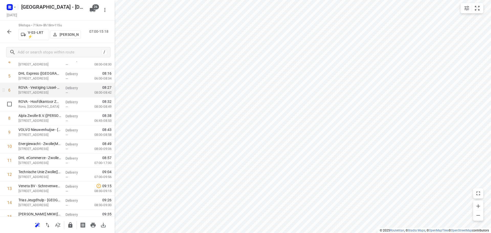
scroll to position [0, 0]
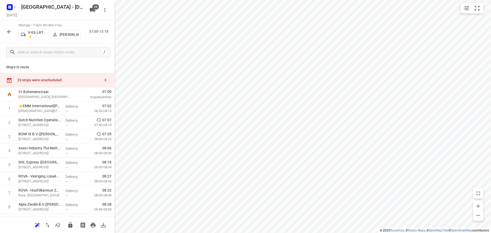
drag, startPoint x: 57, startPoint y: 82, endPoint x: 57, endPoint y: 79, distance: 3.3
click at [57, 80] on div "23 stops were unscheduled" at bounding box center [58, 80] width 83 height 4
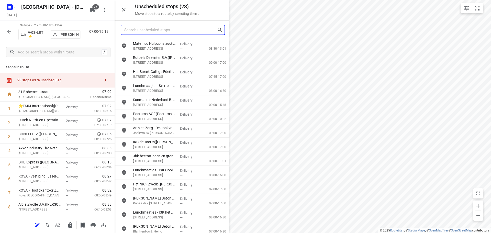
click at [140, 32] on input "Search unscheduled stops" at bounding box center [170, 30] width 93 height 8
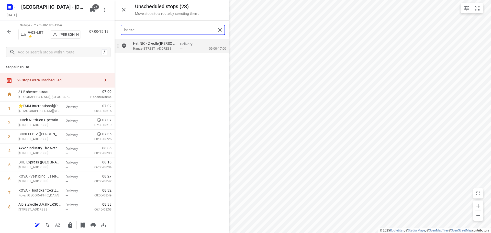
type input "hanze"
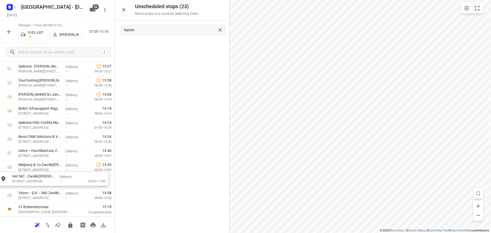
scroll to position [743, 0]
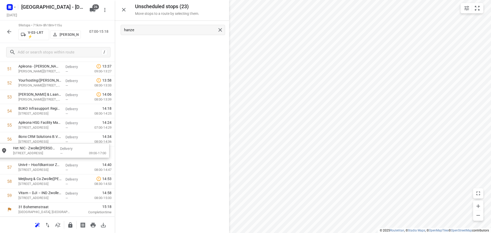
drag, startPoint x: 157, startPoint y: 45, endPoint x: 37, endPoint y: 151, distance: 160.4
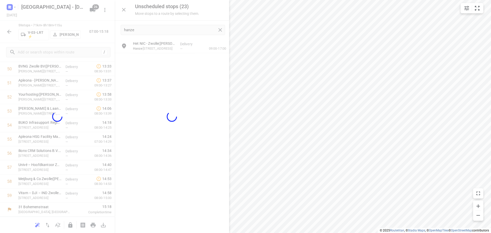
scroll to position [729, 0]
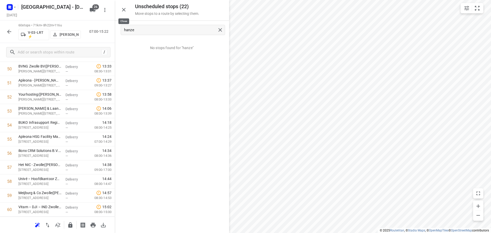
click at [123, 8] on icon "button" at bounding box center [124, 10] width 4 height 4
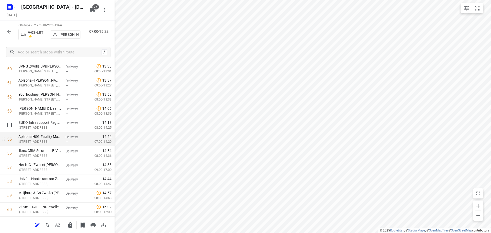
scroll to position [743, 0]
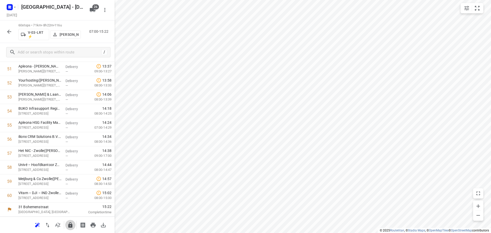
click at [71, 225] on icon "button" at bounding box center [70, 224] width 4 height 5
click at [7, 32] on icon "button" at bounding box center [9, 32] width 6 height 6
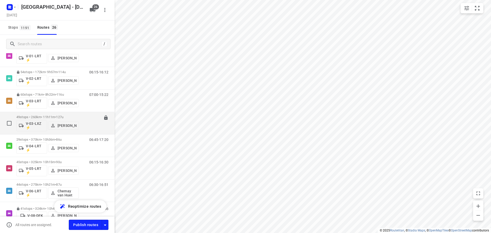
scroll to position [128, 0]
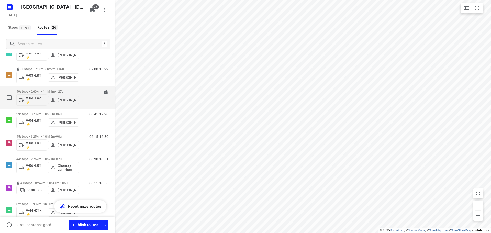
click at [63, 90] on span "127u" at bounding box center [59, 91] width 7 height 4
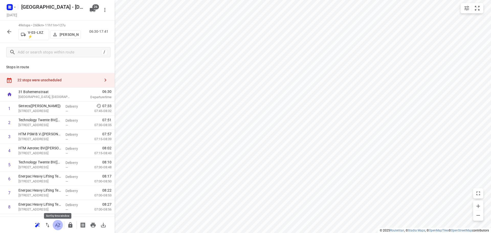
click at [60, 223] on icon "button" at bounding box center [58, 225] width 6 height 6
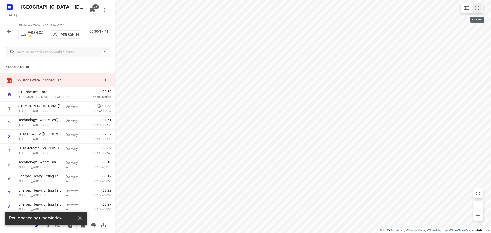
click at [479, 8] on icon "small contained button group" at bounding box center [477, 8] width 6 height 6
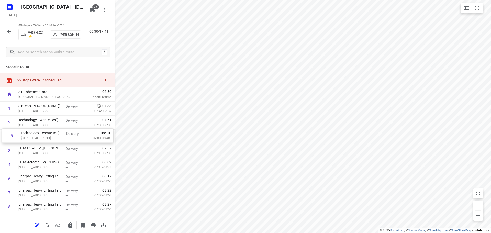
drag, startPoint x: 50, startPoint y: 161, endPoint x: 52, endPoint y: 130, distance: 31.0
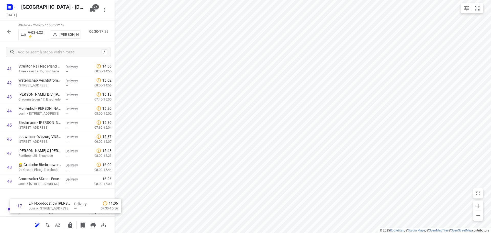
scroll to position [588, 0]
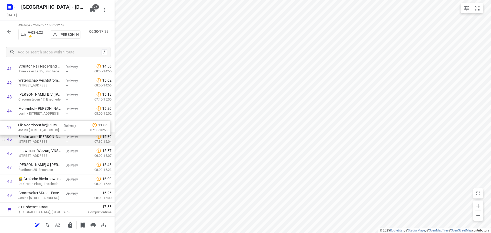
drag, startPoint x: 52, startPoint y: 128, endPoint x: 98, endPoint y: 134, distance: 46.4
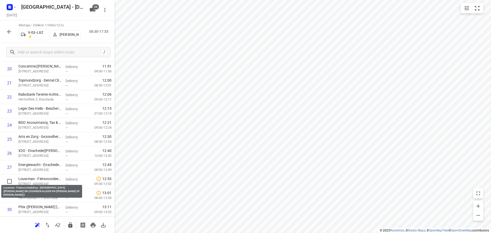
scroll to position [307, 0]
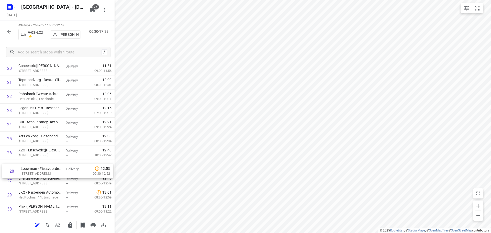
drag, startPoint x: 56, startPoint y: 180, endPoint x: 60, endPoint y: 165, distance: 16.0
click at [60, 165] on div "1 Sintecs(Jan Hörchner) Amarilstraat 14, Hengelo Delivery — 07:33 07:45-08:32 2…" at bounding box center [57, 138] width 115 height 689
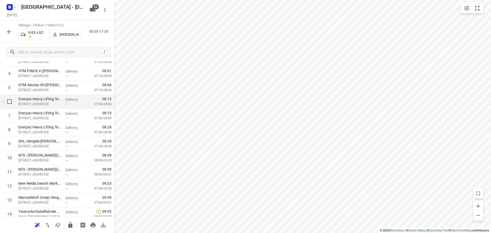
scroll to position [0, 0]
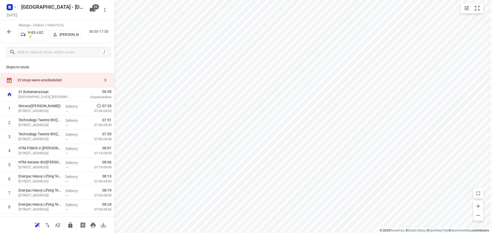
click at [48, 82] on div "22 stops were unscheduled" at bounding box center [58, 80] width 83 height 4
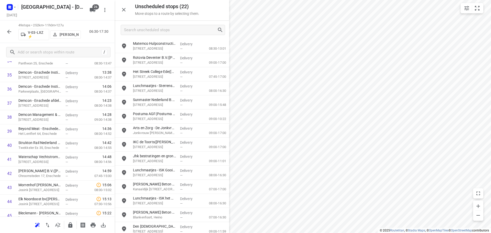
scroll to position [537, 0]
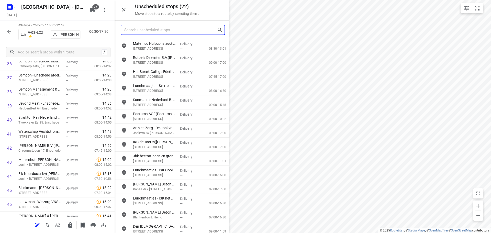
click at [180, 31] on input "Search unscheduled stops" at bounding box center [170, 30] width 93 height 8
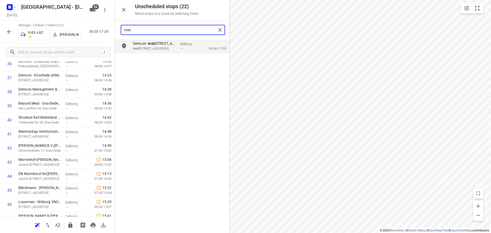
type input "inst"
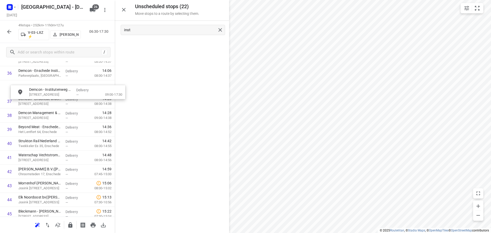
scroll to position [526, 0]
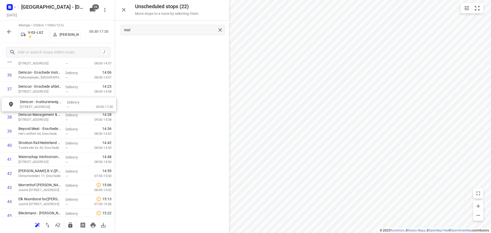
drag, startPoint x: 162, startPoint y: 46, endPoint x: 47, endPoint y: 110, distance: 131.7
click at [119, 14] on div at bounding box center [172, 116] width 115 height 233
click at [120, 9] on button "button" at bounding box center [124, 10] width 10 height 10
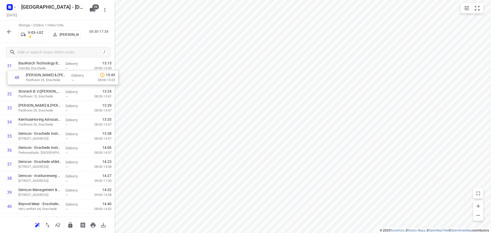
scroll to position [458, 0]
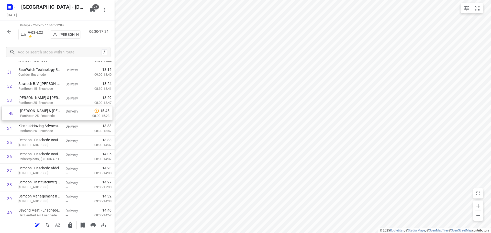
drag, startPoint x: 57, startPoint y: 170, endPoint x: 59, endPoint y: 114, distance: 56.0
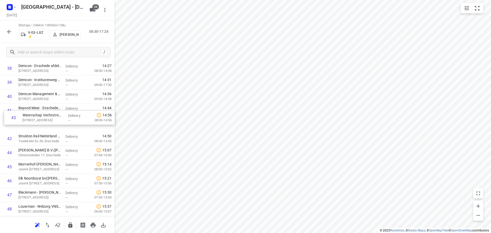
drag, startPoint x: 37, startPoint y: 141, endPoint x: 42, endPoint y: 117, distance: 25.1
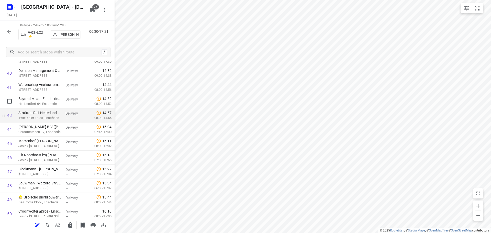
scroll to position [602, 0]
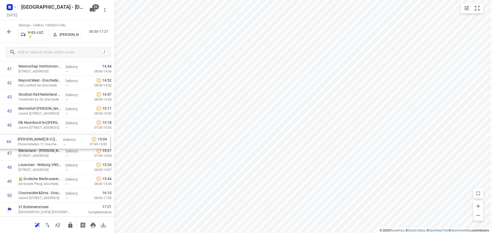
drag, startPoint x: 52, startPoint y: 112, endPoint x: 51, endPoint y: 144, distance: 32.2
drag, startPoint x: 49, startPoint y: 194, endPoint x: 48, endPoint y: 137, distance: 57.0
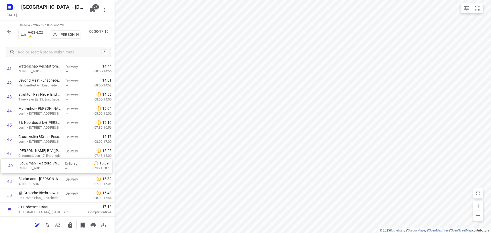
drag, startPoint x: 56, startPoint y: 179, endPoint x: 56, endPoint y: 163, distance: 15.6
click at [71, 222] on icon "button" at bounding box center [70, 225] width 6 height 6
click at [6, 34] on icon "button" at bounding box center [9, 32] width 6 height 6
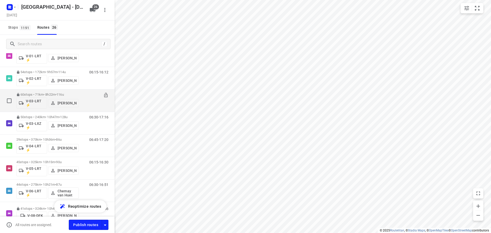
scroll to position [128, 0]
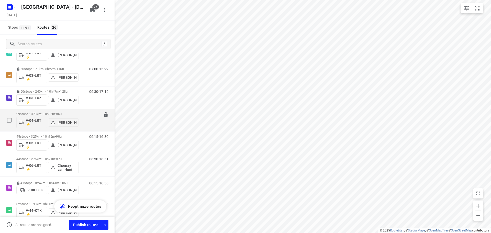
click at [83, 112] on div "06:45-17:20" at bounding box center [96, 121] width 26 height 19
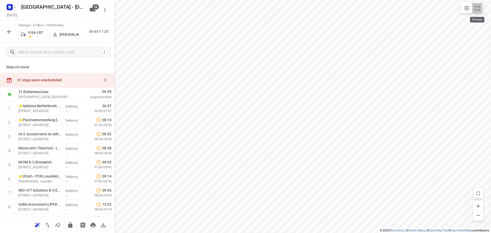
click at [480, 6] on button "small contained button group" at bounding box center [477, 8] width 10 height 10
click at [54, 76] on div "21 stops were unscheduled" at bounding box center [57, 80] width 115 height 15
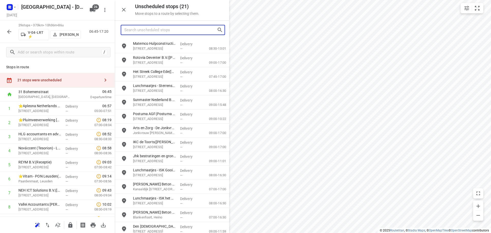
click at [176, 27] on input "Search unscheduled stops" at bounding box center [170, 30] width 93 height 8
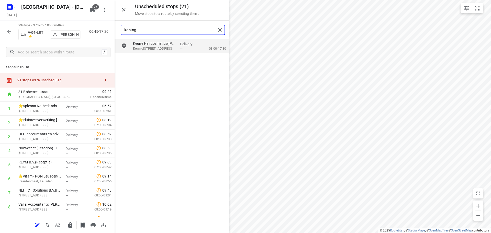
type input "koning"
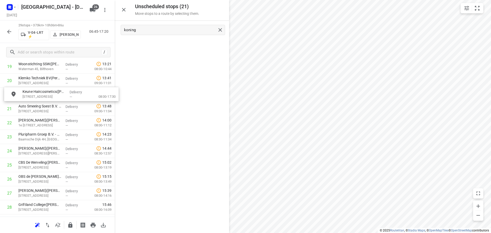
drag, startPoint x: 166, startPoint y: 49, endPoint x: 52, endPoint y: 101, distance: 125.3
click at [125, 9] on icon "button" at bounding box center [124, 10] width 6 height 6
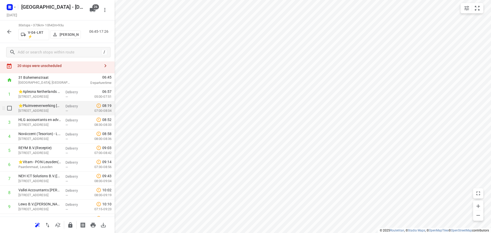
scroll to position [26, 0]
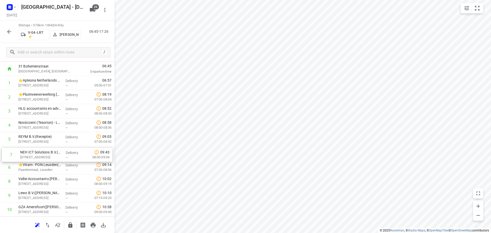
drag, startPoint x: 46, startPoint y: 166, endPoint x: 48, endPoint y: 150, distance: 16.5
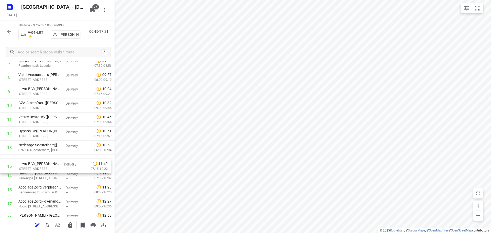
scroll to position [130, 0]
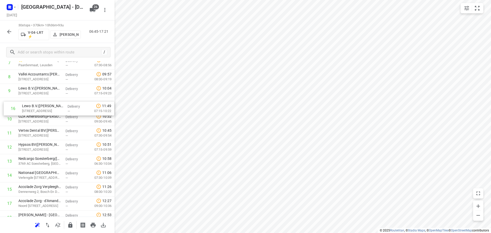
drag, startPoint x: 55, startPoint y: 195, endPoint x: 98, endPoint y: 110, distance: 95.0
click at [59, 109] on div "1 ⭐Apleona Netherlands B.V. - Facility Management - Rieteweg 21(Sabina van den …" at bounding box center [57, 182] width 115 height 422
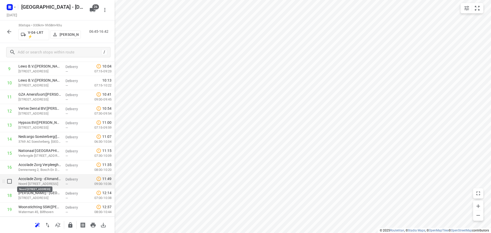
scroll to position [156, 0]
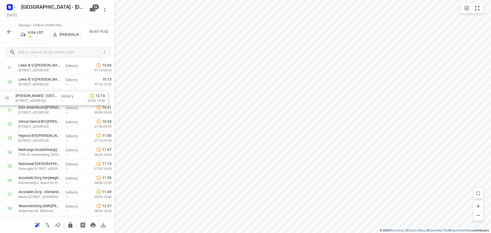
drag, startPoint x: 49, startPoint y: 190, endPoint x: 47, endPoint y: 92, distance: 98.4
click at [47, 92] on div "1 ⭐Apleona Netherlands B.V. - Facility Management - Rieteweg 21(Sabina van den …" at bounding box center [57, 159] width 115 height 422
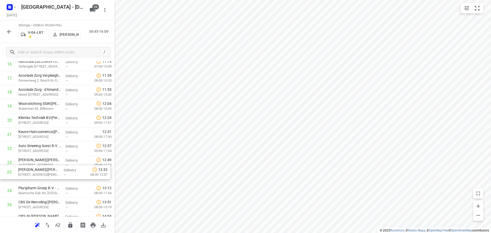
scroll to position [256, 0]
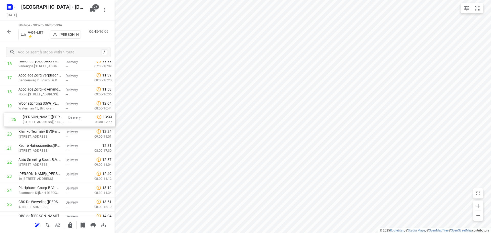
drag, startPoint x: 37, startPoint y: 189, endPoint x: 40, endPoint y: 115, distance: 74.5
click at [40, 115] on div "1 ⭐Apleona Netherlands B.V. - Facility Management - Rieteweg 21(Sabina van den …" at bounding box center [57, 57] width 115 height 422
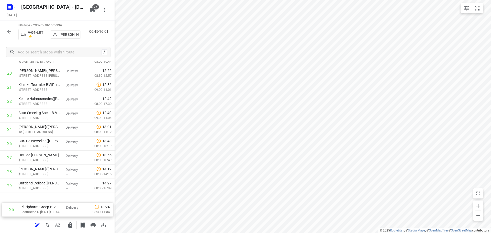
scroll to position [321, 0]
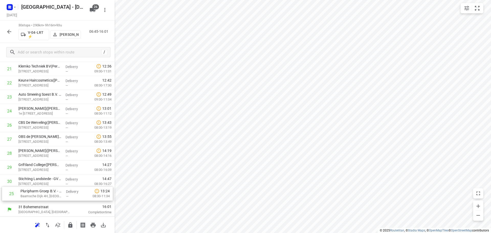
drag, startPoint x: 42, startPoint y: 207, endPoint x: 44, endPoint y: 194, distance: 13.5
click at [73, 221] on button "button" at bounding box center [70, 225] width 10 height 10
click at [8, 31] on icon "button" at bounding box center [9, 32] width 4 height 4
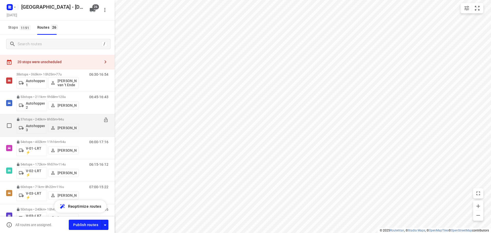
scroll to position [0, 0]
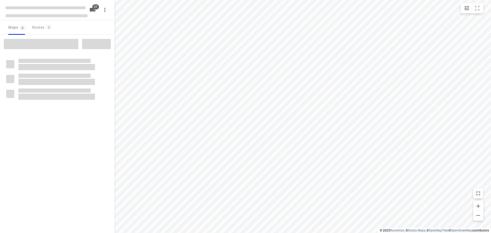
checkbox input "true"
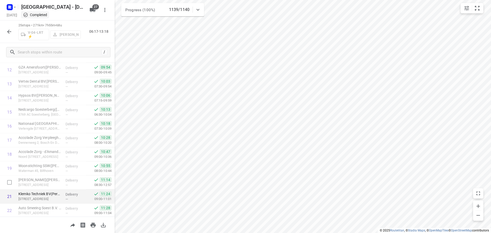
scroll to position [236, 0]
click at [7, 30] on icon "button" at bounding box center [9, 32] width 6 height 6
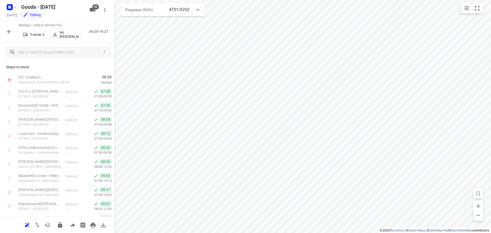
click at [12, 31] on button "button" at bounding box center [9, 32] width 10 height 10
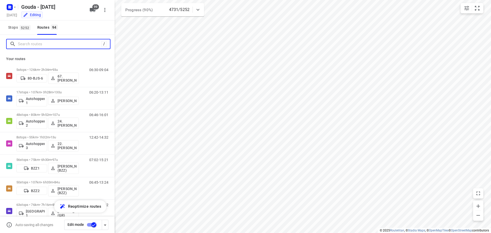
click at [30, 47] on input "Search routes" at bounding box center [59, 44] width 83 height 8
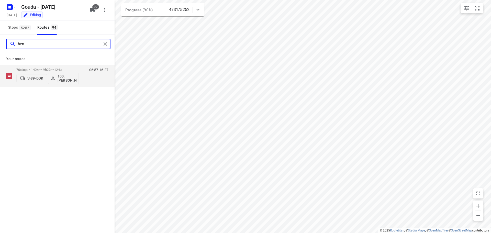
type input "[PERSON_NAME]"
drag, startPoint x: 56, startPoint y: 45, endPoint x: 0, endPoint y: 41, distance: 56.6
click at [0, 41] on div "[PERSON_NAME]" at bounding box center [57, 44] width 115 height 18
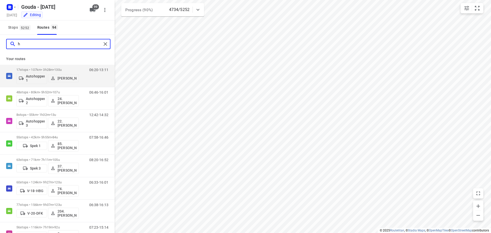
click at [38, 42] on input "h" at bounding box center [60, 44] width 84 height 8
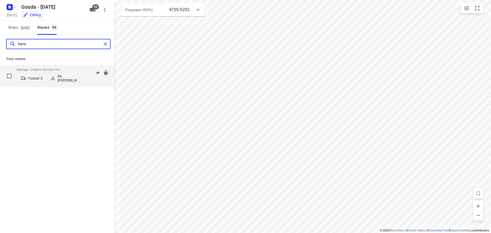
type input "hans"
click at [68, 69] on p "38 stops • 243km • 8h15m • 75u" at bounding box center [47, 70] width 62 height 4
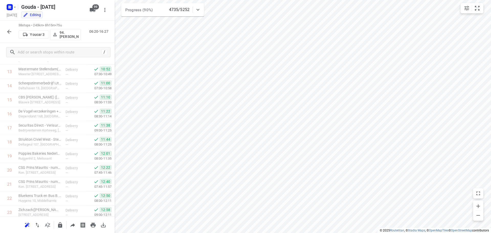
scroll to position [383, 0]
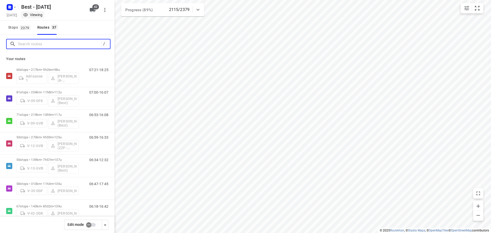
click at [53, 42] on input "Search routes" at bounding box center [59, 44] width 83 height 8
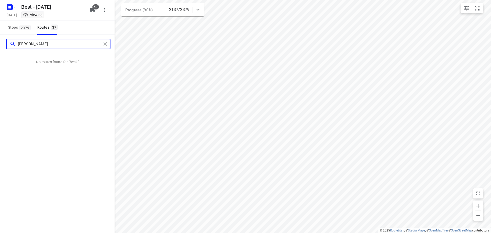
drag, startPoint x: 35, startPoint y: 43, endPoint x: 1, endPoint y: 39, distance: 33.7
click at [0, 41] on div "[PERSON_NAME]" at bounding box center [57, 44] width 115 height 18
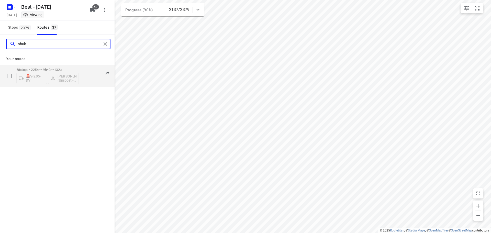
type input "shuk"
click at [47, 68] on p "58 stops • 225km • 9h40m • 132u" at bounding box center [47, 70] width 62 height 4
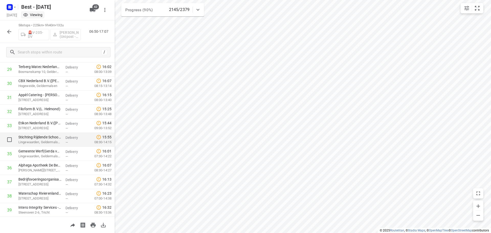
scroll to position [419, 0]
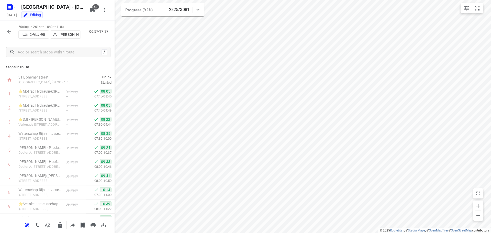
scroll to position [332, 0]
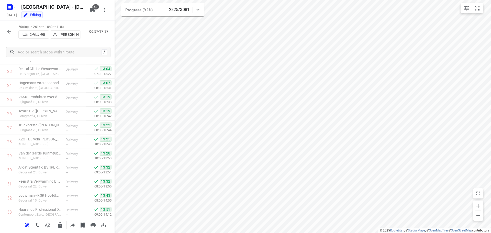
click at [9, 32] on icon "button" at bounding box center [9, 32] width 4 height 4
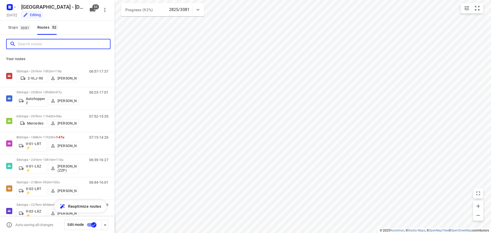
click at [29, 44] on input "Search routes" at bounding box center [64, 44] width 92 height 8
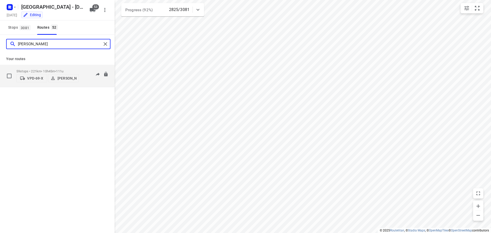
type input "henk"
click at [57, 70] on p "59 stops • 221km • 10h45m • 111u" at bounding box center [47, 71] width 62 height 4
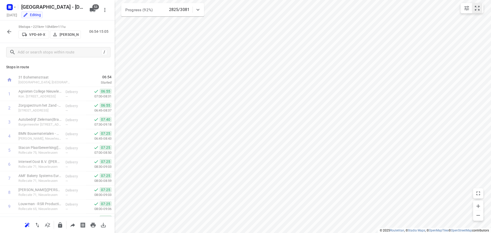
click at [474, 8] on icon "small contained button group" at bounding box center [477, 8] width 6 height 6
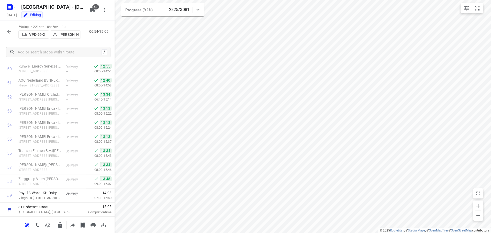
click at [10, 29] on icon "button" at bounding box center [9, 32] width 6 height 6
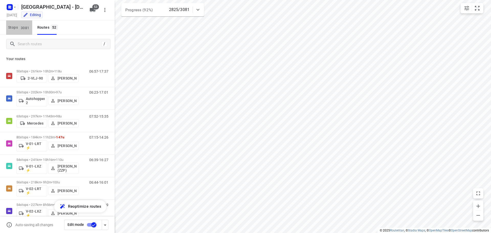
click at [24, 27] on span "3081" at bounding box center [24, 27] width 11 height 5
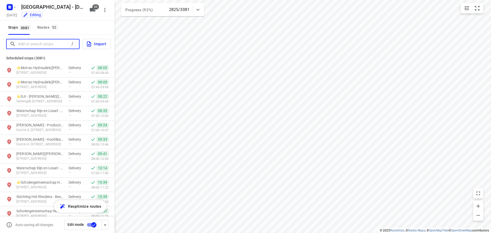
drag, startPoint x: 31, startPoint y: 42, endPoint x: 75, endPoint y: 18, distance: 50.1
click at [33, 40] on input "Add or search stops" at bounding box center [43, 44] width 51 height 8
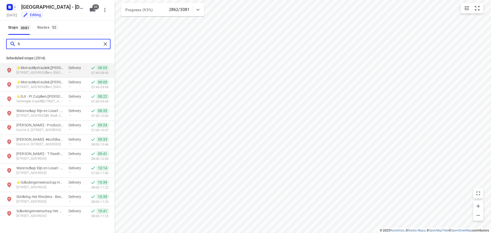
drag, startPoint x: 30, startPoint y: 43, endPoint x: 15, endPoint y: 3, distance: 43.2
click at [1, 40] on div "h" at bounding box center [57, 44] width 115 height 18
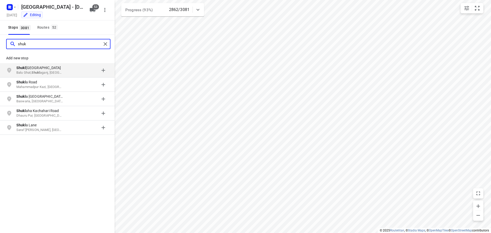
type input "shu"
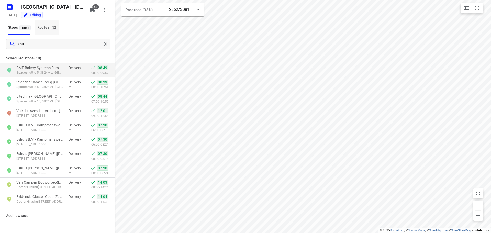
click at [42, 25] on div "Routes 52" at bounding box center [48, 27] width 22 height 6
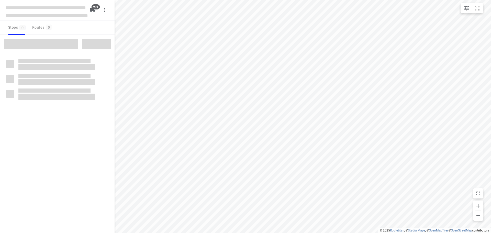
checkbox input "true"
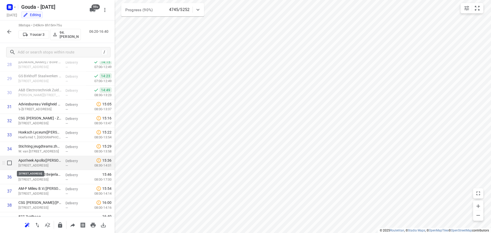
scroll to position [419, 0]
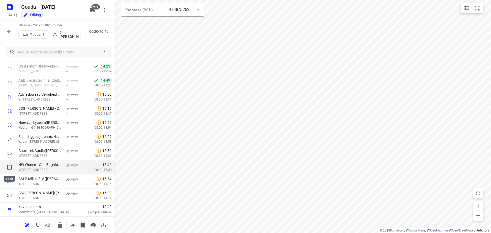
click at [10, 169] on input "checkbox" at bounding box center [9, 167] width 10 height 10
checkbox input "true"
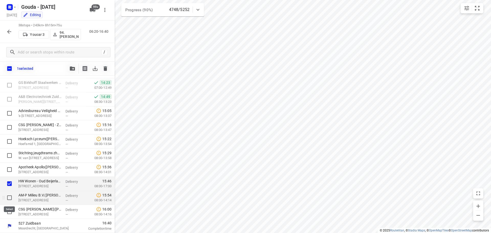
click at [11, 196] on input "checkbox" at bounding box center [9, 198] width 10 height 10
checkbox input "true"
drag, startPoint x: 8, startPoint y: 215, endPoint x: 8, endPoint y: 209, distance: 5.9
click at [8, 213] on input "checkbox" at bounding box center [9, 212] width 10 height 10
checkbox input "true"
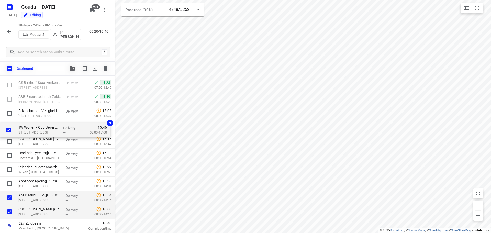
drag, startPoint x: 39, startPoint y: 180, endPoint x: 37, endPoint y: 125, distance: 55.3
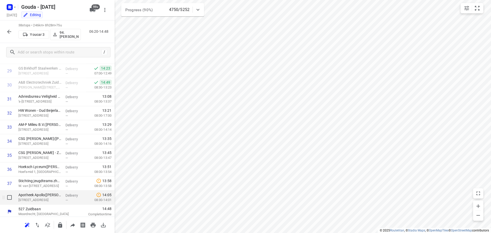
scroll to position [419, 0]
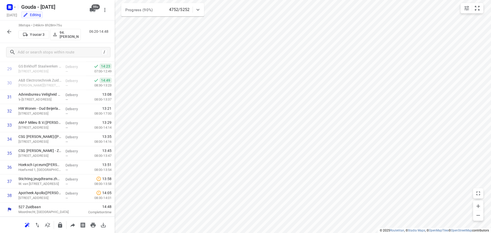
click at [8, 33] on icon "button" at bounding box center [9, 32] width 6 height 6
click at [2, 33] on div "38 stops • 246km • 8h28m • 75u Youcar 3 94.[PERSON_NAME] 06:20-14:48" at bounding box center [57, 31] width 115 height 22
click at [5, 33] on div "38 stops • 246km • 8h28m • 75u Youcar 3 94.Hans Groenewegen 06:20-14:48" at bounding box center [57, 31] width 115 height 22
click at [12, 34] on icon "button" at bounding box center [9, 32] width 6 height 6
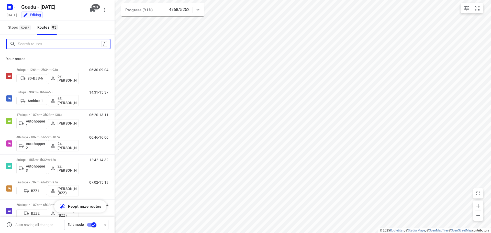
click at [26, 46] on input "Search routes" at bounding box center [59, 44] width 83 height 8
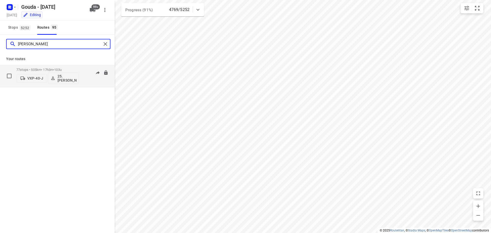
type input "hassan"
click at [49, 69] on p "77 stops • 505km • 17h3m • 103u" at bounding box center [47, 70] width 62 height 4
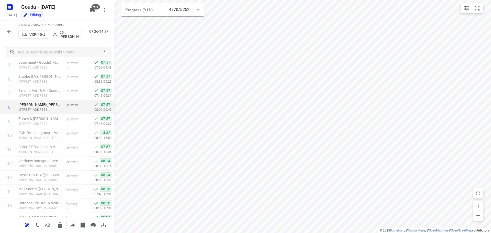
scroll to position [21, 0]
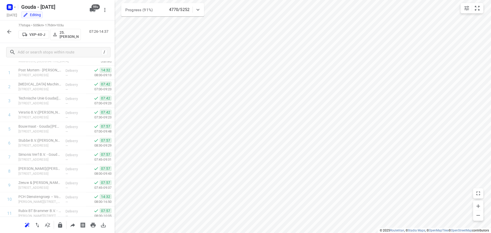
click at [13, 30] on button "button" at bounding box center [9, 32] width 10 height 10
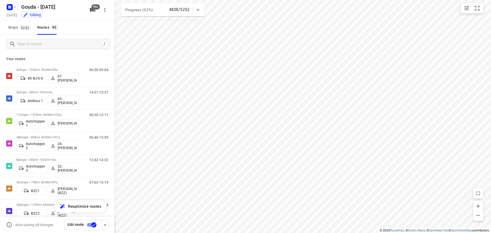
click at [32, 38] on div "/" at bounding box center [57, 44] width 115 height 18
click at [34, 39] on div "/" at bounding box center [58, 44] width 104 height 10
click at [54, 46] on input "Search routes" at bounding box center [59, 44] width 83 height 8
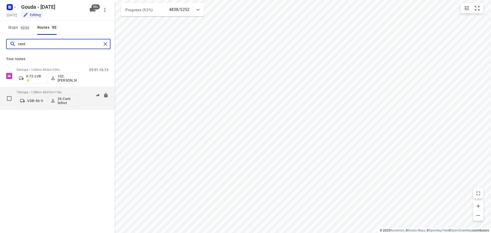
type input "cent"
click at [52, 92] on p "73 stops • 128km • 8h37m • 118u" at bounding box center [47, 92] width 62 height 4
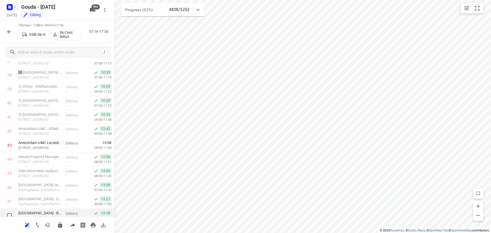
scroll to position [527, 0]
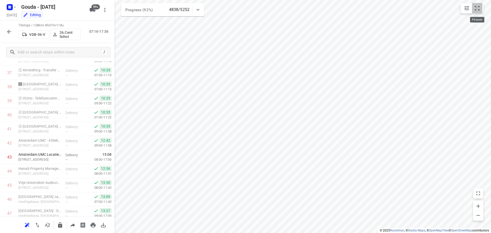
click at [477, 6] on icon "small contained button group" at bounding box center [477, 8] width 6 height 6
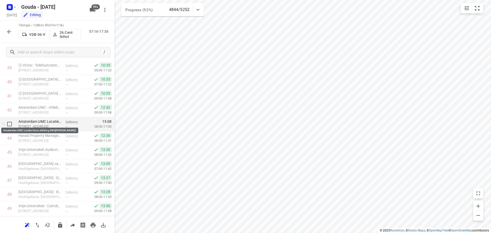
click at [36, 124] on p "Amsterdam UMC Locatie Vumc afdeling ERH(Tamara Garrelfs)" at bounding box center [39, 121] width 43 height 5
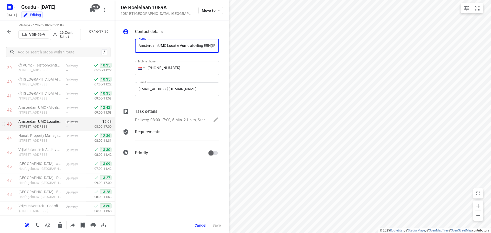
scroll to position [0, 25]
click at [200, 225] on span "Cancel" at bounding box center [201, 225] width 12 height 4
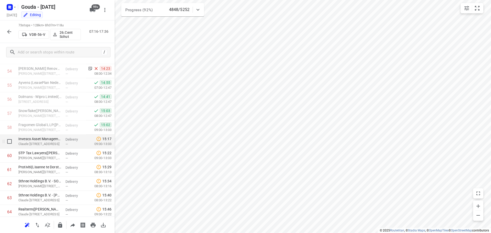
scroll to position [772, 0]
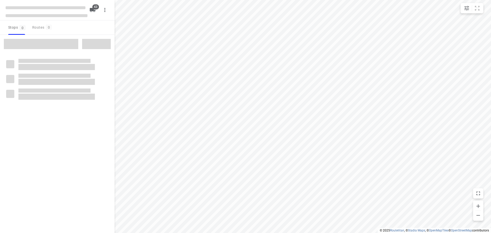
checkbox input "true"
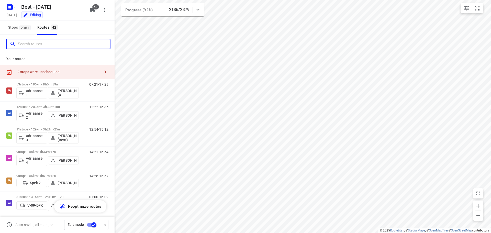
click at [23, 42] on input "Search routes" at bounding box center [64, 44] width 92 height 8
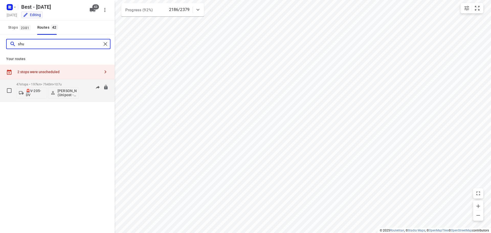
type input "shu"
click at [72, 82] on div "47 stops • 197km • 7h43m • 107u 🚨V-205-DV [PERSON_NAME] (Unipost - Best - ZZP)" at bounding box center [47, 90] width 62 height 21
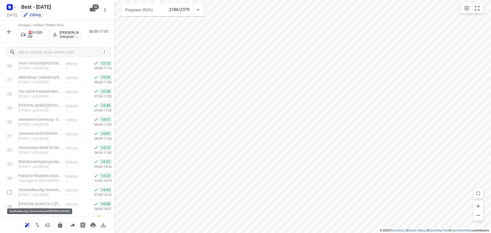
scroll to position [381, 0]
click at [47, 223] on icon "button" at bounding box center [47, 225] width 6 height 6
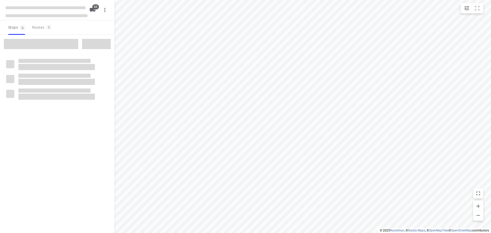
checkbox input "true"
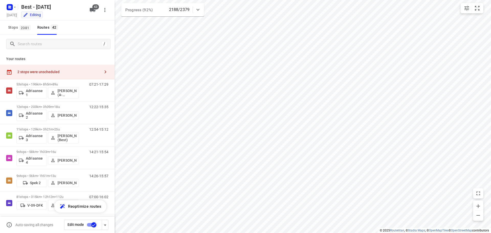
click at [67, 71] on div "2 stops were unscheduled" at bounding box center [58, 72] width 83 height 4
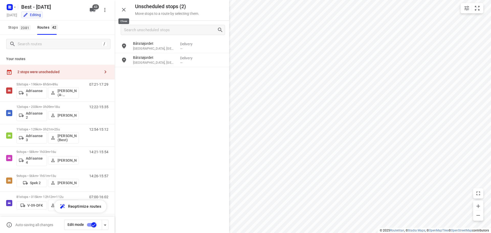
click at [124, 9] on icon "button" at bounding box center [124, 10] width 6 height 6
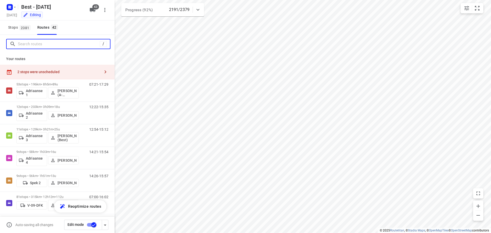
click at [42, 47] on input "Search routes" at bounding box center [59, 44] width 82 height 8
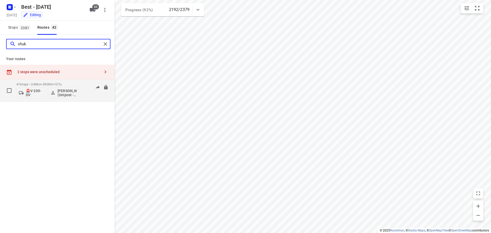
type input "shuk"
click at [67, 82] on div "47 stops • 240km • 8h30m • 107u 🚨V-205-DV [PERSON_NAME] (Unipost - Best - ZZP)" at bounding box center [47, 90] width 62 height 21
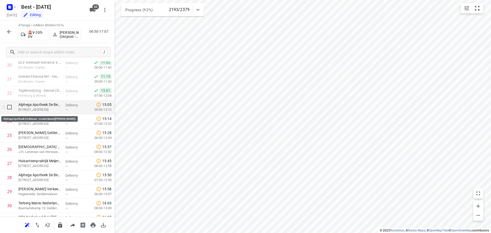
scroll to position [330, 0]
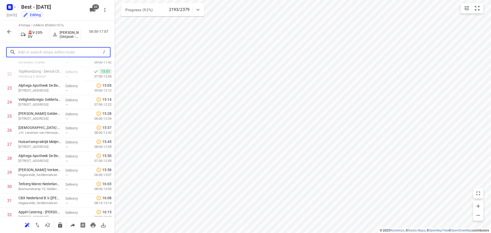
click at [48, 50] on input "text" at bounding box center [59, 52] width 83 height 8
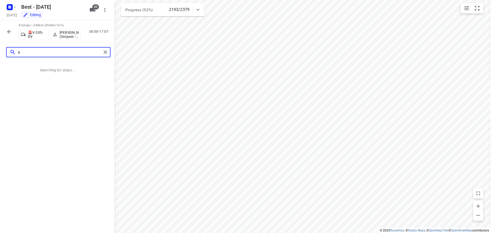
scroll to position [0, 0]
type input "avi"
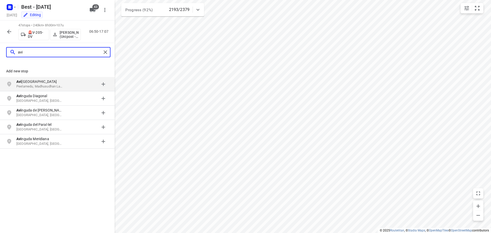
drag, startPoint x: 49, startPoint y: 50, endPoint x: 0, endPoint y: 47, distance: 48.9
click at [0, 47] on div "avi" at bounding box center [57, 52] width 115 height 18
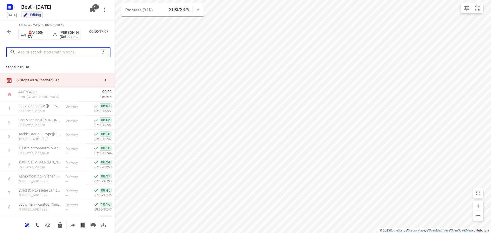
drag, startPoint x: 52, startPoint y: 52, endPoint x: 56, endPoint y: 51, distance: 4.4
click at [53, 52] on input "text" at bounding box center [59, 52] width 82 height 8
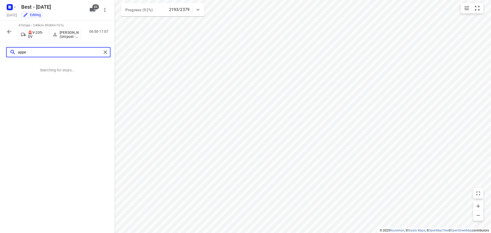
type input "appel"
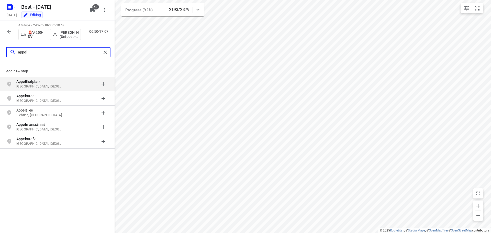
drag, startPoint x: 61, startPoint y: 50, endPoint x: 0, endPoint y: 48, distance: 60.6
click at [0, 48] on div "appel" at bounding box center [57, 52] width 115 height 18
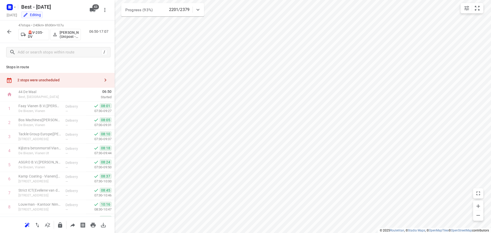
click at [38, 81] on div "2 stops were unscheduled" at bounding box center [58, 80] width 83 height 4
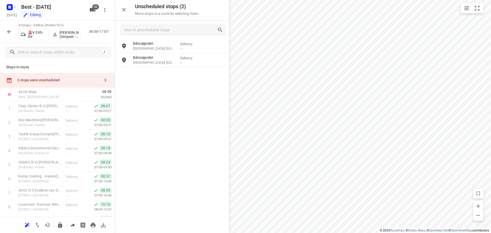
click at [168, 121] on div "Båtstøjordet [GEOGRAPHIC_DATA], [GEOGRAPHIC_DATA] Delivery — [GEOGRAPHIC_DATA] …" at bounding box center [172, 135] width 115 height 193
click at [10, 31] on icon "button" at bounding box center [9, 32] width 6 height 6
